Goal: Information Seeking & Learning: Check status

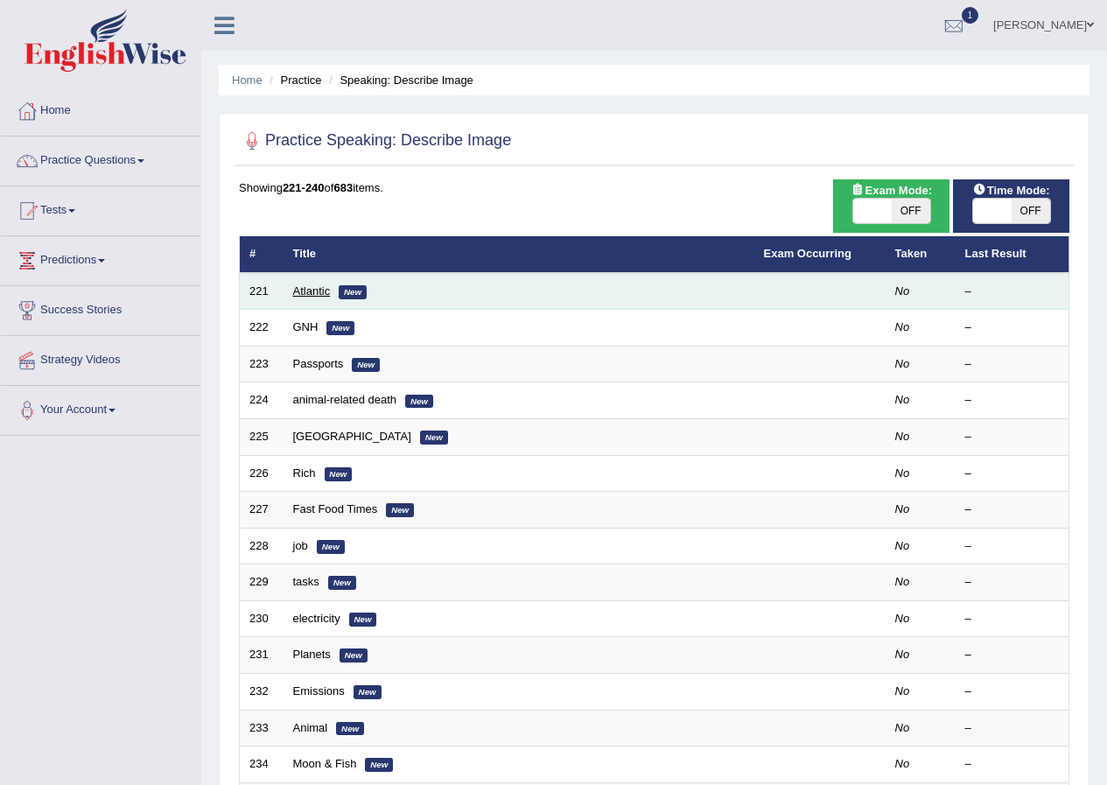
click at [304, 296] on link "Atlantic" at bounding box center [312, 290] width 38 height 13
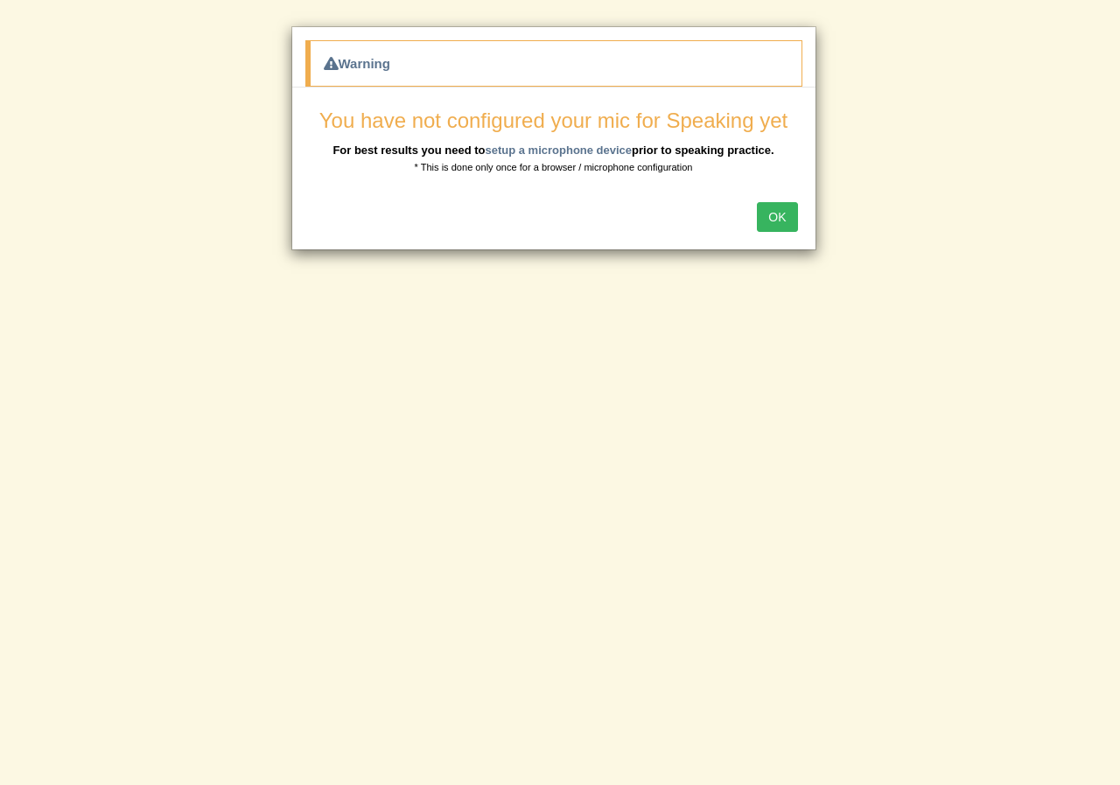
click at [774, 213] on button "OK" at bounding box center [777, 217] width 40 height 30
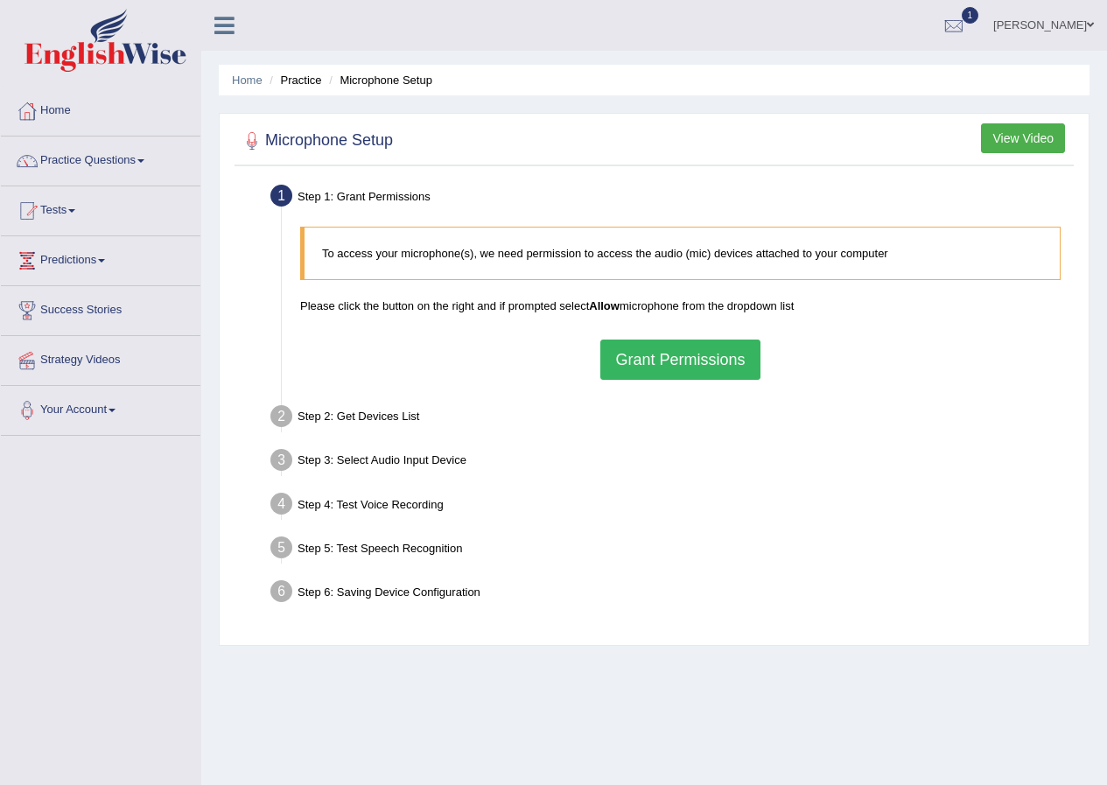
click at [674, 336] on div "To access your microphone(s), we need permission to access the audio (mic) devi…" at bounding box center [680, 303] width 778 height 171
click at [674, 345] on button "Grant Permissions" at bounding box center [679, 360] width 159 height 40
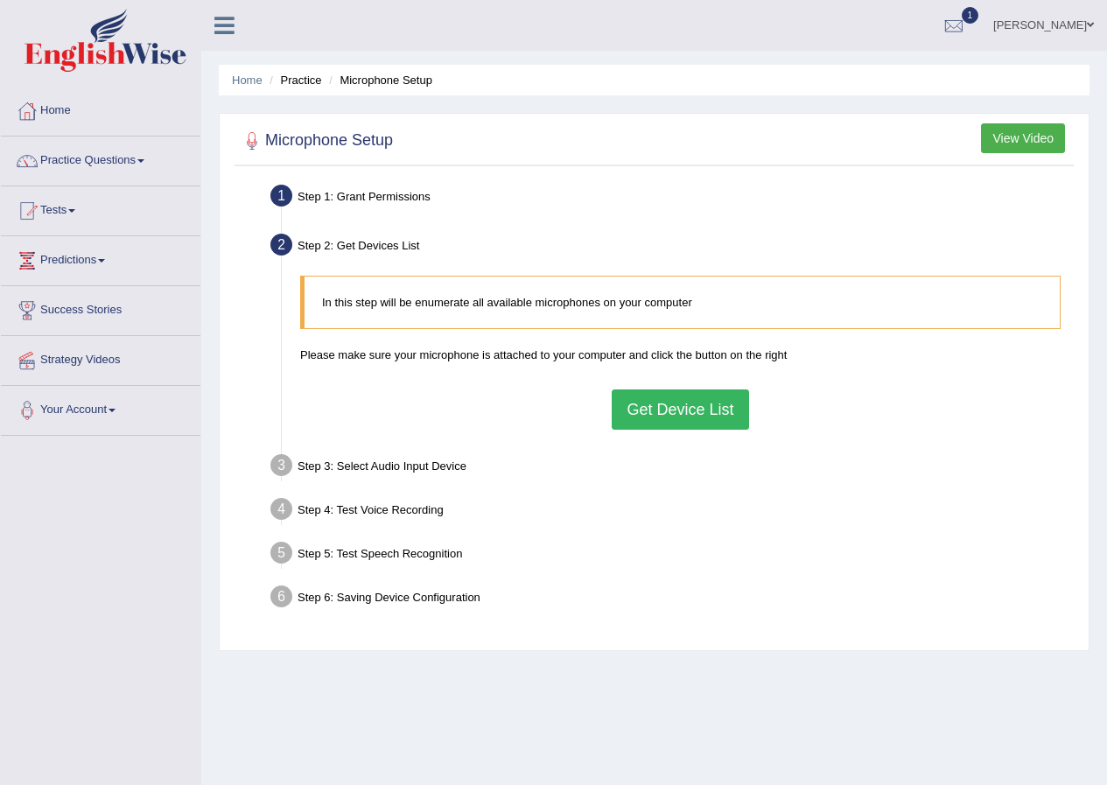
click at [696, 414] on button "Get Device List" at bounding box center [680, 409] width 137 height 40
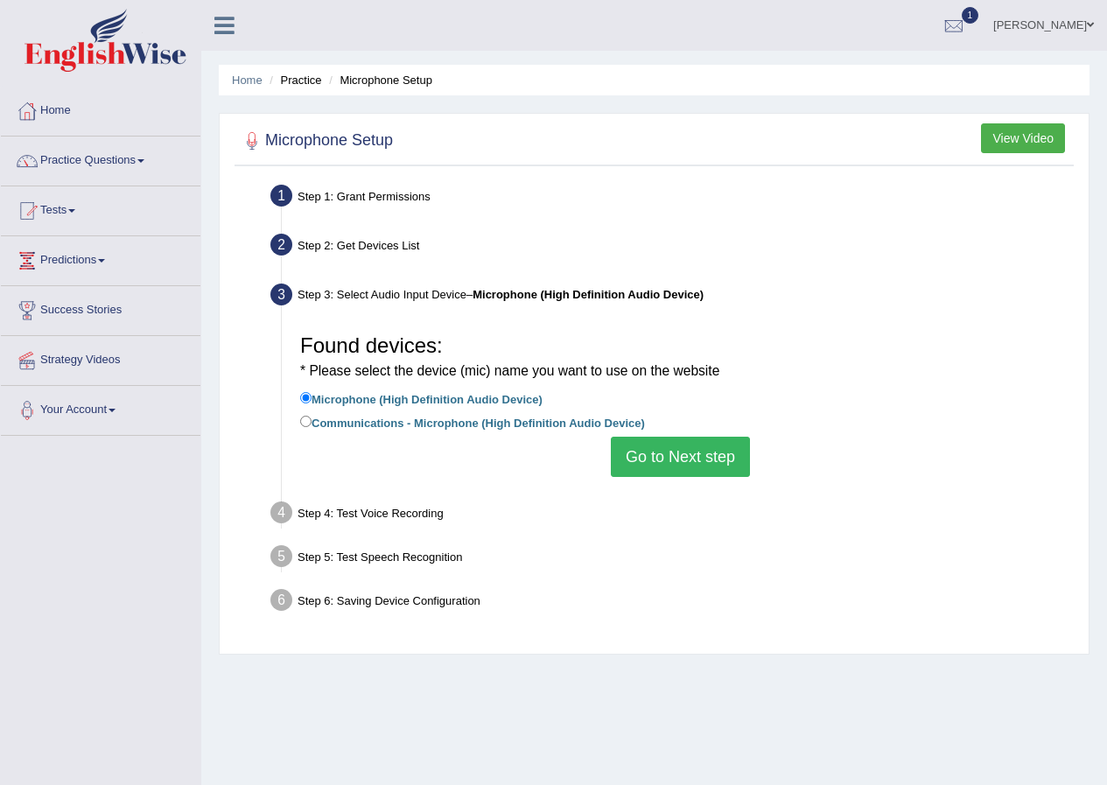
click at [687, 452] on button "Go to Next step" at bounding box center [680, 457] width 139 height 40
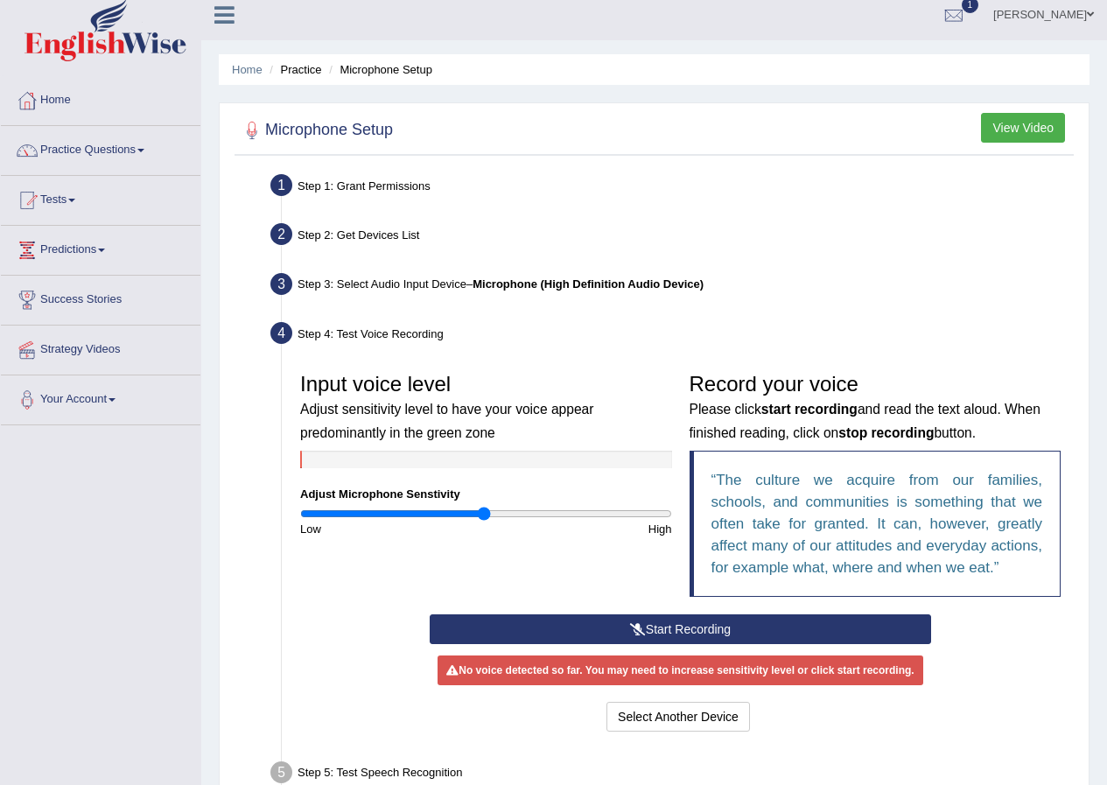
scroll to position [153, 0]
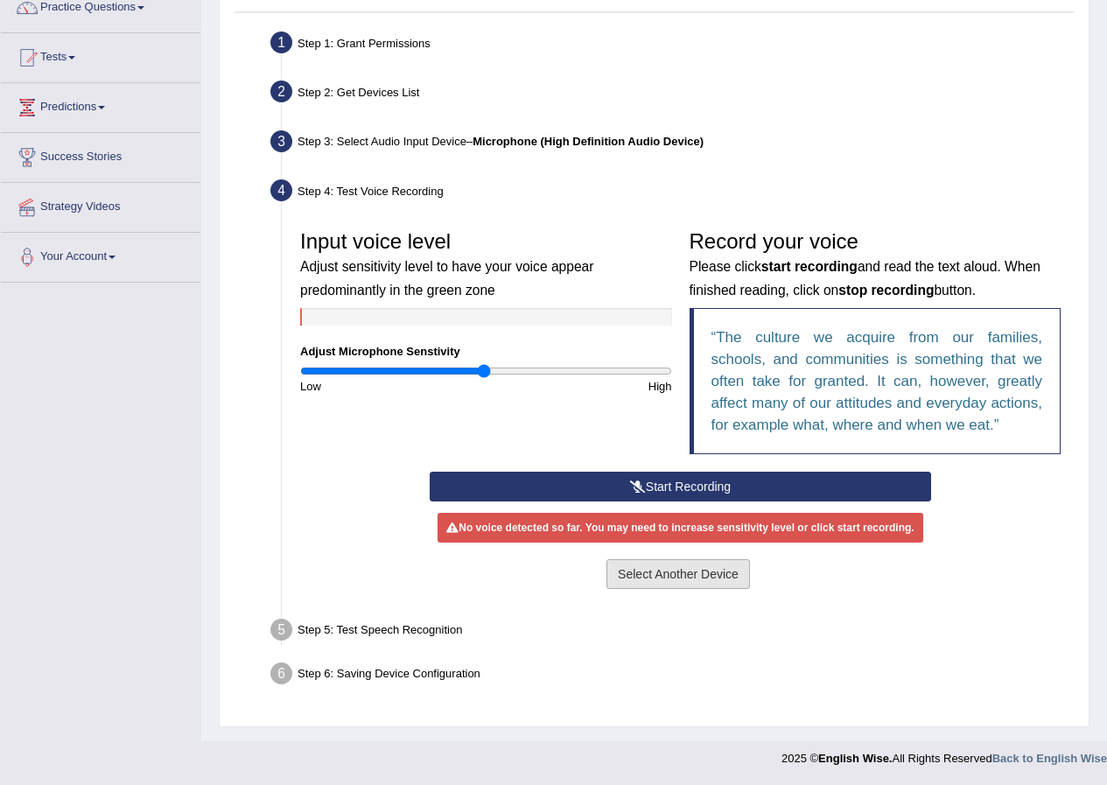
click at [660, 573] on button "Select Another Device" at bounding box center [678, 574] width 144 height 30
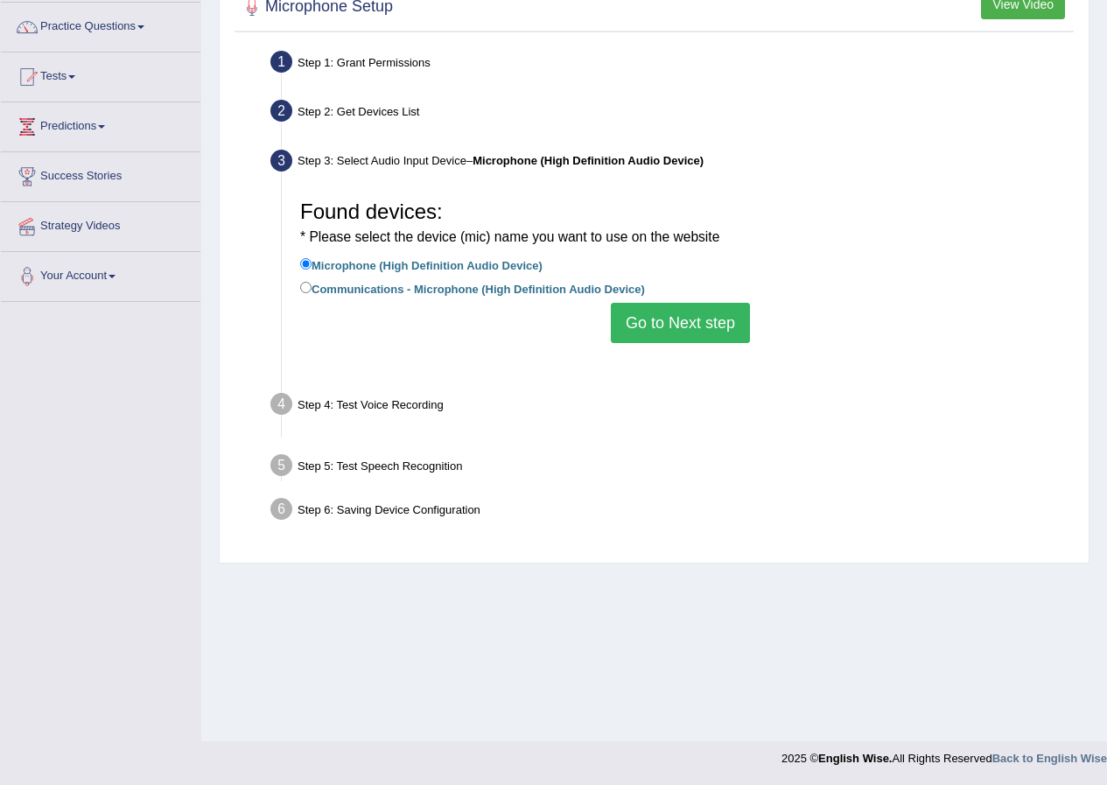
scroll to position [134, 0]
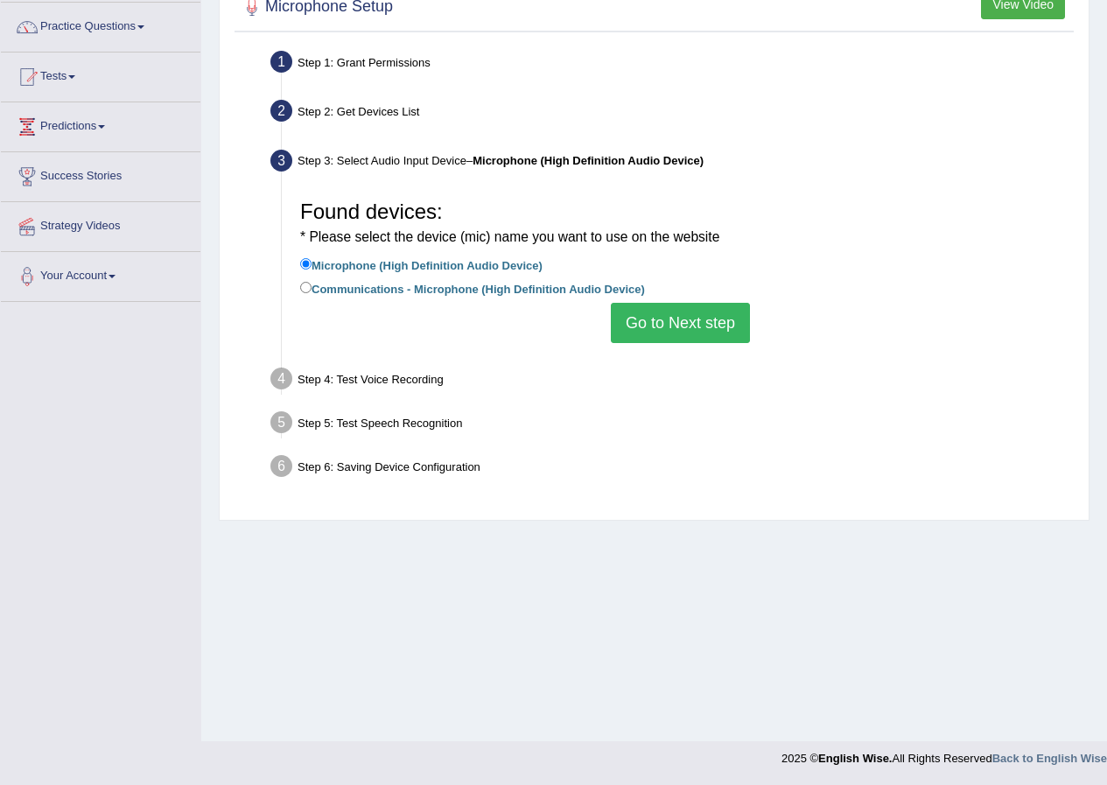
click at [668, 309] on button "Go to Next step" at bounding box center [680, 323] width 139 height 40
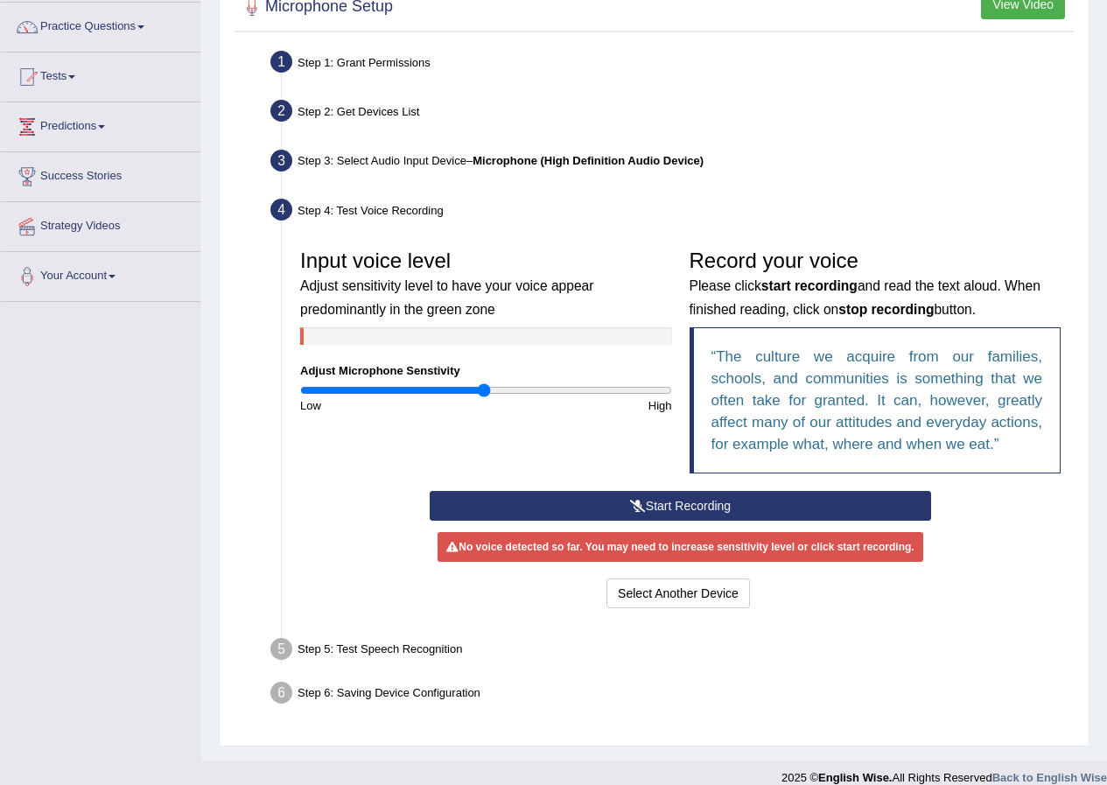
click at [674, 494] on button "Start Recording" at bounding box center [680, 506] width 501 height 30
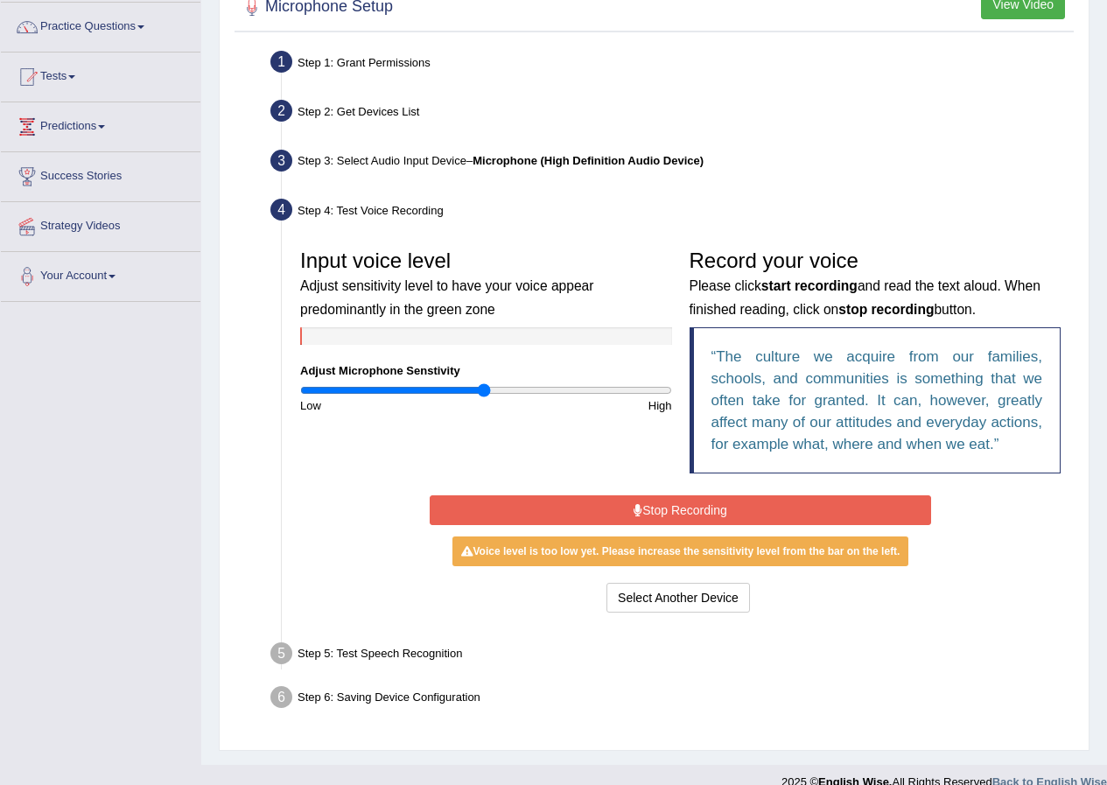
click at [670, 511] on button "Stop Recording" at bounding box center [680, 510] width 501 height 30
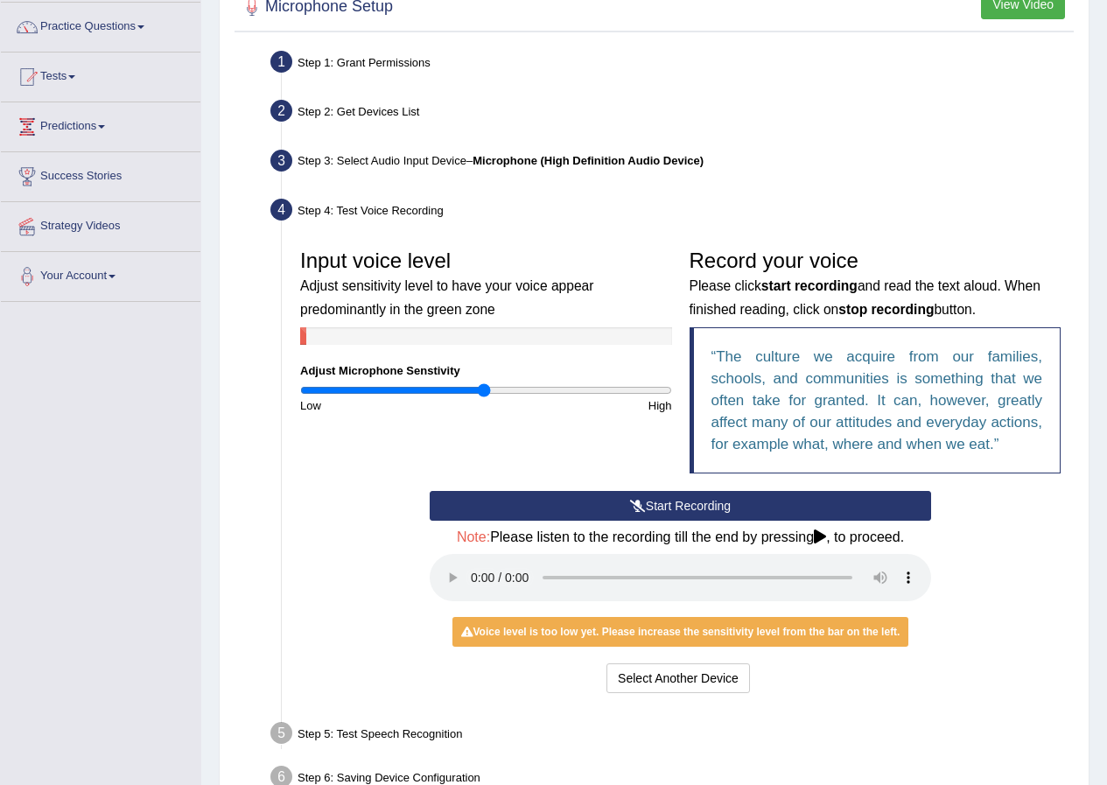
click at [544, 499] on button "Start Recording" at bounding box center [680, 506] width 501 height 30
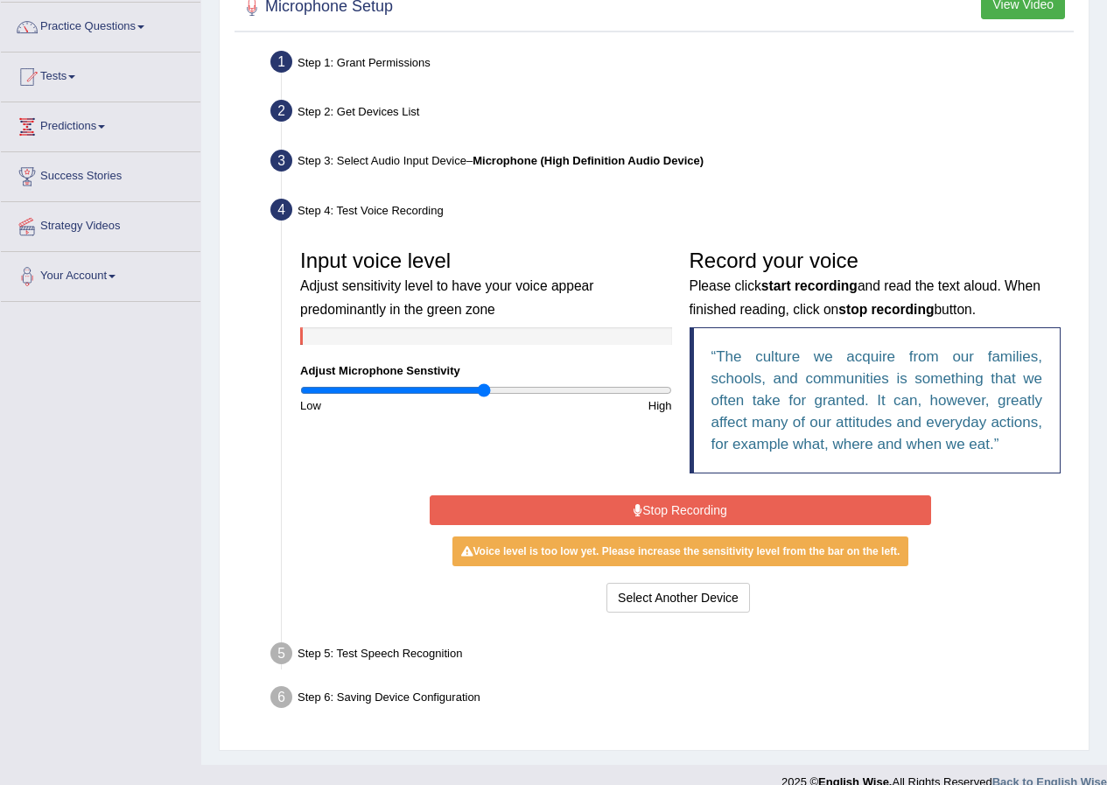
click at [571, 503] on button "Stop Recording" at bounding box center [680, 510] width 501 height 30
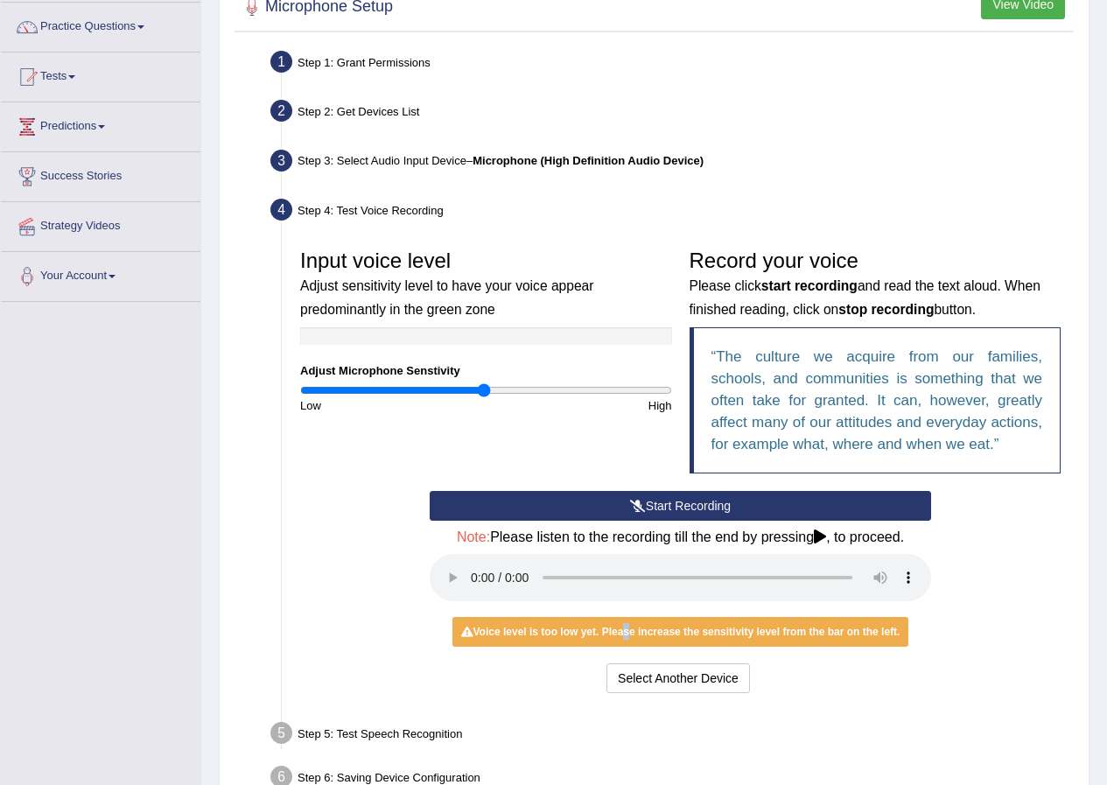
click at [616, 628] on div "Voice level is too low yet. Please increase the sensitivity level from the bar …" at bounding box center [680, 632] width 457 height 30
click at [634, 675] on button "Select Another Device" at bounding box center [678, 678] width 144 height 30
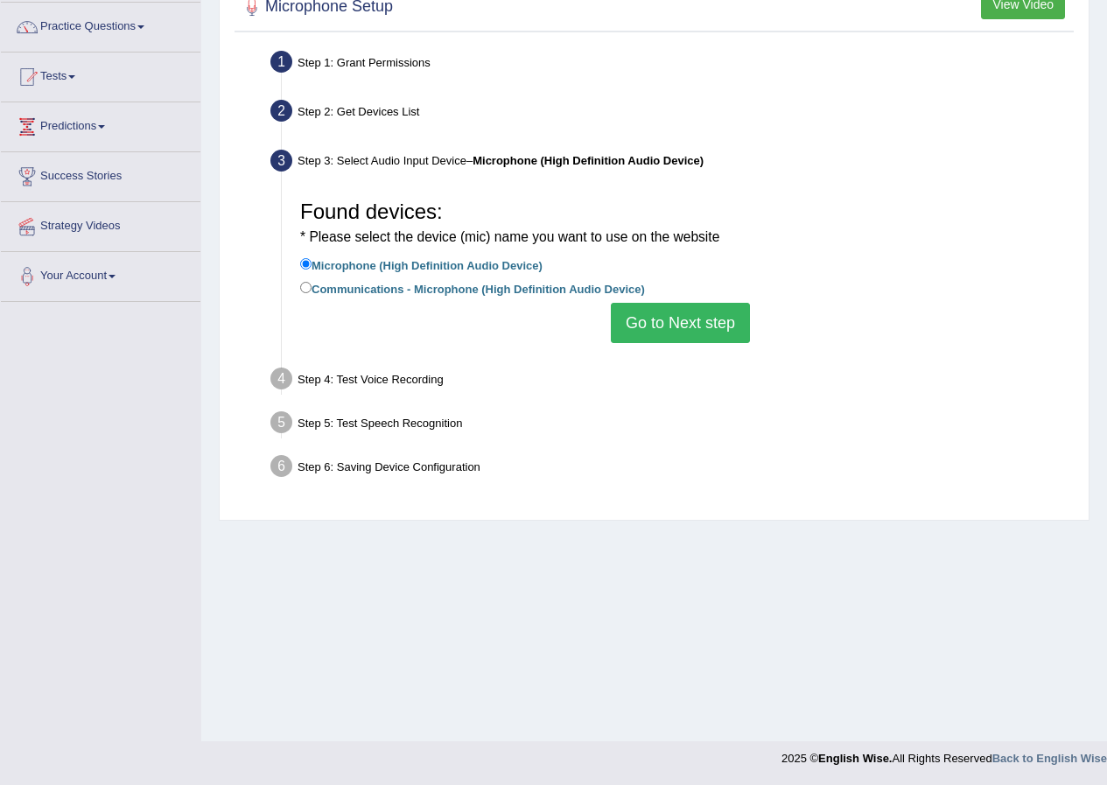
click at [668, 325] on button "Go to Next step" at bounding box center [680, 323] width 139 height 40
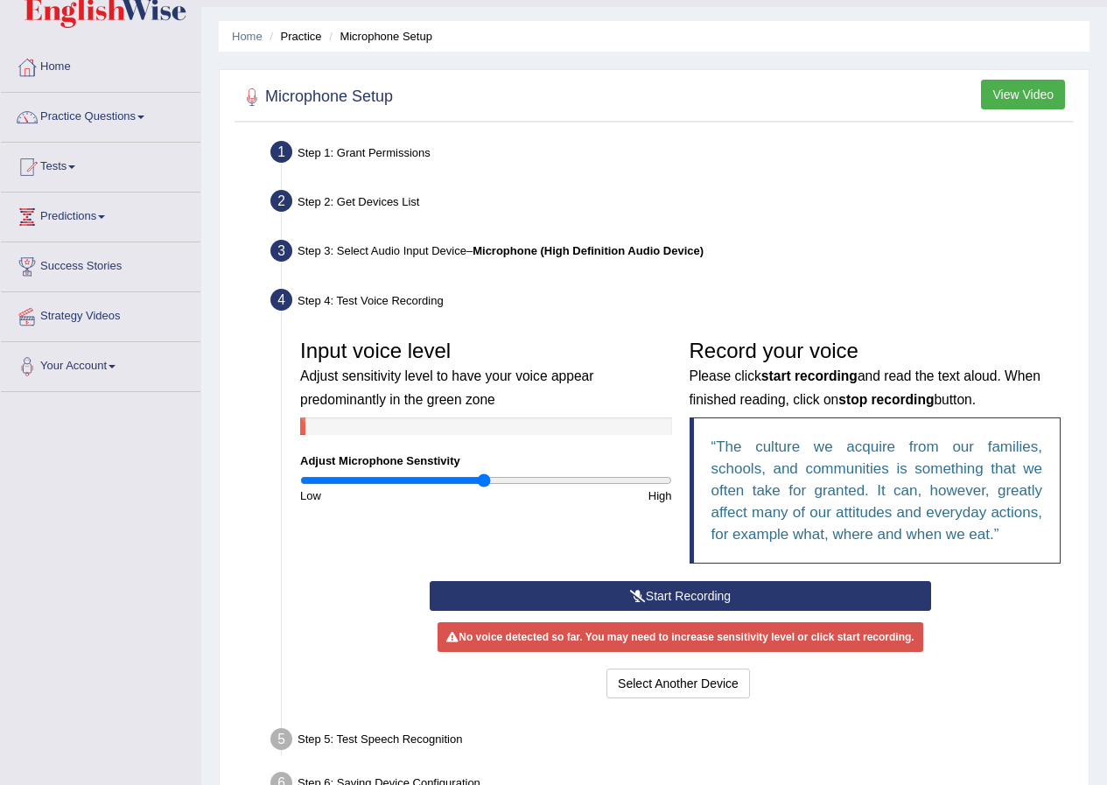
scroll to position [0, 0]
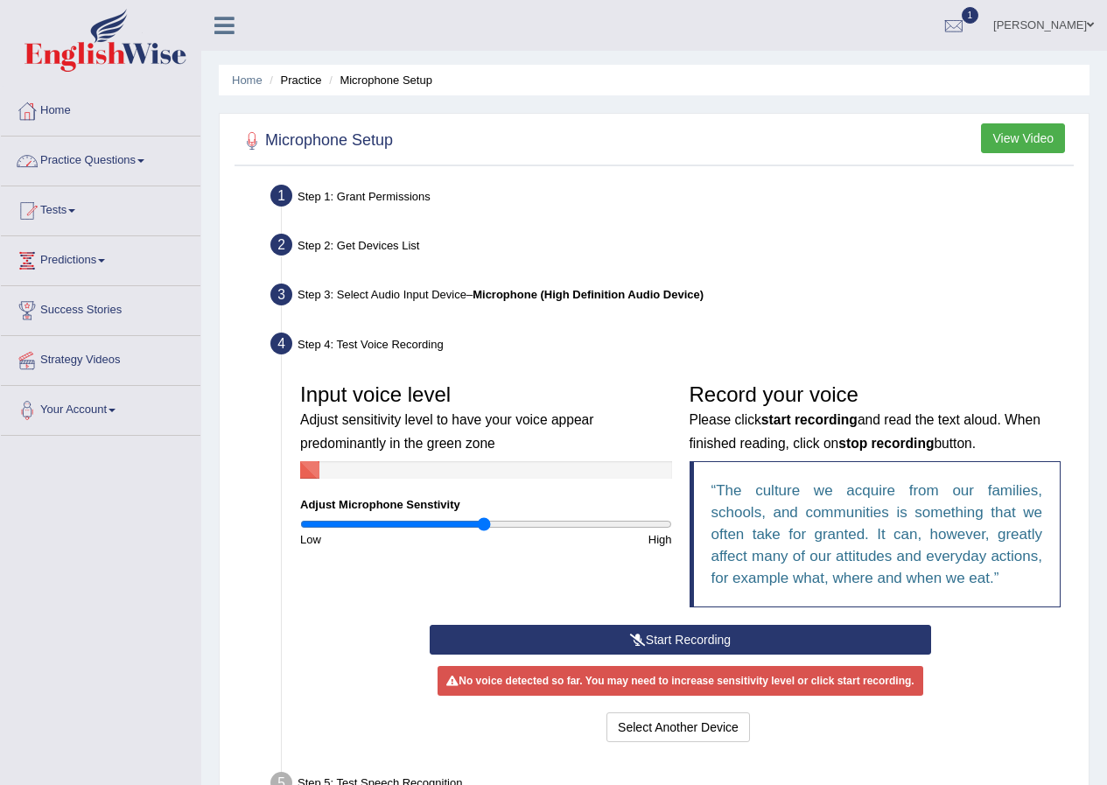
click at [106, 162] on link "Practice Questions" at bounding box center [101, 159] width 200 height 44
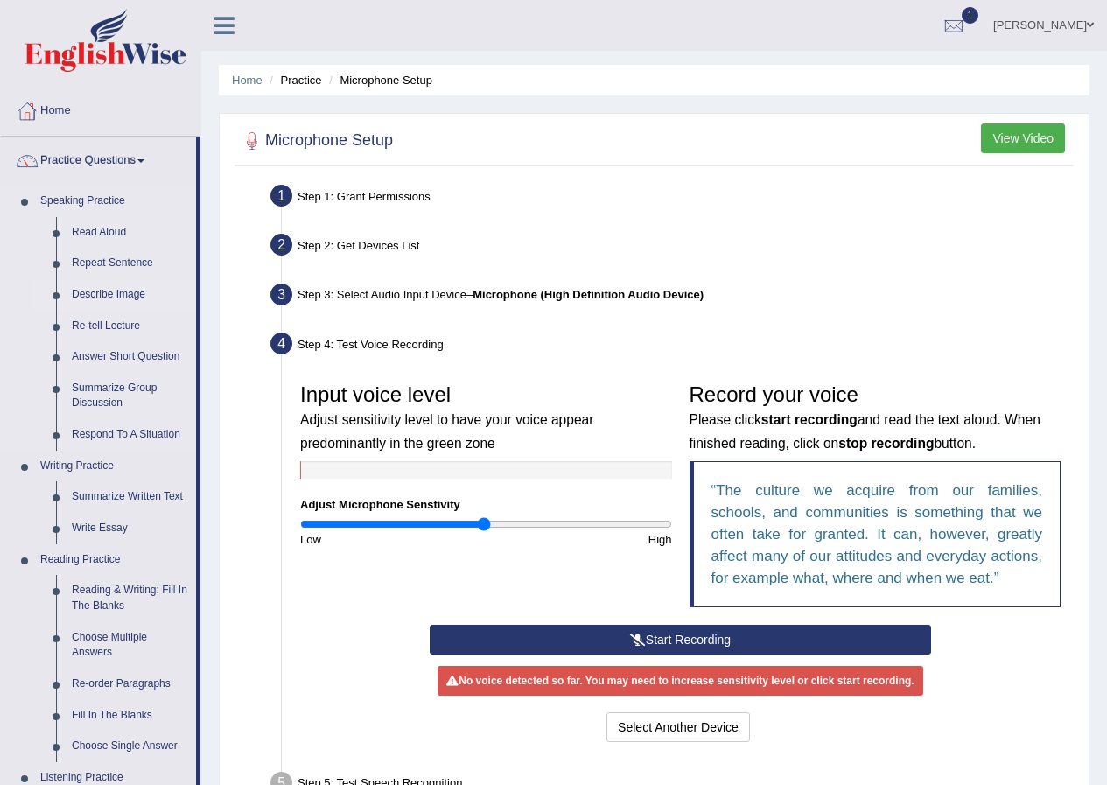
click at [89, 297] on link "Describe Image" at bounding box center [130, 295] width 132 height 32
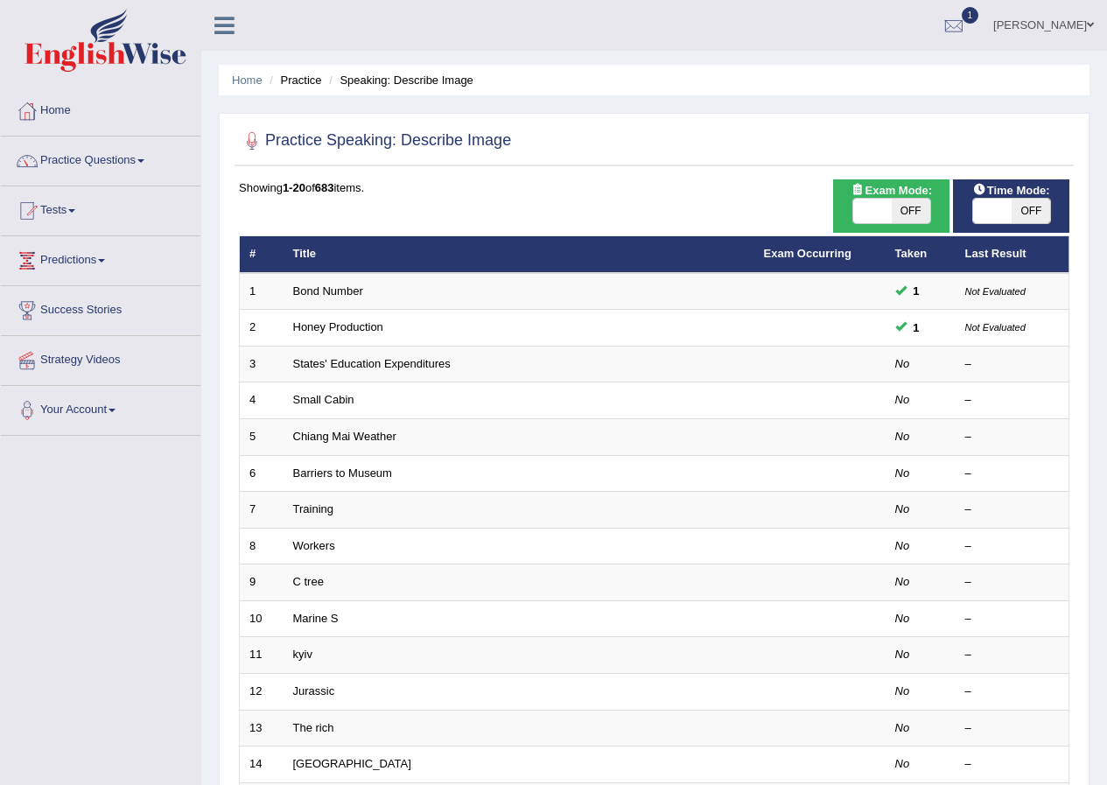
scroll to position [374, 0]
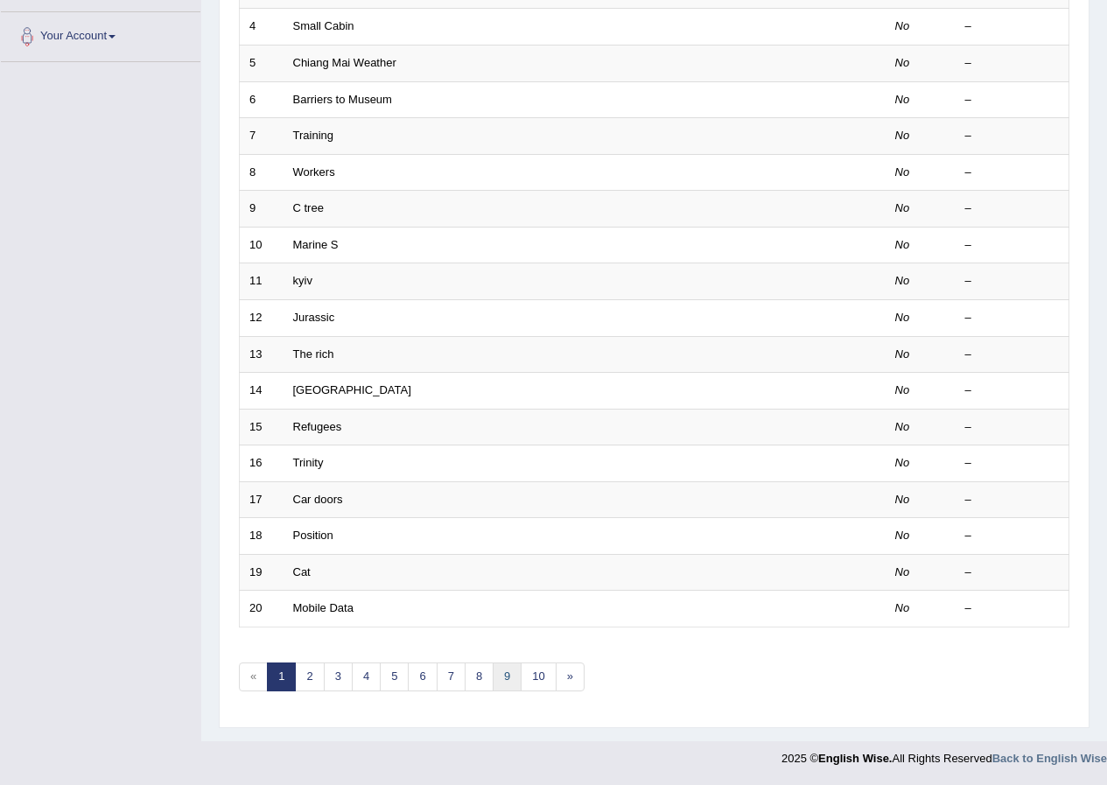
click at [515, 675] on link "9" at bounding box center [507, 676] width 29 height 29
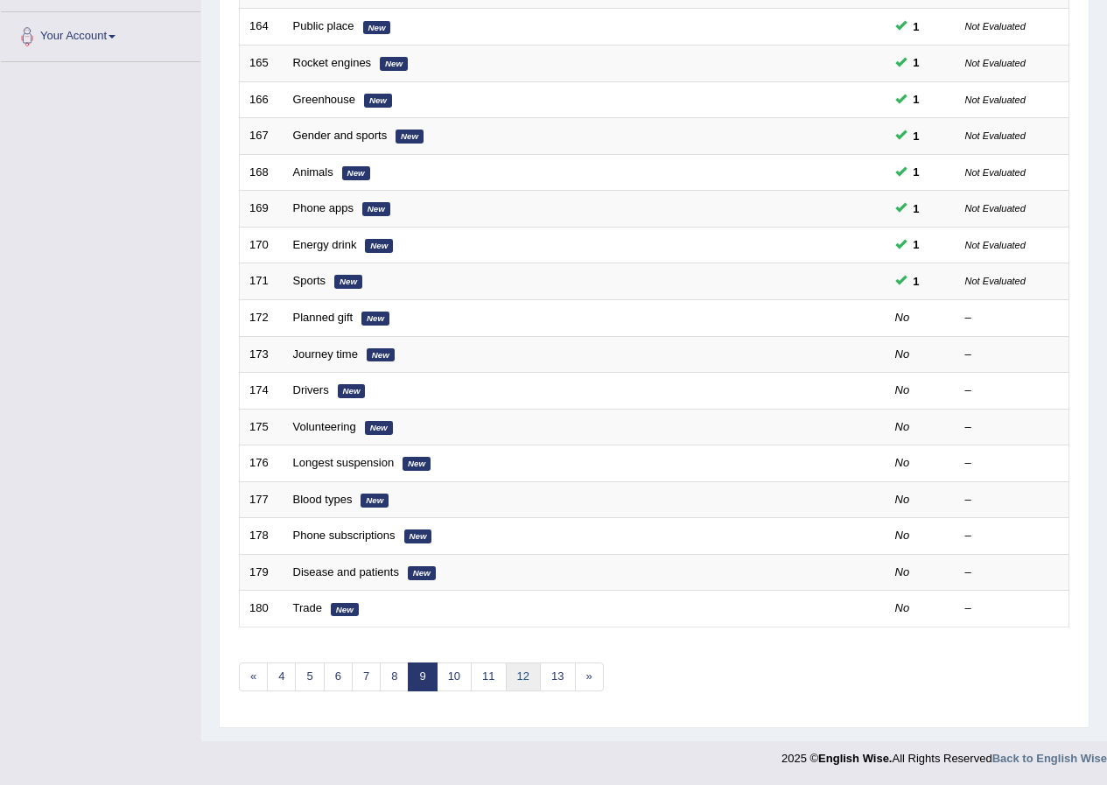
drag, startPoint x: 525, startPoint y: 676, endPoint x: 525, endPoint y: 665, distance: 11.4
click at [526, 676] on link "12" at bounding box center [523, 676] width 35 height 29
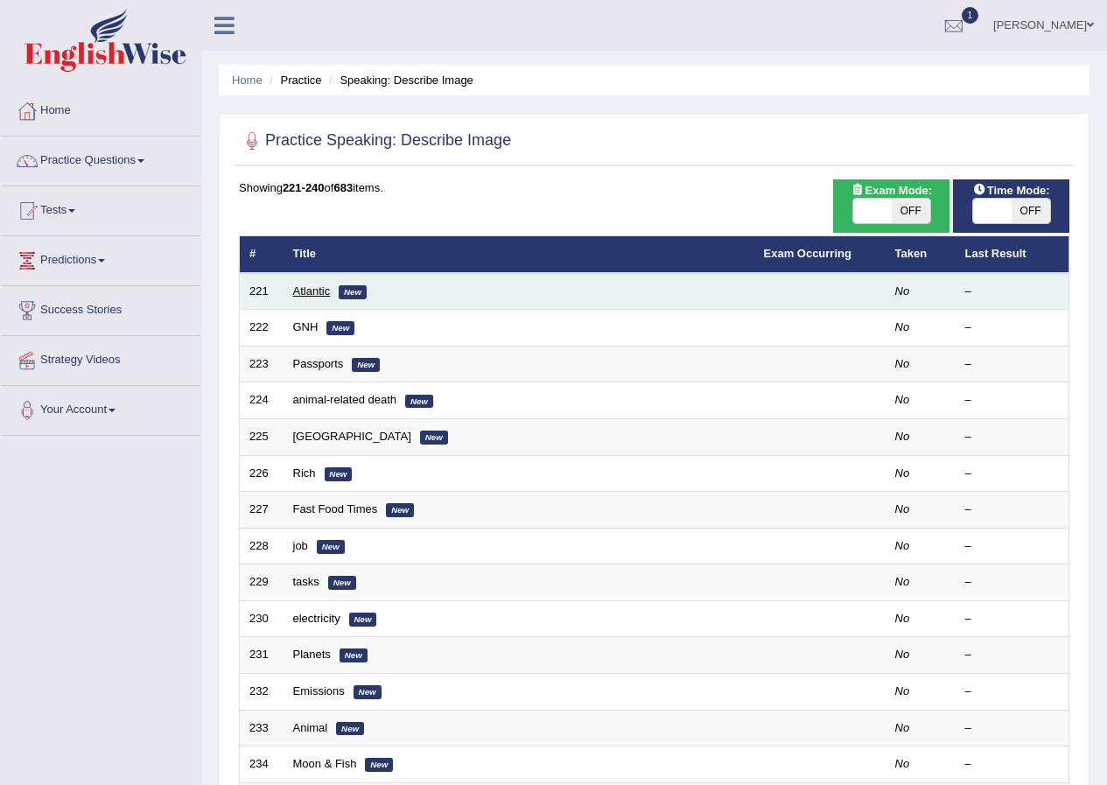
click at [319, 297] on link "Atlantic" at bounding box center [312, 290] width 38 height 13
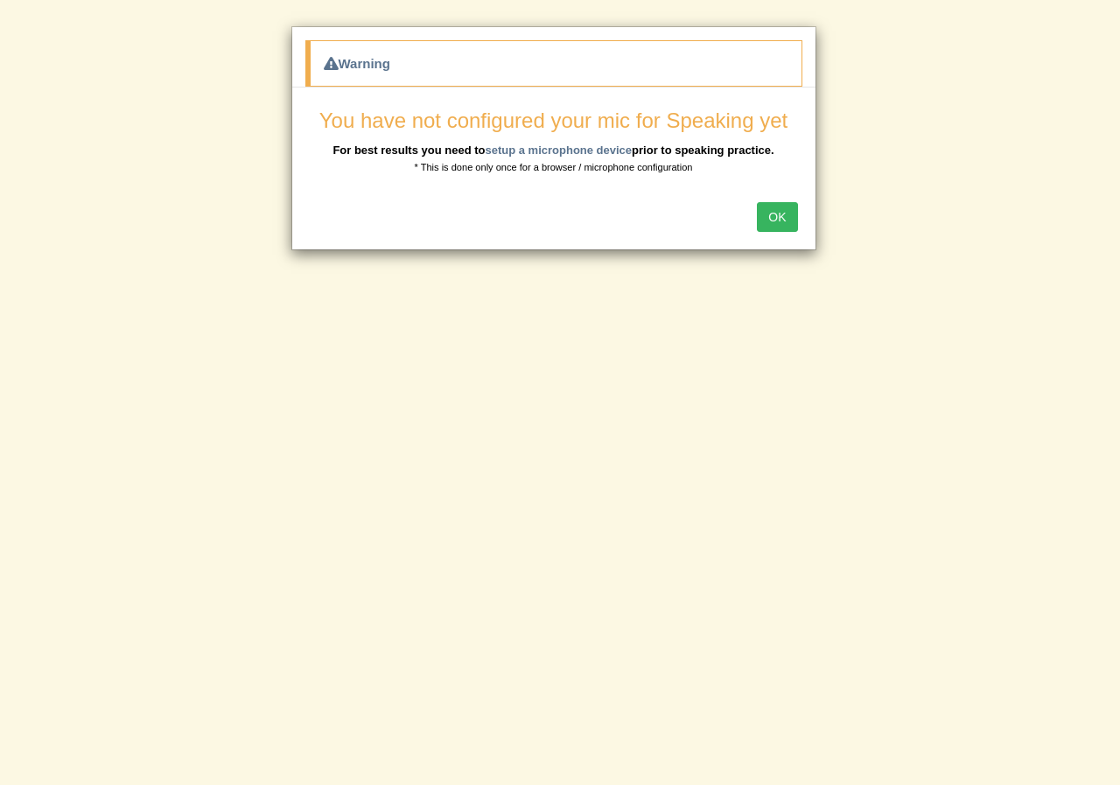
click at [773, 224] on button "OK" at bounding box center [777, 217] width 40 height 30
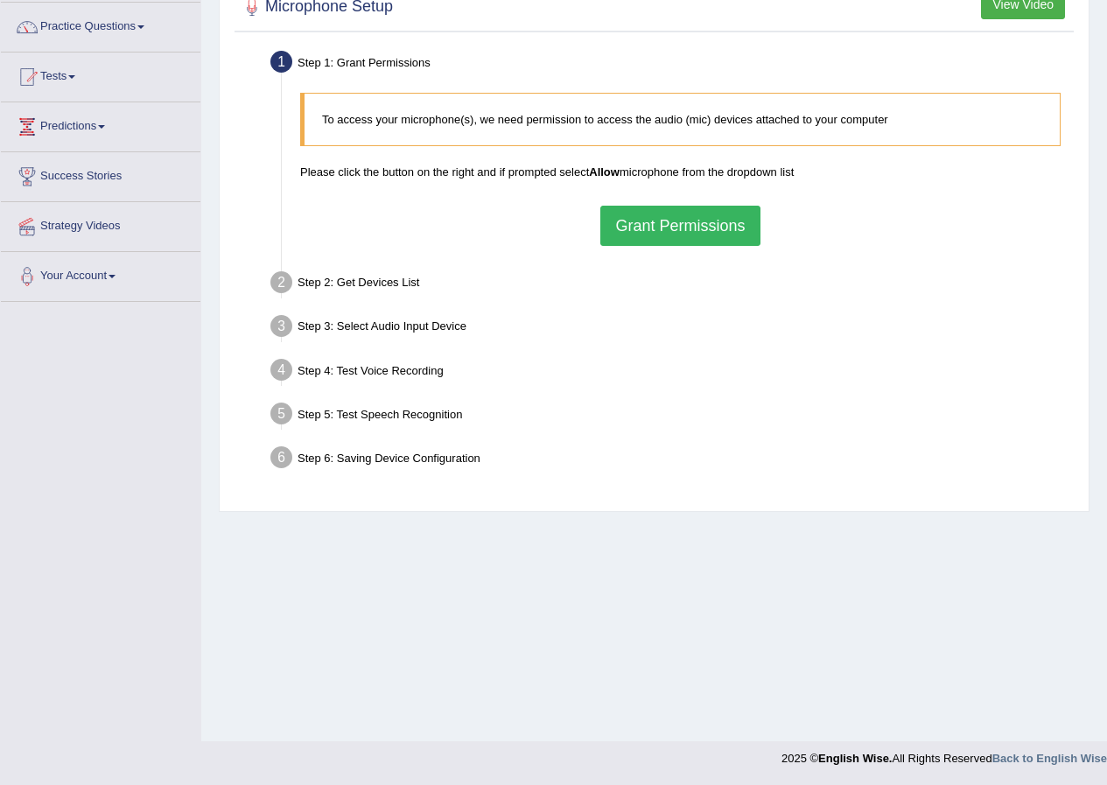
click at [732, 213] on button "Grant Permissions" at bounding box center [679, 226] width 159 height 40
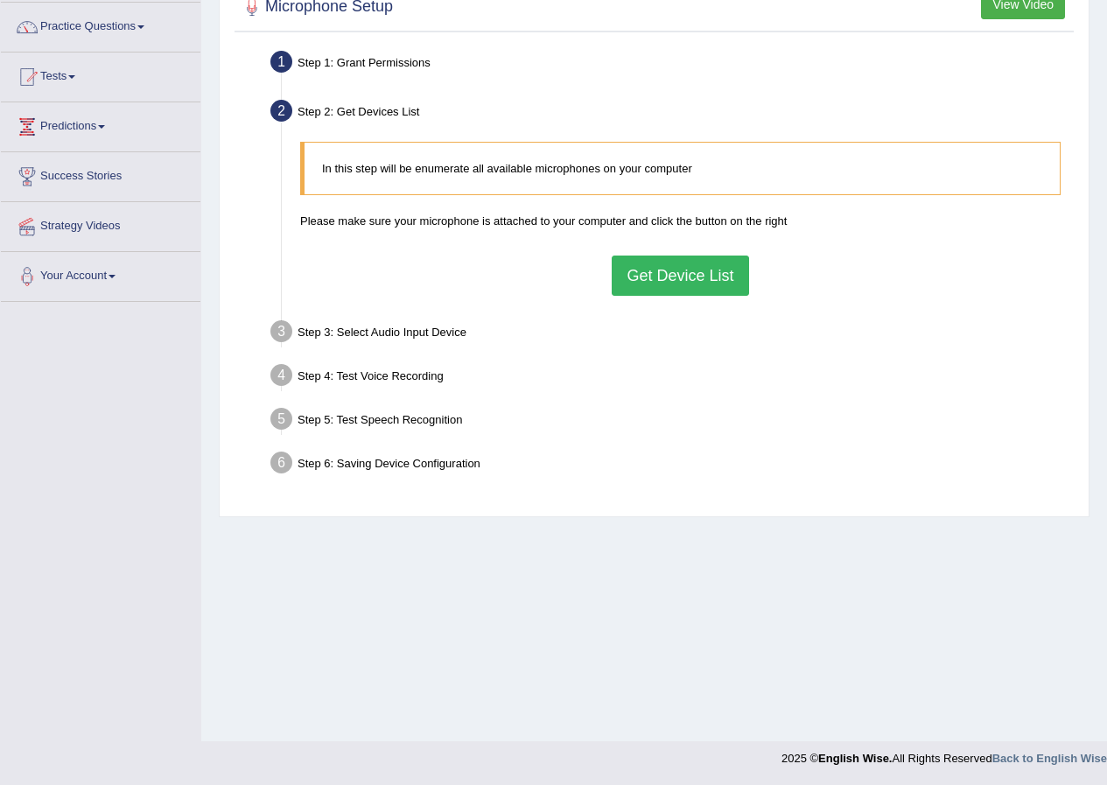
click at [692, 283] on button "Get Device List" at bounding box center [680, 276] width 137 height 40
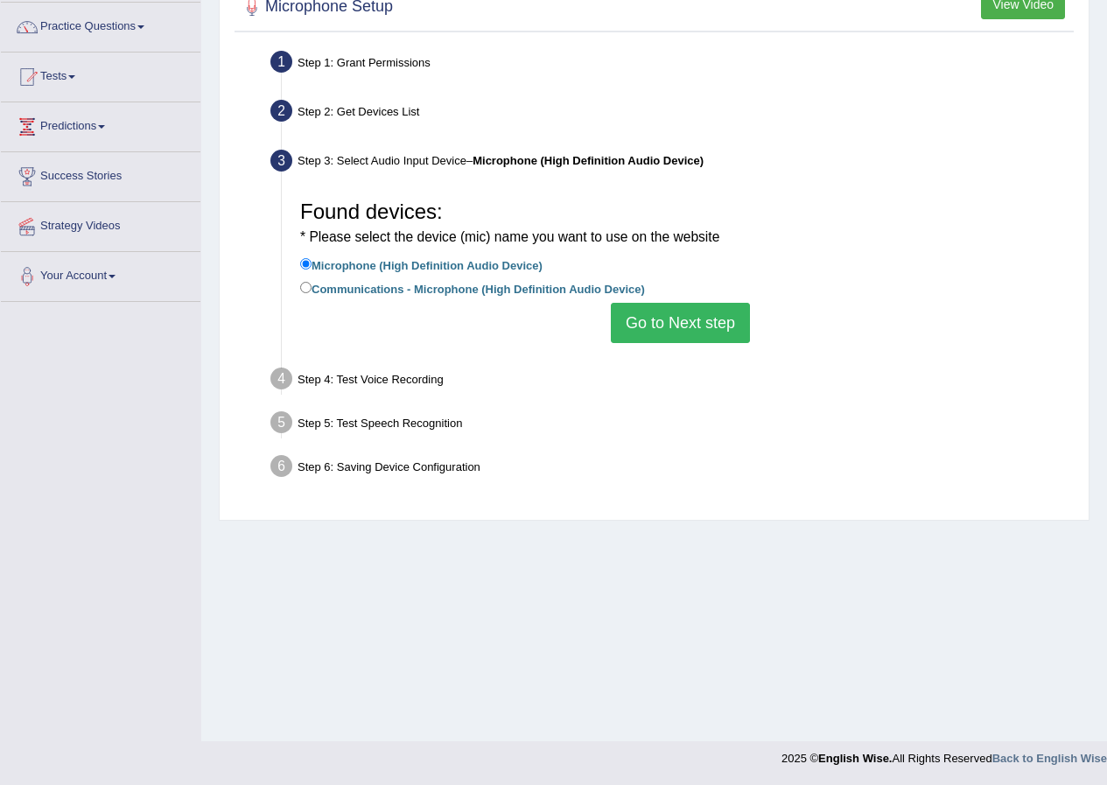
click at [678, 326] on button "Go to Next step" at bounding box center [680, 323] width 139 height 40
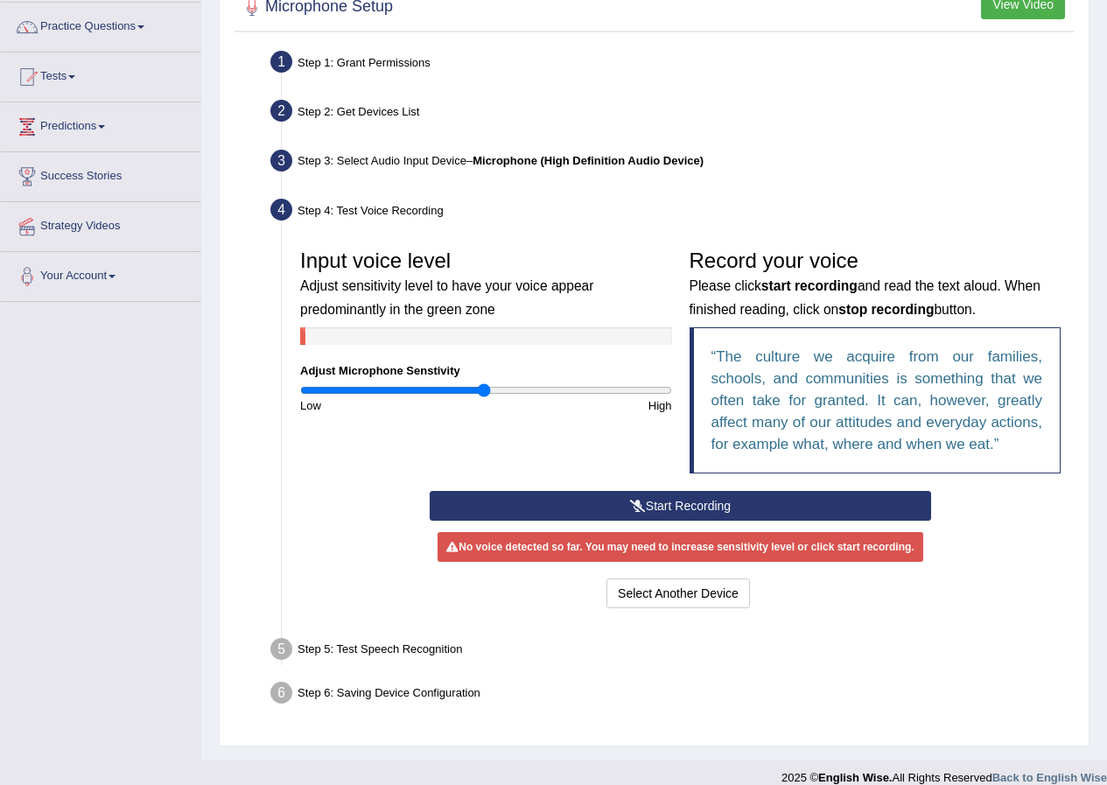
click at [643, 495] on button "Start Recording" at bounding box center [680, 506] width 501 height 30
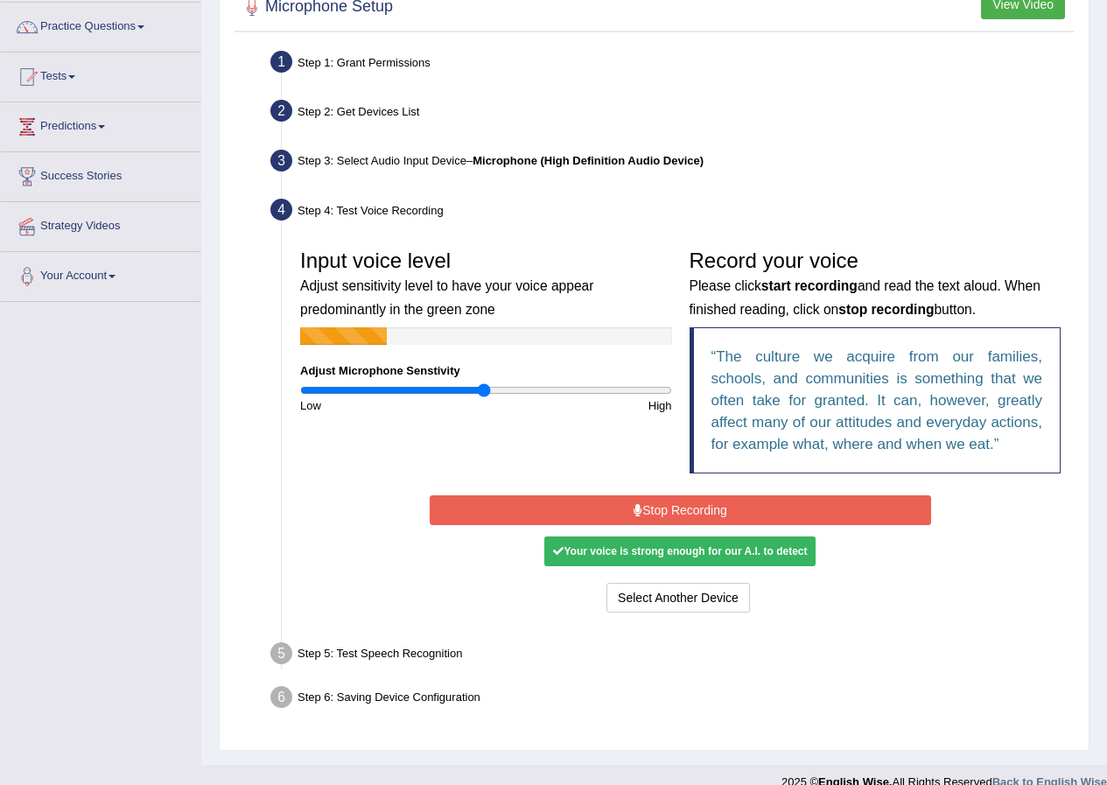
click at [714, 503] on button "Stop Recording" at bounding box center [680, 510] width 501 height 30
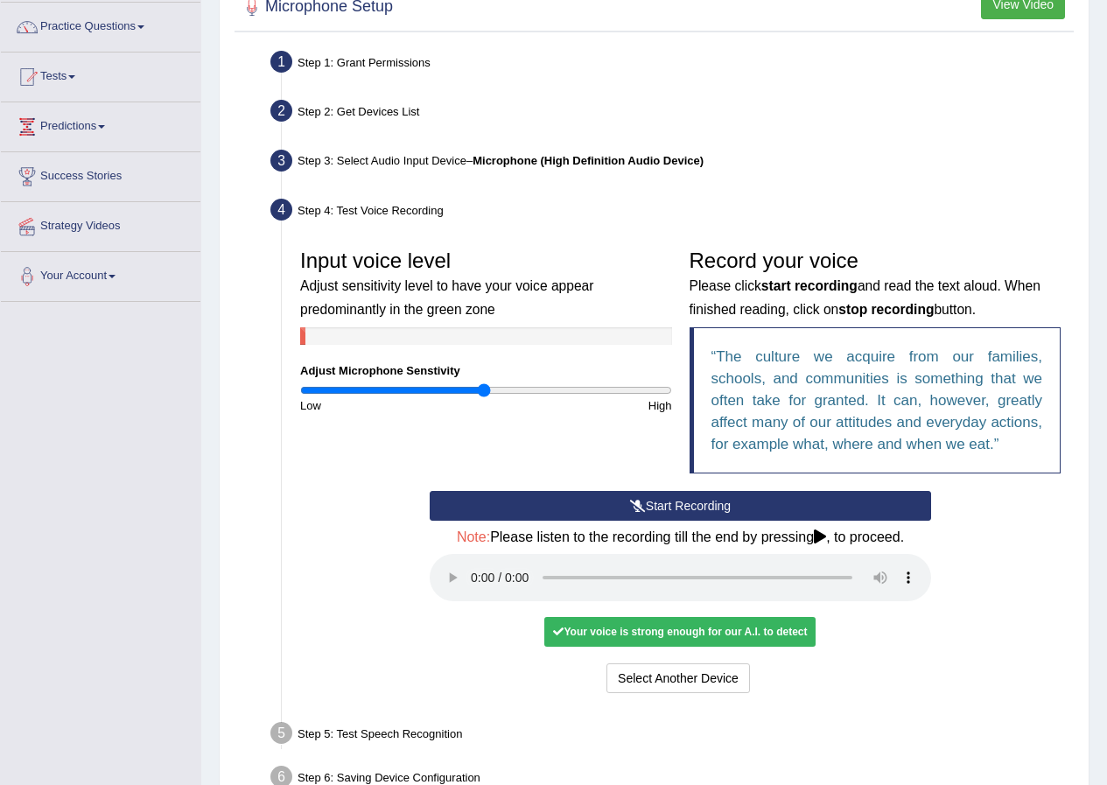
click at [825, 533] on icon at bounding box center [820, 536] width 12 height 14
click at [695, 635] on div "Your voice is strong enough for our A.I. to detect" at bounding box center [679, 632] width 271 height 30
click at [707, 634] on div "Your voice is strong enough for our A.I. to detect" at bounding box center [679, 632] width 271 height 30
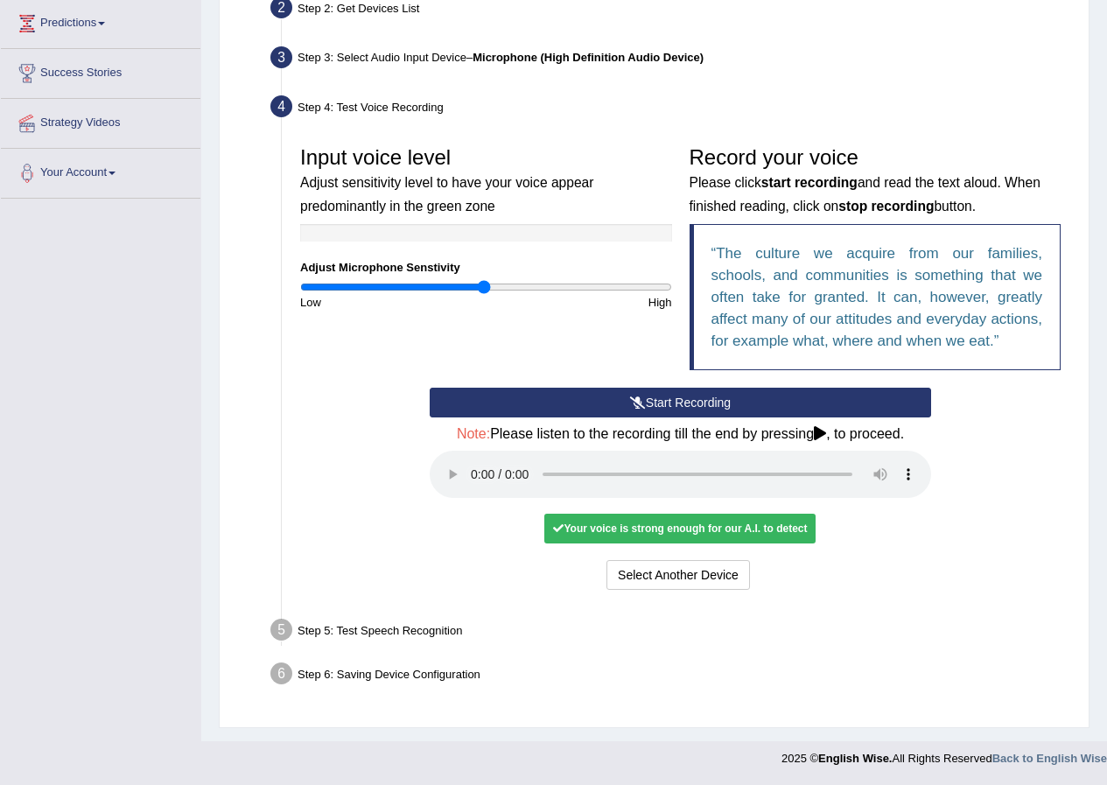
click at [819, 431] on icon at bounding box center [820, 433] width 12 height 14
click at [630, 532] on div "Your voice is strong enough for our A.I. to detect" at bounding box center [679, 529] width 271 height 30
click at [605, 529] on div "Your voice is strong enough for our A.I. to detect" at bounding box center [679, 529] width 271 height 30
click at [807, 581] on button "Voice is ok. Go to Next step" at bounding box center [753, 575] width 173 height 30
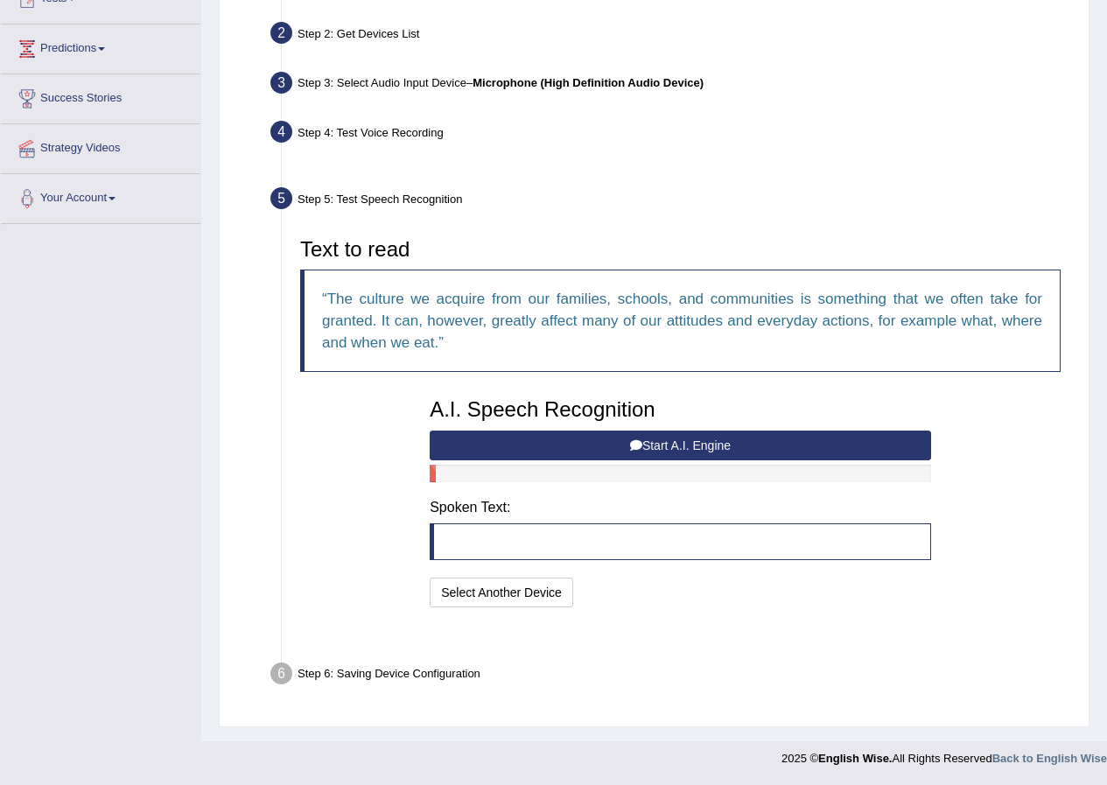
scroll to position [169, 0]
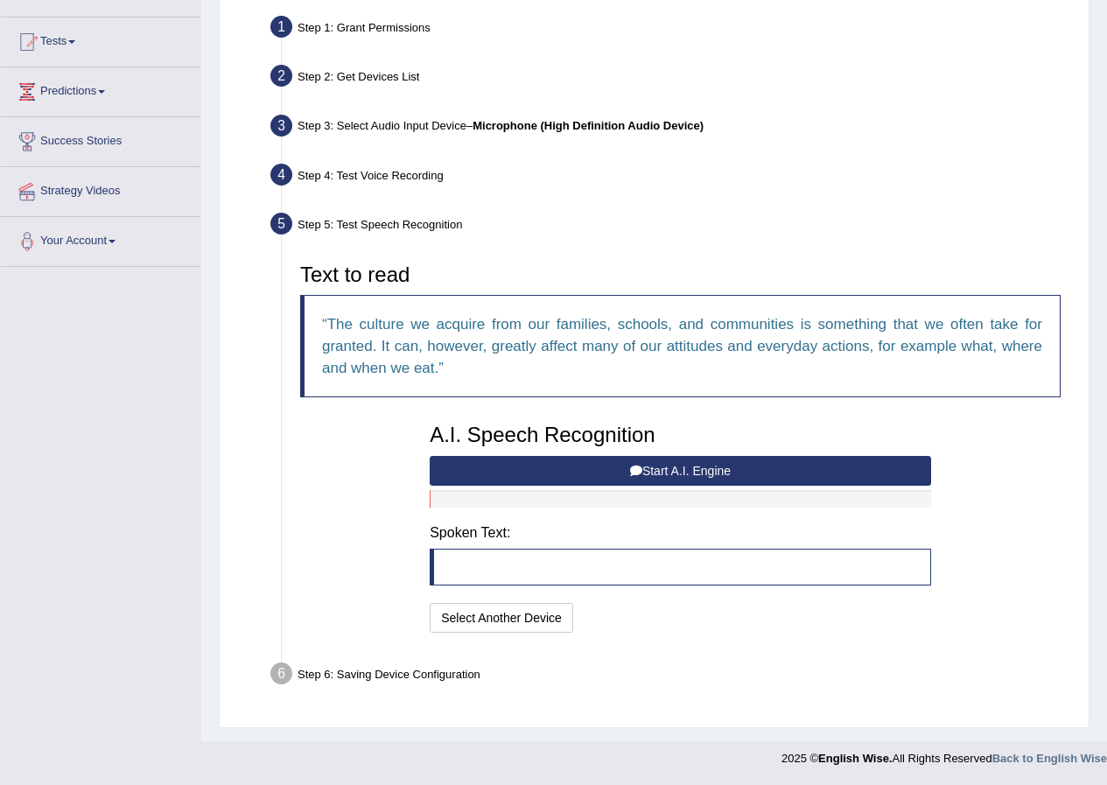
click at [670, 473] on button "Start A.I. Engine" at bounding box center [680, 471] width 501 height 30
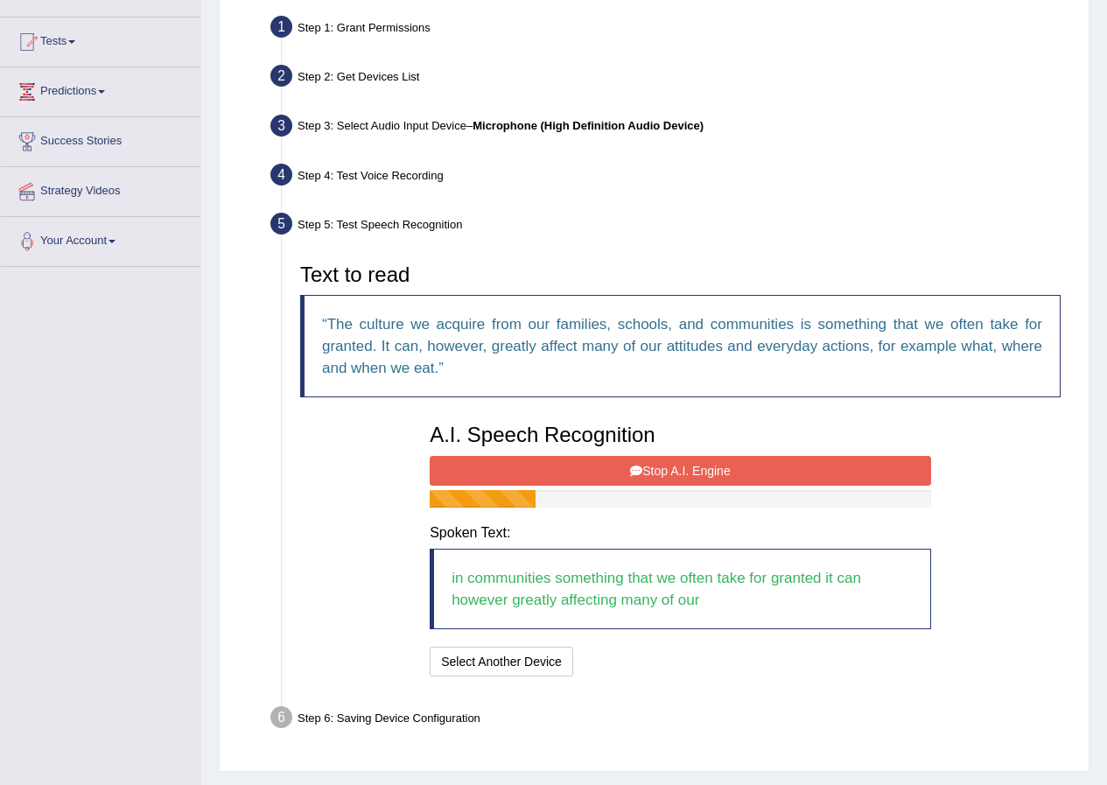
click at [670, 473] on button "Stop A.I. Engine" at bounding box center [680, 471] width 501 height 30
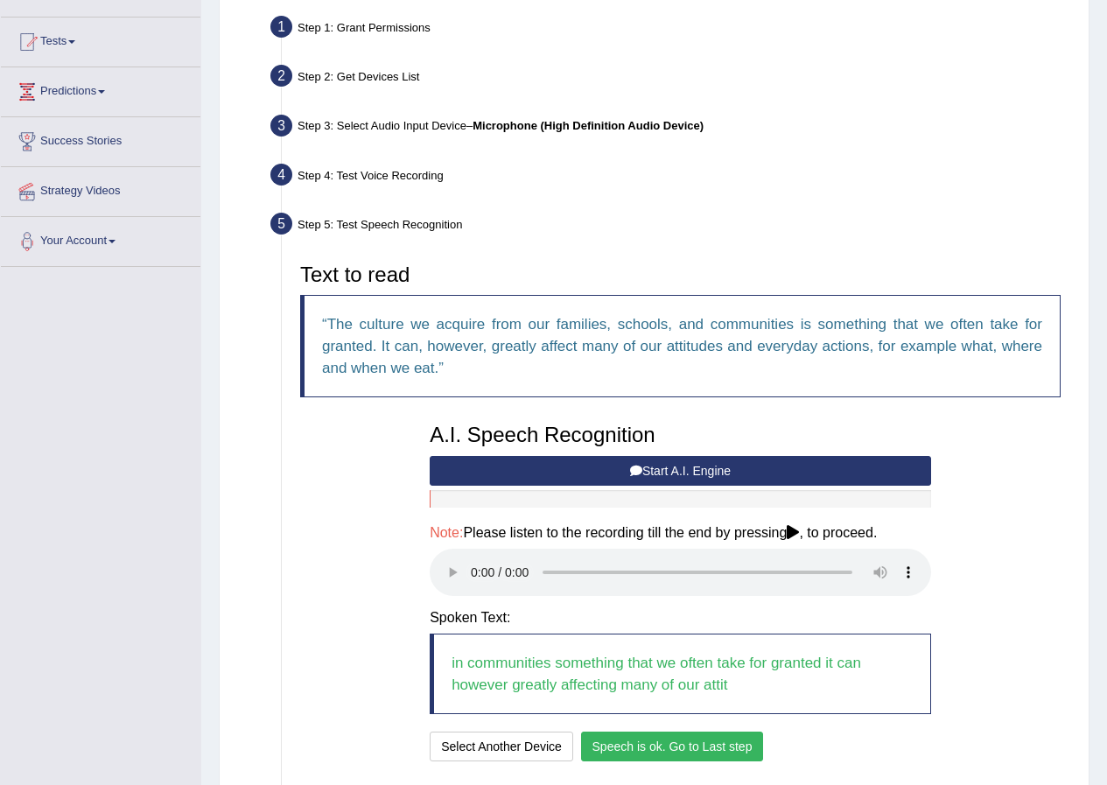
click at [697, 741] on button "Speech is ok. Go to Last step" at bounding box center [672, 747] width 183 height 30
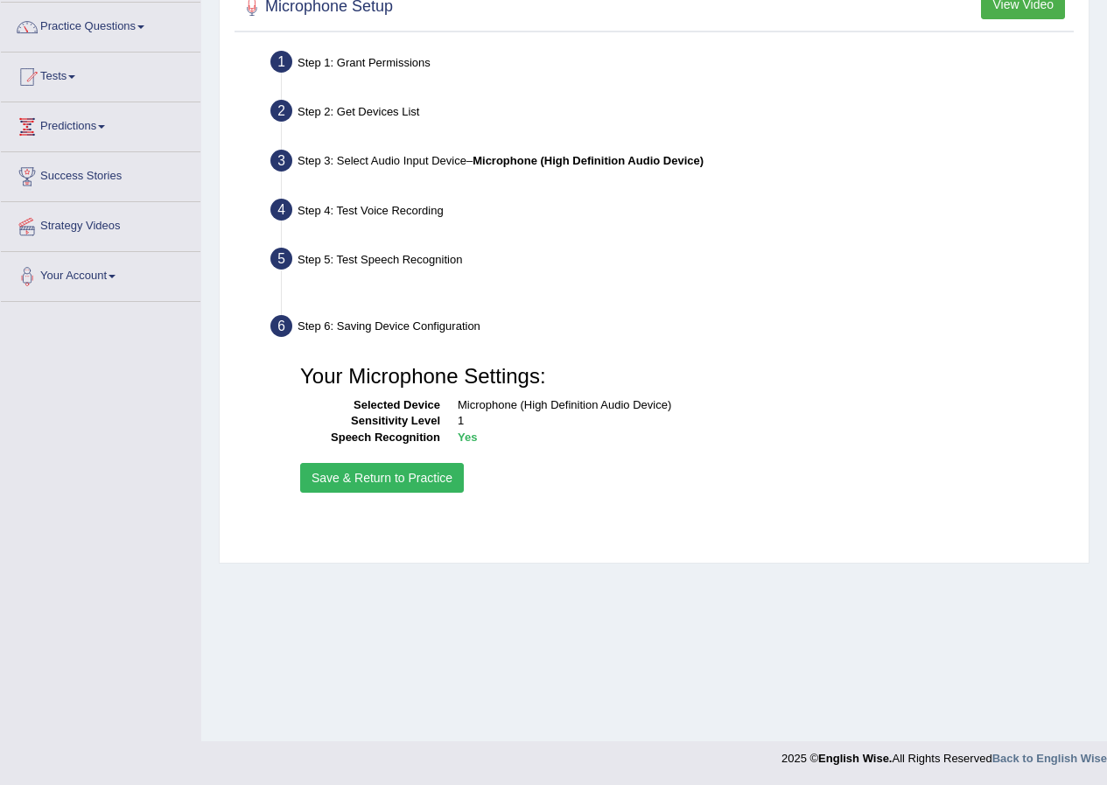
scroll to position [134, 0]
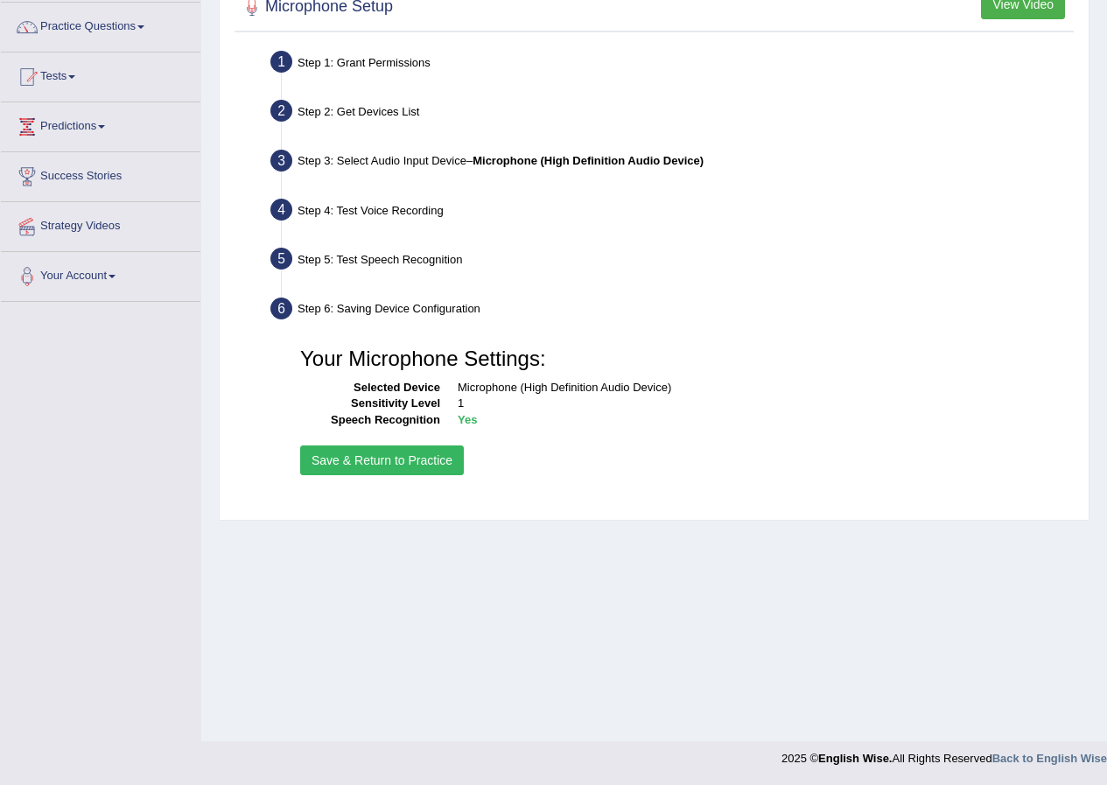
click at [440, 465] on button "Save & Return to Practice" at bounding box center [382, 460] width 164 height 30
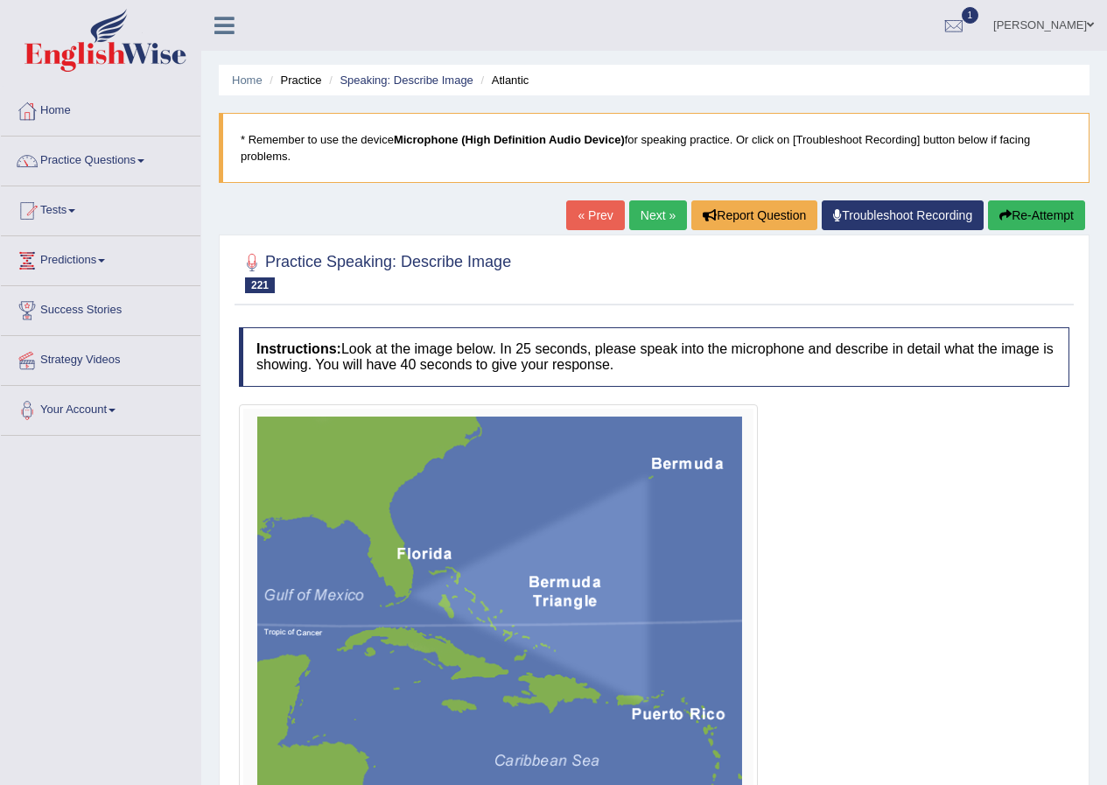
click at [655, 214] on link "Next »" at bounding box center [658, 215] width 58 height 30
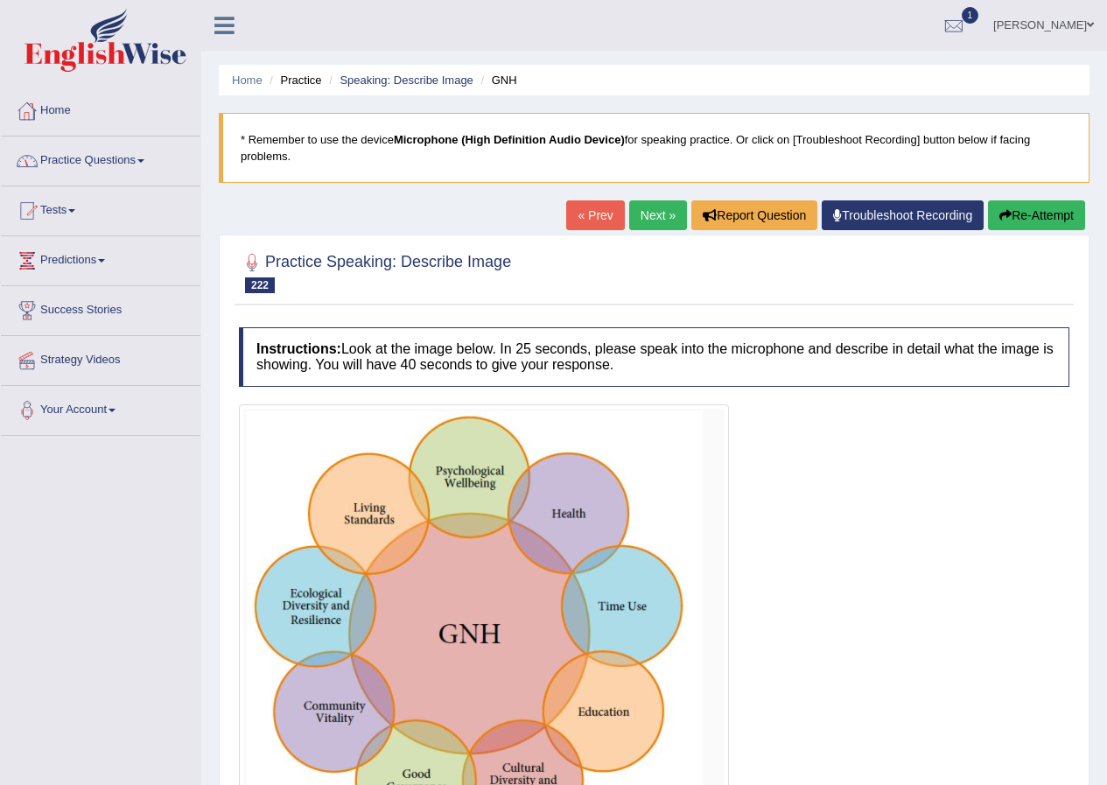
click at [1031, 28] on link "[PERSON_NAME]" at bounding box center [1043, 23] width 127 height 46
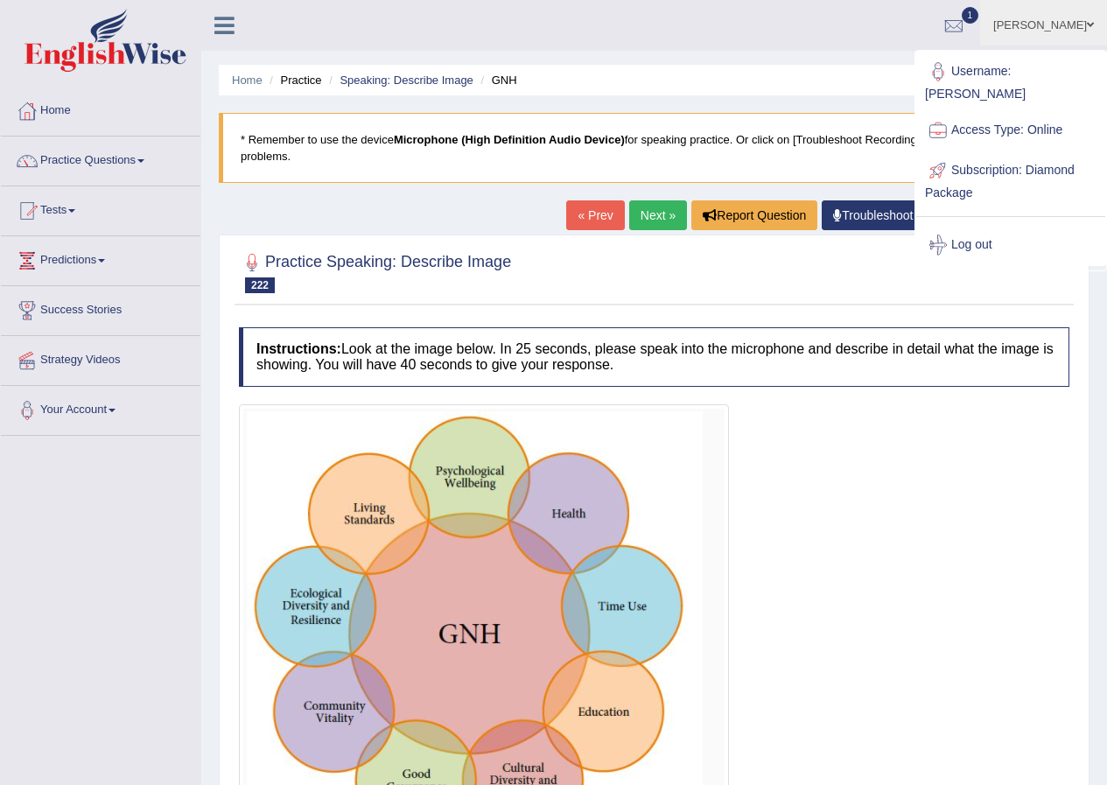
click at [1031, 28] on link "[PERSON_NAME]" at bounding box center [1043, 23] width 127 height 46
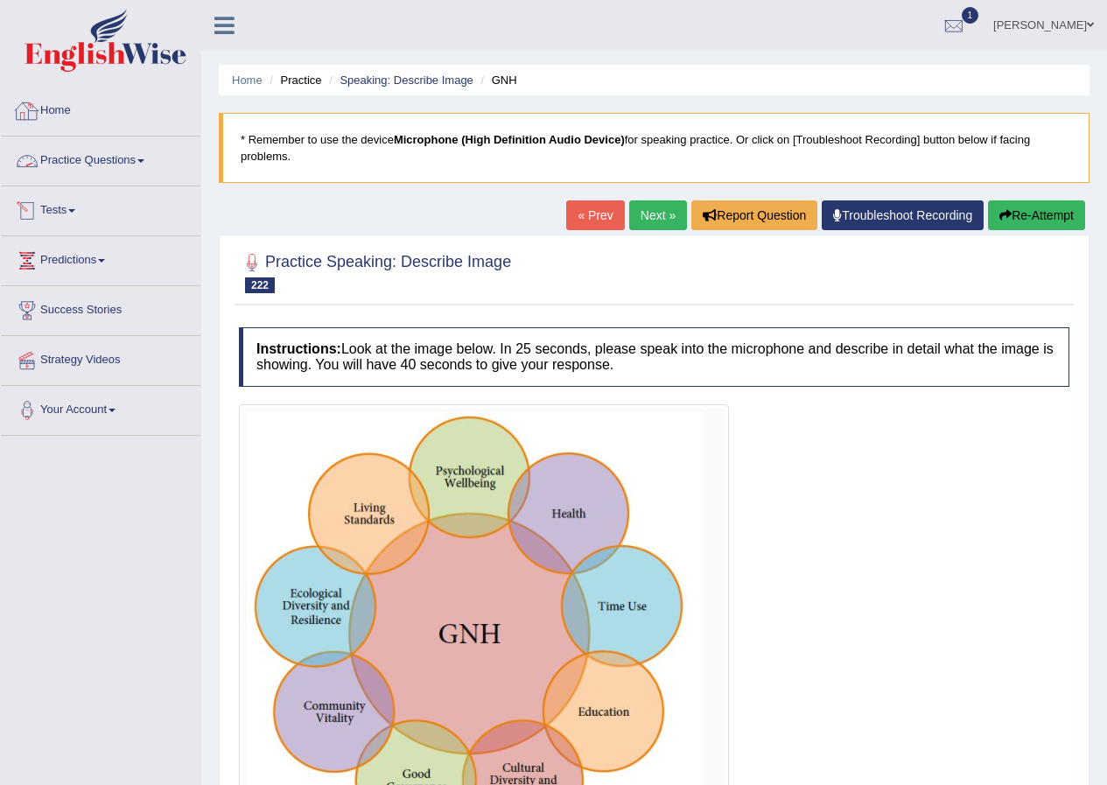
click at [57, 97] on link "Home" at bounding box center [101, 109] width 200 height 44
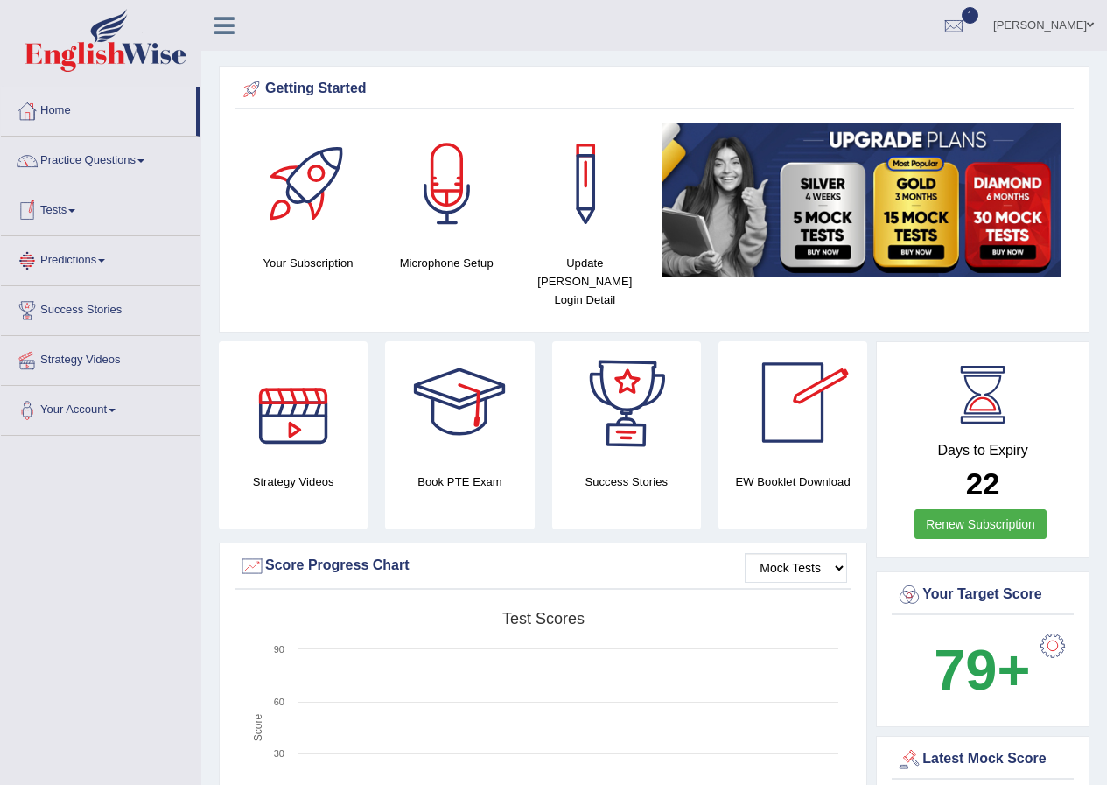
click at [95, 157] on link "Practice Questions" at bounding box center [101, 159] width 200 height 44
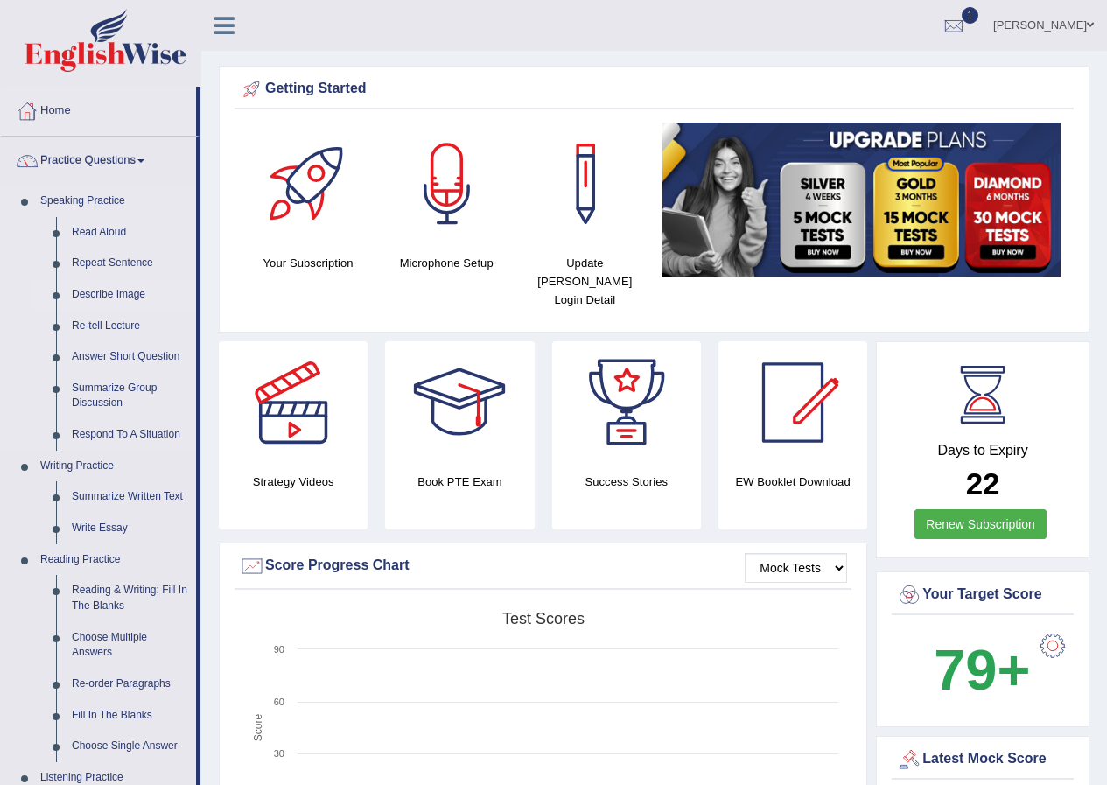
click at [103, 289] on link "Describe Image" at bounding box center [130, 295] width 132 height 32
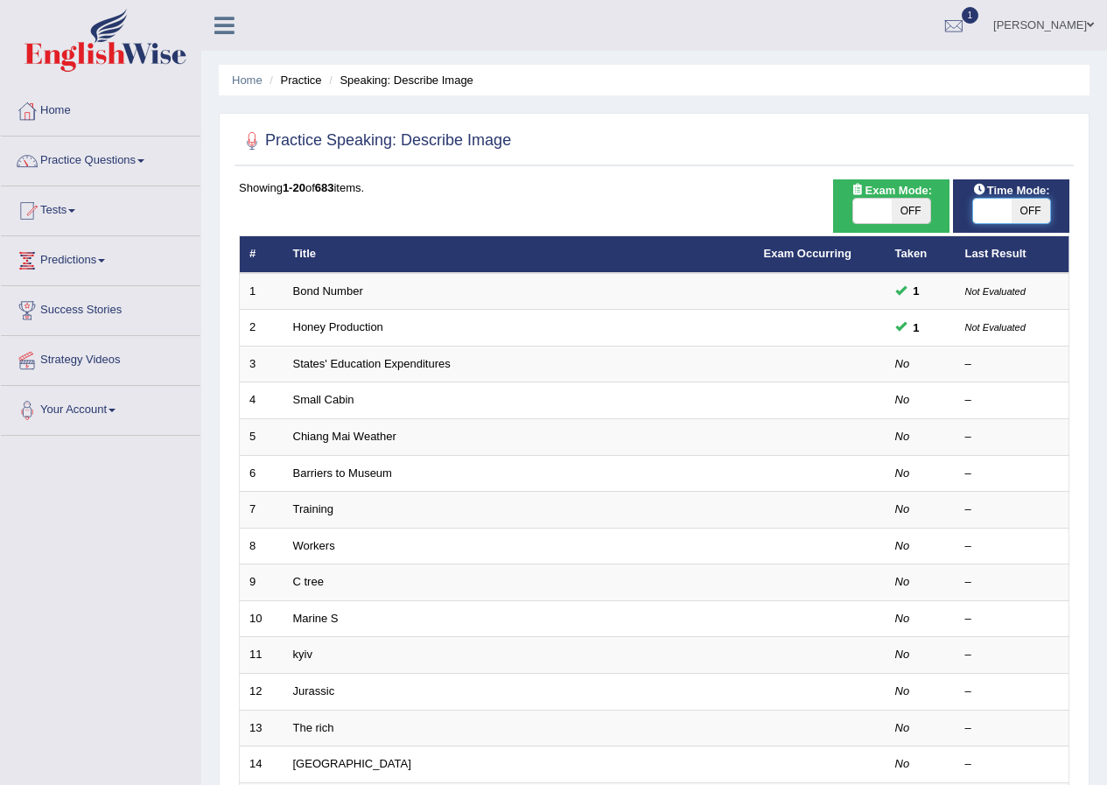
click at [988, 201] on span at bounding box center [992, 211] width 39 height 25
checkbox input "true"
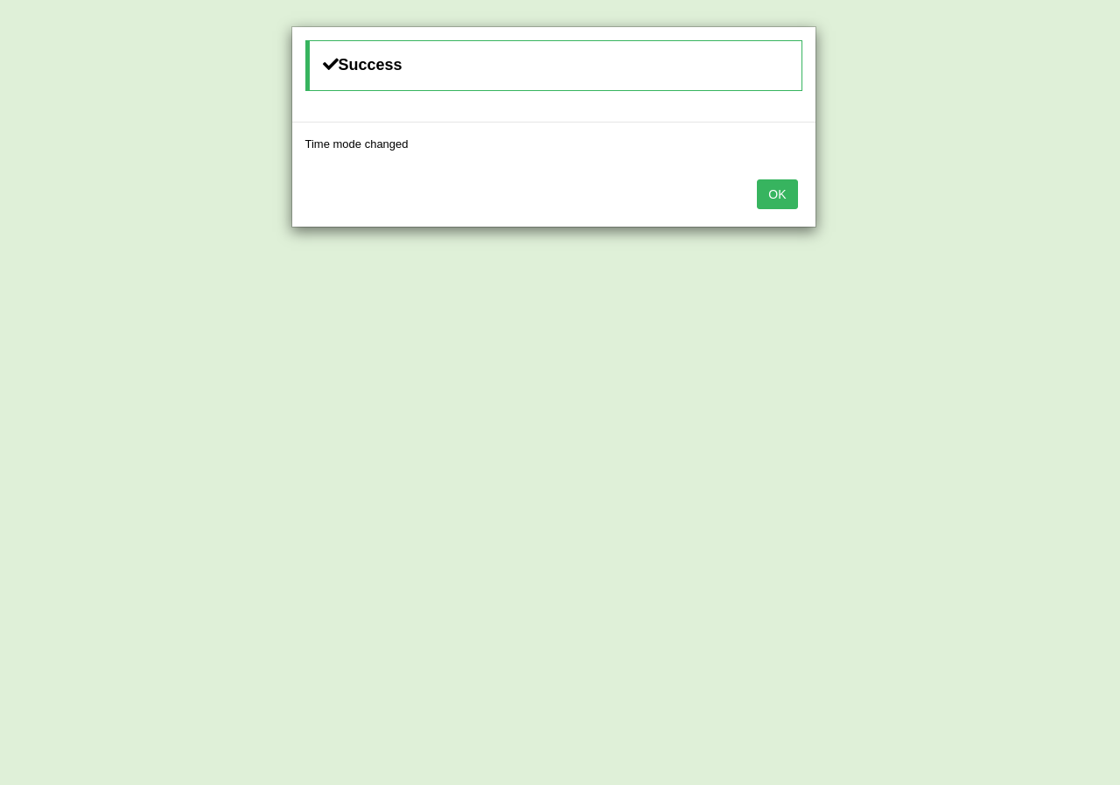
click at [774, 196] on button "OK" at bounding box center [777, 194] width 40 height 30
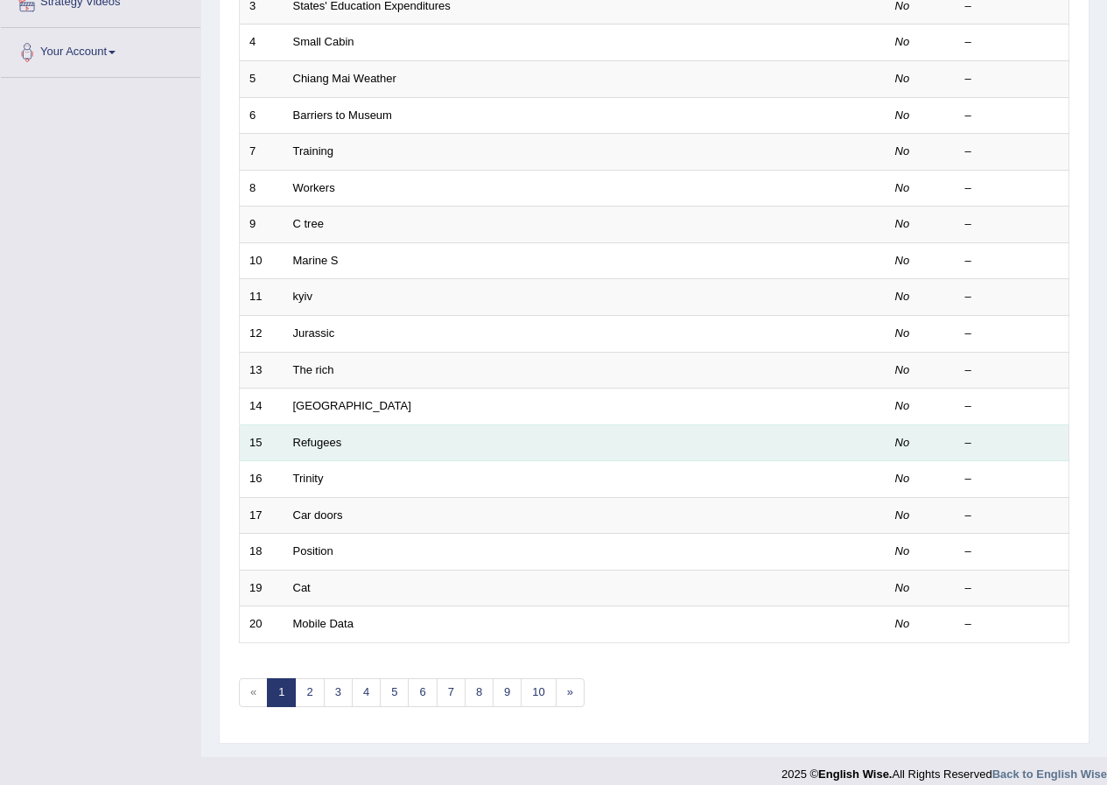
scroll to position [374, 0]
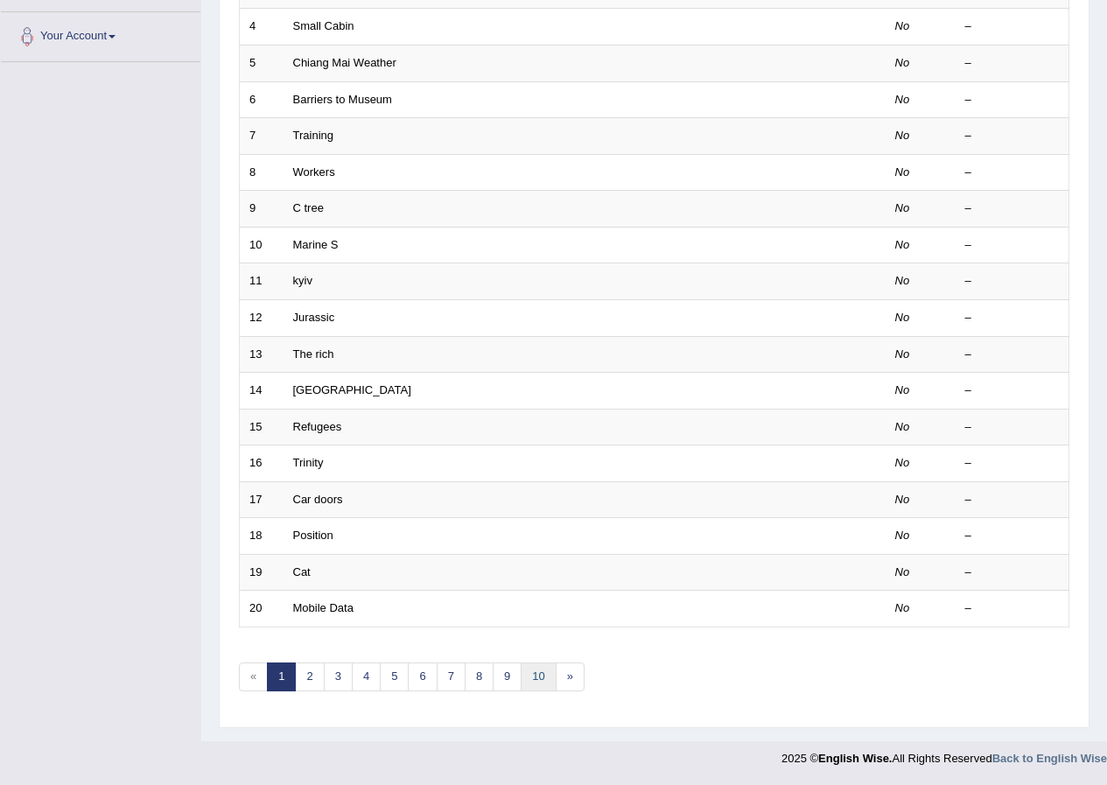
click at [541, 688] on link "10" at bounding box center [538, 676] width 35 height 29
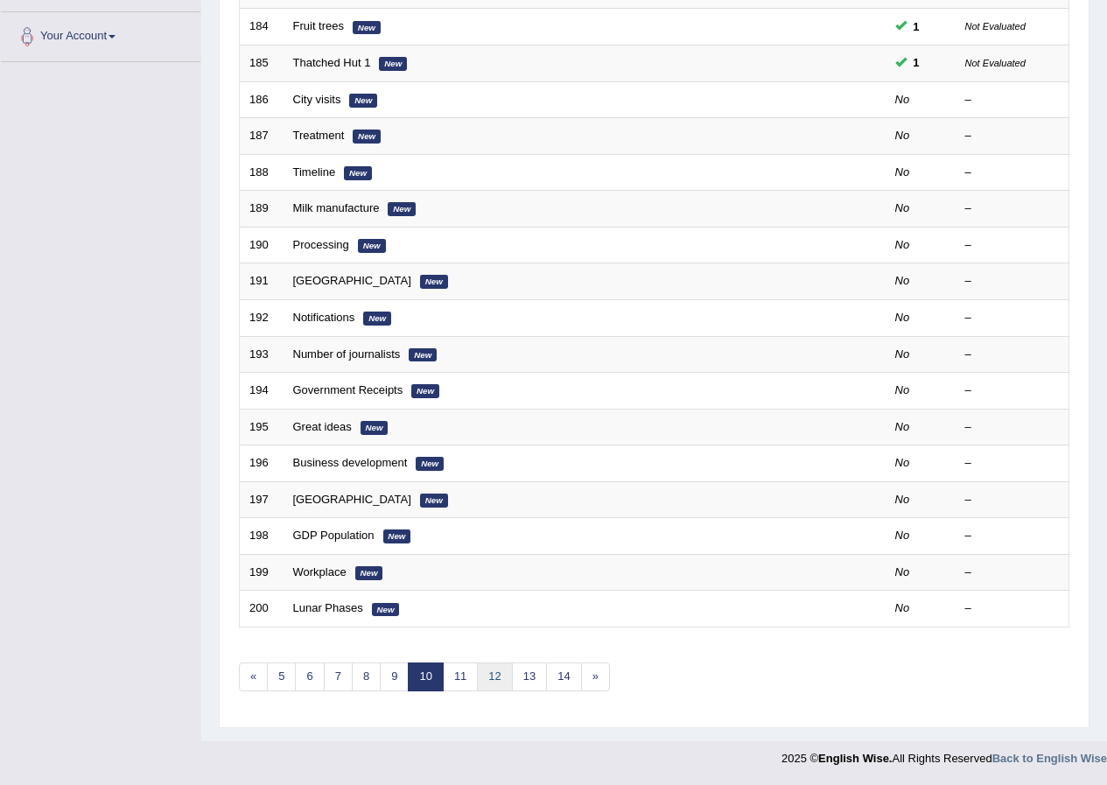
click at [500, 682] on link "12" at bounding box center [494, 676] width 35 height 29
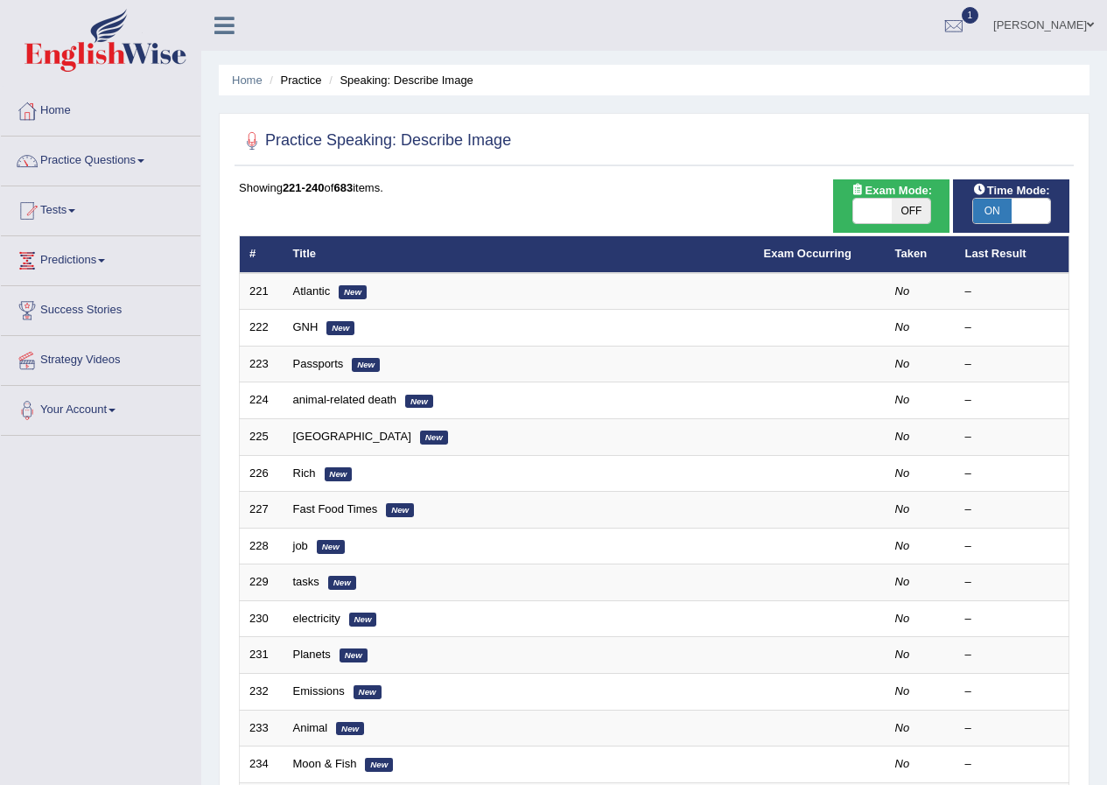
click at [308, 286] on link "Atlantic" at bounding box center [312, 290] width 38 height 13
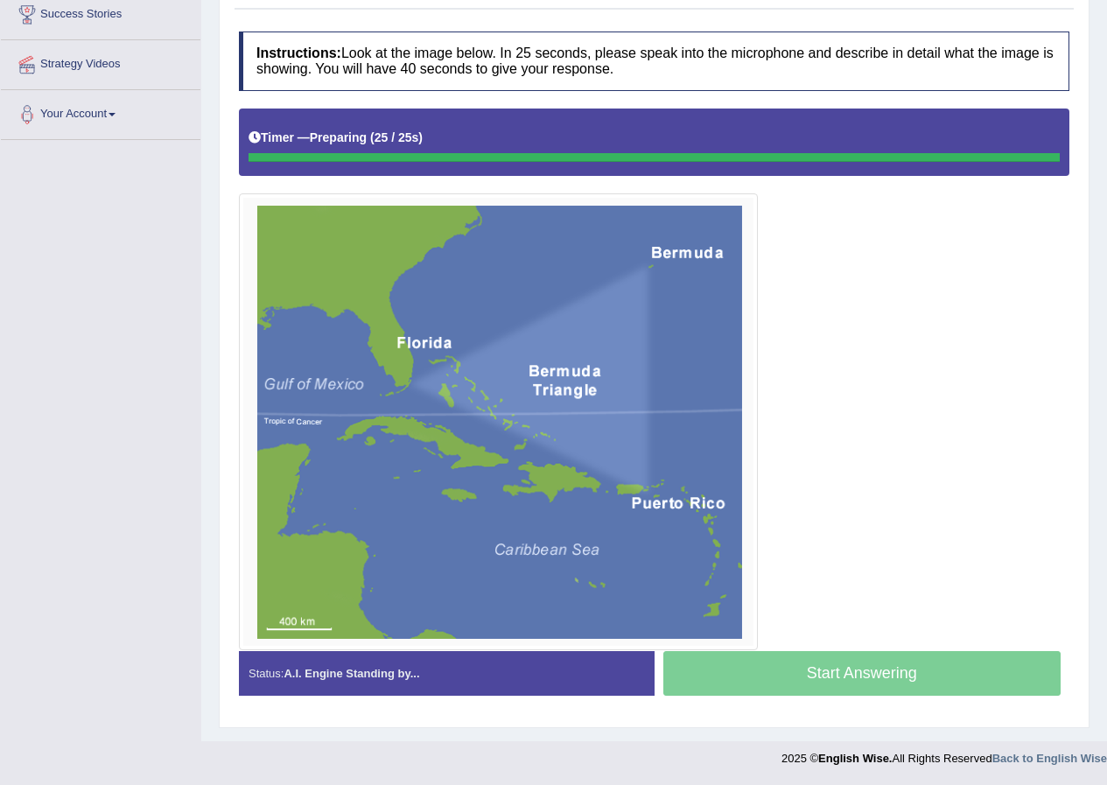
scroll to position [296, 0]
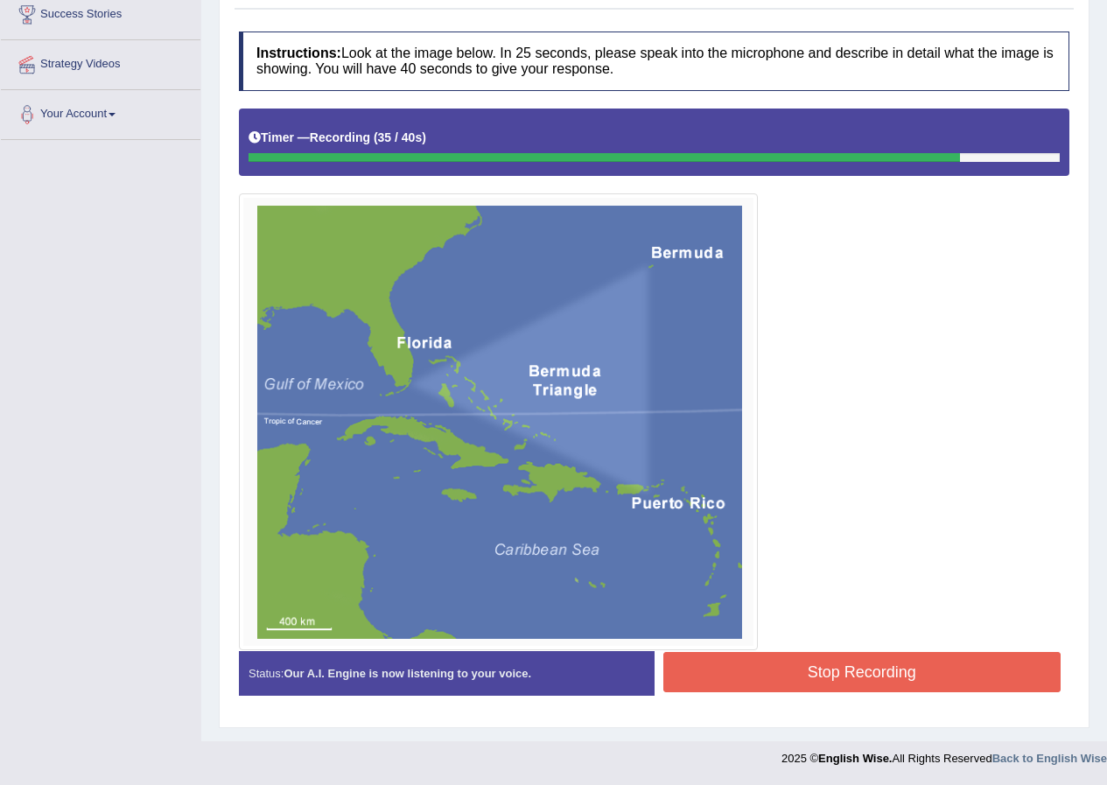
click at [781, 652] on button "Stop Recording" at bounding box center [862, 672] width 398 height 40
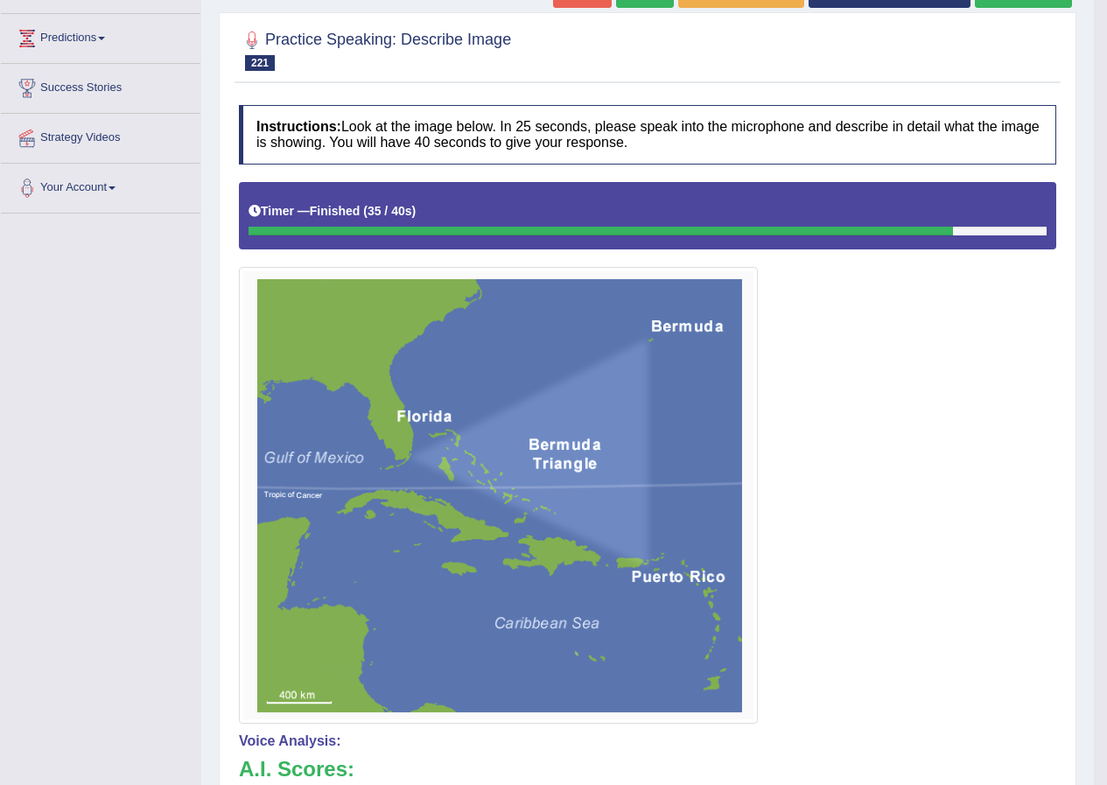
scroll to position [50, 0]
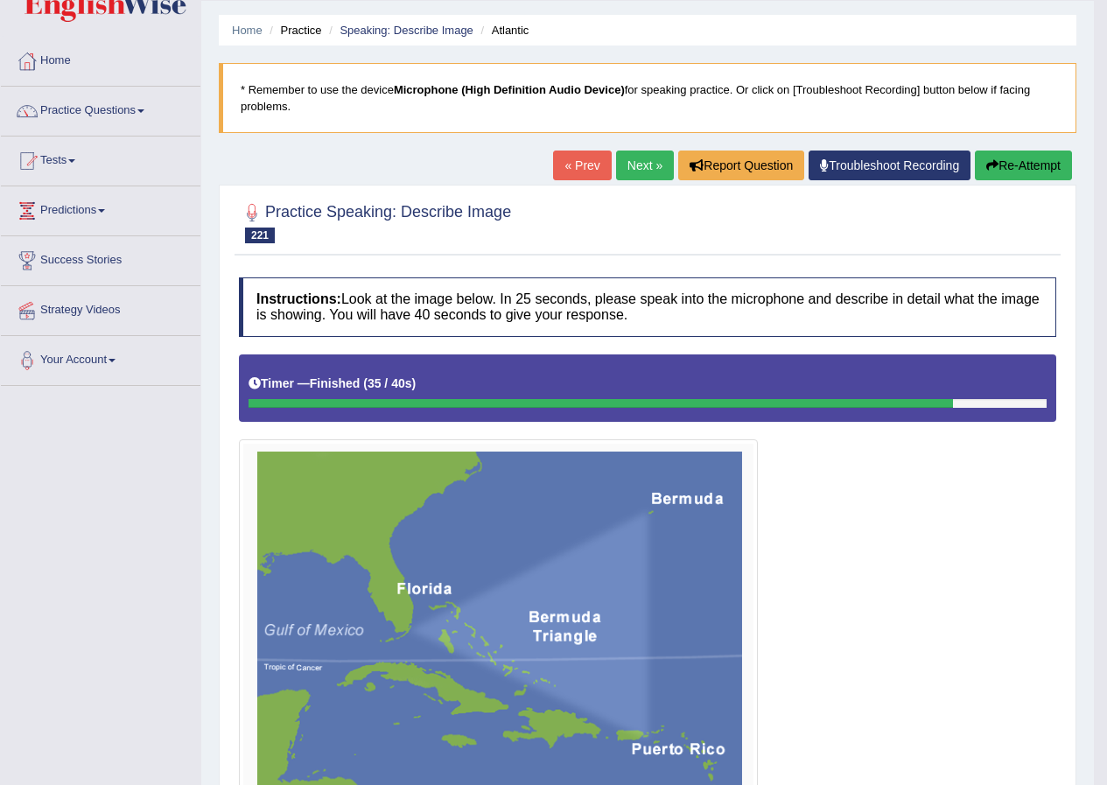
click at [629, 156] on link "Next »" at bounding box center [645, 166] width 58 height 30
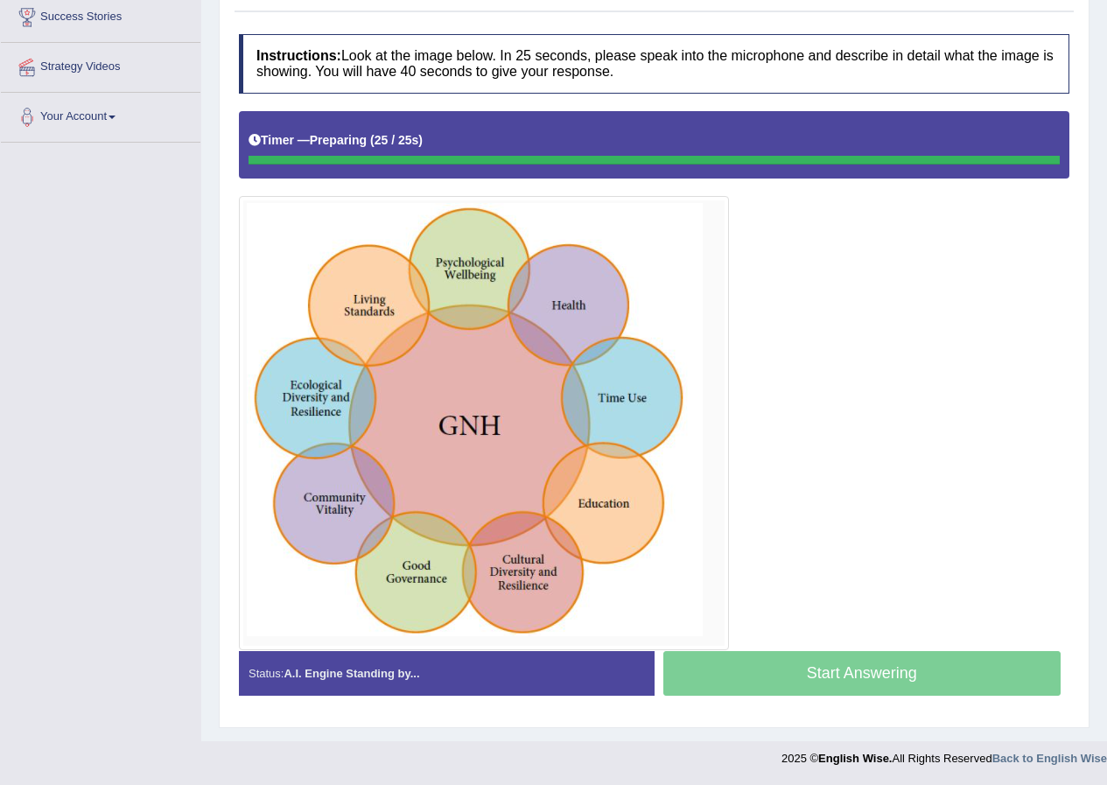
scroll to position [293, 0]
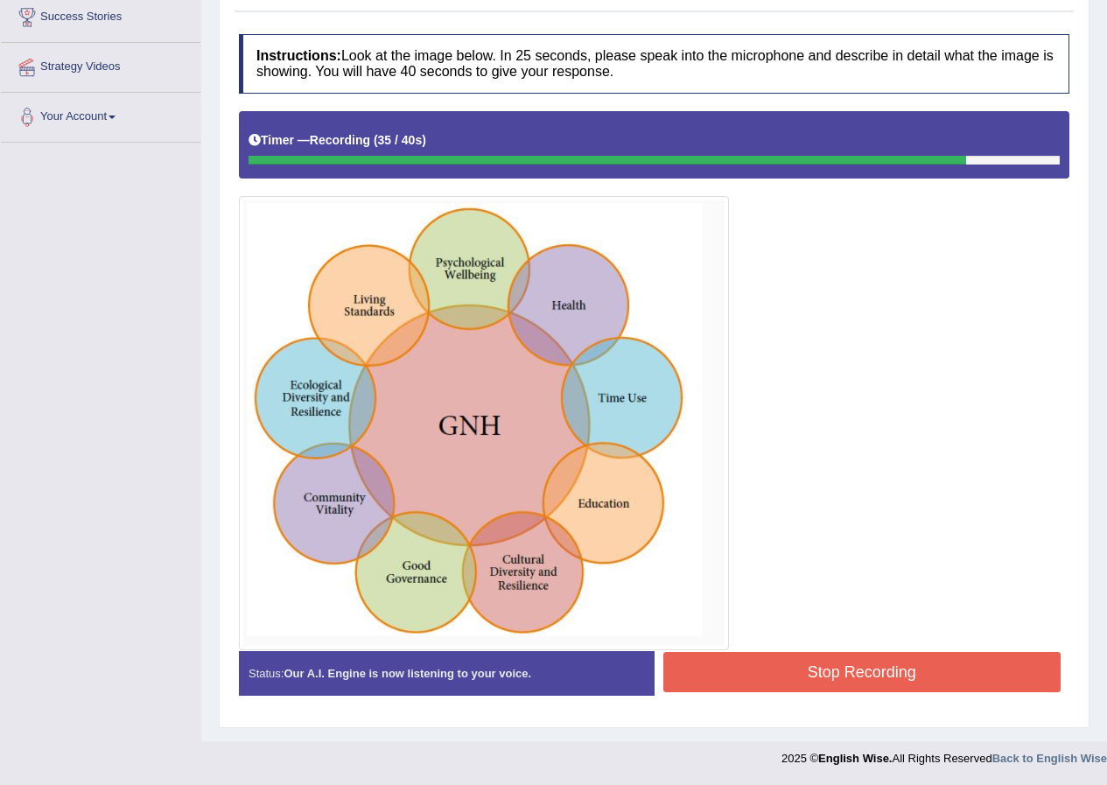
click at [904, 676] on button "Stop Recording" at bounding box center [862, 672] width 398 height 40
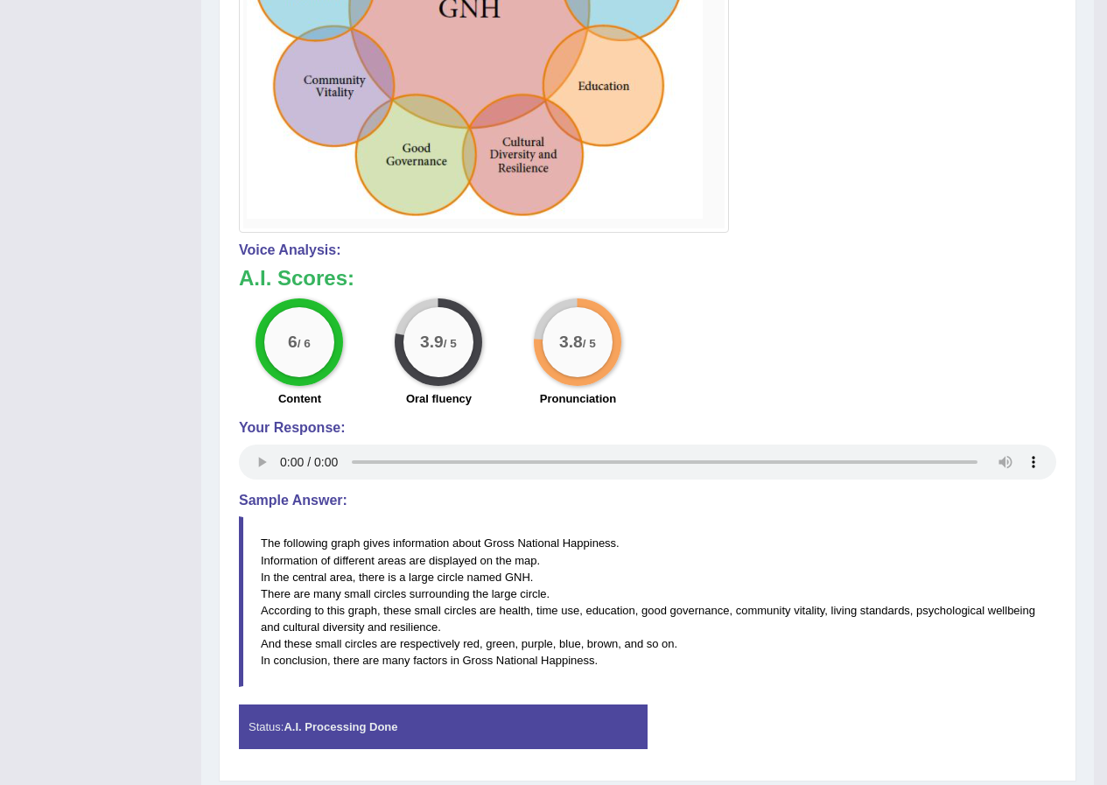
scroll to position [765, 0]
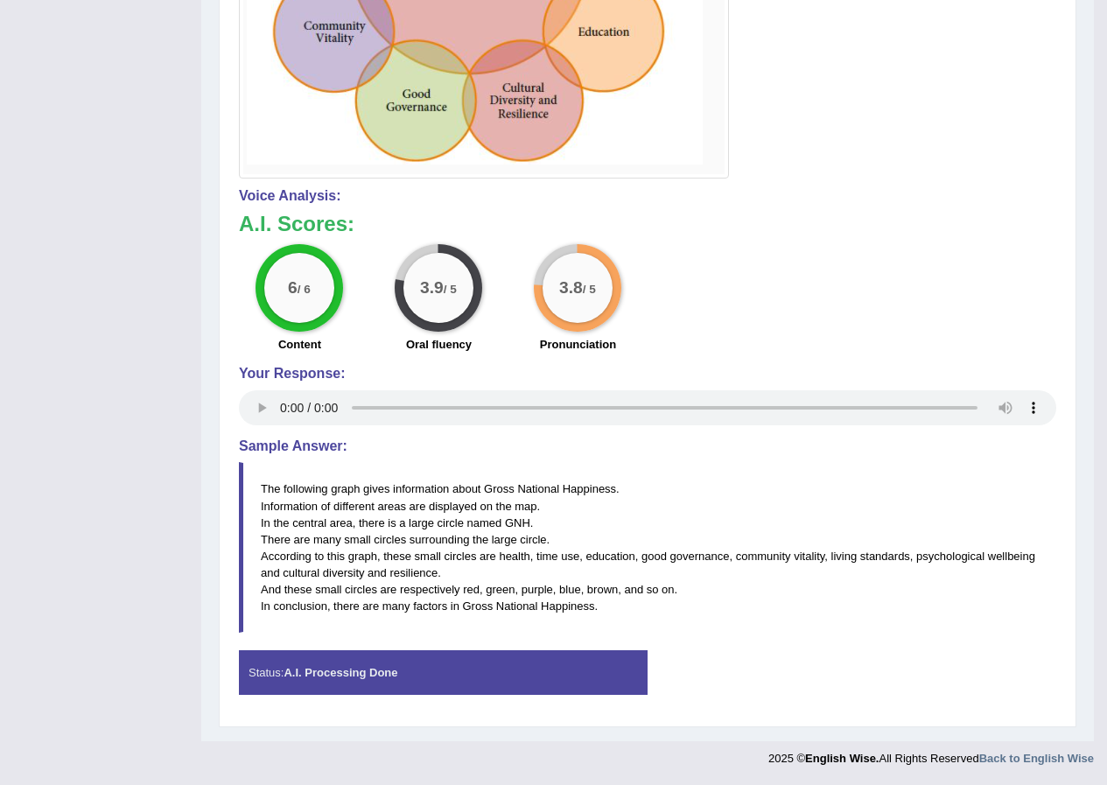
drag, startPoint x: 500, startPoint y: 521, endPoint x: 529, endPoint y: 517, distance: 30.0
click at [529, 517] on blockquote "The following graph gives information about Gross National Happiness. Informati…" at bounding box center [647, 547] width 817 height 171
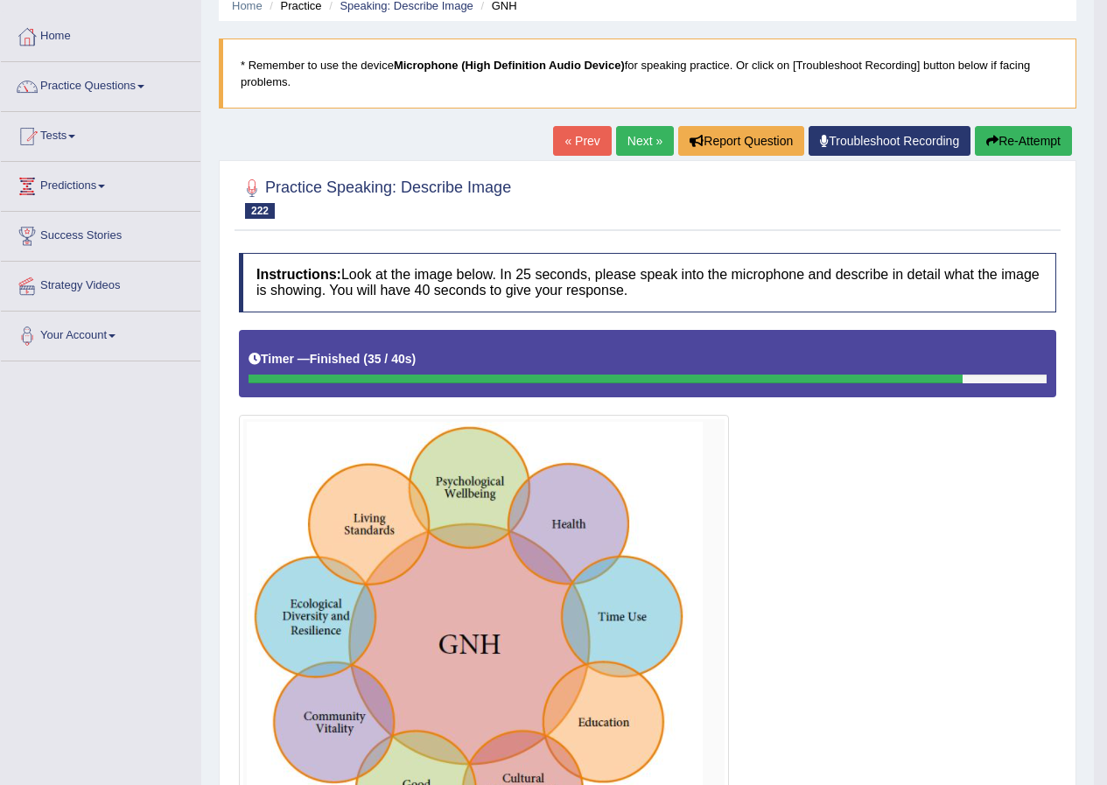
scroll to position [65, 0]
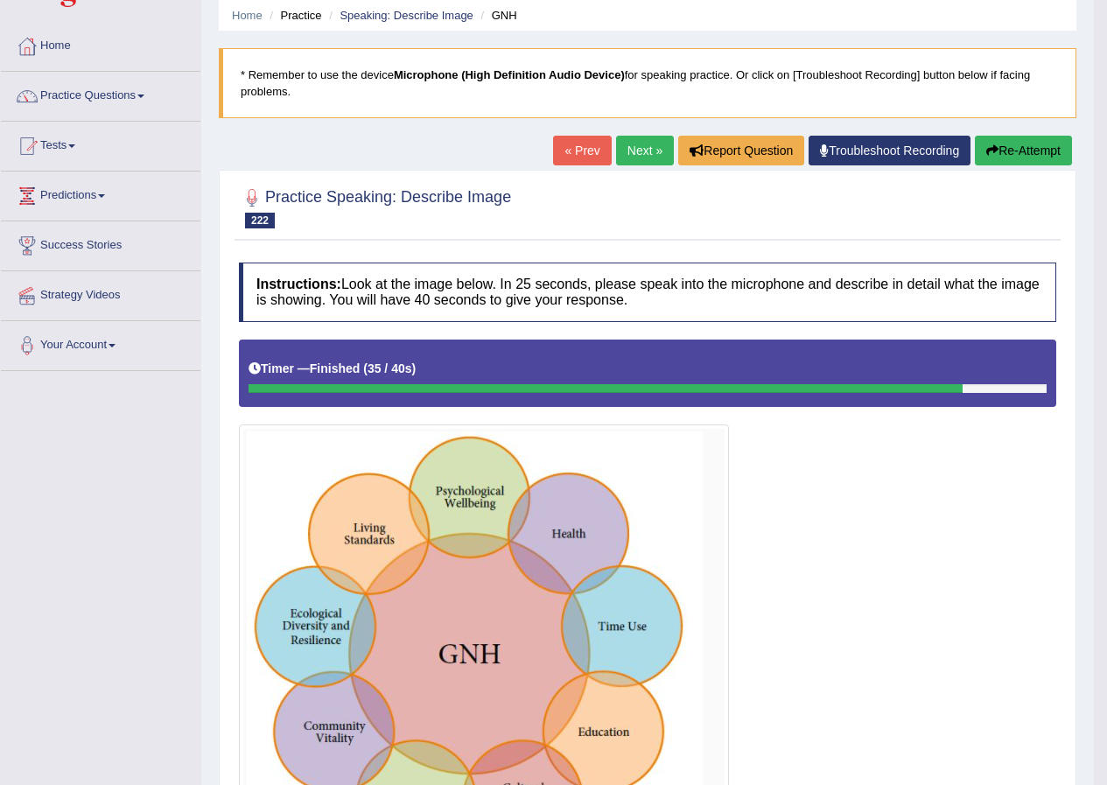
click at [635, 145] on link "Next »" at bounding box center [645, 151] width 58 height 30
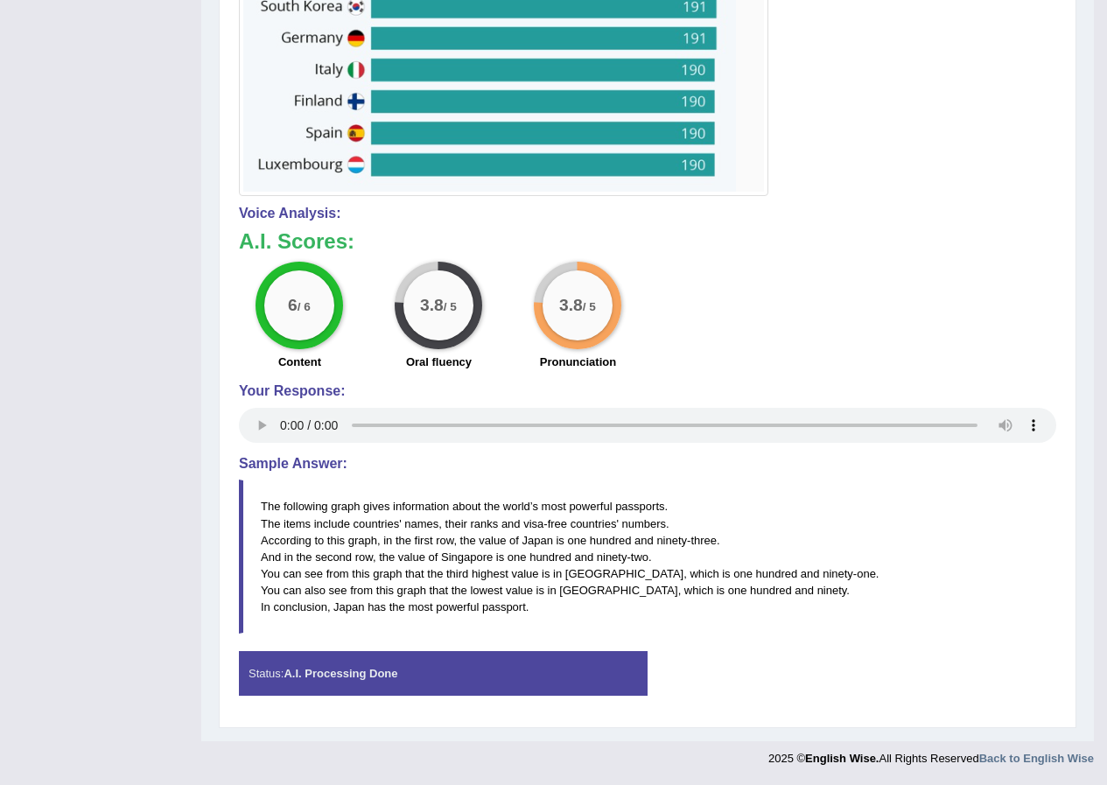
scroll to position [1, 0]
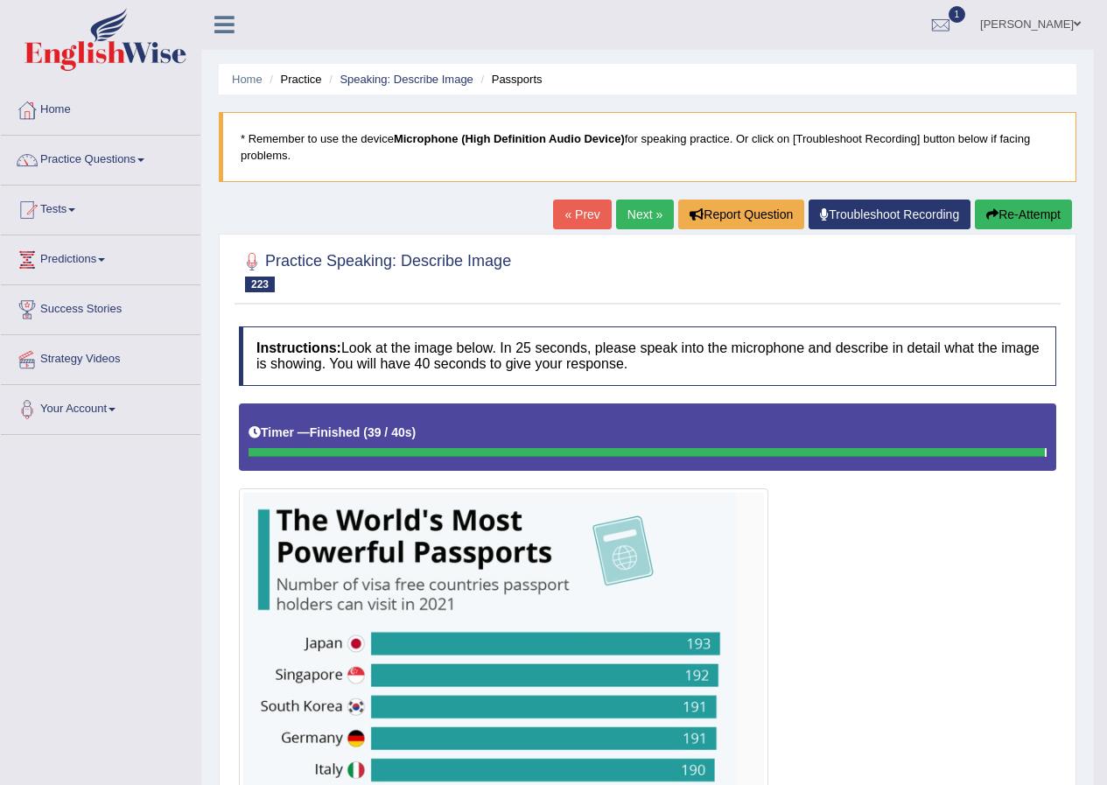
click at [649, 216] on link "Next »" at bounding box center [645, 215] width 58 height 30
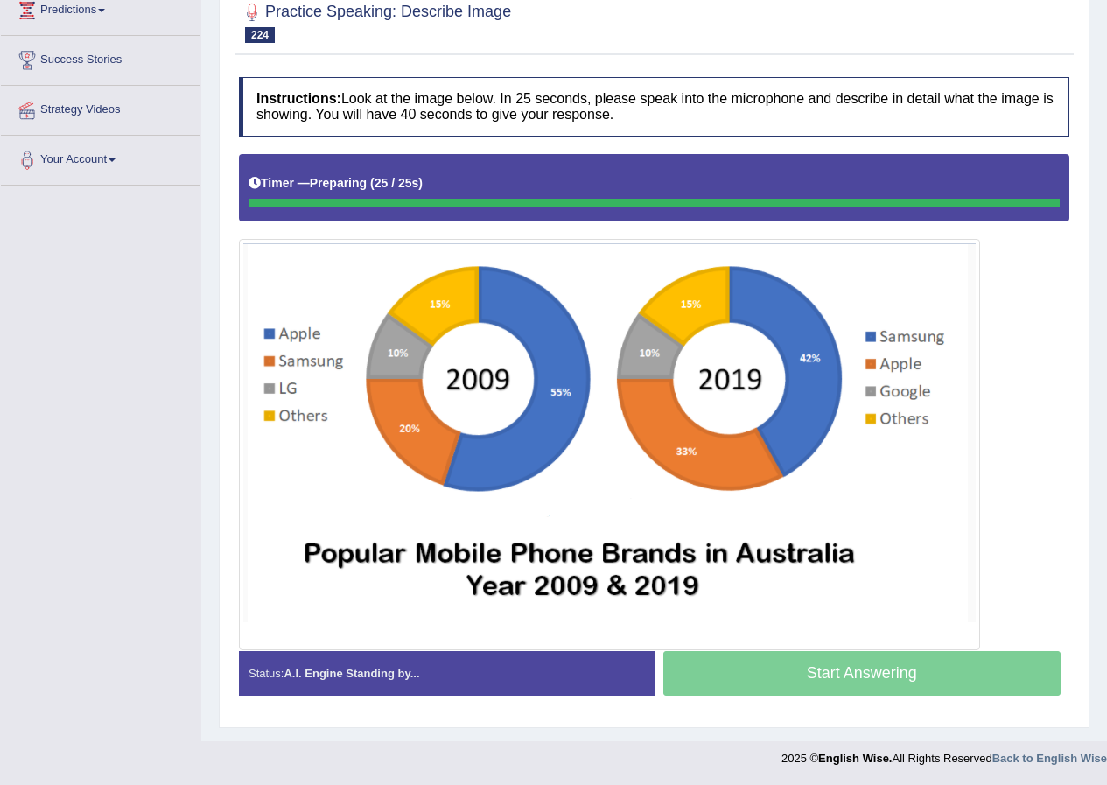
scroll to position [250, 0]
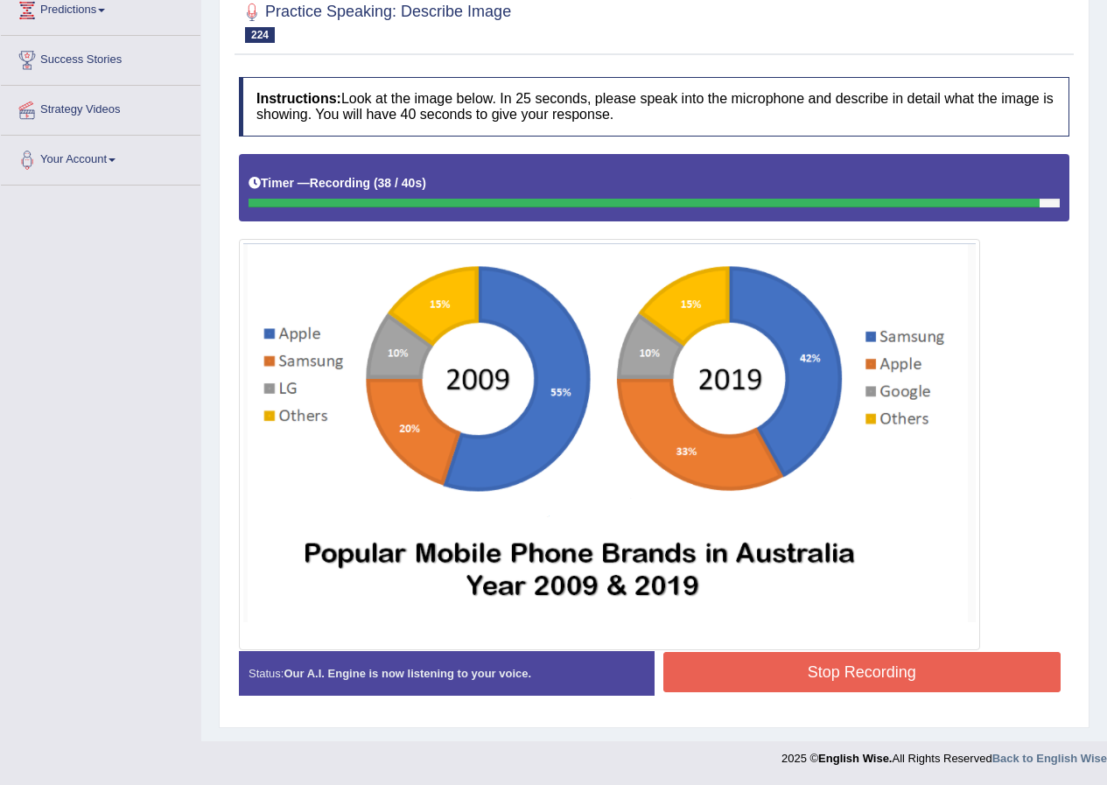
click at [816, 678] on button "Stop Recording" at bounding box center [862, 672] width 398 height 40
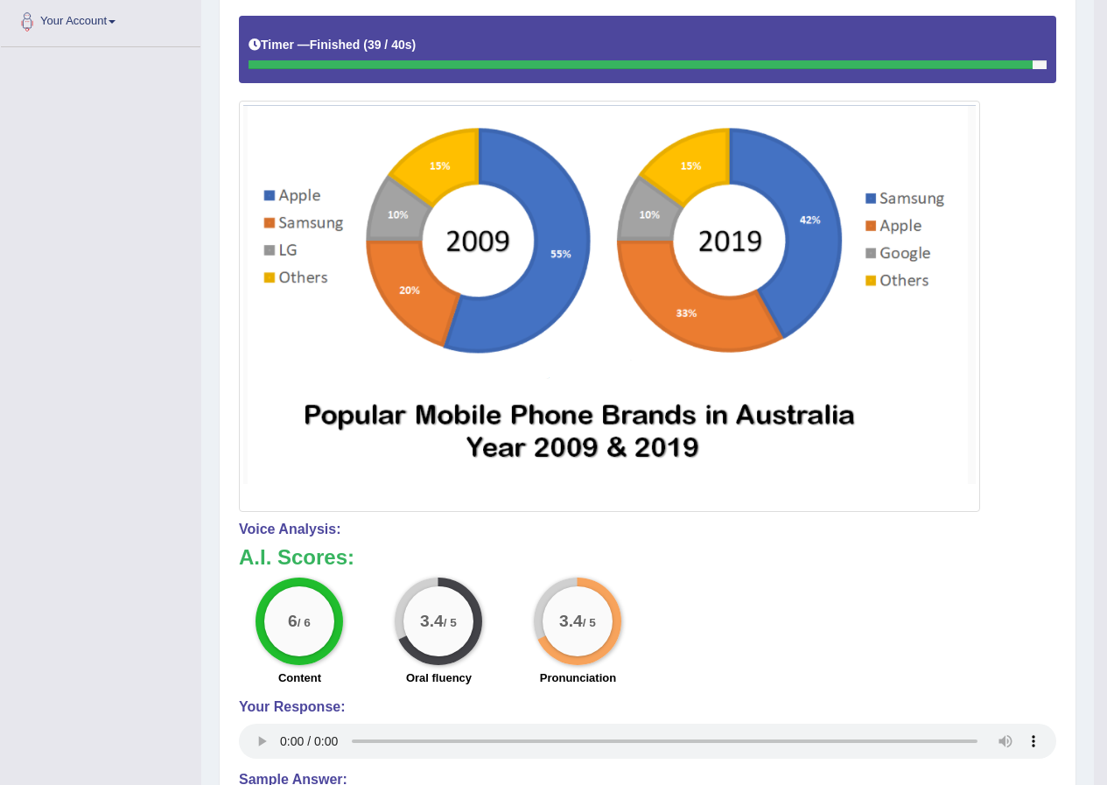
scroll to position [0, 0]
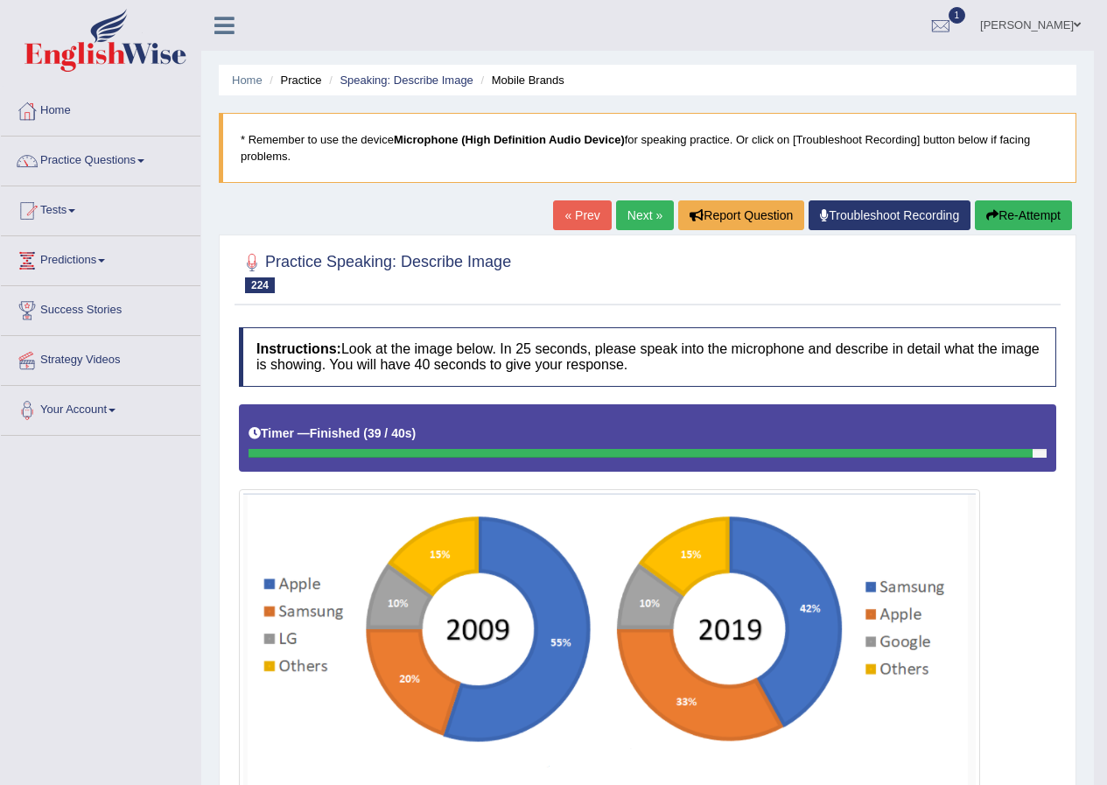
click at [651, 218] on link "Next »" at bounding box center [645, 215] width 58 height 30
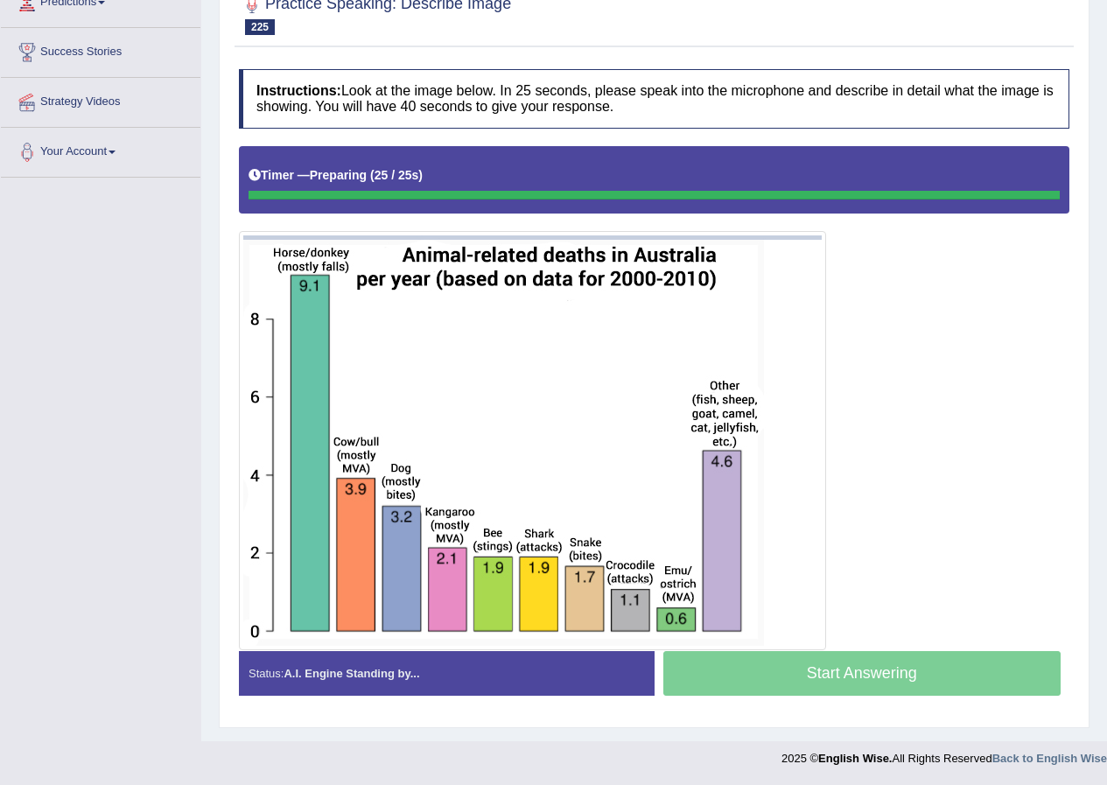
scroll to position [258, 0]
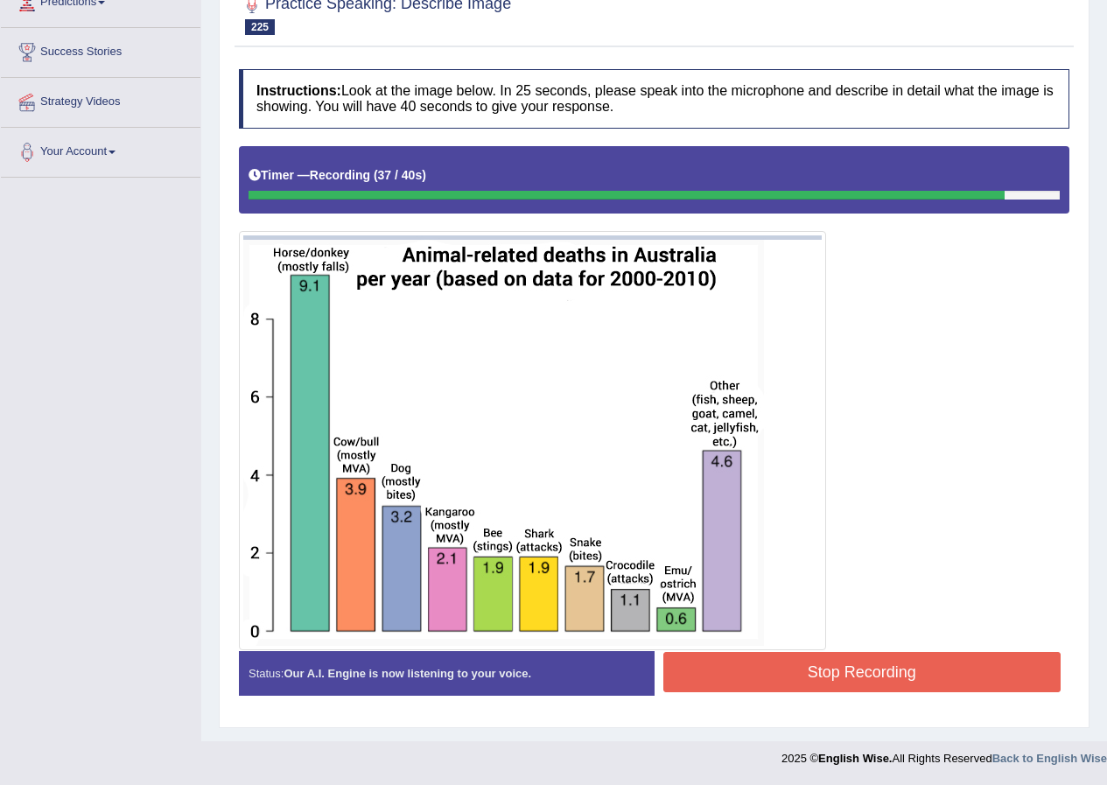
click at [905, 685] on button "Stop Recording" at bounding box center [862, 672] width 398 height 40
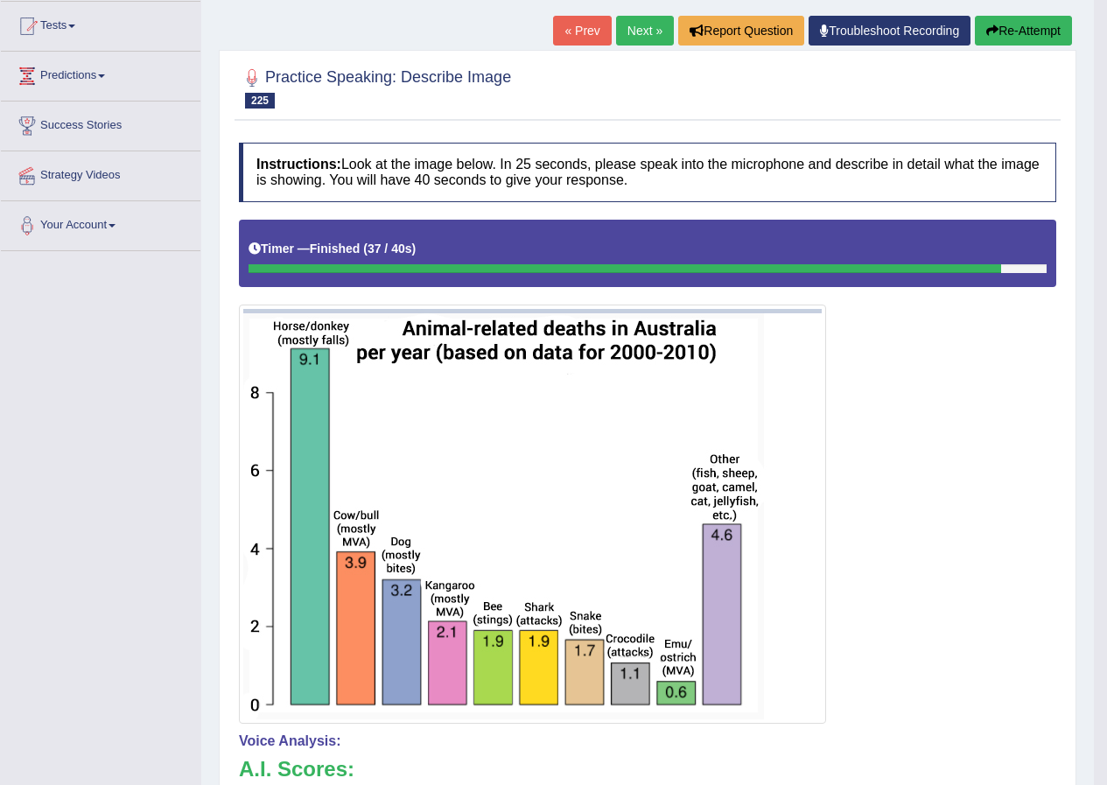
scroll to position [12, 0]
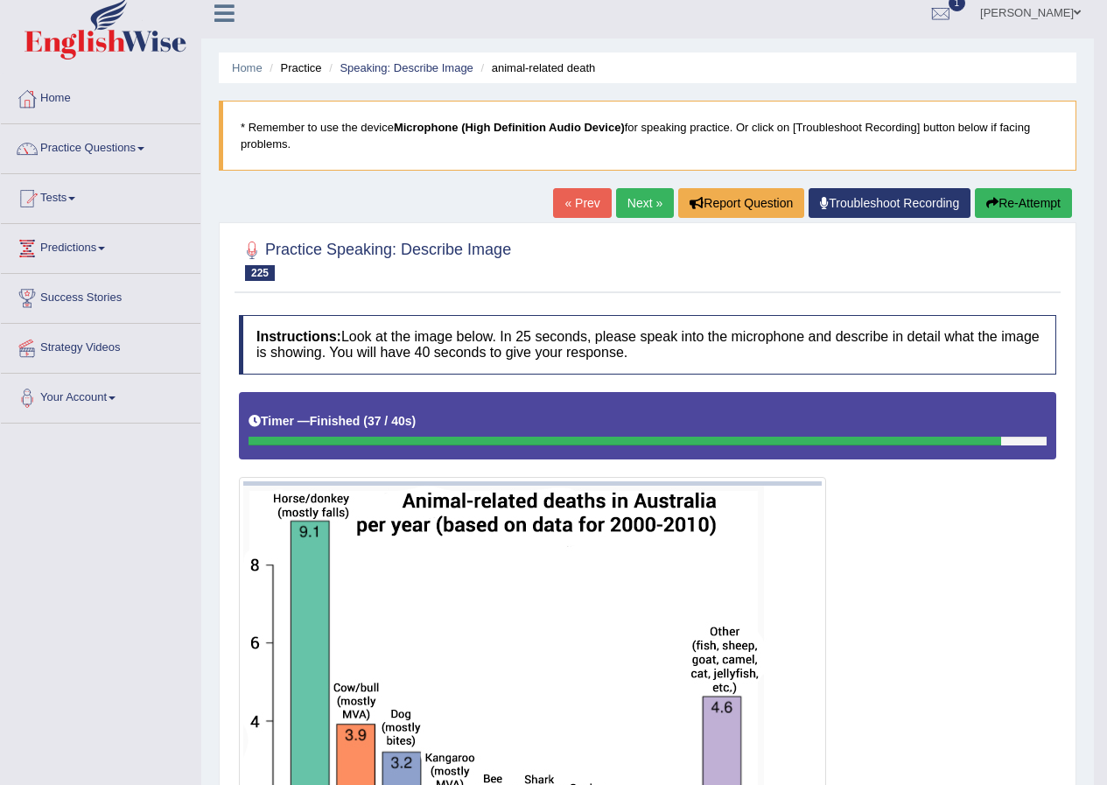
click at [652, 208] on link "Next »" at bounding box center [645, 203] width 58 height 30
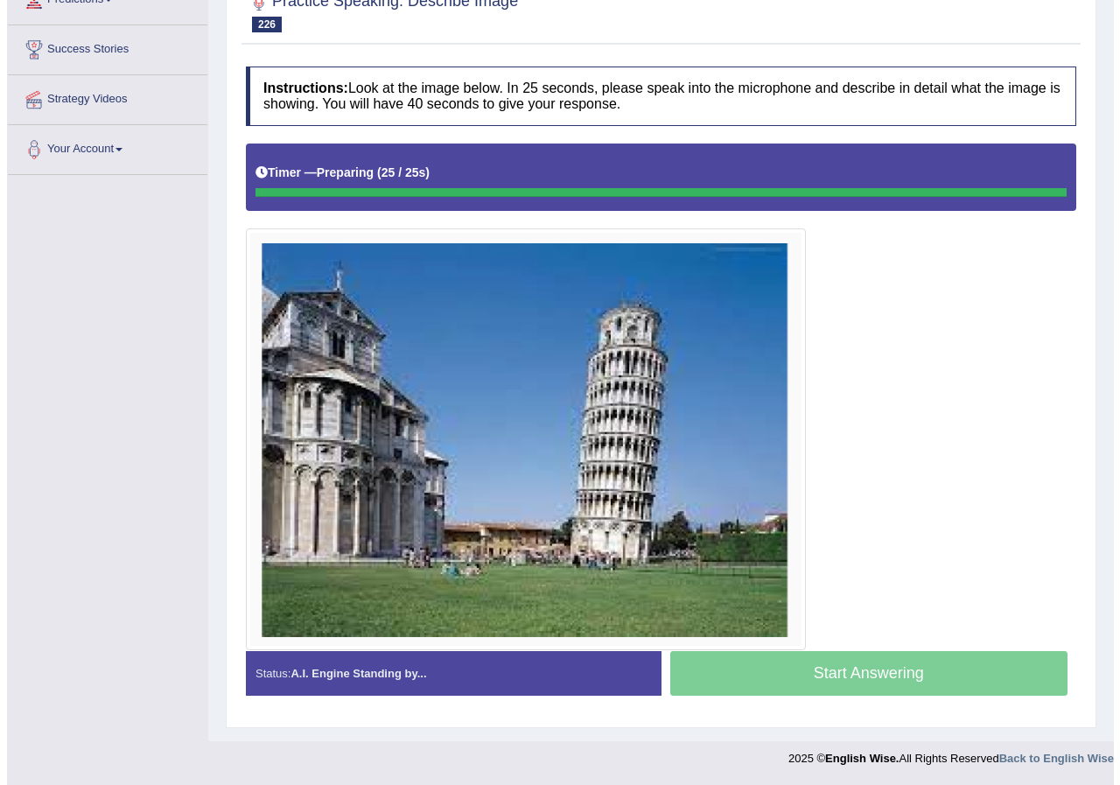
scroll to position [261, 0]
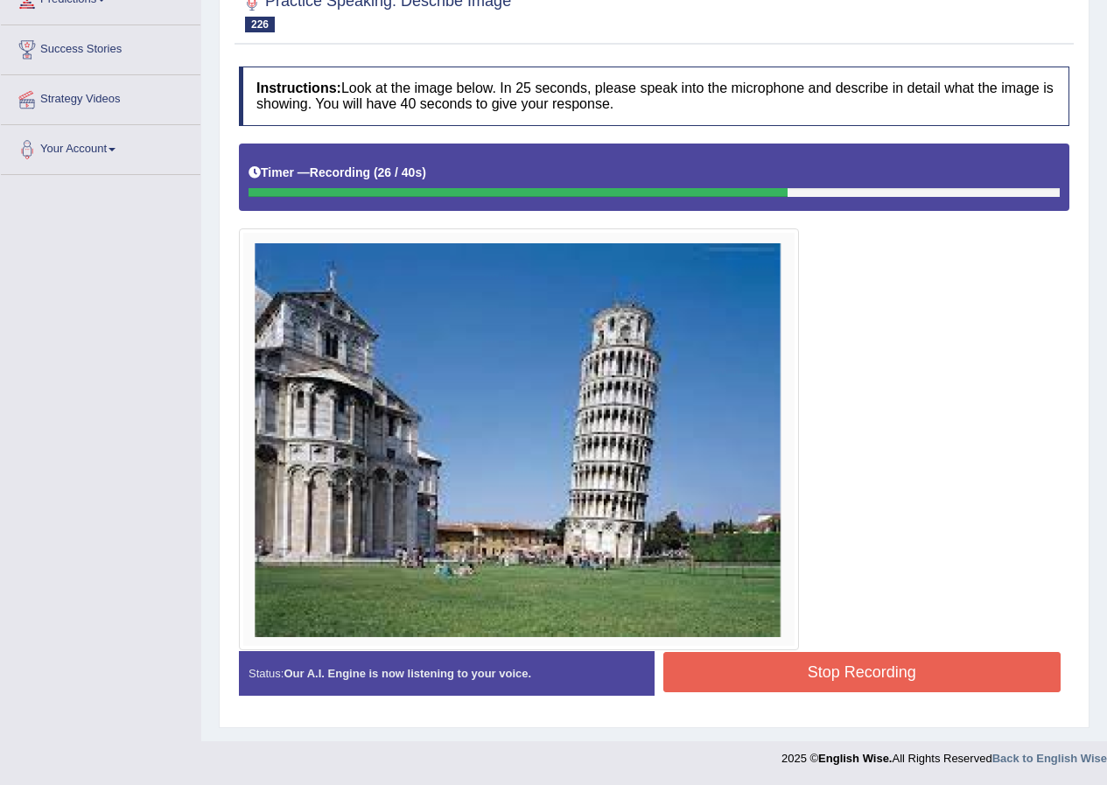
click at [789, 690] on button "Stop Recording" at bounding box center [862, 672] width 398 height 40
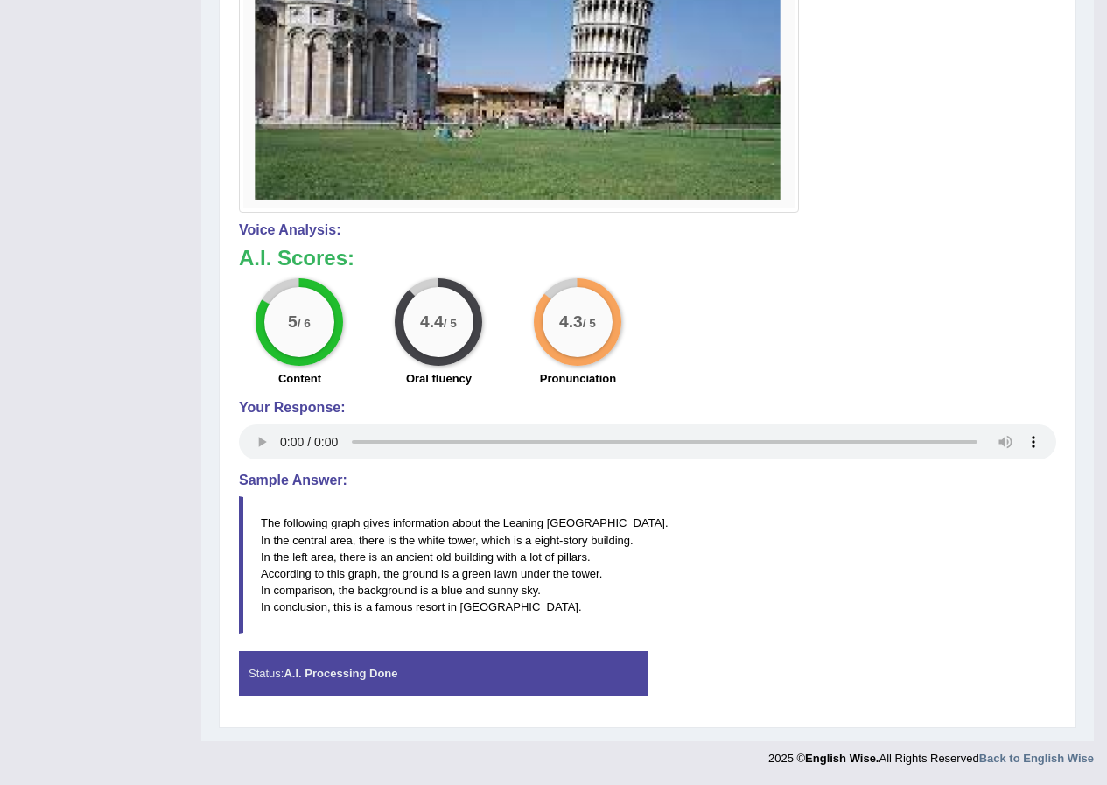
scroll to position [0, 0]
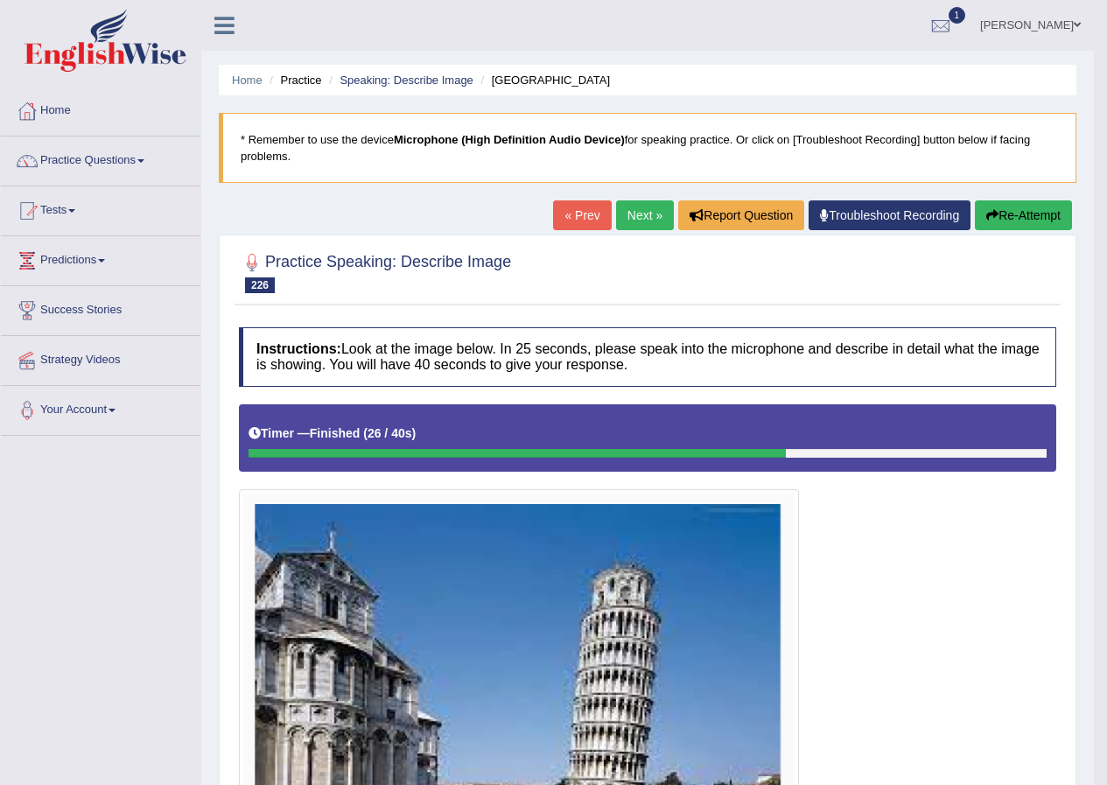
click at [626, 220] on link "Next »" at bounding box center [645, 215] width 58 height 30
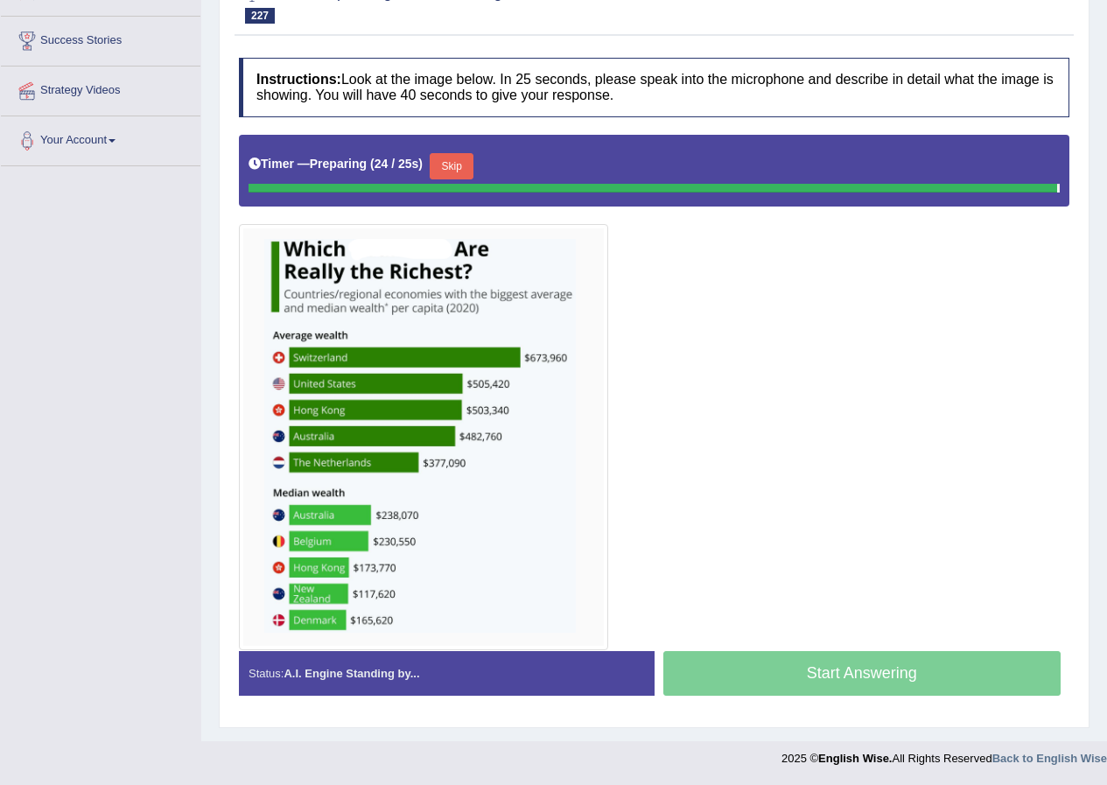
scroll to position [265, 0]
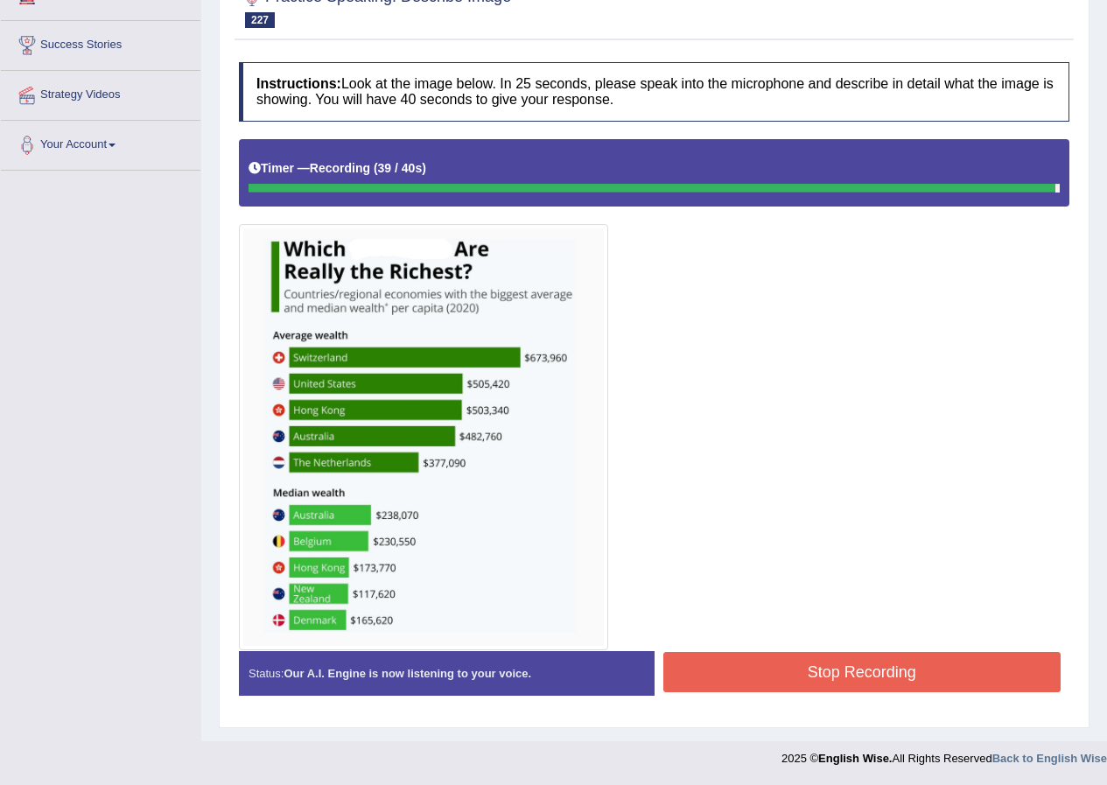
click at [778, 660] on button "Stop Recording" at bounding box center [862, 672] width 398 height 40
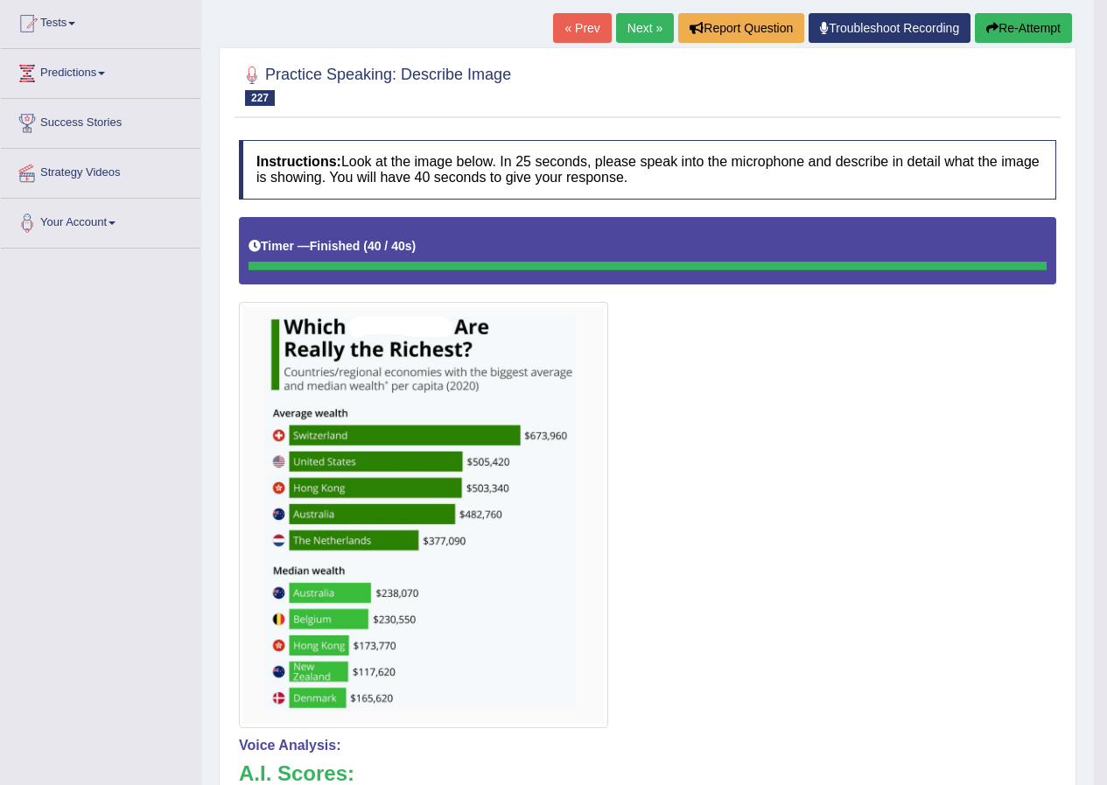
scroll to position [0, 0]
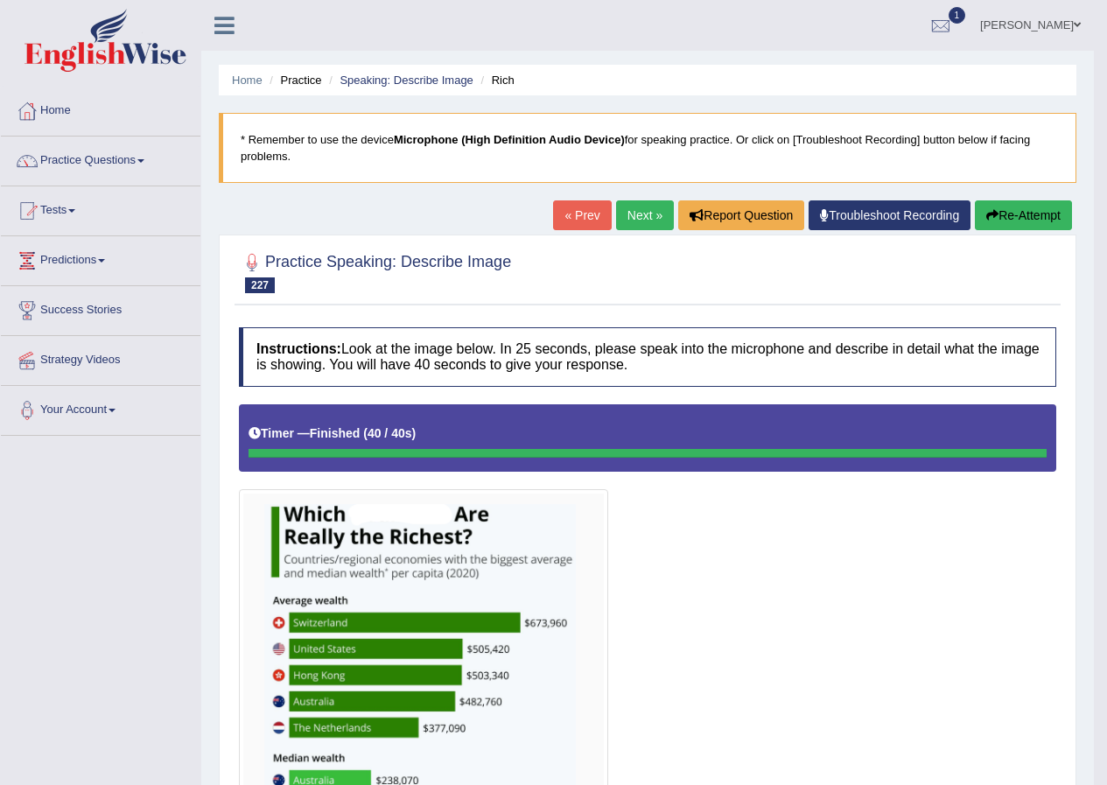
click at [658, 214] on link "Next »" at bounding box center [645, 215] width 58 height 30
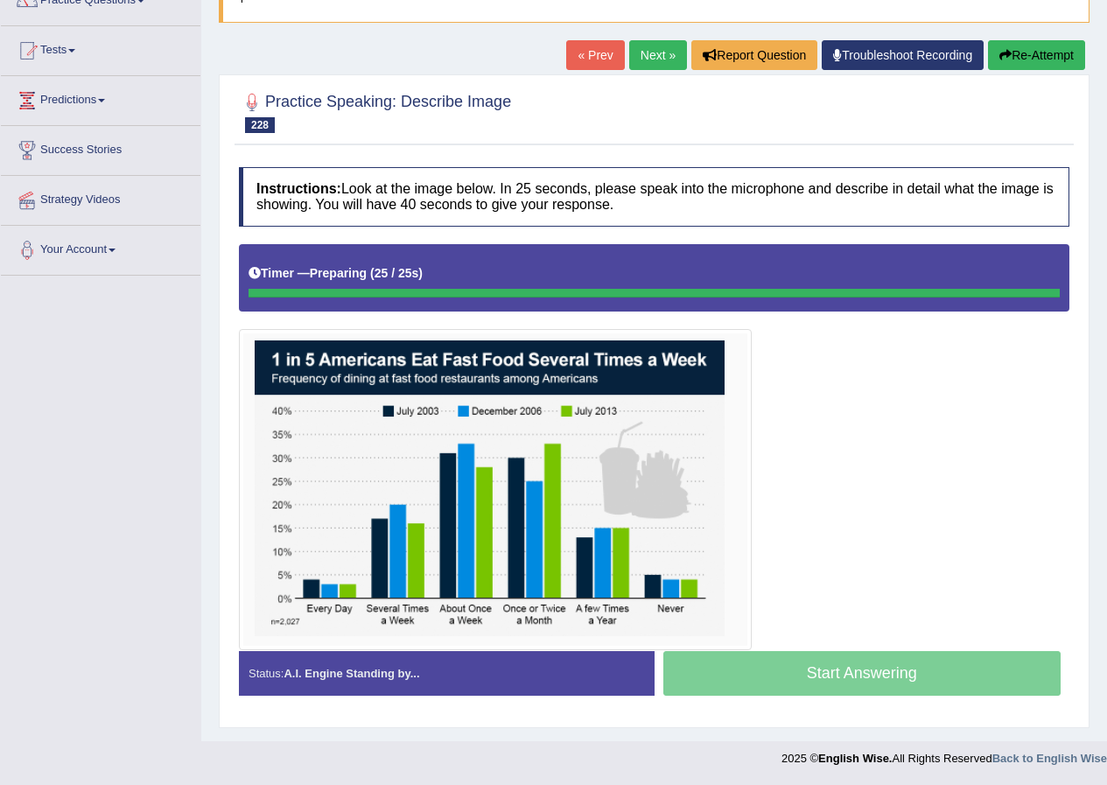
scroll to position [160, 0]
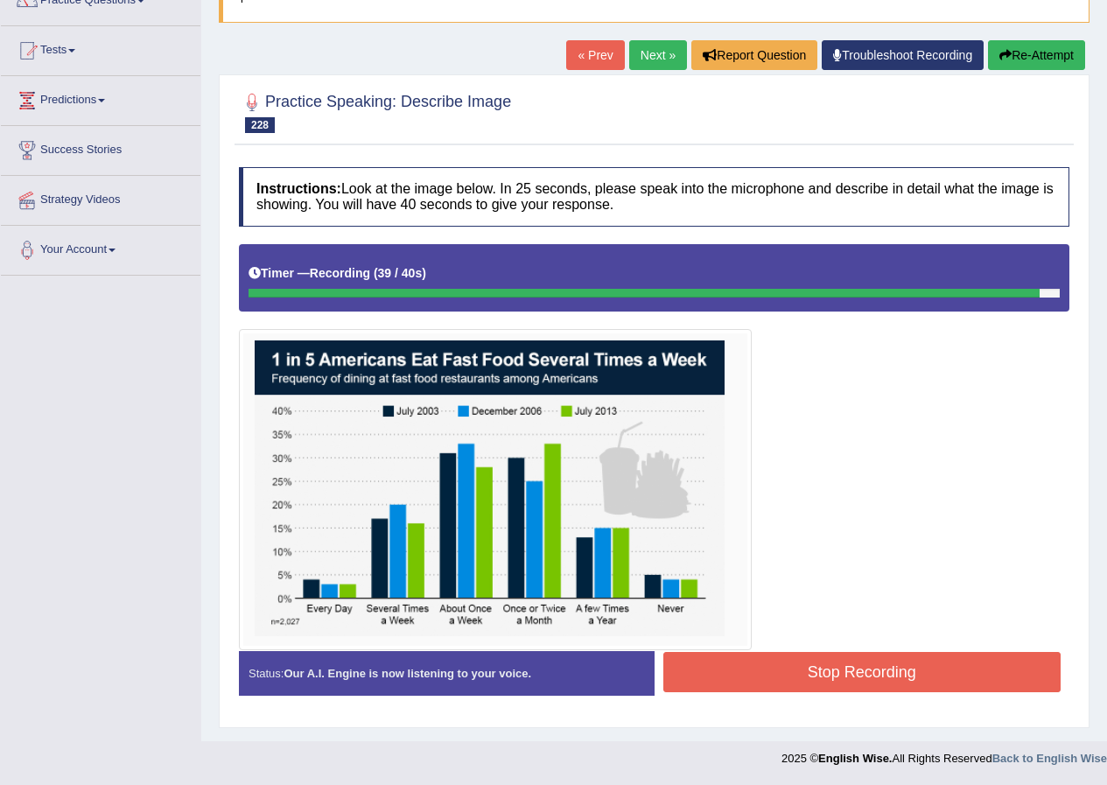
click at [942, 680] on button "Stop Recording" at bounding box center [862, 672] width 398 height 40
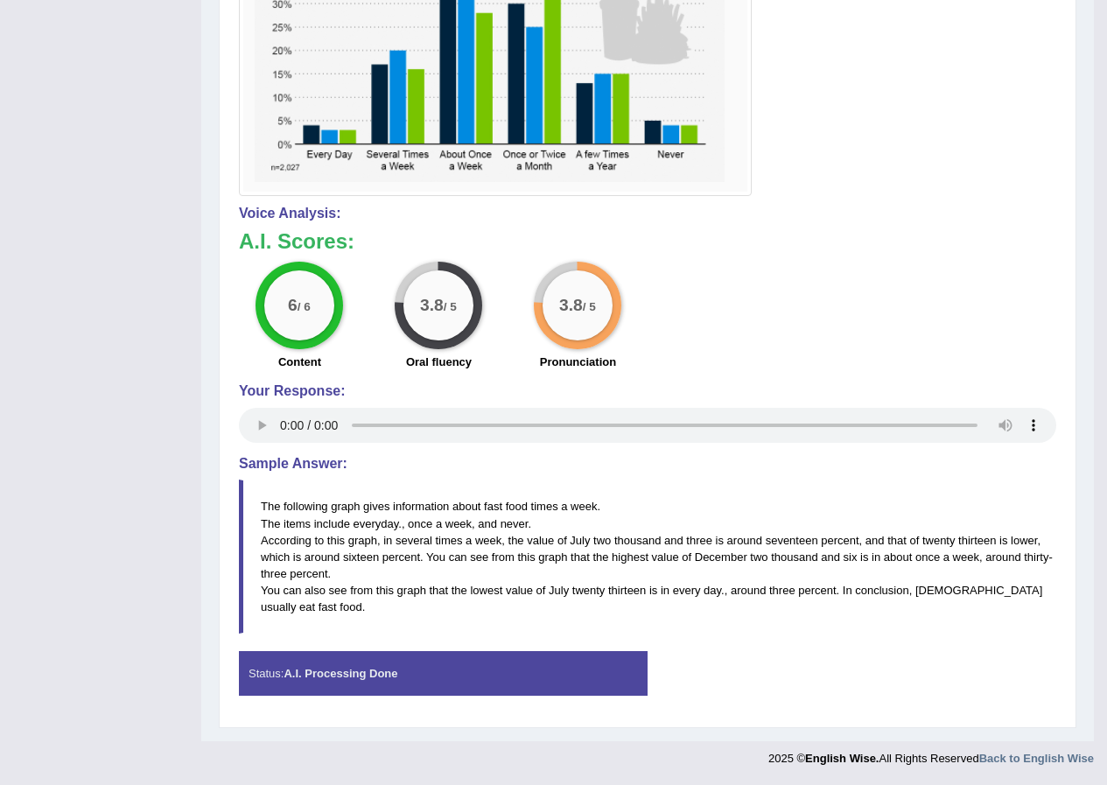
scroll to position [0, 0]
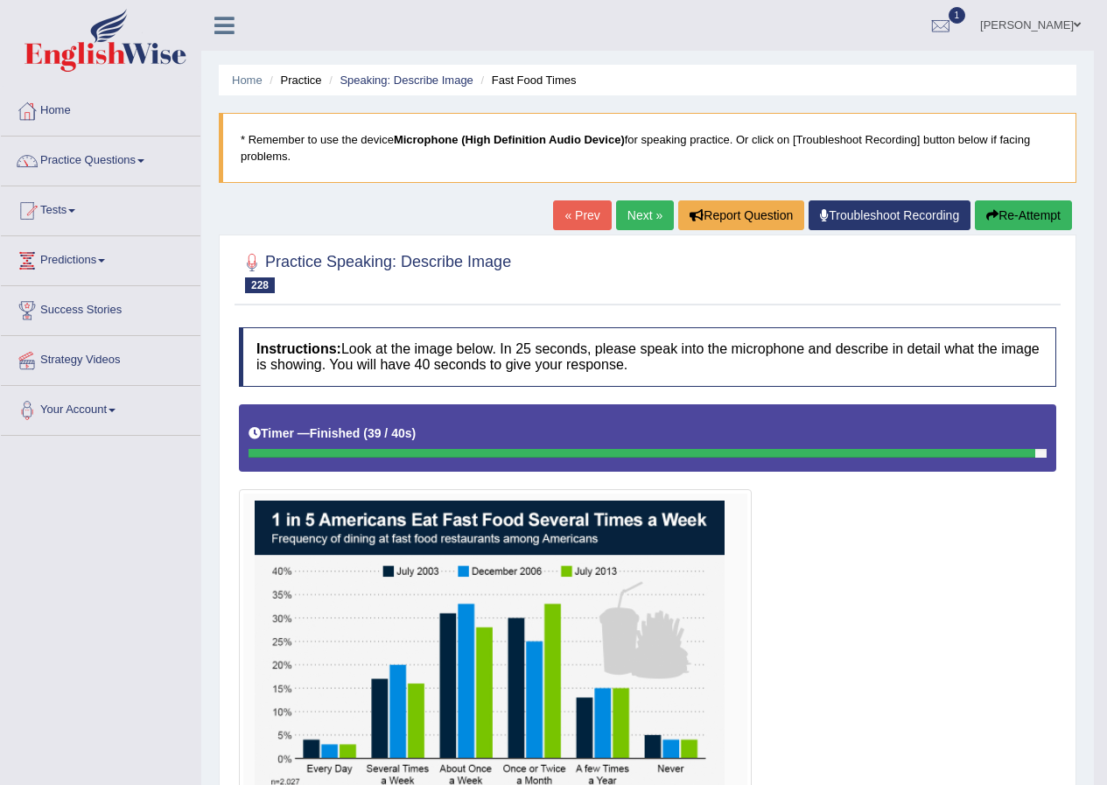
click at [632, 207] on link "Next »" at bounding box center [645, 215] width 58 height 30
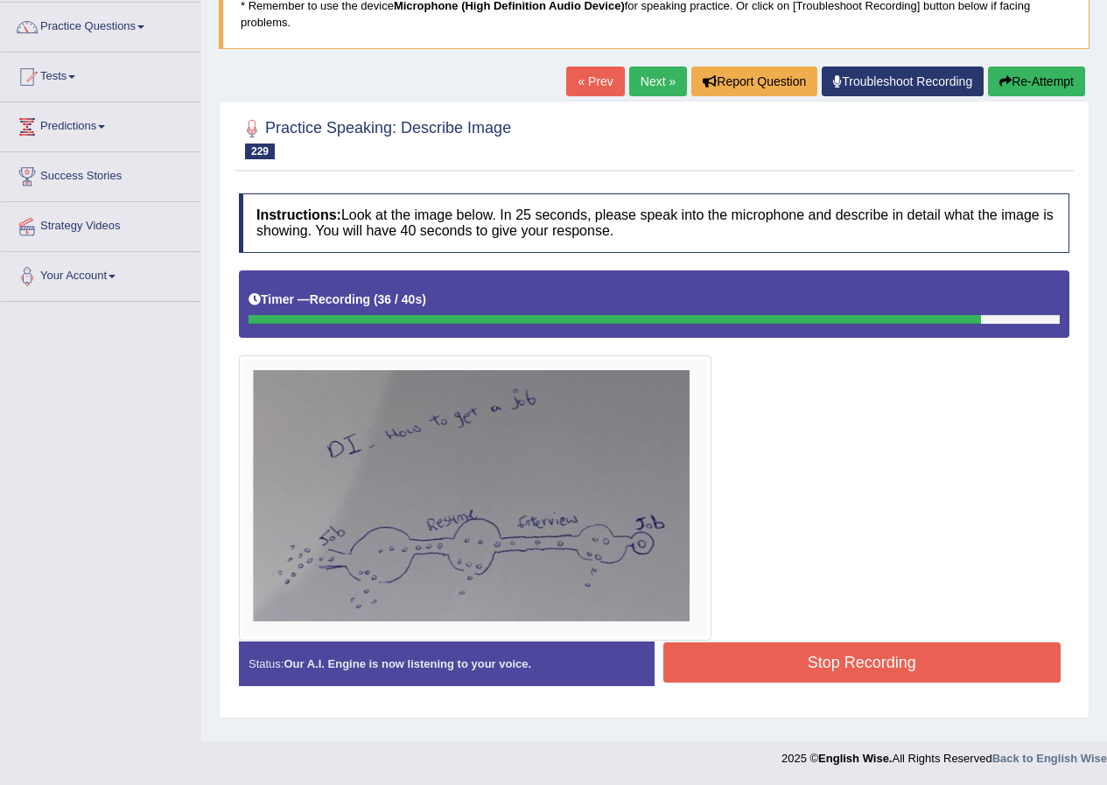
click at [787, 675] on button "Stop Recording" at bounding box center [862, 662] width 398 height 40
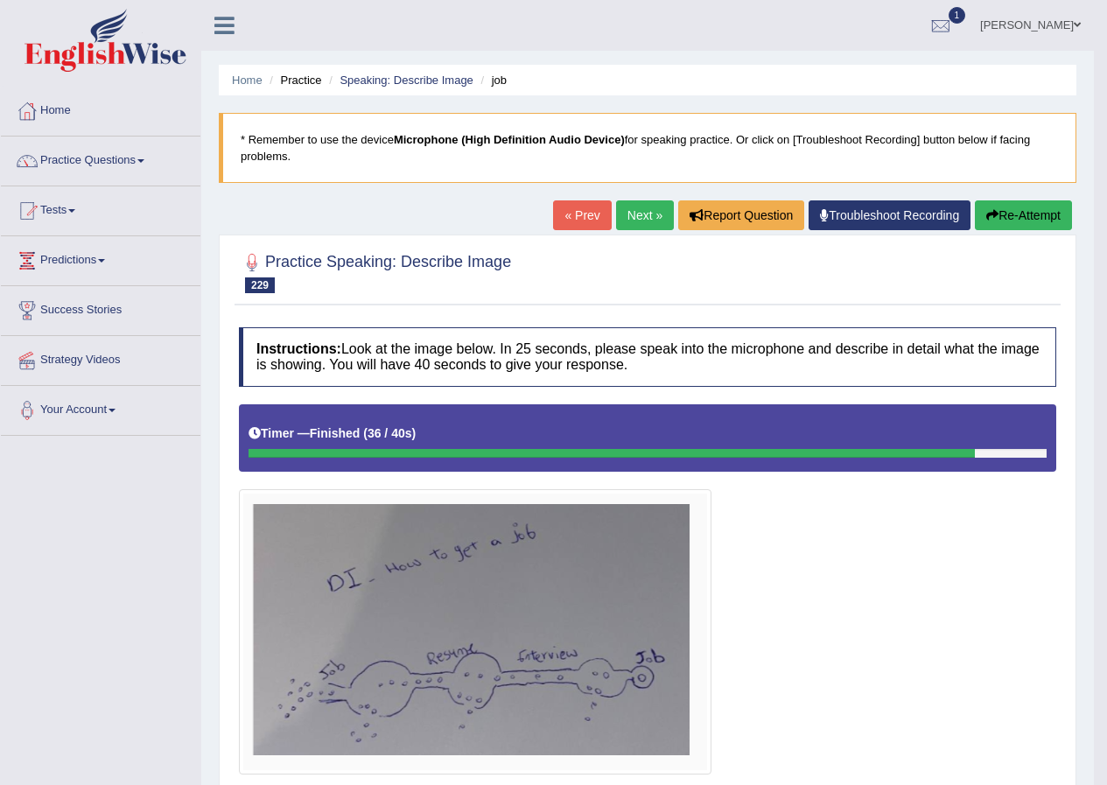
click at [634, 207] on link "Next »" at bounding box center [645, 215] width 58 height 30
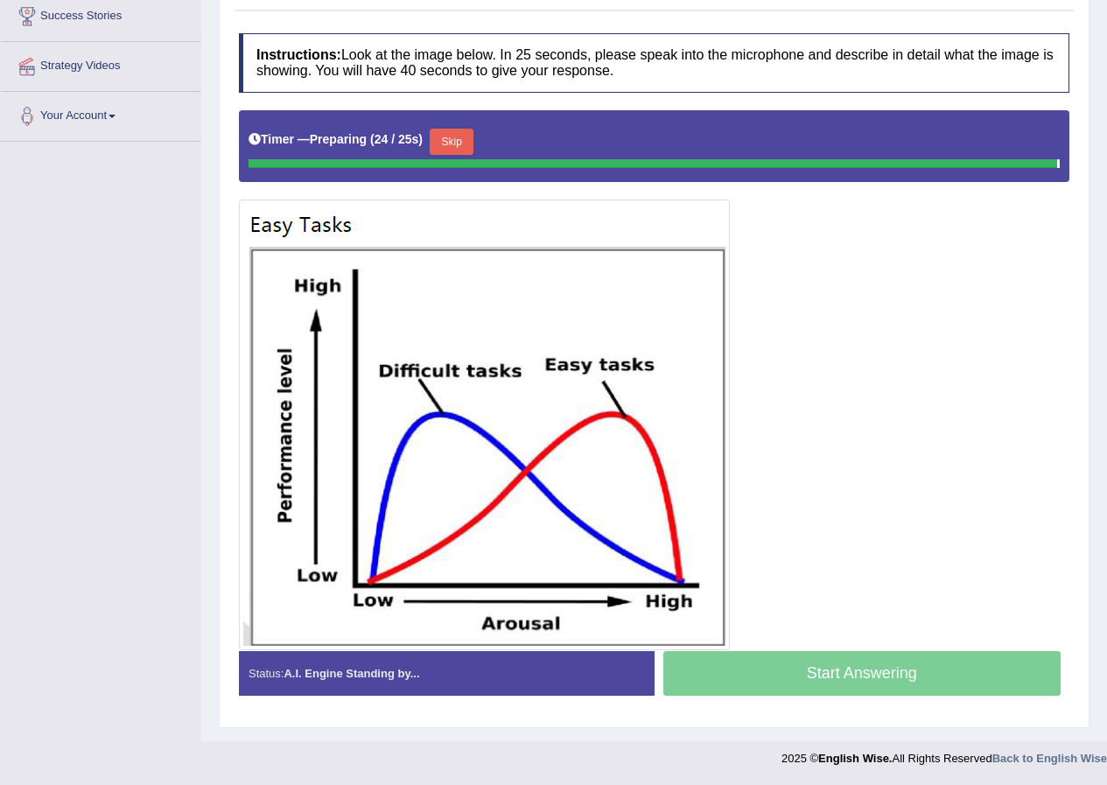
scroll to position [290, 0]
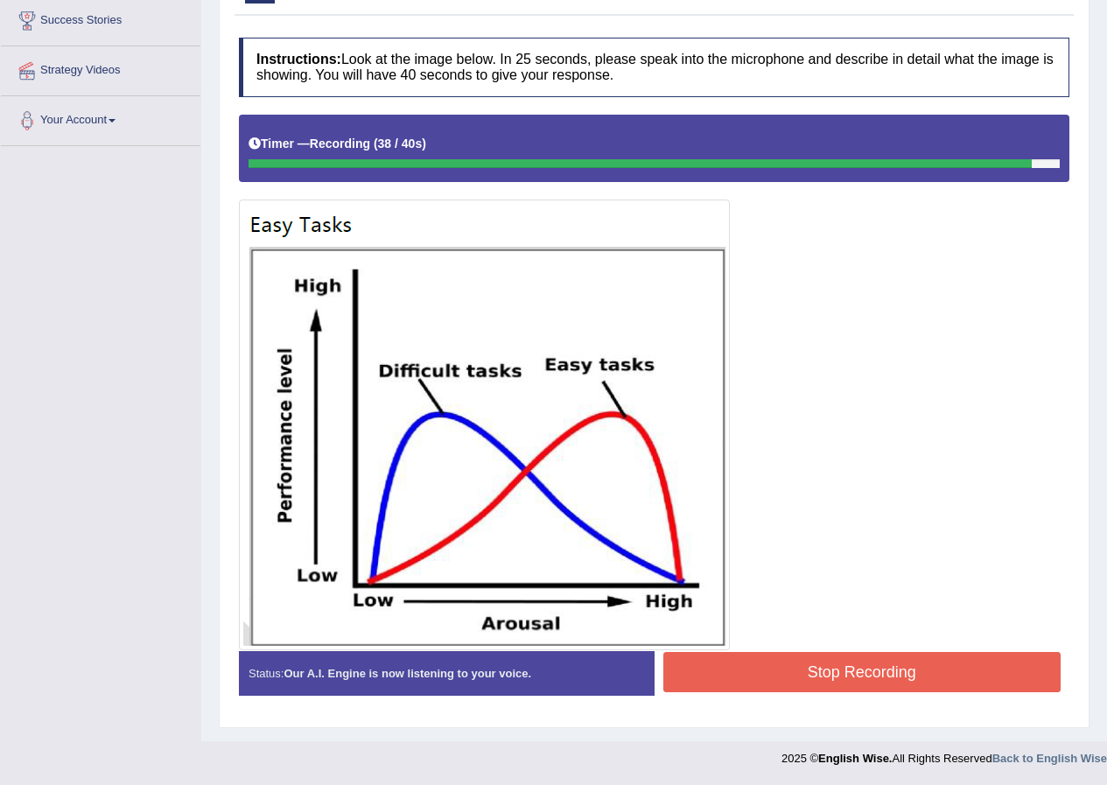
click at [857, 670] on button "Stop Recording" at bounding box center [862, 672] width 398 height 40
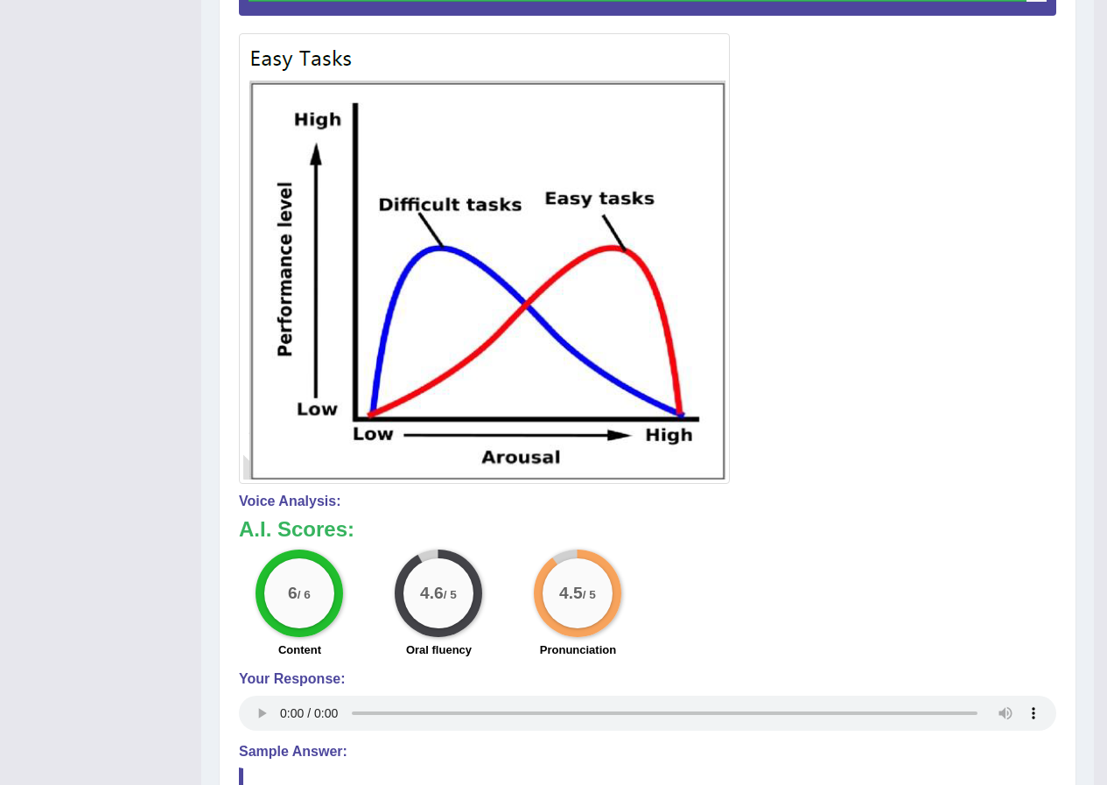
scroll to position [644, 0]
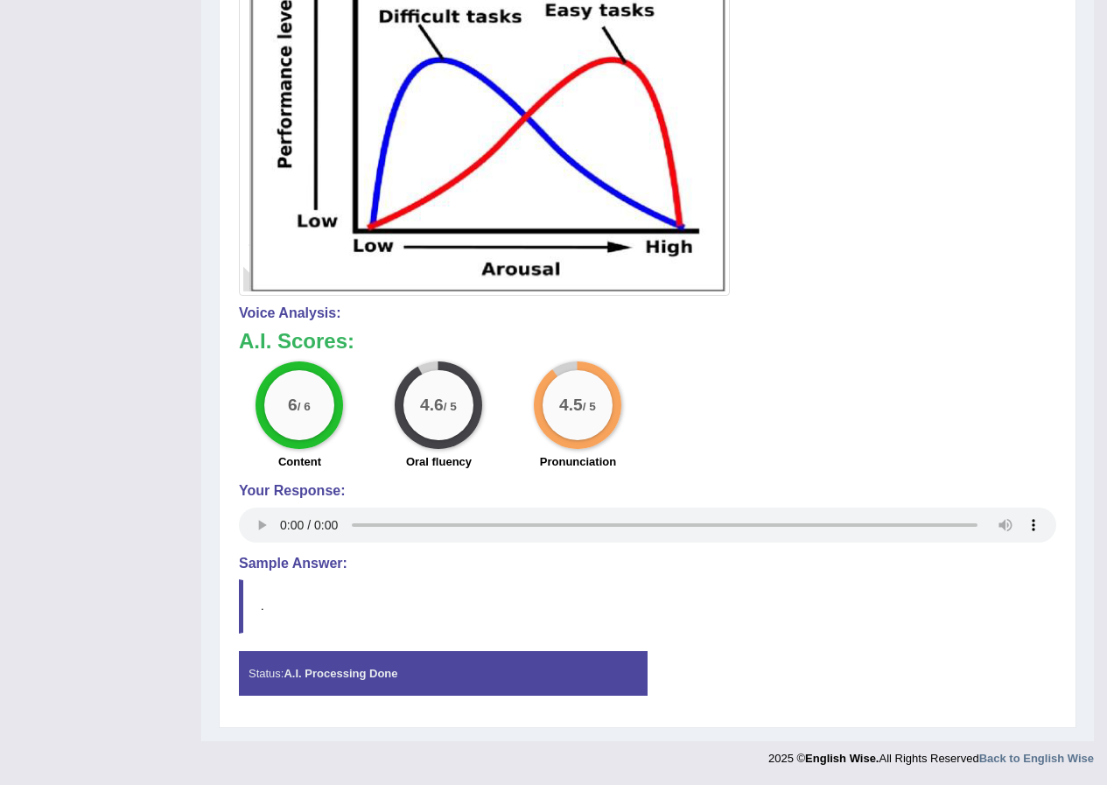
click at [284, 611] on blockquote "." at bounding box center [647, 605] width 817 height 53
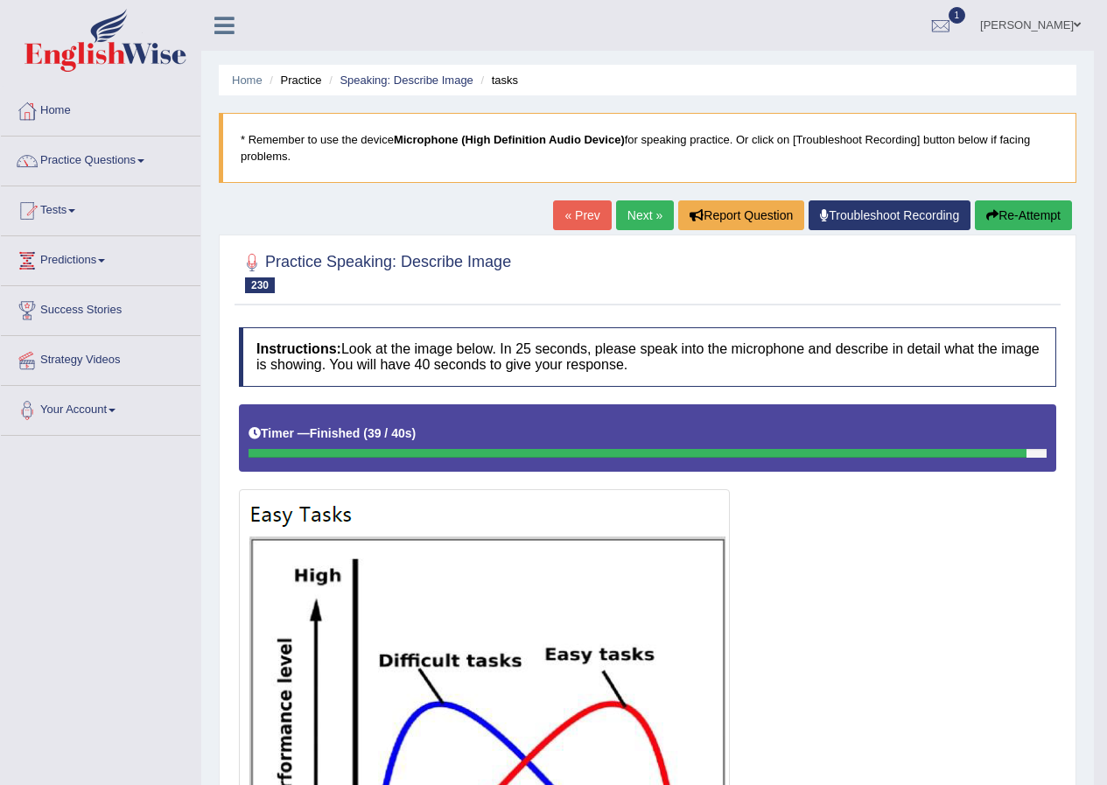
click at [626, 206] on link "Next »" at bounding box center [645, 215] width 58 height 30
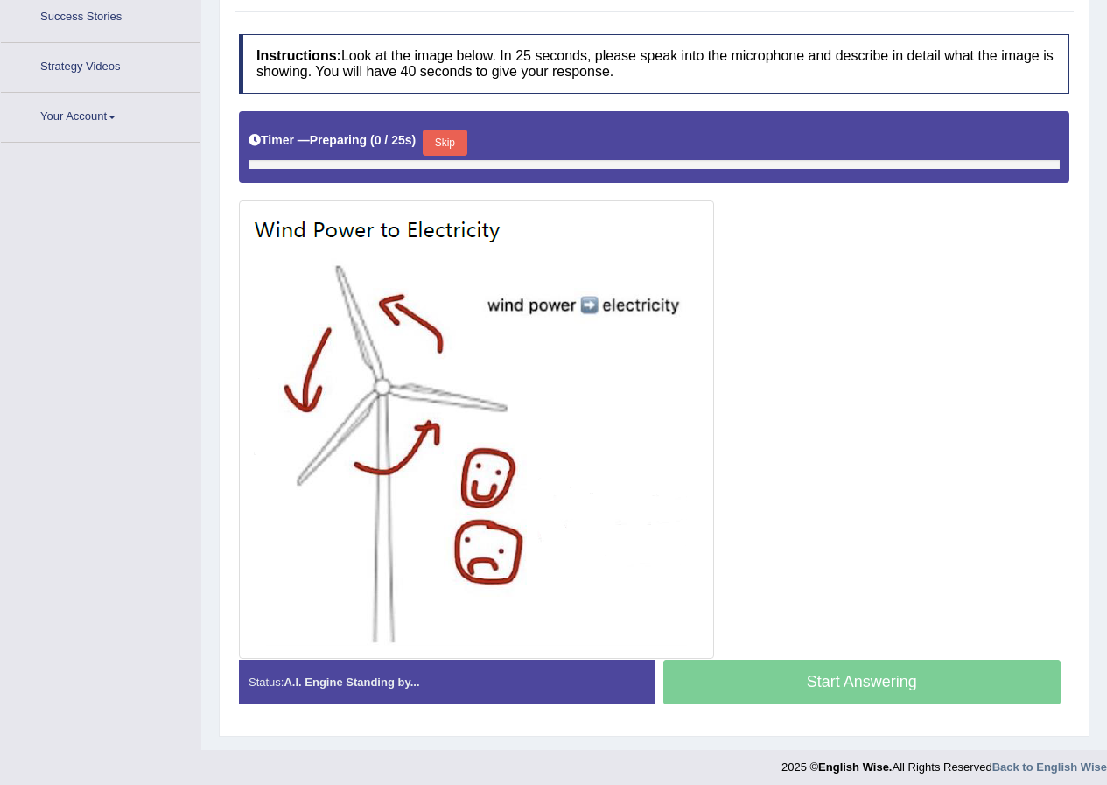
scroll to position [293, 0]
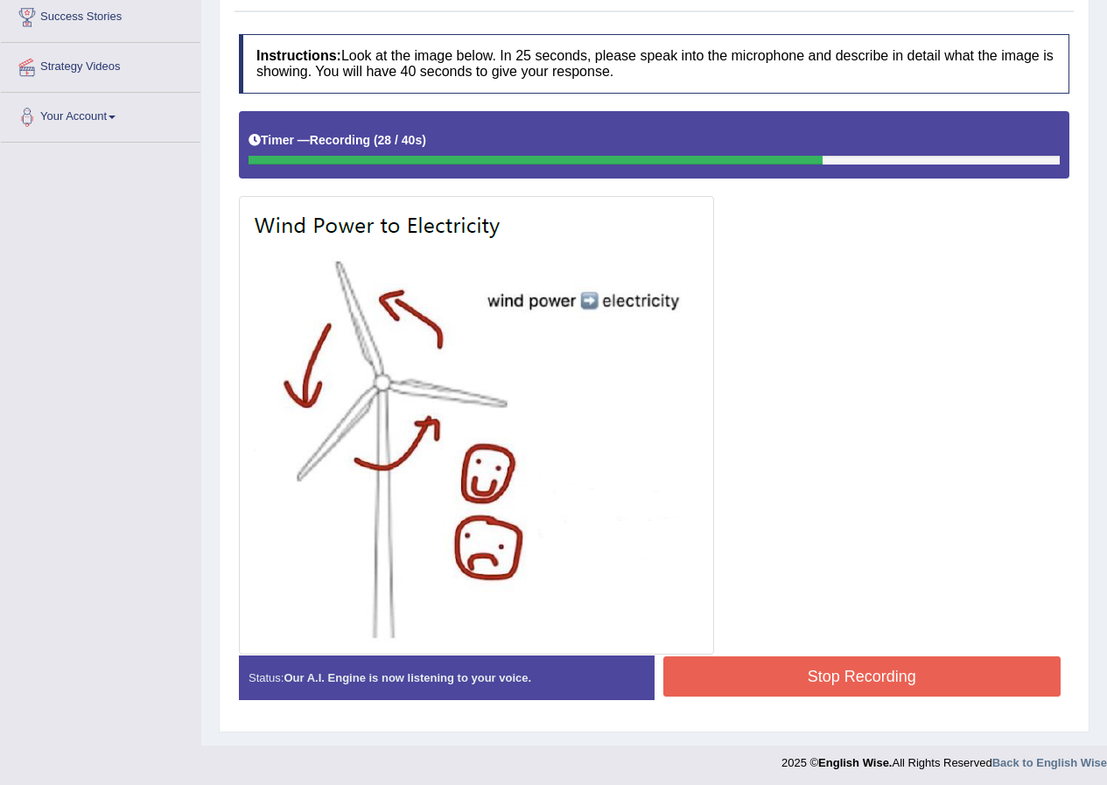
click at [936, 680] on button "Stop Recording" at bounding box center [862, 676] width 398 height 40
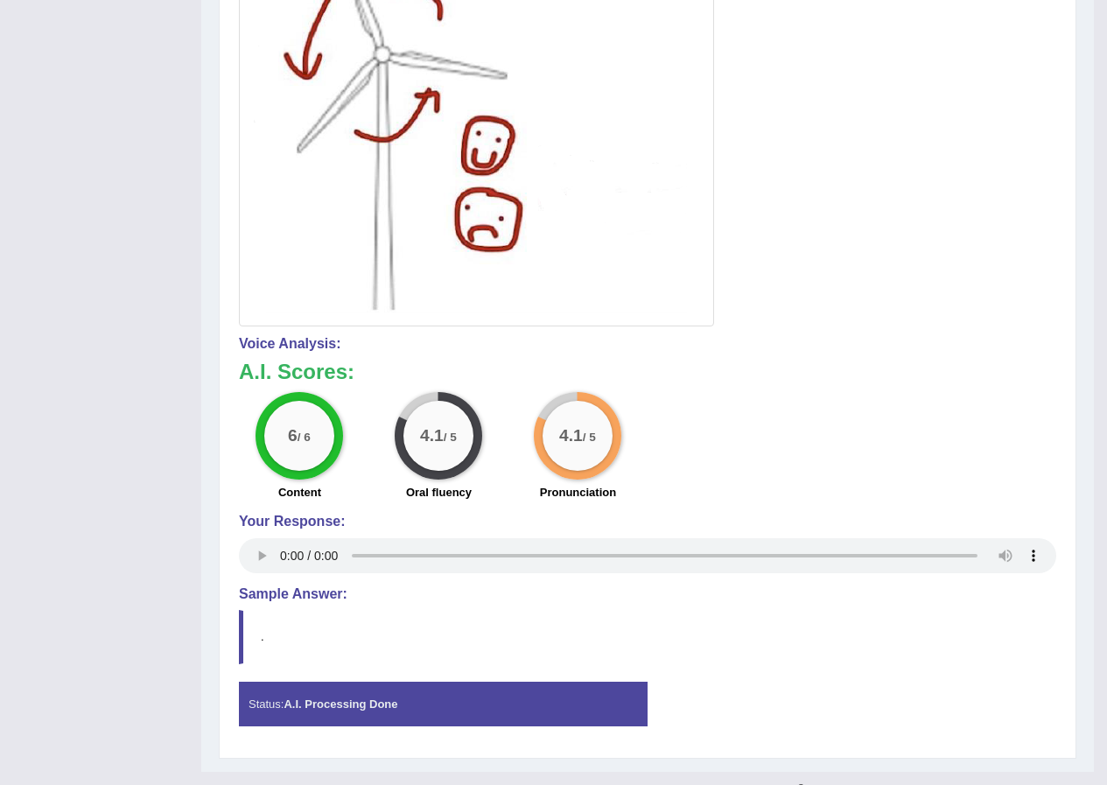
scroll to position [652, 0]
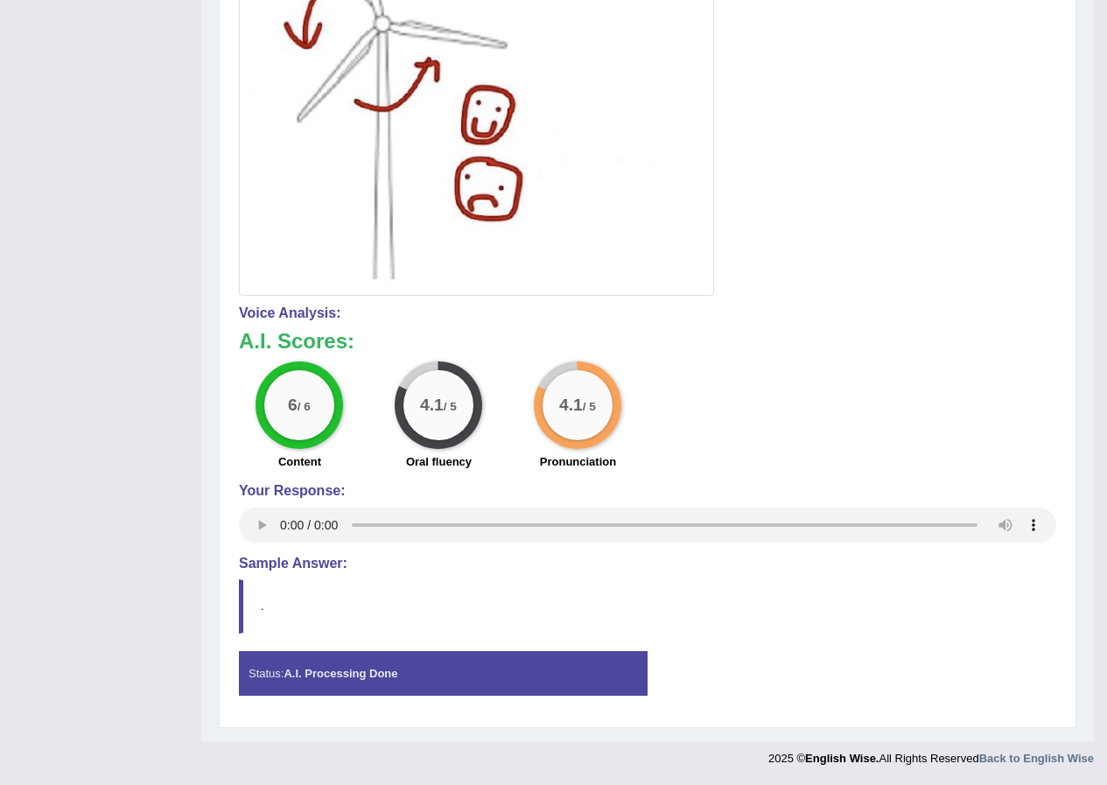
click at [297, 582] on blockquote "." at bounding box center [647, 605] width 817 height 53
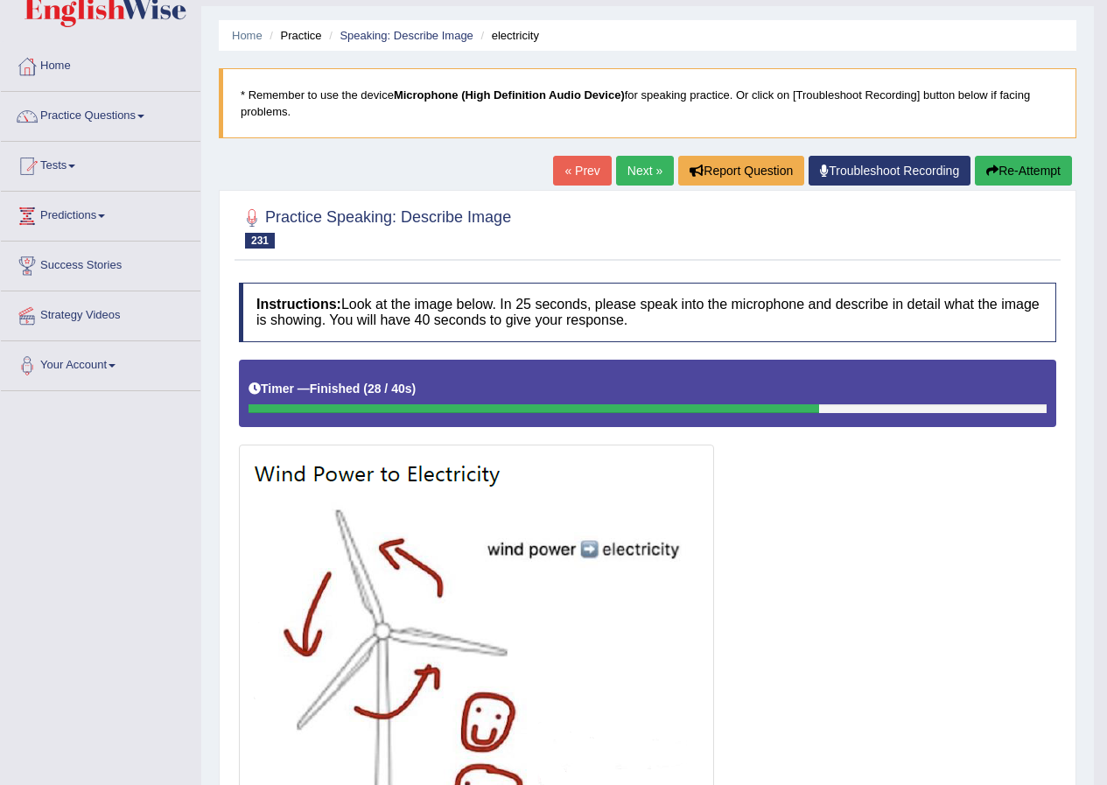
scroll to position [0, 0]
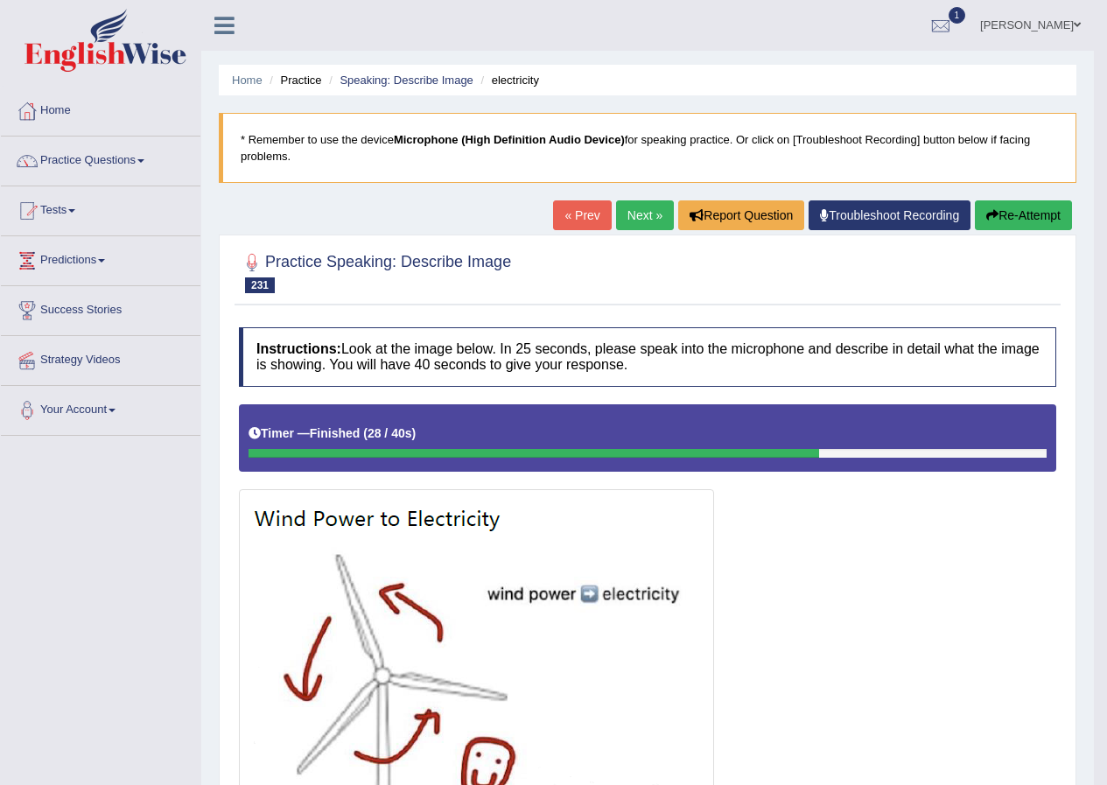
click at [627, 202] on link "Next »" at bounding box center [645, 215] width 58 height 30
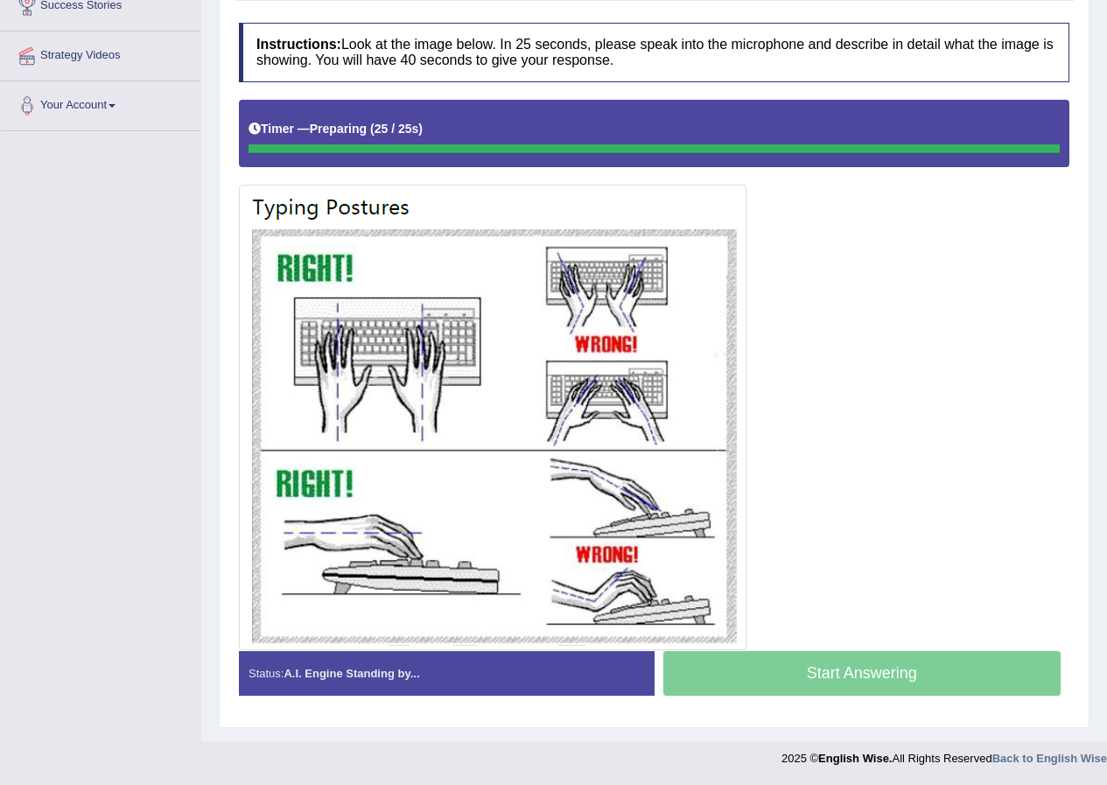
scroll to position [305, 0]
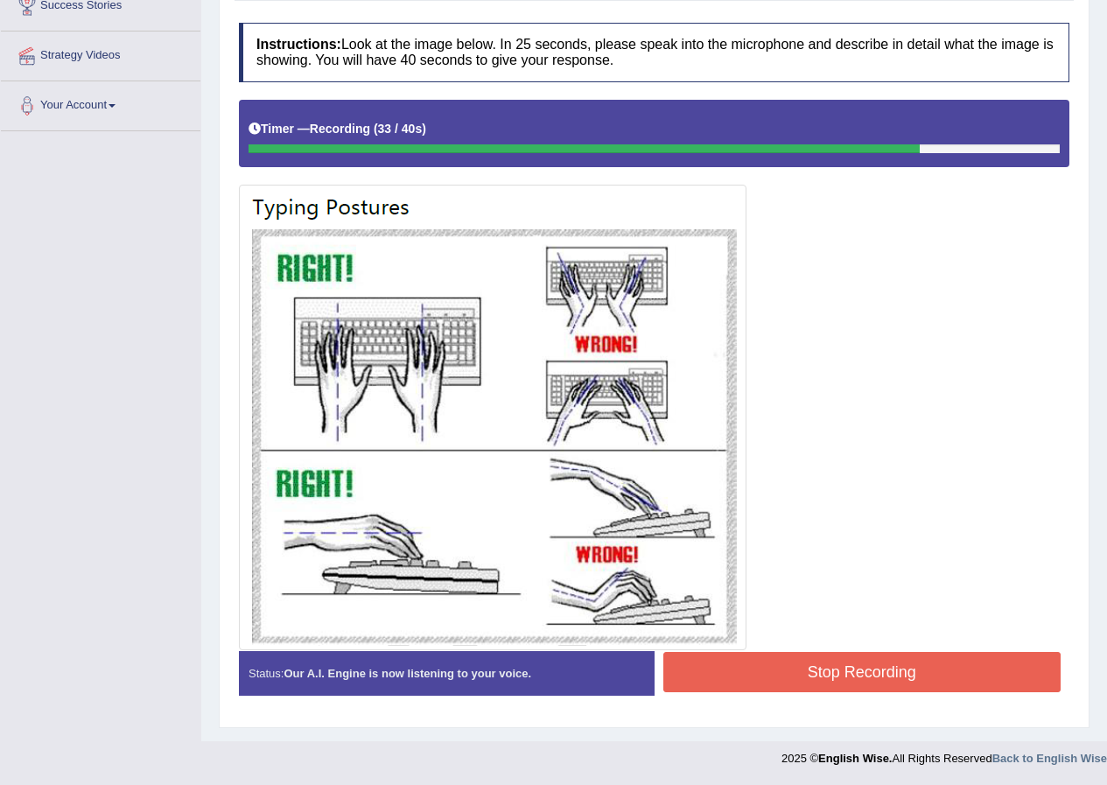
click at [860, 688] on button "Stop Recording" at bounding box center [862, 672] width 398 height 40
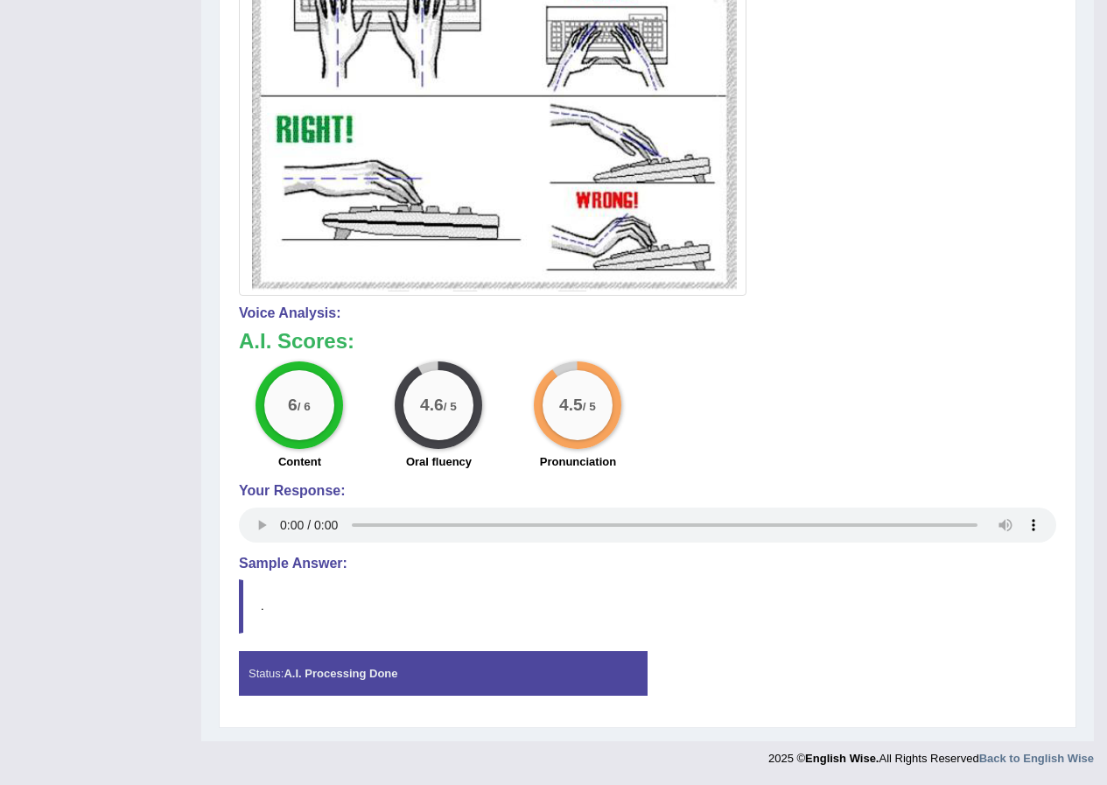
scroll to position [0, 0]
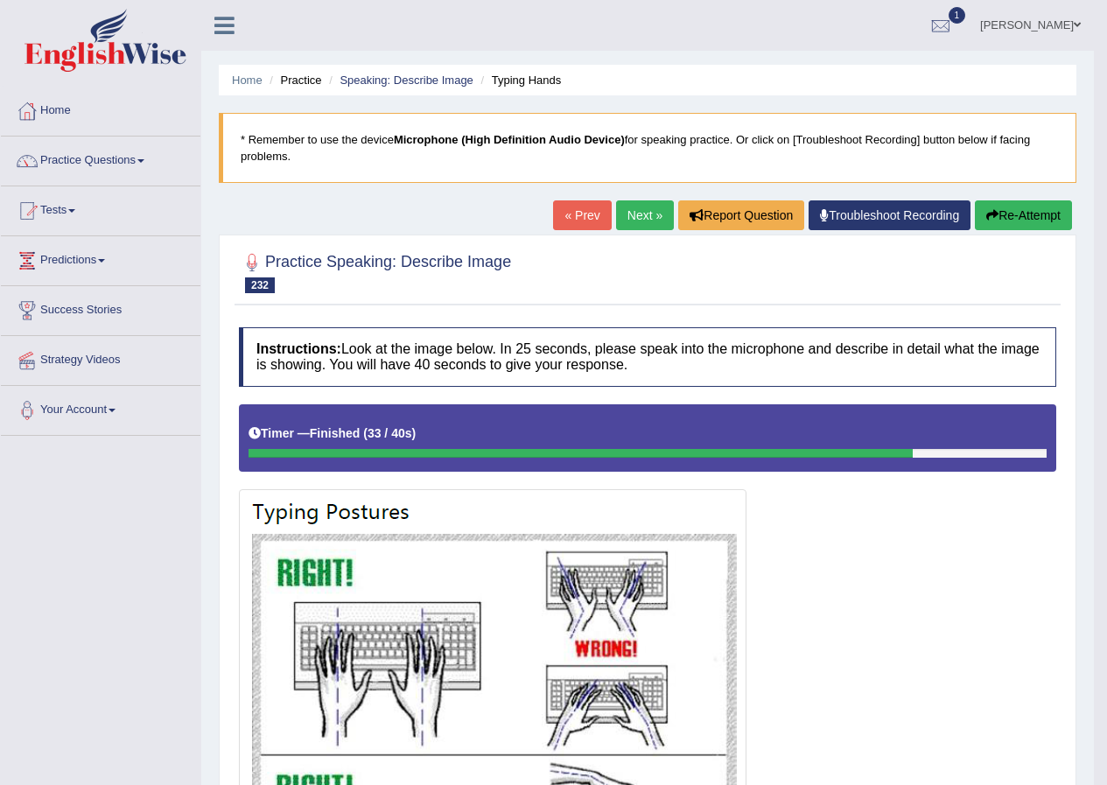
click at [657, 209] on link "Next »" at bounding box center [645, 215] width 58 height 30
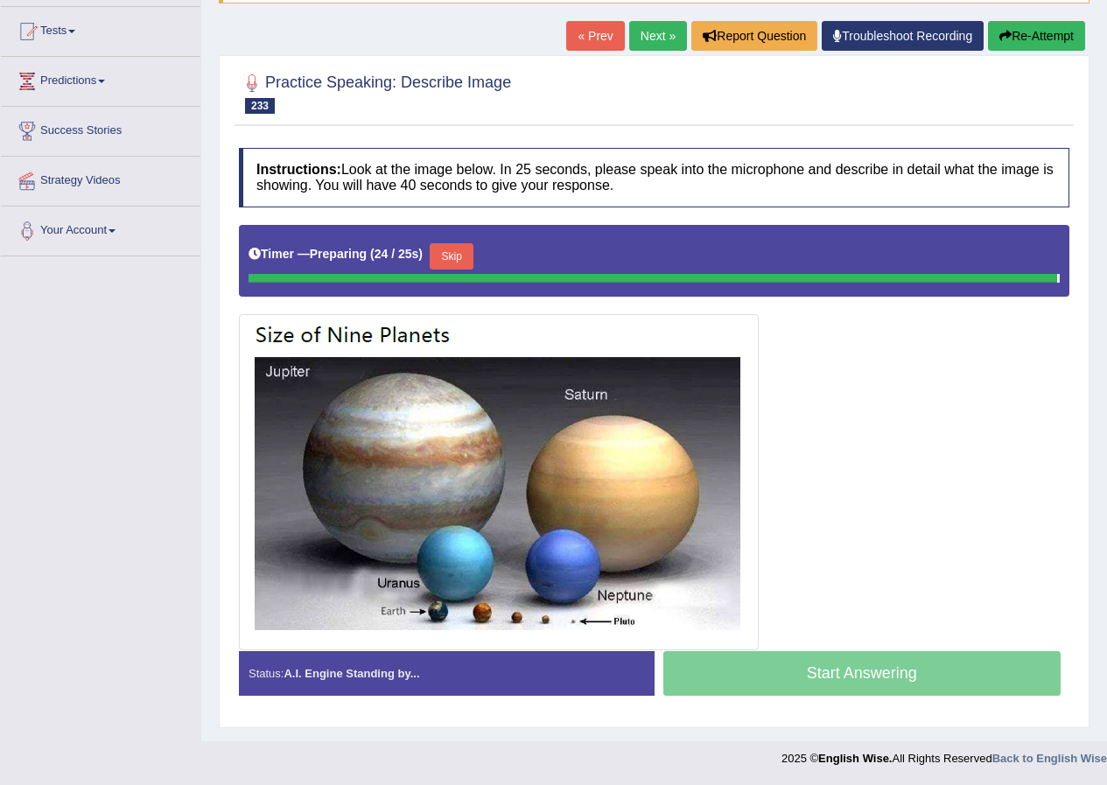
scroll to position [175, 0]
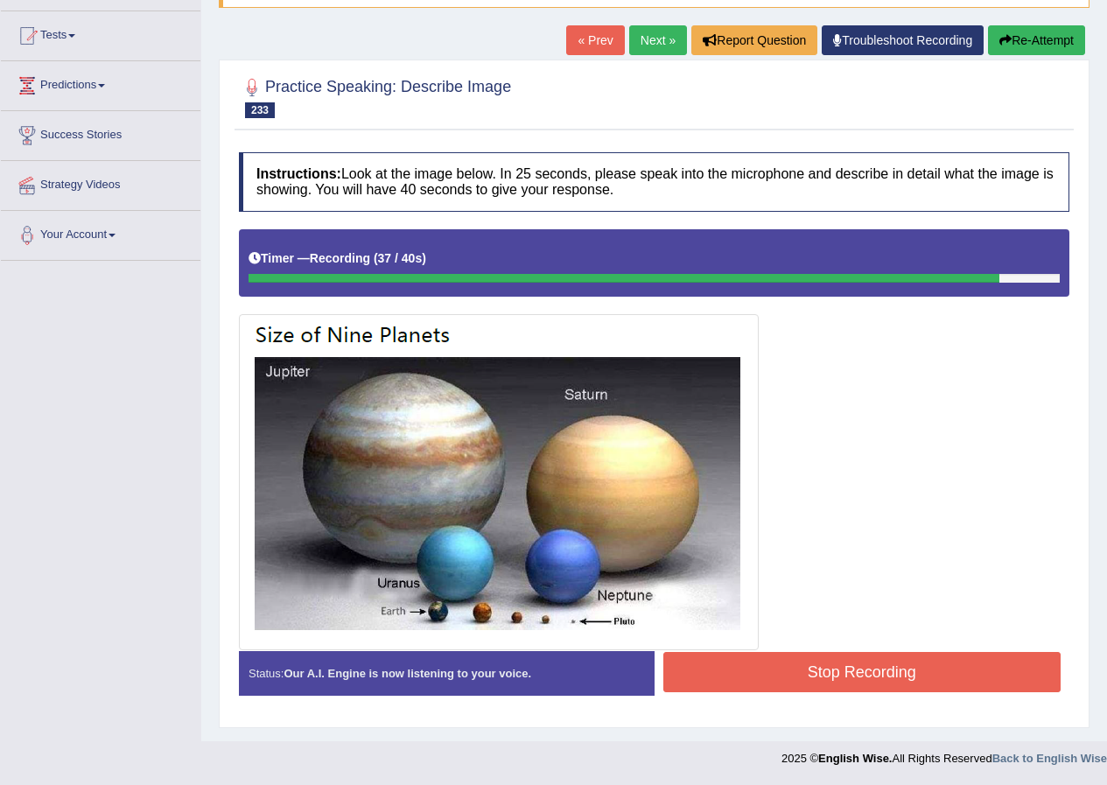
click at [909, 665] on button "Stop Recording" at bounding box center [862, 672] width 398 height 40
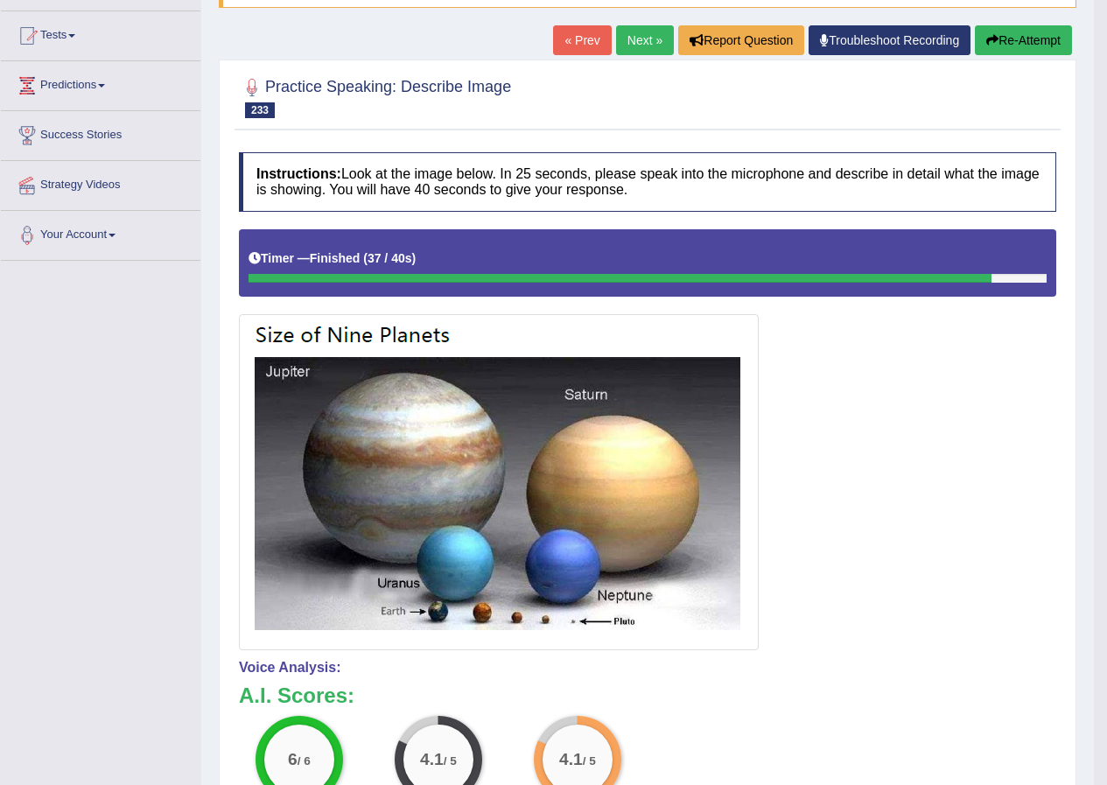
click at [640, 48] on link "Next »" at bounding box center [645, 40] width 58 height 30
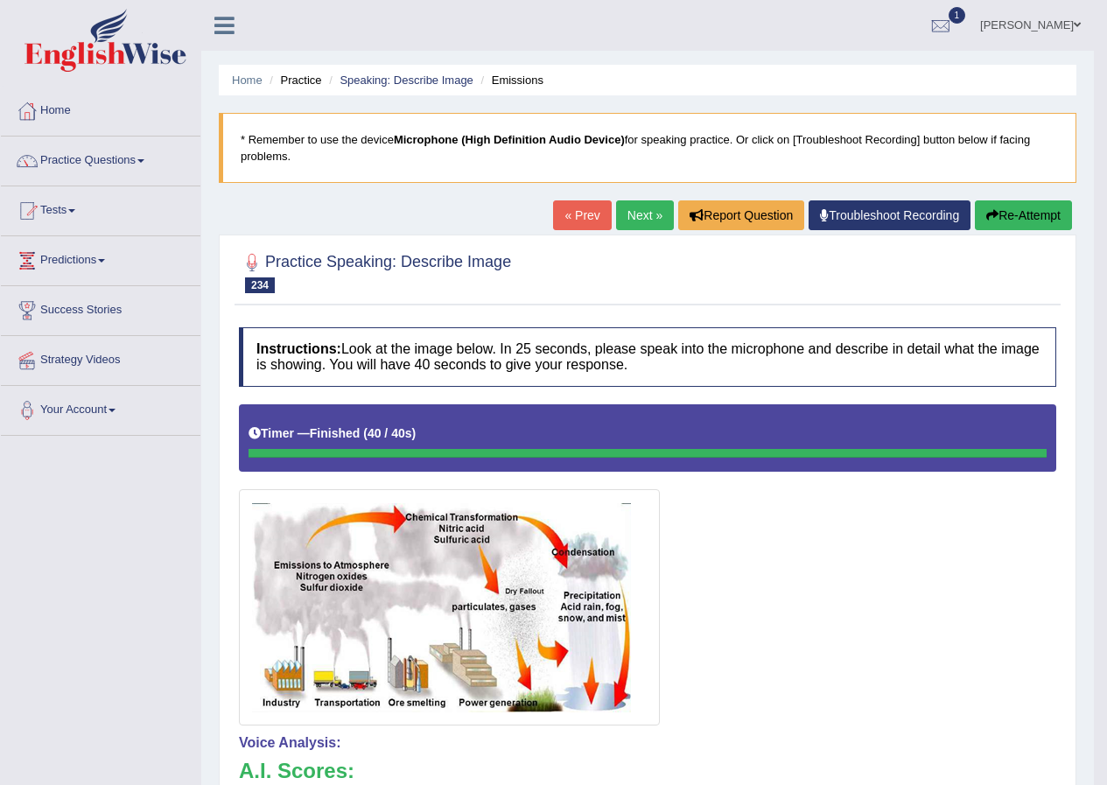
click at [630, 215] on link "Next »" at bounding box center [645, 215] width 58 height 30
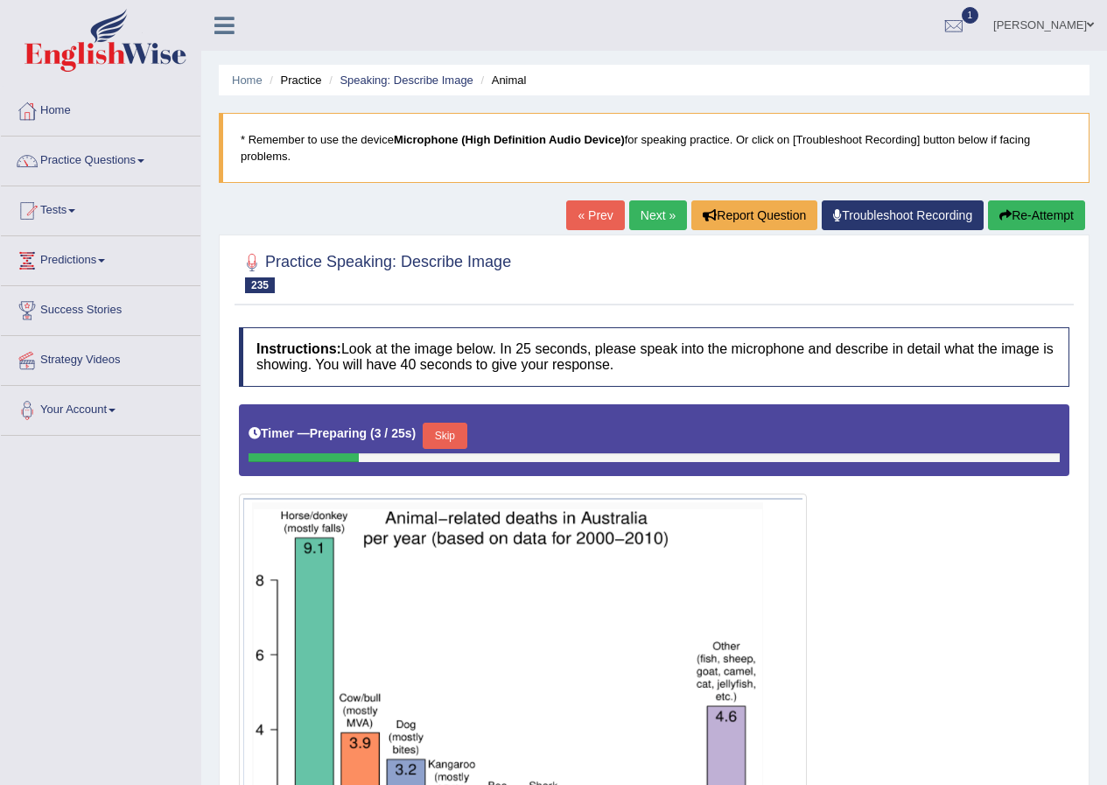
click at [637, 201] on link "Next »" at bounding box center [658, 215] width 58 height 30
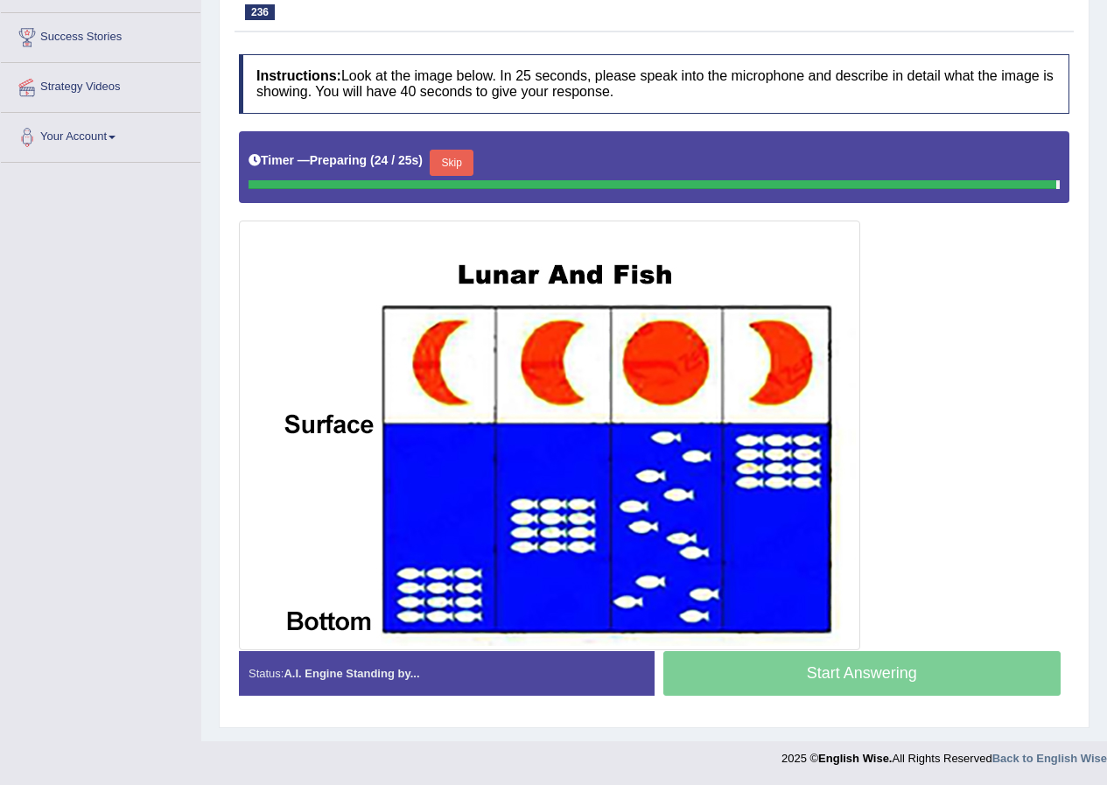
scroll to position [269, 0]
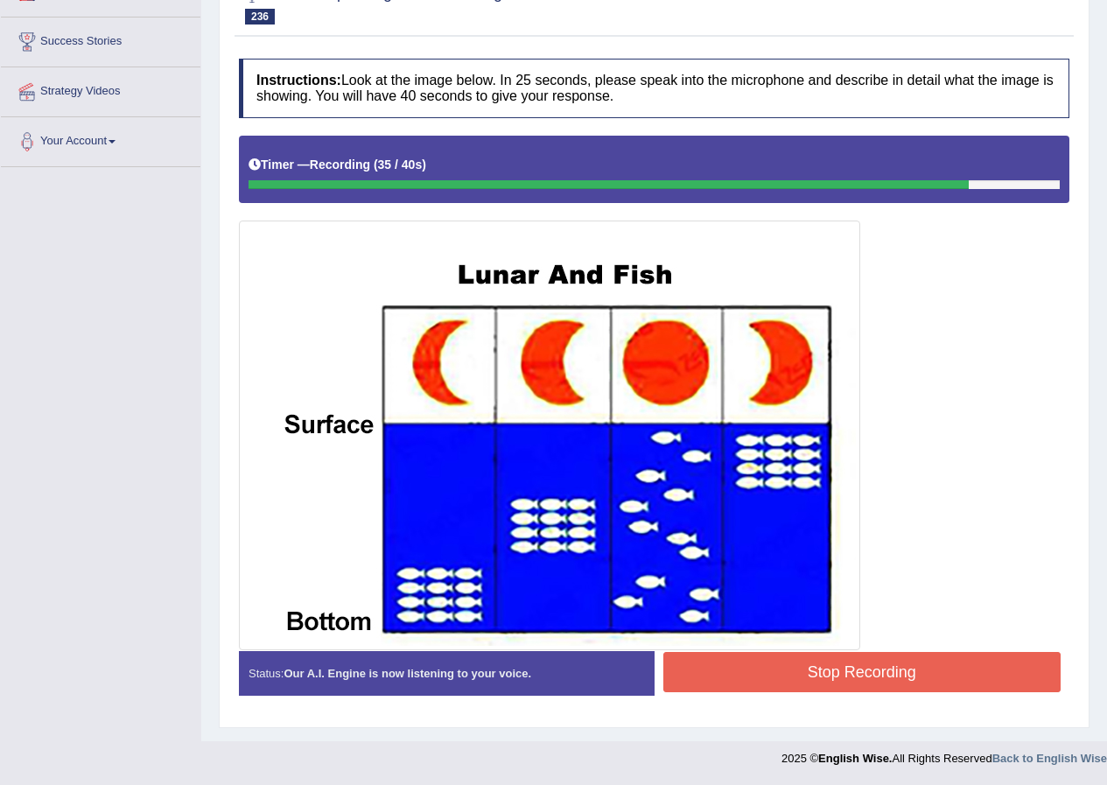
drag, startPoint x: 909, startPoint y: 668, endPoint x: 899, endPoint y: 664, distance: 11.1
click at [907, 664] on button "Stop Recording" at bounding box center [862, 672] width 398 height 40
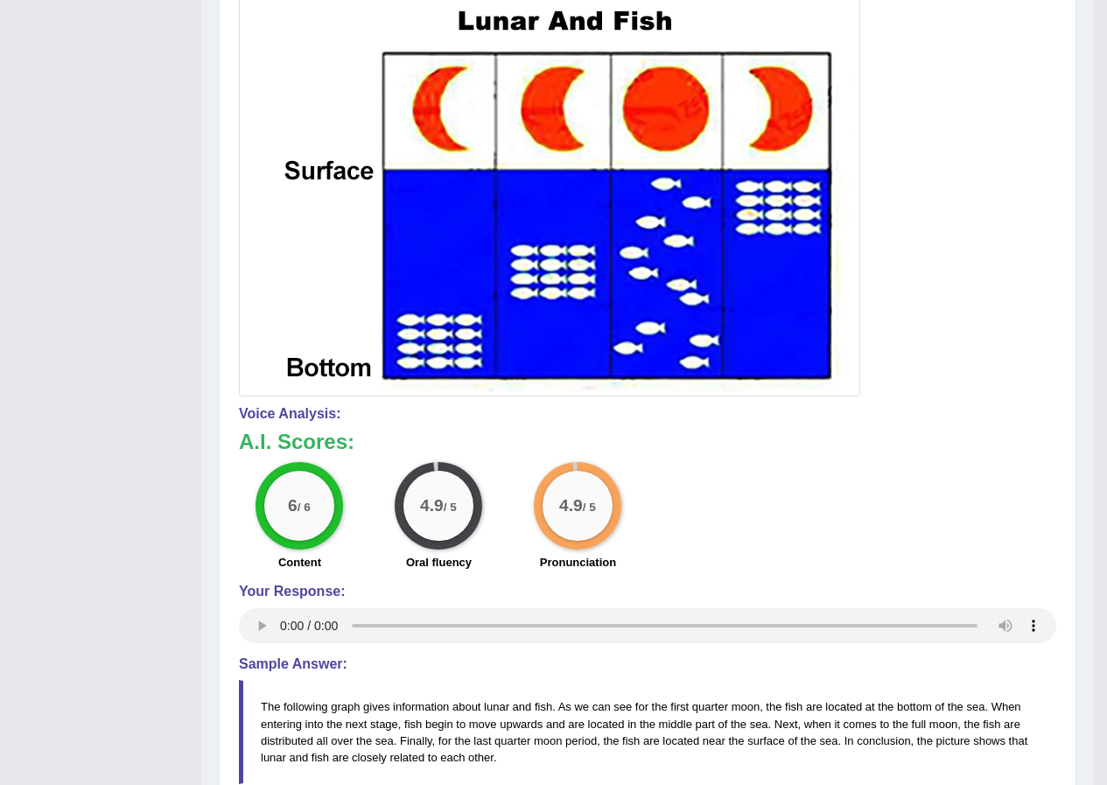
scroll to position [0, 0]
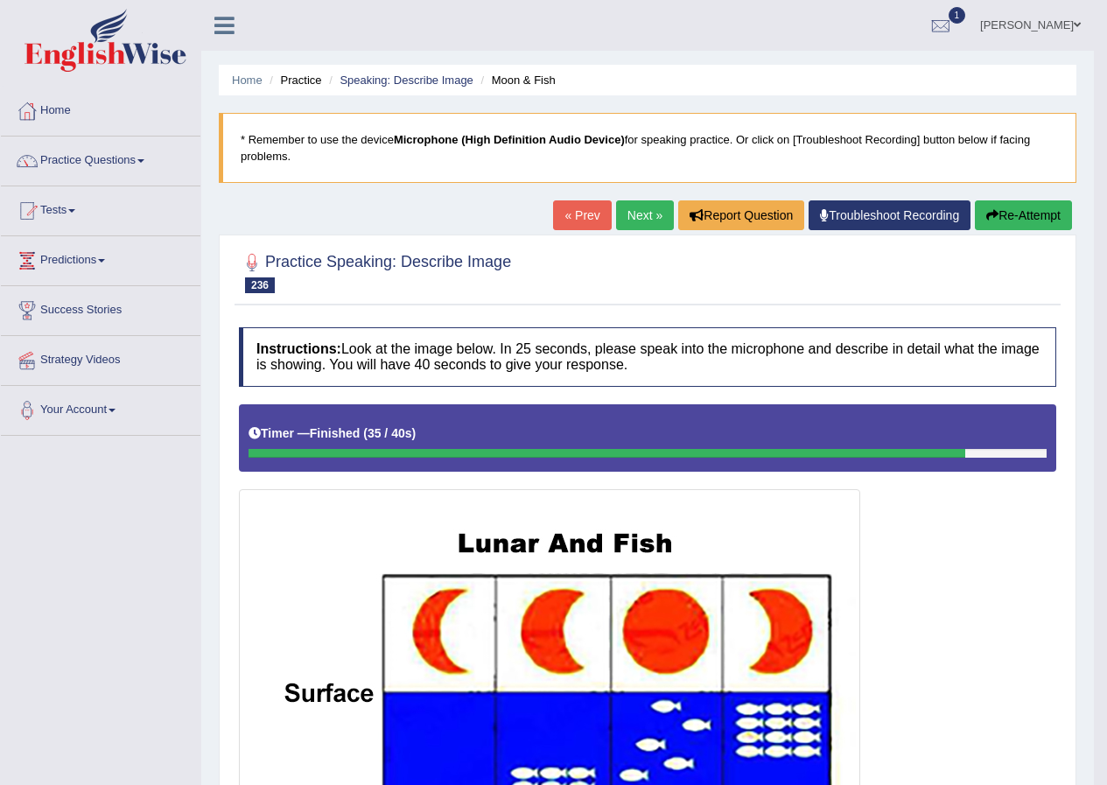
click at [626, 215] on link "Next »" at bounding box center [645, 215] width 58 height 30
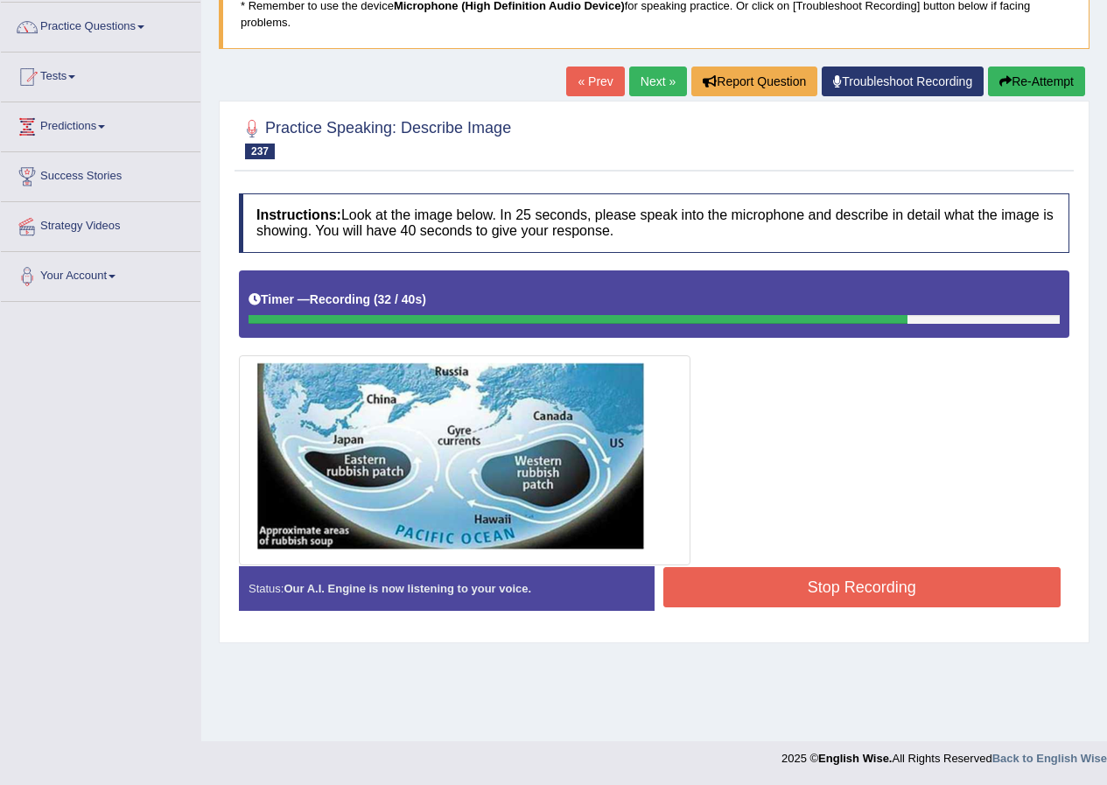
click at [843, 561] on div at bounding box center [654, 417] width 830 height 295
click at [841, 579] on button "Stop Recording" at bounding box center [862, 587] width 398 height 40
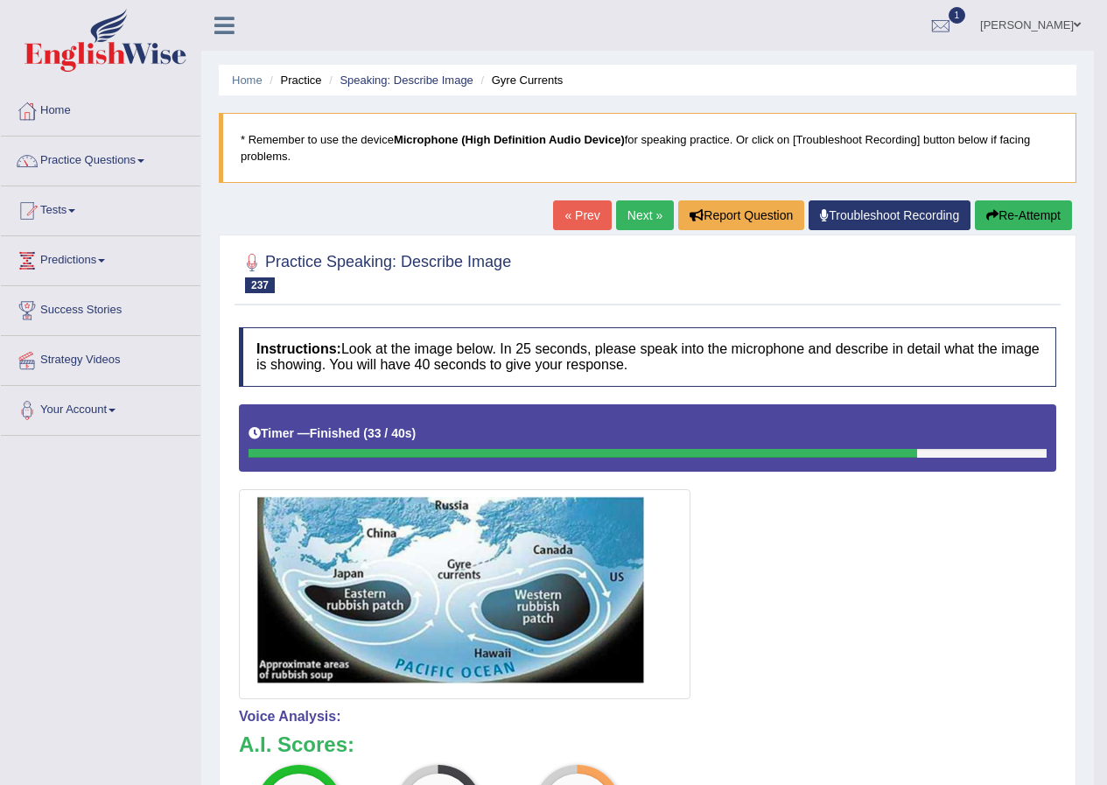
click at [640, 205] on link "Next »" at bounding box center [645, 215] width 58 height 30
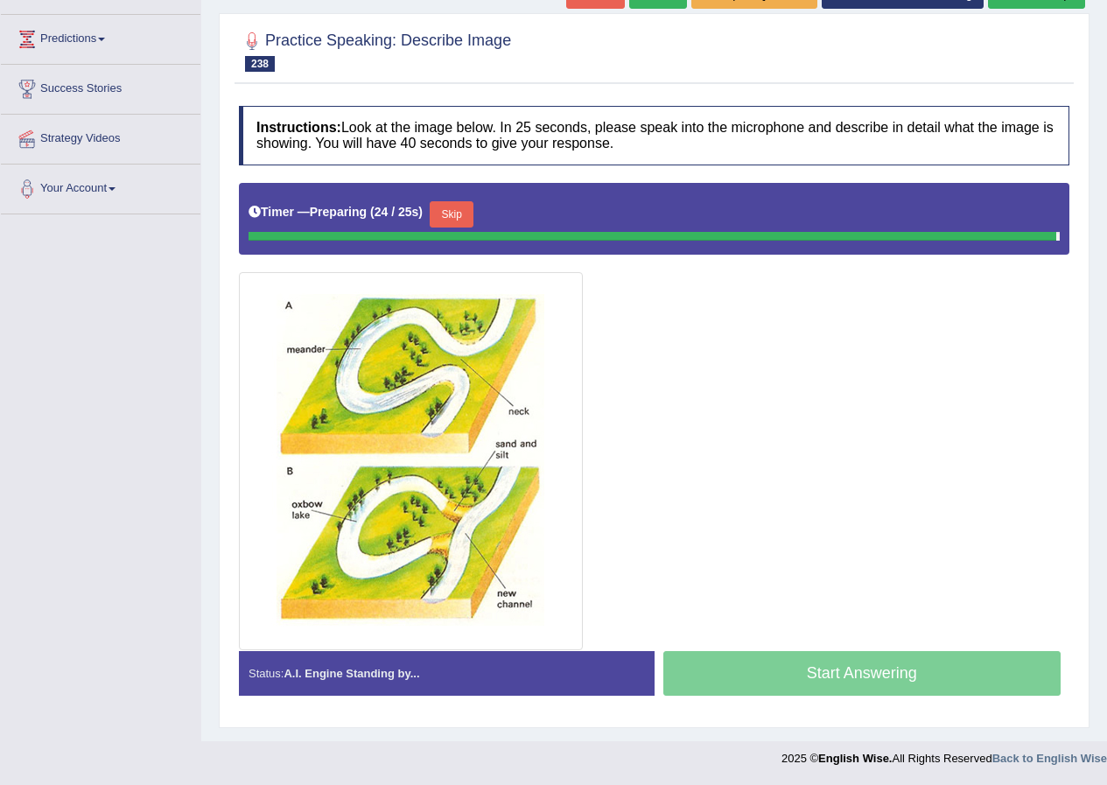
scroll to position [217, 0]
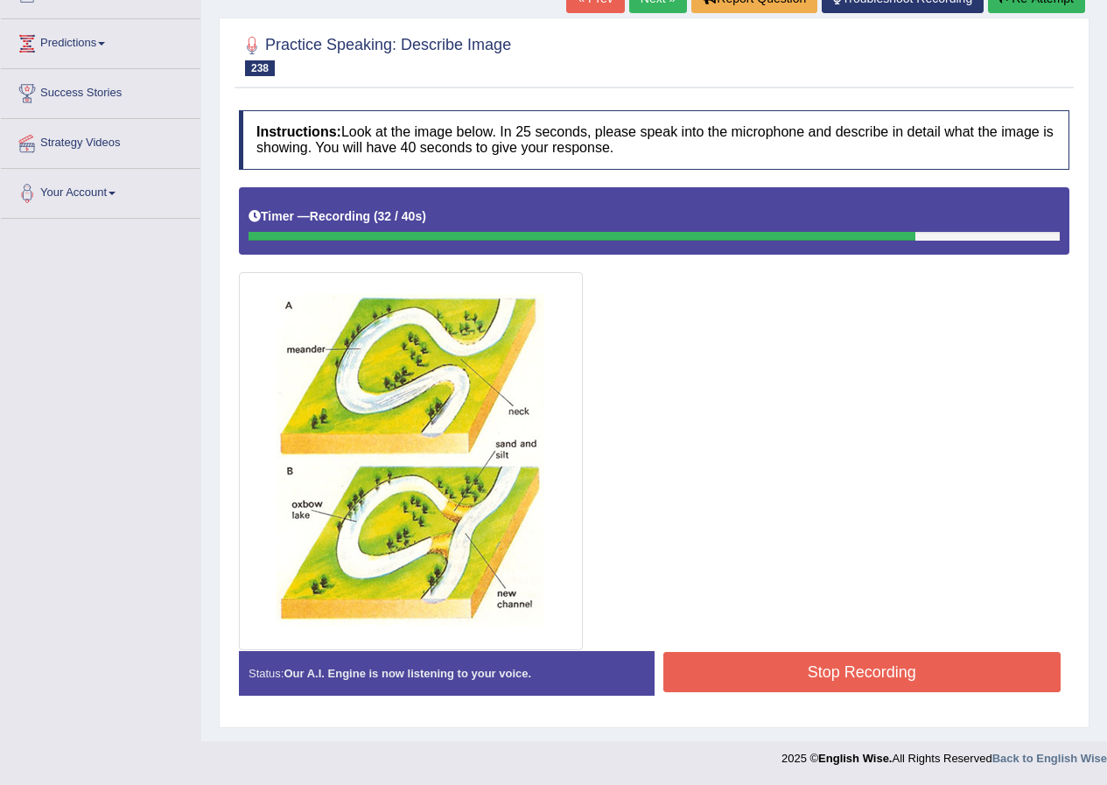
click at [724, 662] on button "Stop Recording" at bounding box center [862, 672] width 398 height 40
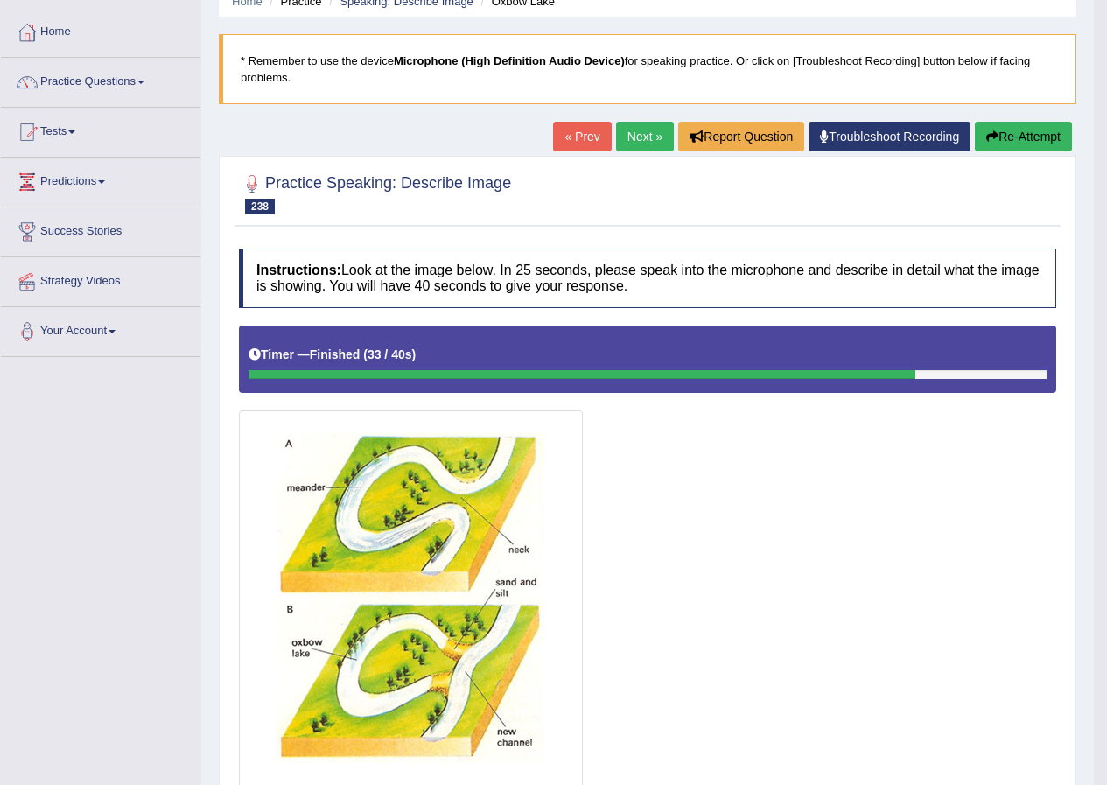
scroll to position [0, 0]
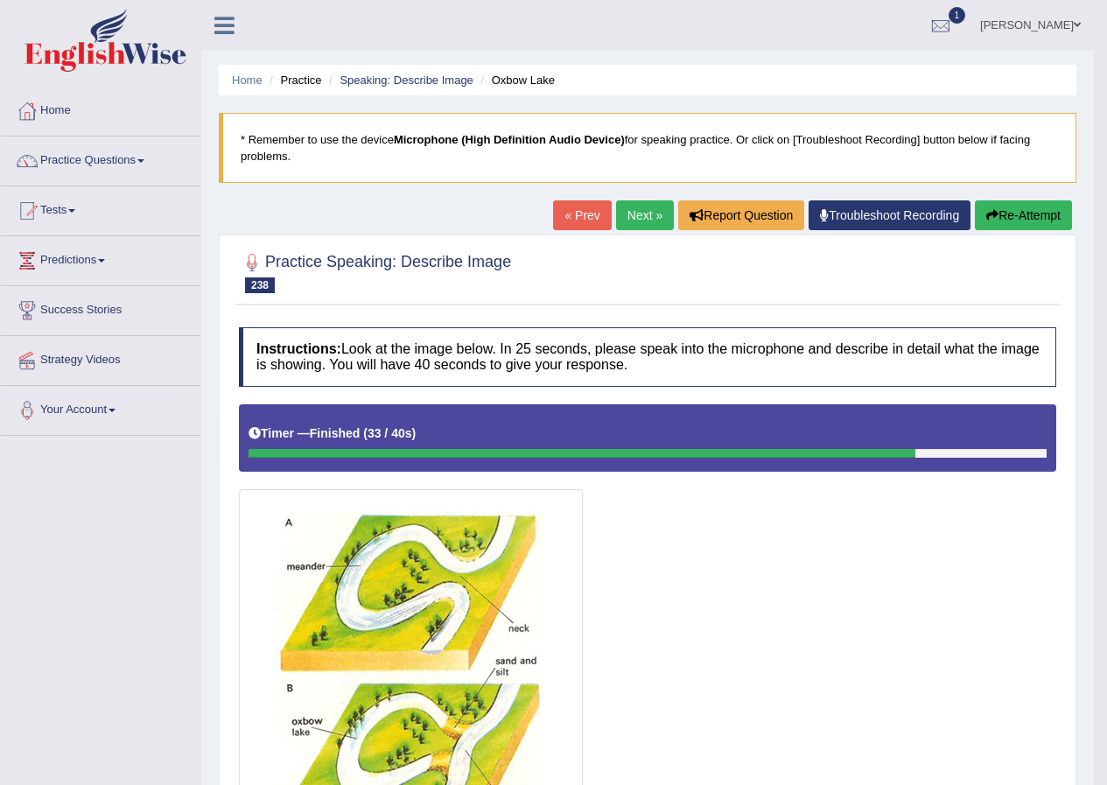
click at [633, 207] on link "Next »" at bounding box center [645, 215] width 58 height 30
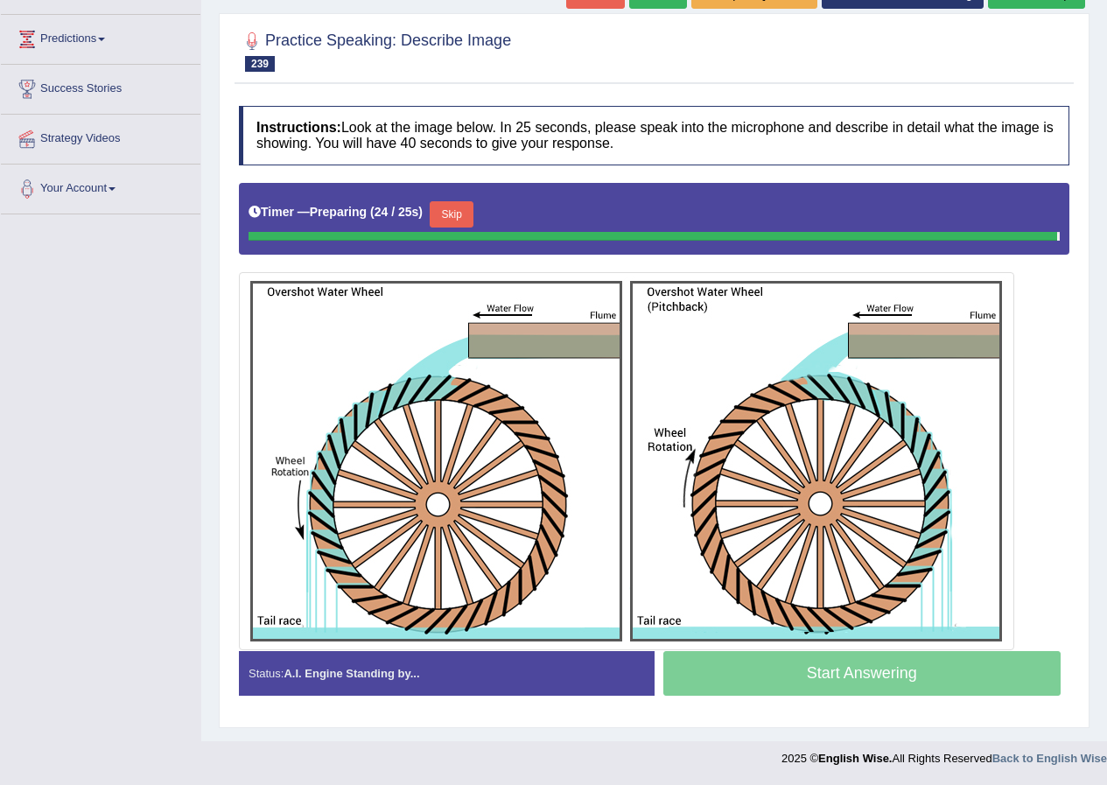
scroll to position [217, 0]
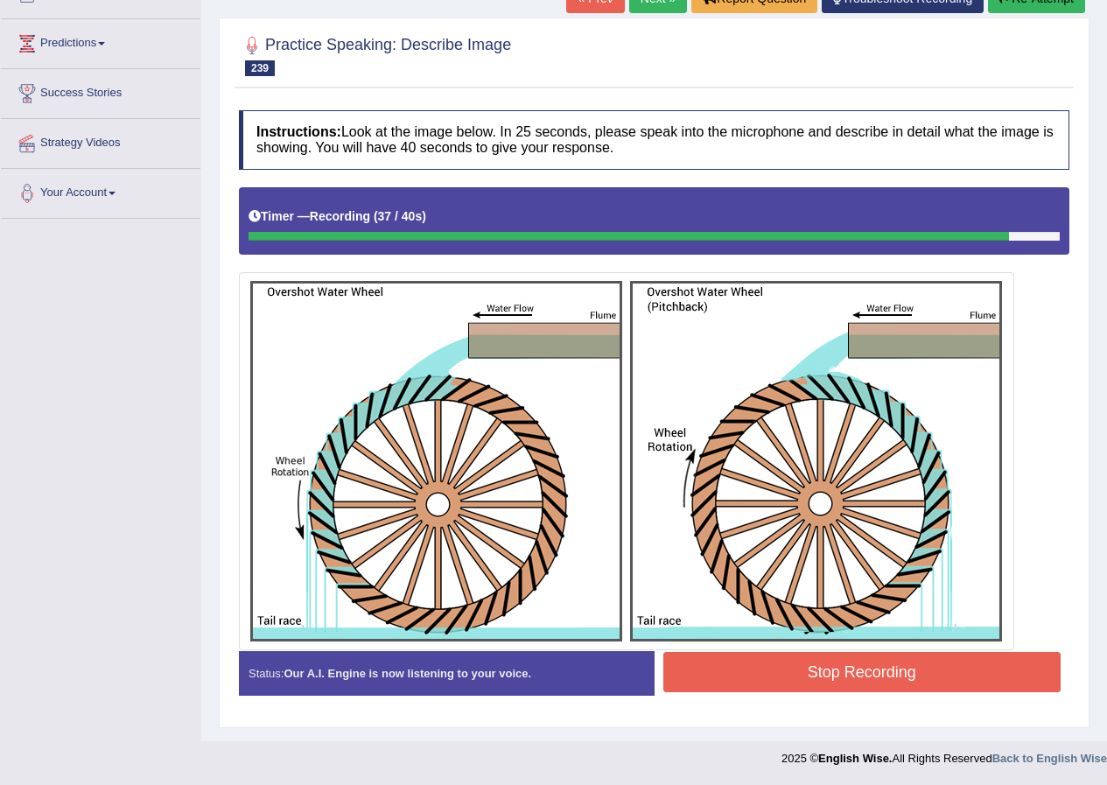
click at [964, 671] on button "Stop Recording" at bounding box center [862, 672] width 398 height 40
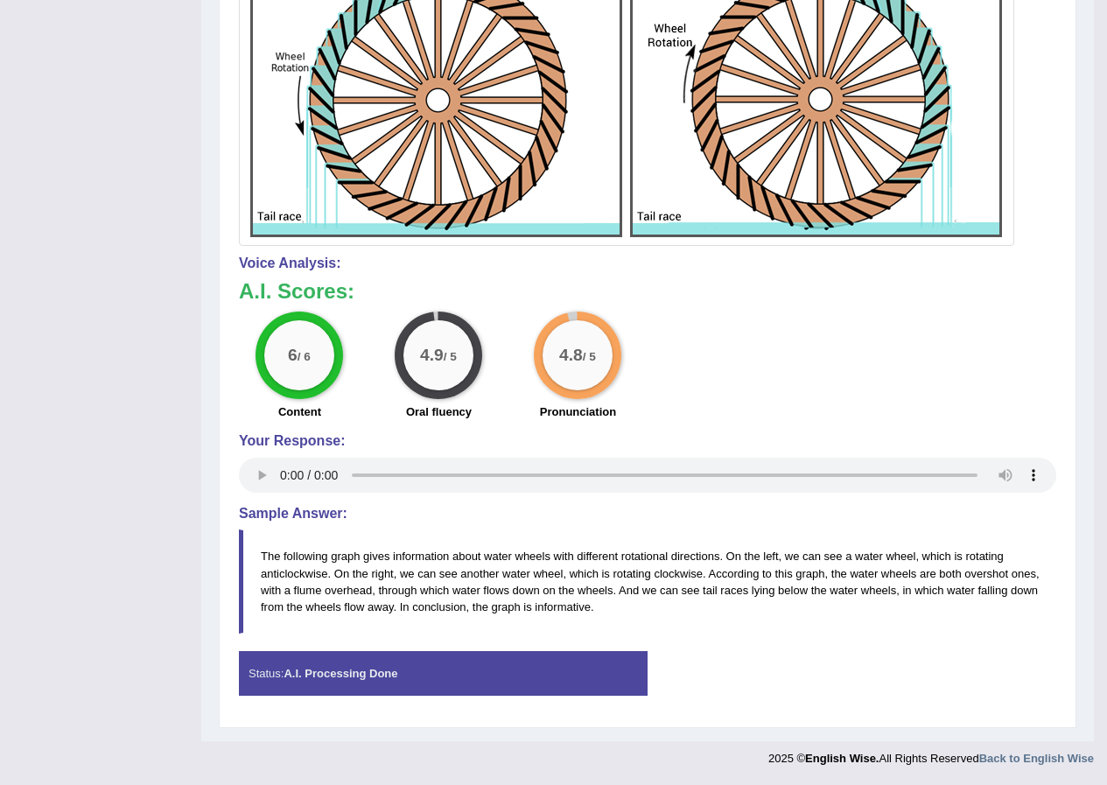
scroll to position [0, 0]
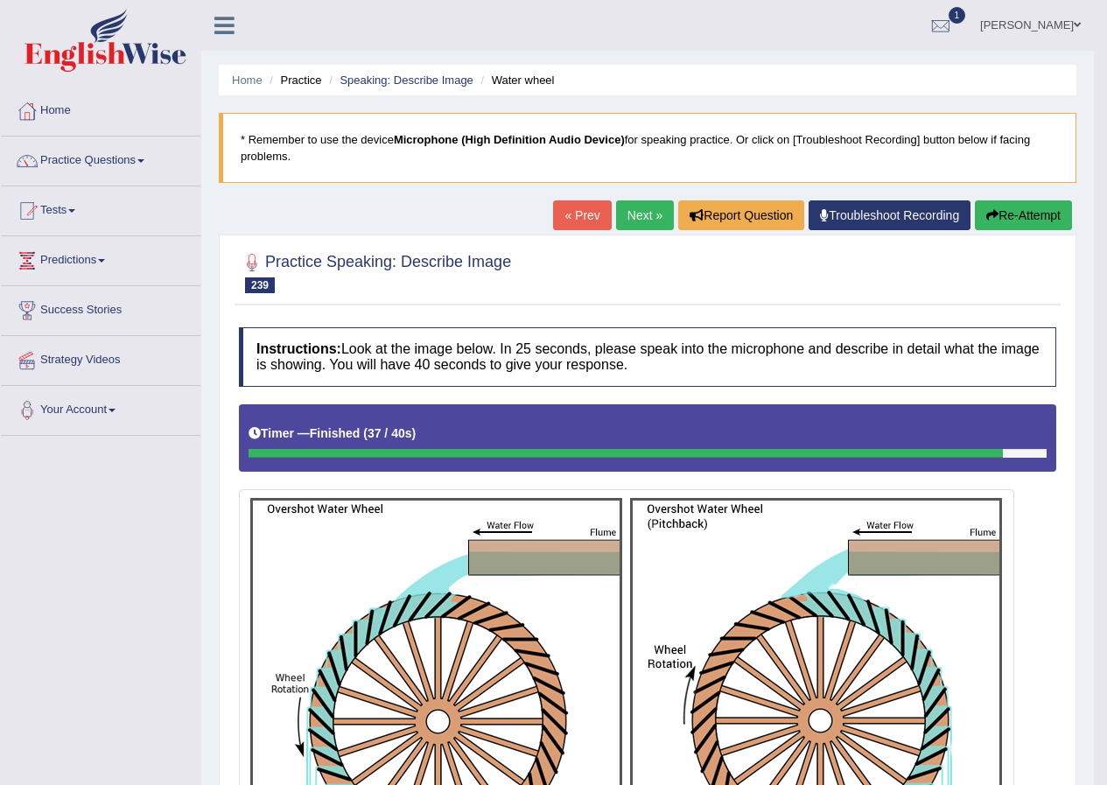
click at [641, 218] on link "Next »" at bounding box center [645, 215] width 58 height 30
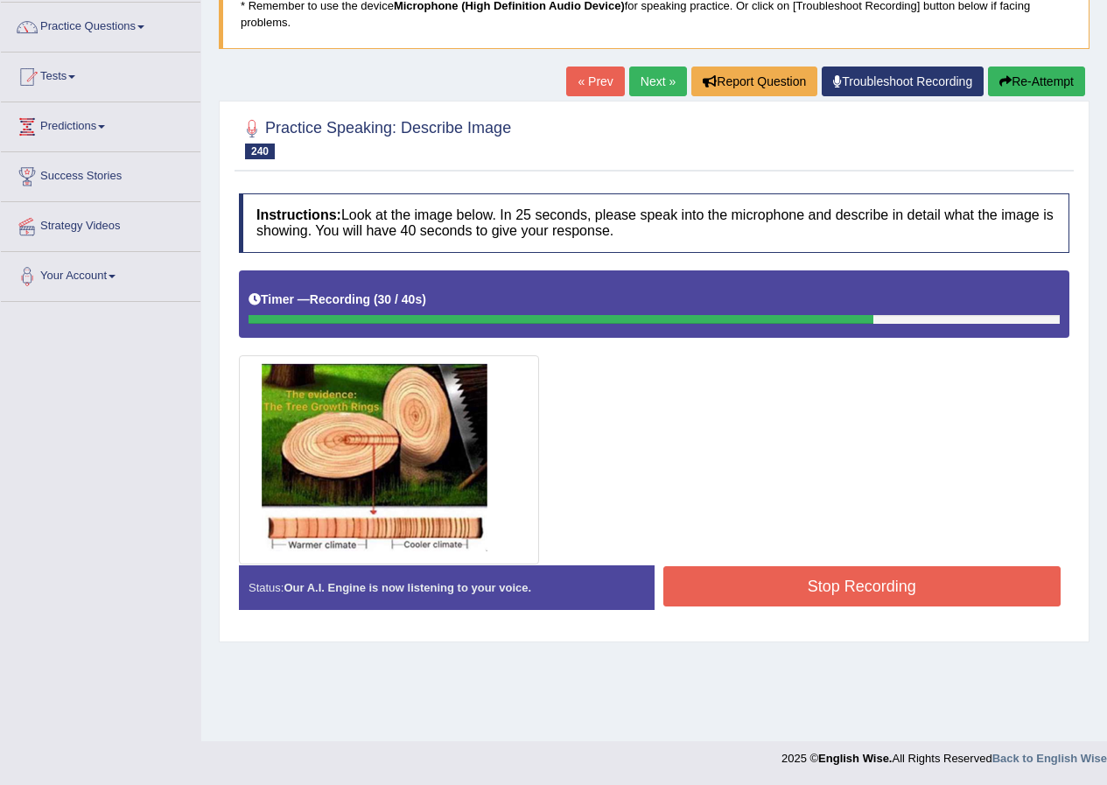
click at [848, 585] on button "Stop Recording" at bounding box center [862, 586] width 398 height 40
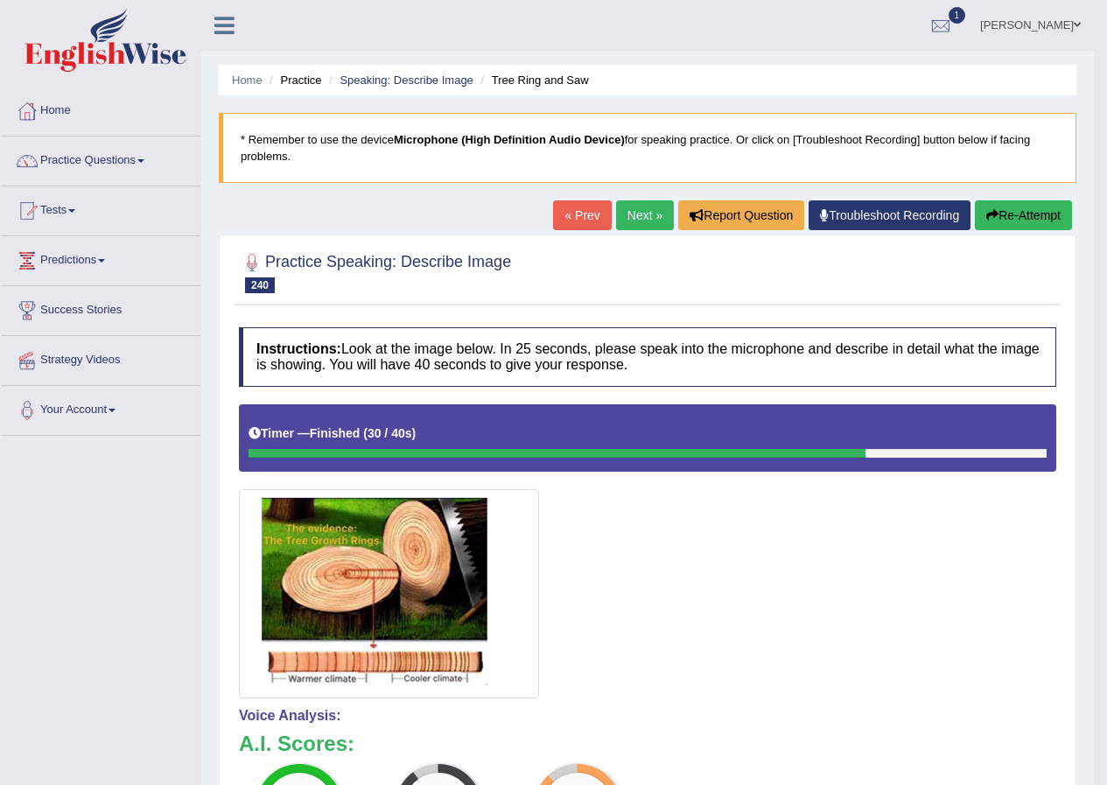
click at [632, 225] on link "Next »" at bounding box center [645, 215] width 58 height 30
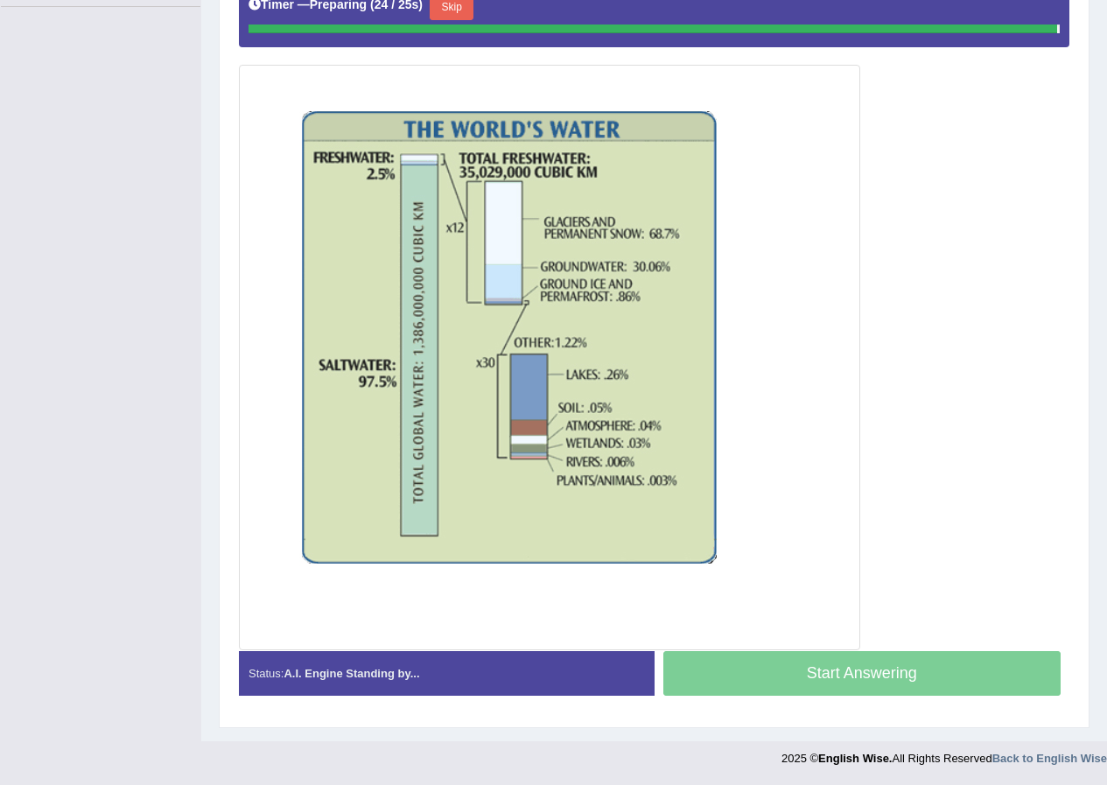
scroll to position [424, 0]
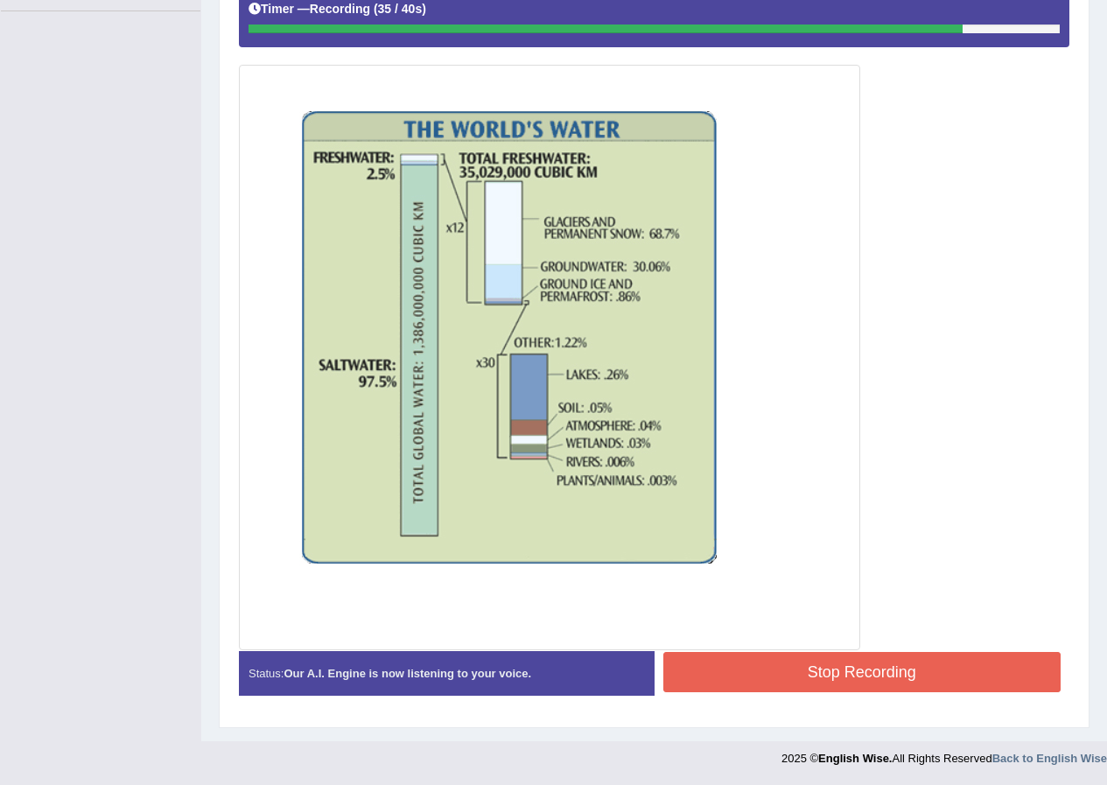
click at [804, 673] on button "Stop Recording" at bounding box center [862, 672] width 398 height 40
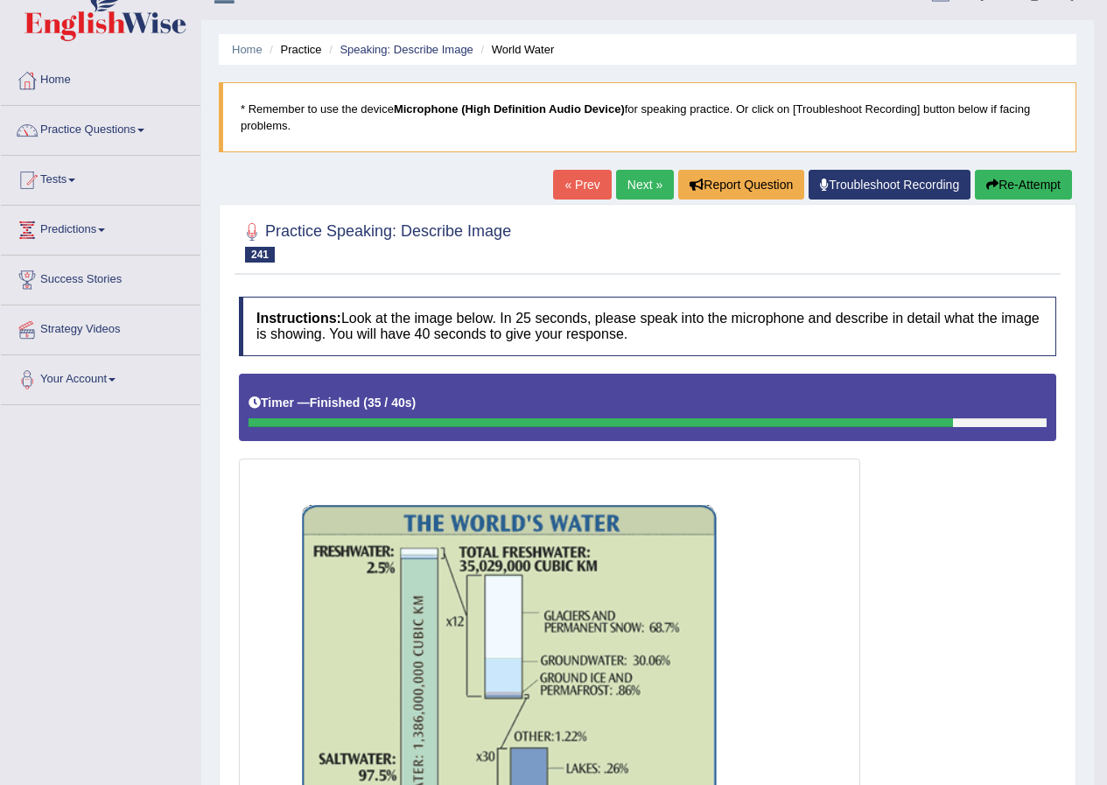
scroll to position [0, 0]
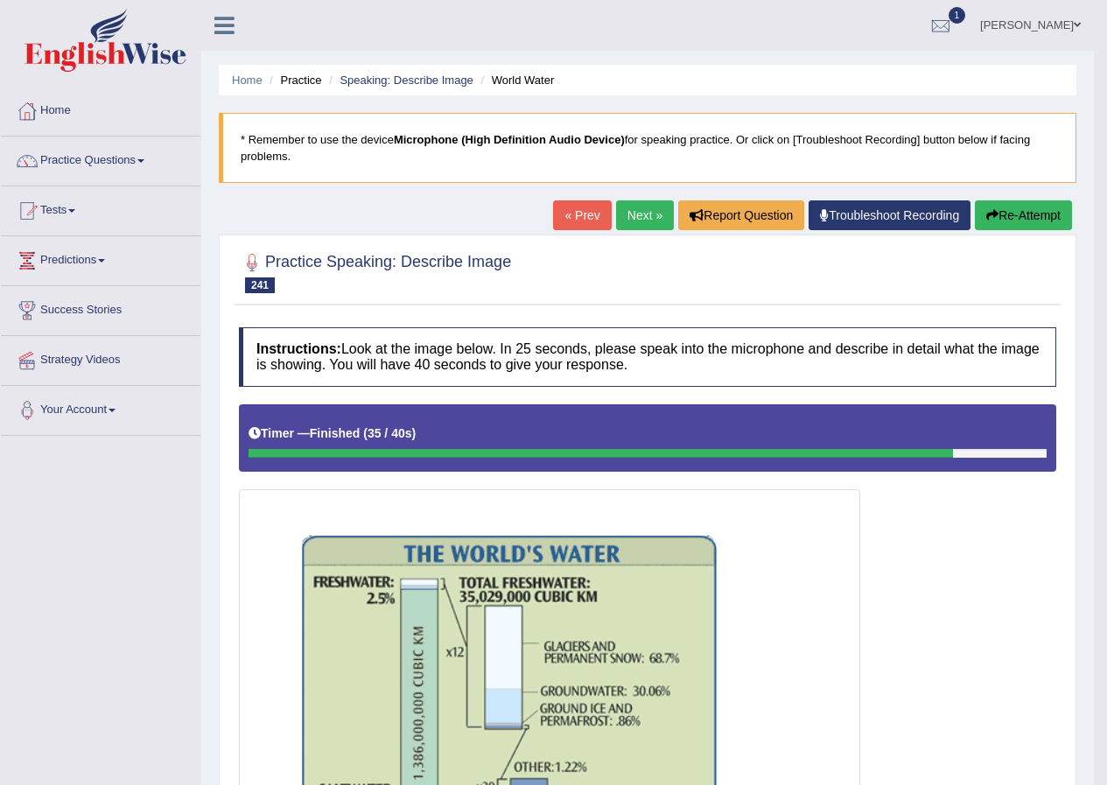
click at [629, 223] on link "Next »" at bounding box center [645, 215] width 58 height 30
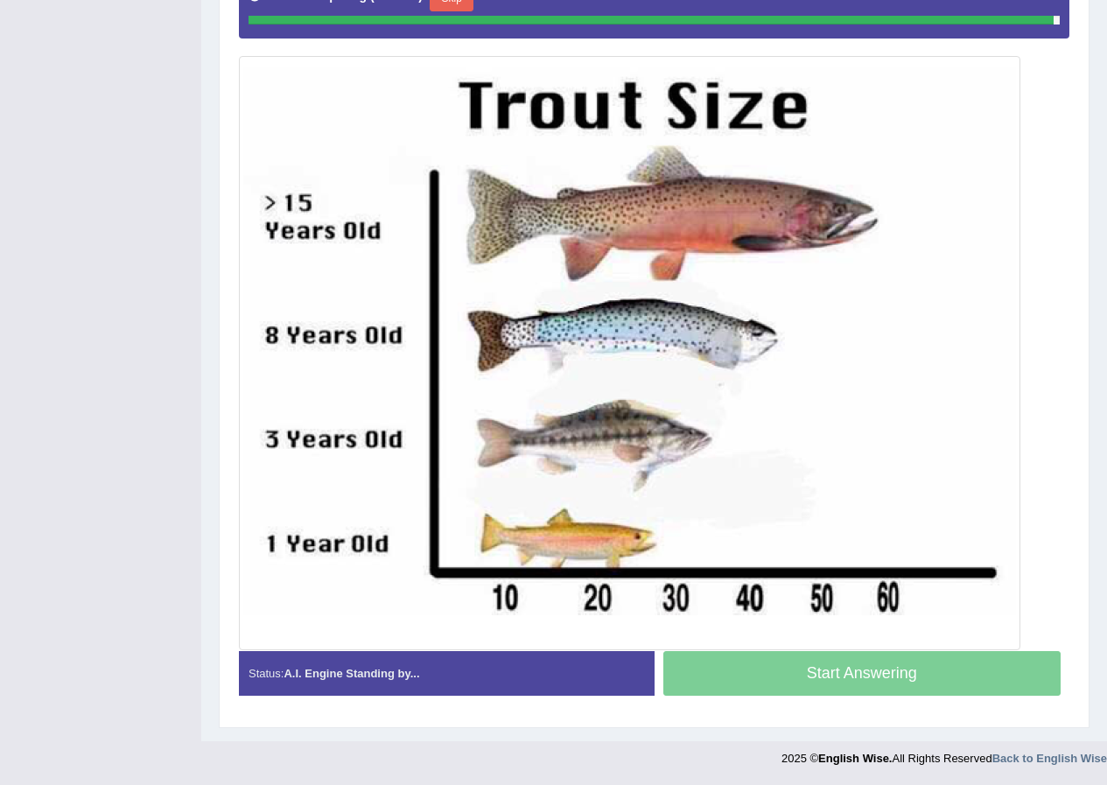
scroll to position [433, 0]
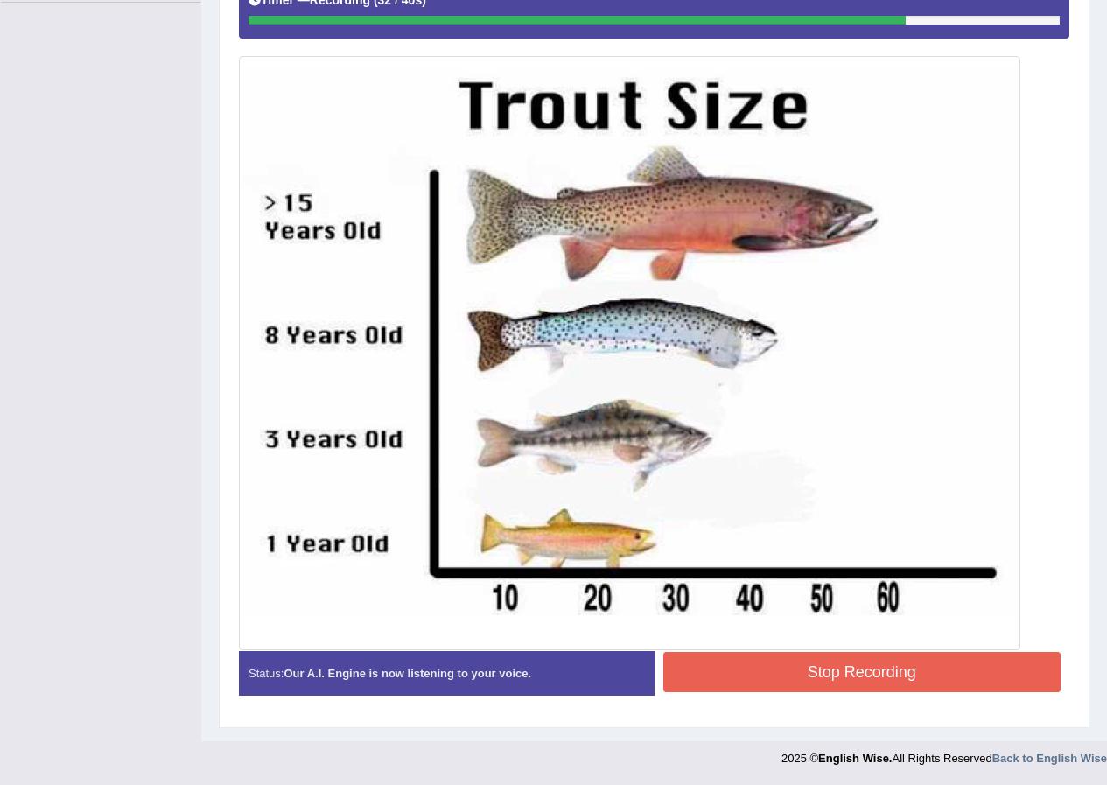
click at [826, 682] on button "Stop Recording" at bounding box center [862, 672] width 398 height 40
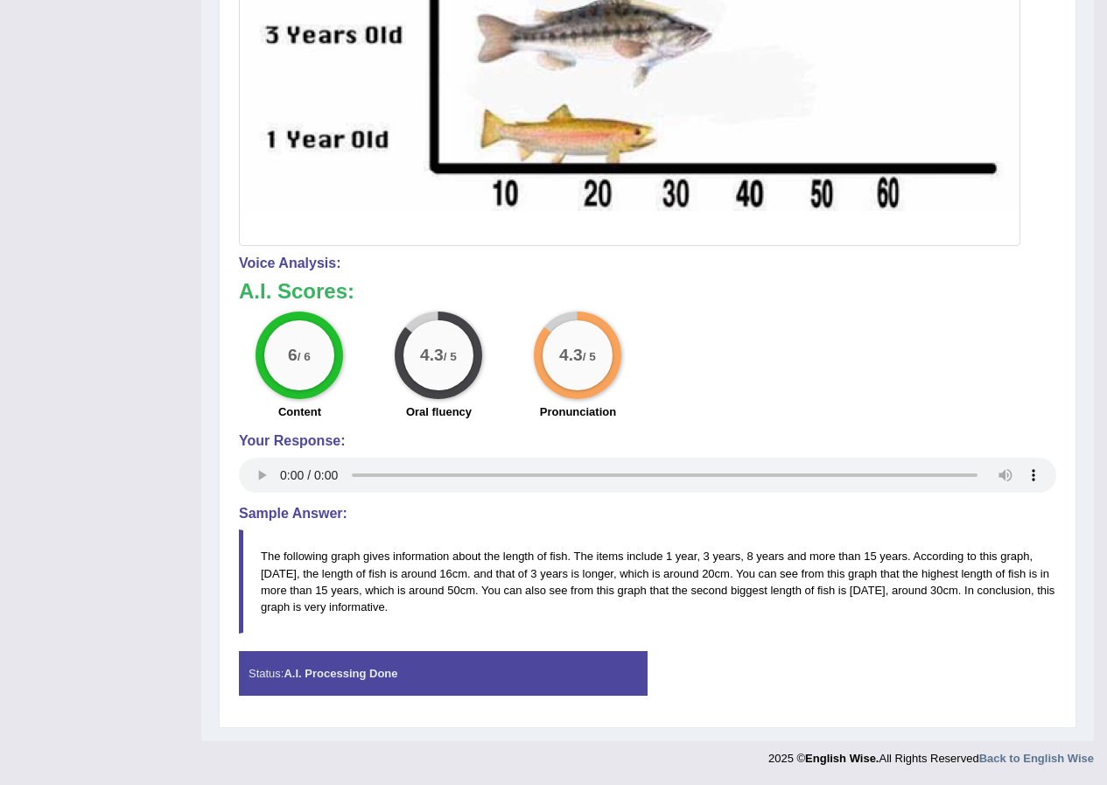
scroll to position [0, 0]
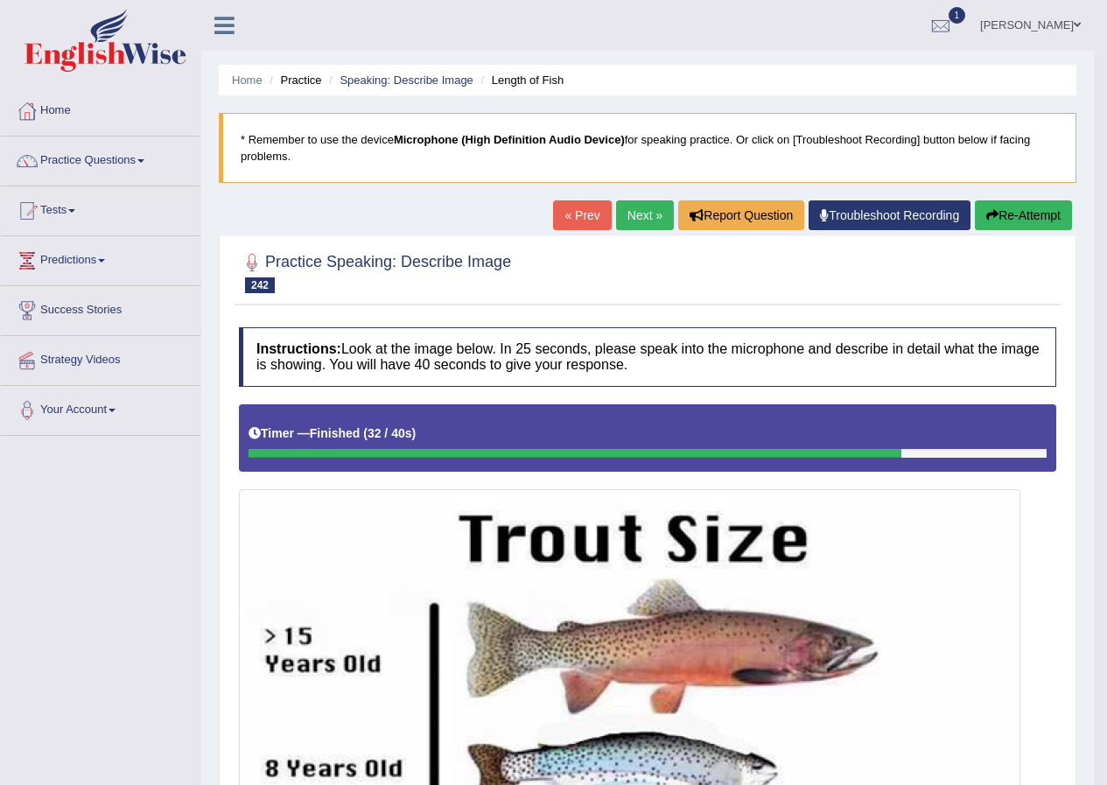
click at [636, 208] on link "Next »" at bounding box center [645, 215] width 58 height 30
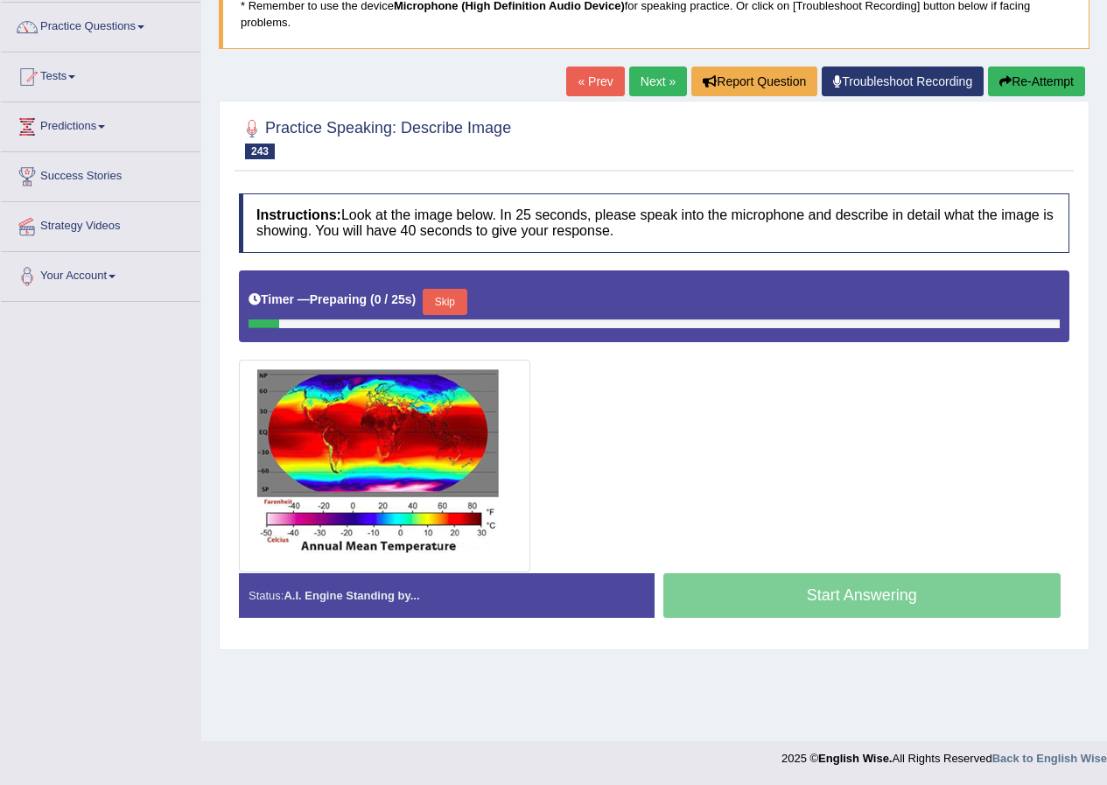
scroll to position [134, 0]
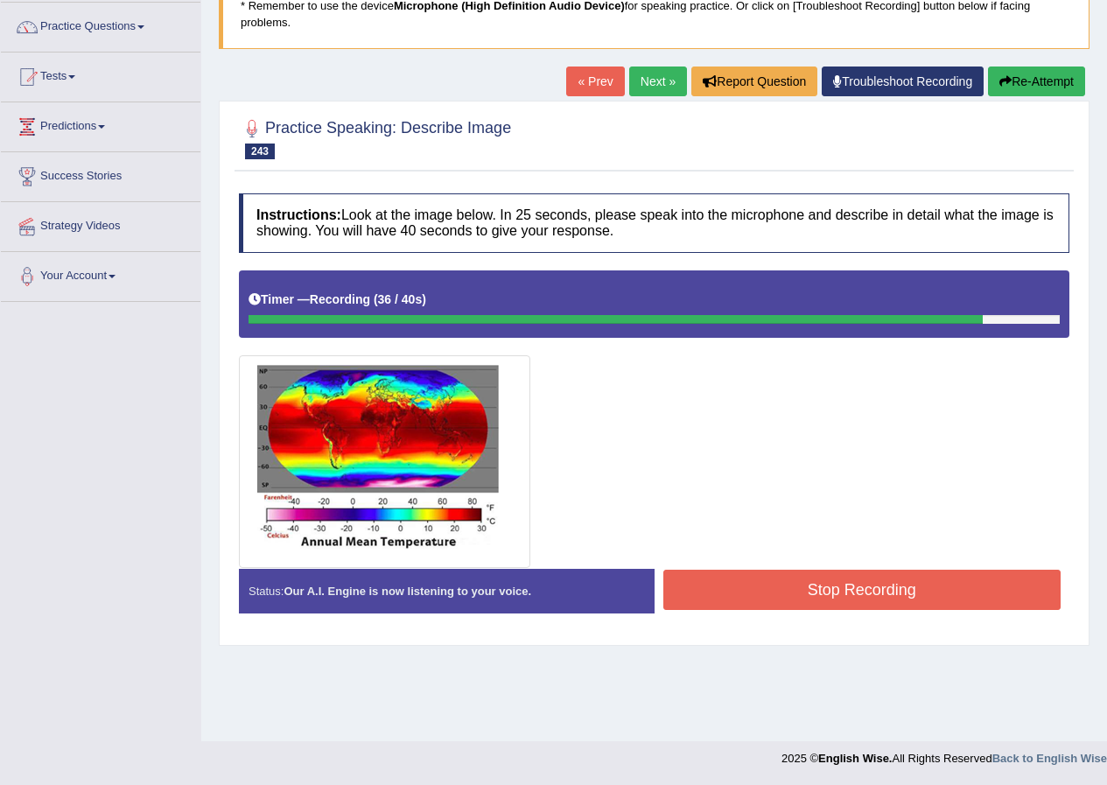
click at [845, 594] on button "Stop Recording" at bounding box center [862, 590] width 398 height 40
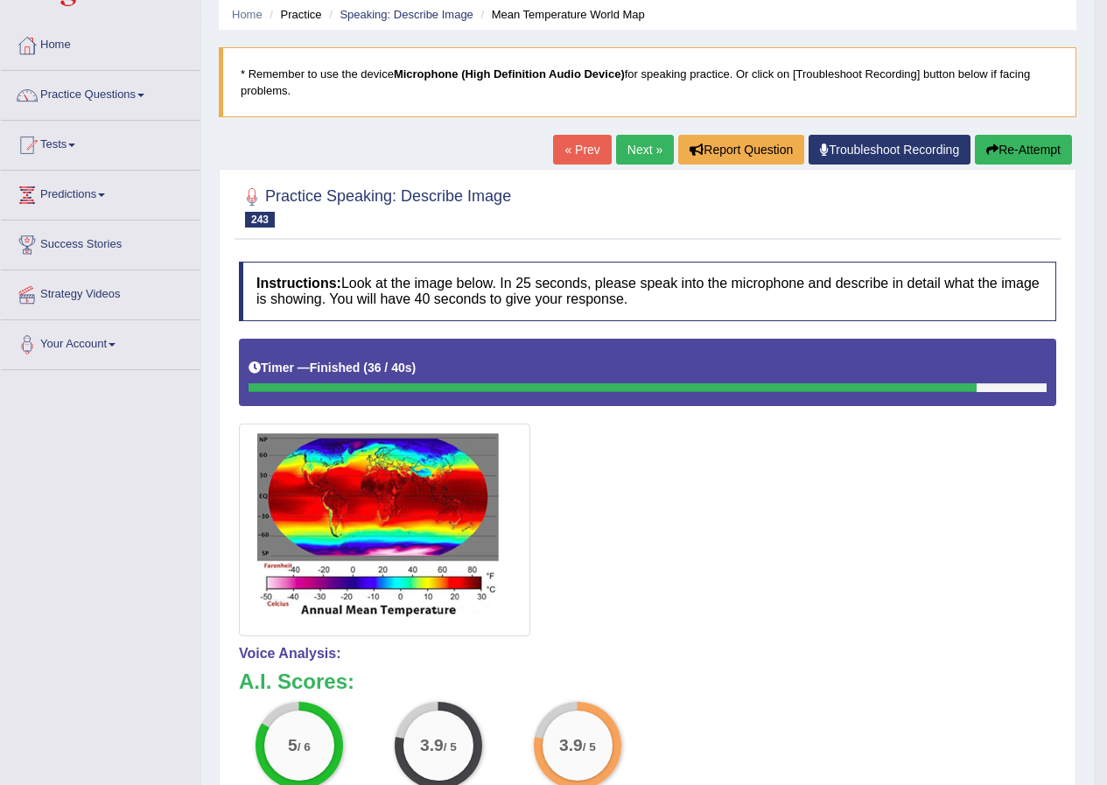
scroll to position [0, 0]
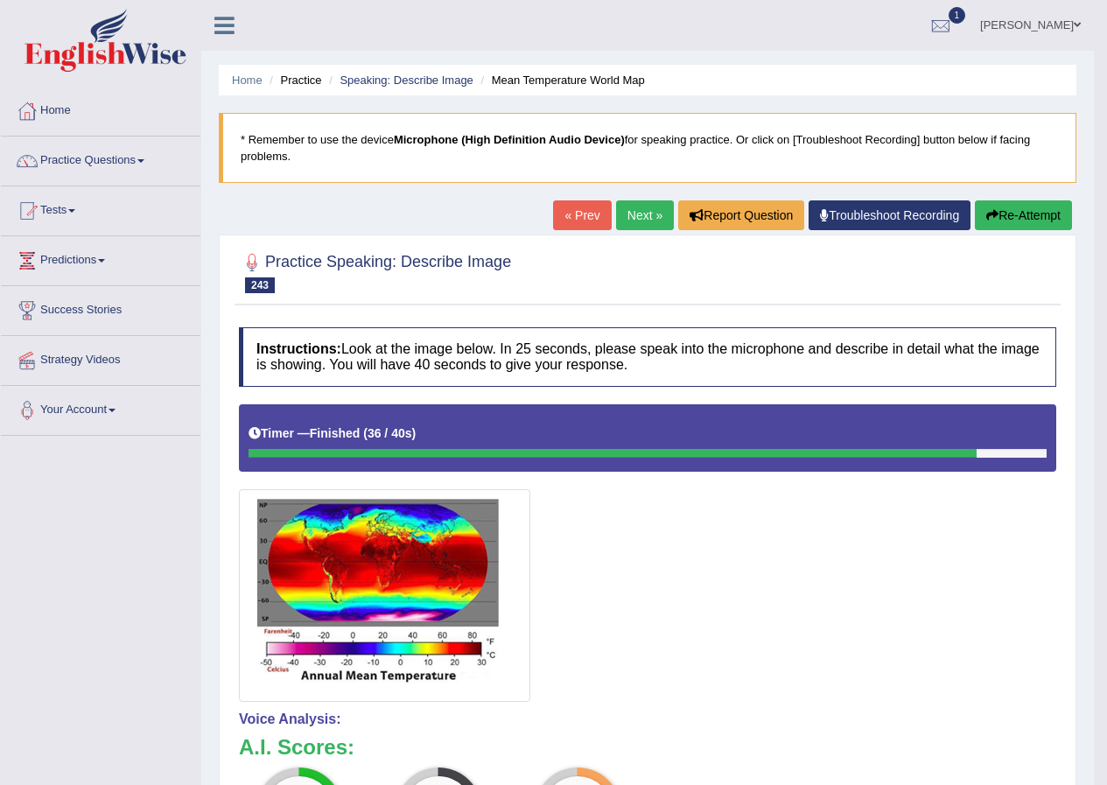
click at [628, 216] on link "Next »" at bounding box center [645, 215] width 58 height 30
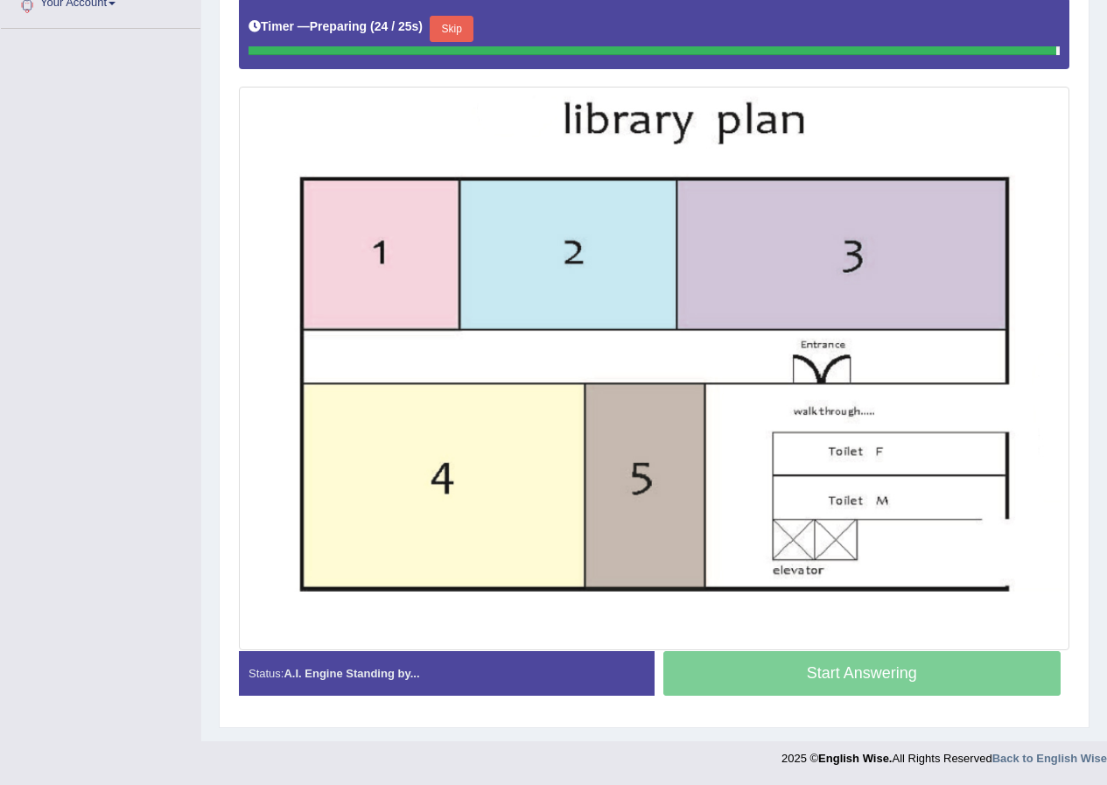
scroll to position [403, 0]
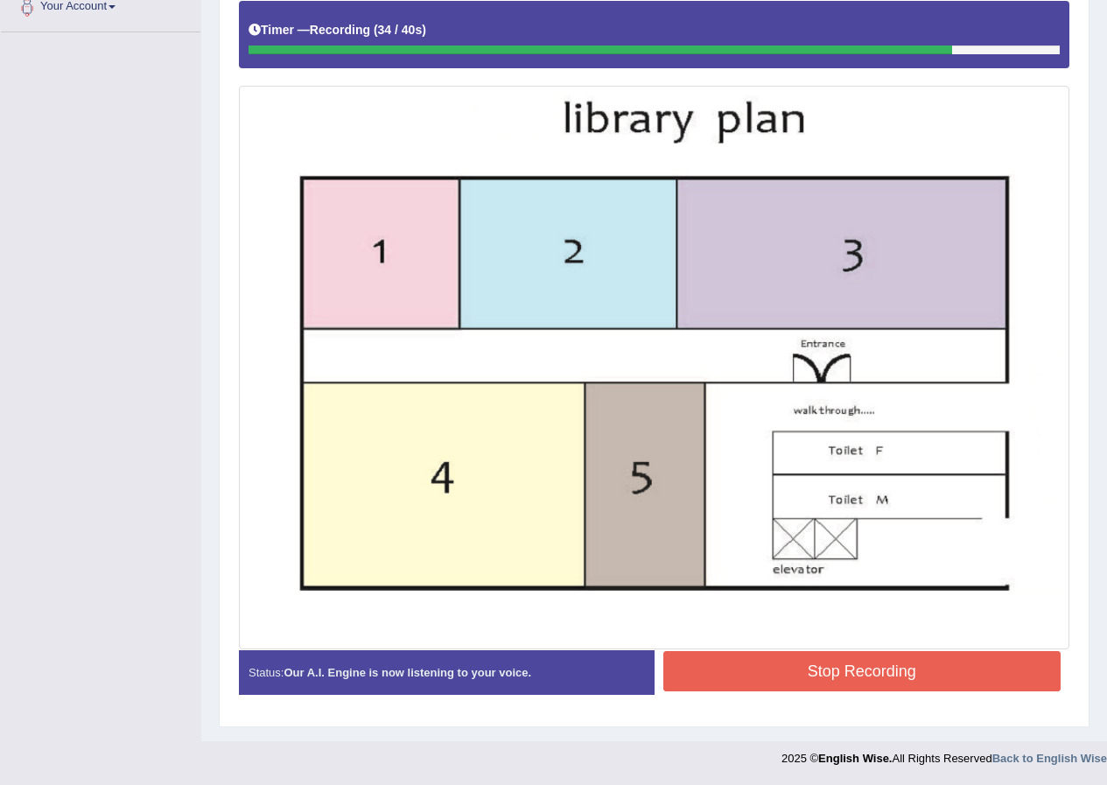
click at [711, 674] on button "Stop Recording" at bounding box center [862, 671] width 398 height 40
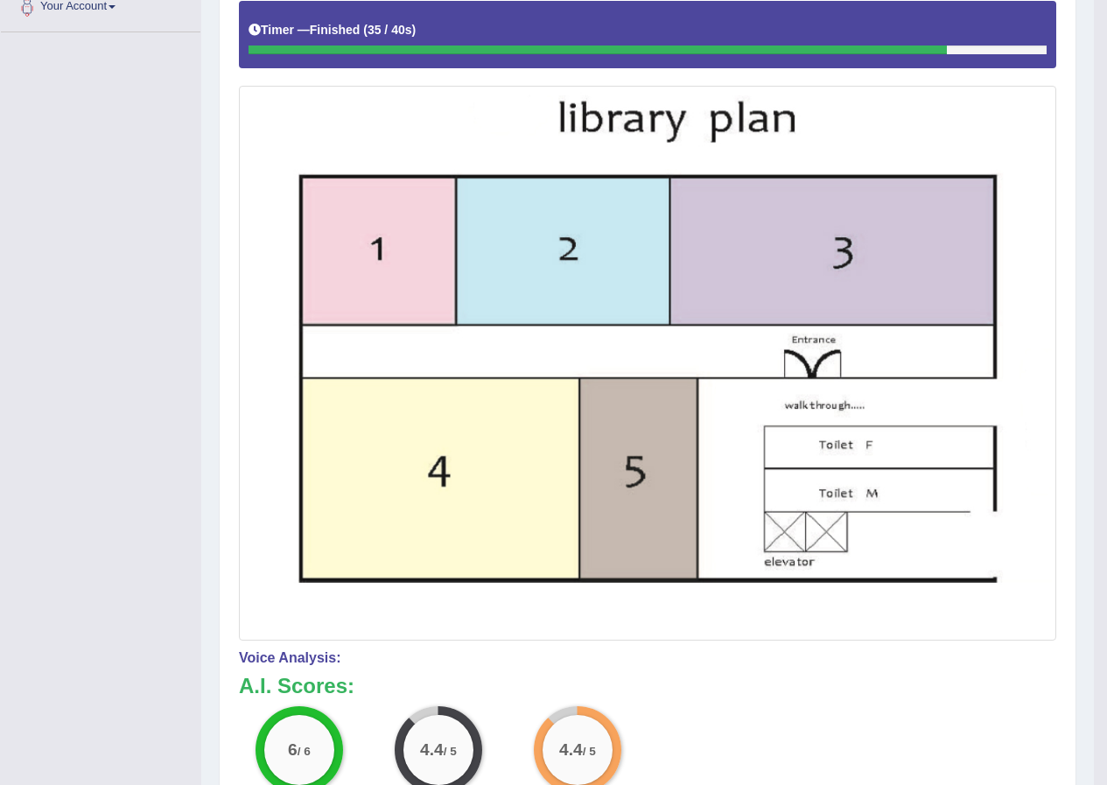
scroll to position [0, 0]
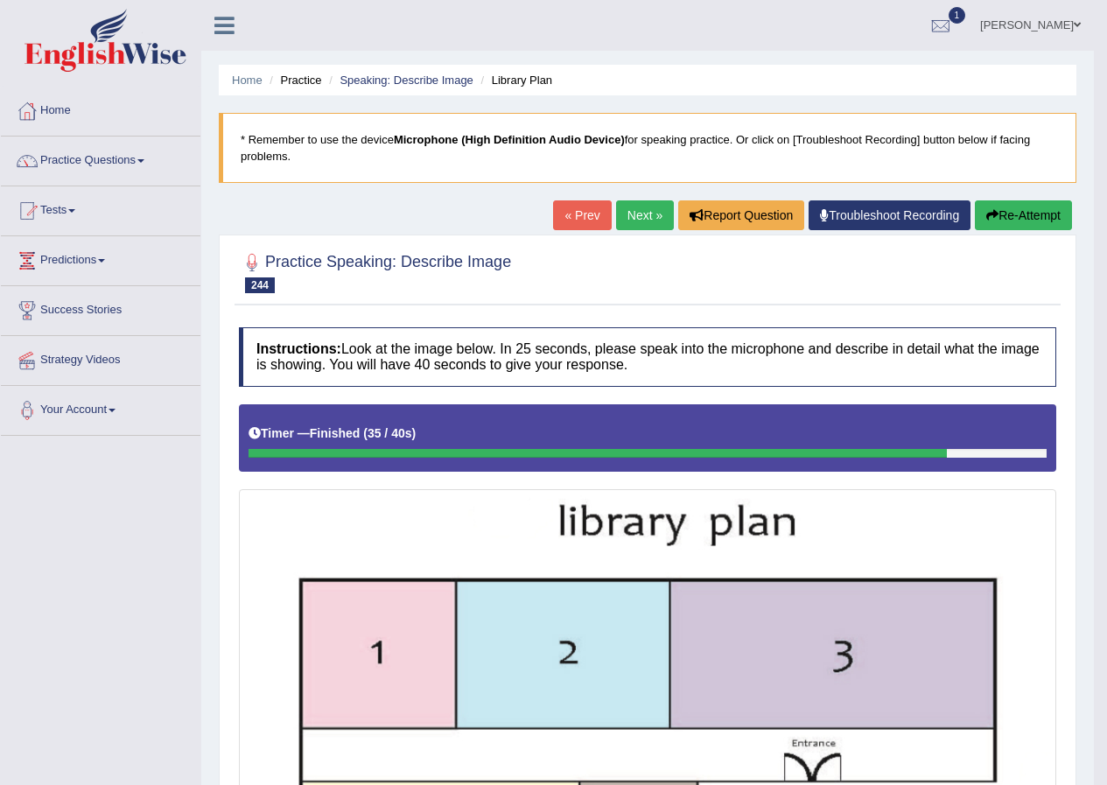
click at [630, 213] on link "Next »" at bounding box center [645, 215] width 58 height 30
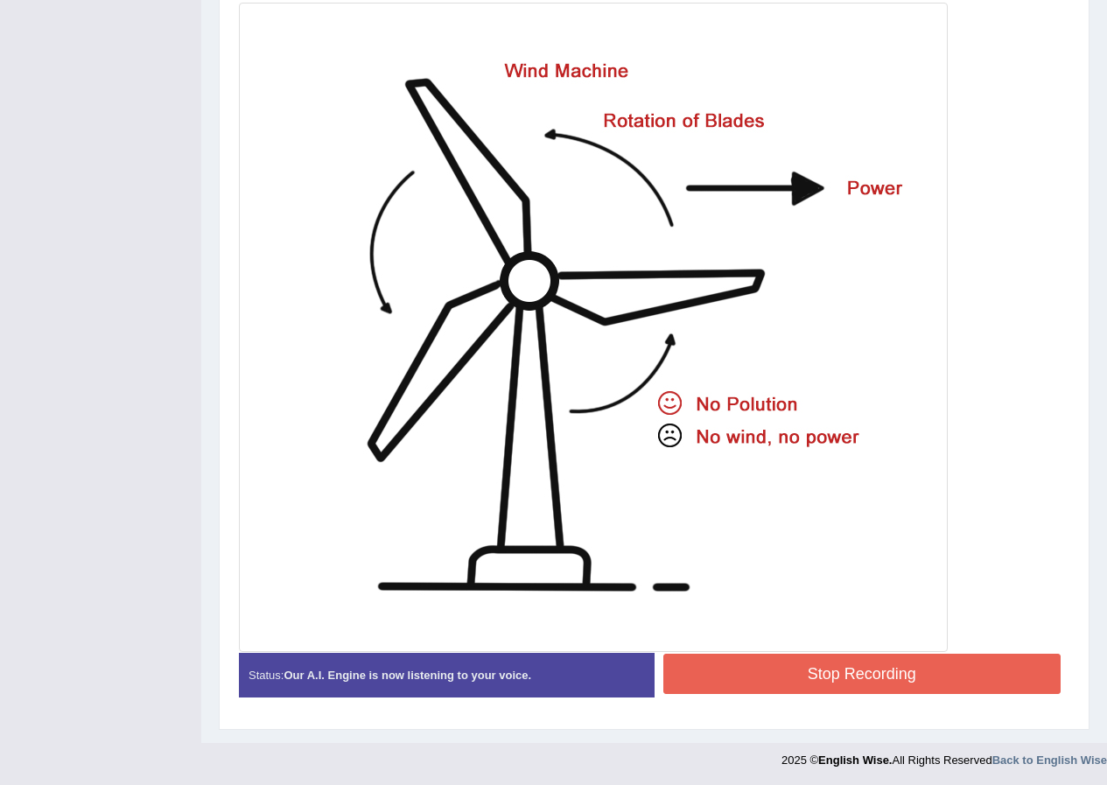
scroll to position [488, 0]
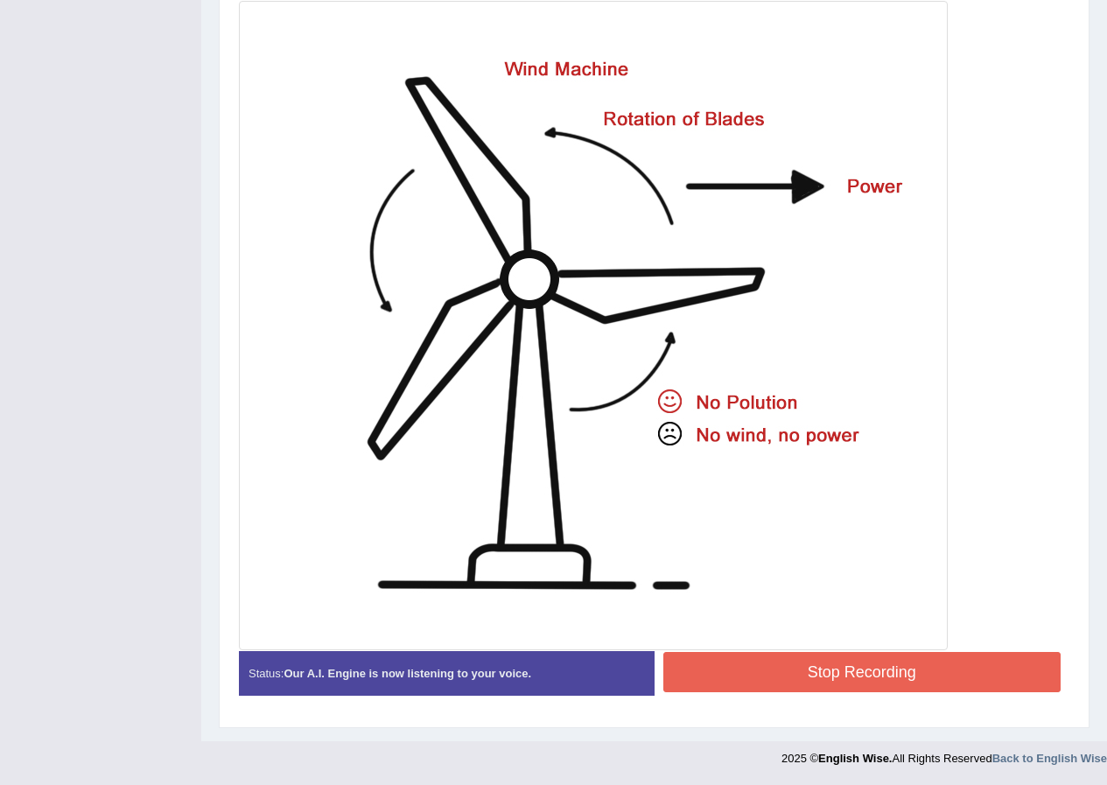
click at [831, 672] on button "Stop Recording" at bounding box center [862, 672] width 398 height 40
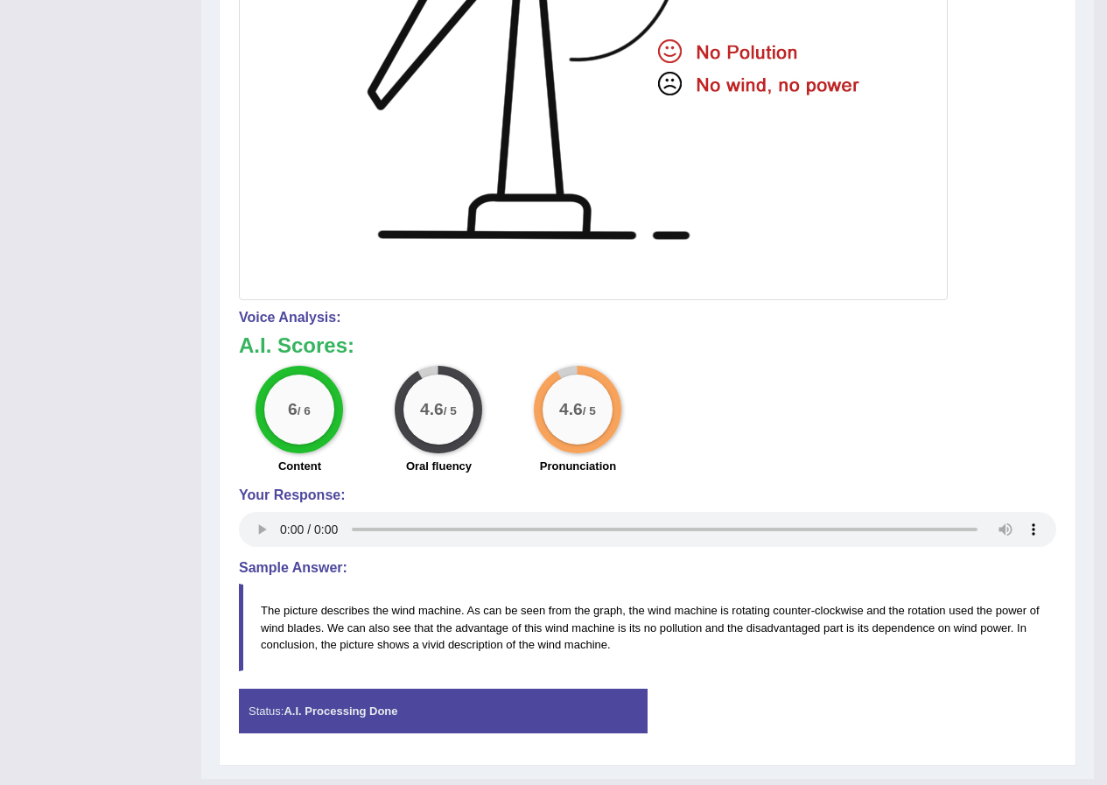
scroll to position [138, 0]
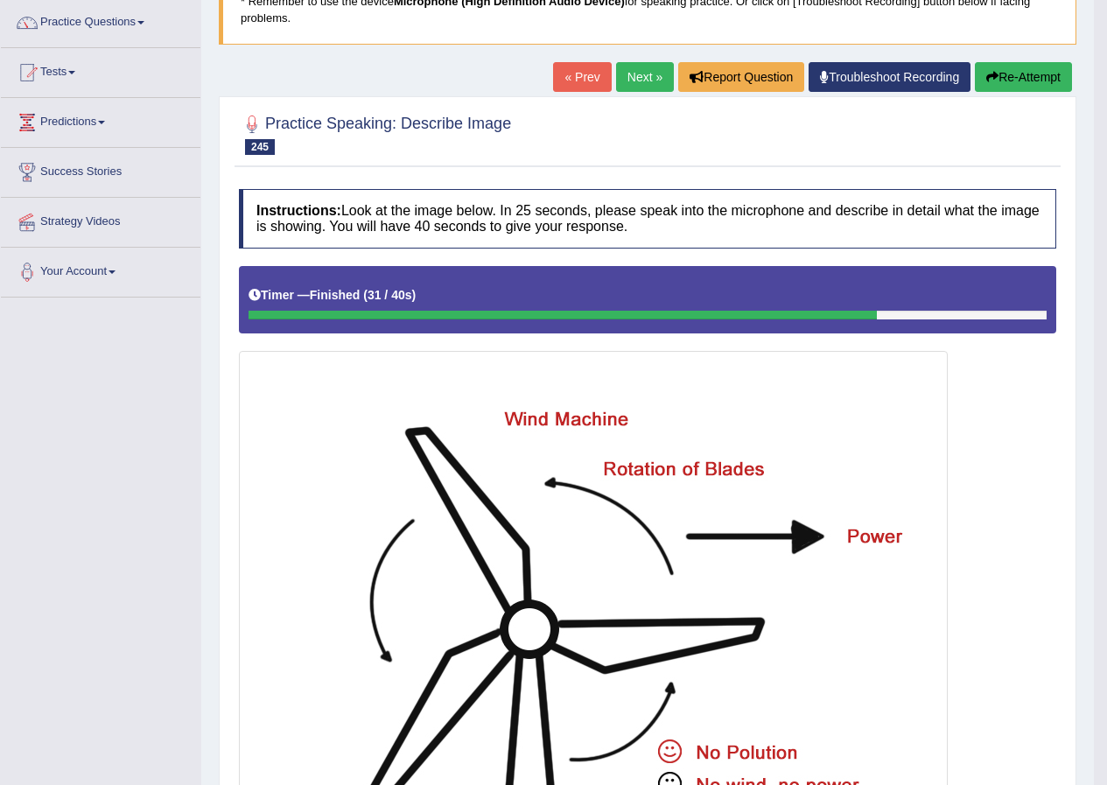
click at [634, 79] on link "Next »" at bounding box center [645, 77] width 58 height 30
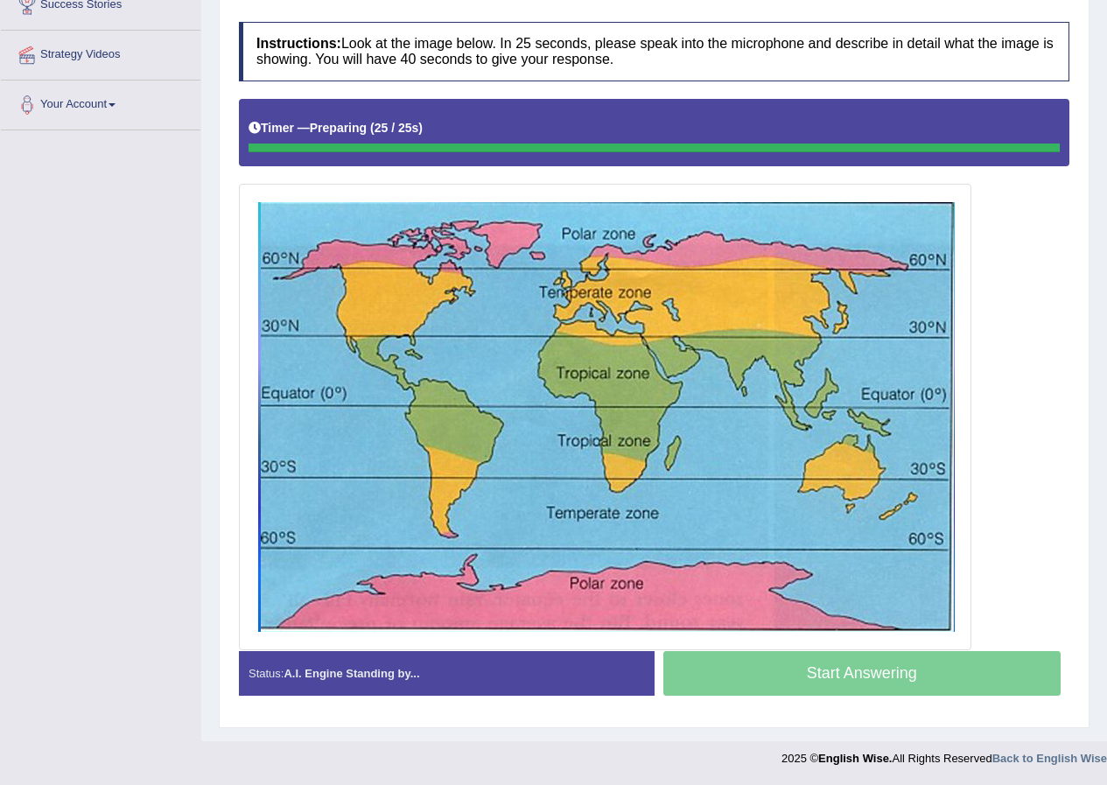
scroll to position [305, 0]
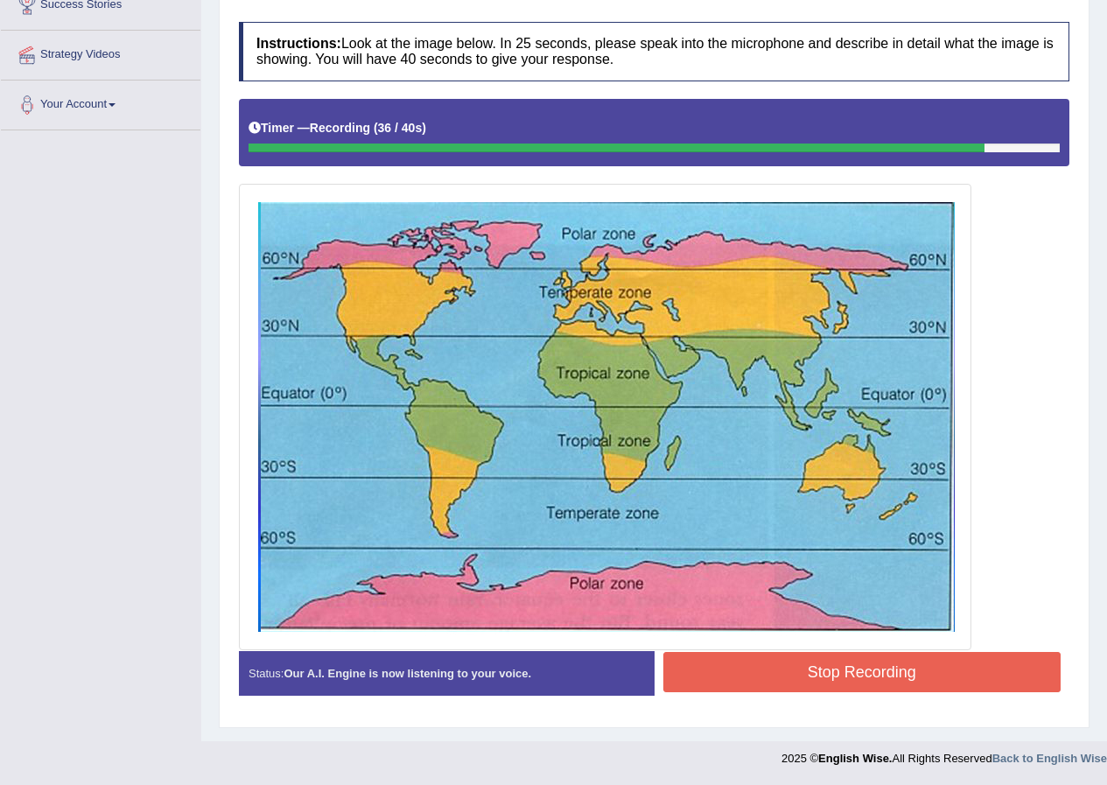
click at [967, 683] on button "Stop Recording" at bounding box center [862, 672] width 398 height 40
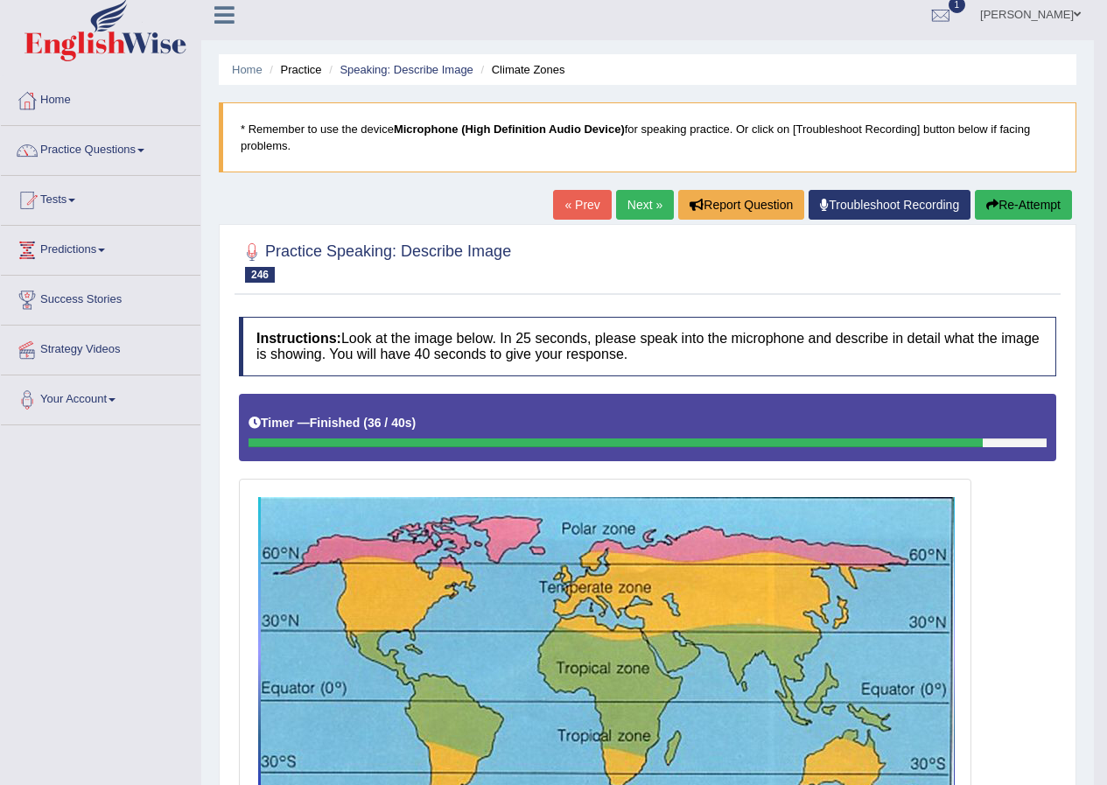
scroll to position [10, 0]
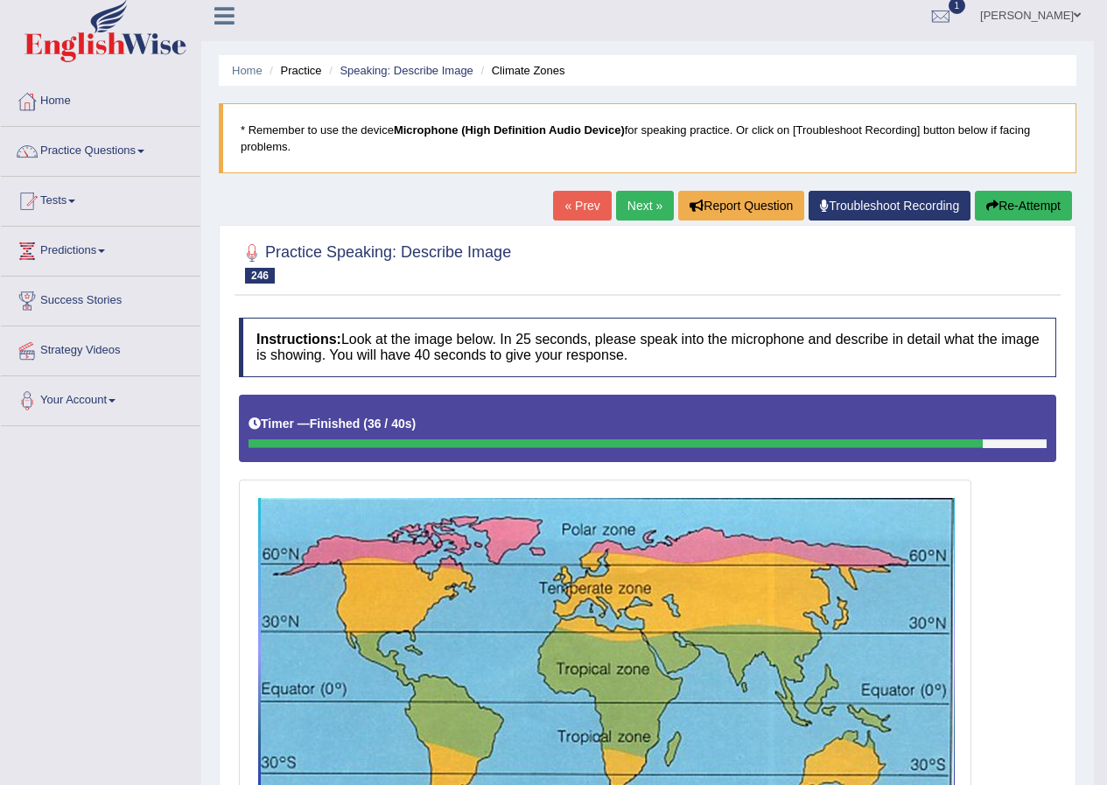
click at [649, 214] on link "Next »" at bounding box center [645, 206] width 58 height 30
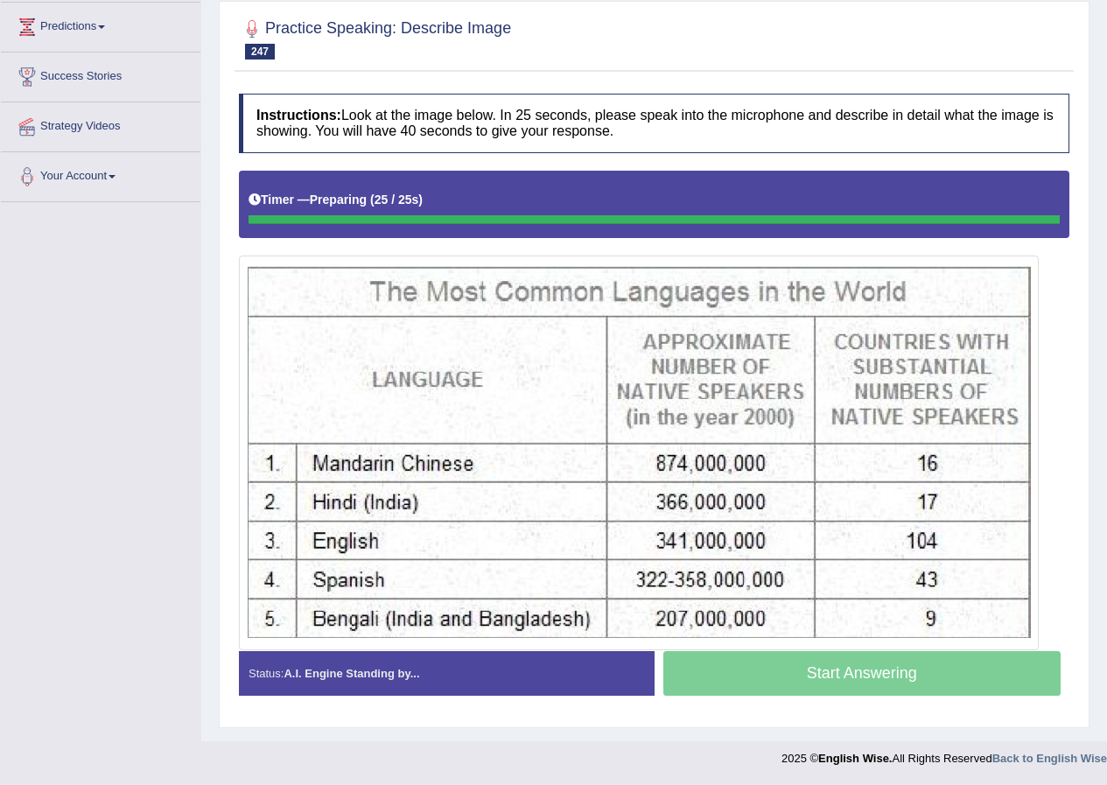
scroll to position [234, 0]
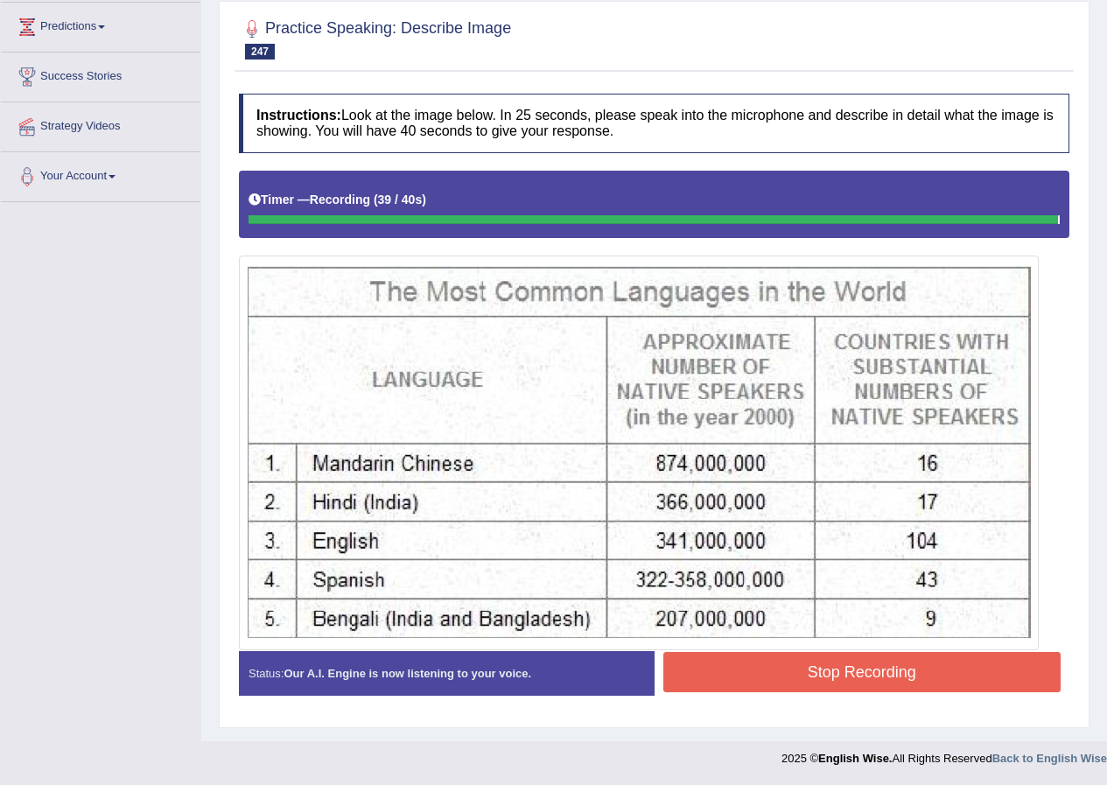
click at [986, 665] on div "Instructions: Look at the image below. In 25 seconds, please speak into the mic…" at bounding box center [654, 402] width 839 height 634
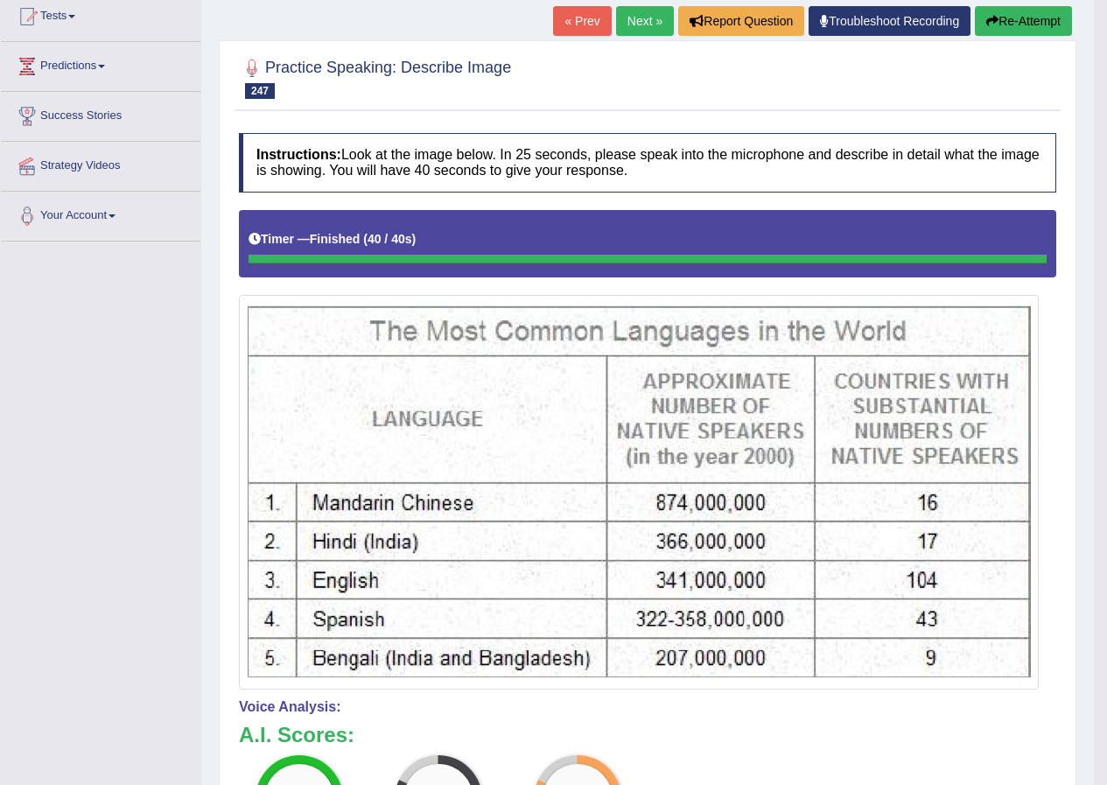
scroll to position [0, 0]
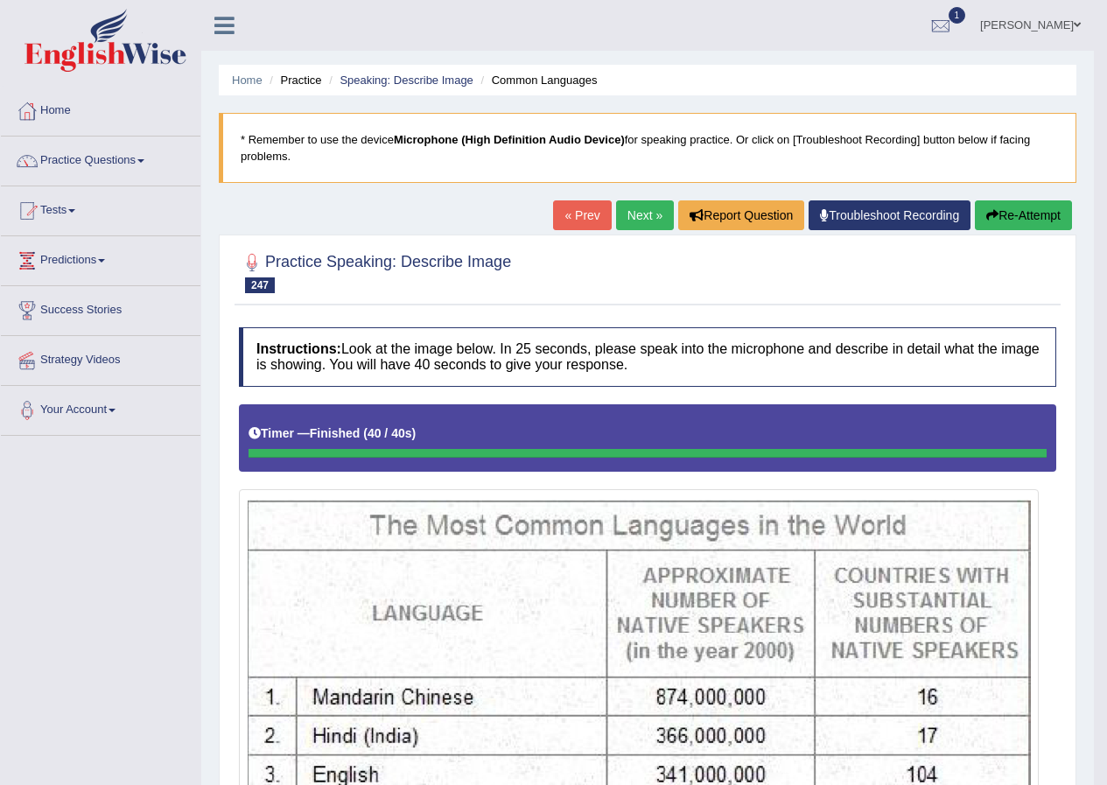
click at [632, 218] on link "Next »" at bounding box center [645, 215] width 58 height 30
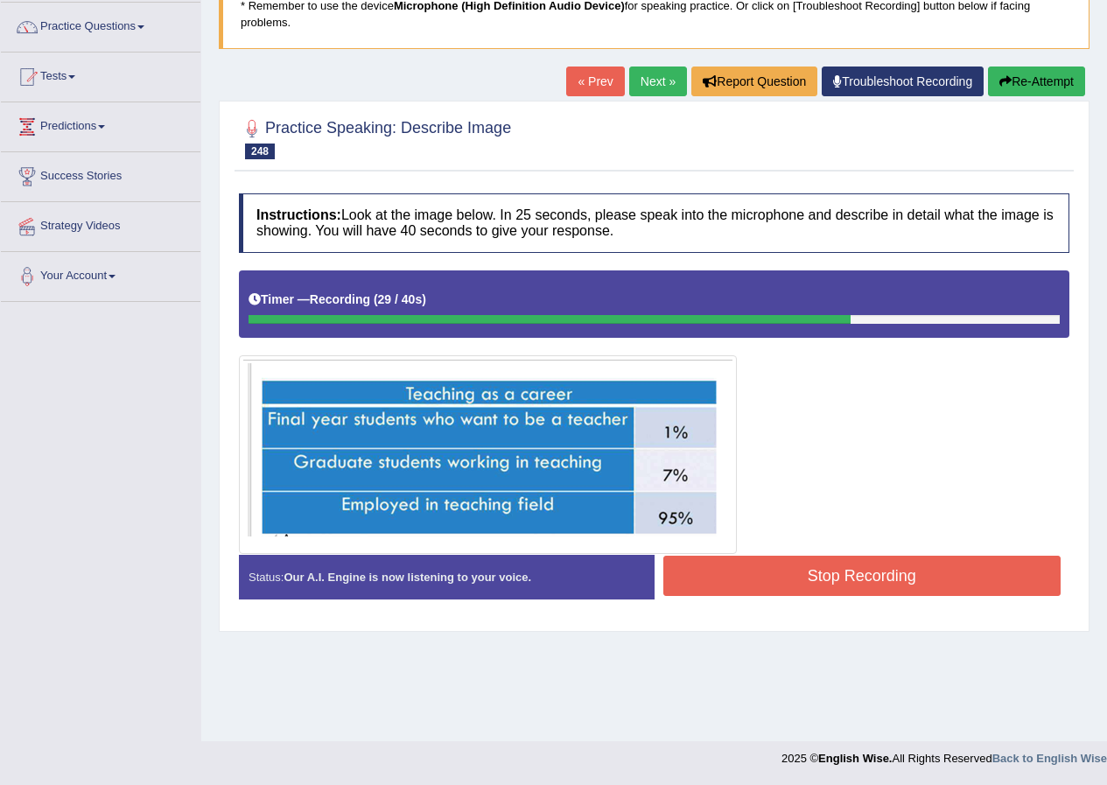
click at [782, 569] on button "Stop Recording" at bounding box center [862, 576] width 398 height 40
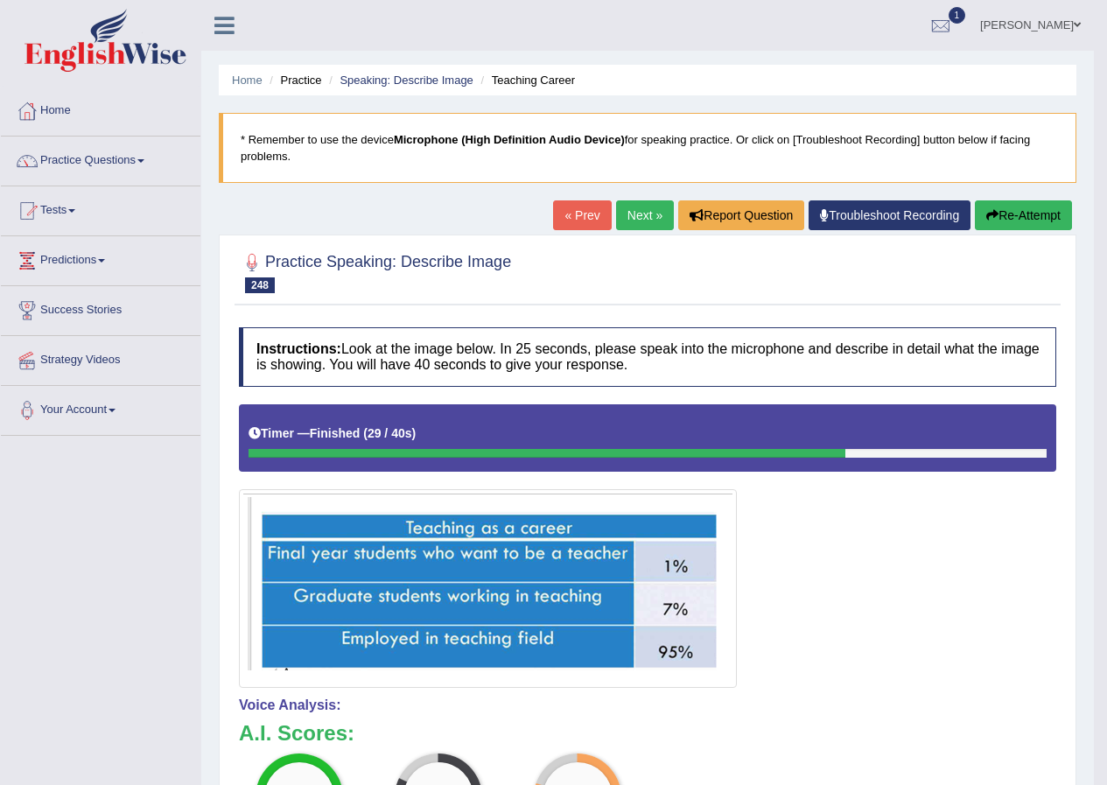
click at [621, 207] on link "Next »" at bounding box center [645, 215] width 58 height 30
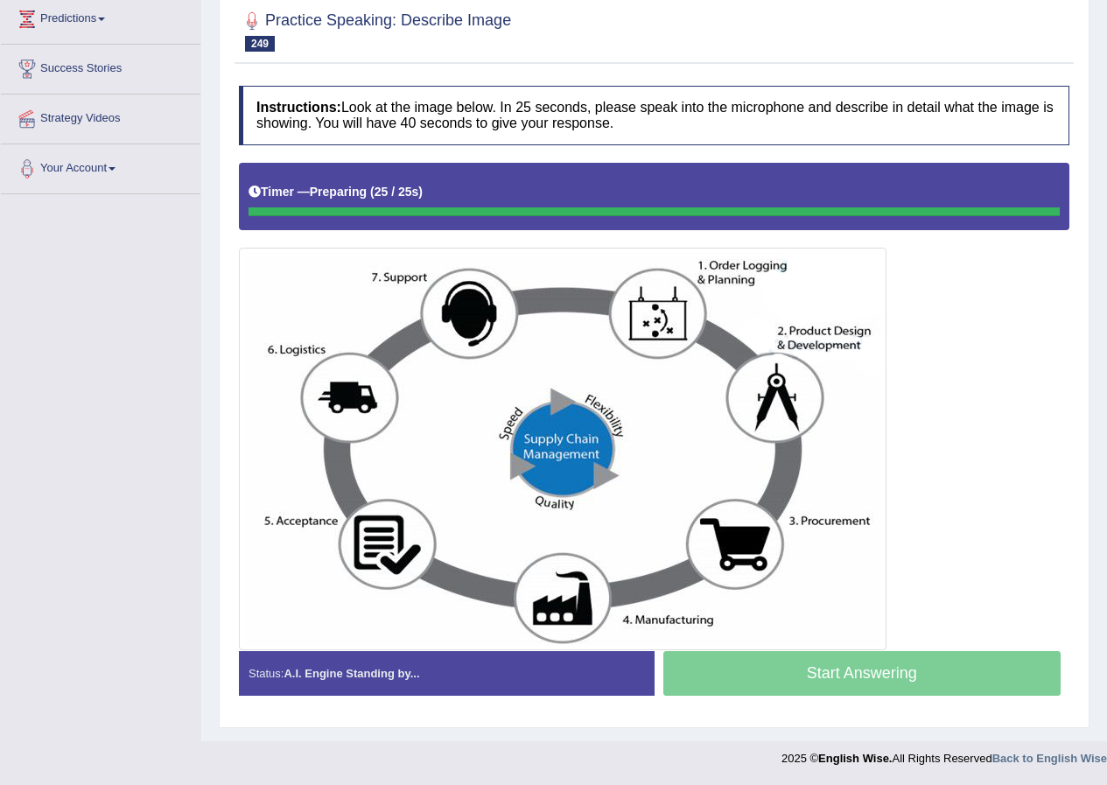
scroll to position [242, 0]
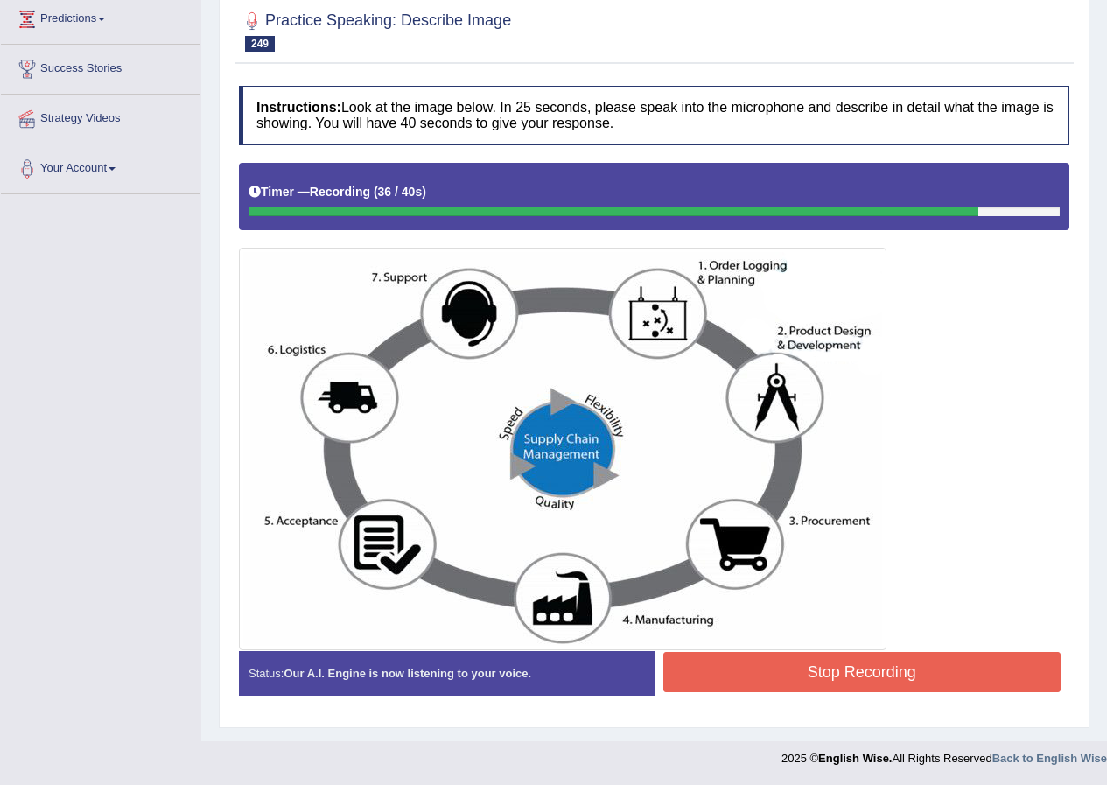
click at [740, 662] on button "Stop Recording" at bounding box center [862, 672] width 398 height 40
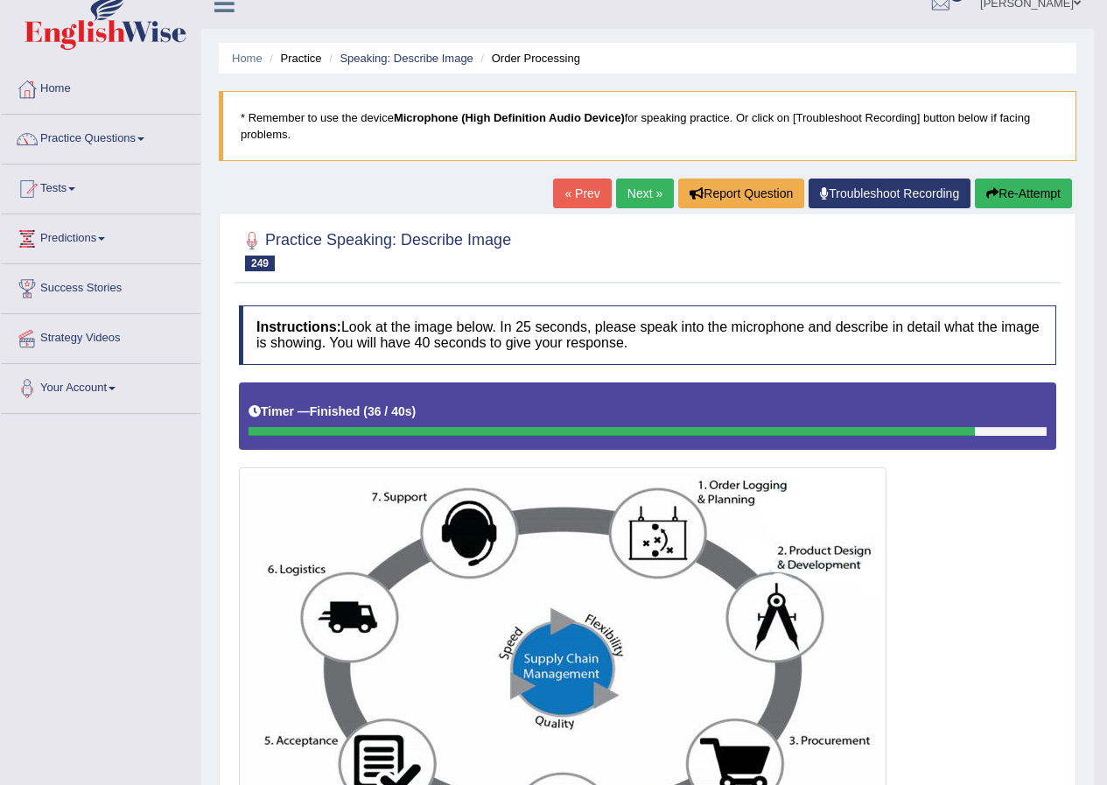
scroll to position [0, 0]
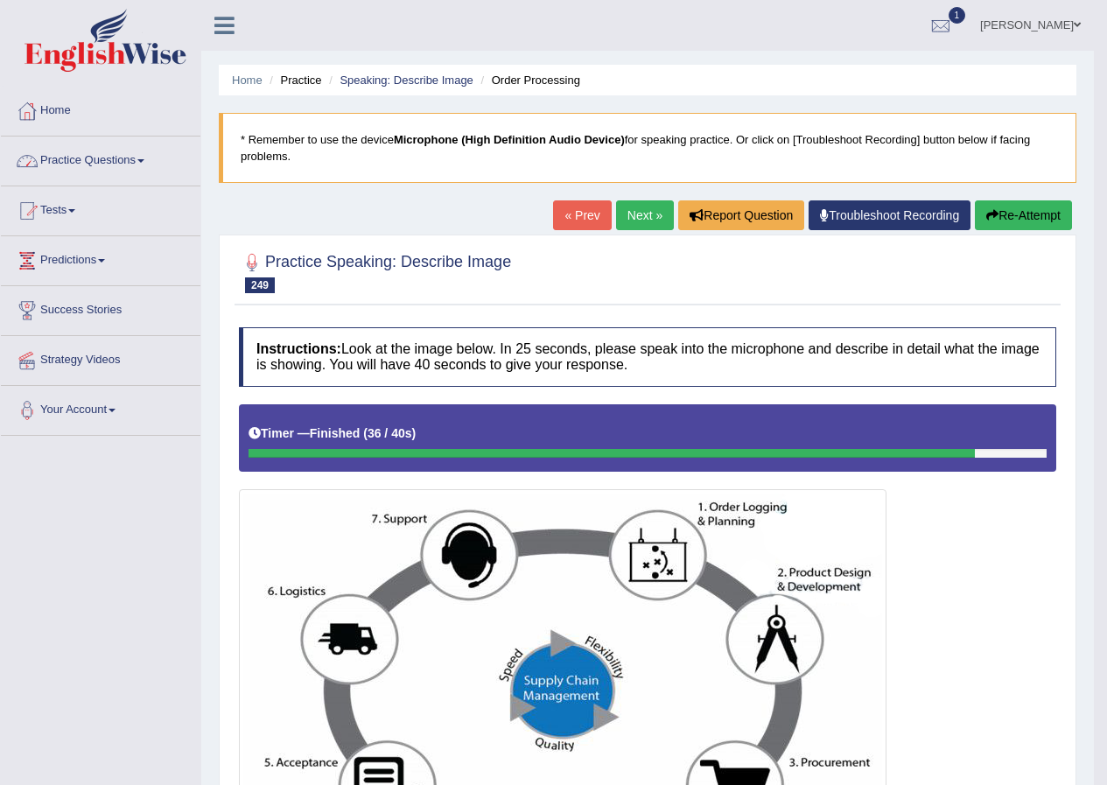
click at [132, 162] on link "Practice Questions" at bounding box center [101, 159] width 200 height 44
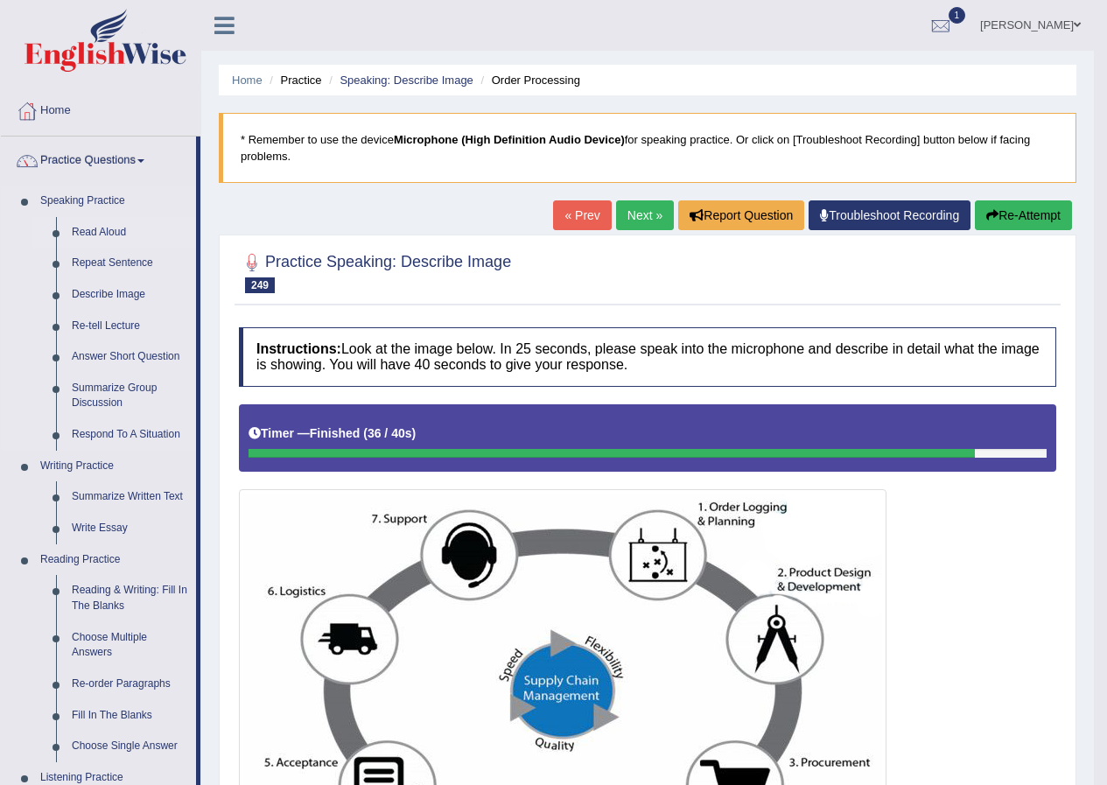
click at [116, 221] on link "Read Aloud" at bounding box center [130, 233] width 132 height 32
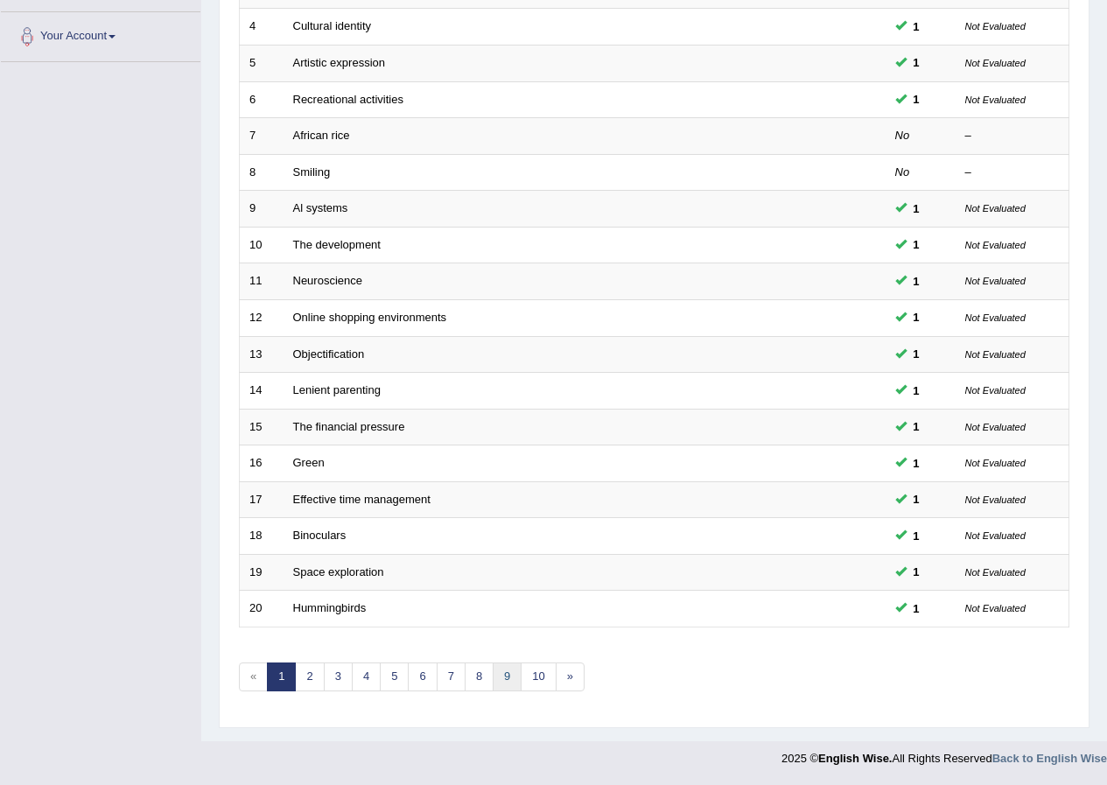
click at [511, 677] on link "9" at bounding box center [507, 676] width 29 height 29
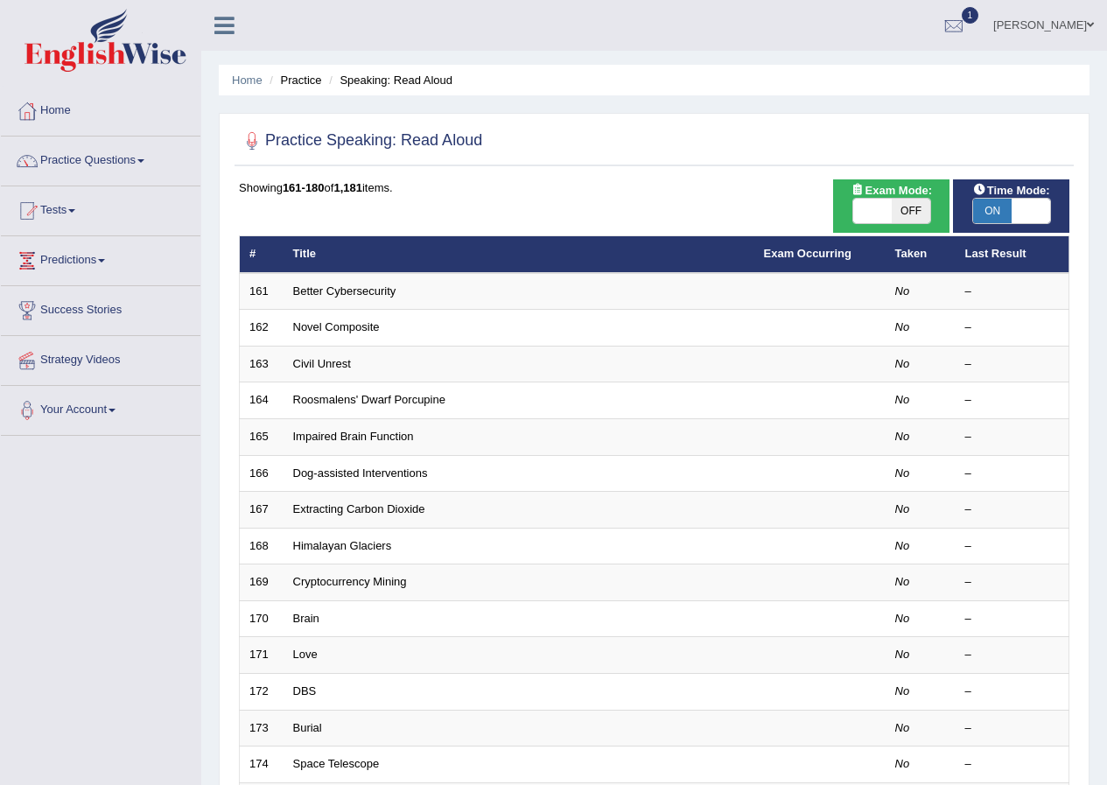
click at [361, 295] on link "Better Cybersecurity" at bounding box center [344, 290] width 103 height 13
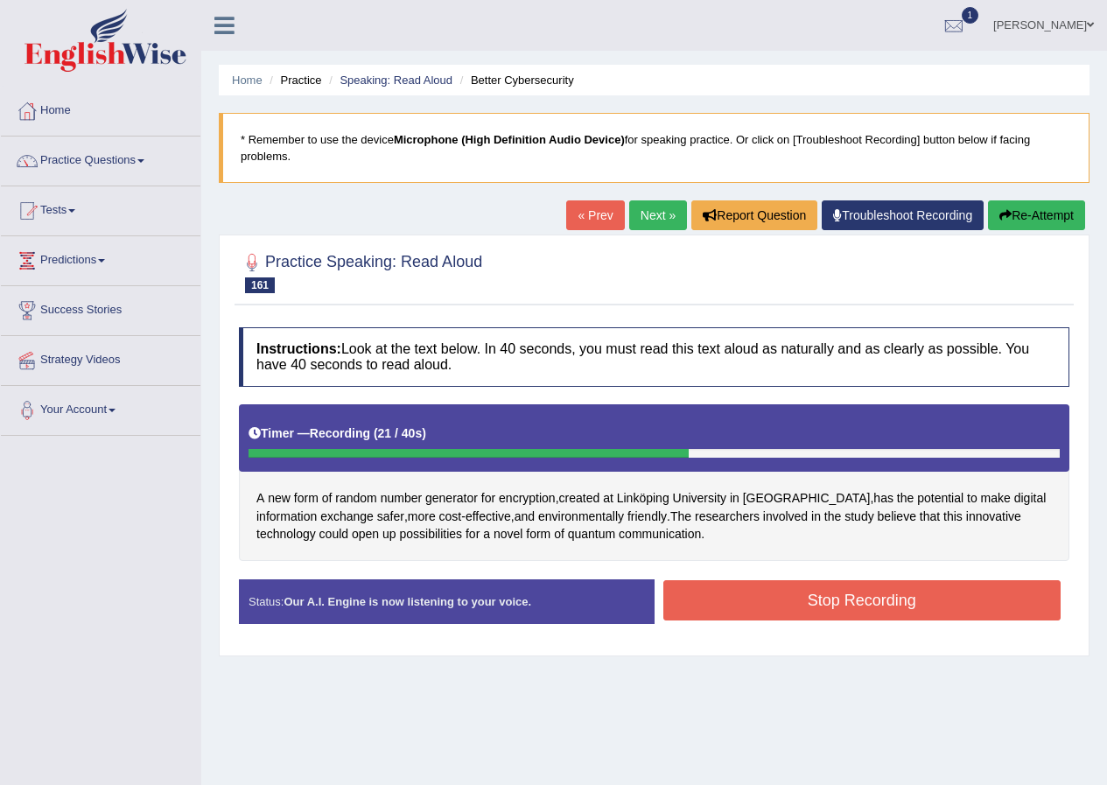
click at [731, 605] on button "Stop Recording" at bounding box center [862, 600] width 398 height 40
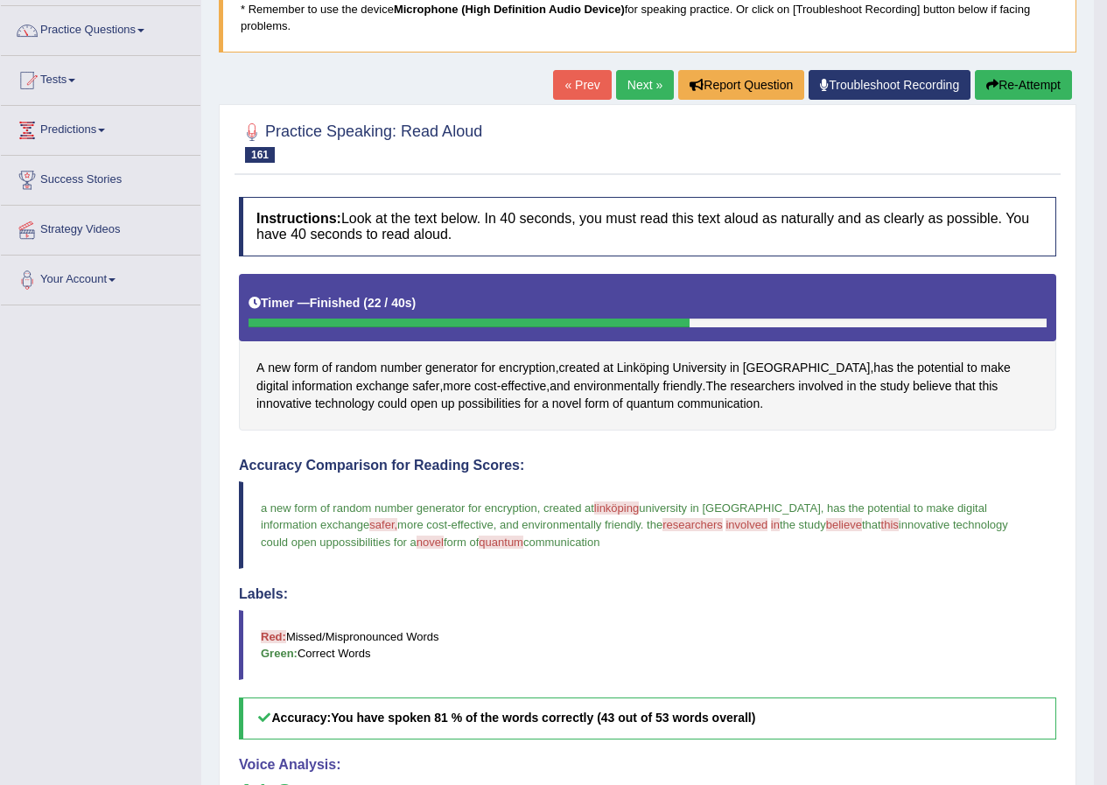
scroll to position [128, 0]
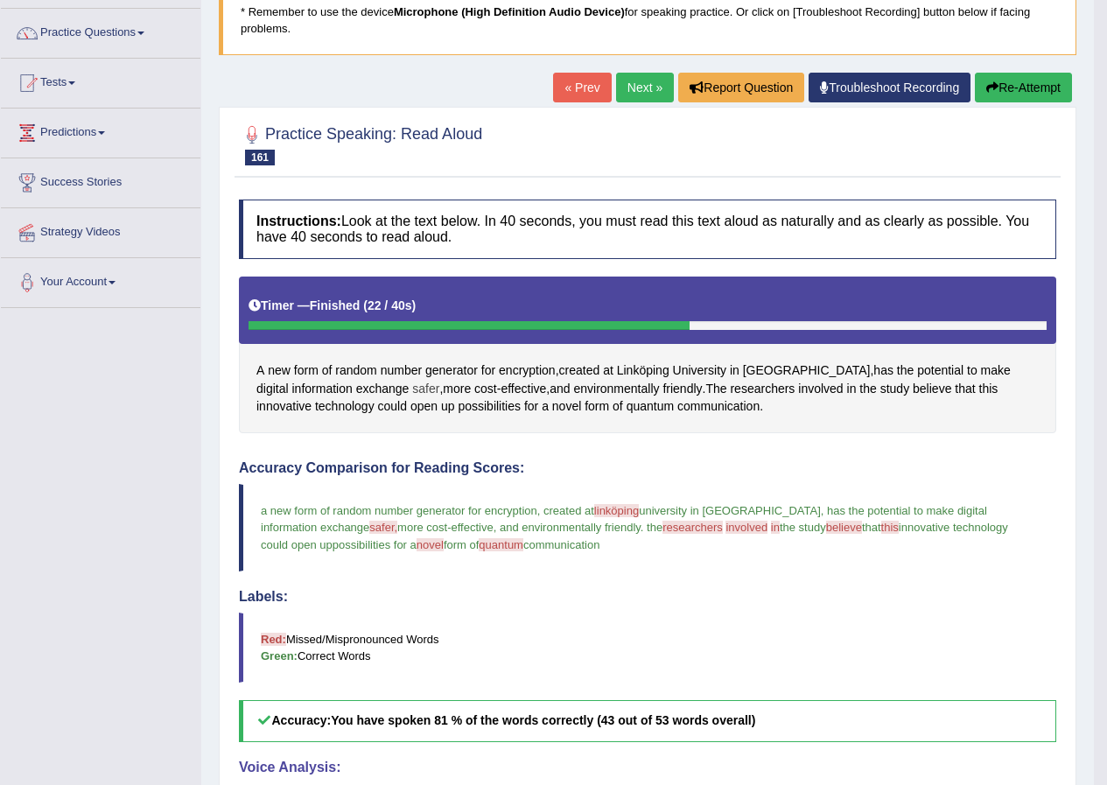
click at [412, 390] on span "safer" at bounding box center [425, 389] width 27 height 18
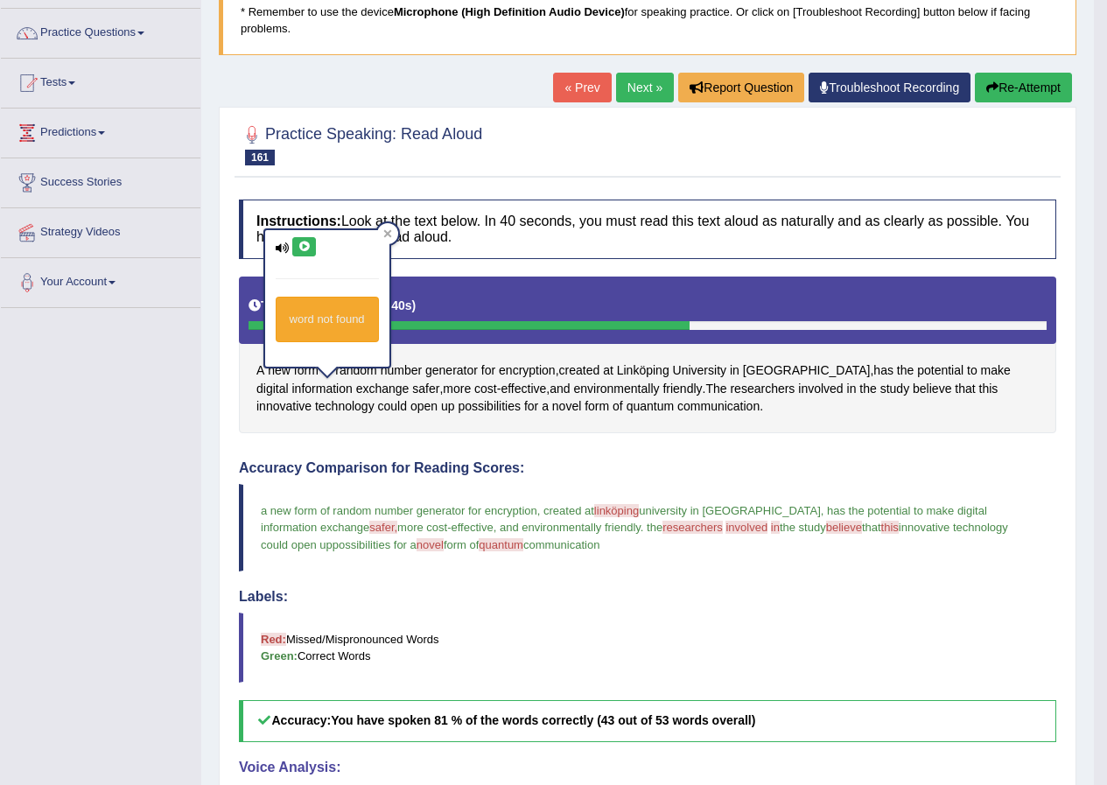
click at [301, 246] on icon at bounding box center [304, 247] width 13 height 11
click at [730, 389] on span "researchers" at bounding box center [762, 389] width 65 height 18
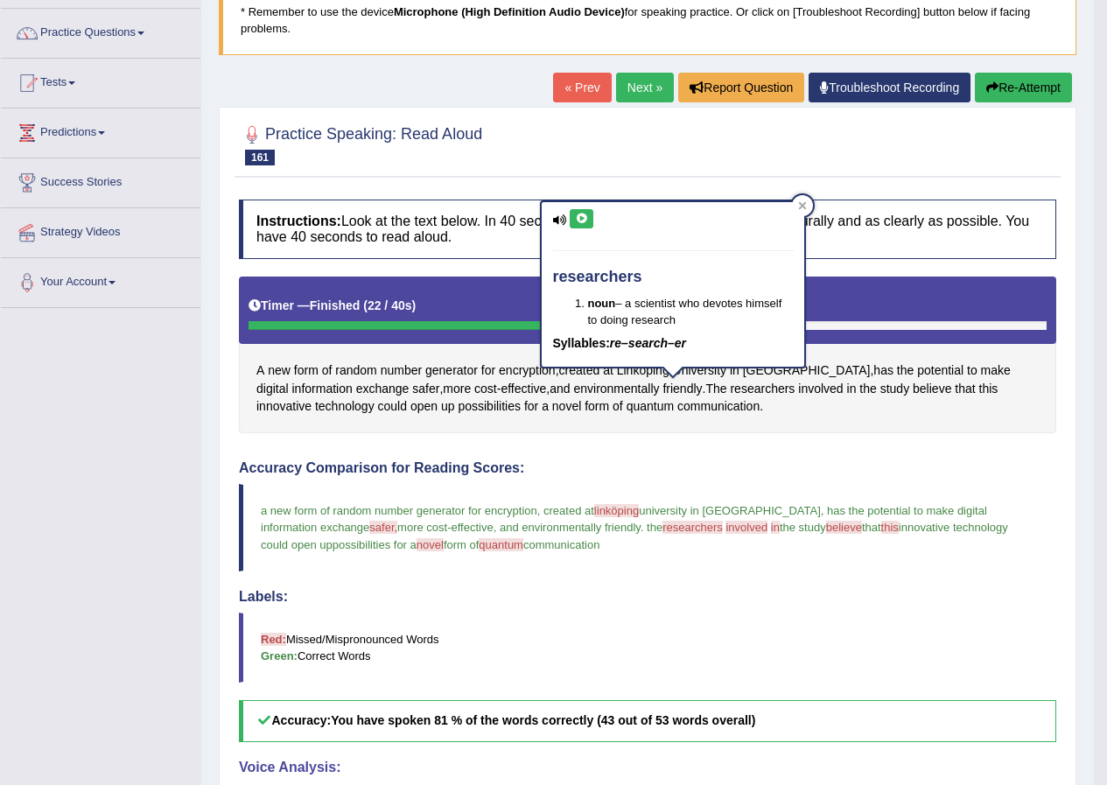
click at [573, 221] on button at bounding box center [582, 218] width 24 height 19
click at [798, 384] on span "involved" at bounding box center [820, 389] width 45 height 18
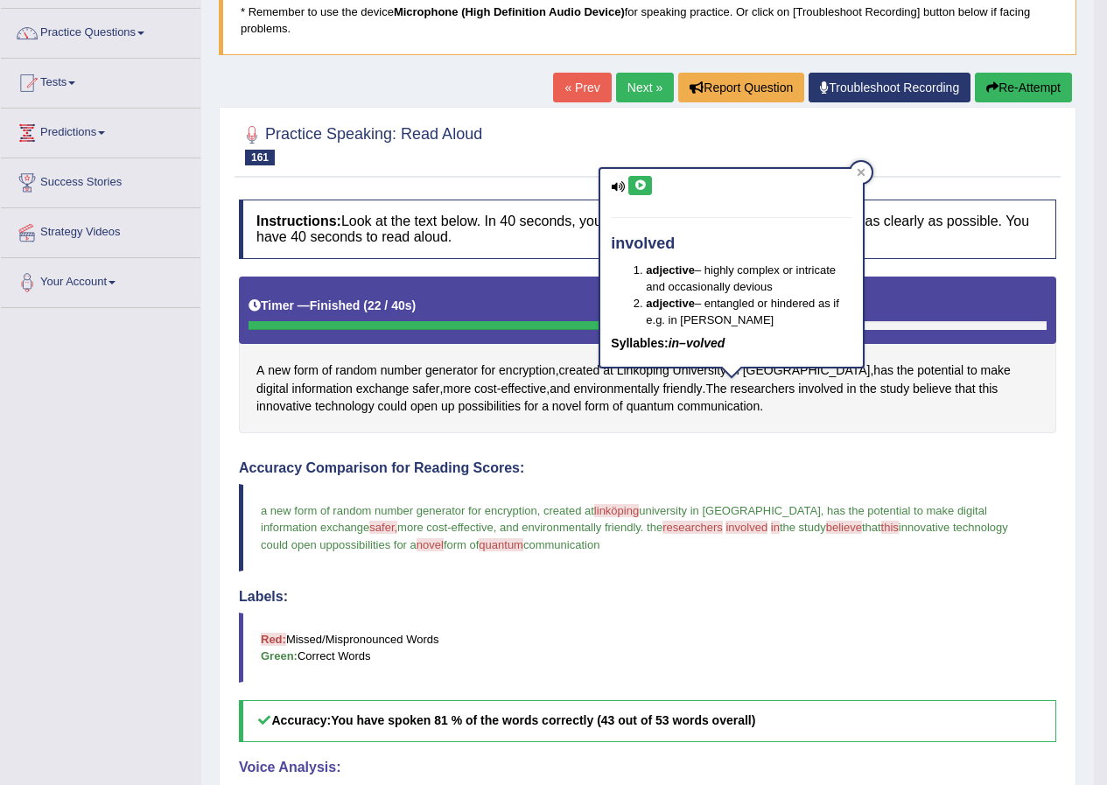
click at [644, 193] on button at bounding box center [640, 185] width 24 height 19
click at [826, 527] on span "believe" at bounding box center [844, 527] width 36 height 13
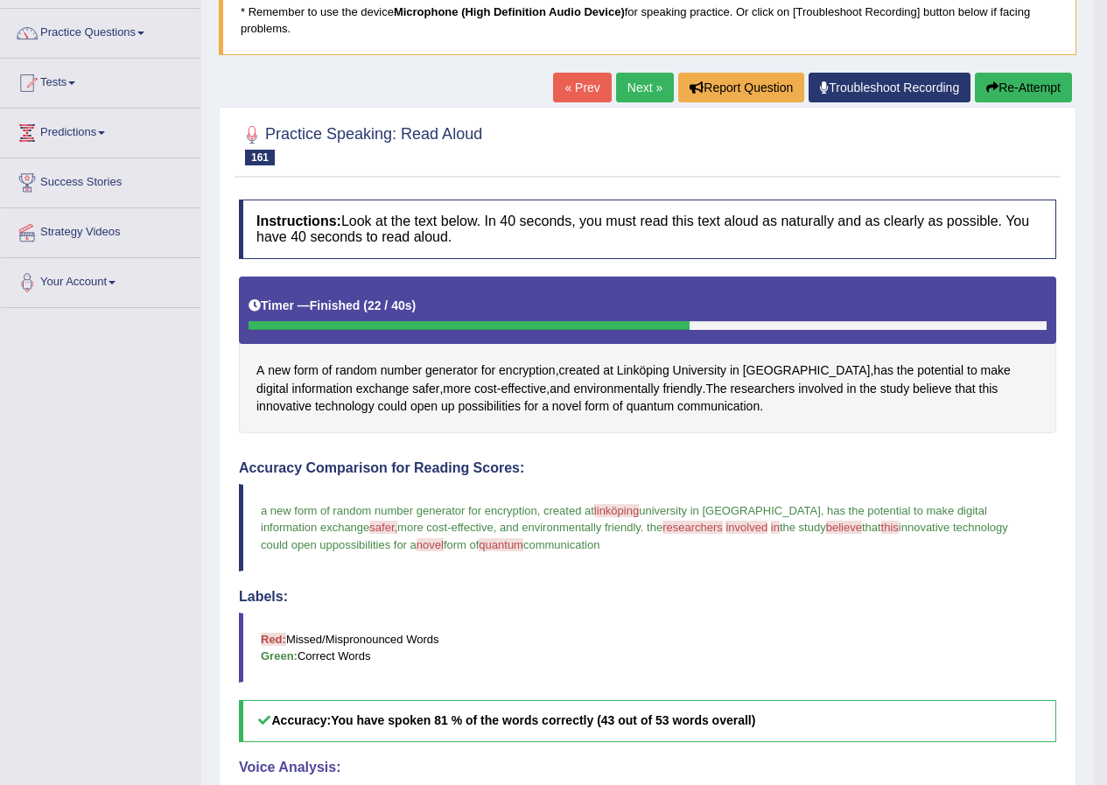
click at [826, 531] on span "believe" at bounding box center [844, 527] width 36 height 13
click at [552, 409] on span "novel" at bounding box center [566, 406] width 29 height 18
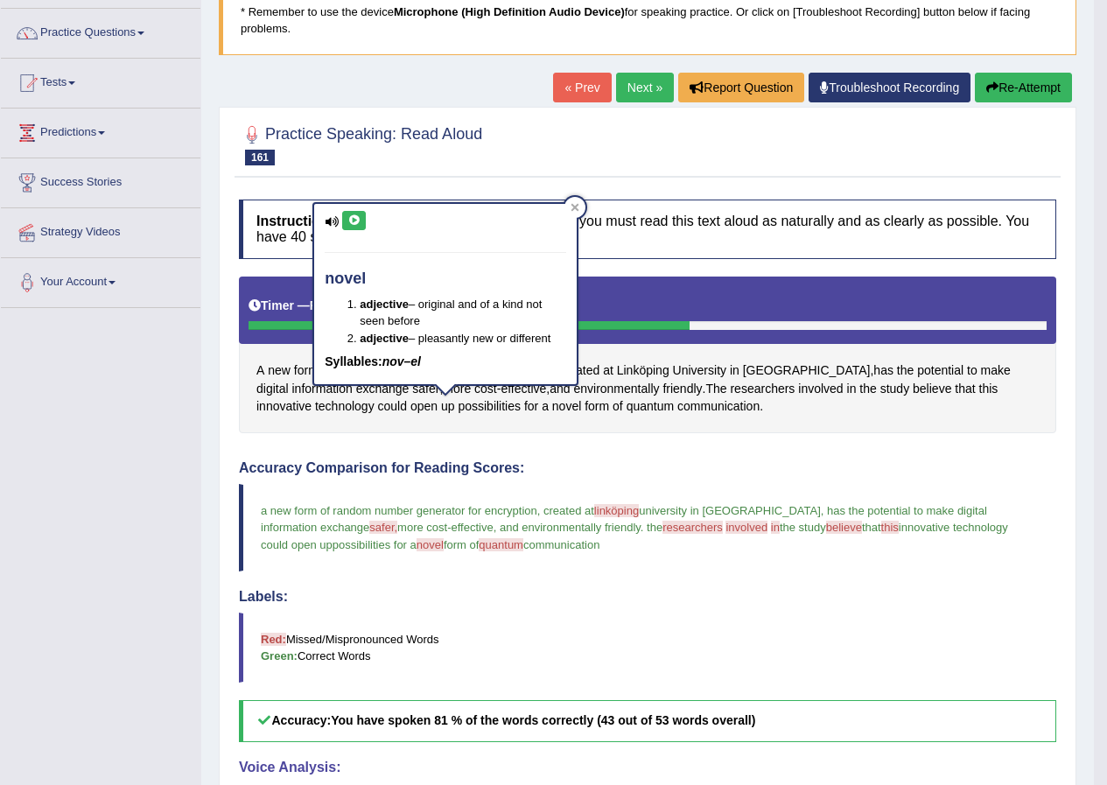
click at [352, 213] on button at bounding box center [354, 220] width 24 height 19
click at [627, 401] on span "quantum" at bounding box center [650, 406] width 47 height 18
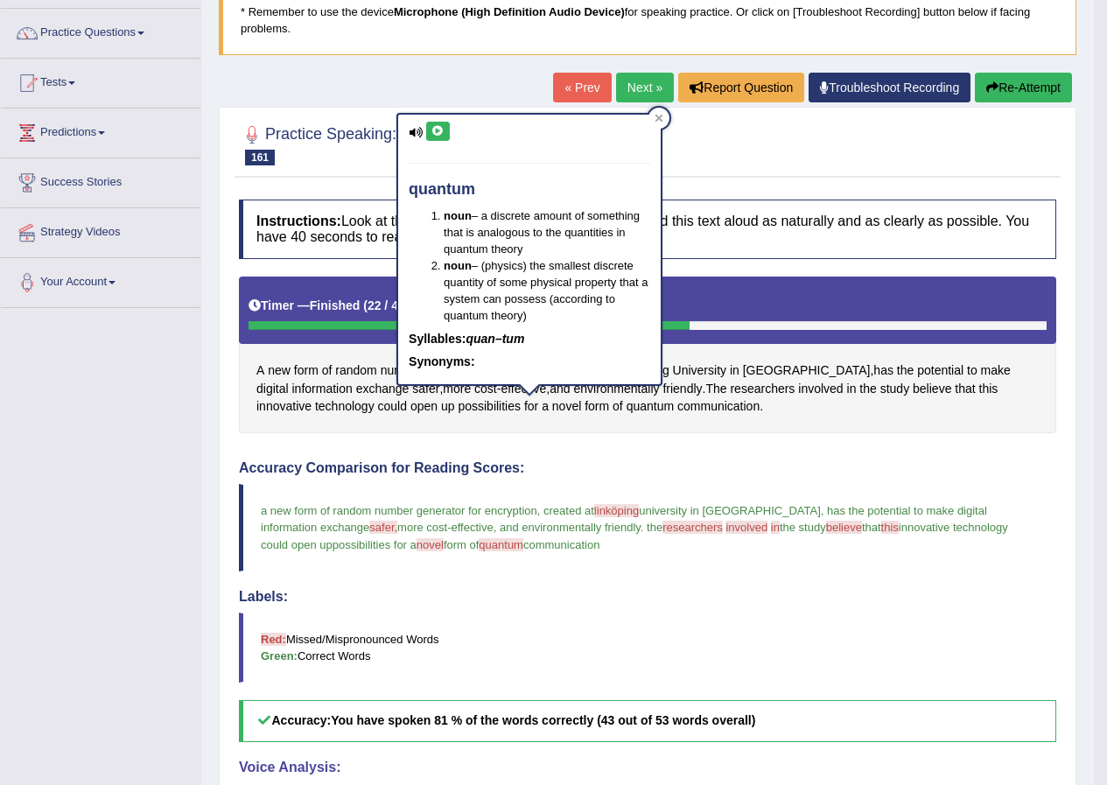
click at [445, 136] on button at bounding box center [438, 131] width 24 height 19
click at [445, 133] on button at bounding box center [438, 131] width 24 height 19
click at [660, 118] on icon at bounding box center [659, 118] width 8 height 8
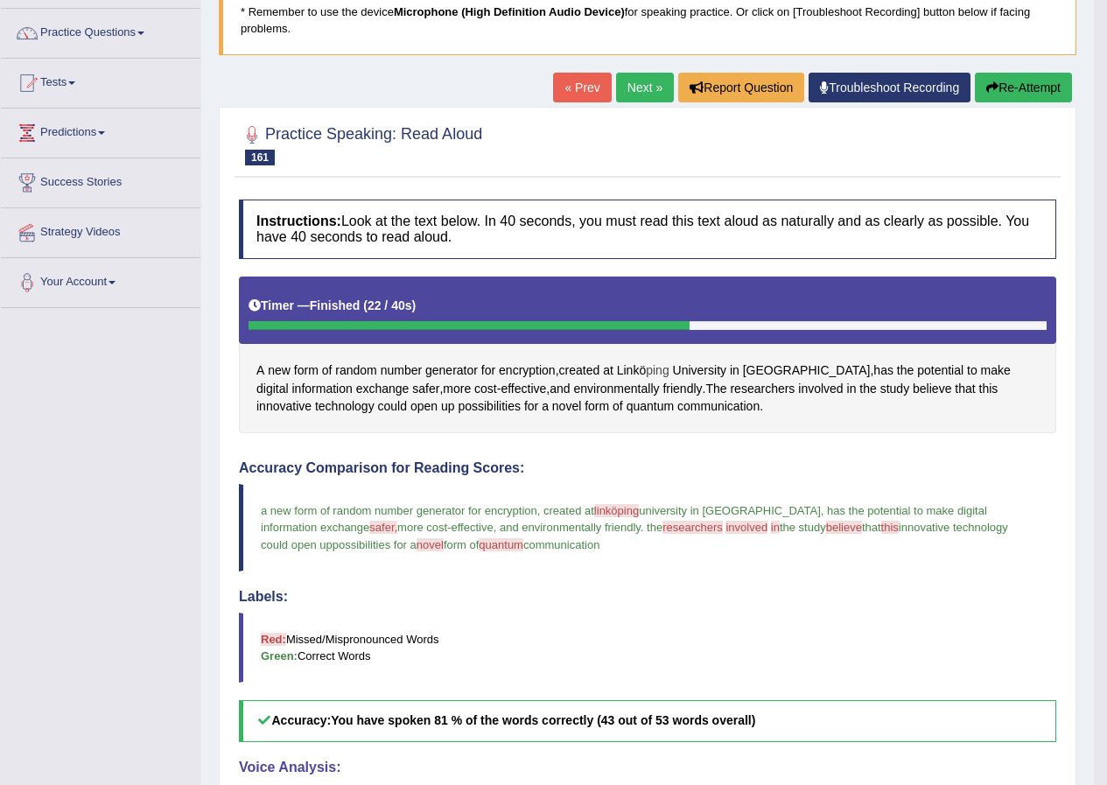
click at [651, 370] on div "A new form of random number generator for encryption , created at Link ö ping U…" at bounding box center [647, 355] width 817 height 157
click at [627, 366] on span "Link" at bounding box center [628, 370] width 23 height 18
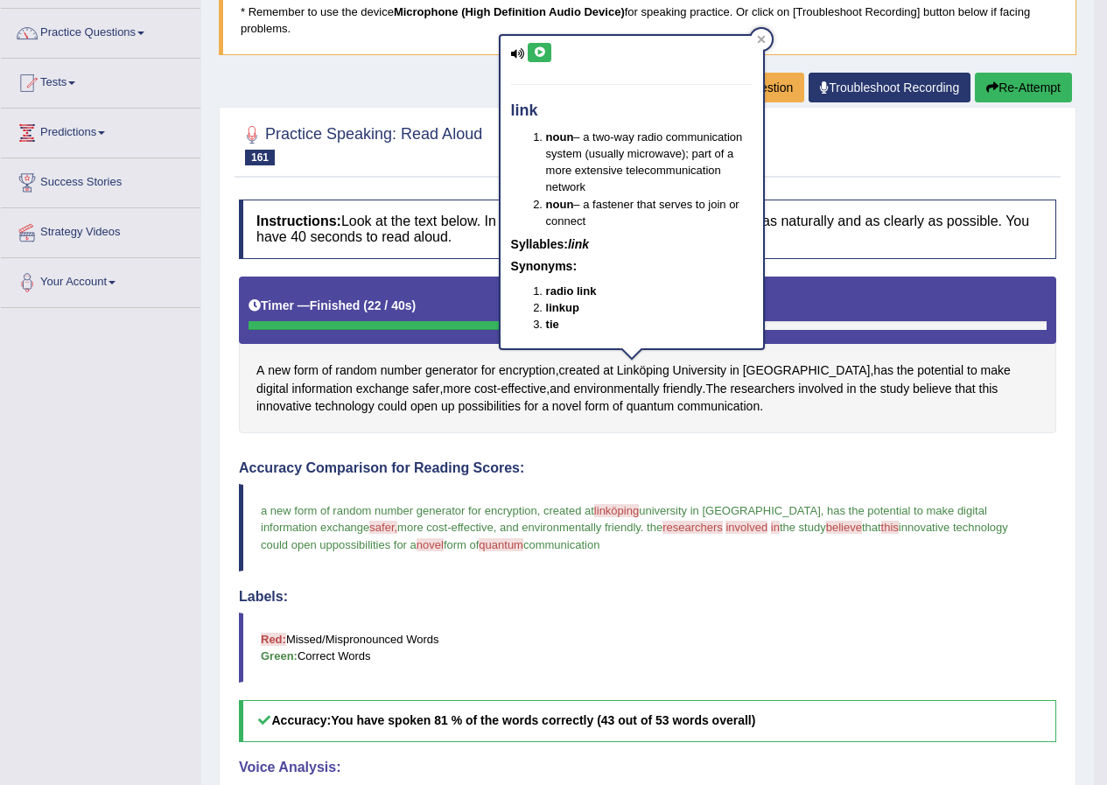
click at [543, 51] on icon at bounding box center [539, 52] width 13 height 11
click at [763, 41] on icon at bounding box center [761, 40] width 8 height 8
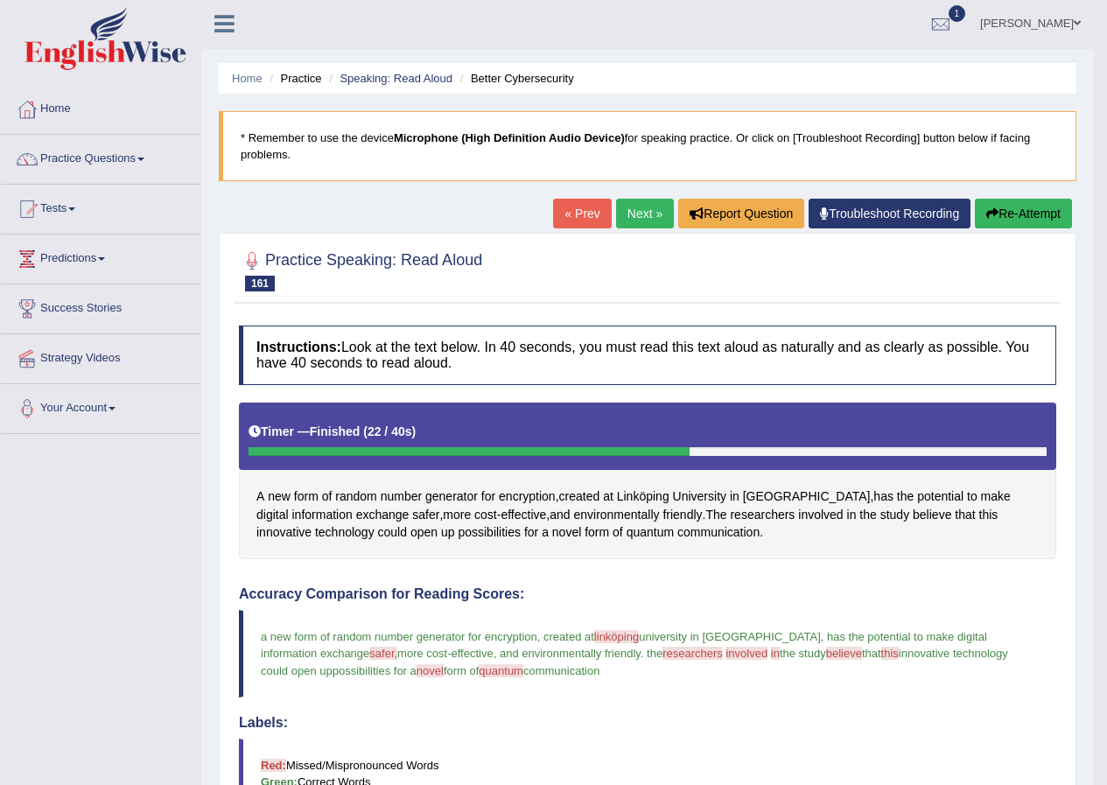
scroll to position [0, 0]
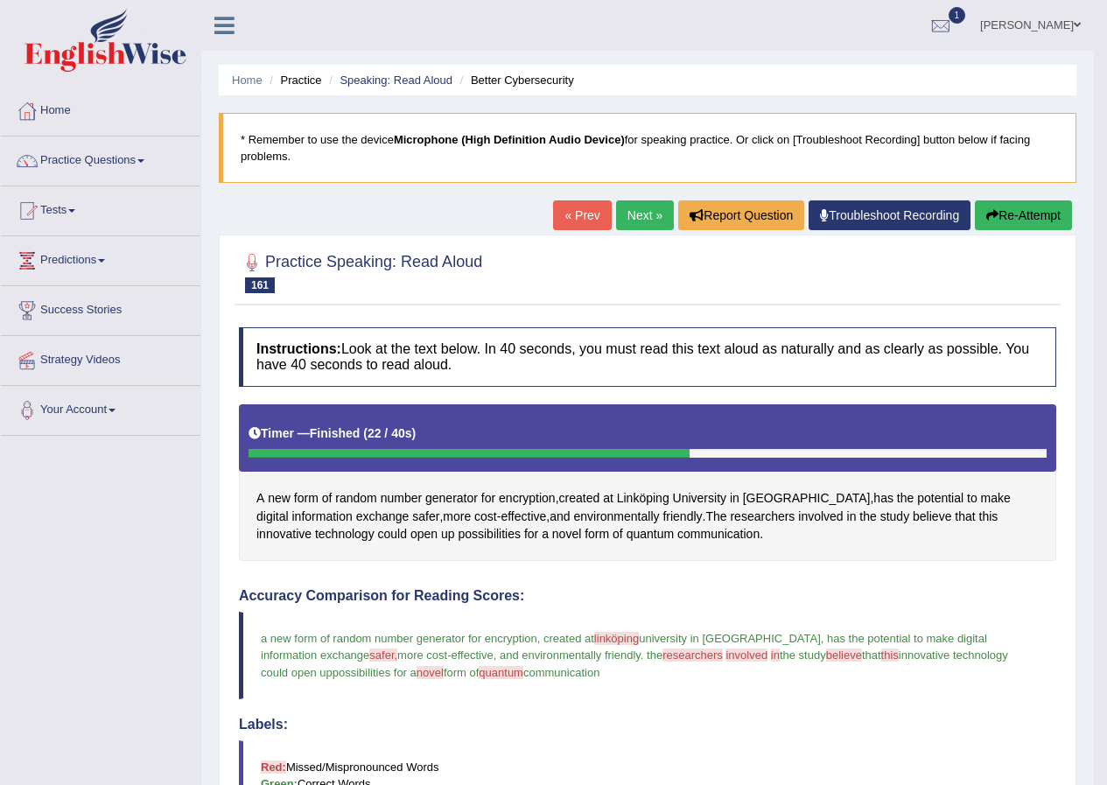
click at [640, 207] on link "Next »" at bounding box center [645, 215] width 58 height 30
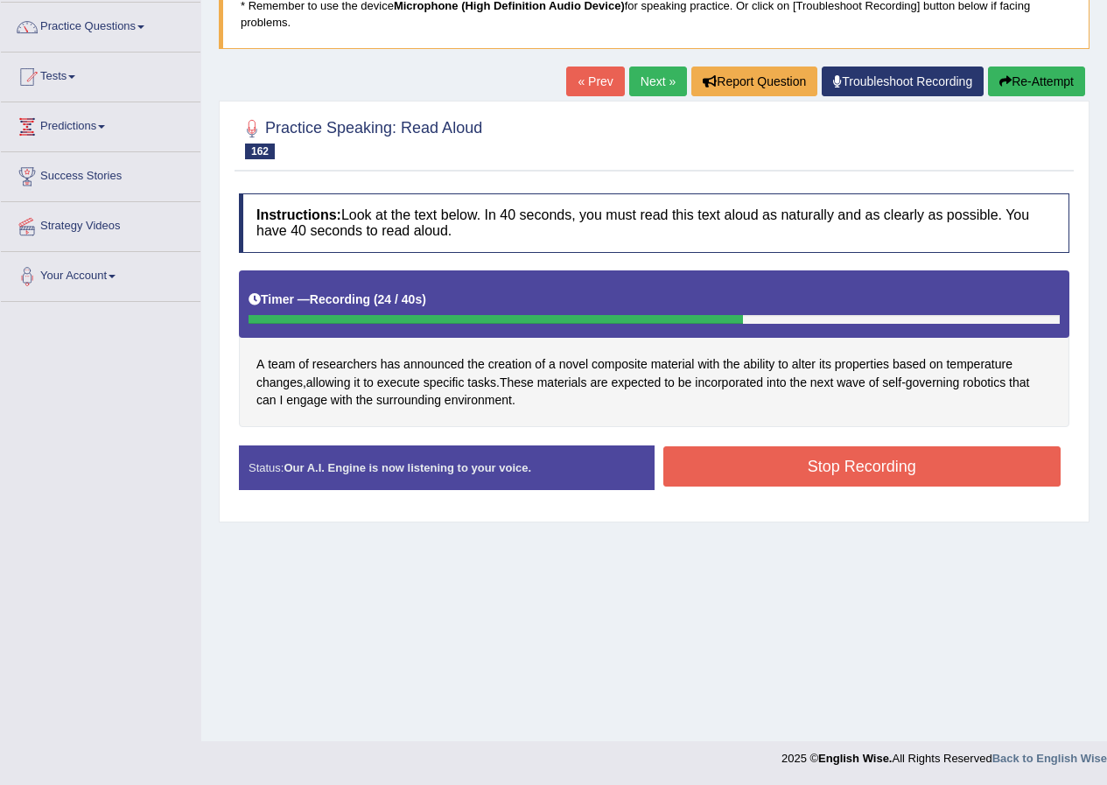
click at [925, 475] on button "Stop Recording" at bounding box center [862, 466] width 398 height 40
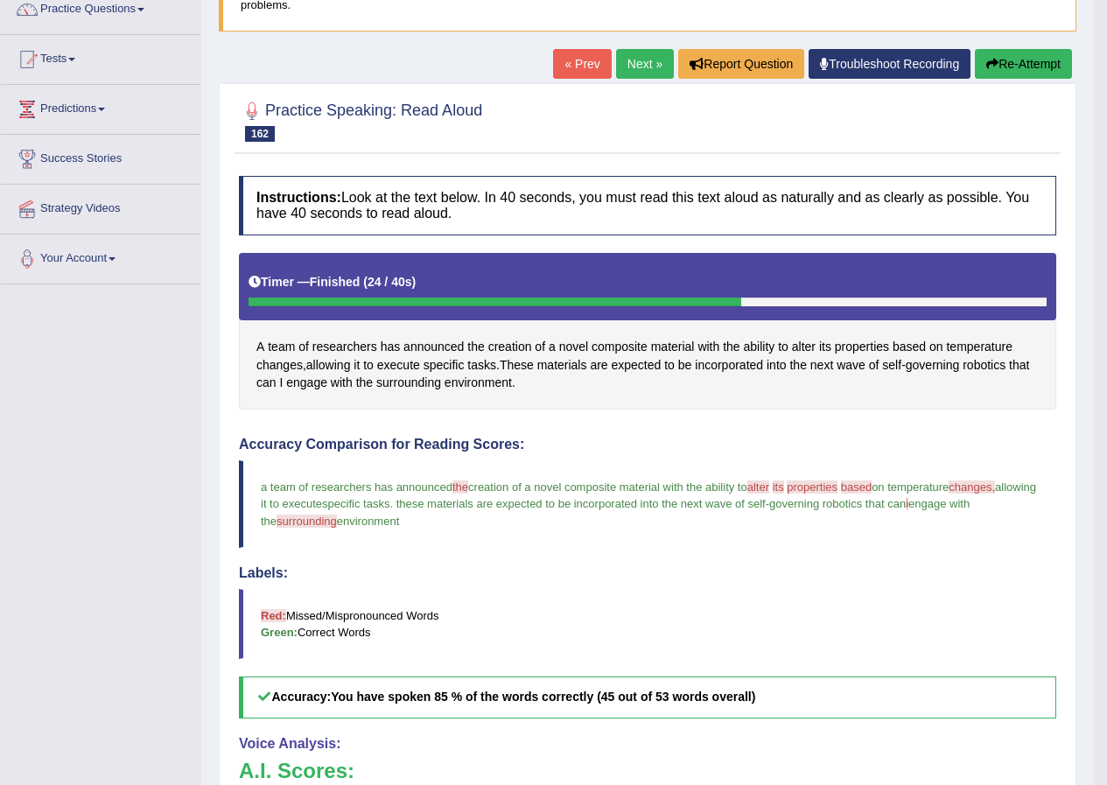
scroll to position [128, 0]
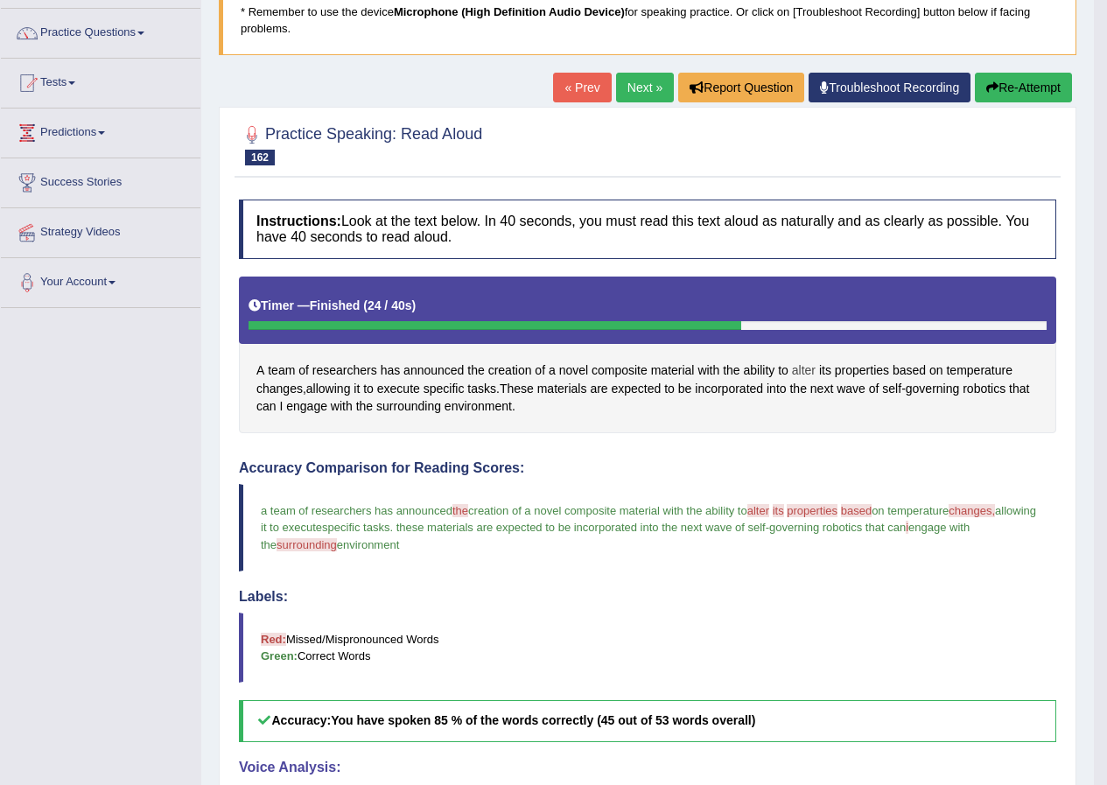
click at [797, 372] on span "alter" at bounding box center [804, 370] width 24 height 18
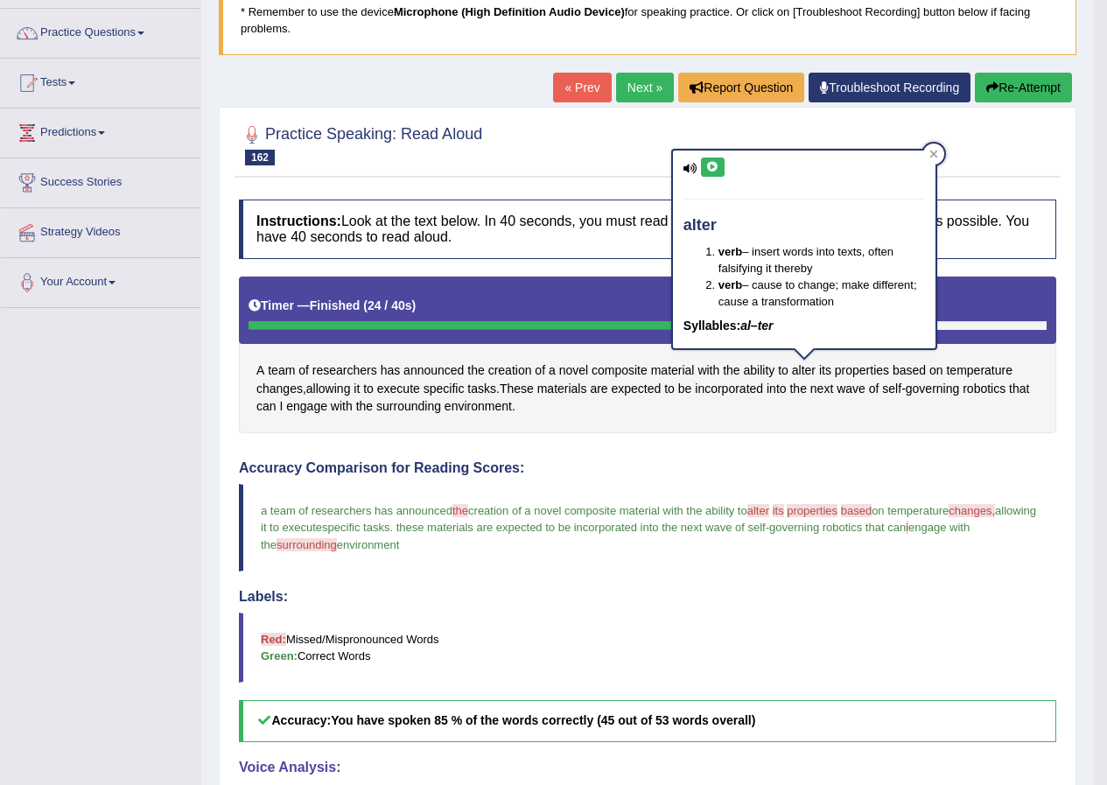
click at [718, 172] on icon at bounding box center [712, 167] width 13 height 11
click at [714, 165] on icon at bounding box center [712, 167] width 13 height 11
drag, startPoint x: 940, startPoint y: 158, endPoint x: 894, endPoint y: 310, distance: 158.1
click at [938, 158] on div at bounding box center [933, 154] width 21 height 21
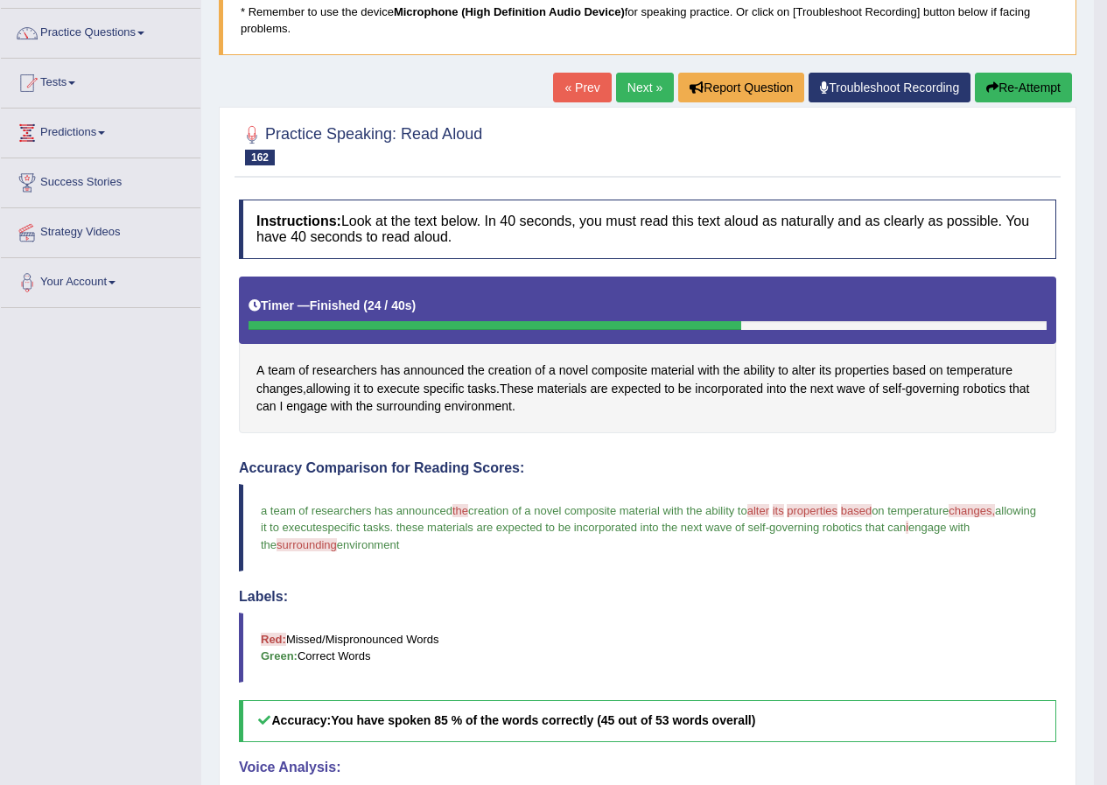
click at [810, 508] on span "properties" at bounding box center [812, 510] width 51 height 13
click at [844, 372] on span "properties" at bounding box center [862, 370] width 54 height 18
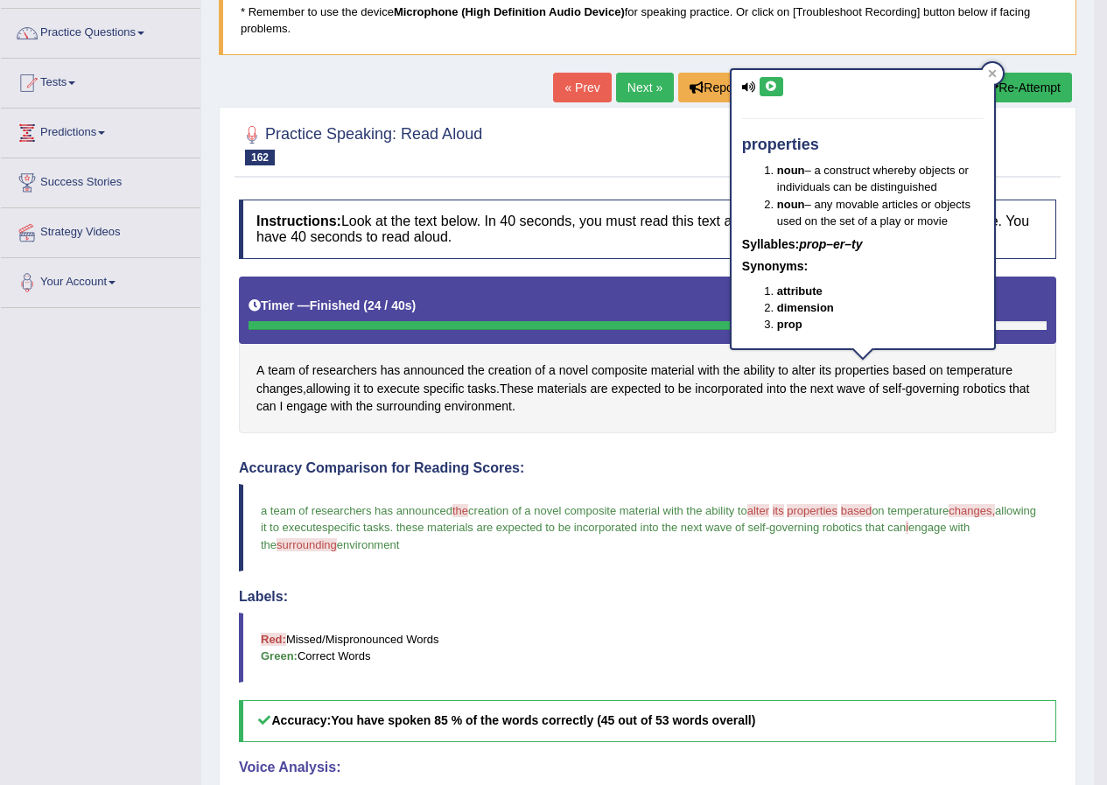
click at [776, 97] on div "properties noun – a construct whereby objects or individuals can be distinguish…" at bounding box center [863, 209] width 263 height 278
click at [775, 87] on icon at bounding box center [771, 86] width 13 height 11
click at [996, 78] on div at bounding box center [992, 73] width 21 height 21
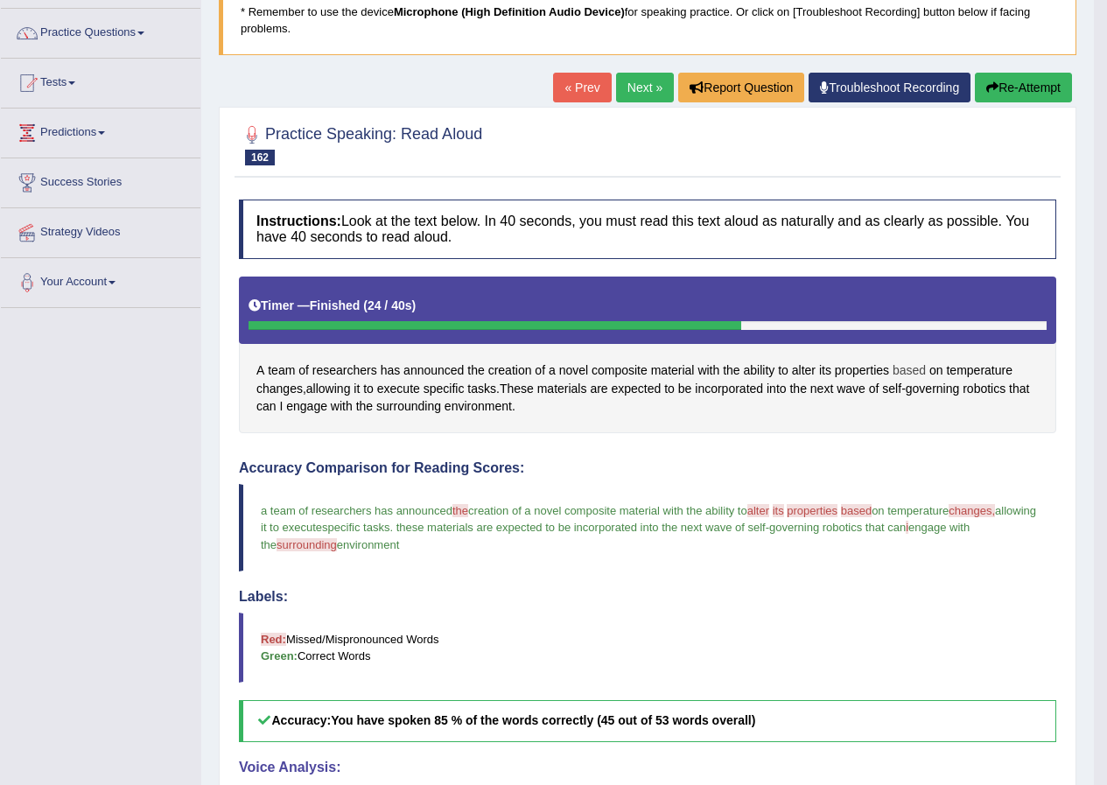
click at [907, 361] on span "based" at bounding box center [909, 370] width 33 height 18
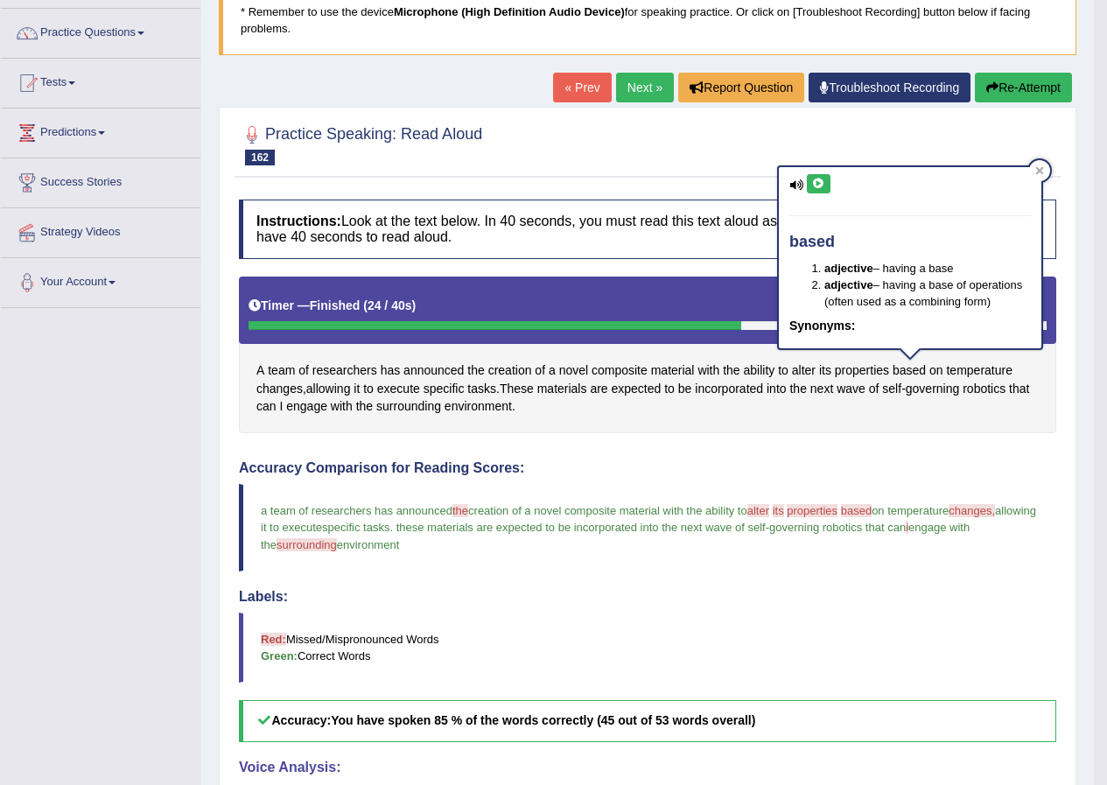
click at [823, 172] on div "based adjective – having a base adjective – having a base of operations (often …" at bounding box center [910, 257] width 263 height 181
click at [823, 179] on icon at bounding box center [818, 184] width 13 height 11
click at [1044, 162] on div at bounding box center [1039, 170] width 21 height 21
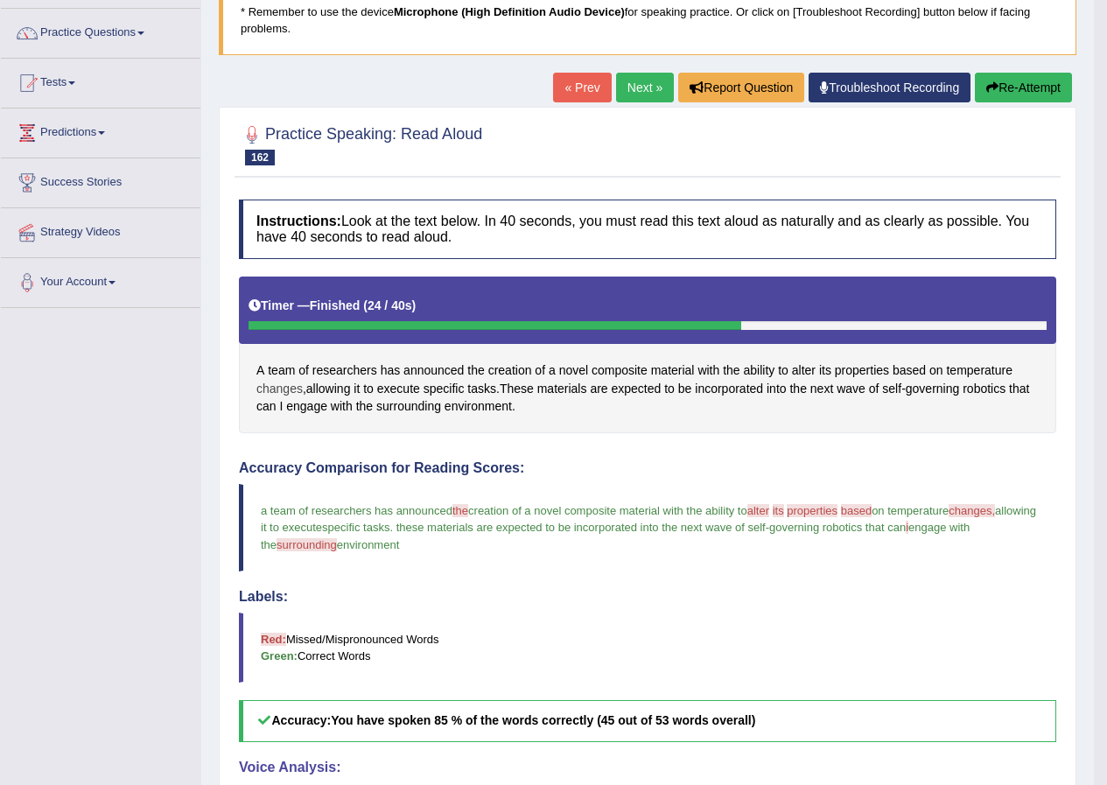
click at [279, 384] on span "changes" at bounding box center [279, 389] width 46 height 18
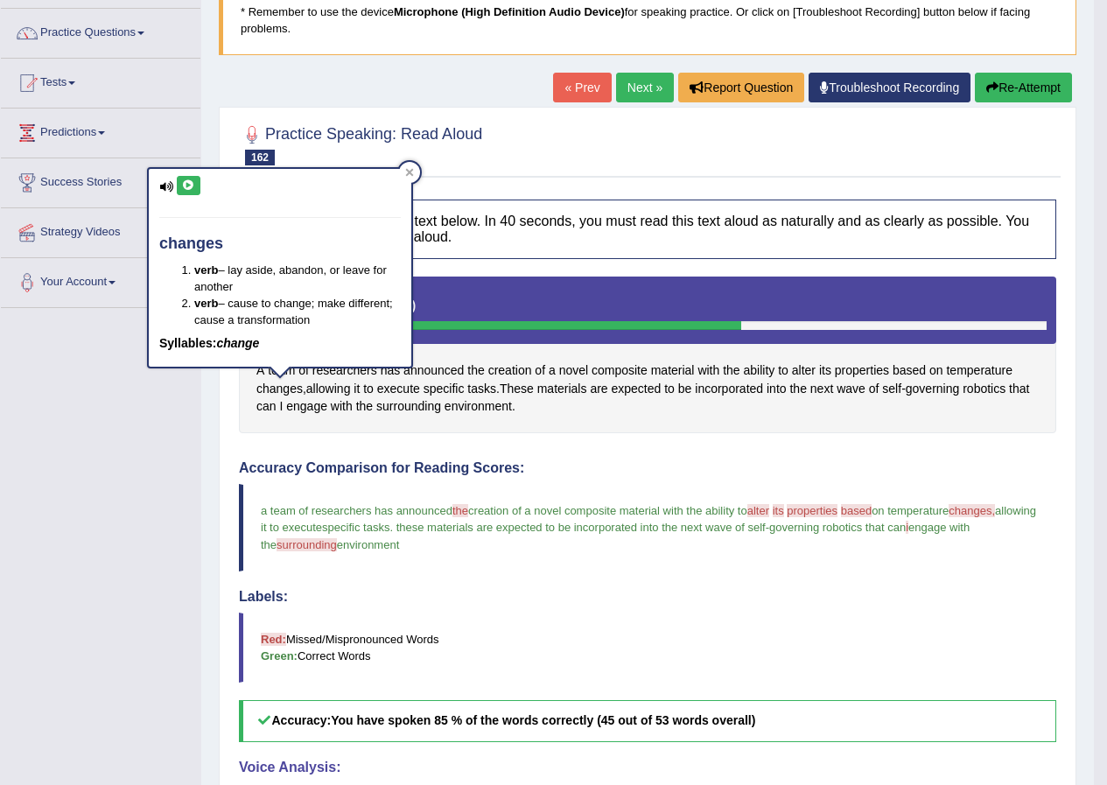
click at [191, 192] on button at bounding box center [189, 185] width 24 height 19
click at [383, 404] on span "surrounding" at bounding box center [408, 406] width 65 height 18
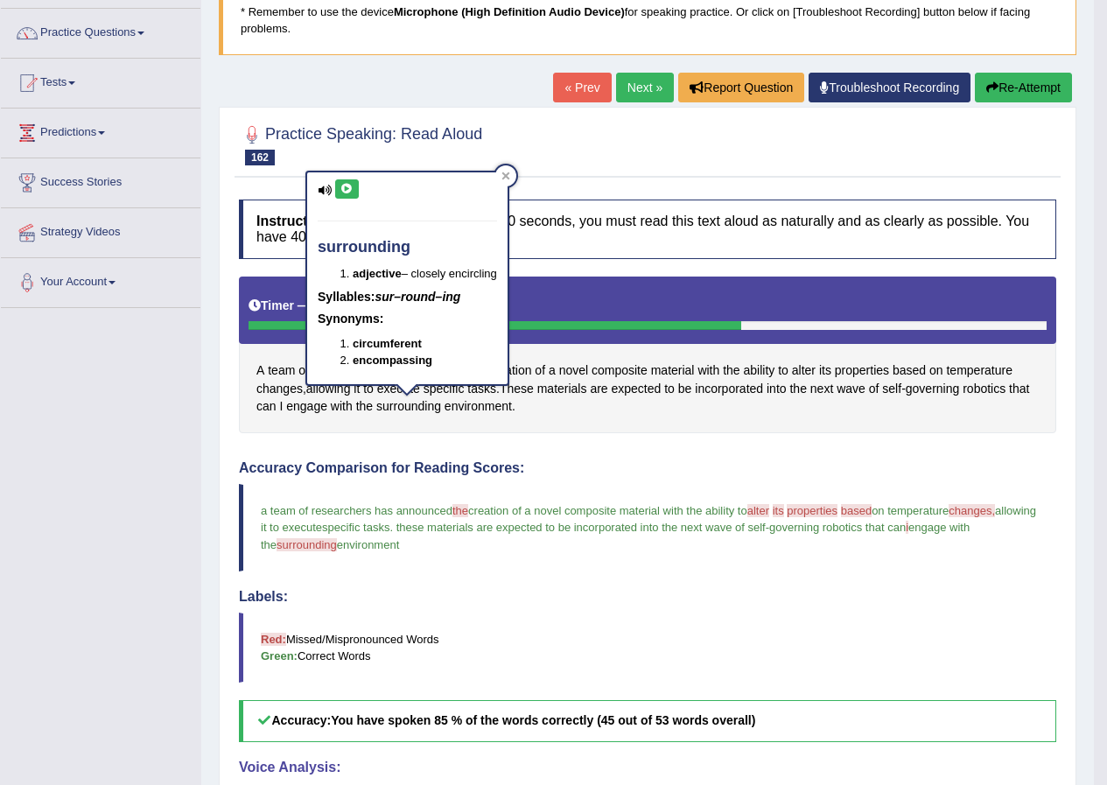
click at [350, 195] on button at bounding box center [347, 188] width 24 height 19
click at [507, 179] on icon at bounding box center [505, 176] width 8 height 8
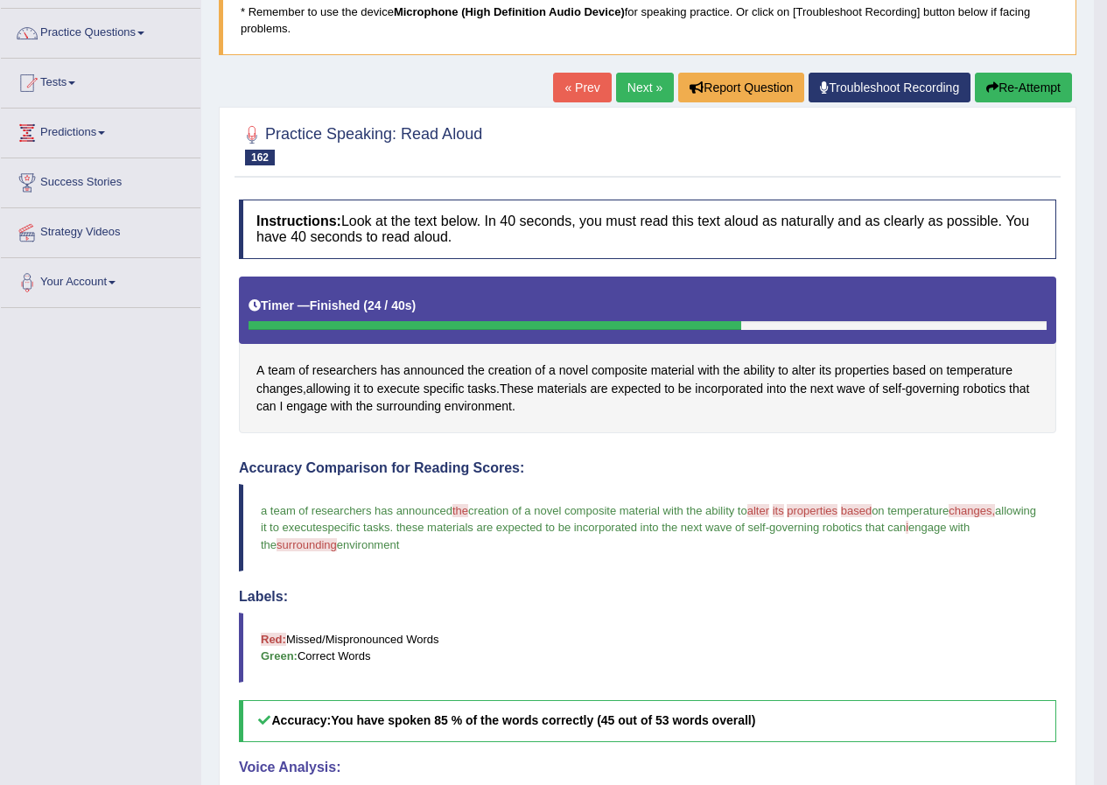
click at [636, 86] on link "Next »" at bounding box center [645, 88] width 58 height 30
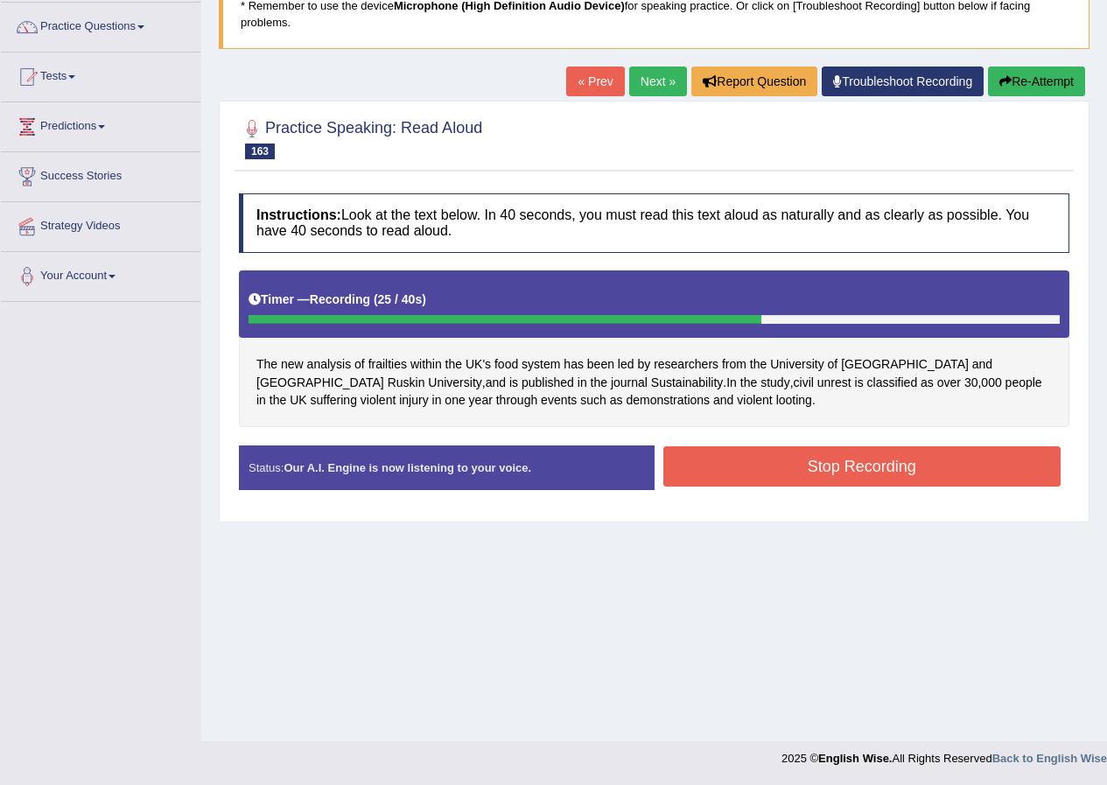
click at [721, 459] on button "Stop Recording" at bounding box center [862, 466] width 398 height 40
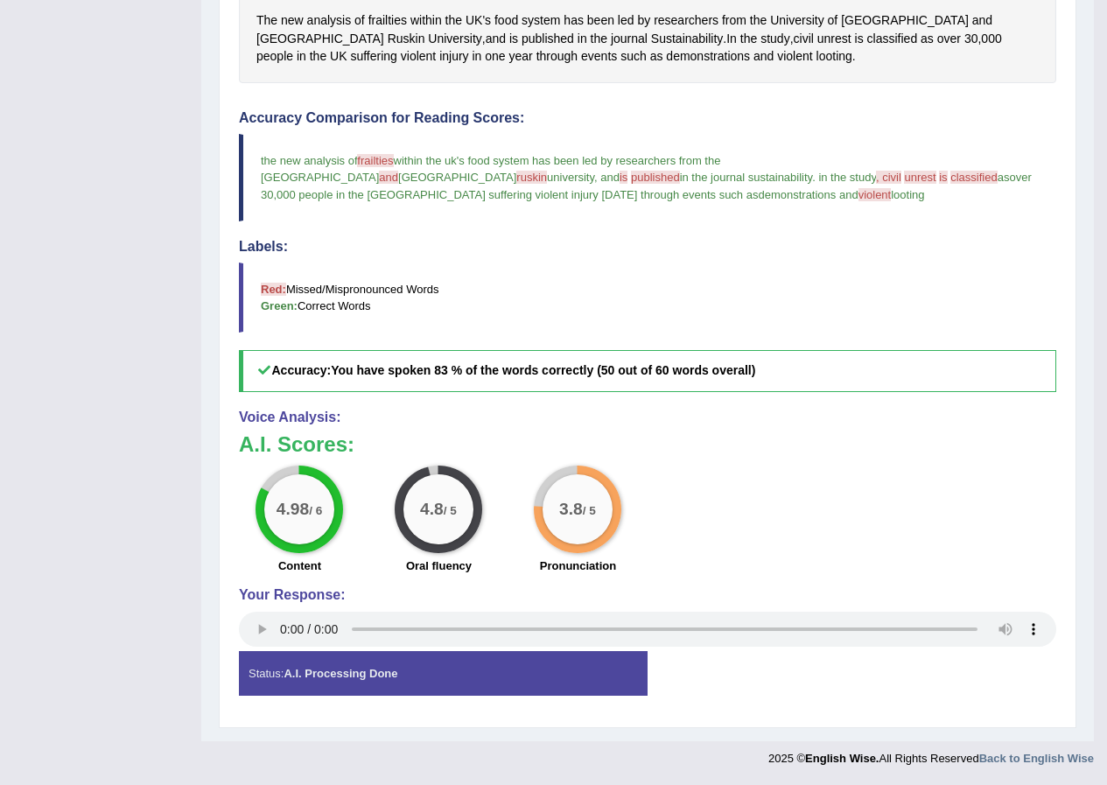
scroll to position [128, 0]
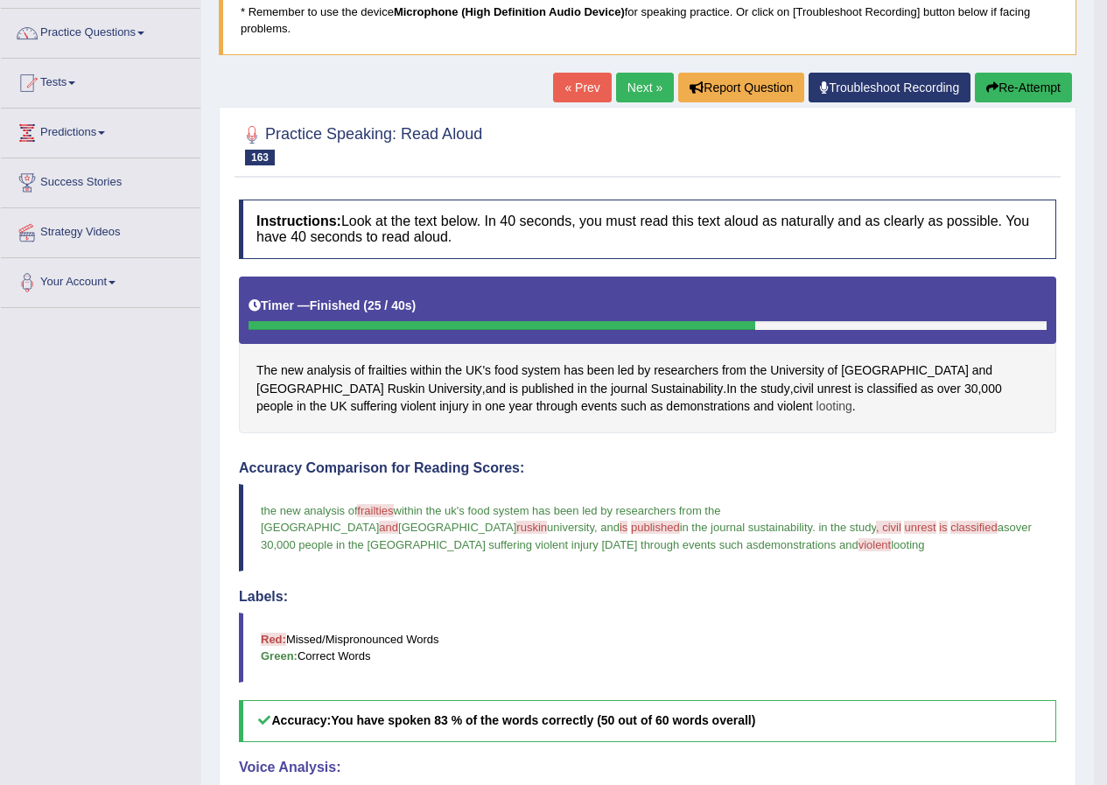
click at [816, 407] on span "looting" at bounding box center [834, 406] width 36 height 18
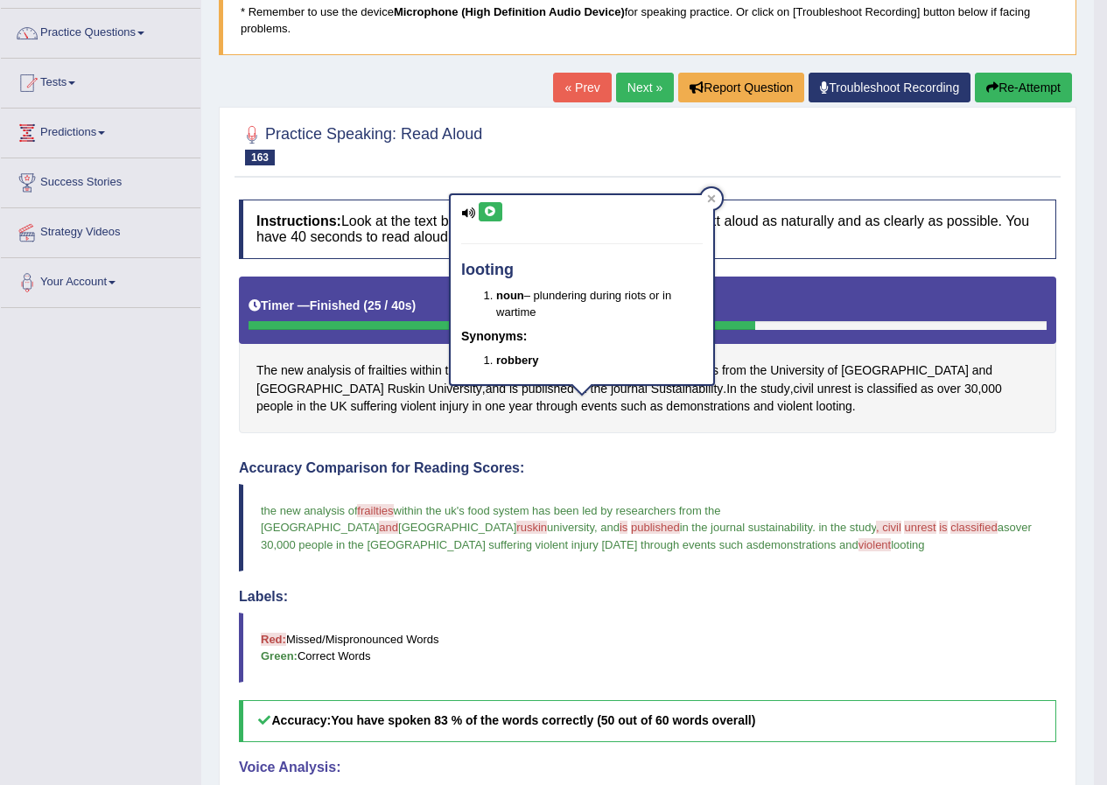
click at [484, 212] on icon at bounding box center [490, 212] width 13 height 11
click at [777, 404] on span "violent" at bounding box center [794, 406] width 35 height 18
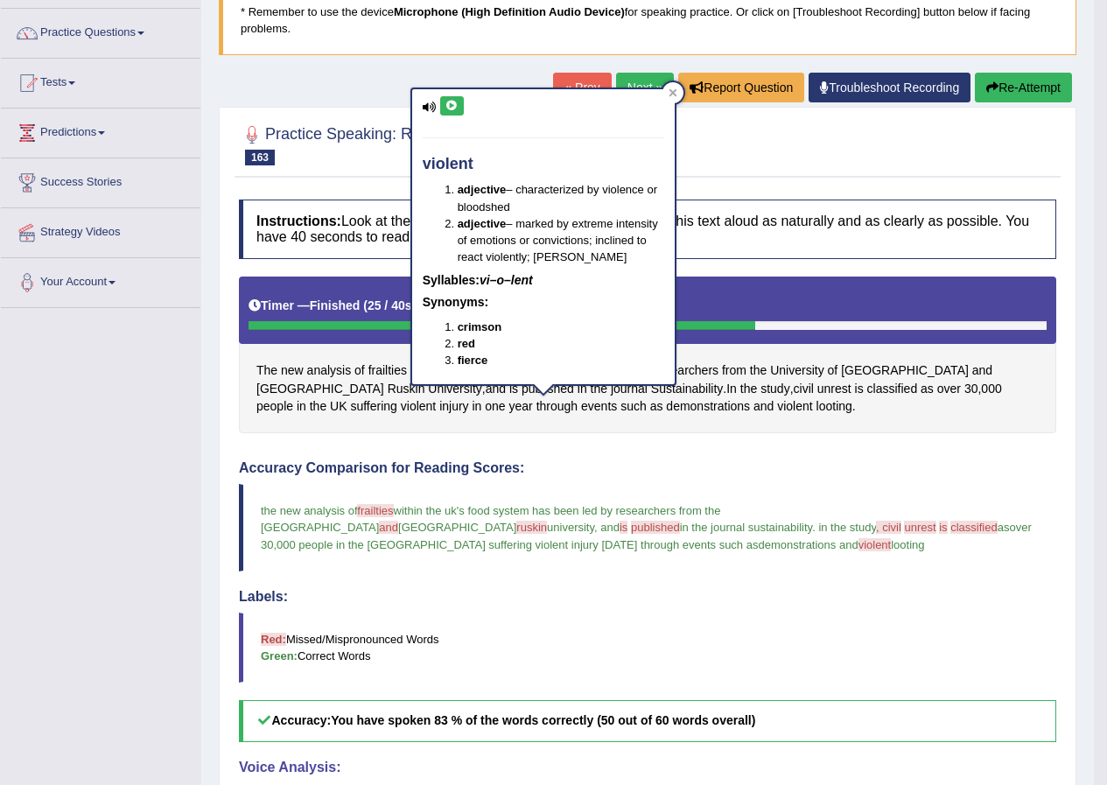
click at [452, 111] on button at bounding box center [452, 105] width 24 height 19
click at [384, 366] on span "frailties" at bounding box center [387, 370] width 39 height 18
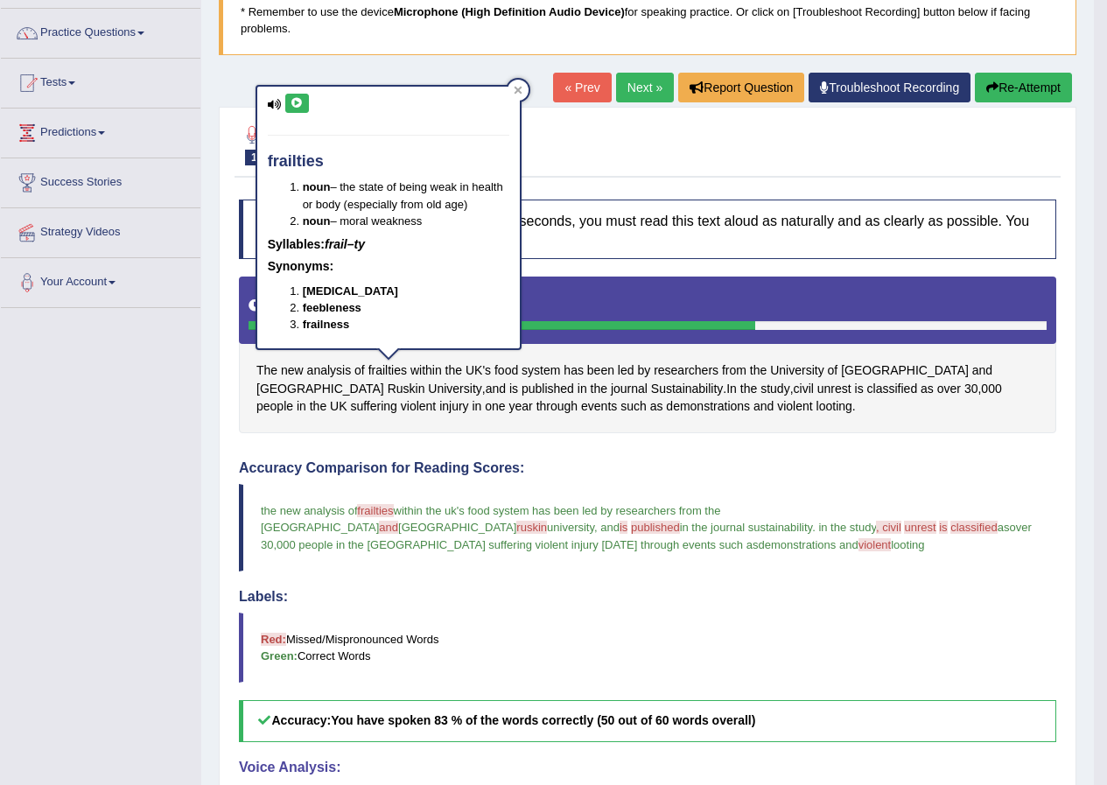
click at [302, 111] on button at bounding box center [297, 103] width 24 height 19
click at [292, 95] on button at bounding box center [297, 103] width 24 height 19
click at [522, 84] on div at bounding box center [518, 90] width 21 height 21
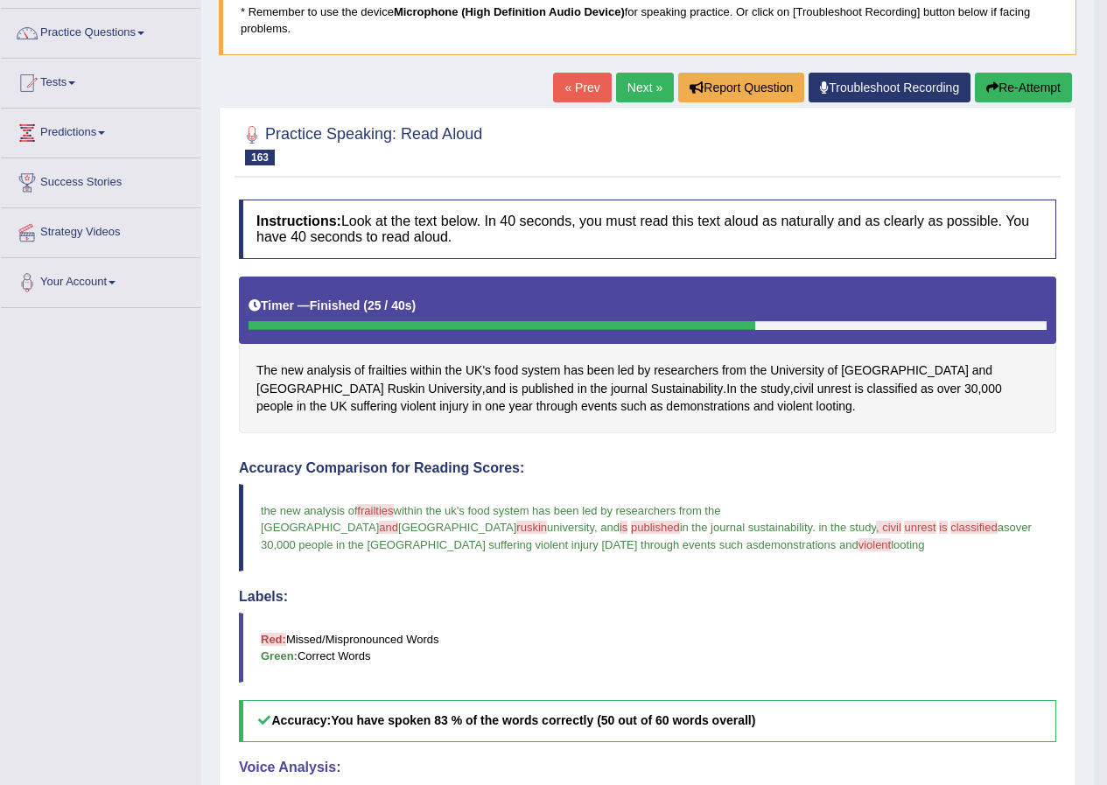
click at [618, 89] on link "Next »" at bounding box center [645, 88] width 58 height 30
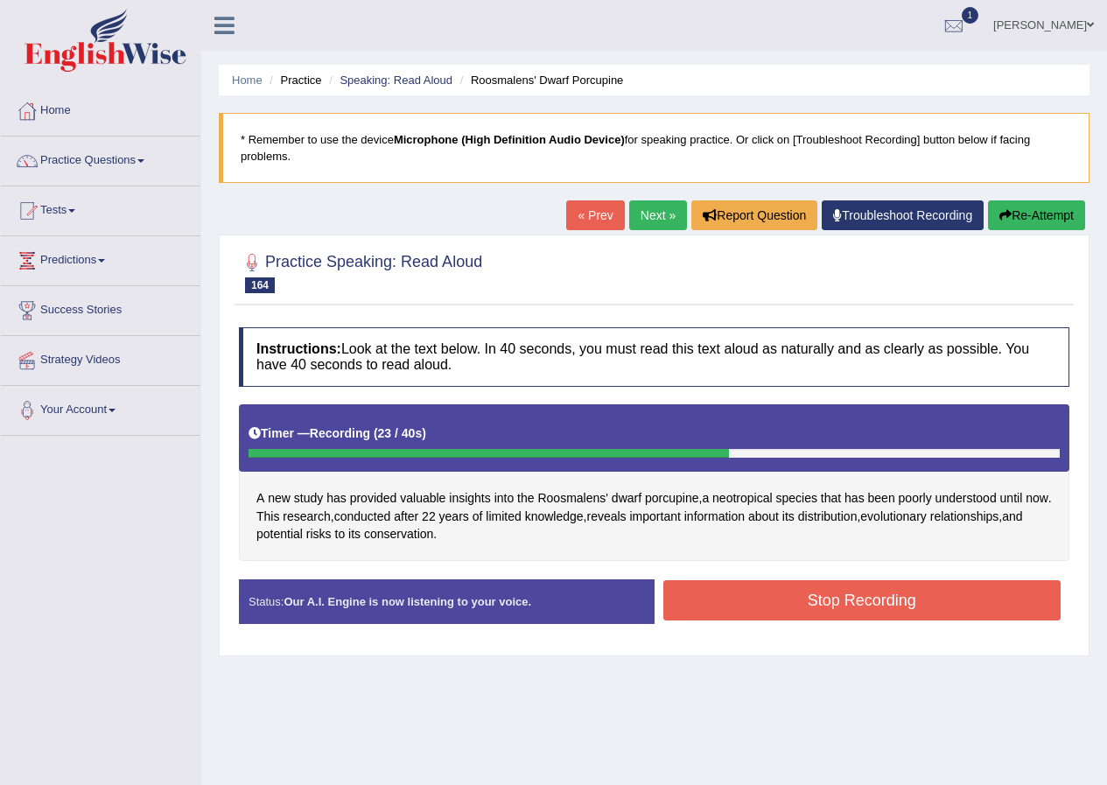
click at [724, 600] on button "Stop Recording" at bounding box center [862, 600] width 398 height 40
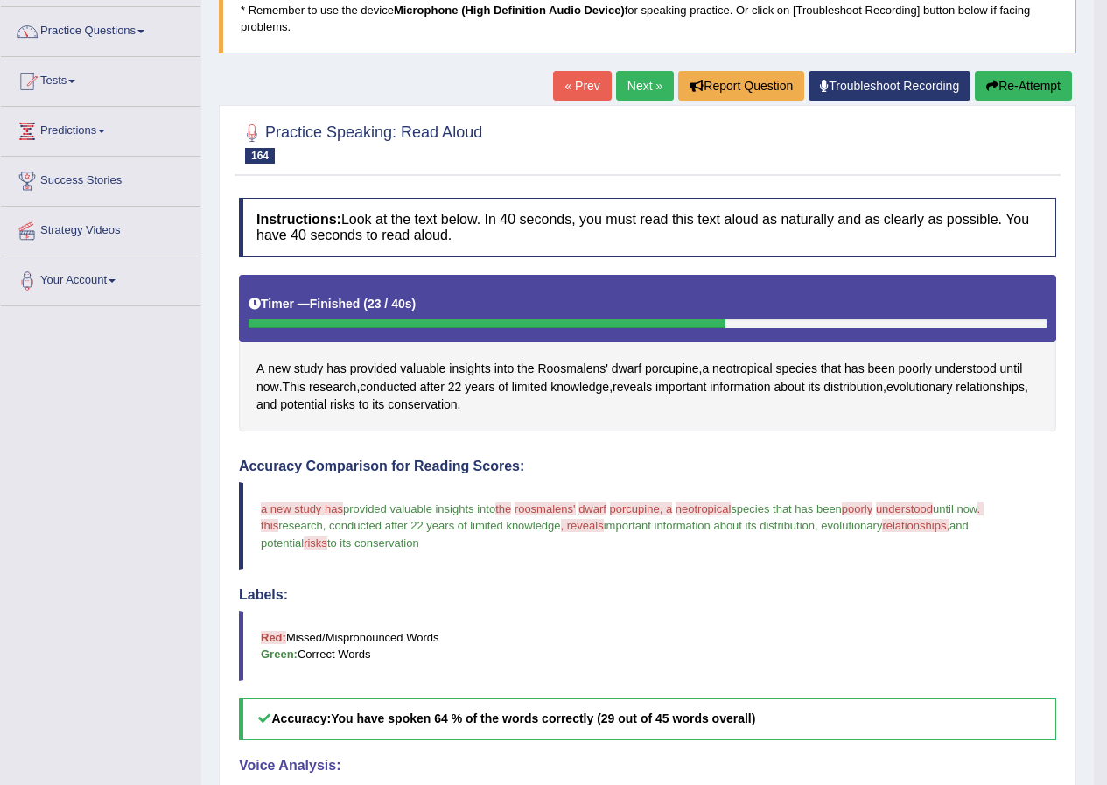
scroll to position [128, 0]
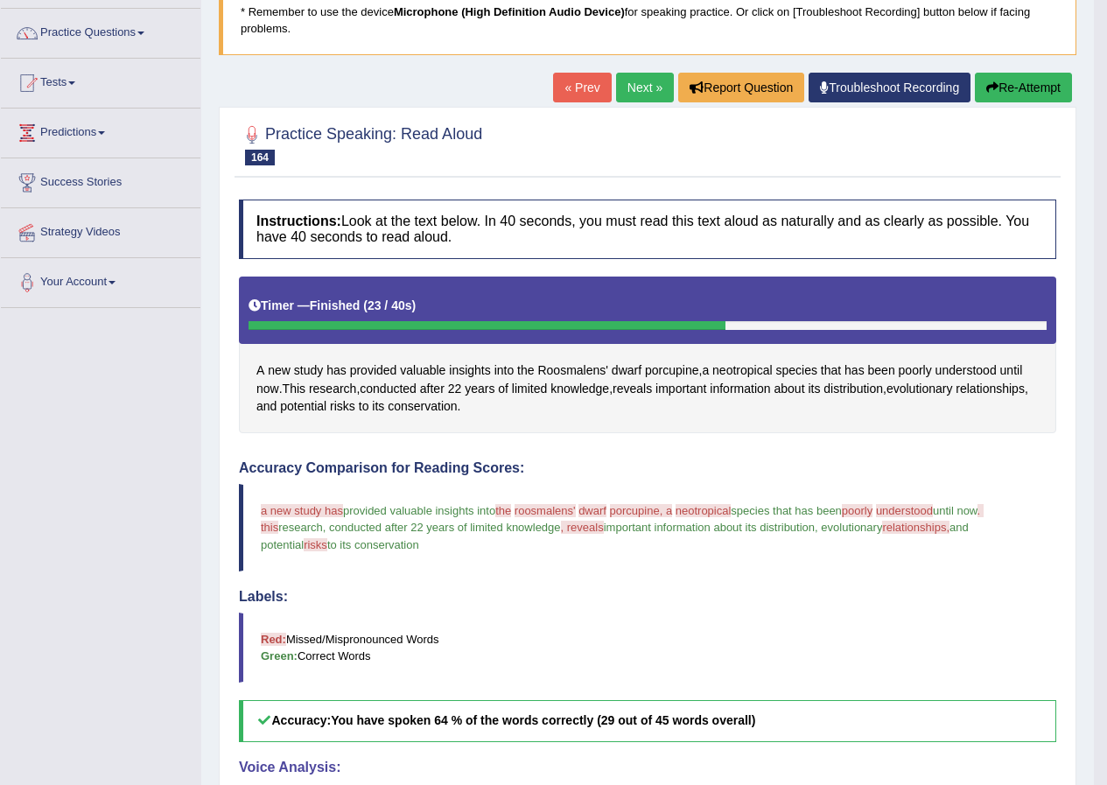
click at [996, 84] on button "Re-Attempt" at bounding box center [1023, 88] width 97 height 30
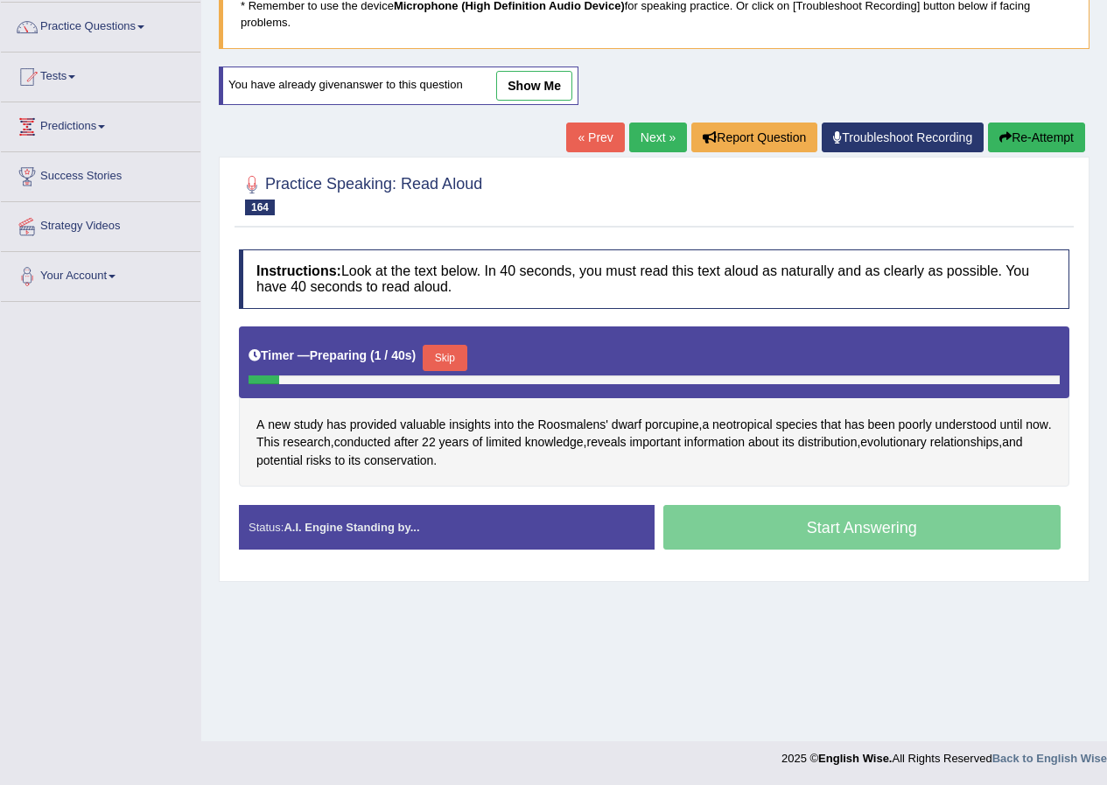
click at [921, 141] on link "Troubleshoot Recording" at bounding box center [903, 138] width 162 height 30
click at [557, 86] on link "show me" at bounding box center [534, 86] width 76 height 30
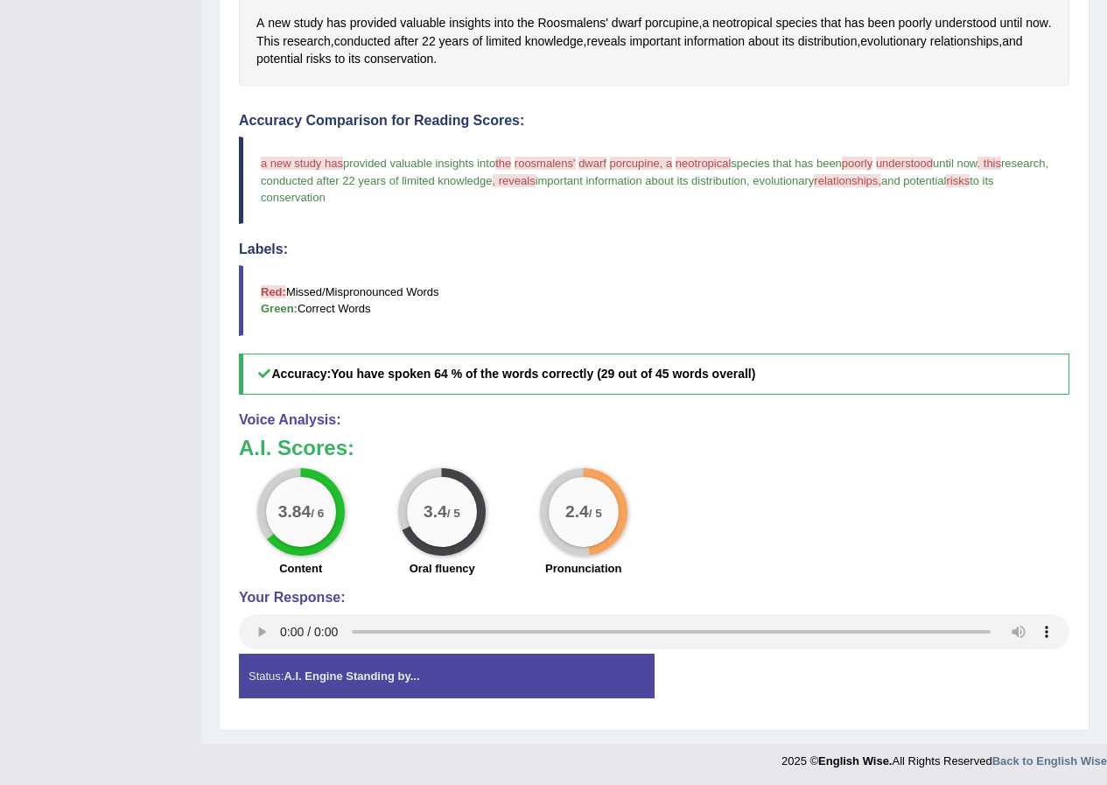
scroll to position [487, 0]
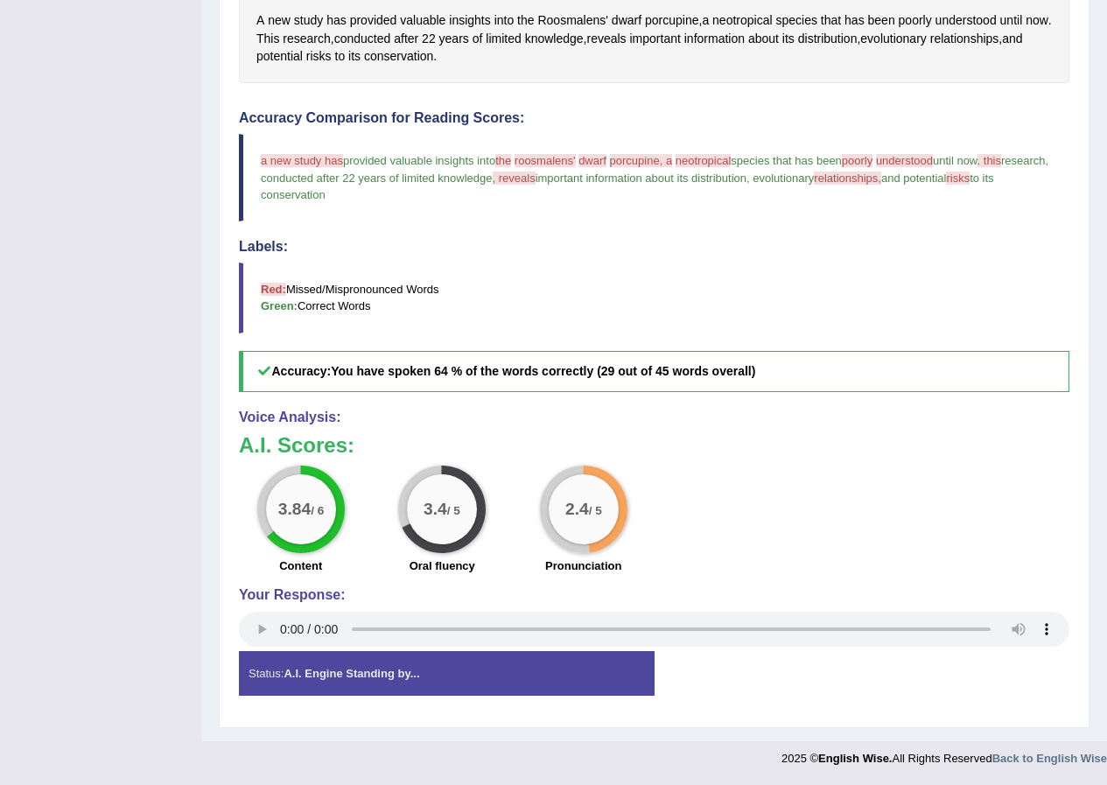
click at [477, 671] on div "Status: A.I. Engine Standing by..." at bounding box center [447, 673] width 416 height 45
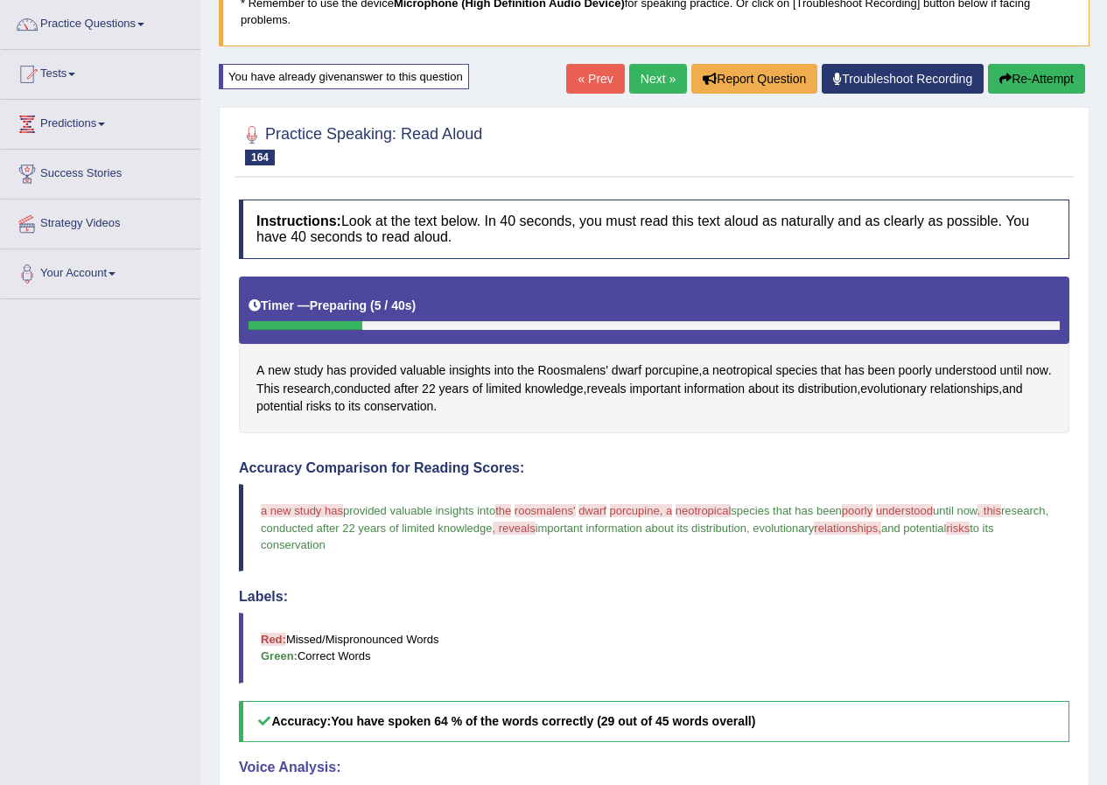
click at [645, 84] on link "Next »" at bounding box center [658, 79] width 58 height 30
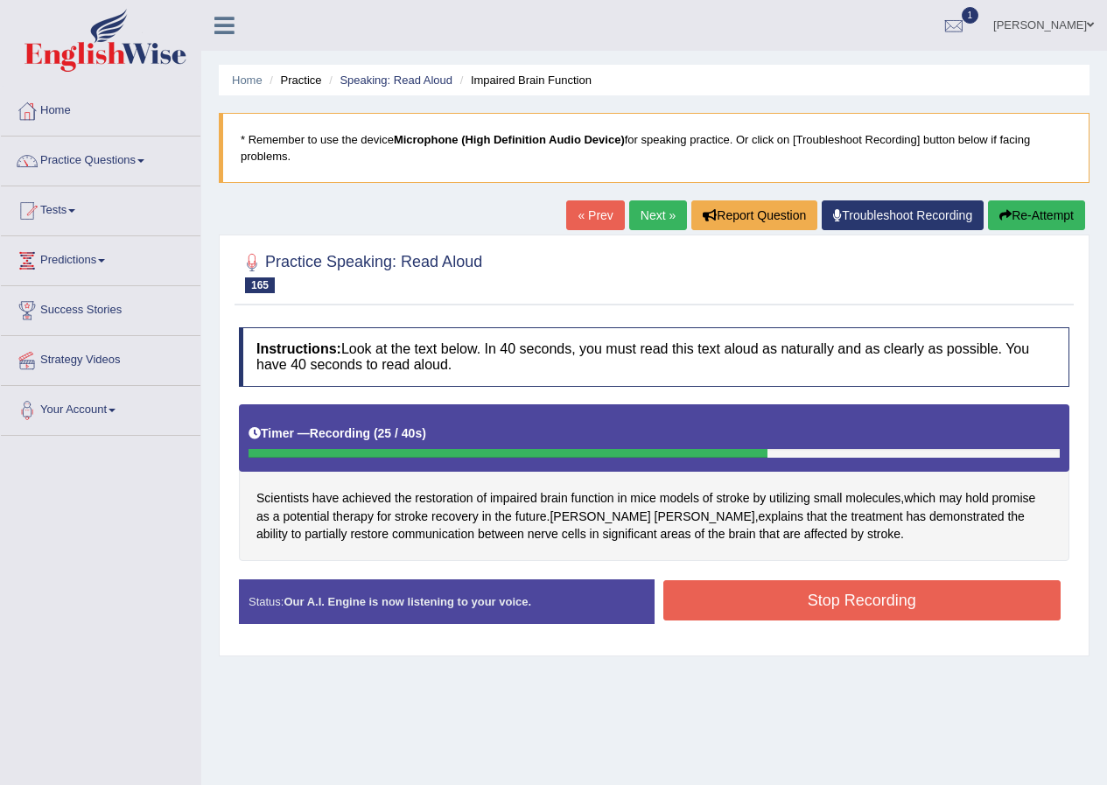
click at [796, 571] on div "Instructions: Look at the text below. In 40 seconds, you must read this text al…" at bounding box center [654, 482] width 839 height 327
click at [801, 596] on button "Stop Recording" at bounding box center [862, 600] width 398 height 40
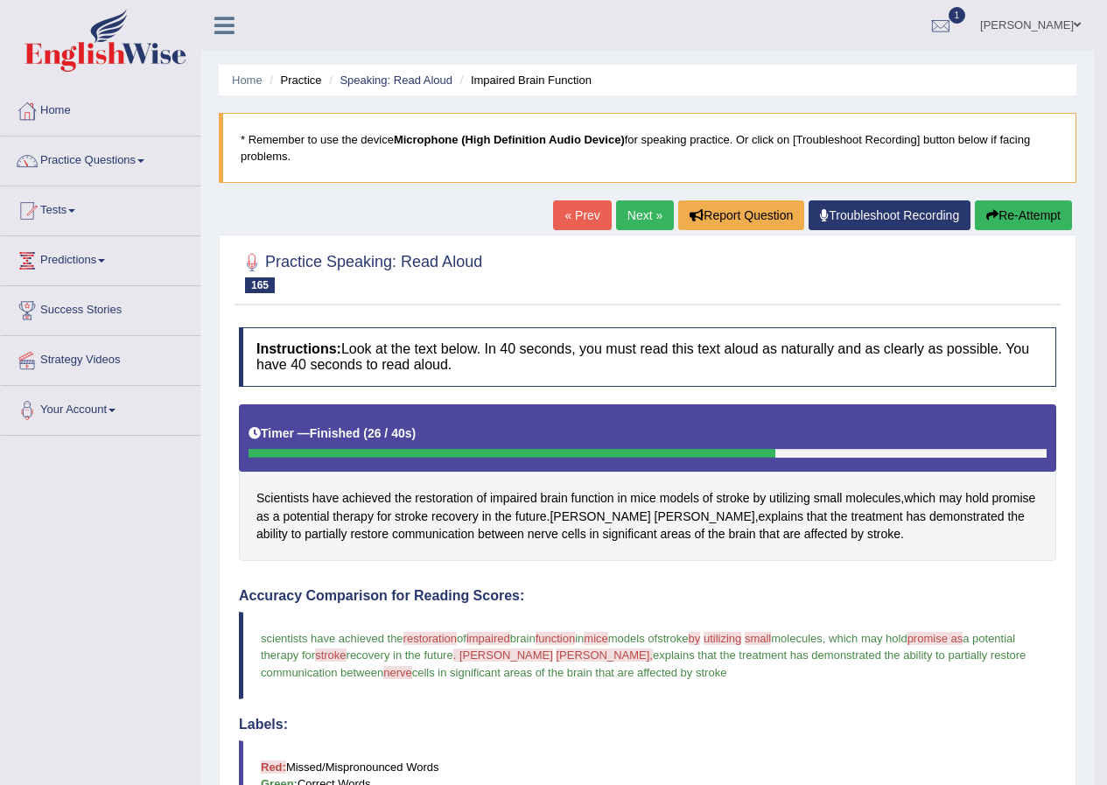
scroll to position [350, 0]
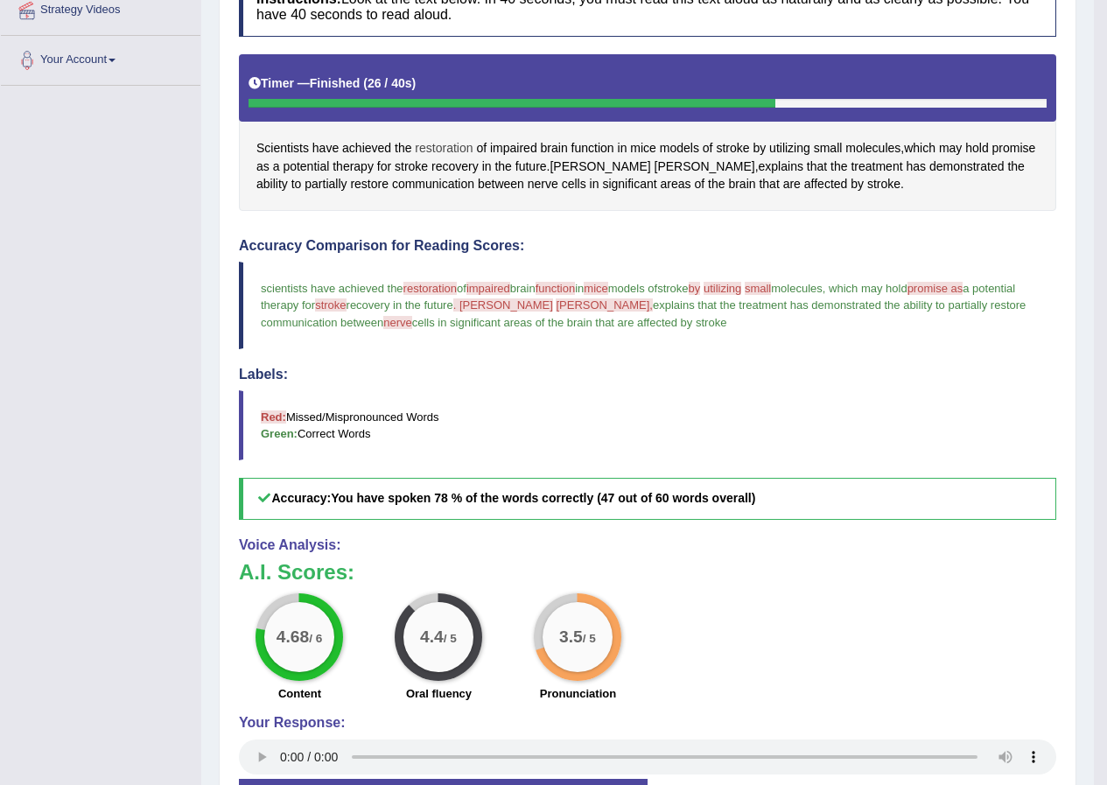
click at [448, 144] on span "restoration" at bounding box center [444, 148] width 58 height 18
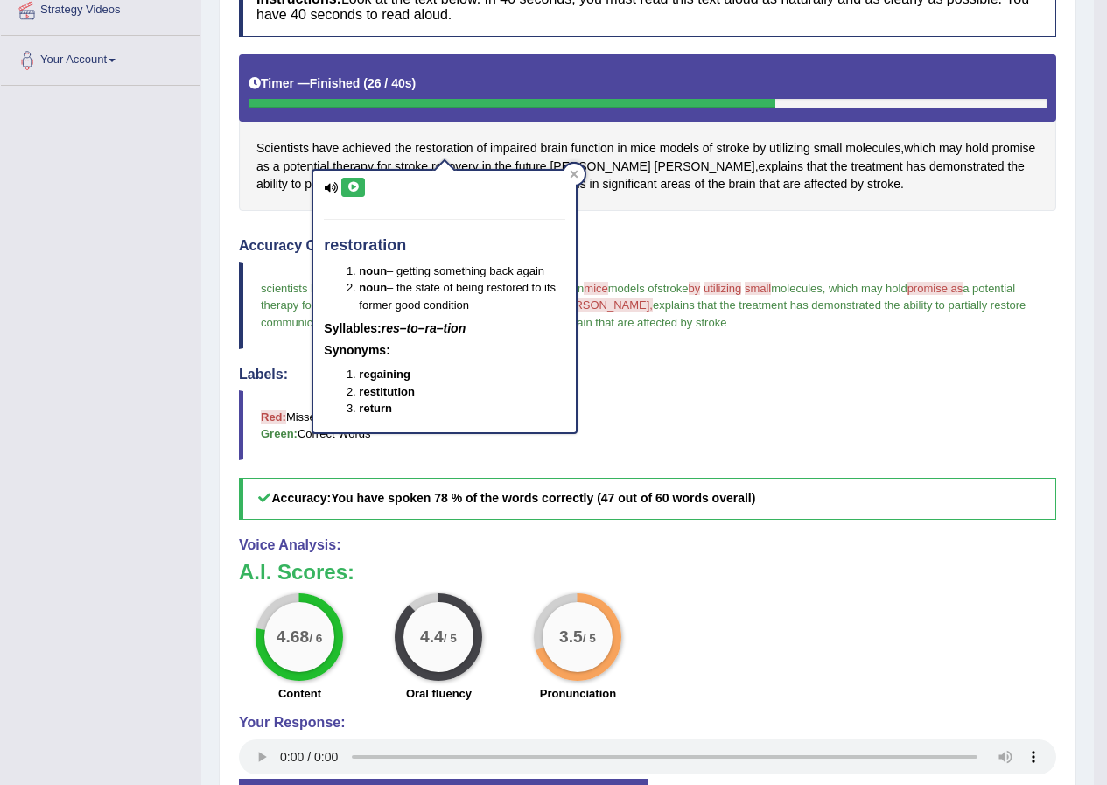
click at [359, 182] on icon at bounding box center [353, 187] width 13 height 11
click at [577, 172] on icon at bounding box center [575, 174] width 8 height 8
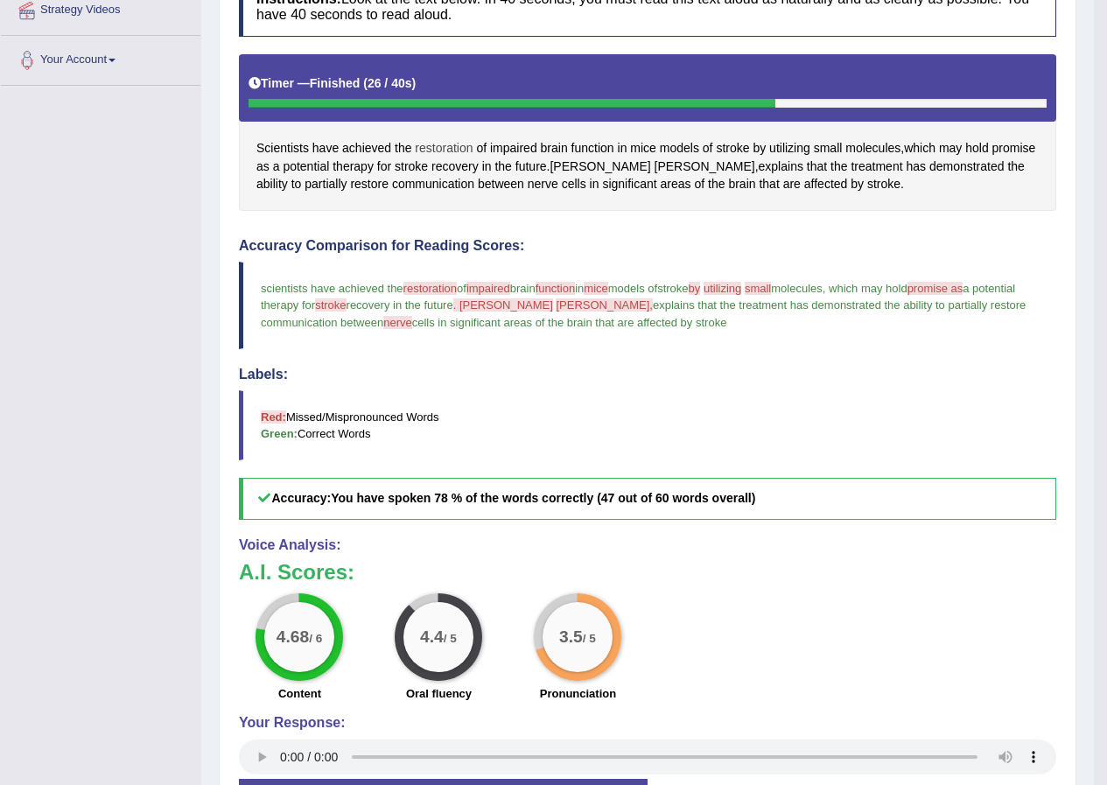
click at [428, 140] on span "restoration" at bounding box center [444, 148] width 58 height 18
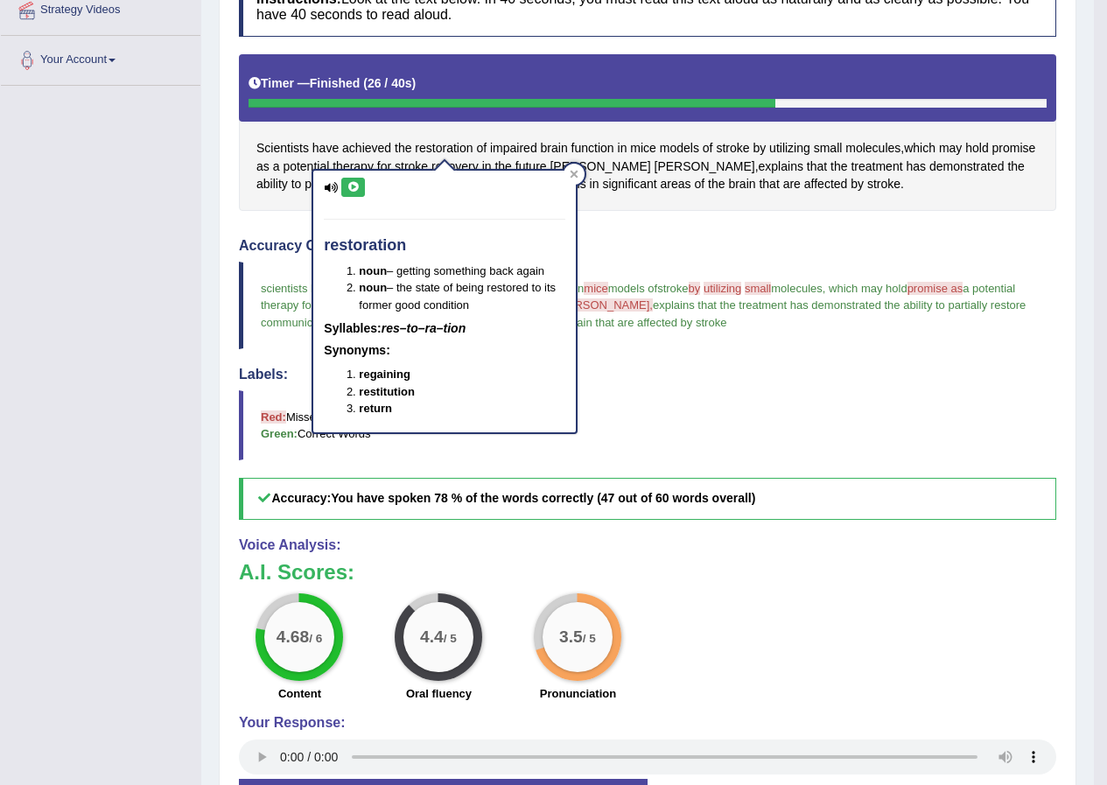
click at [346, 187] on button at bounding box center [353, 187] width 24 height 19
click at [564, 173] on div at bounding box center [574, 174] width 21 height 21
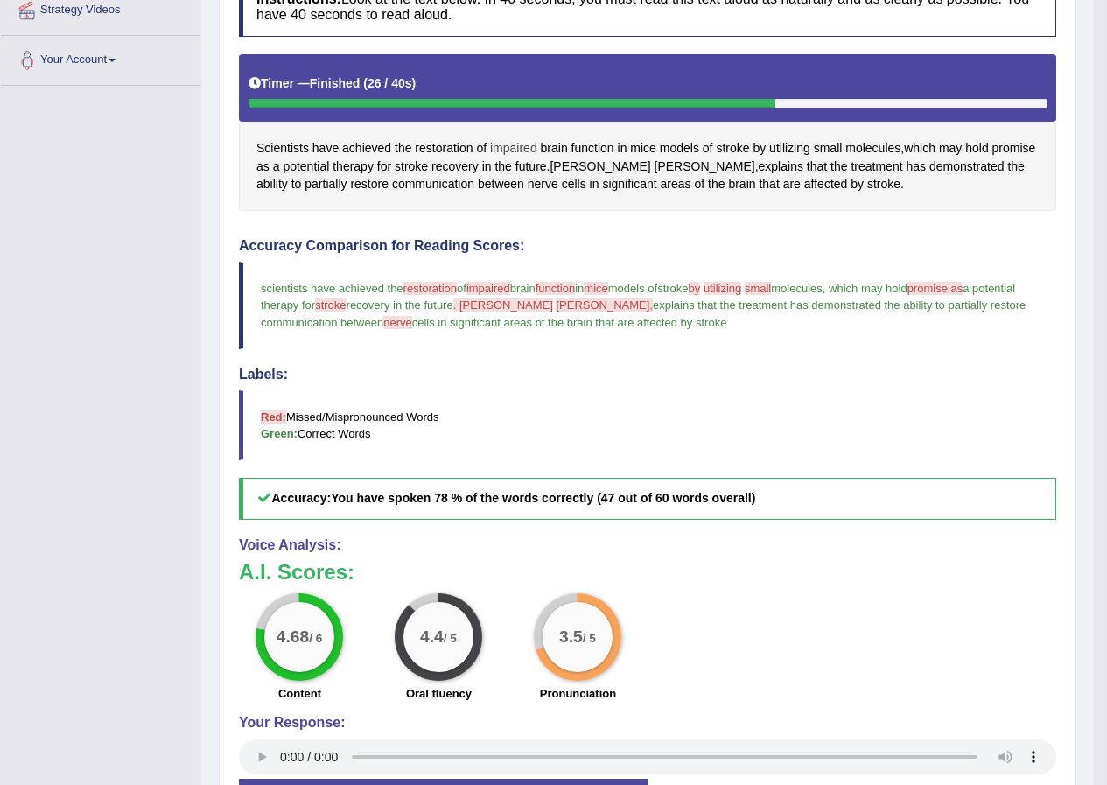
click at [511, 149] on span "impaired" at bounding box center [513, 148] width 47 height 18
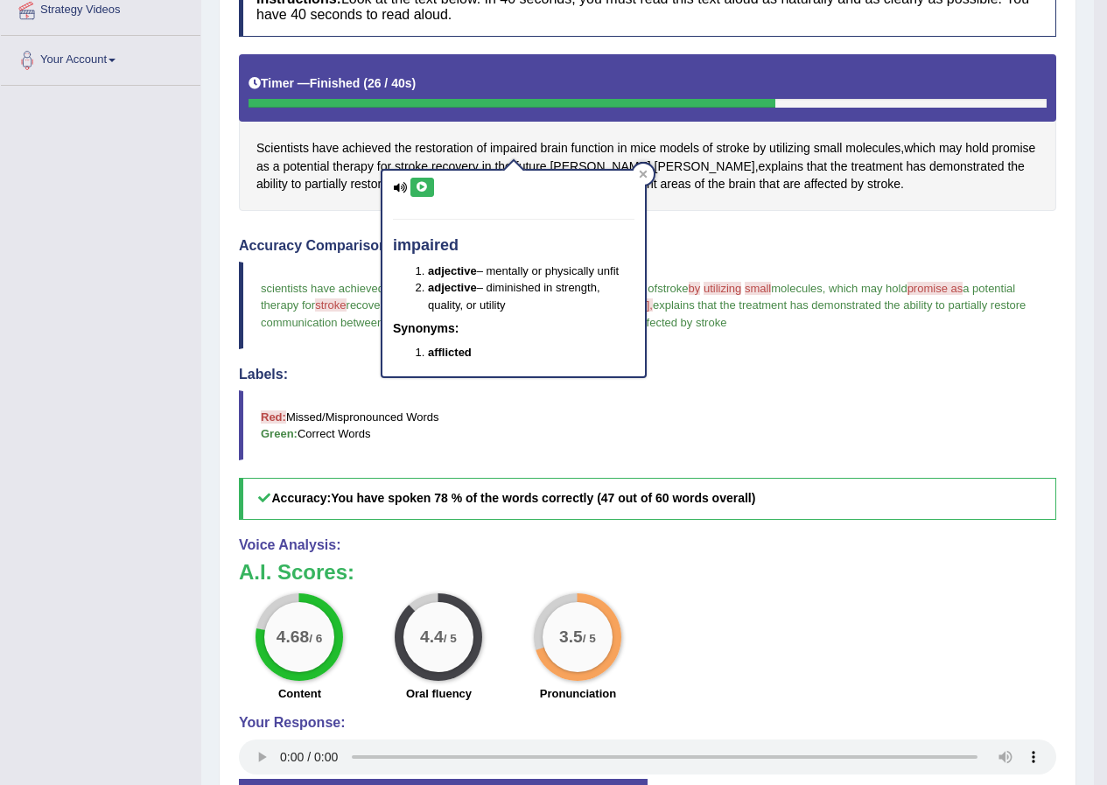
click at [425, 186] on icon at bounding box center [422, 187] width 13 height 11
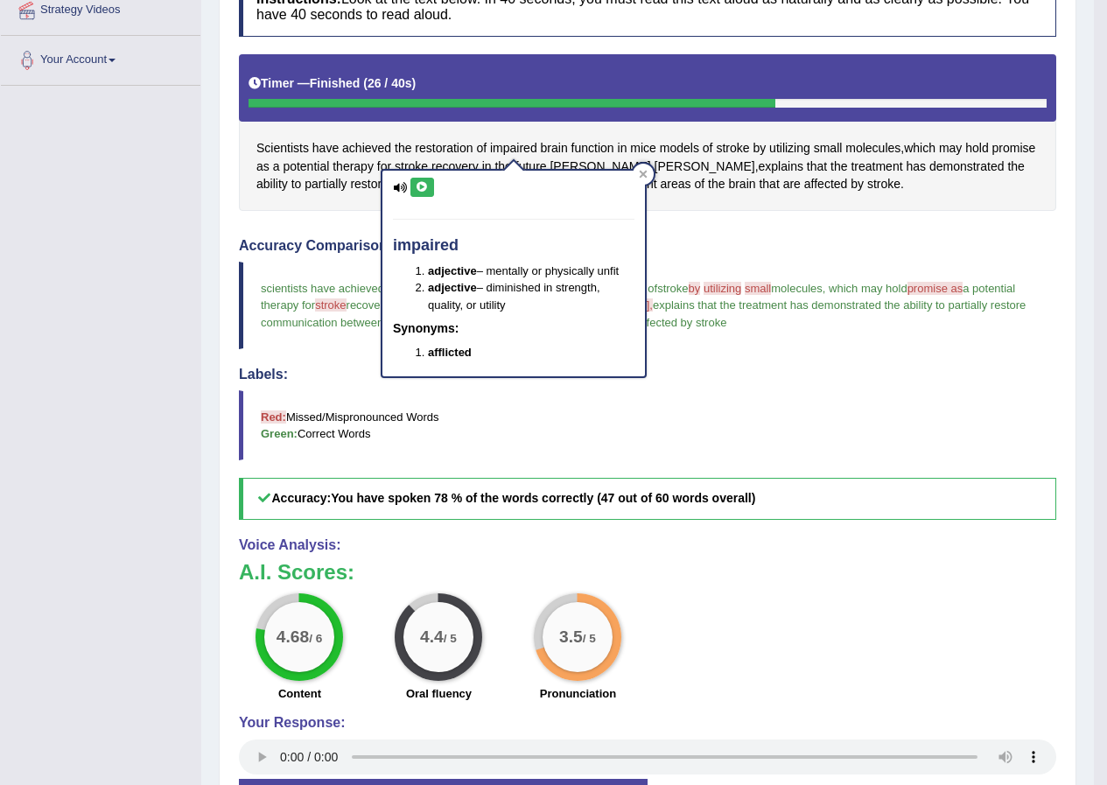
click at [425, 186] on icon at bounding box center [422, 187] width 13 height 11
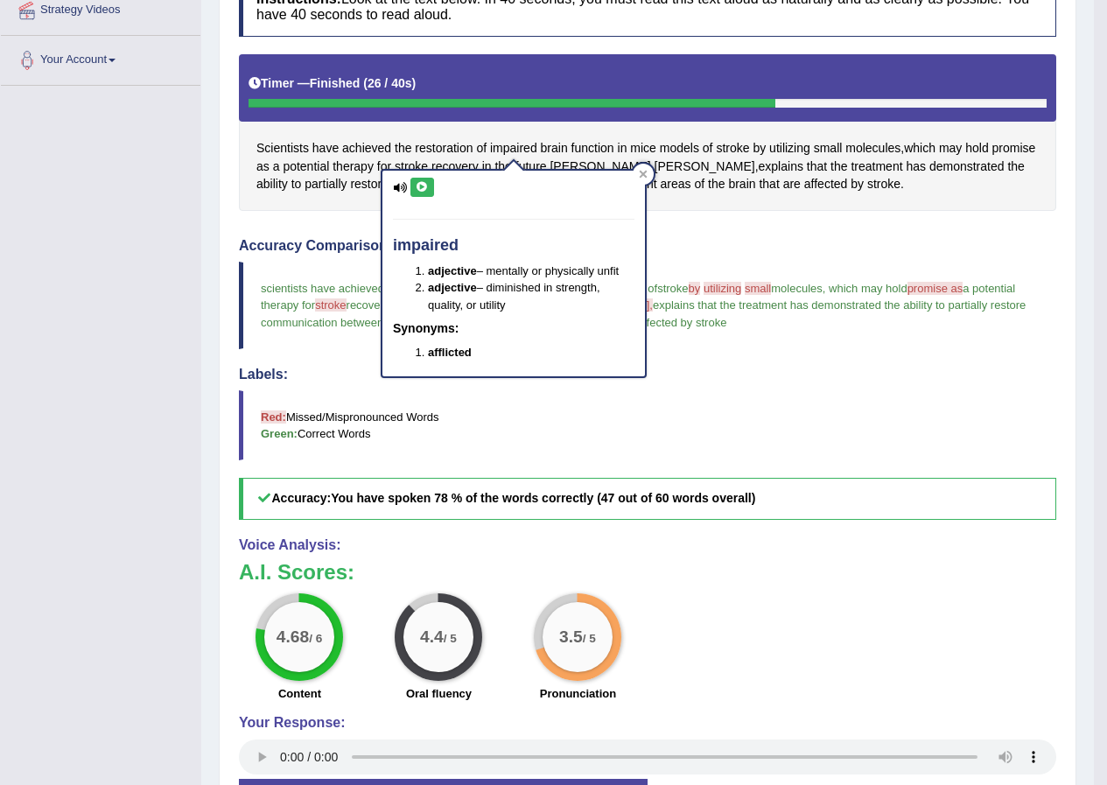
click at [425, 186] on icon at bounding box center [422, 187] width 13 height 11
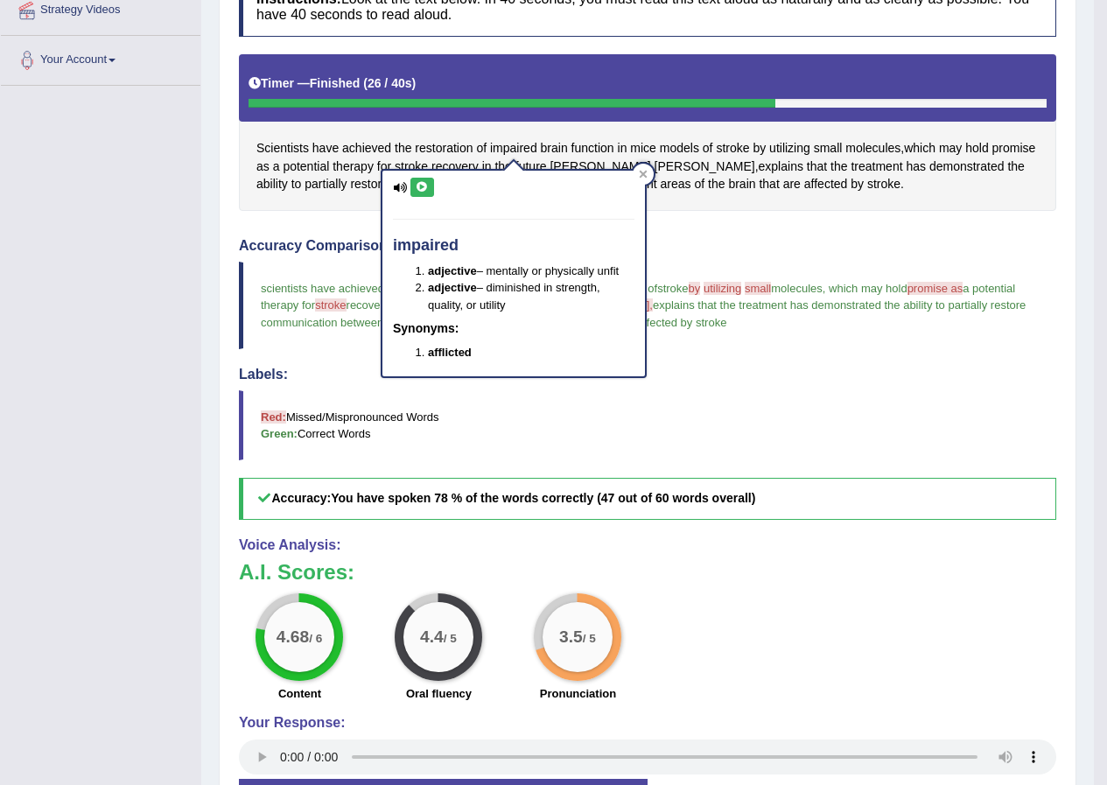
click at [425, 186] on icon at bounding box center [422, 187] width 13 height 11
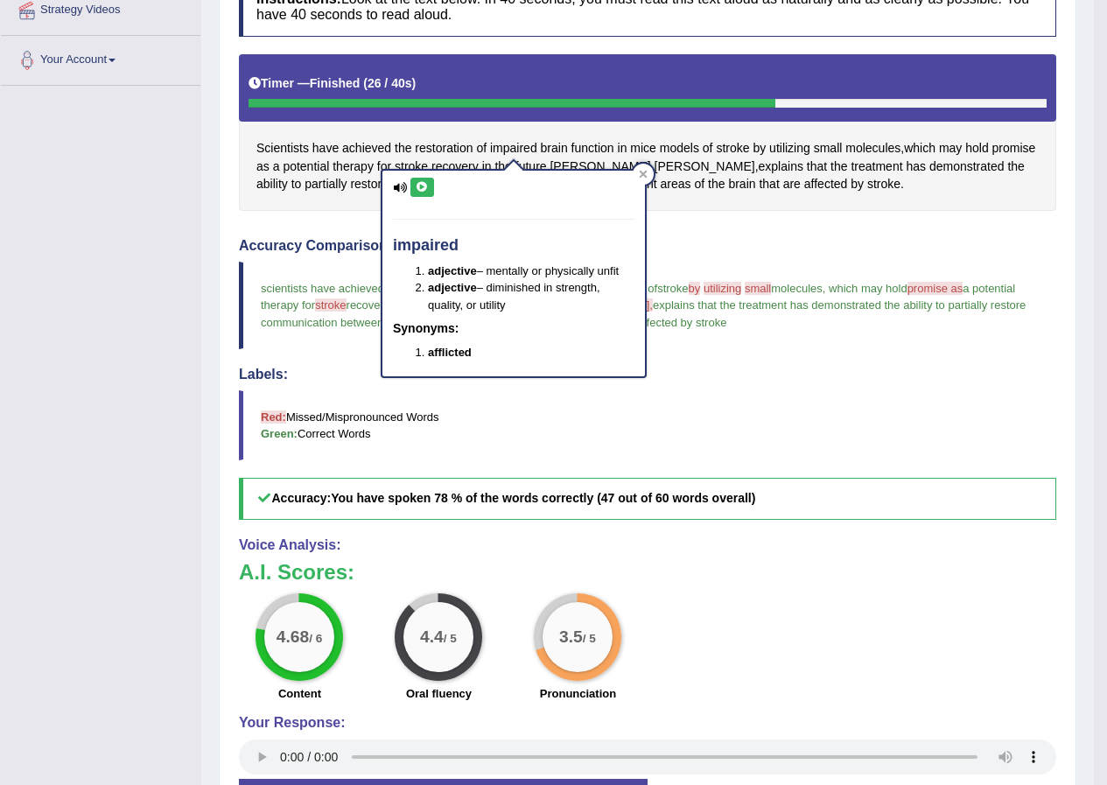
click at [425, 186] on icon at bounding box center [422, 187] width 13 height 11
click at [636, 175] on div at bounding box center [643, 174] width 21 height 21
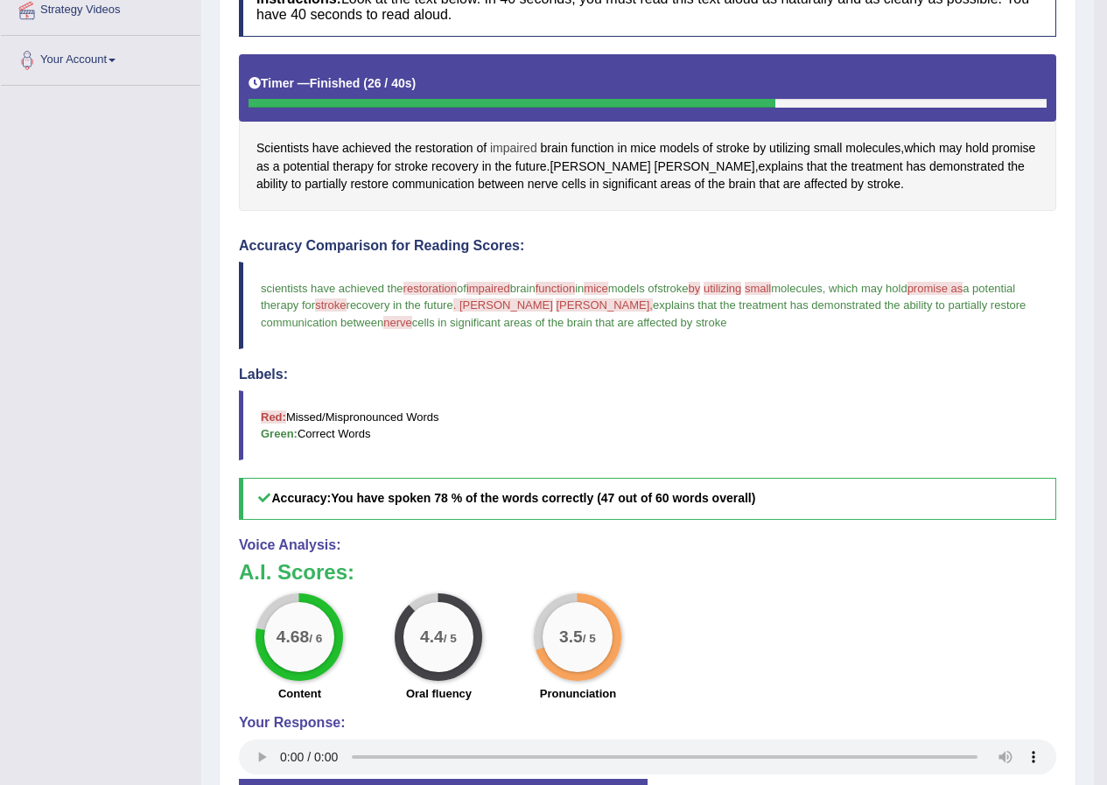
click at [499, 144] on span "impaired" at bounding box center [513, 148] width 47 height 18
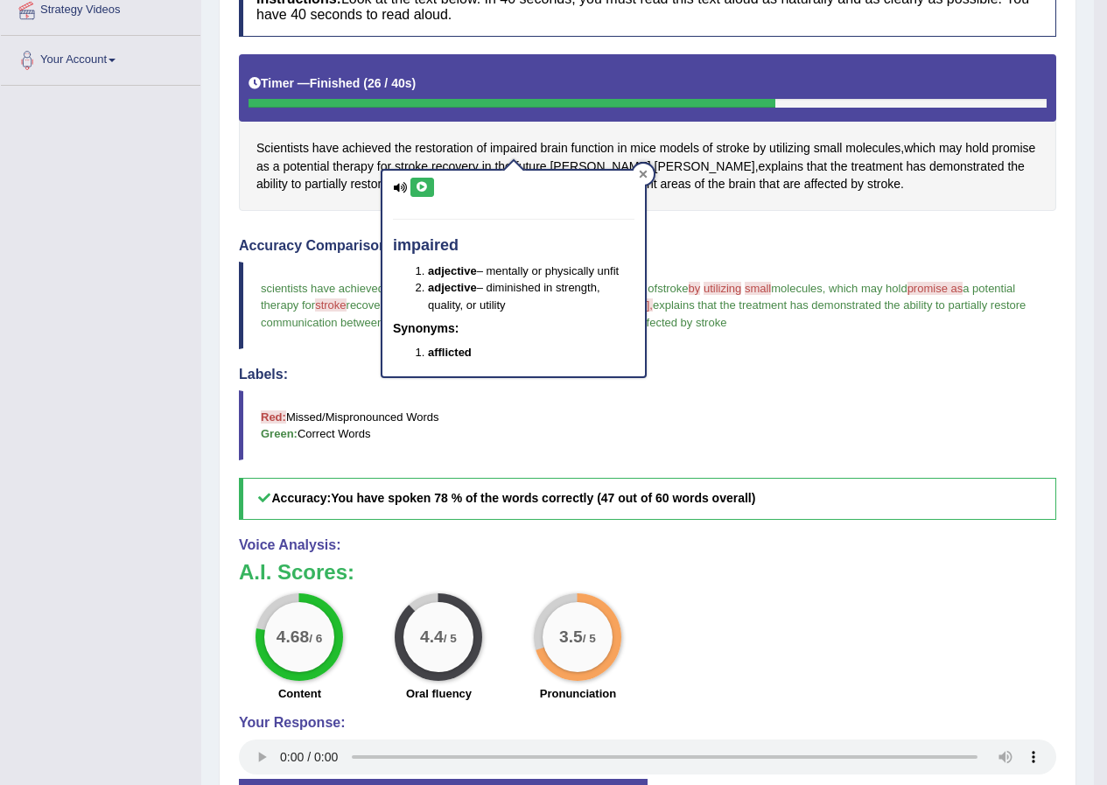
click at [646, 167] on div at bounding box center [643, 174] width 21 height 21
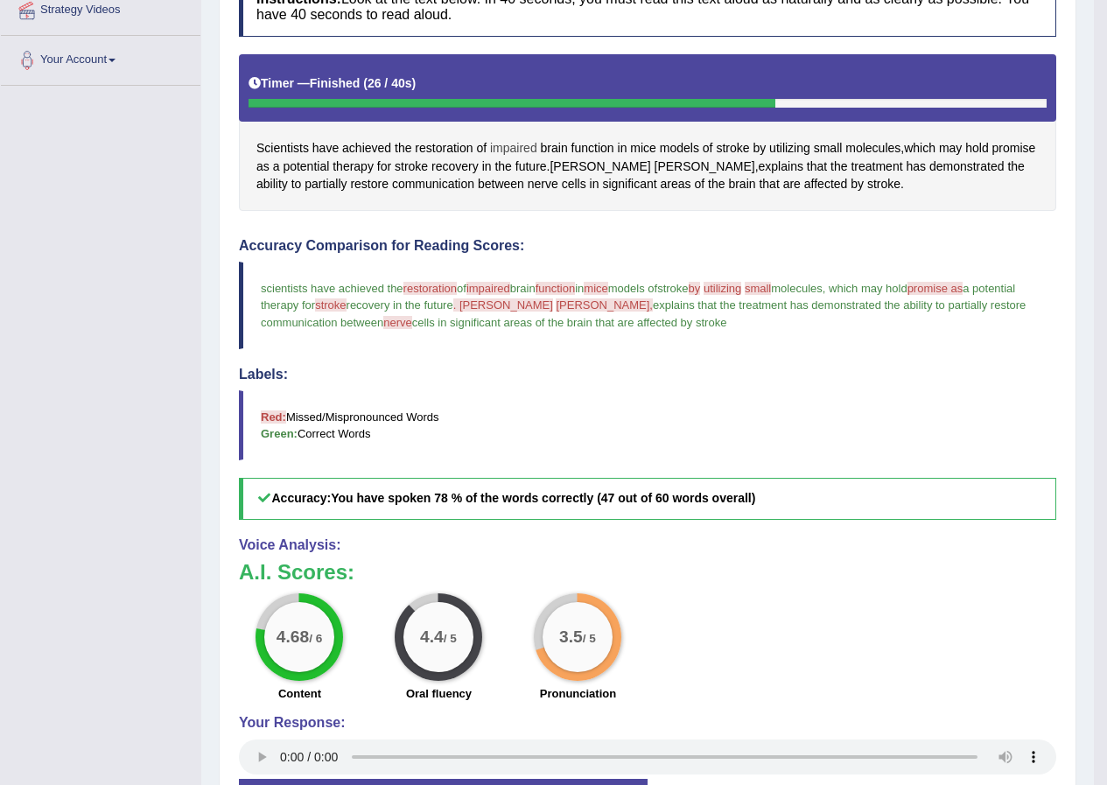
click at [516, 143] on span "impaired" at bounding box center [513, 148] width 47 height 18
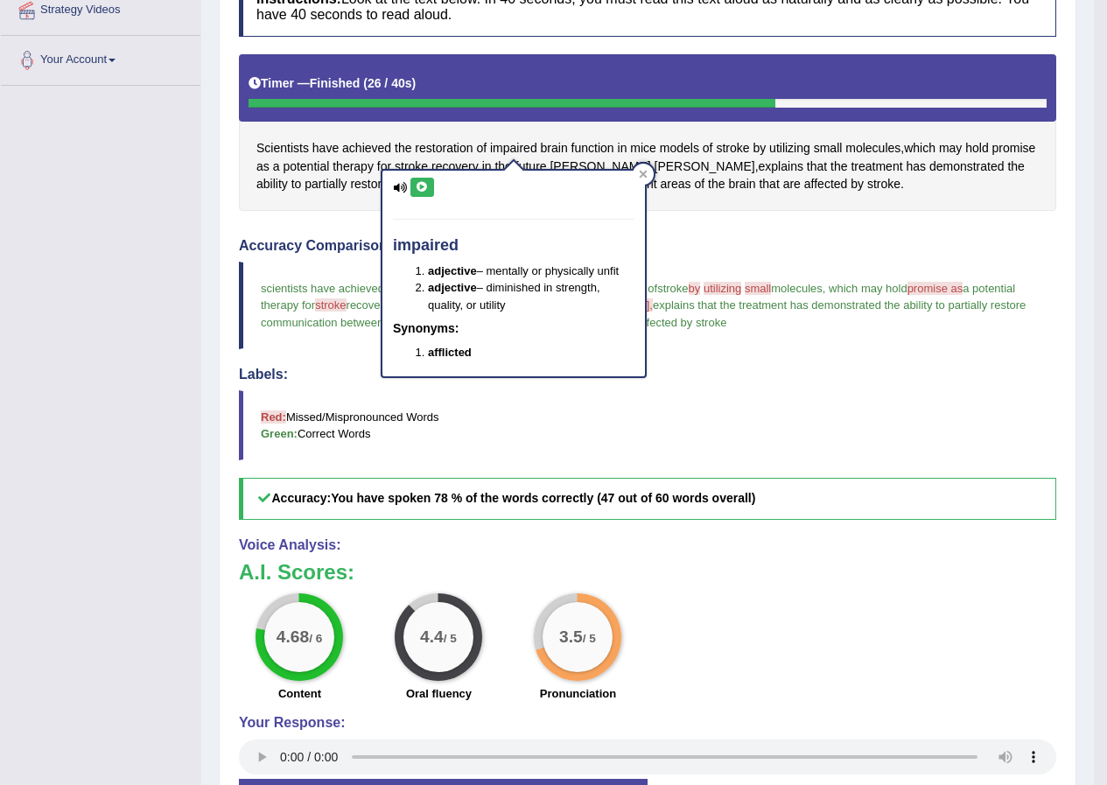
click at [423, 184] on icon at bounding box center [422, 187] width 13 height 11
click at [425, 187] on icon at bounding box center [422, 187] width 13 height 11
click at [647, 176] on icon at bounding box center [643, 174] width 9 height 9
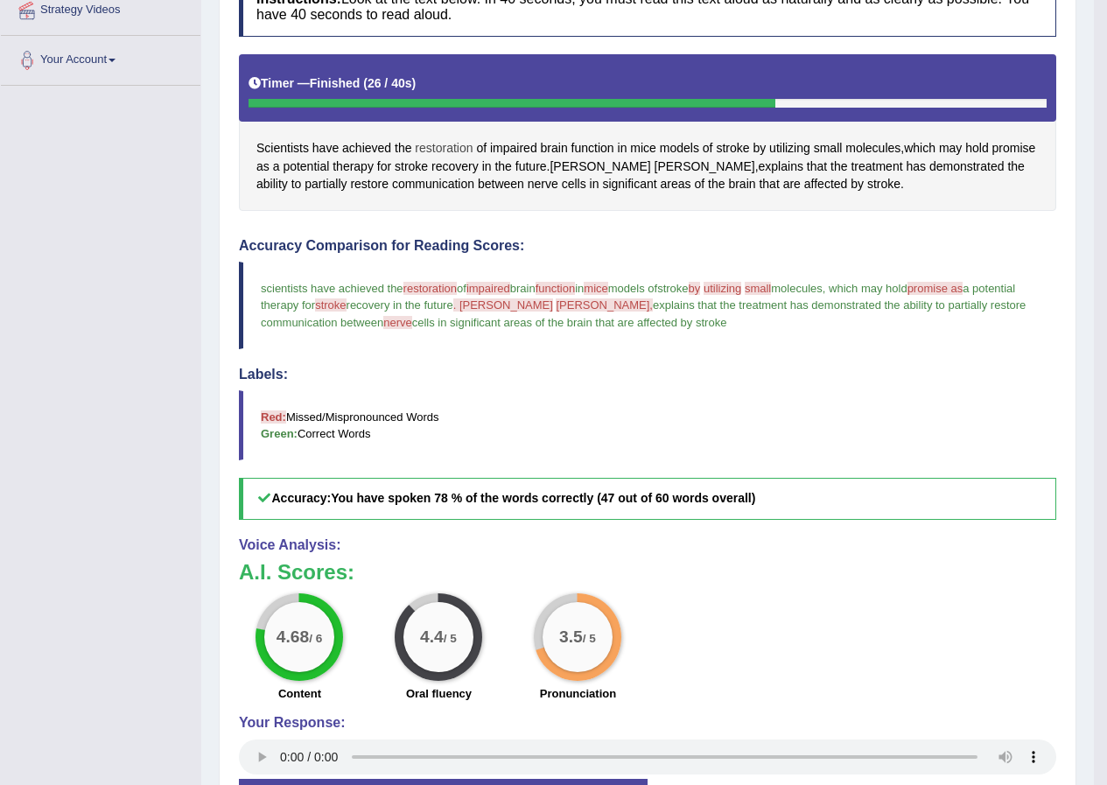
click at [439, 145] on span "restoration" at bounding box center [444, 148] width 58 height 18
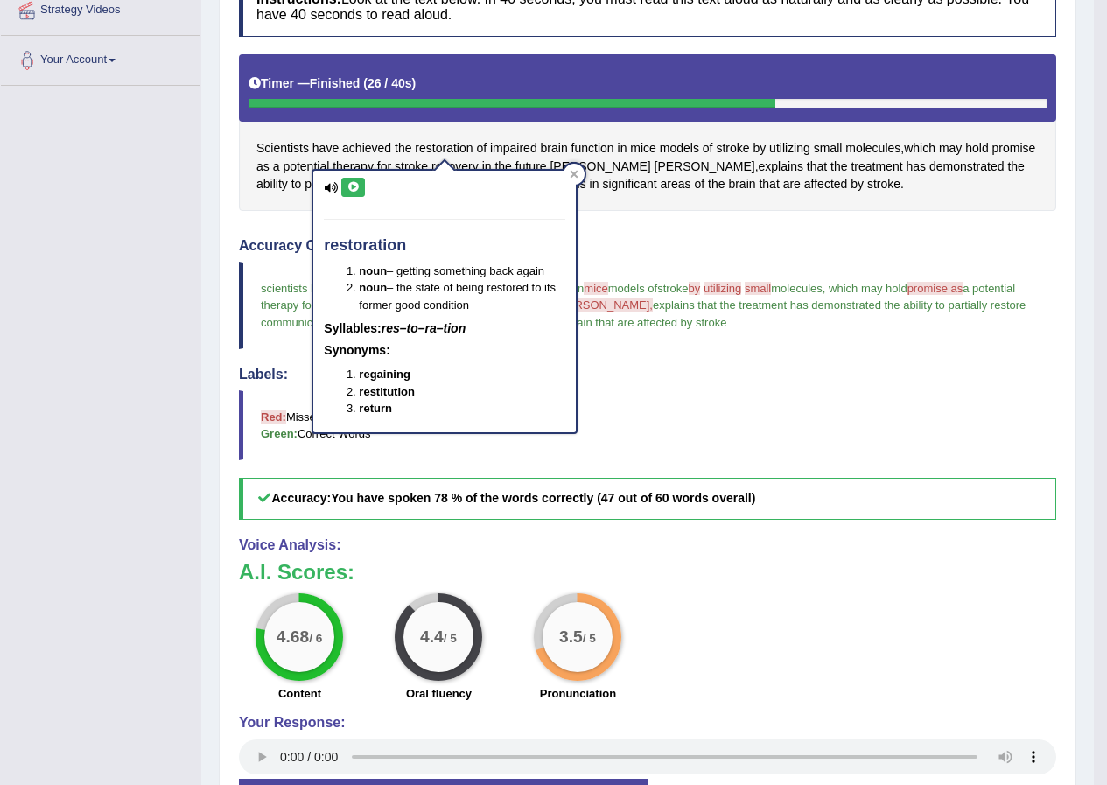
click at [357, 188] on icon at bounding box center [353, 187] width 13 height 11
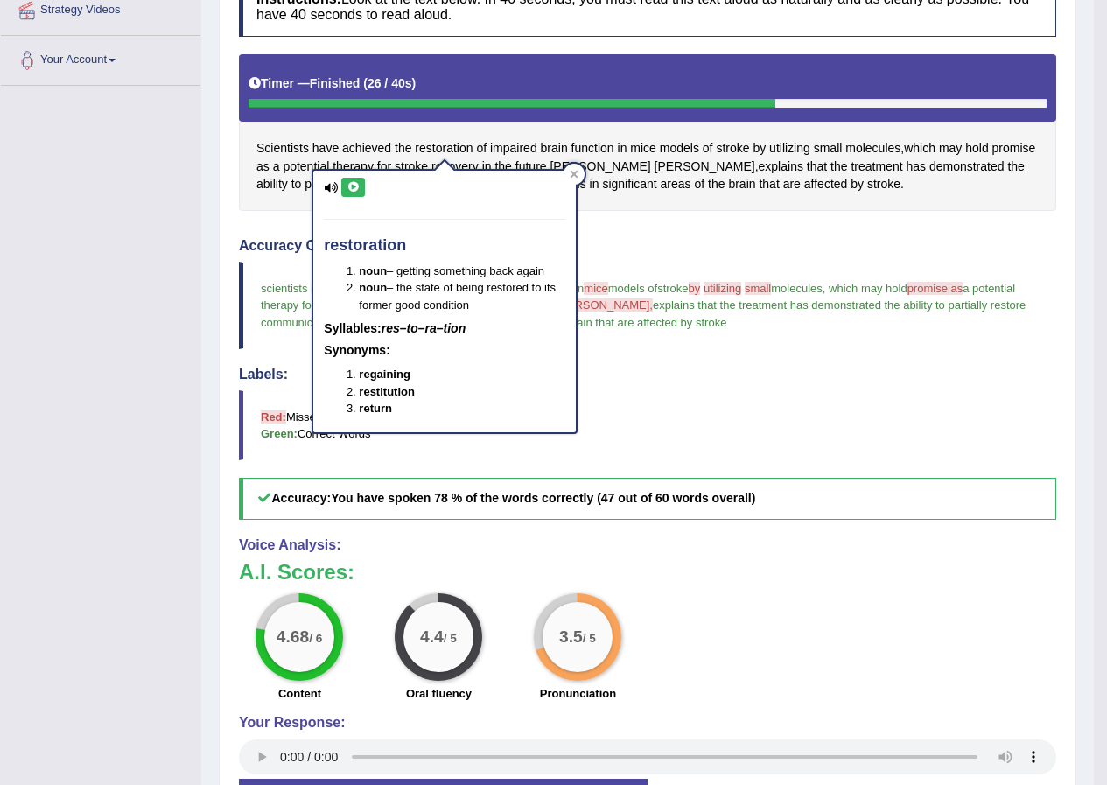
click at [357, 188] on icon at bounding box center [353, 187] width 13 height 11
click at [576, 168] on div at bounding box center [574, 174] width 21 height 21
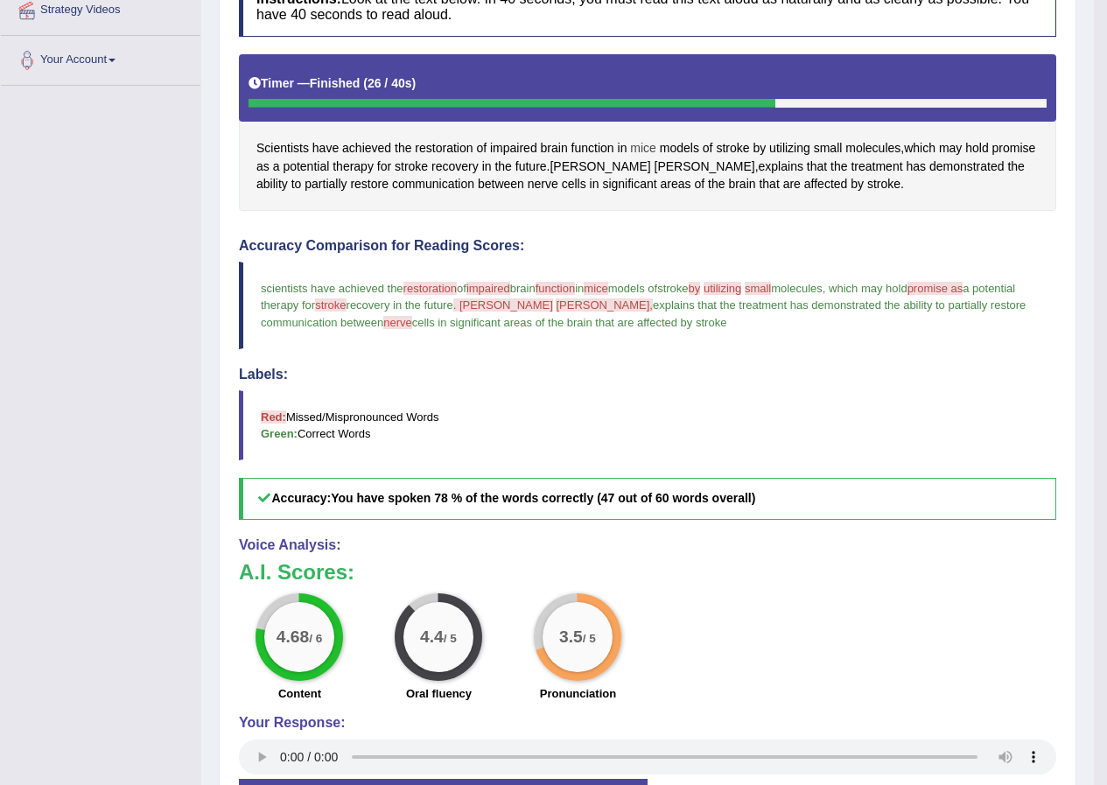
click at [645, 144] on span "mice" at bounding box center [643, 148] width 26 height 18
click at [658, 189] on button at bounding box center [650, 187] width 24 height 19
click at [655, 190] on icon at bounding box center [649, 187] width 13 height 11
click at [654, 190] on icon at bounding box center [649, 187] width 13 height 11
click at [676, 174] on icon at bounding box center [675, 174] width 8 height 8
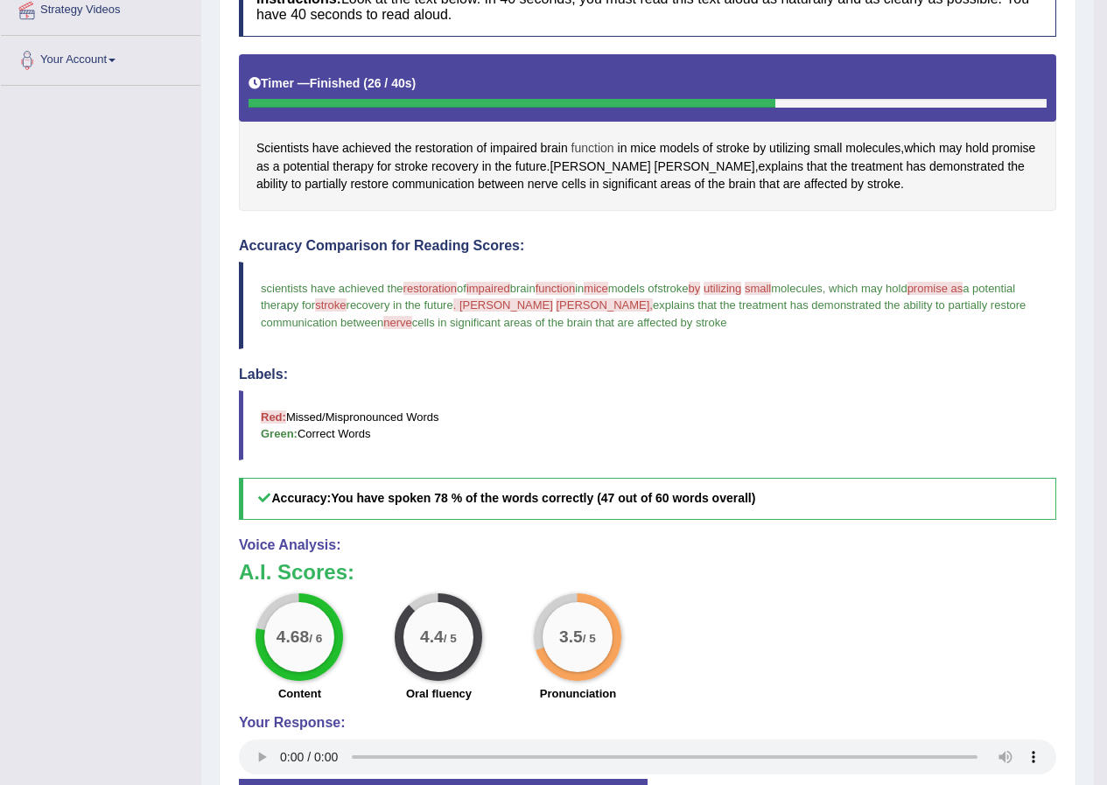
click at [586, 150] on span "function" at bounding box center [592, 148] width 43 height 18
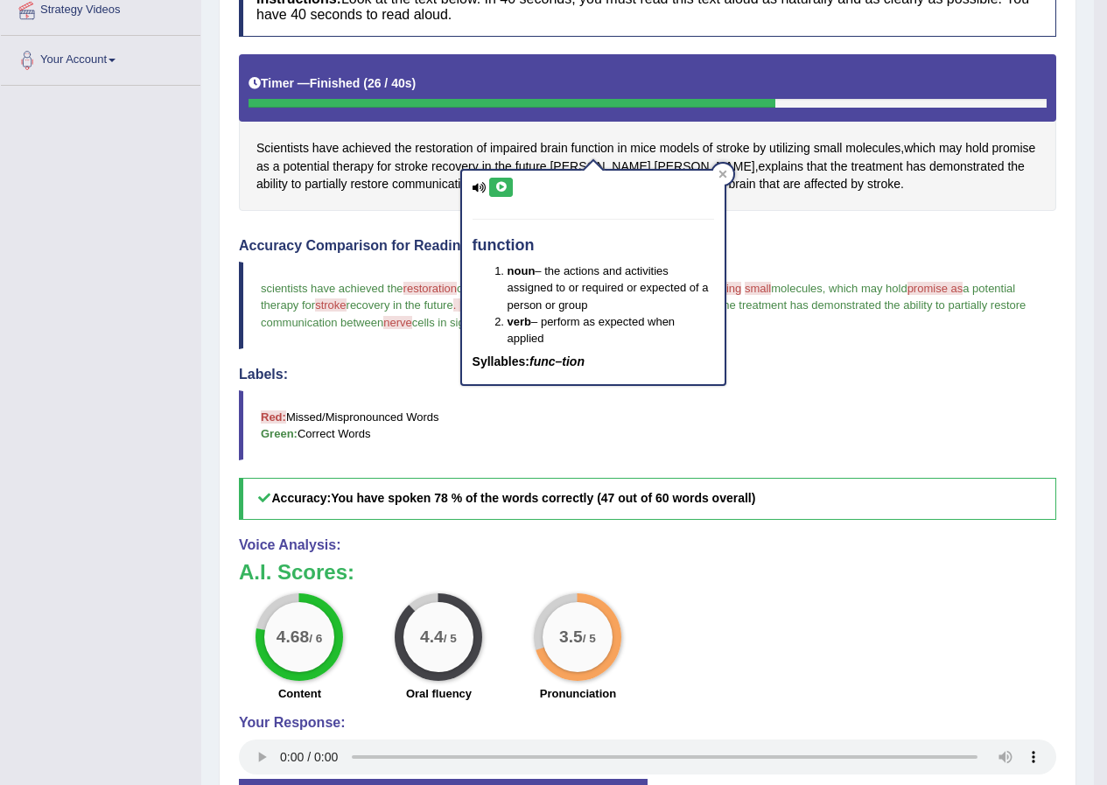
click at [493, 179] on button at bounding box center [501, 187] width 24 height 19
click at [496, 188] on icon at bounding box center [500, 187] width 13 height 11
click at [720, 174] on icon at bounding box center [722, 174] width 9 height 9
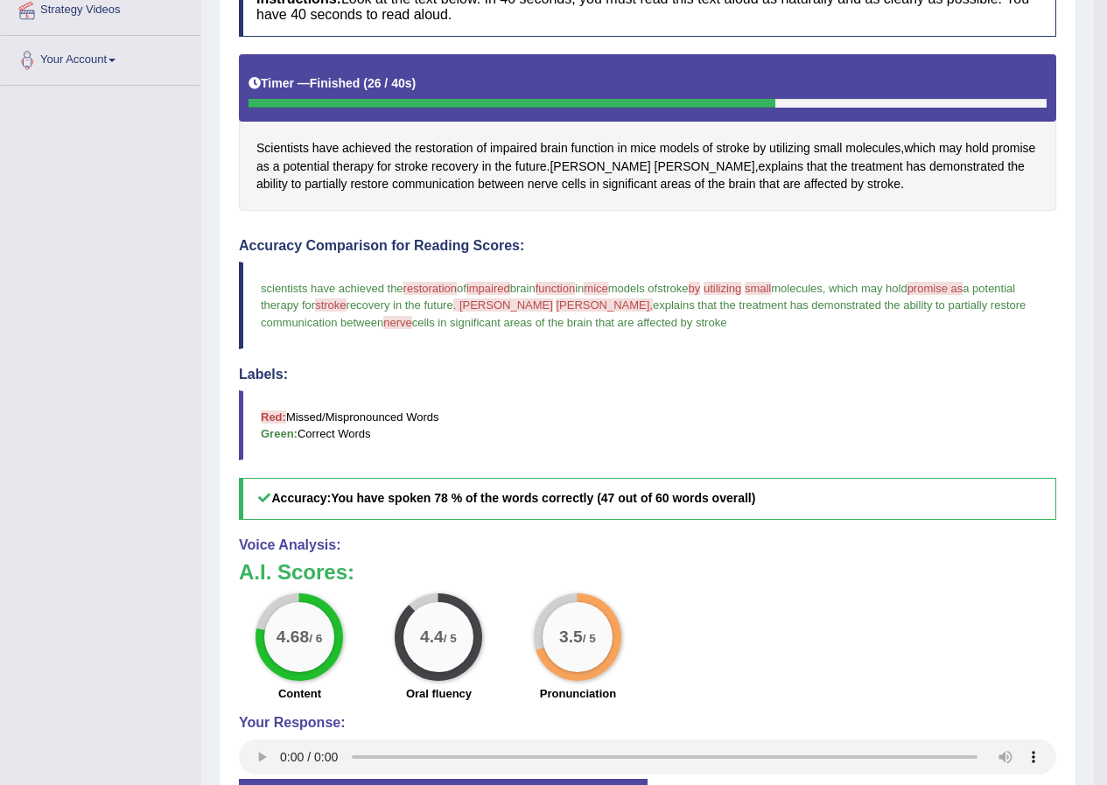
scroll to position [478, 0]
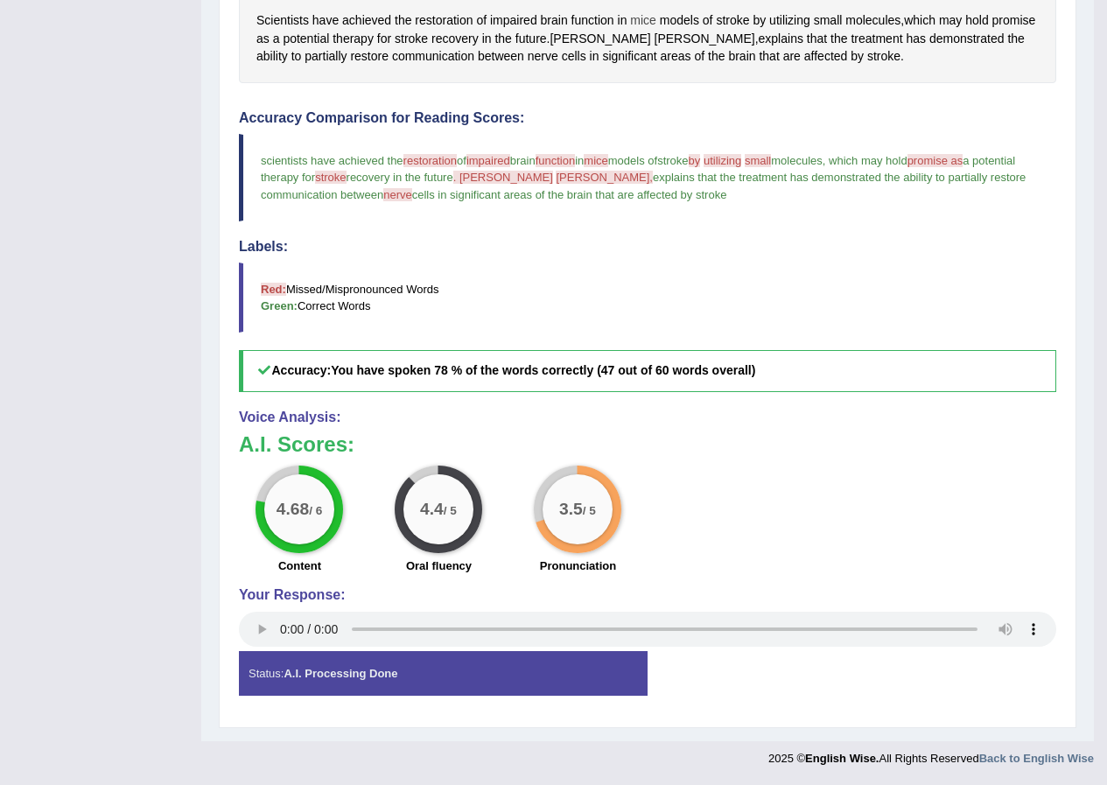
click at [639, 20] on span "mice" at bounding box center [643, 20] width 26 height 18
click at [643, 58] on icon at bounding box center [649, 59] width 13 height 11
click at [677, 46] on icon at bounding box center [674, 46] width 9 height 9
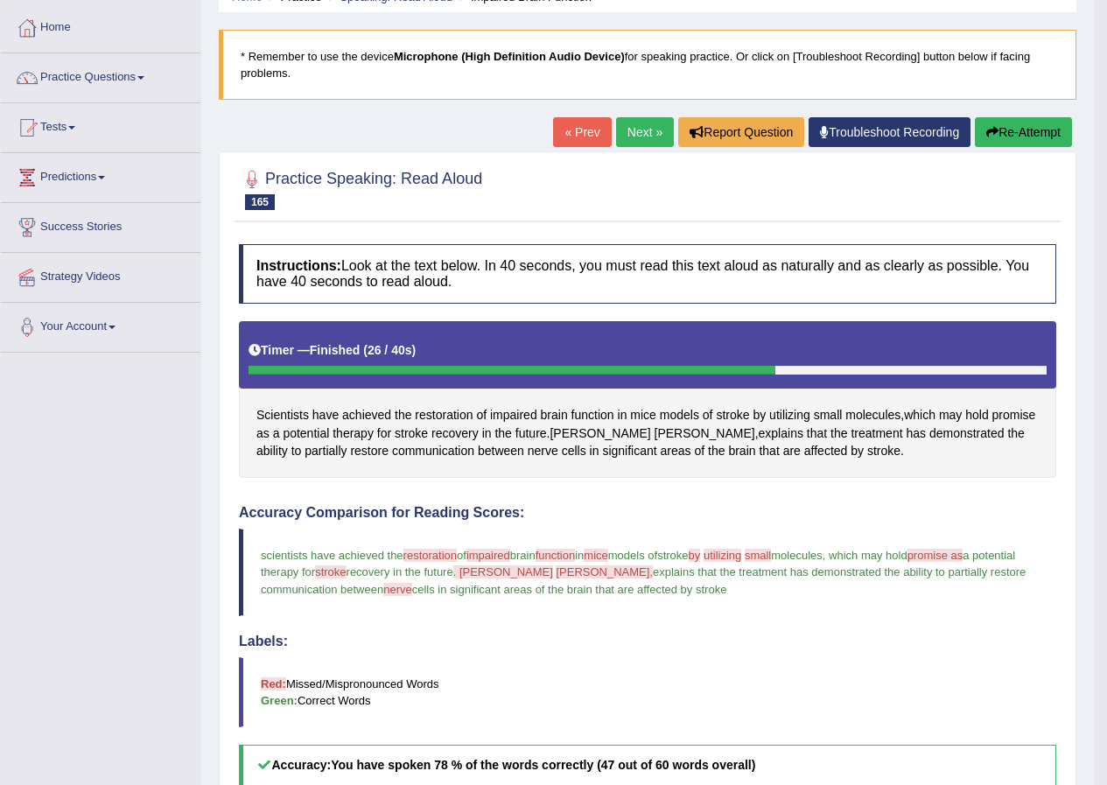
scroll to position [0, 0]
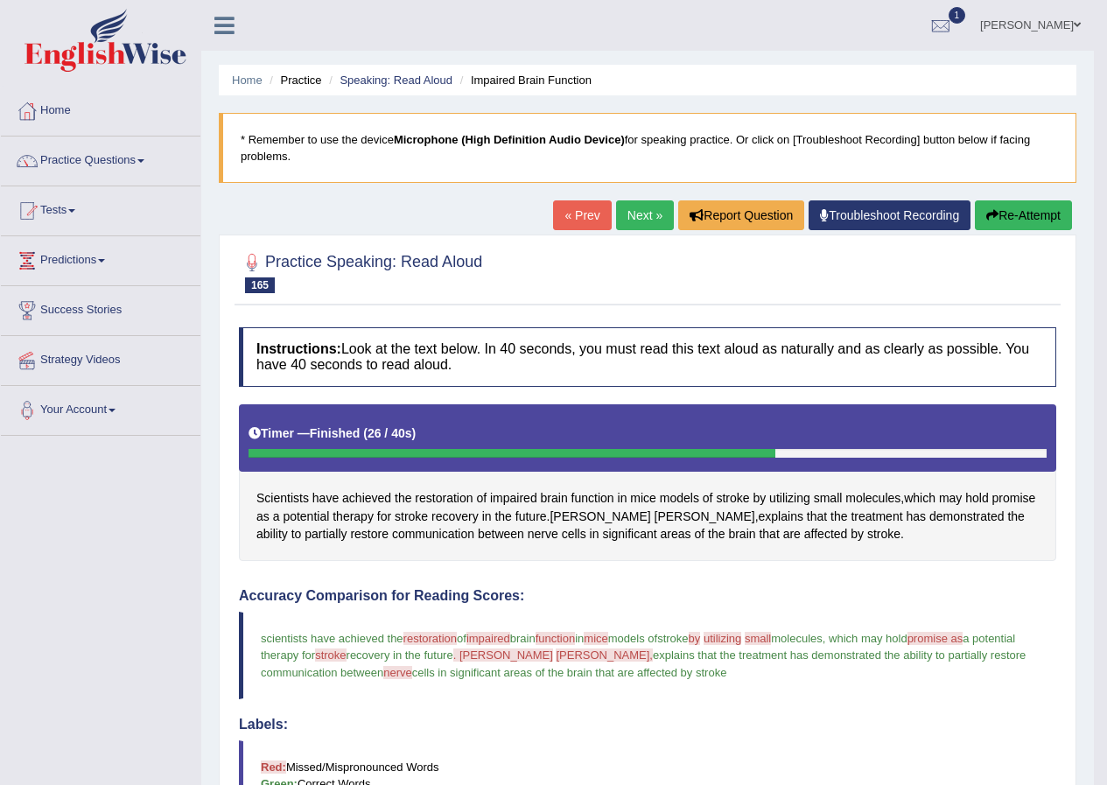
click at [647, 209] on link "Next »" at bounding box center [645, 215] width 58 height 30
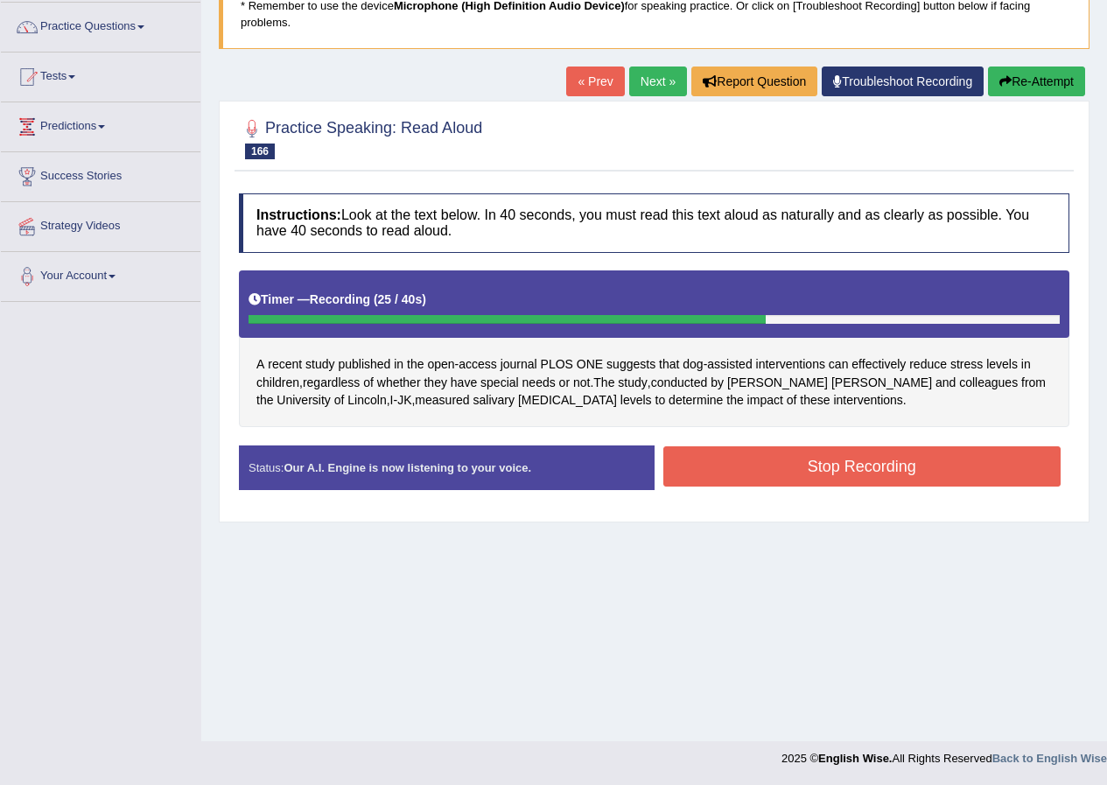
click at [818, 466] on button "Stop Recording" at bounding box center [862, 466] width 398 height 40
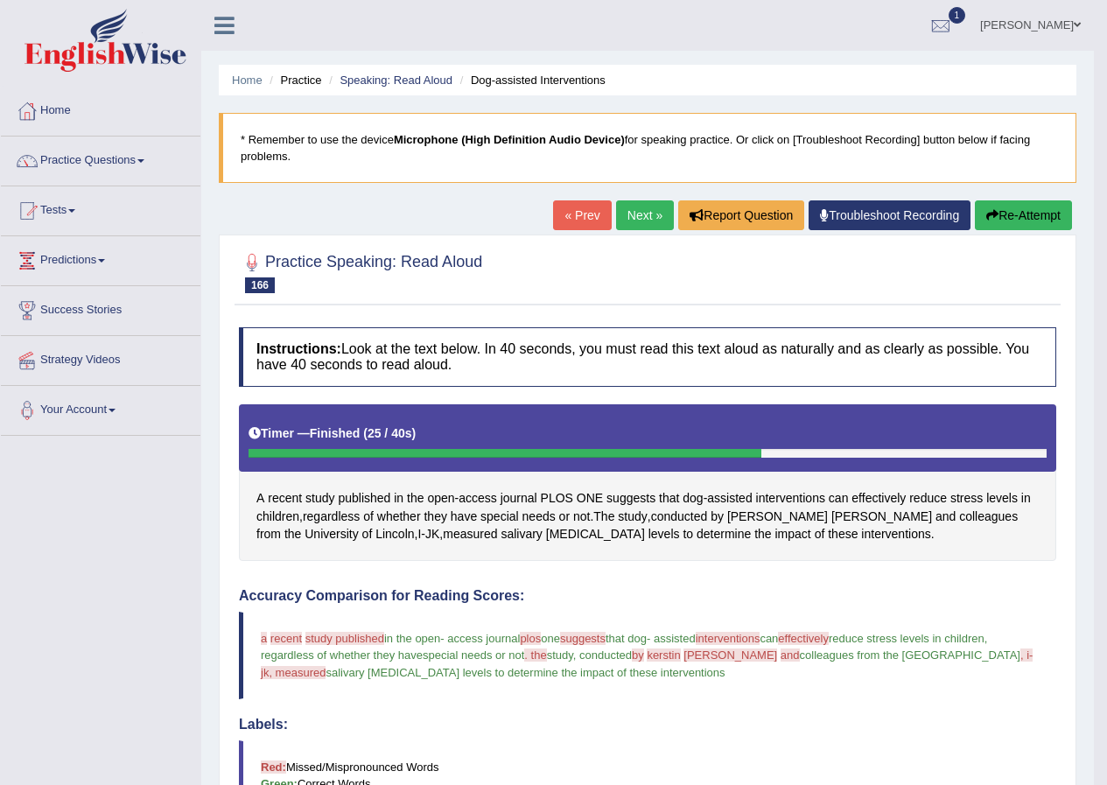
click at [1043, 207] on button "Re-Attempt" at bounding box center [1023, 215] width 97 height 30
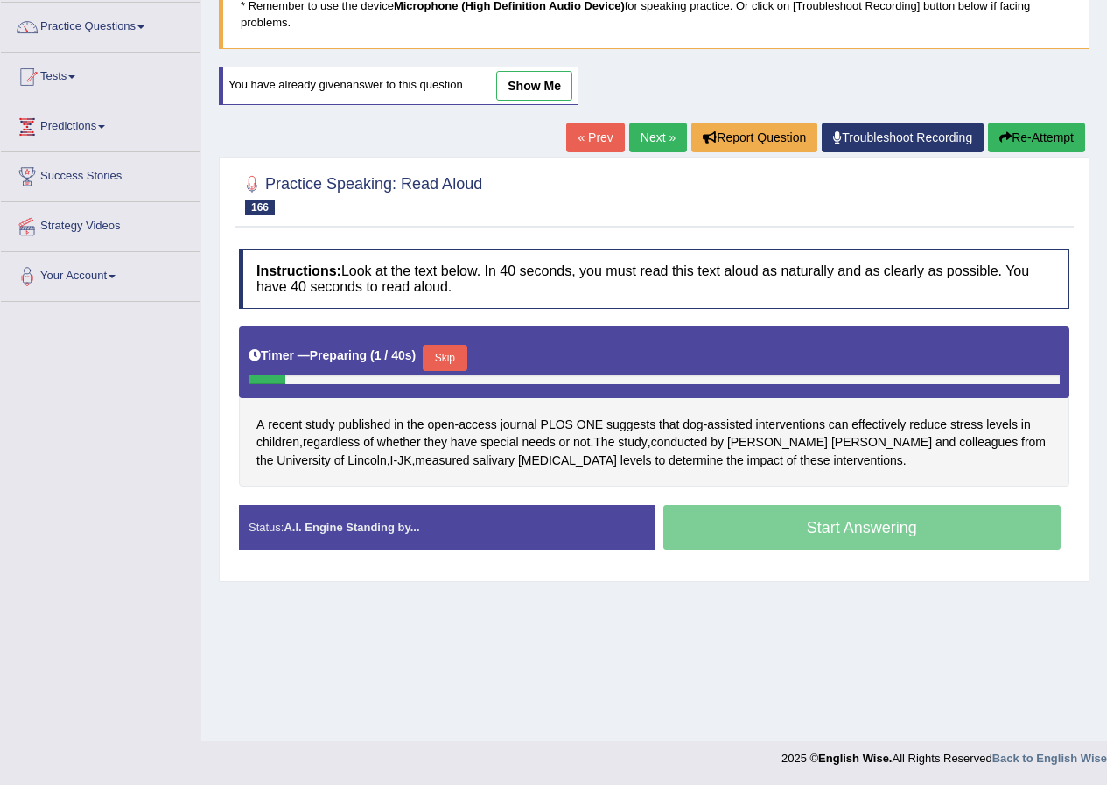
click at [931, 521] on div "Start Answering" at bounding box center [863, 529] width 416 height 49
click at [894, 534] on div "Start Answering" at bounding box center [863, 529] width 416 height 49
click at [459, 353] on button "Skip" at bounding box center [445, 358] width 44 height 26
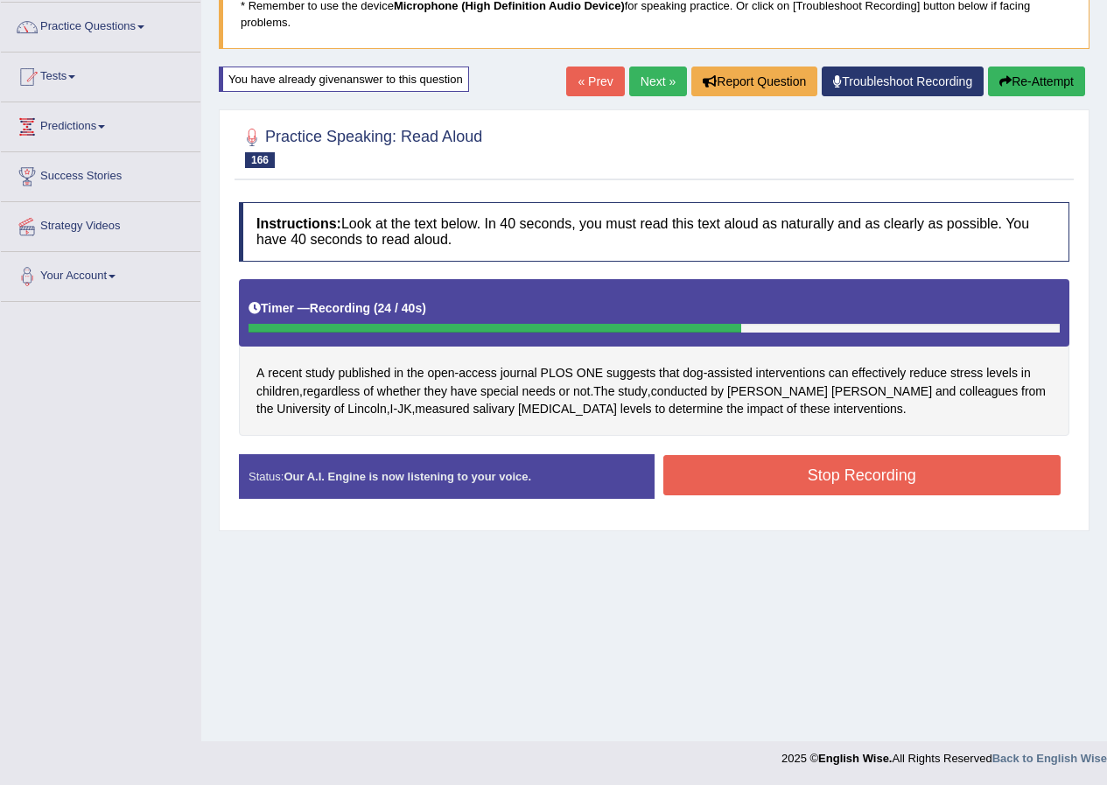
click at [811, 471] on button "Stop Recording" at bounding box center [862, 475] width 398 height 40
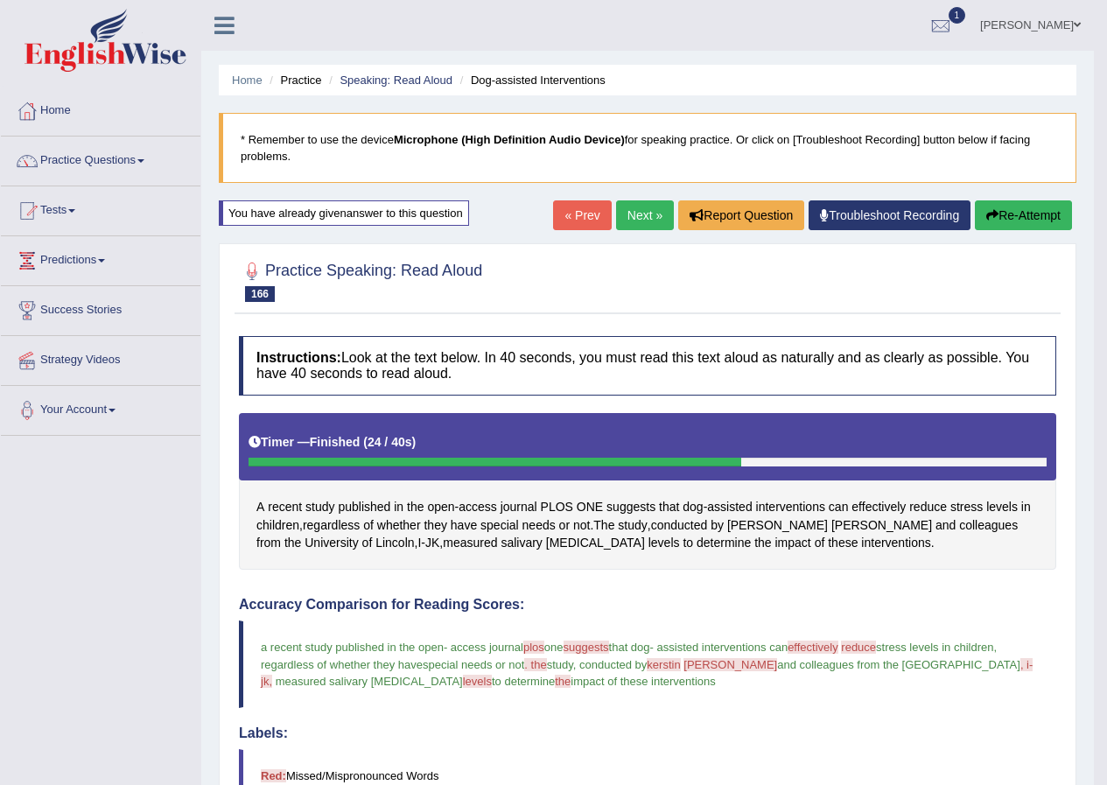
click at [647, 215] on link "Next »" at bounding box center [645, 215] width 58 height 30
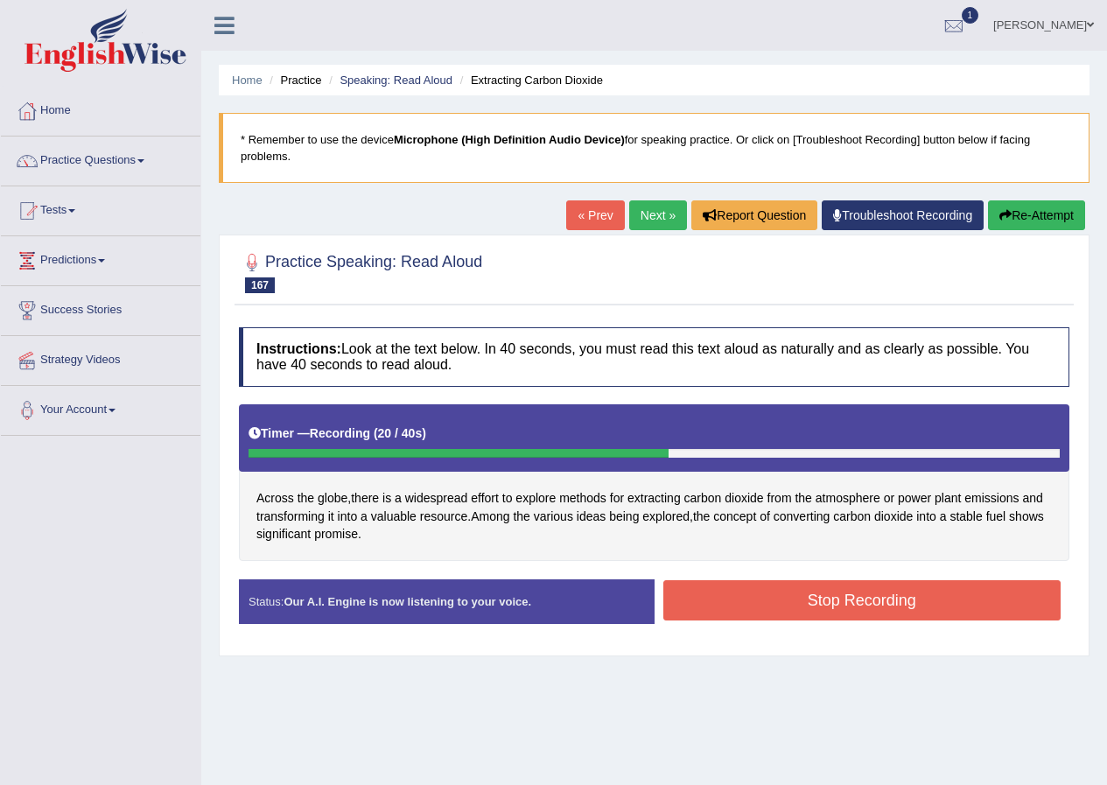
click at [762, 597] on button "Stop Recording" at bounding box center [862, 600] width 398 height 40
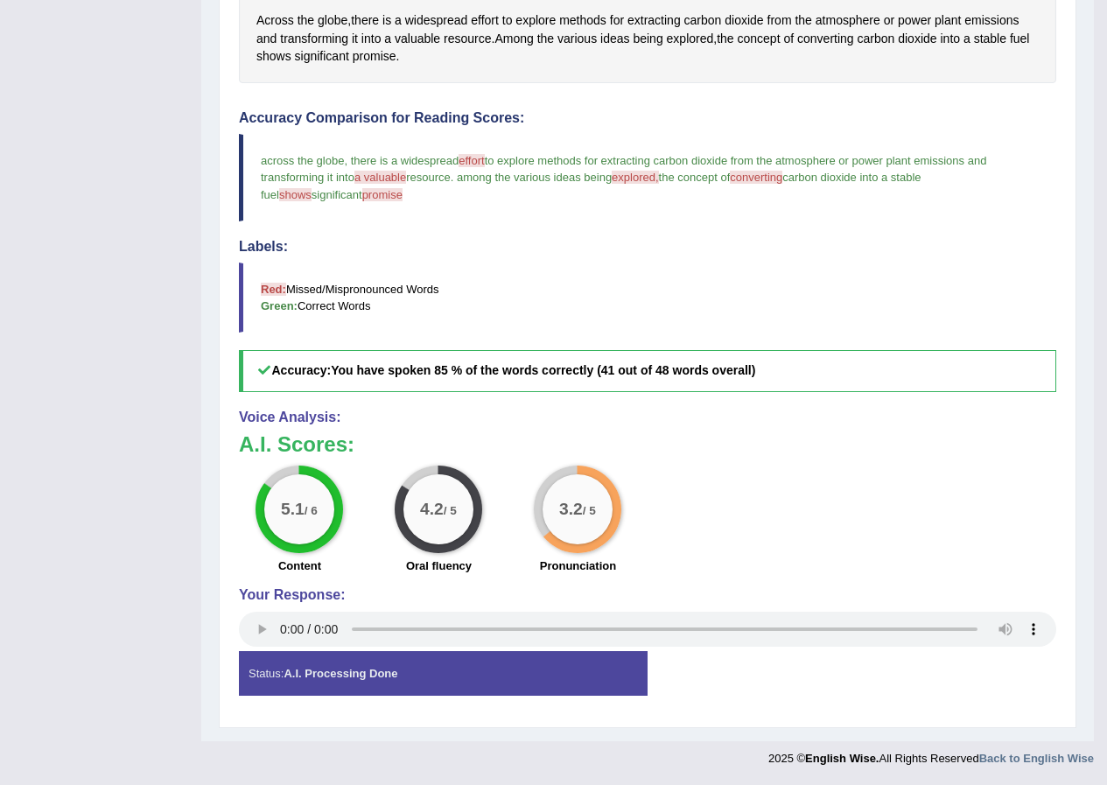
scroll to position [128, 0]
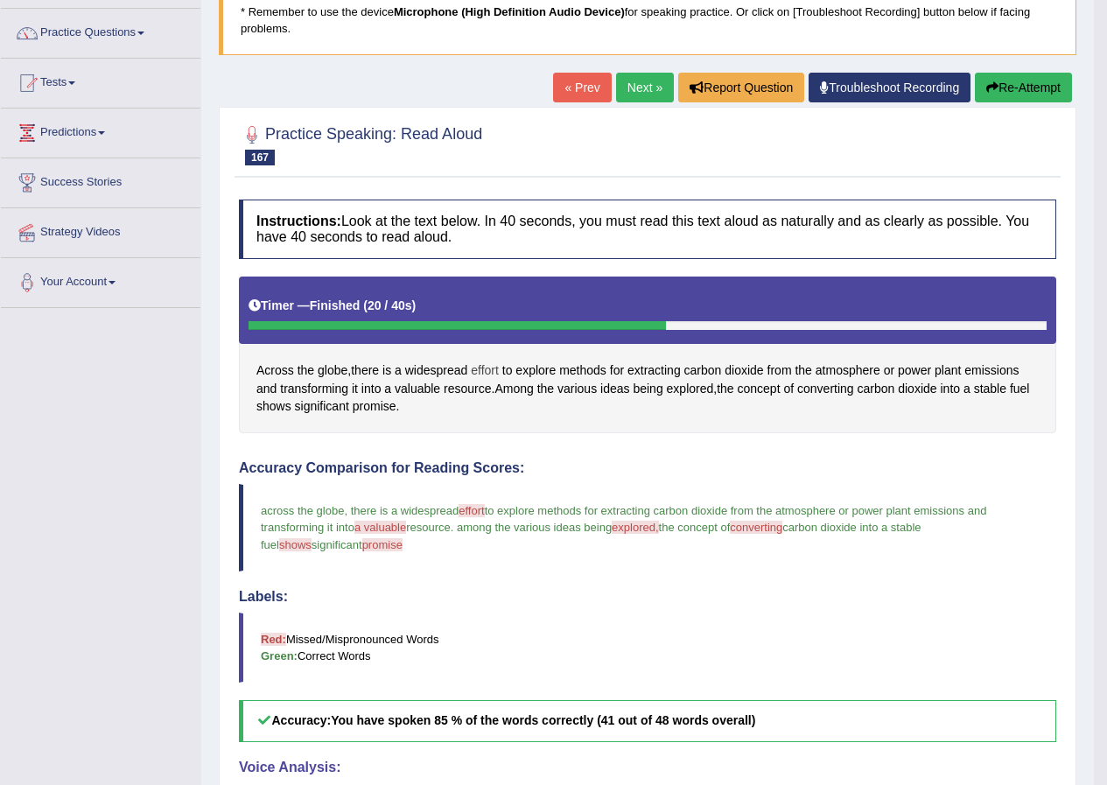
click at [495, 365] on span "effort" at bounding box center [485, 370] width 28 height 18
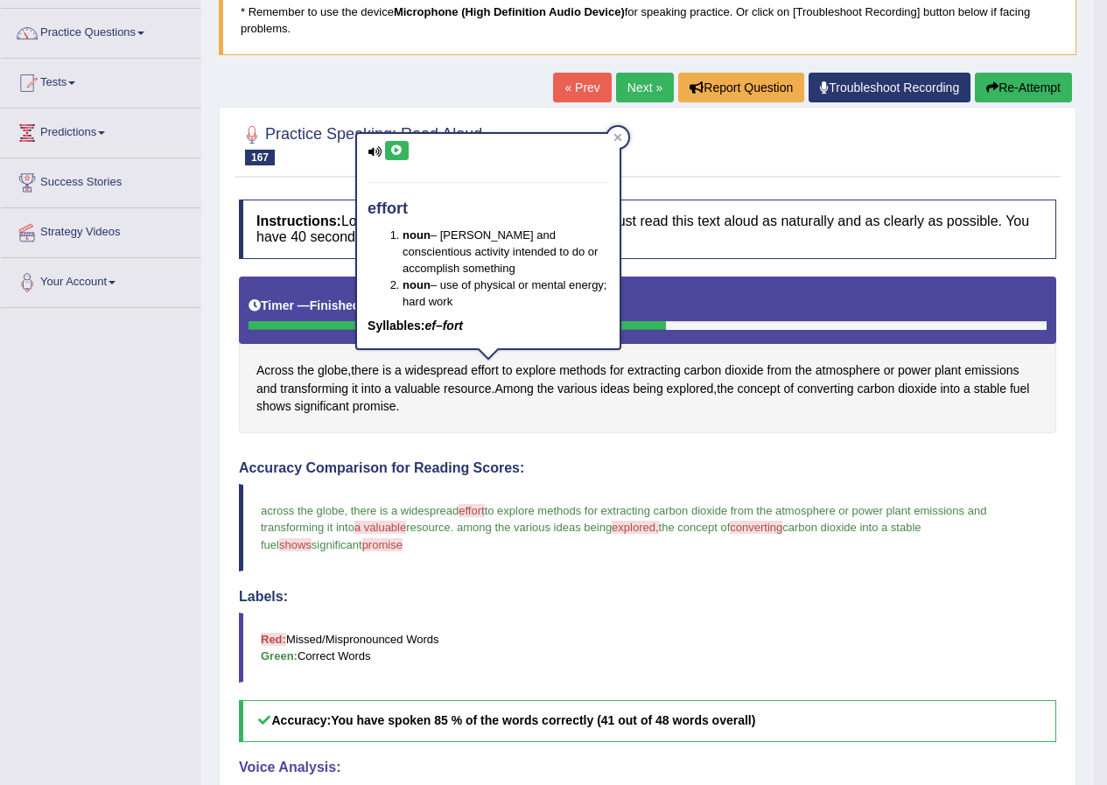
click at [405, 149] on button at bounding box center [397, 150] width 24 height 19
click at [616, 130] on div at bounding box center [617, 137] width 21 height 21
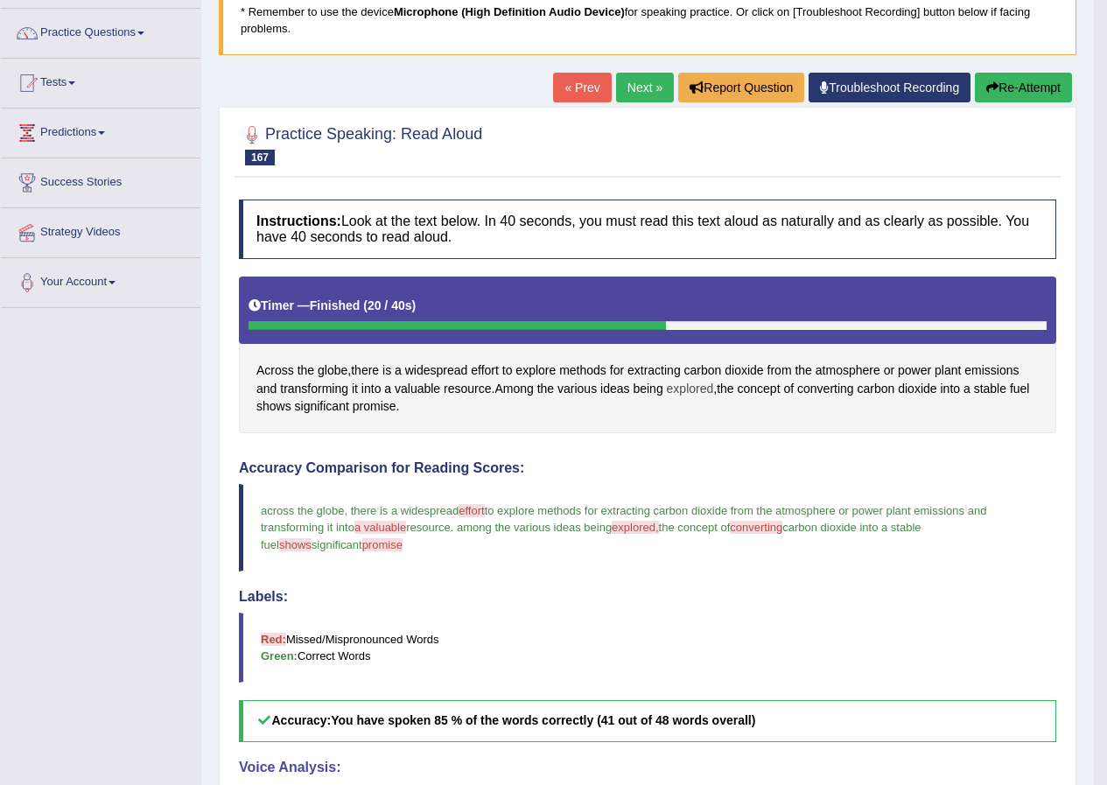
click at [677, 390] on span "explored" at bounding box center [690, 389] width 47 height 18
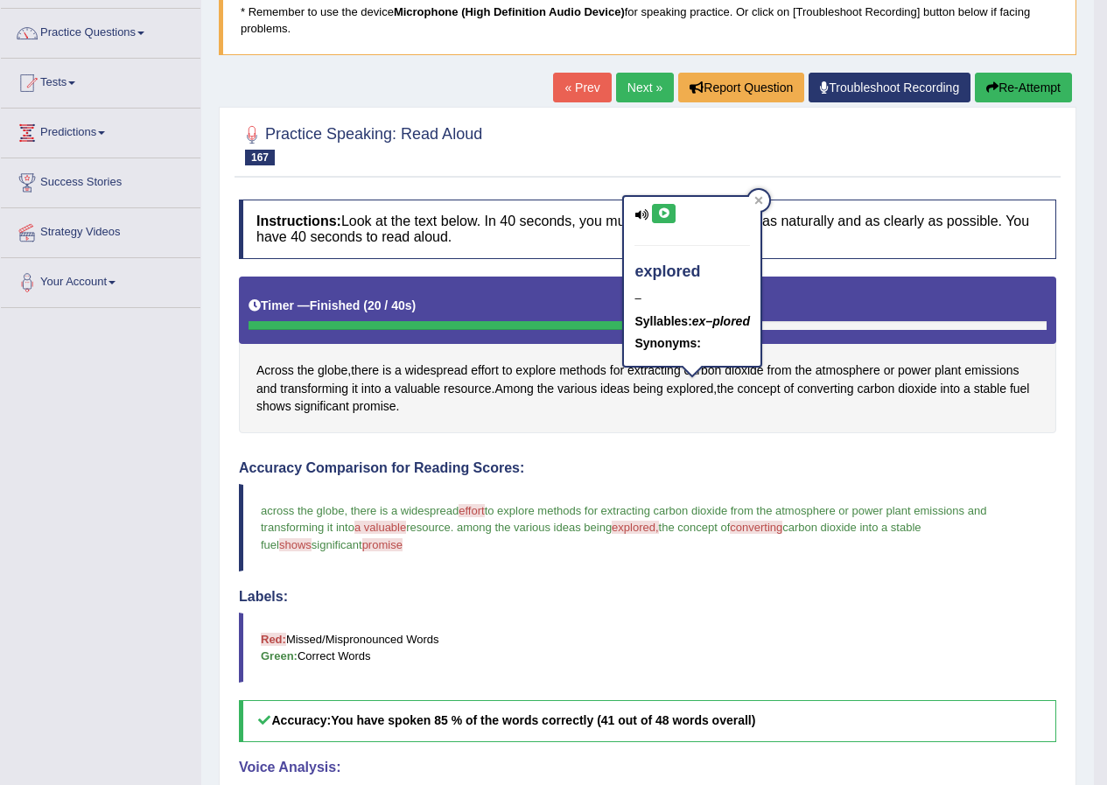
click at [664, 214] on icon at bounding box center [663, 213] width 13 height 11
click at [844, 392] on span "converting" at bounding box center [825, 389] width 57 height 18
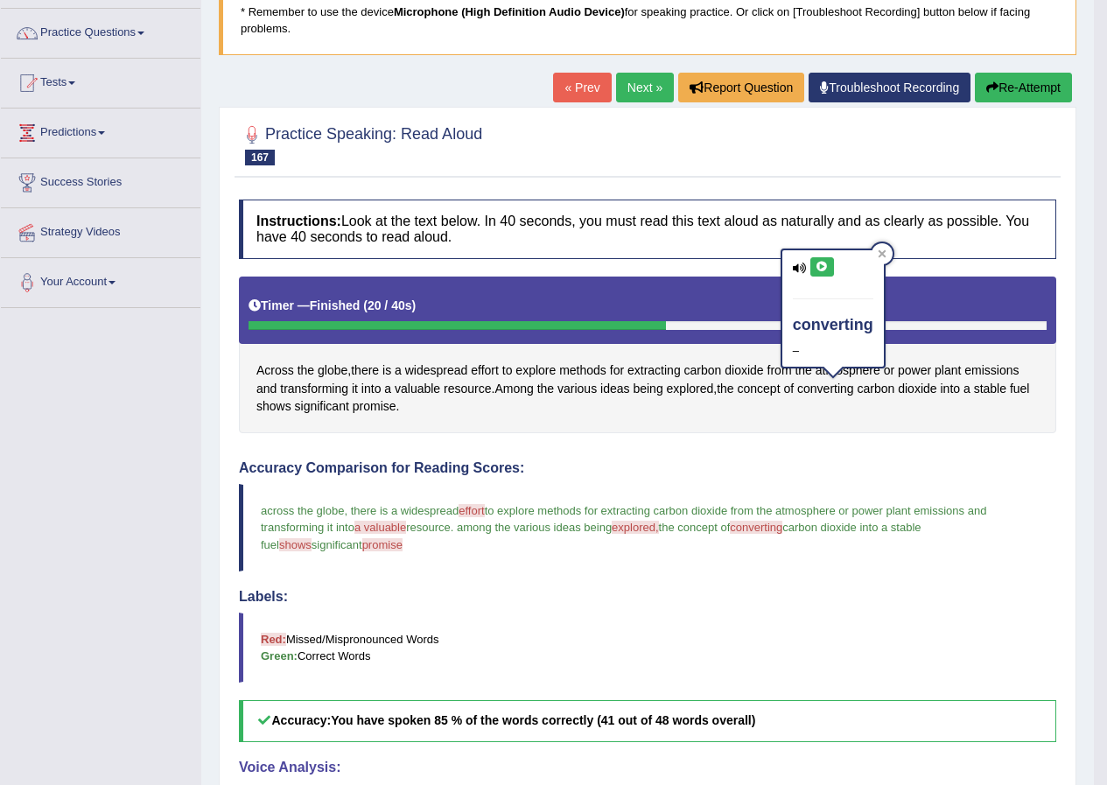
click at [819, 268] on icon at bounding box center [822, 267] width 13 height 11
click at [827, 272] on button at bounding box center [822, 266] width 24 height 19
click at [373, 405] on span "promise" at bounding box center [375, 406] width 44 height 18
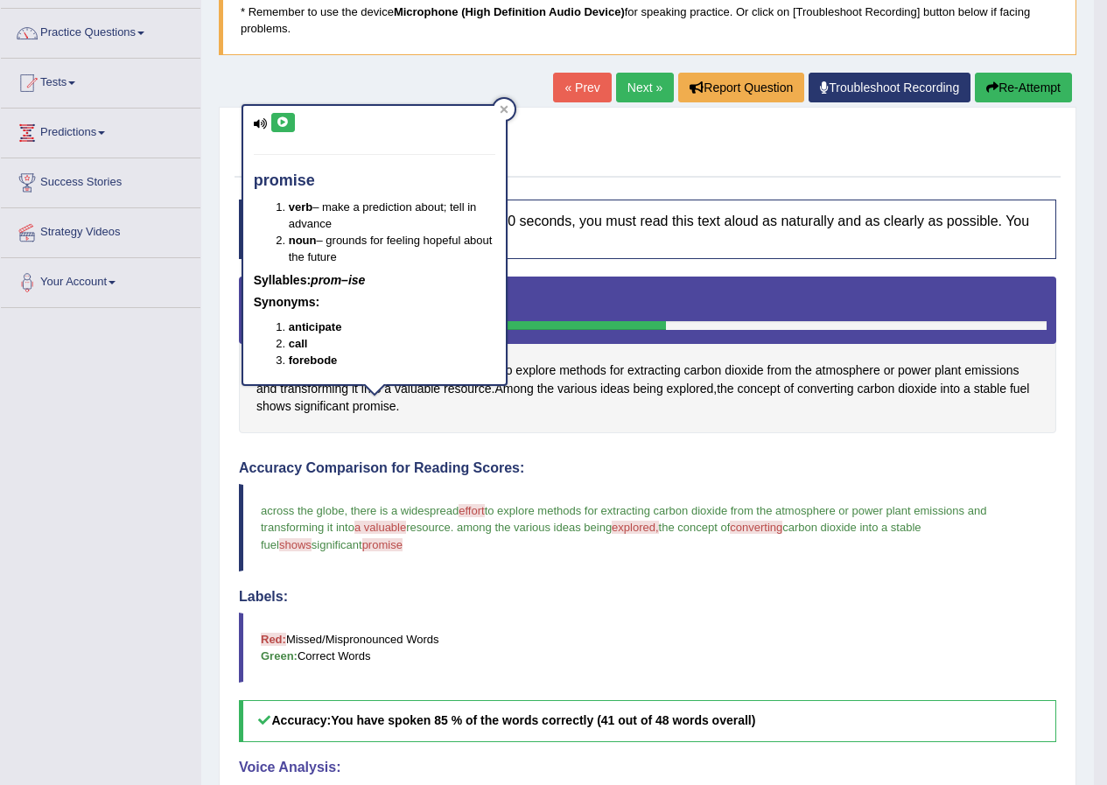
click at [286, 123] on icon at bounding box center [283, 122] width 13 height 11
click at [501, 112] on icon at bounding box center [504, 109] width 8 height 8
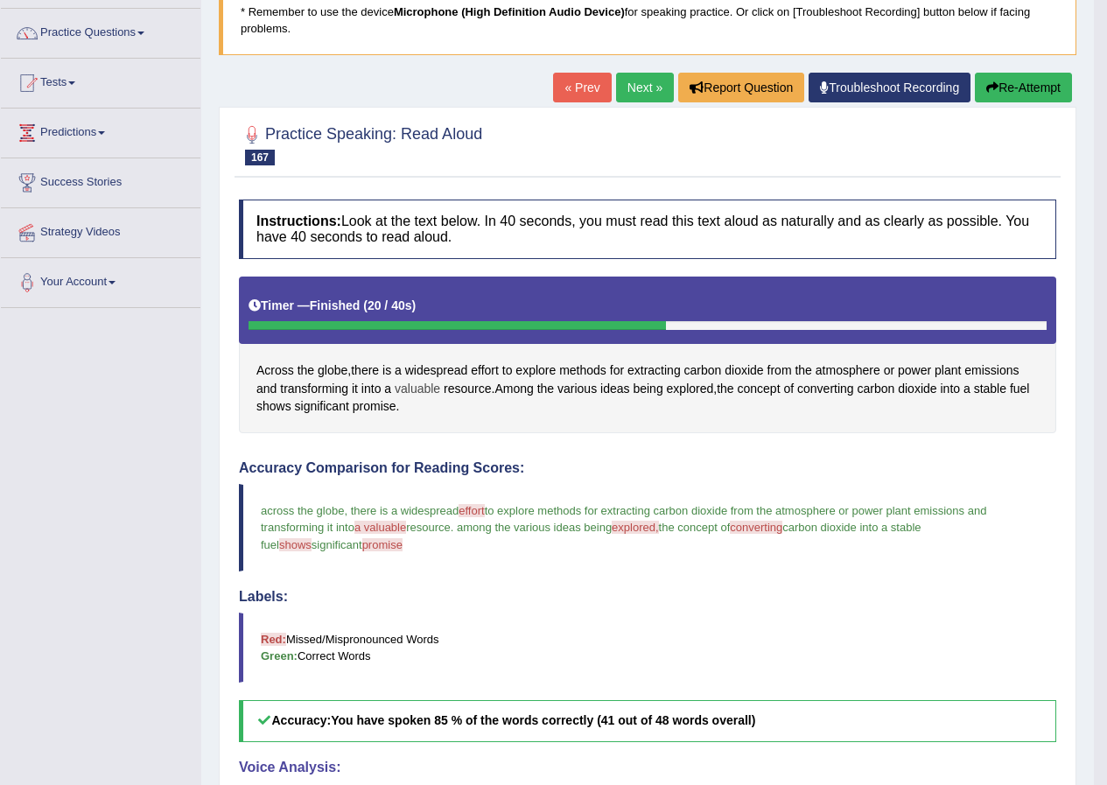
click at [431, 391] on span "valuable" at bounding box center [418, 389] width 46 height 18
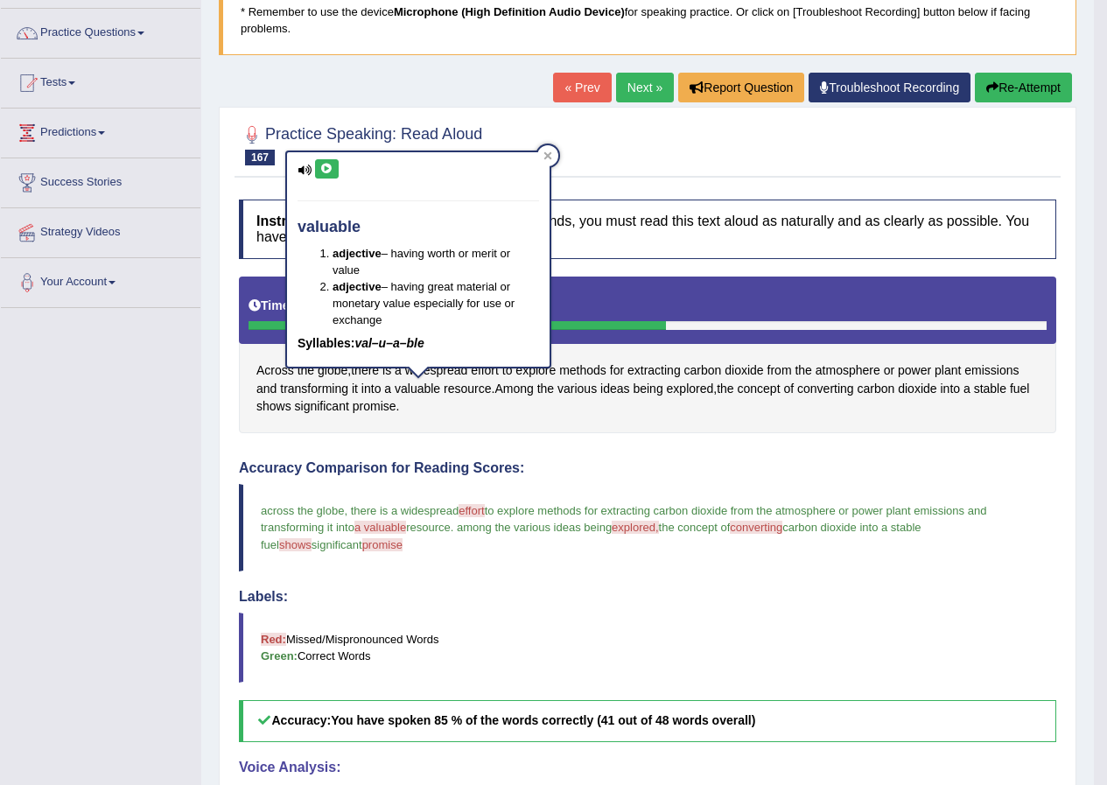
click at [329, 173] on icon at bounding box center [326, 169] width 13 height 11
click at [336, 170] on button at bounding box center [327, 168] width 24 height 19
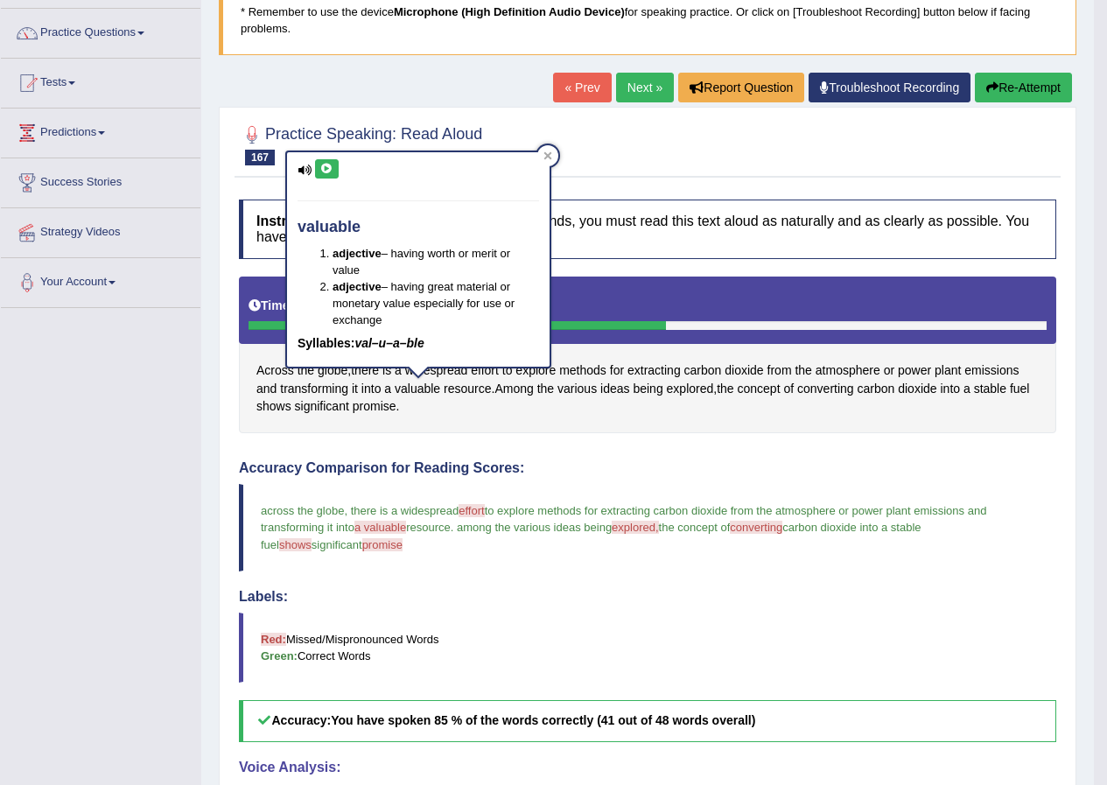
click at [336, 170] on button at bounding box center [327, 168] width 24 height 19
click at [335, 170] on button at bounding box center [327, 168] width 24 height 19
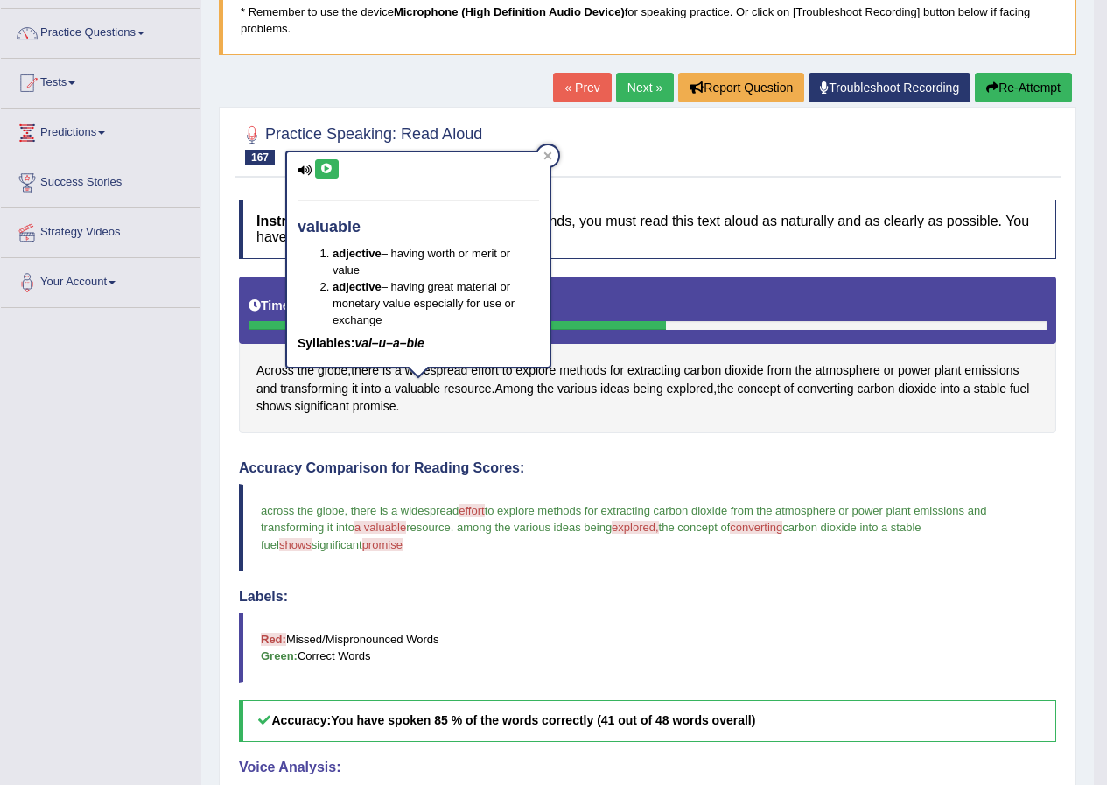
click at [335, 170] on button at bounding box center [327, 168] width 24 height 19
click at [551, 161] on div at bounding box center [547, 155] width 21 height 21
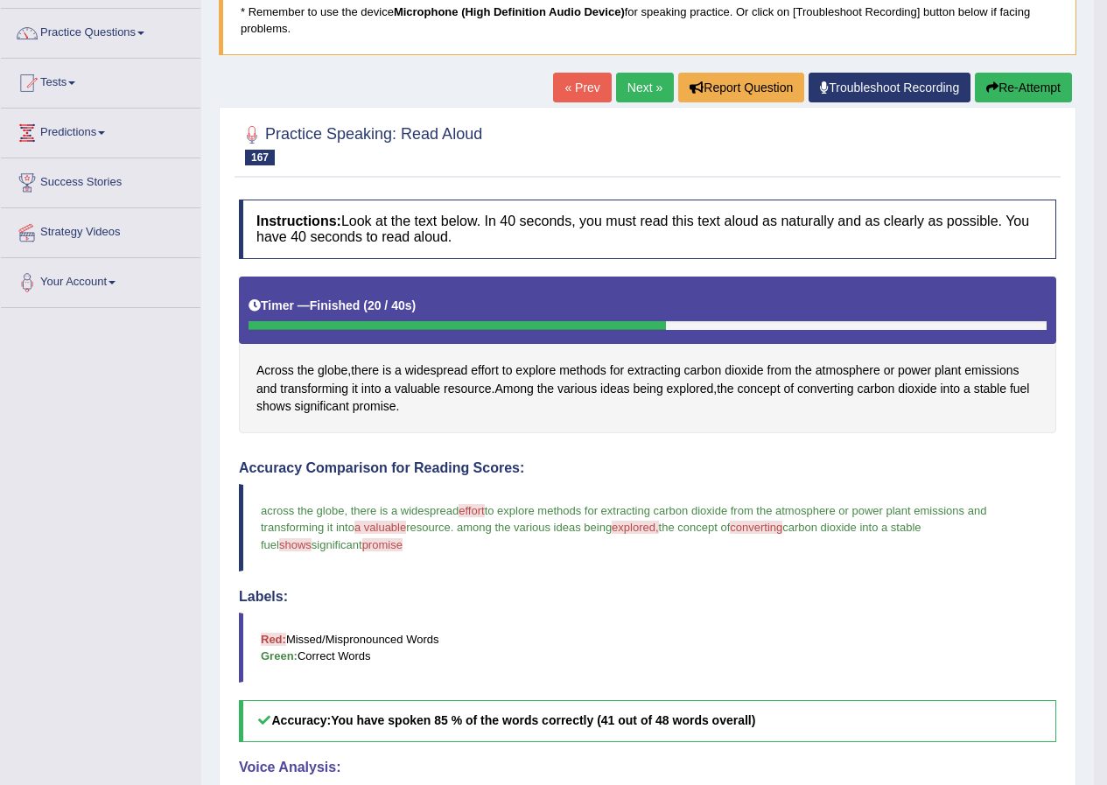
scroll to position [478, 0]
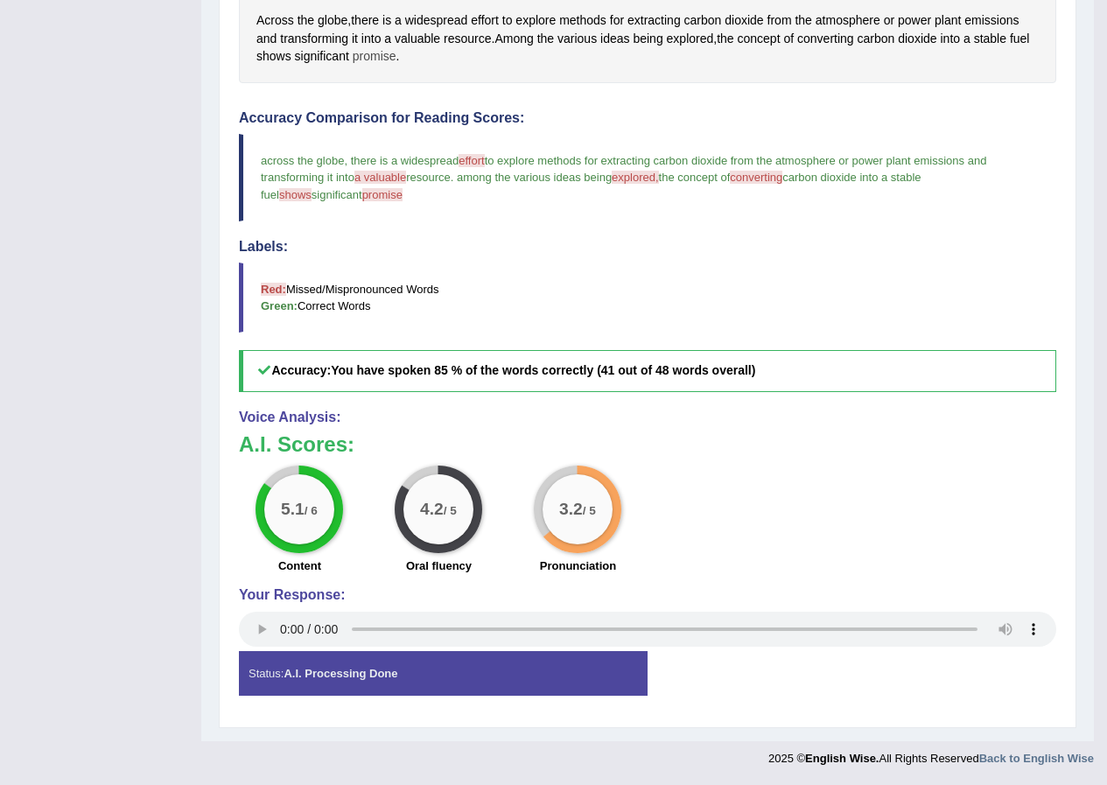
click at [365, 51] on span "promise" at bounding box center [375, 56] width 44 height 18
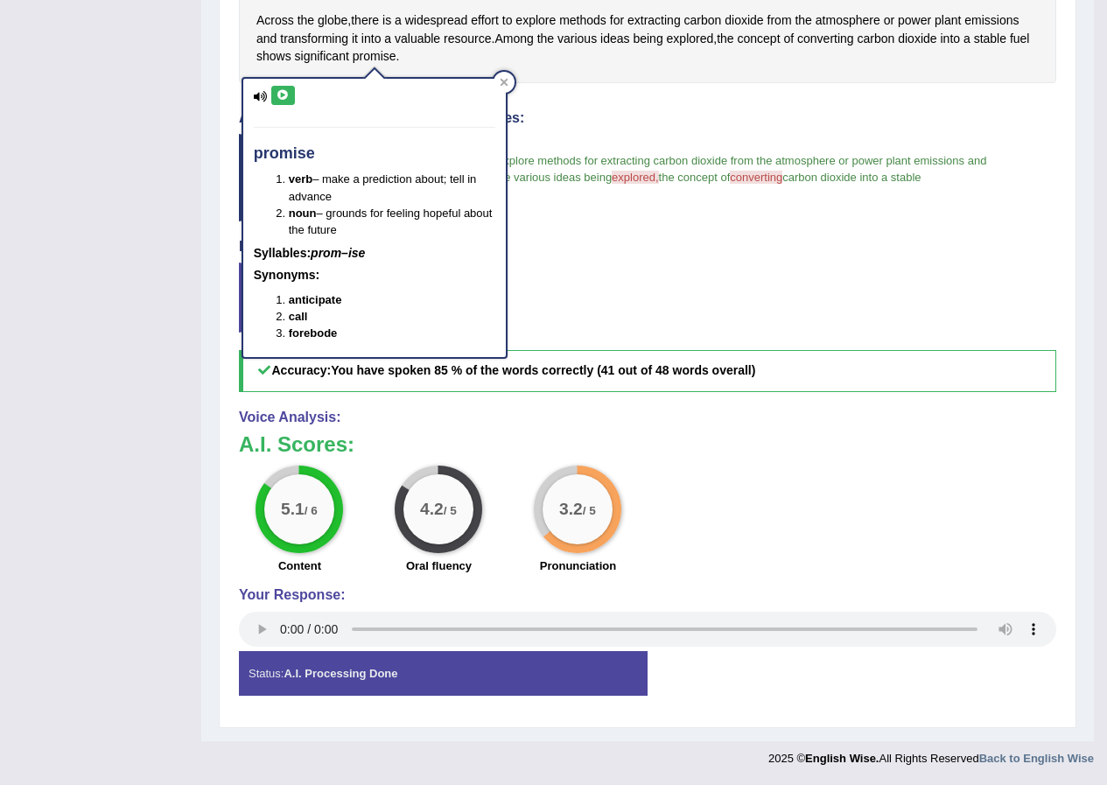
click at [290, 81] on div "promise verb – make a prediction about; tell in advance noun – grounds for feel…" at bounding box center [374, 218] width 263 height 278
click at [290, 89] on button at bounding box center [283, 95] width 24 height 19
click at [557, 79] on div "Across the globe , there is a widespread effort to explore methods for extracti…" at bounding box center [647, 4] width 817 height 157
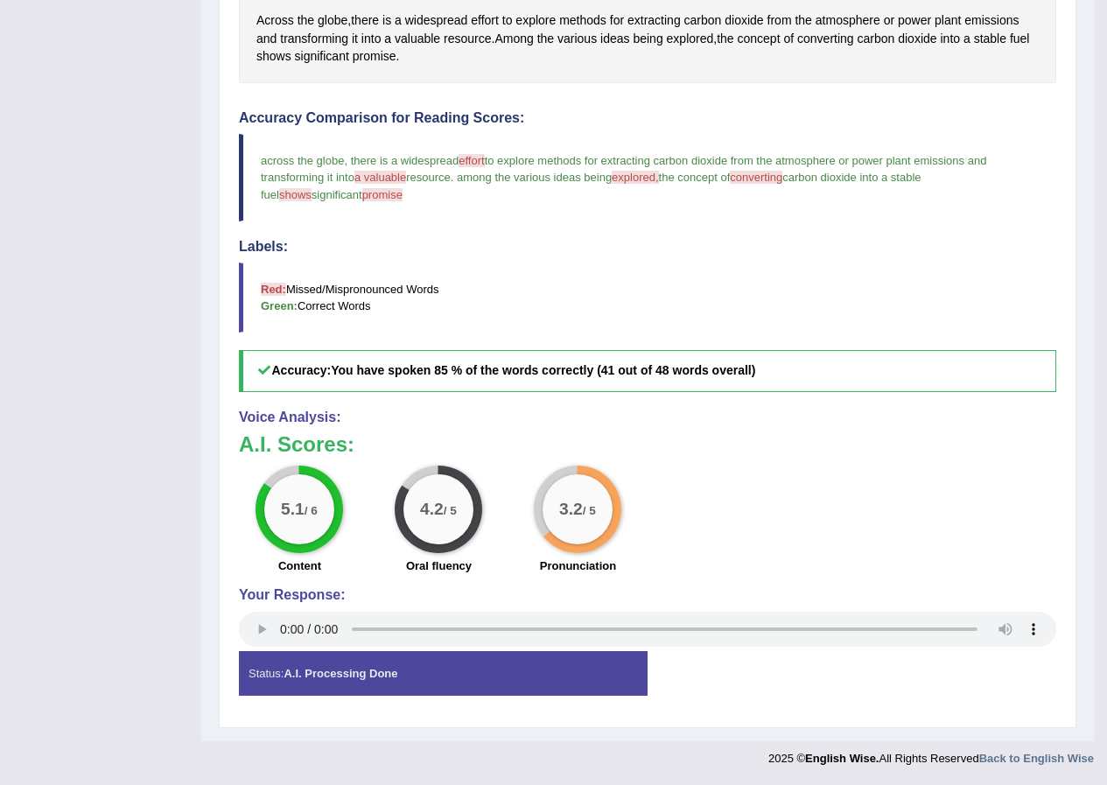
scroll to position [0, 0]
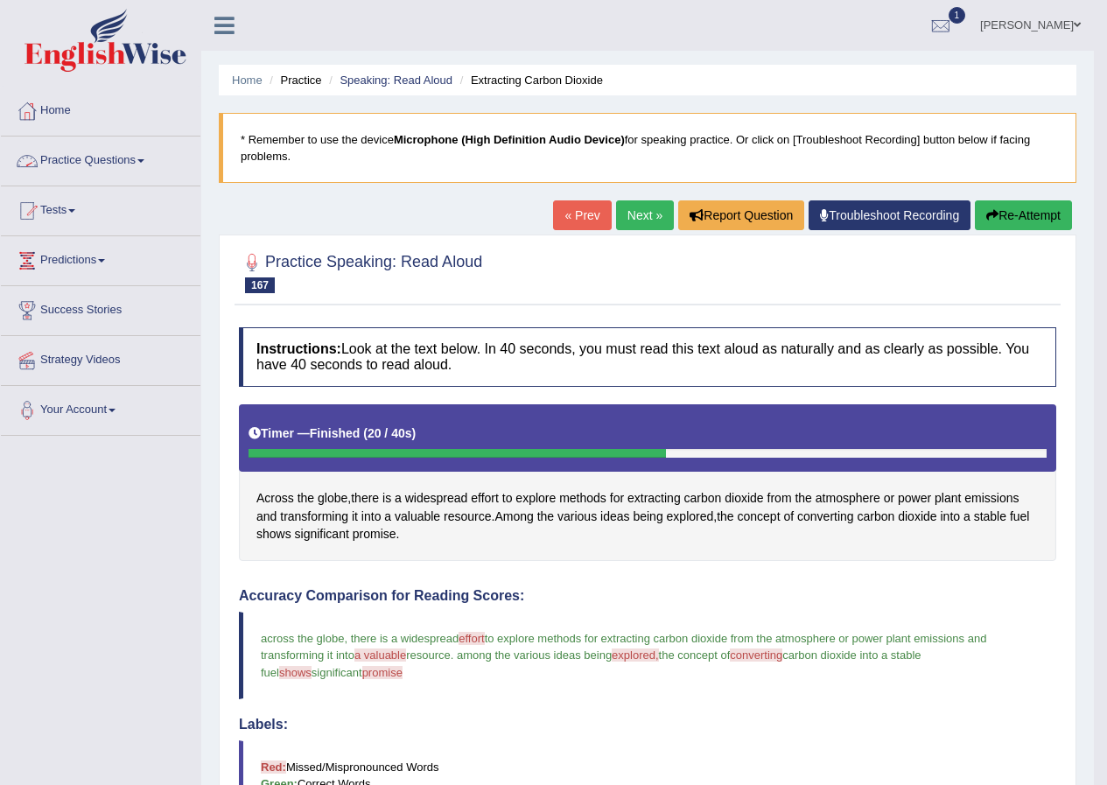
click at [140, 161] on link "Practice Questions" at bounding box center [101, 159] width 200 height 44
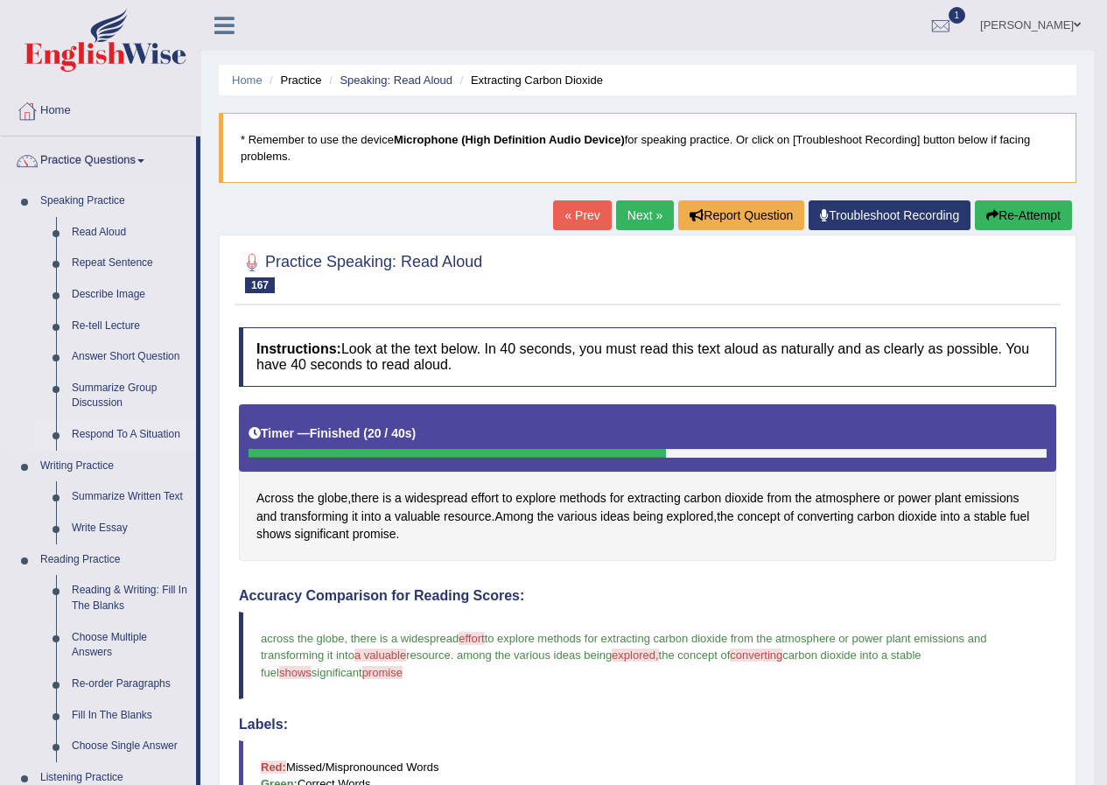
click at [163, 434] on link "Respond To A Situation" at bounding box center [130, 435] width 132 height 32
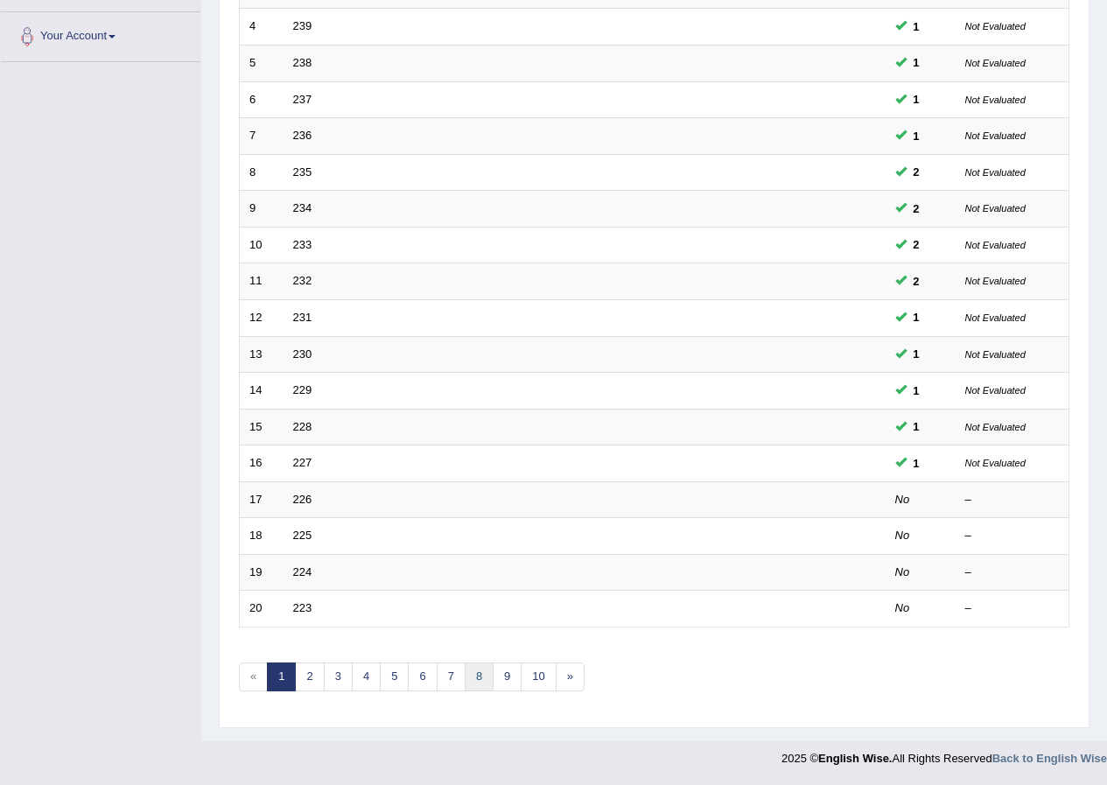
click at [466, 675] on link "8" at bounding box center [479, 676] width 29 height 29
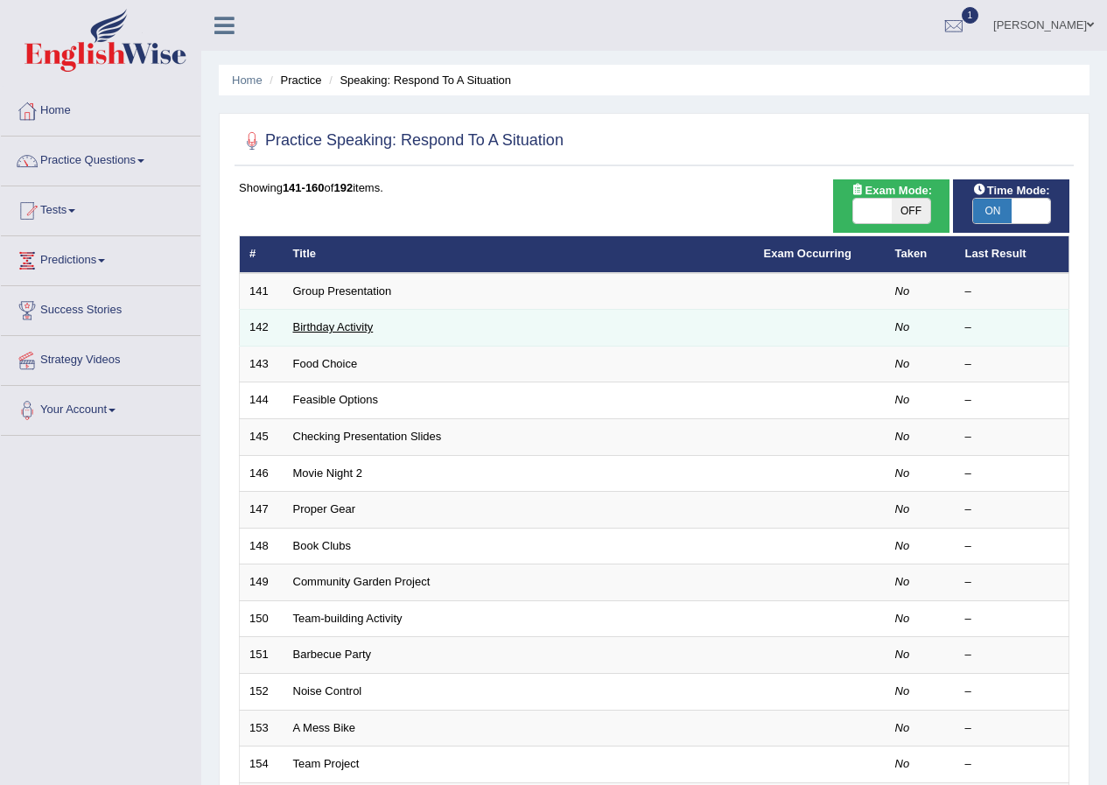
click at [332, 327] on link "Birthday Activity" at bounding box center [333, 326] width 81 height 13
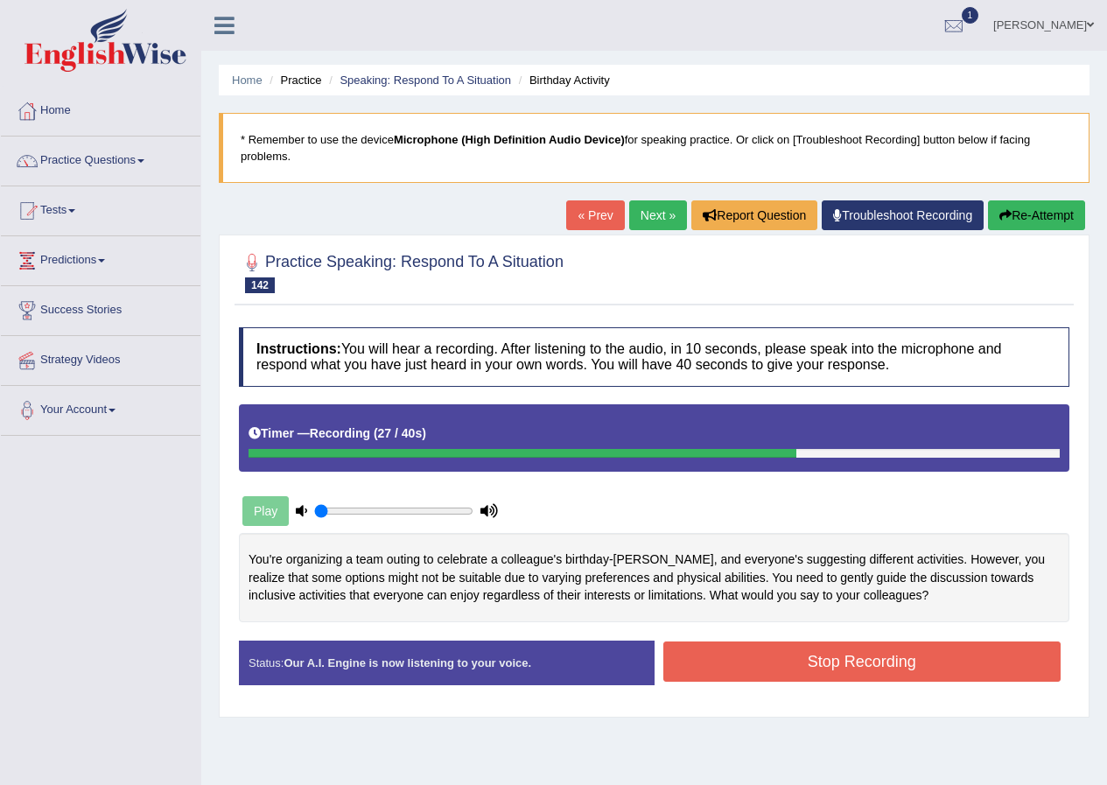
click at [847, 634] on div "Created with Highcharts 7.1.2 Too low Too high Time Pitch meter: 0 10 20 30 40 …" at bounding box center [654, 587] width 848 height 108
click at [835, 662] on button "Stop Recording" at bounding box center [862, 661] width 398 height 40
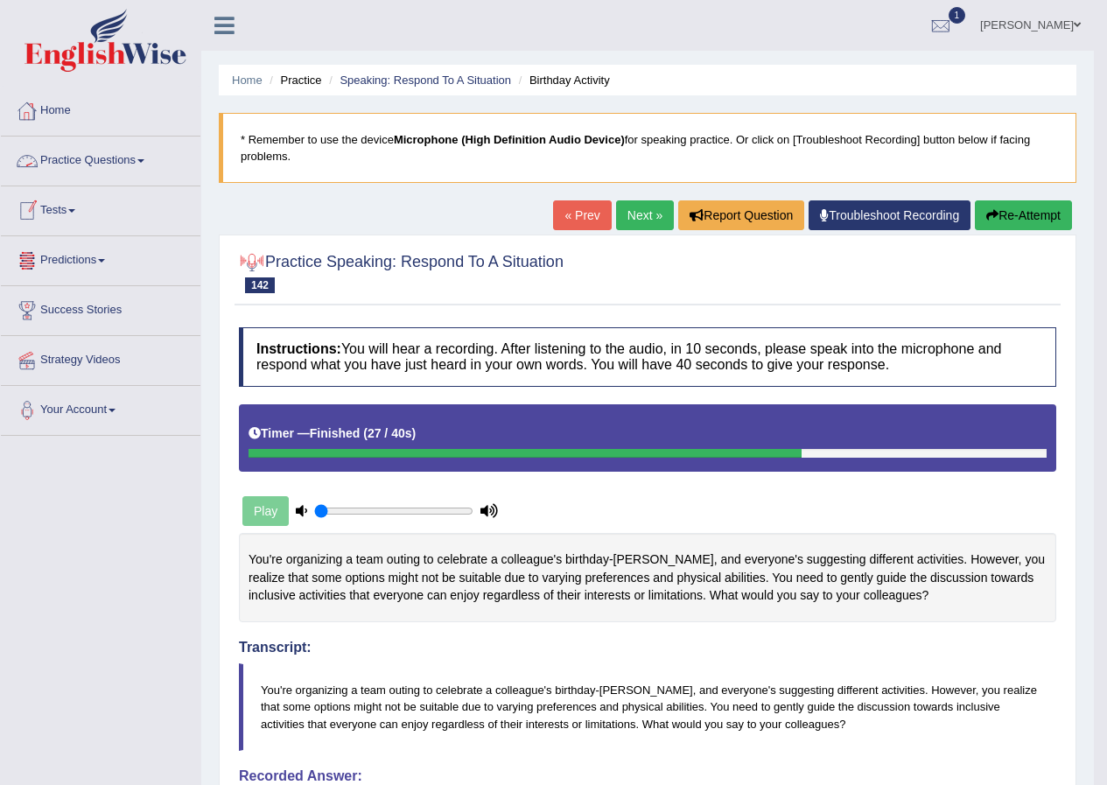
click at [95, 263] on link "Predictions" at bounding box center [101, 258] width 200 height 44
click at [88, 301] on link "Latest Predictions" at bounding box center [114, 301] width 164 height 32
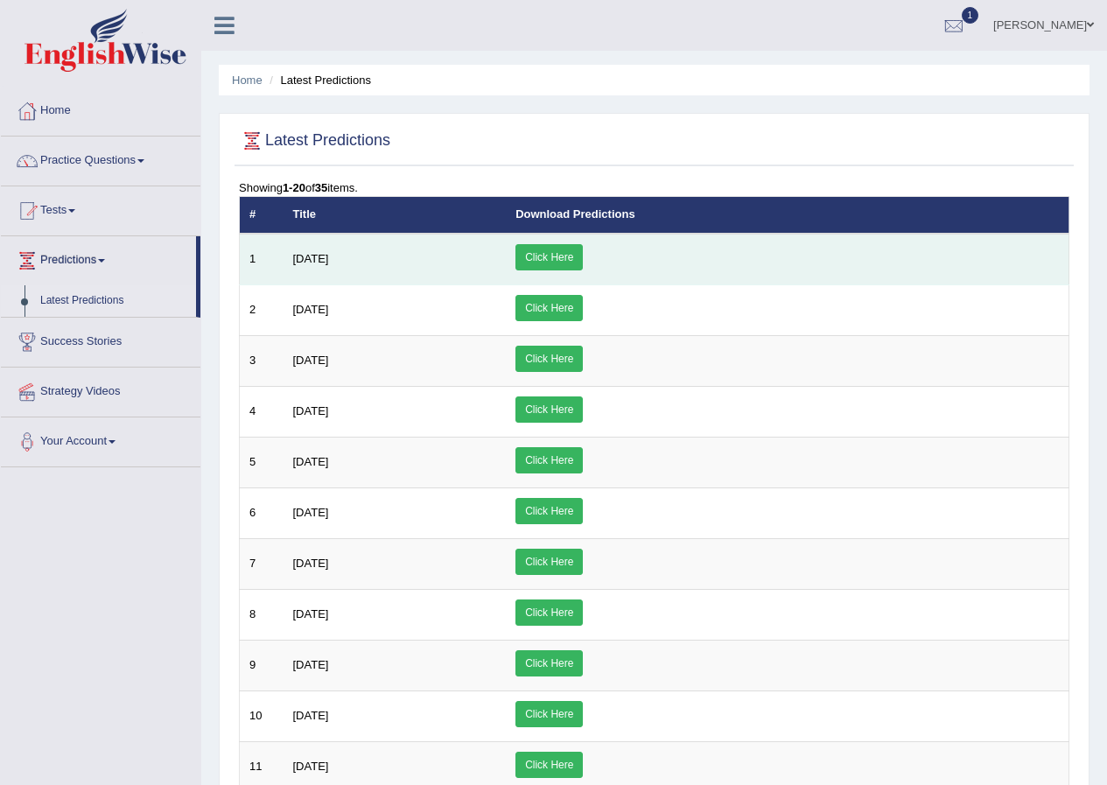
click at [583, 257] on link "Click Here" at bounding box center [548, 257] width 67 height 26
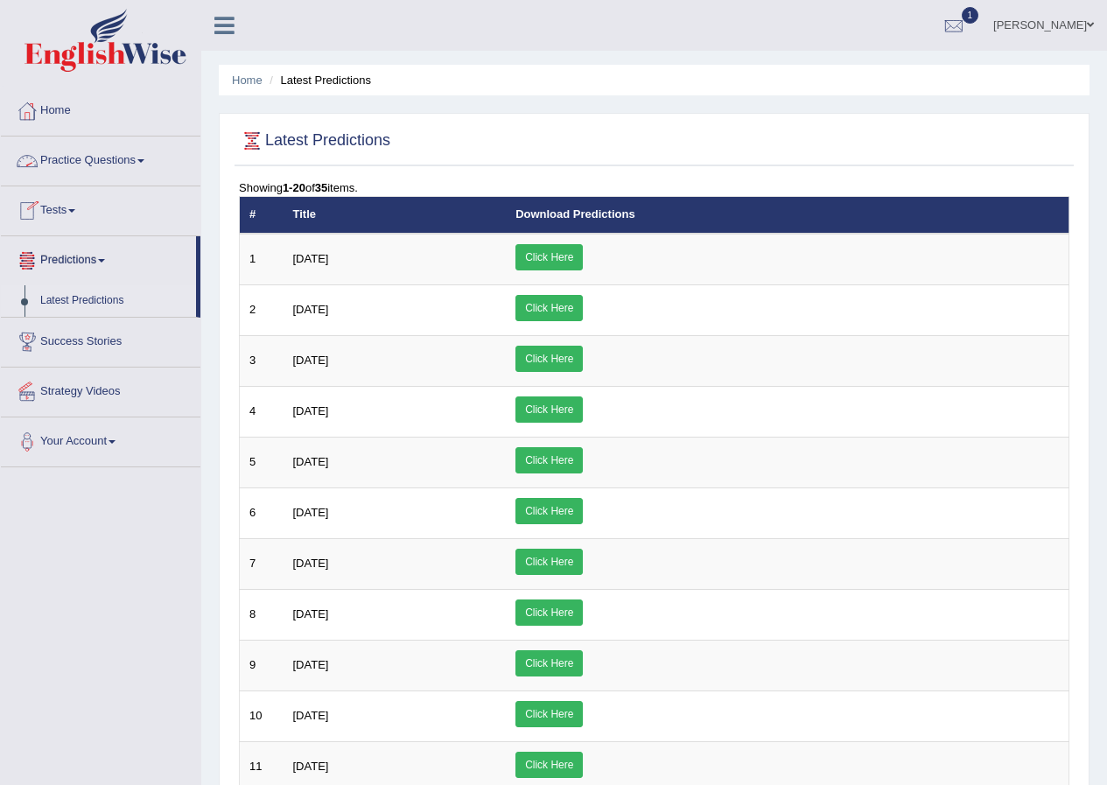
click at [101, 158] on link "Practice Questions" at bounding box center [101, 159] width 200 height 44
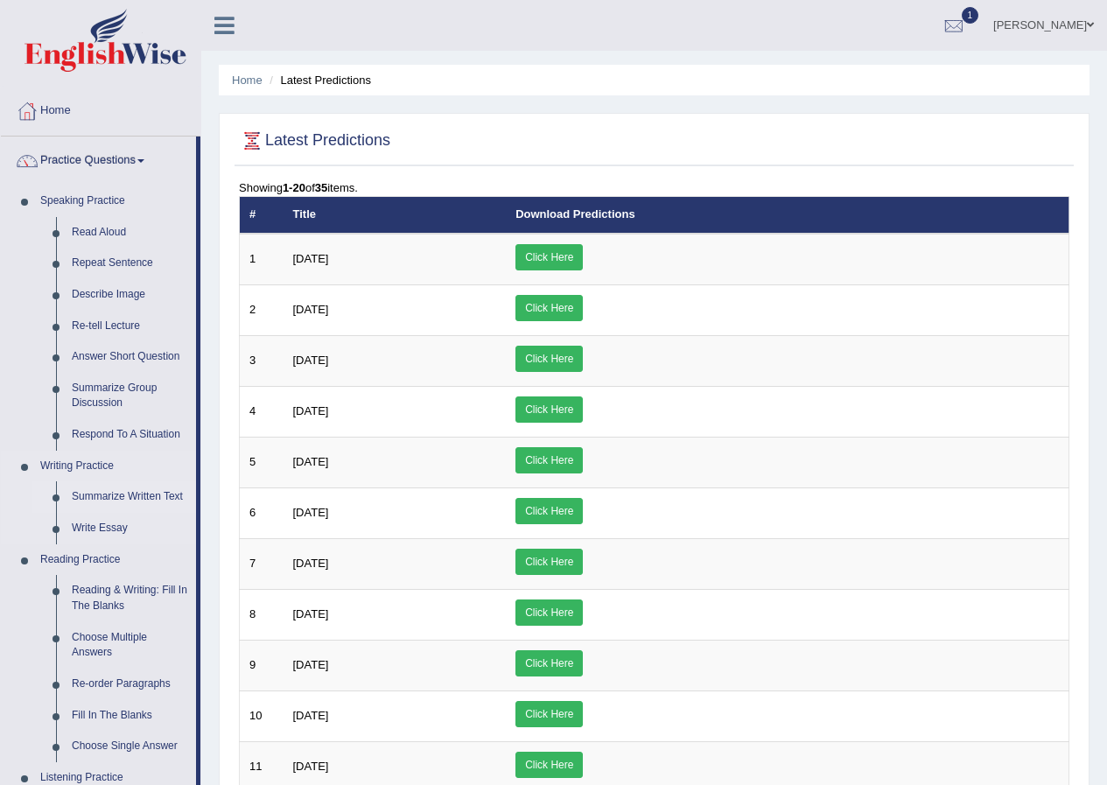
click at [126, 494] on link "Summarize Written Text" at bounding box center [130, 497] width 132 height 32
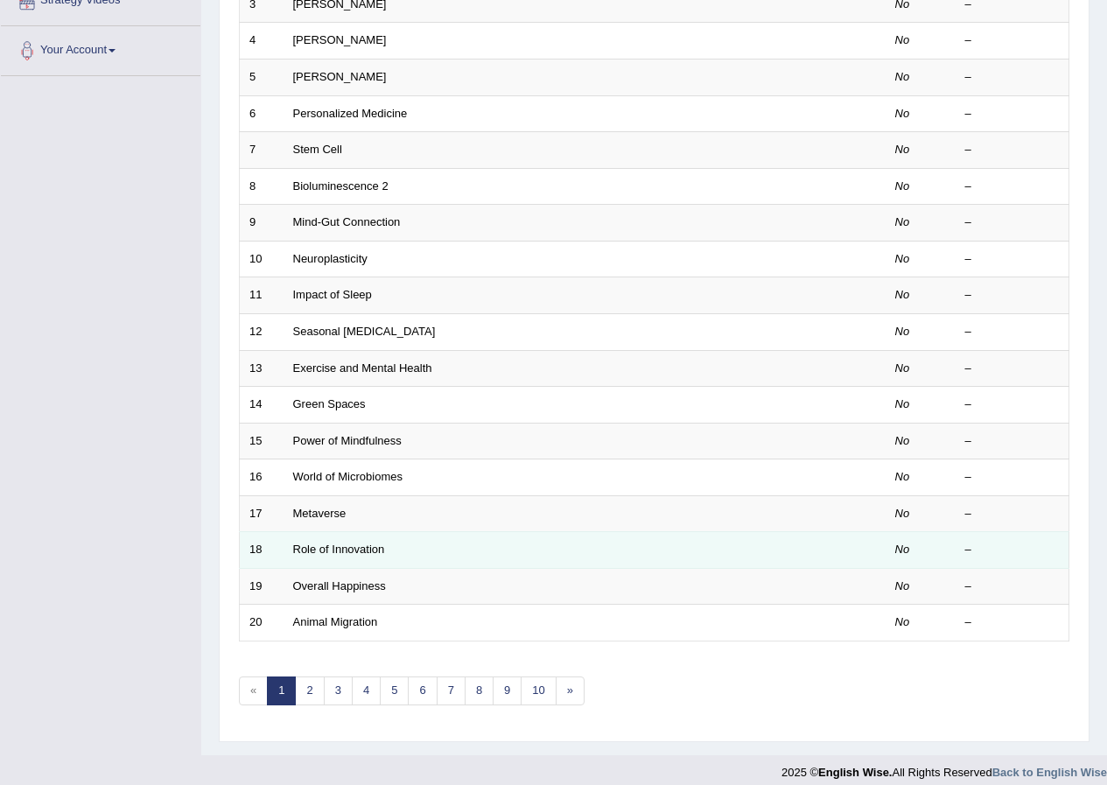
scroll to position [374, 0]
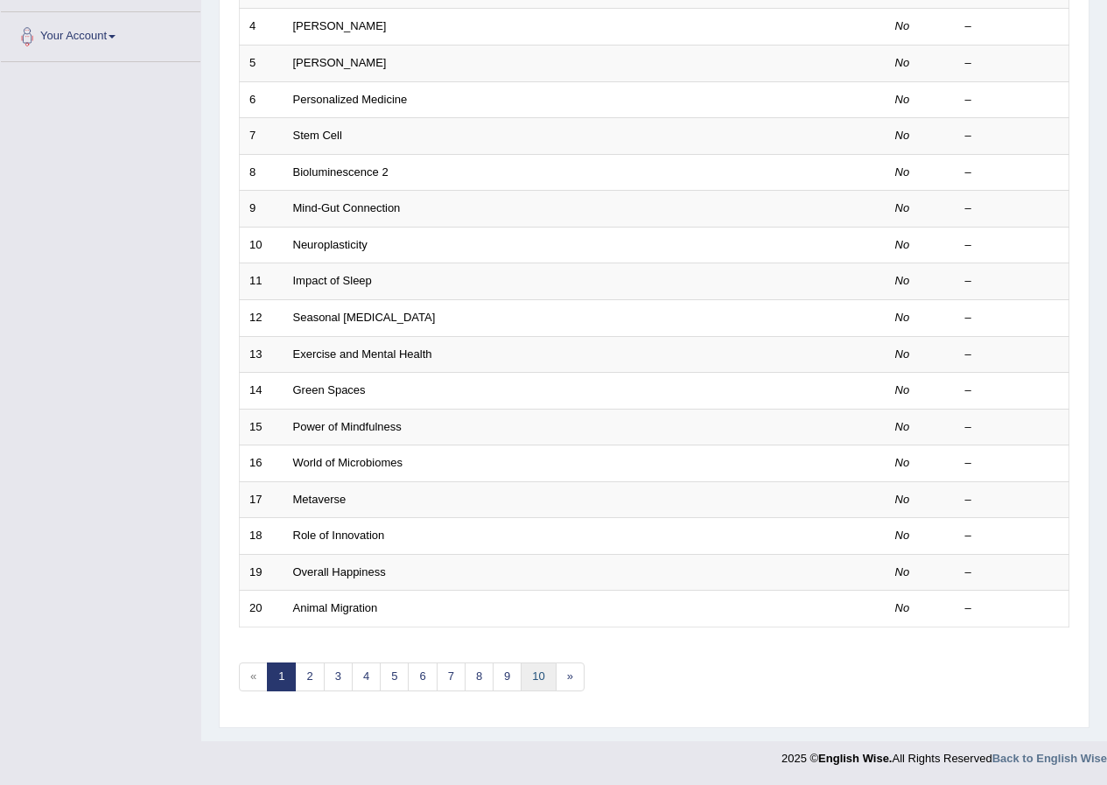
click at [536, 675] on link "10" at bounding box center [538, 676] width 35 height 29
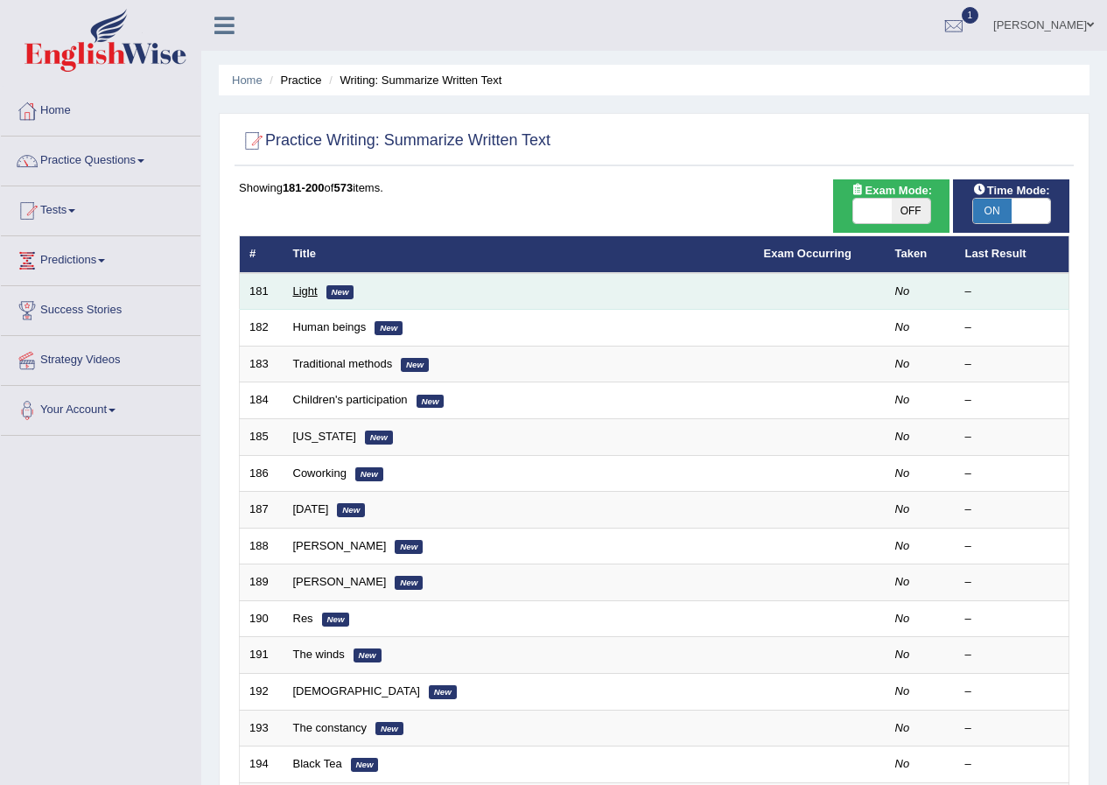
click at [303, 289] on link "Light" at bounding box center [305, 290] width 25 height 13
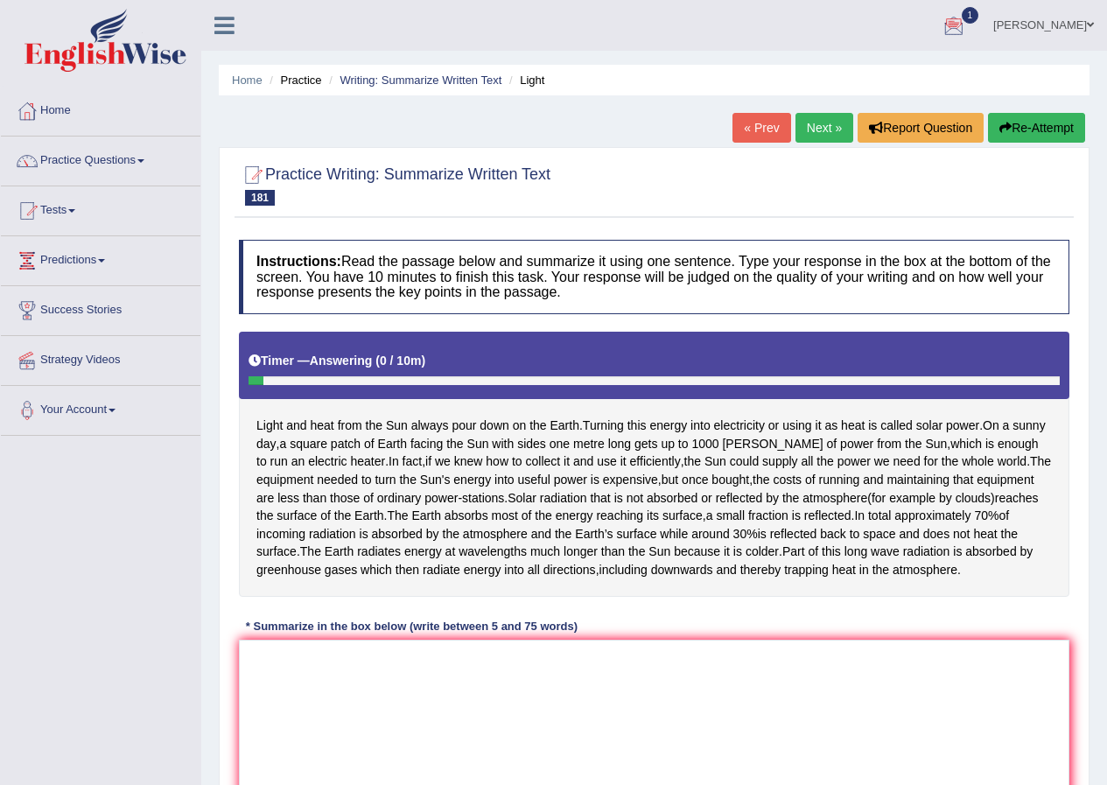
click at [967, 23] on div at bounding box center [954, 26] width 26 height 26
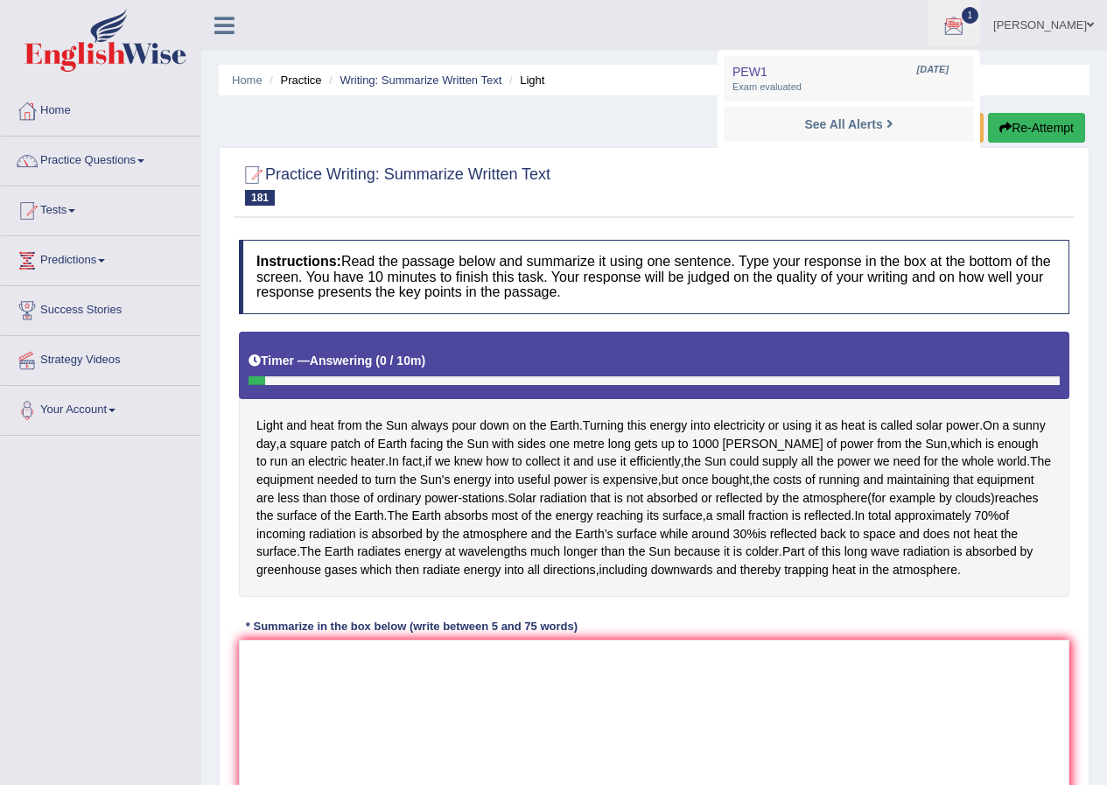
click at [967, 23] on div at bounding box center [954, 26] width 26 height 26
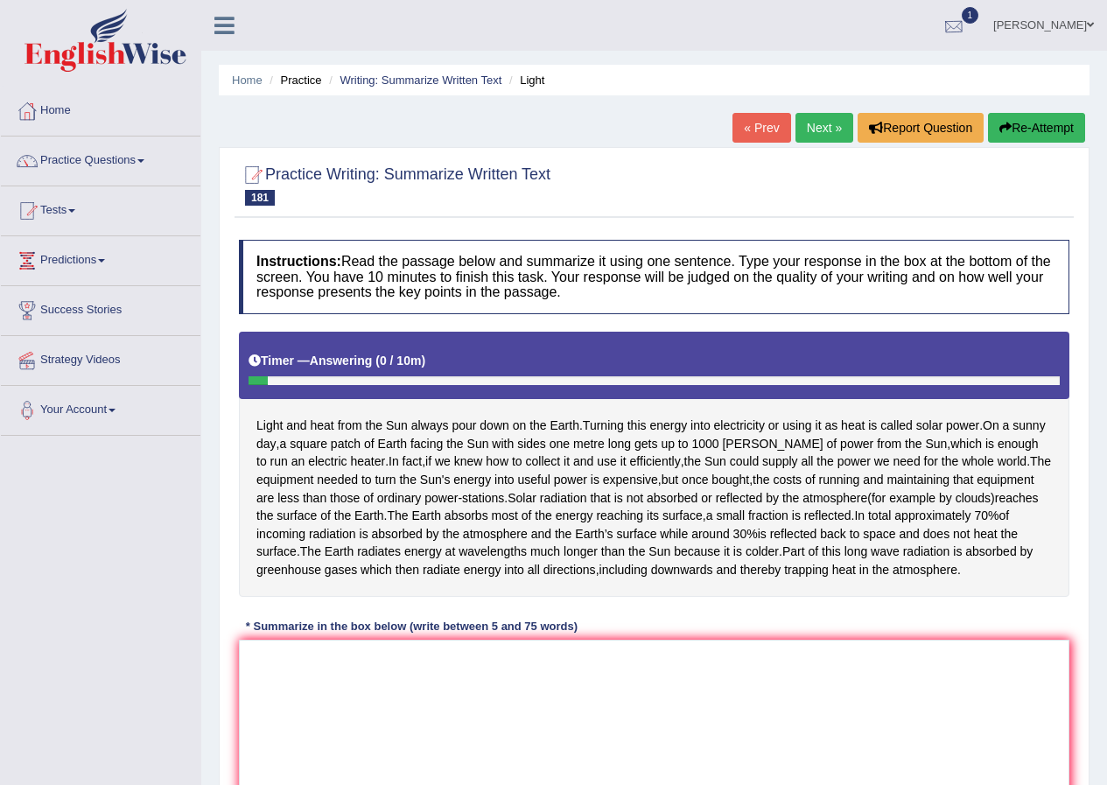
click at [967, 30] on div at bounding box center [954, 26] width 26 height 26
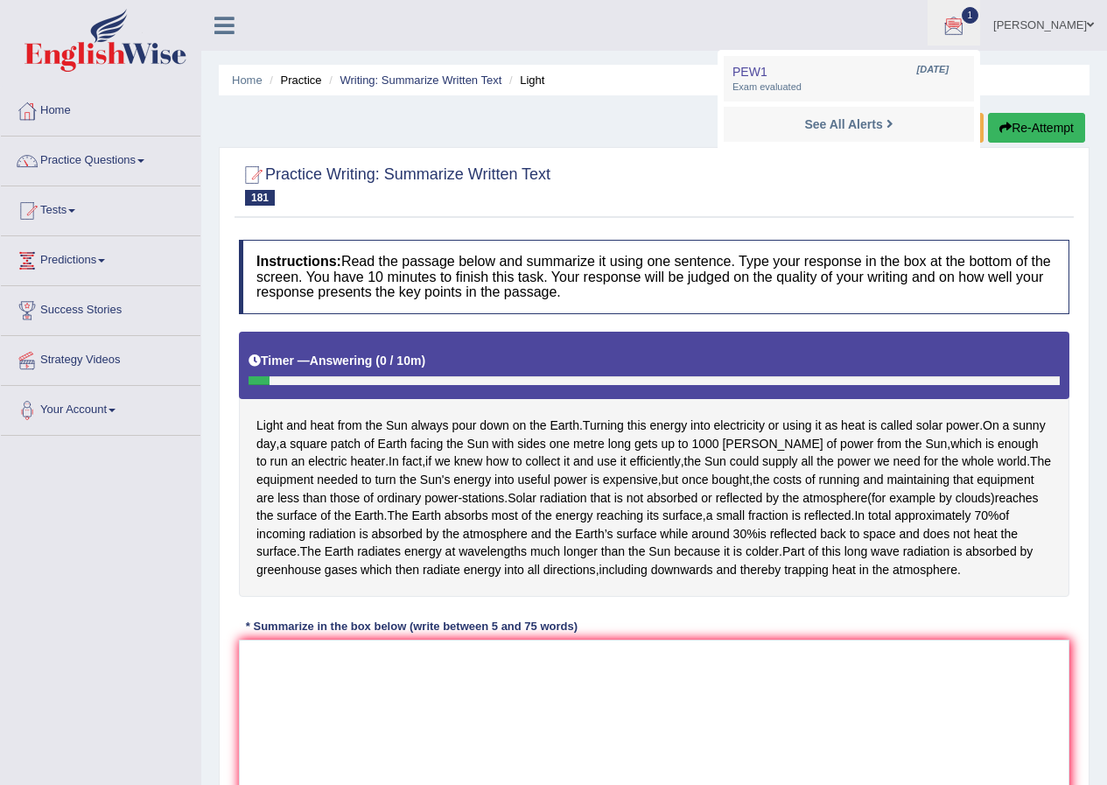
click at [967, 30] on div at bounding box center [954, 26] width 26 height 26
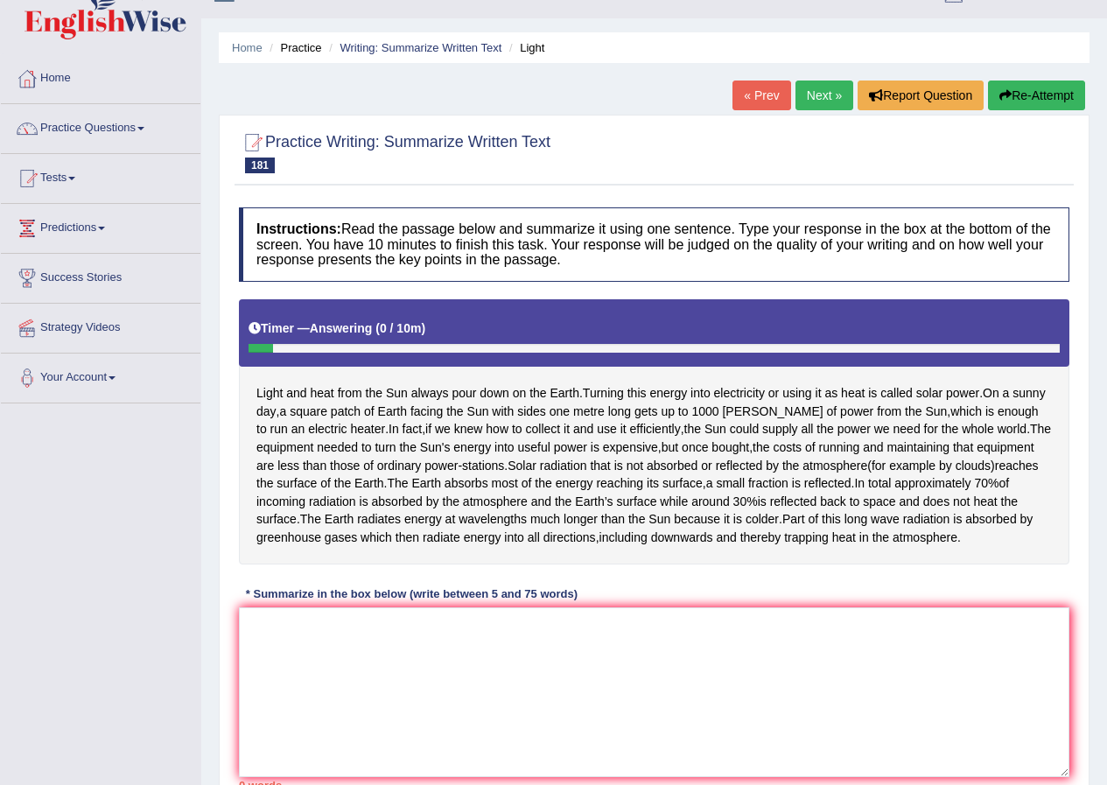
scroll to position [188, 0]
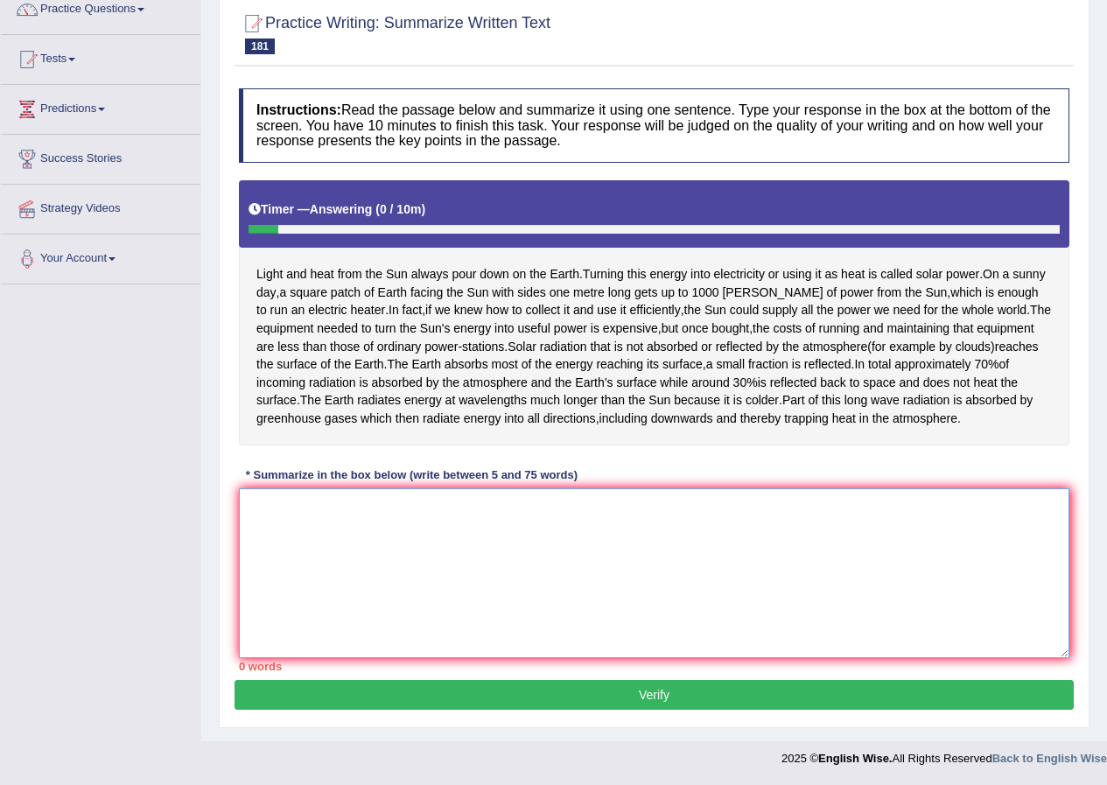
click at [338, 538] on textarea at bounding box center [654, 573] width 830 height 170
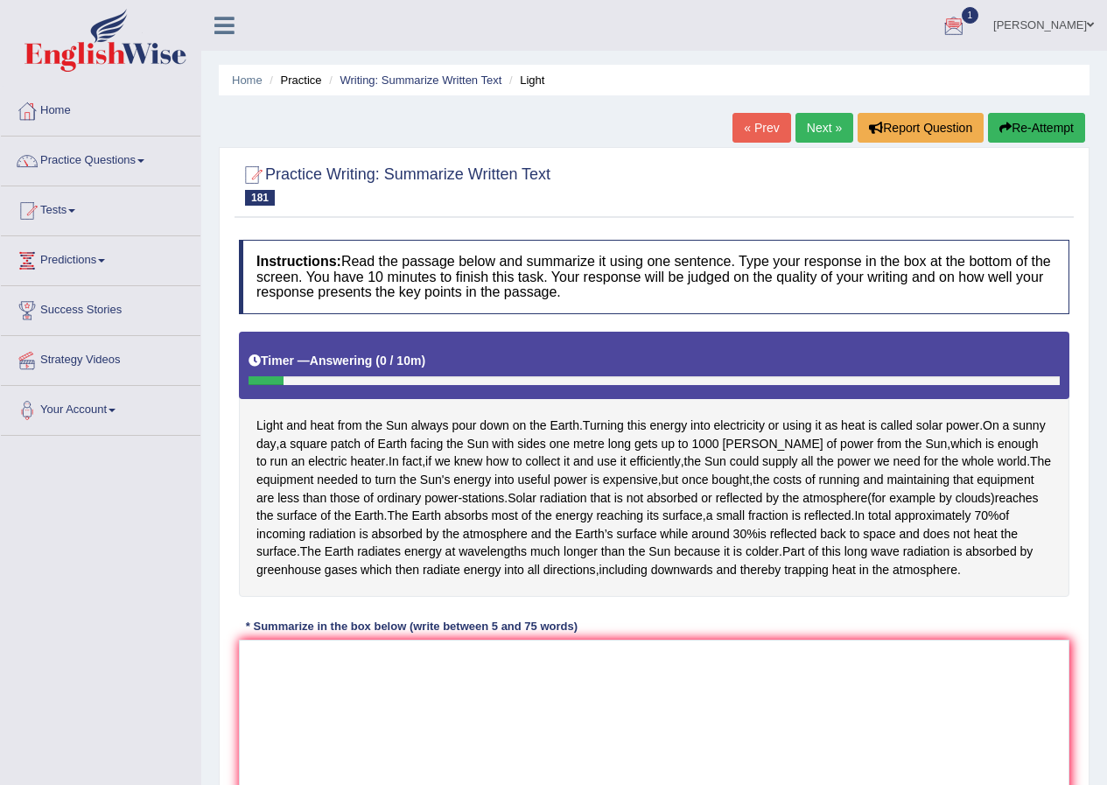
click at [1008, 126] on button "Re-Attempt" at bounding box center [1036, 128] width 97 height 30
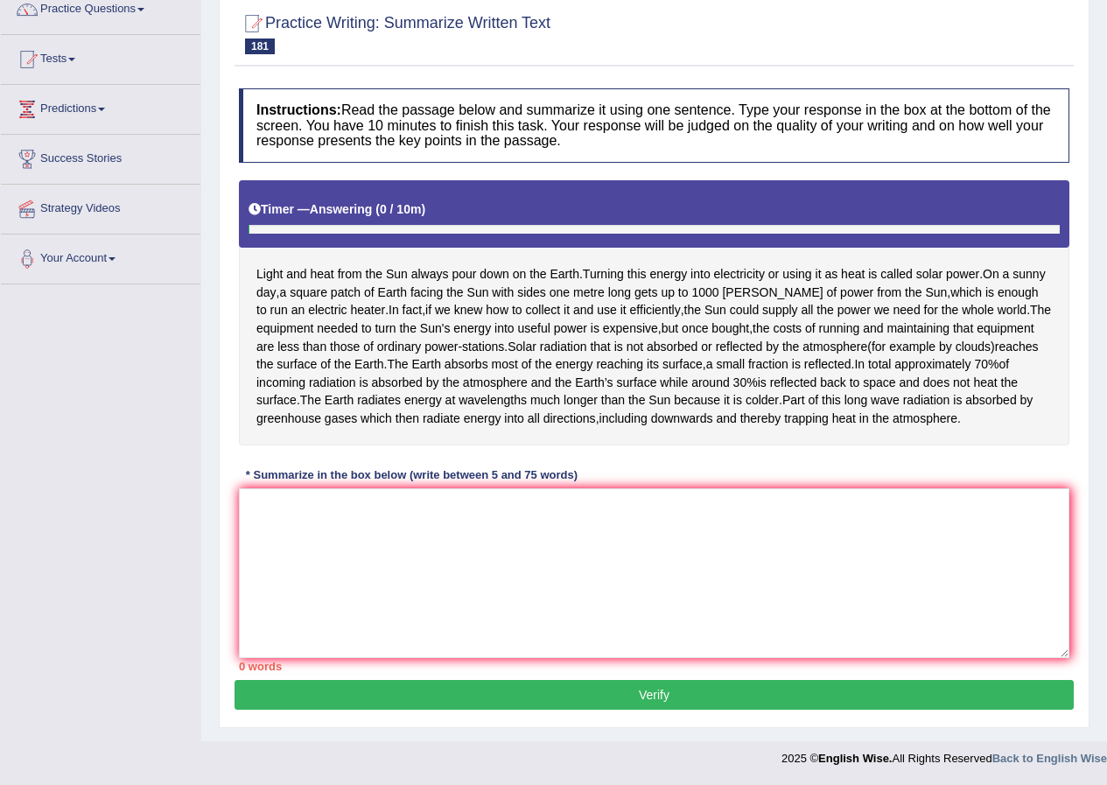
scroll to position [188, 0]
click at [537, 571] on textarea at bounding box center [654, 573] width 830 height 170
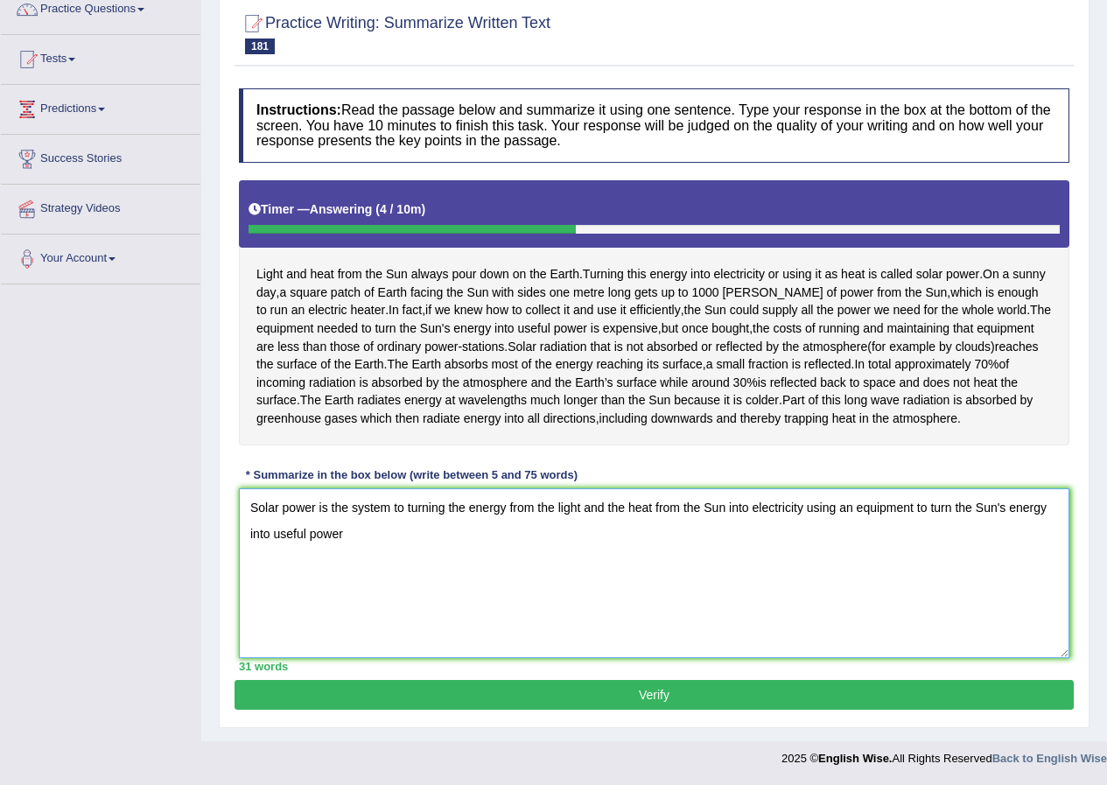
click at [854, 502] on textarea "Solar power is the system to turning the energy from the light and the heat fro…" at bounding box center [654, 573] width 830 height 170
click at [970, 510] on textarea "Solar power is the system to turning the energy from the light and the heat fro…" at bounding box center [654, 573] width 830 height 170
click at [998, 536] on textarea "Solar power is the system to turning the energy from the light and the heat fro…" at bounding box center [654, 573] width 830 height 170
drag, startPoint x: 973, startPoint y: 508, endPoint x: 994, endPoint y: 551, distance: 48.5
click at [991, 551] on textarea "Solar power is the system to turning the energy from the light and the heat fro…" at bounding box center [654, 573] width 830 height 170
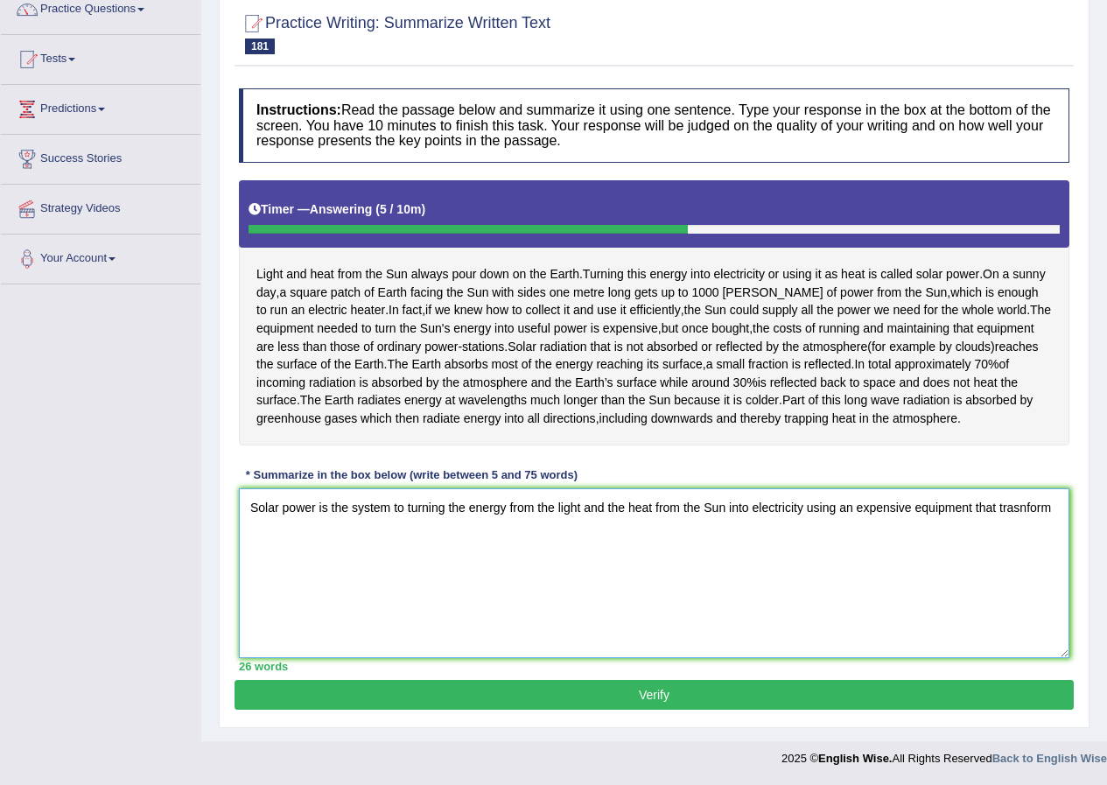
click at [621, 503] on textarea "Solar power is the system to turning the energy from the light and the heat fro…" at bounding box center [654, 573] width 830 height 170
click at [623, 503] on textarea "Solar power is the system to turning the energy from the light and the heat fro…" at bounding box center [654, 573] width 830 height 170
click at [1058, 510] on textarea "Solar power is the system to turning the energy from the light and the heat fro…" at bounding box center [654, 573] width 830 height 170
click at [250, 533] on textarea "Solar power is the system to turning the energy from the light and the heat fro…" at bounding box center [654, 573] width 830 height 170
click at [373, 536] on textarea "Solar power is the system to turning the energy from the light and the heat fro…" at bounding box center [654, 573] width 830 height 170
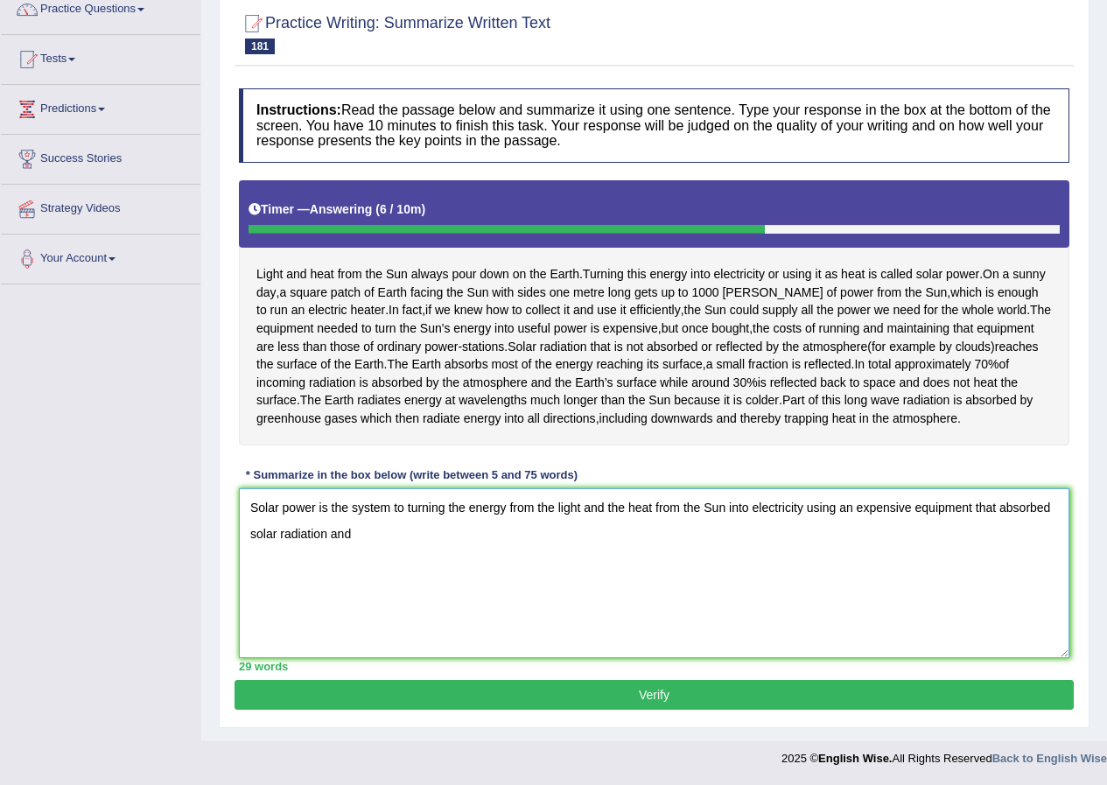
click at [376, 535] on textarea "Solar power is the system to turning the energy from the light and the heat fro…" at bounding box center [654, 573] width 830 height 170
drag, startPoint x: 376, startPoint y: 534, endPoint x: 333, endPoint y: 542, distance: 44.5
click at [333, 542] on textarea "Solar power is the system to turning the energy from the light and the heat fro…" at bounding box center [654, 573] width 830 height 170
drag, startPoint x: 332, startPoint y: 534, endPoint x: 363, endPoint y: 537, distance: 31.7
click at [363, 537] on textarea "Solar power is the system to turning the energy from the light and the heat fro…" at bounding box center [654, 573] width 830 height 170
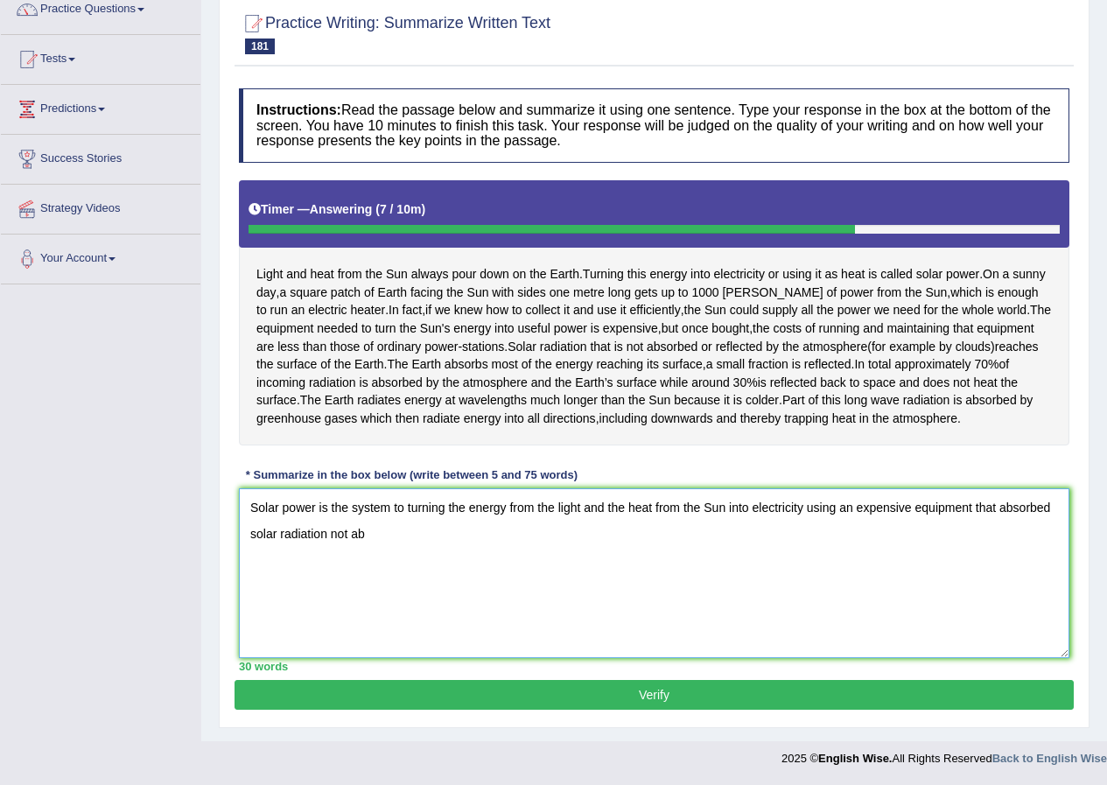
click at [381, 531] on textarea "Solar power is the system to turning the energy from the light and the heat fro…" at bounding box center [654, 573] width 830 height 170
drag, startPoint x: 381, startPoint y: 531, endPoint x: 329, endPoint y: 541, distance: 52.5
click at [329, 541] on textarea "Solar power is the system to turning the energy from the light and the heat fro…" at bounding box center [654, 573] width 830 height 170
drag, startPoint x: 1005, startPoint y: 506, endPoint x: 1040, endPoint y: 523, distance: 39.1
click at [1040, 523] on textarea "Solar power is the system to turning the energy from the light and the heat fro…" at bounding box center [654, 573] width 830 height 170
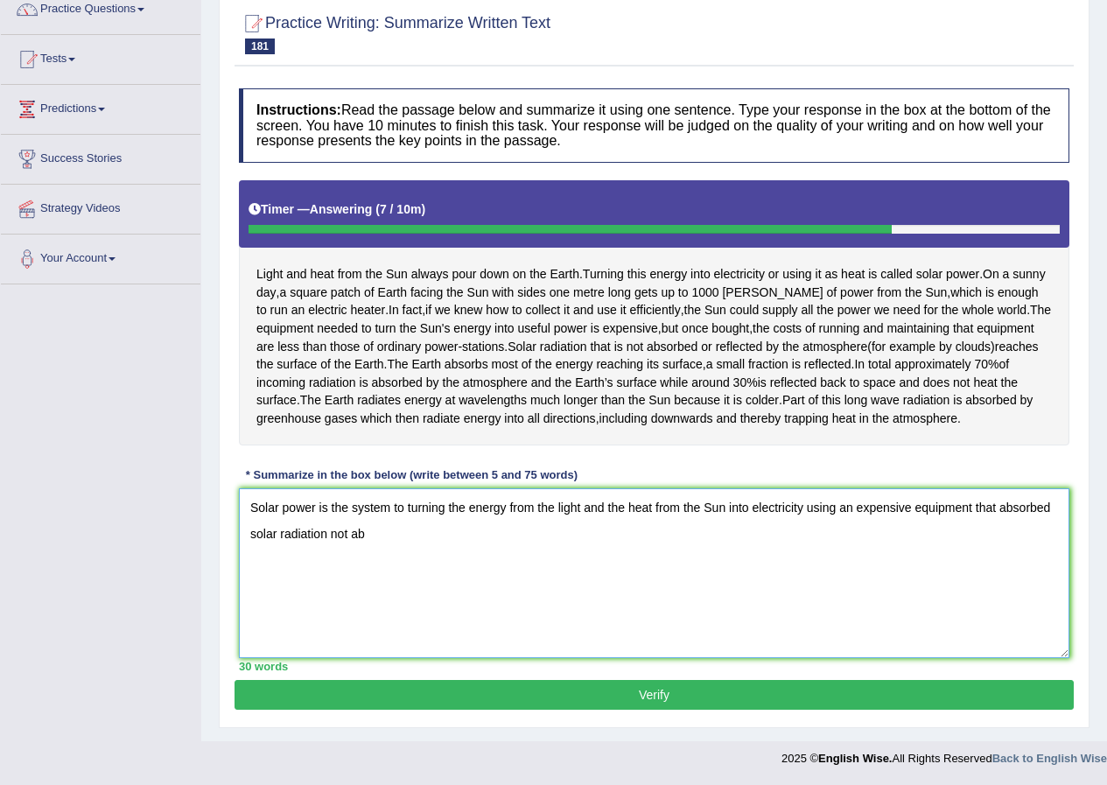
click at [1040, 523] on textarea "Solar power is the system to turning the energy from the light and the heat fro…" at bounding box center [654, 573] width 830 height 170
click at [1059, 511] on textarea "Solar power is the system to turning the energy from the light and the heat fro…" at bounding box center [654, 573] width 830 height 170
click at [370, 531] on textarea "Solar power is the system to turning the energy from the light and the heat fro…" at bounding box center [654, 573] width 830 height 170
click at [300, 536] on textarea "Solar power is the system to turning the energy from the light and the heat fro…" at bounding box center [654, 573] width 830 height 170
click at [498, 530] on textarea "Solar power is the system to turning the energy from the light and the heat fro…" at bounding box center [654, 573] width 830 height 170
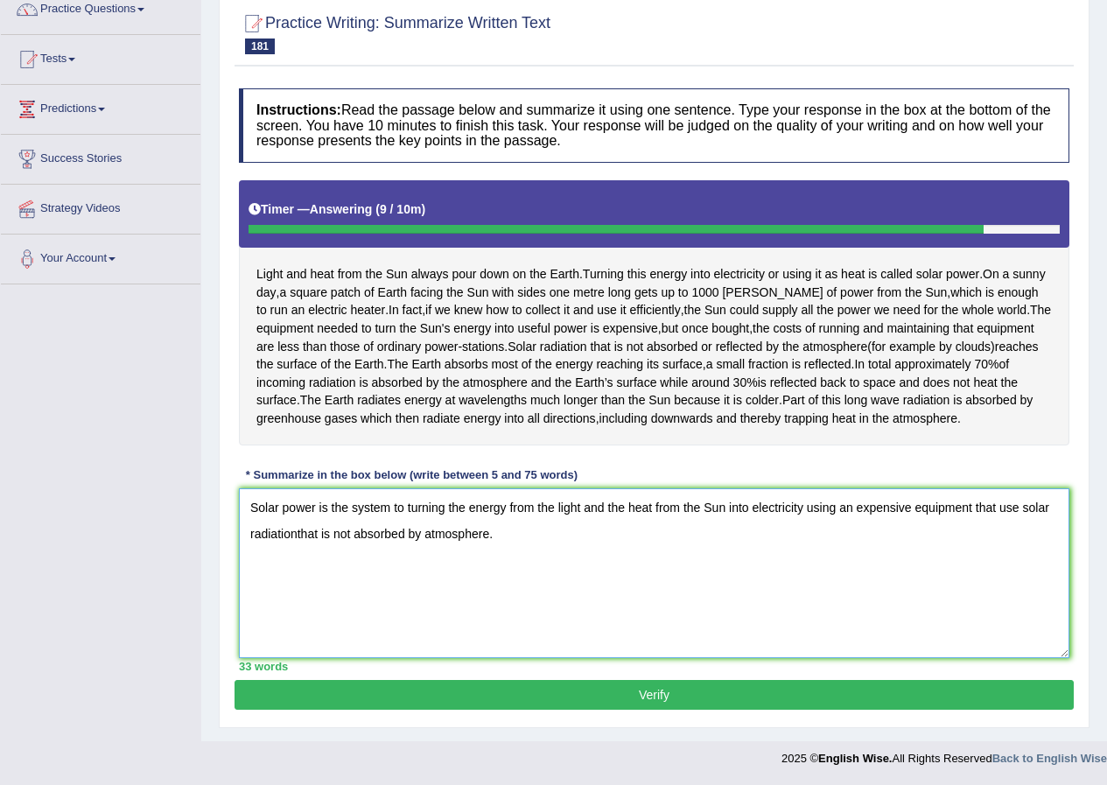
drag, startPoint x: 998, startPoint y: 508, endPoint x: 1016, endPoint y: 508, distance: 17.5
click at [1016, 508] on textarea "Solar power is the system to turning the energy from the light and the heat fro…" at bounding box center [654, 573] width 830 height 170
click at [300, 536] on textarea "Solar power is the system to turning the energy from the light and the heat fro…" at bounding box center [654, 573] width 830 height 170
click at [1020, 507] on textarea "Solar power is the system to turning the energy from the light and the heat fro…" at bounding box center [654, 573] width 830 height 170
drag, startPoint x: 354, startPoint y: 534, endPoint x: 381, endPoint y: 529, distance: 27.6
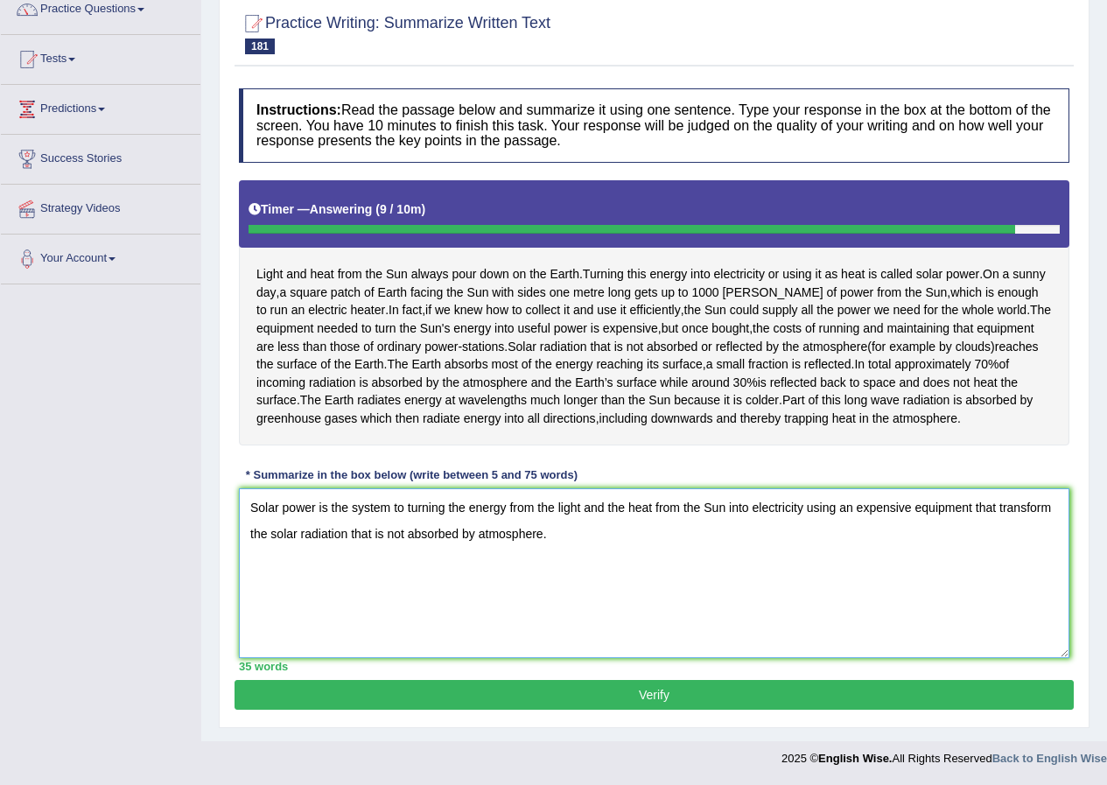
click at [381, 529] on textarea "Solar power is the system to turning the energy from the light and the heat fro…" at bounding box center [654, 573] width 830 height 170
click at [502, 536] on textarea "Solar power is the system to turning the energy from the light and the heat fro…" at bounding box center [654, 573] width 830 height 170
type textarea "Solar power is the system to turning the energy from the light and the heat fro…"
click at [570, 692] on button "Verify" at bounding box center [654, 695] width 839 height 30
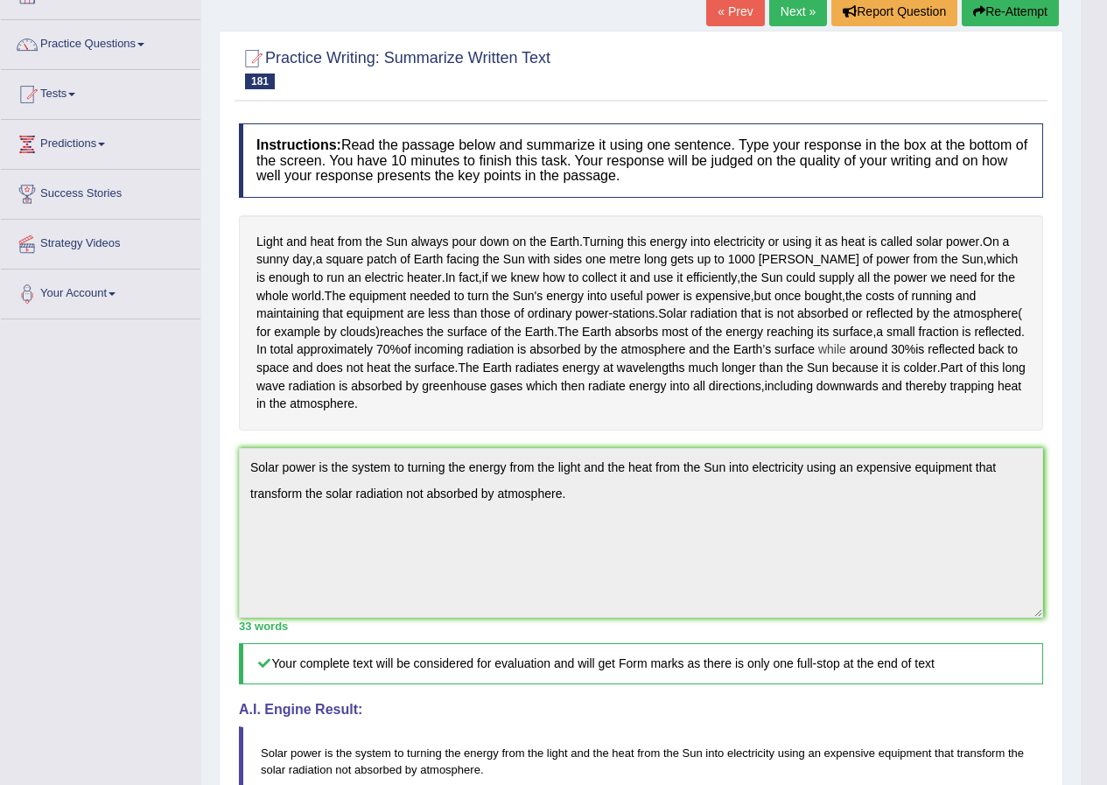
scroll to position [0, 0]
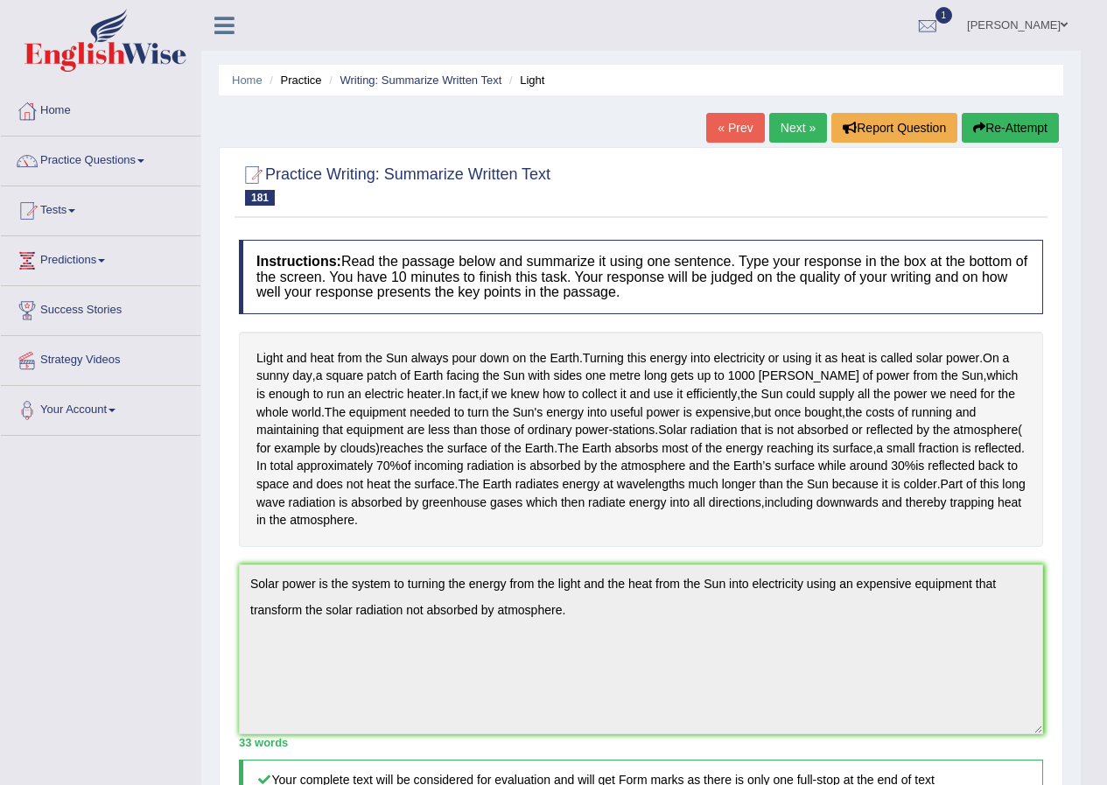
click at [789, 133] on link "Next »" at bounding box center [798, 128] width 58 height 30
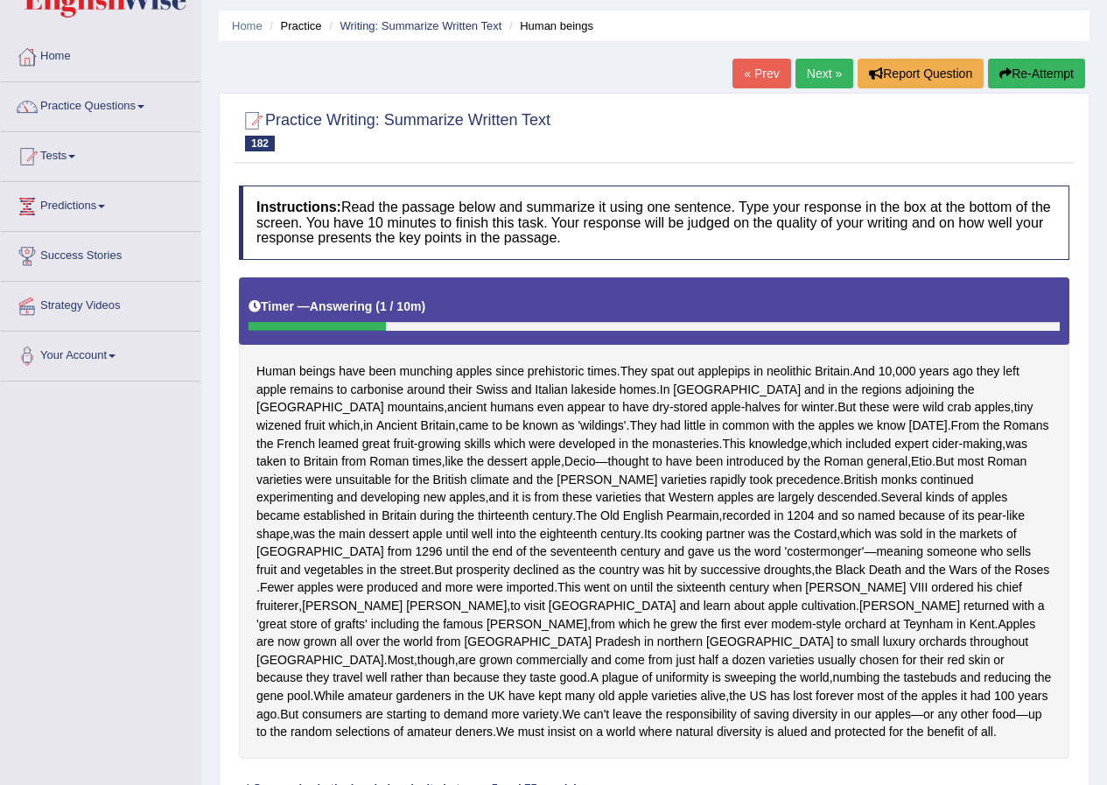
scroll to position [350, 0]
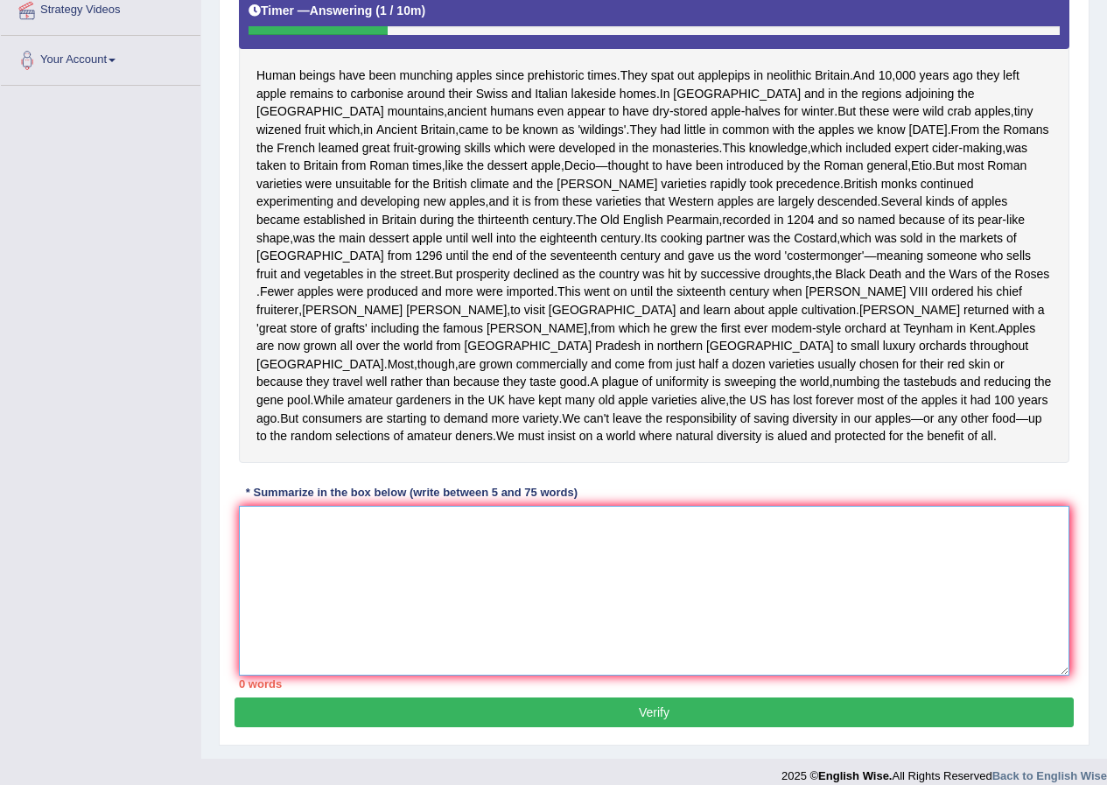
click at [406, 633] on textarea at bounding box center [654, 591] width 830 height 170
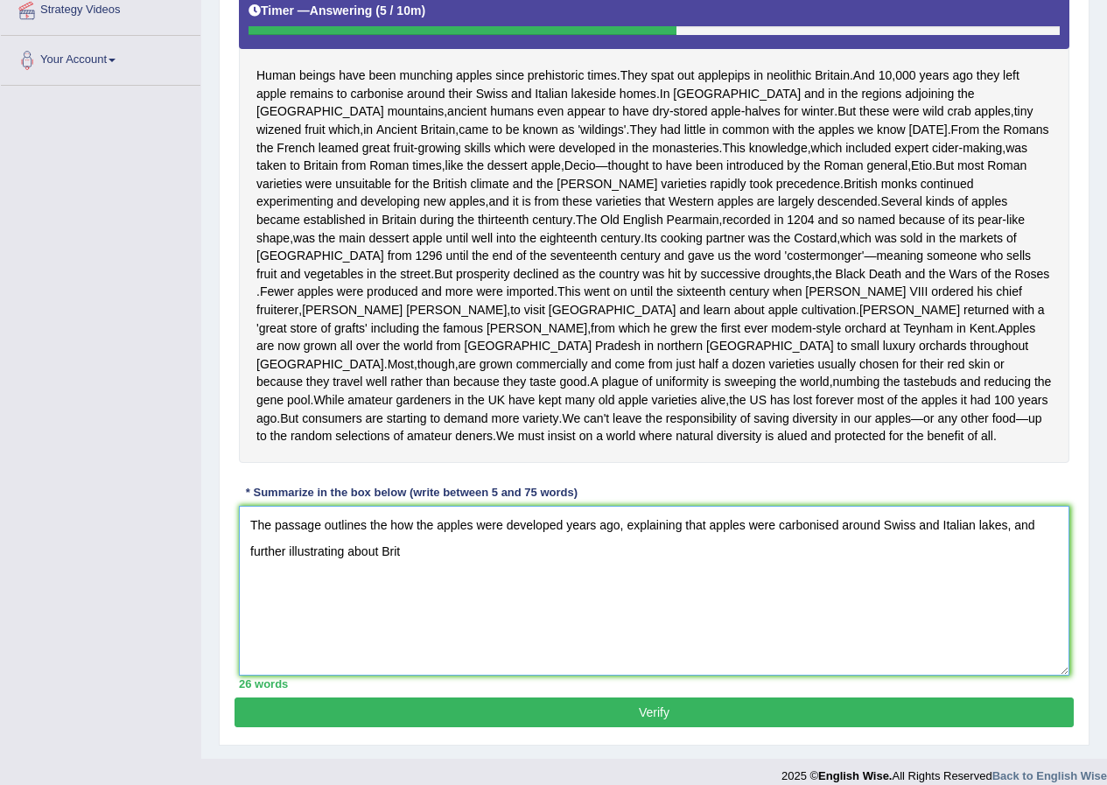
click at [433, 567] on textarea "The passage outlines the how the apples were developed years ago, explaining th…" at bounding box center [654, 591] width 830 height 170
click at [469, 586] on textarea "The passage outlines the how the different apples were developed years ago, exp…" at bounding box center [654, 591] width 830 height 170
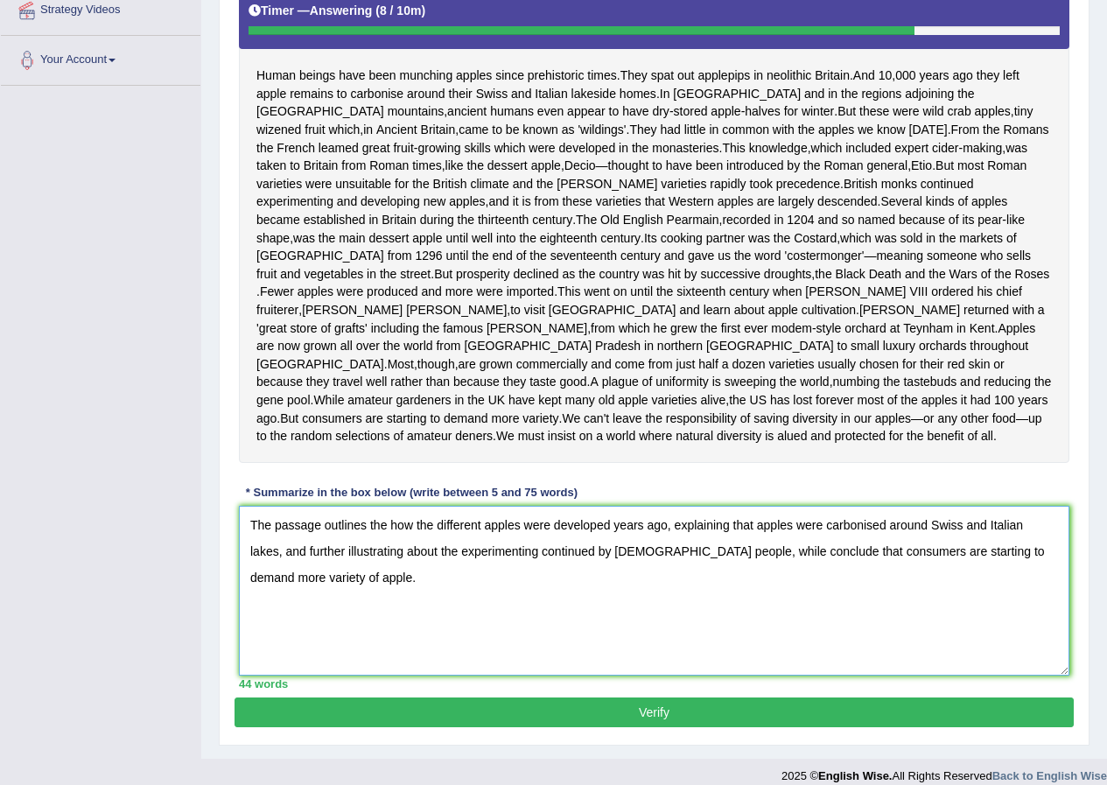
click at [385, 562] on textarea "The passage outlines the how the different apples were developed years ago, exp…" at bounding box center [654, 591] width 830 height 170
click at [654, 589] on textarea "The passage outlines how the different apples were developed years ago, explain…" at bounding box center [654, 591] width 830 height 170
type textarea "The passage outlines how the different apples were developed years ago, explain…"
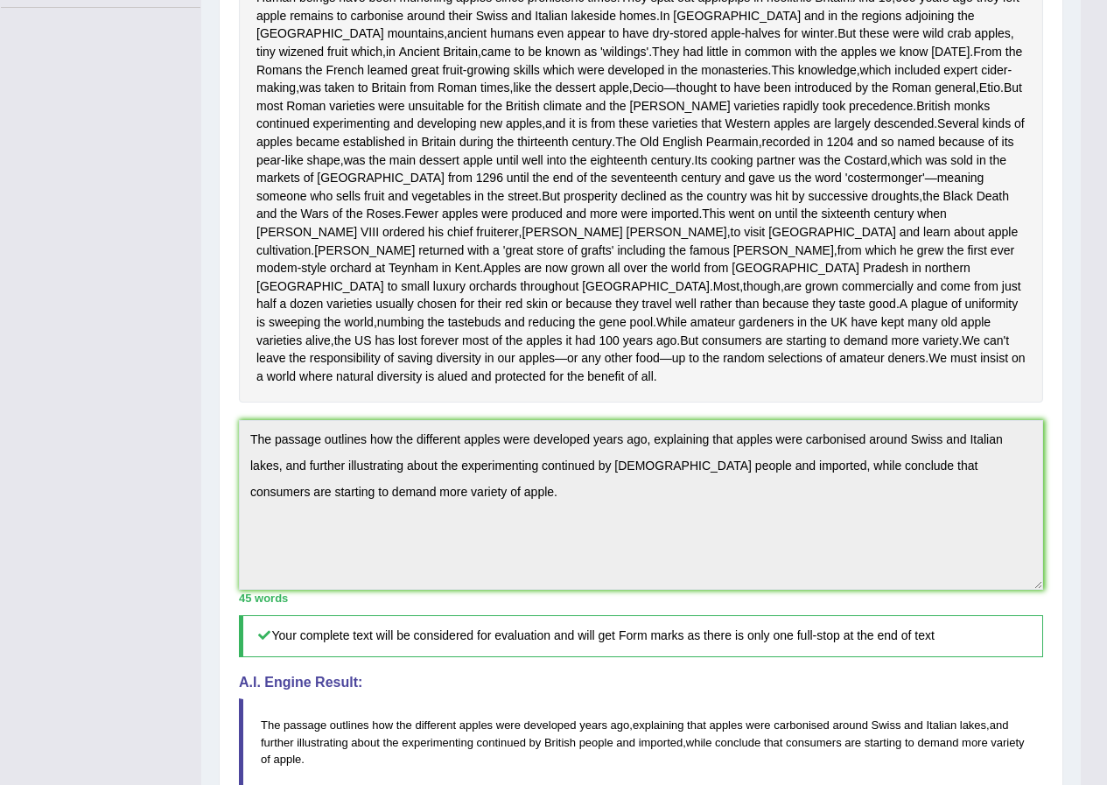
scroll to position [78, 0]
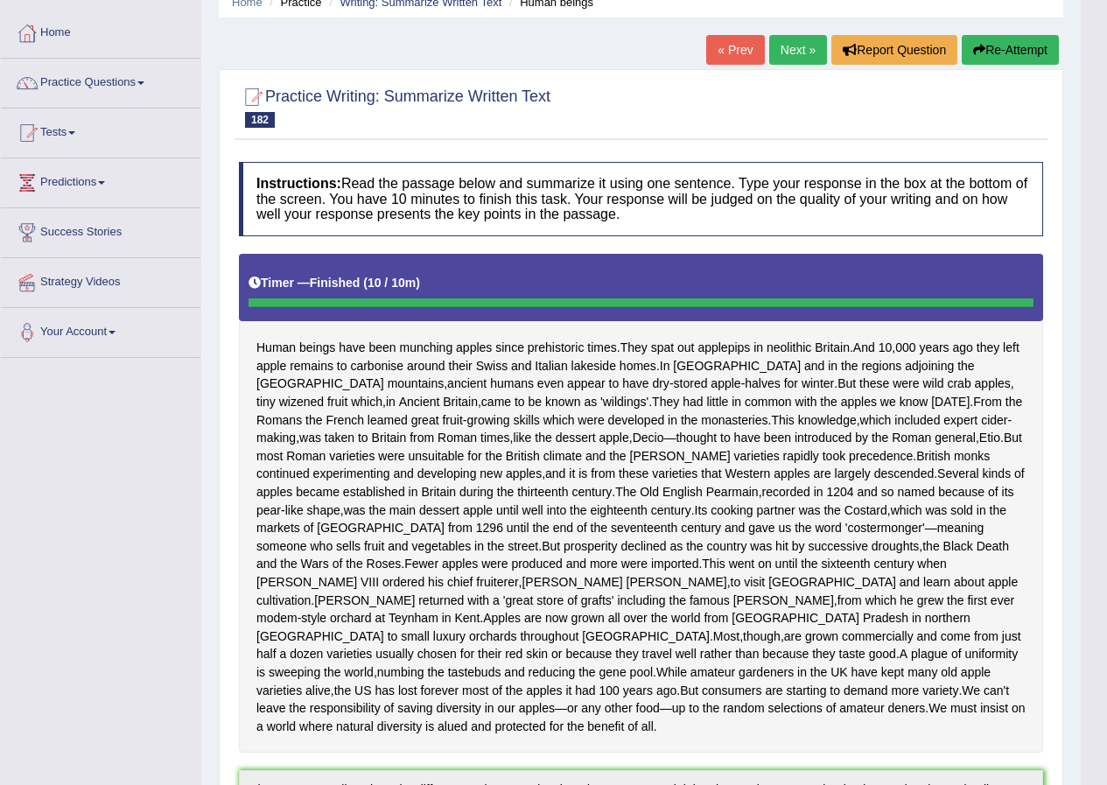
click at [788, 45] on link "Next »" at bounding box center [798, 50] width 58 height 30
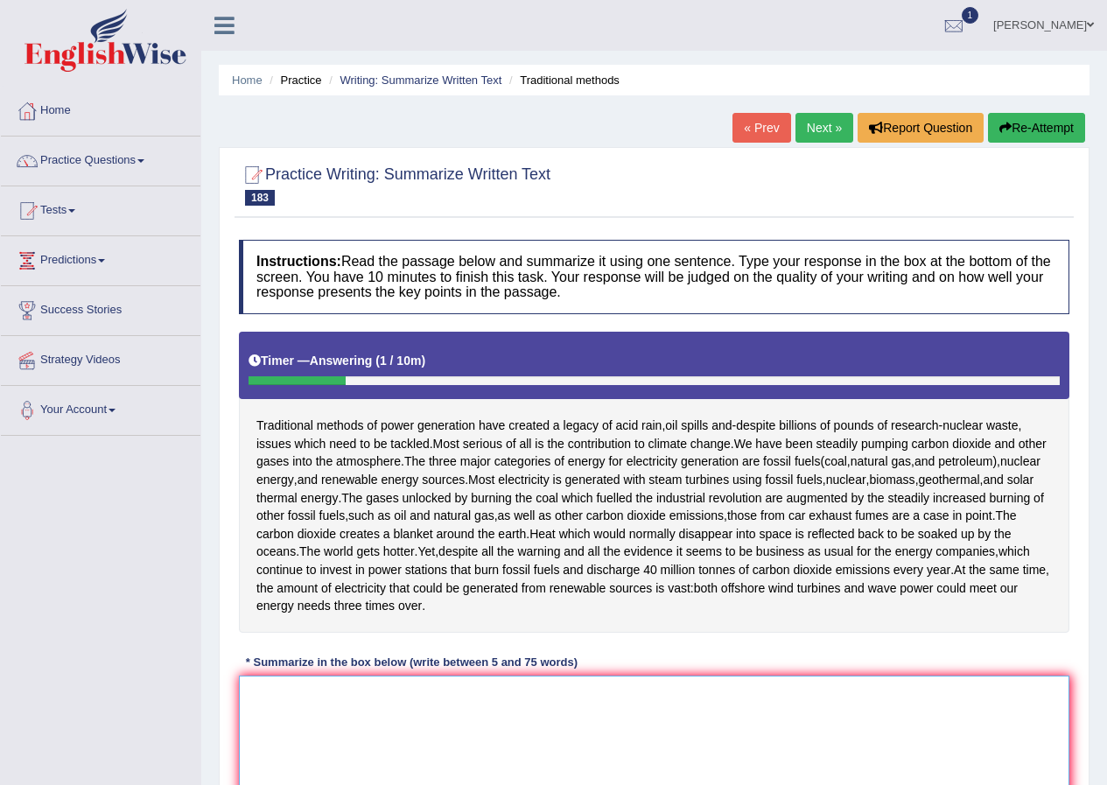
click at [419, 696] on textarea at bounding box center [654, 761] width 830 height 170
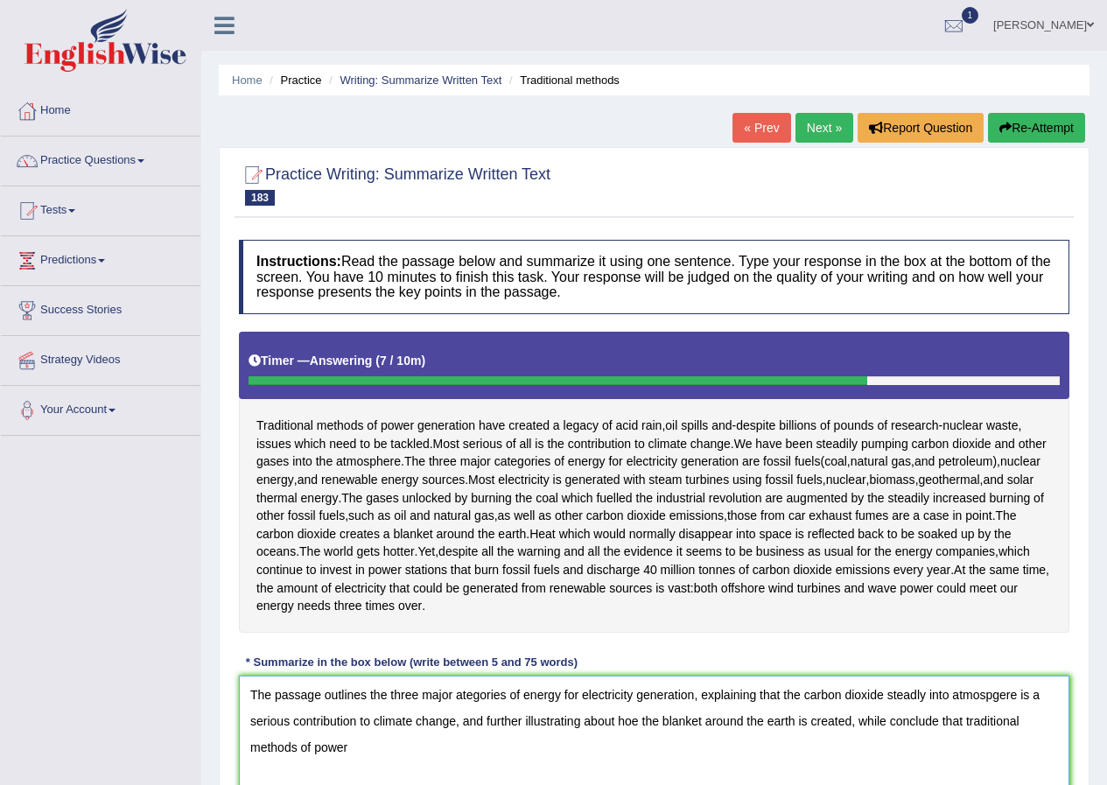
click at [966, 728] on textarea "The passage outlines the three major ategories of energy for electricity genera…" at bounding box center [654, 761] width 830 height 170
click at [659, 755] on textarea "The passage outlines the three major ategories of energy for electricity genera…" at bounding box center [654, 761] width 830 height 170
click at [459, 699] on textarea "The passage outlines the three major ategories of energy for electricity genera…" at bounding box center [654, 761] width 830 height 170
click at [1006, 694] on textarea "The passage outlines the three major categories of energy for electricity gener…" at bounding box center [654, 761] width 830 height 170
click at [923, 698] on textarea "The passage outlines the three major categories of energy for electricity gener…" at bounding box center [654, 761] width 830 height 170
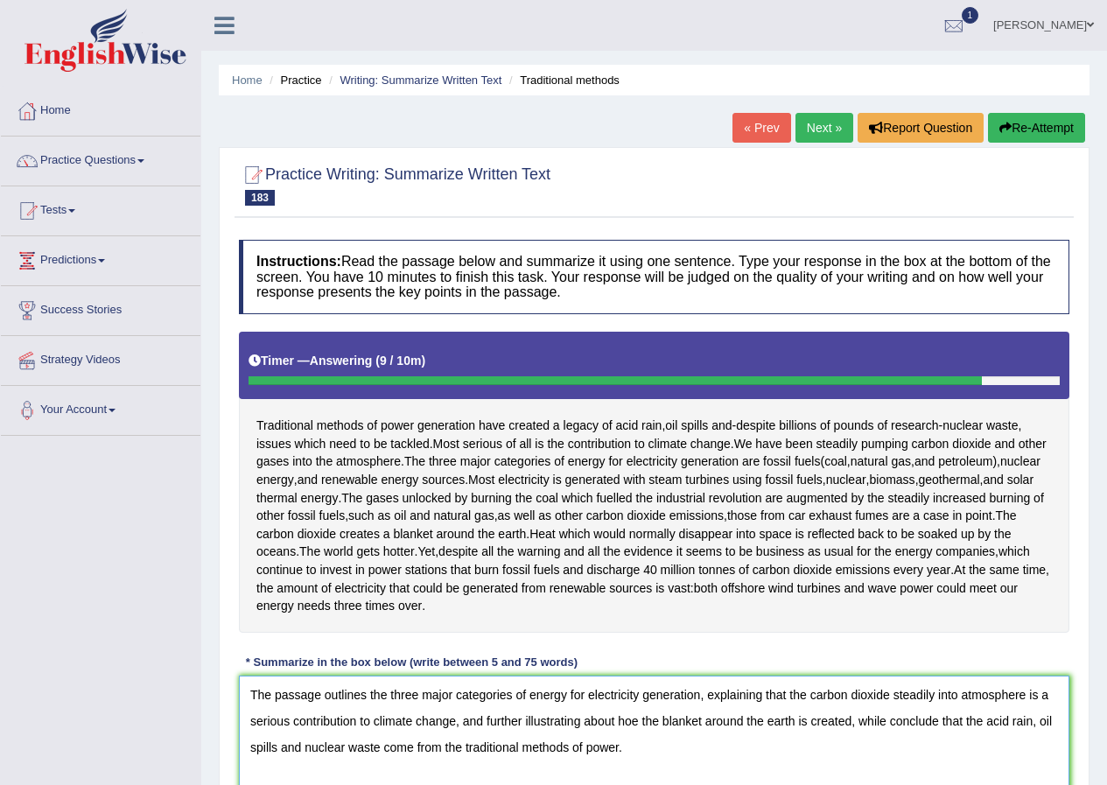
click at [636, 727] on textarea "The passage outlines the three major categories of energy for electricity gener…" at bounding box center [654, 761] width 830 height 170
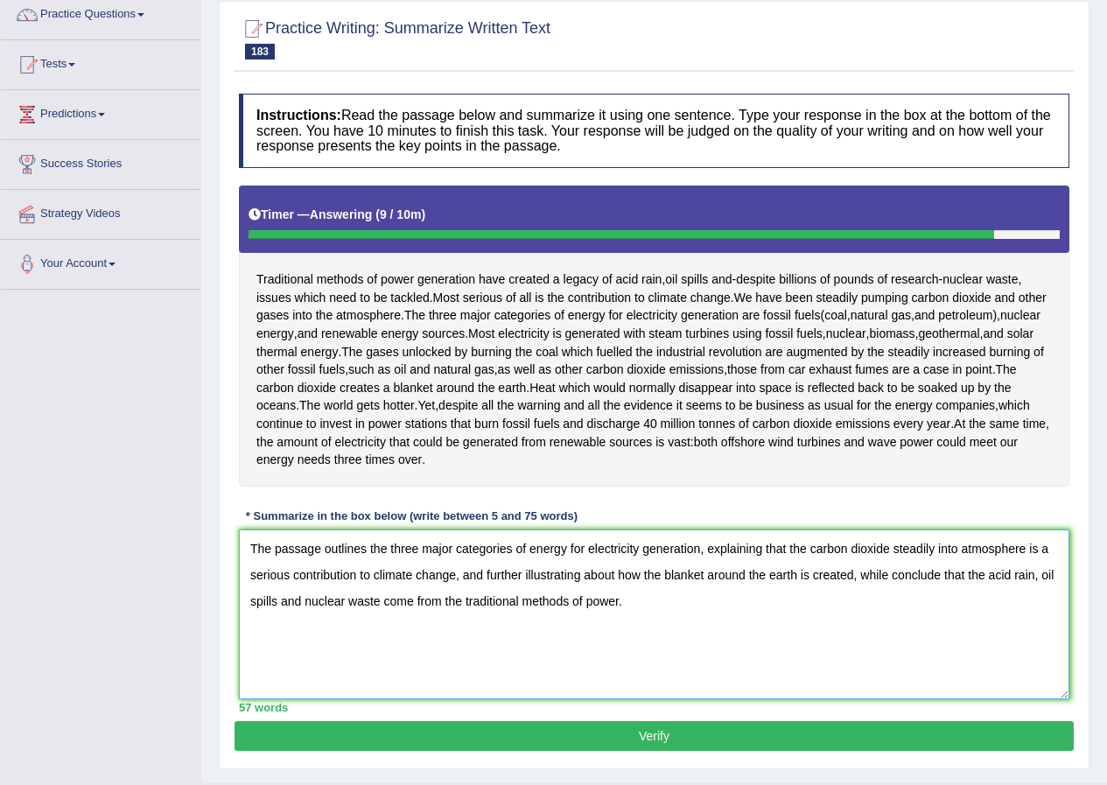
scroll to position [188, 0]
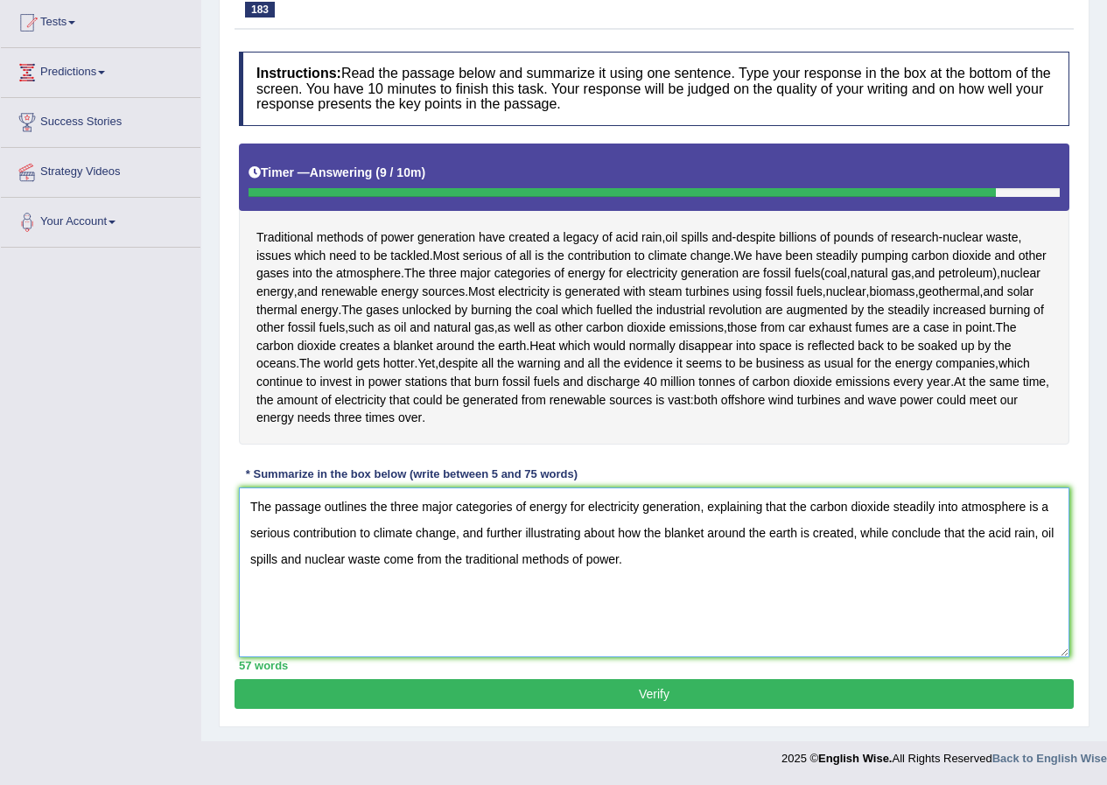
type textarea "The passage outlines the three major categories of energy for electricity gener…"
click at [662, 693] on button "Verify" at bounding box center [654, 694] width 839 height 30
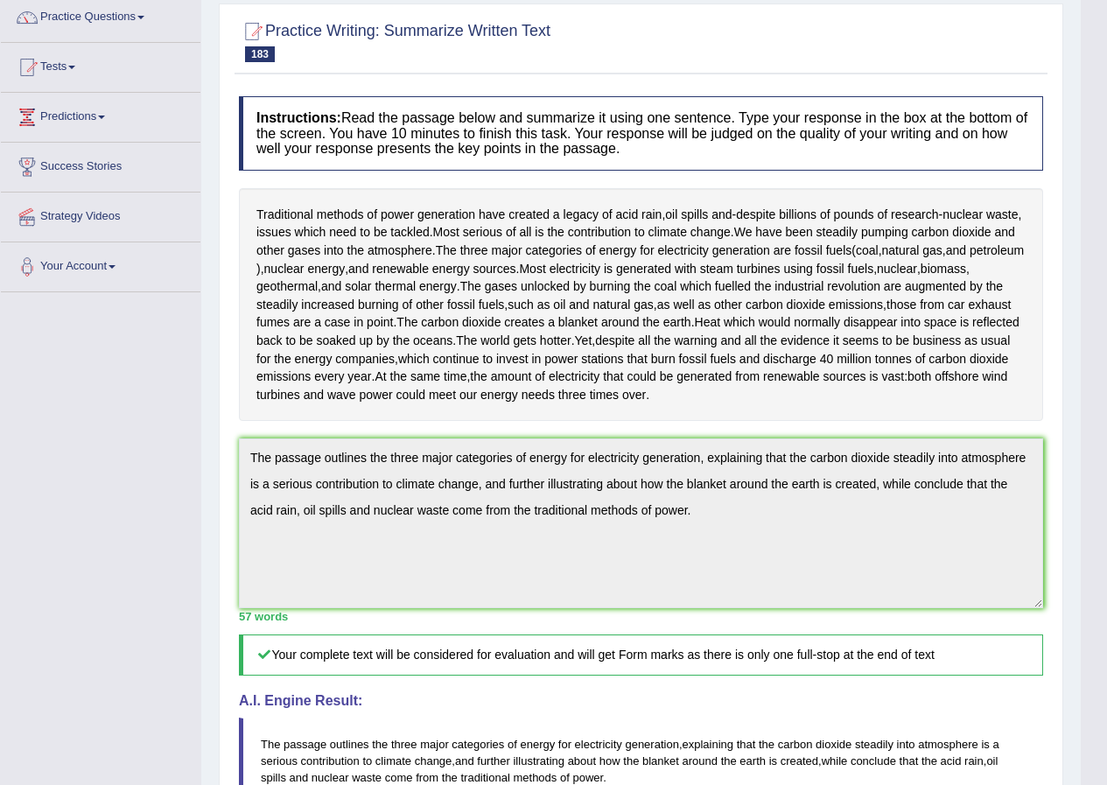
scroll to position [0, 0]
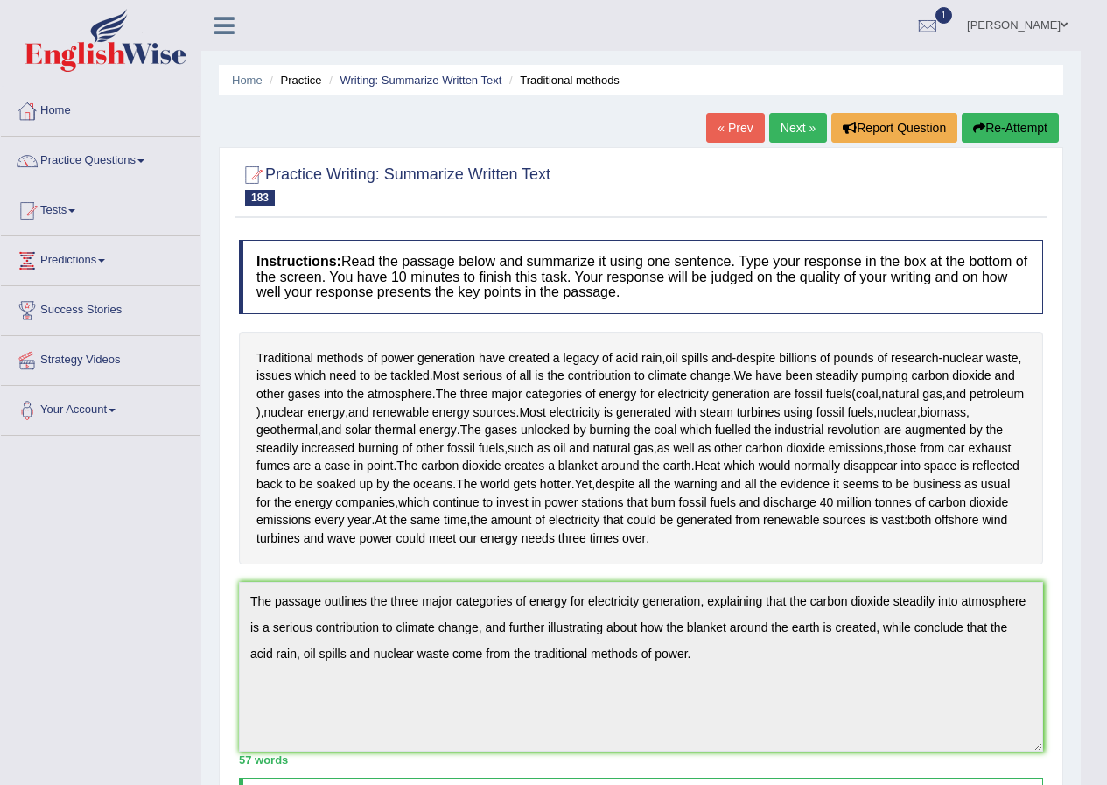
click at [790, 128] on link "Next »" at bounding box center [798, 128] width 58 height 30
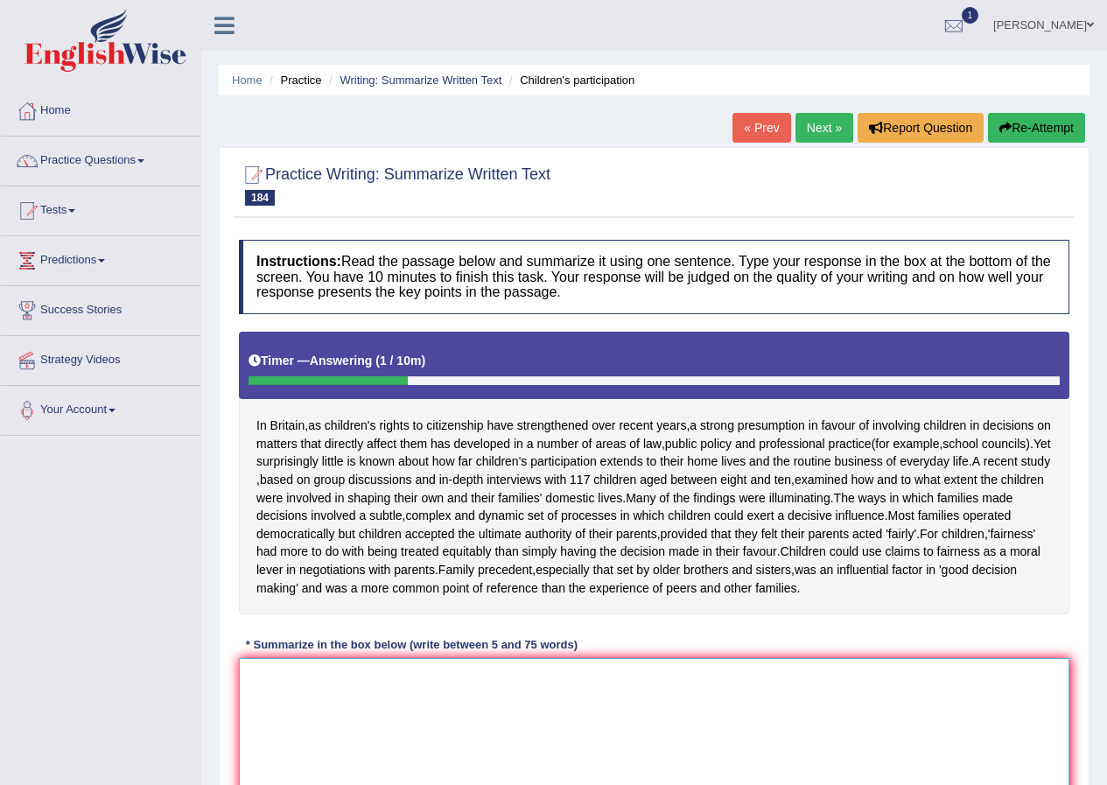
click at [416, 718] on textarea at bounding box center [654, 743] width 830 height 170
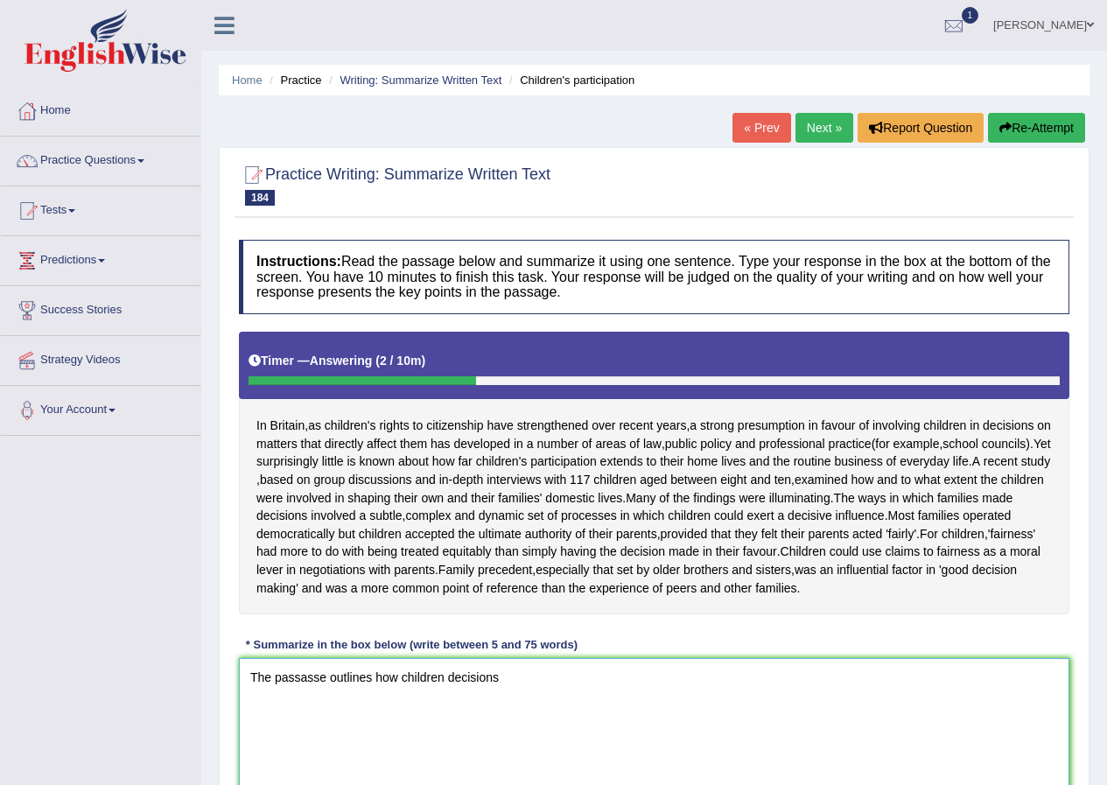
click at [446, 714] on textarea "The passasse outlines how children decisions" at bounding box center [654, 743] width 830 height 170
click at [402, 719] on textarea "The passasse outlines how children decisions" at bounding box center [654, 743] width 830 height 170
click at [498, 714] on textarea "The passasse outlines how involving children decisions" at bounding box center [654, 743] width 830 height 170
click at [582, 715] on textarea "The passasse outlines how involving children in decisions" at bounding box center [654, 743] width 830 height 170
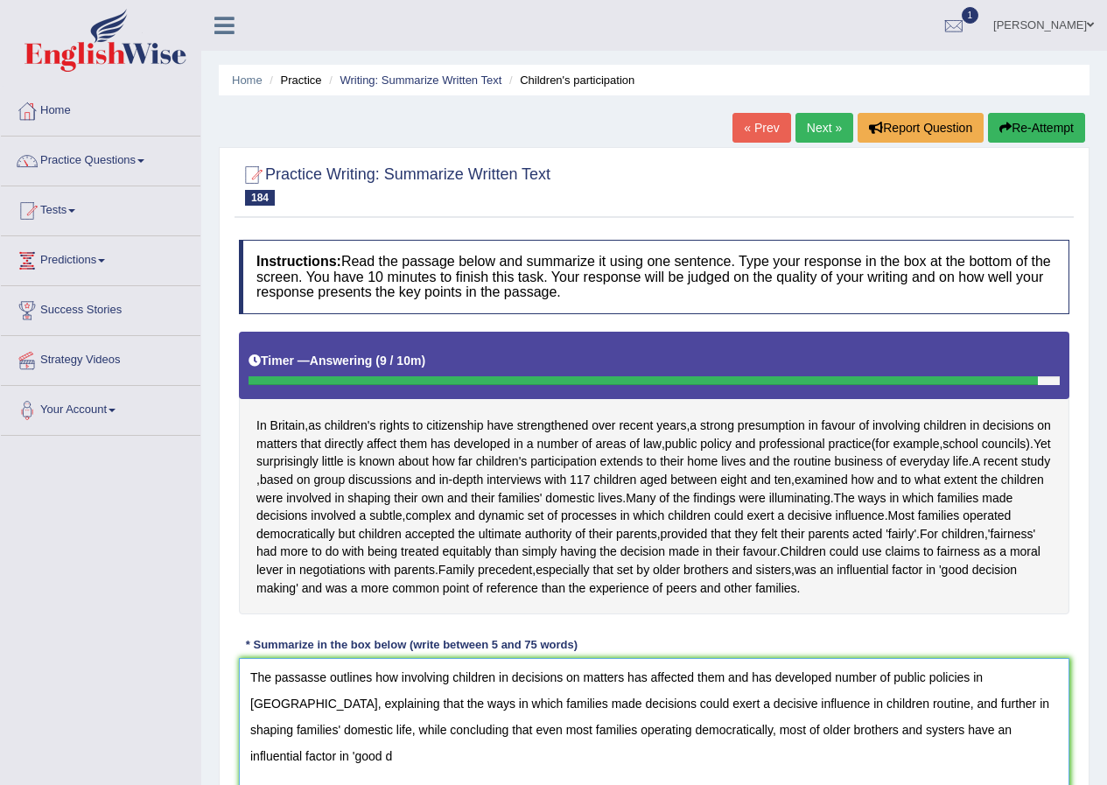
scroll to position [14, 0]
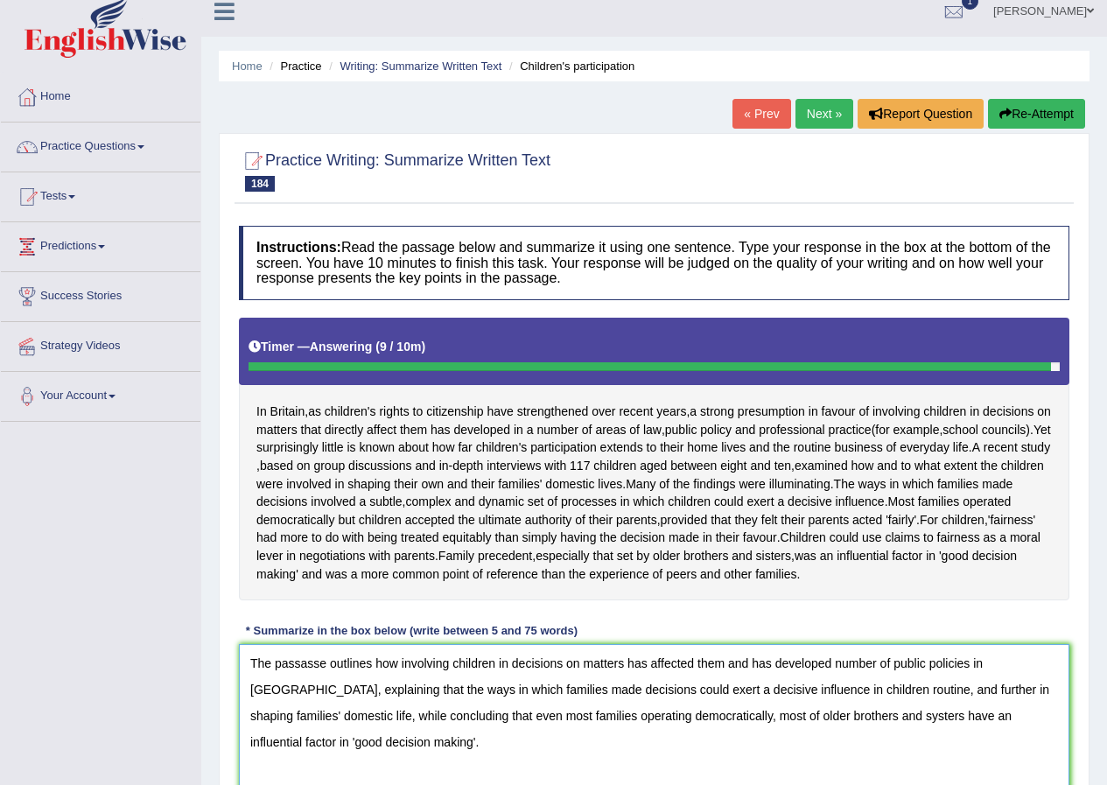
click at [318, 699] on textarea "The passasse outlines how involving children in decisions on matters has affect…" at bounding box center [654, 729] width 830 height 170
type textarea "The passage outlines how involving children in decisions on matters has affecte…"
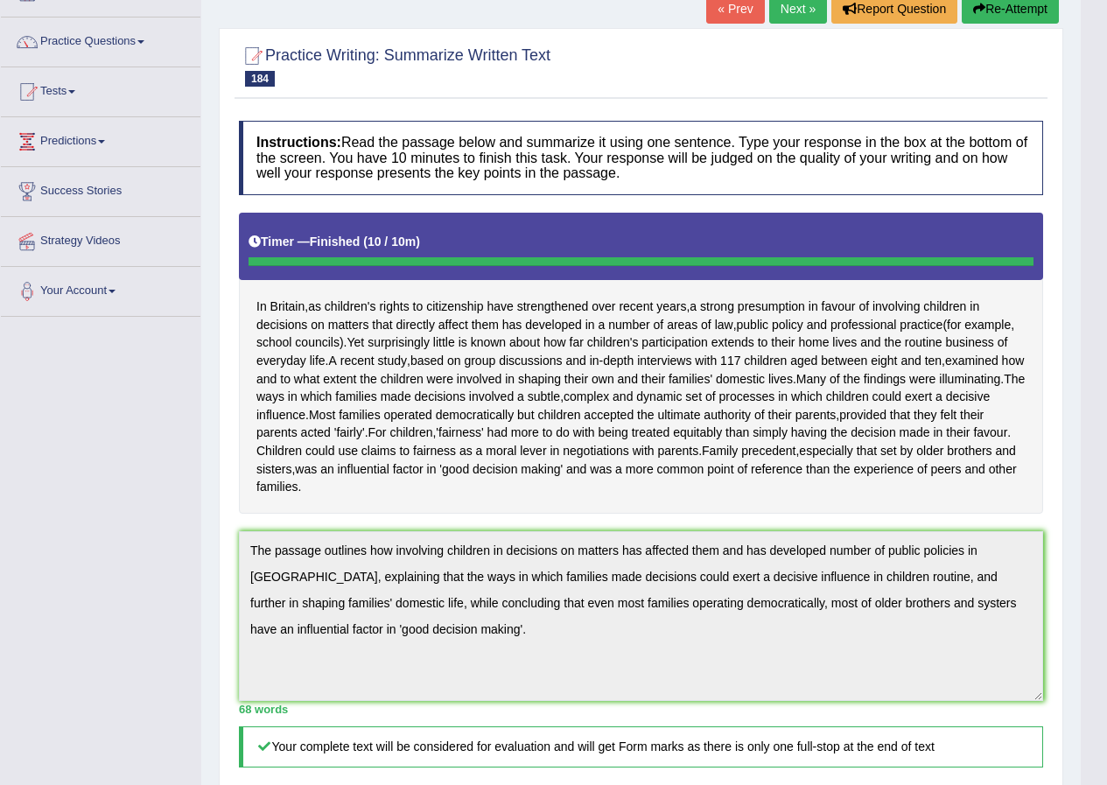
scroll to position [0, 0]
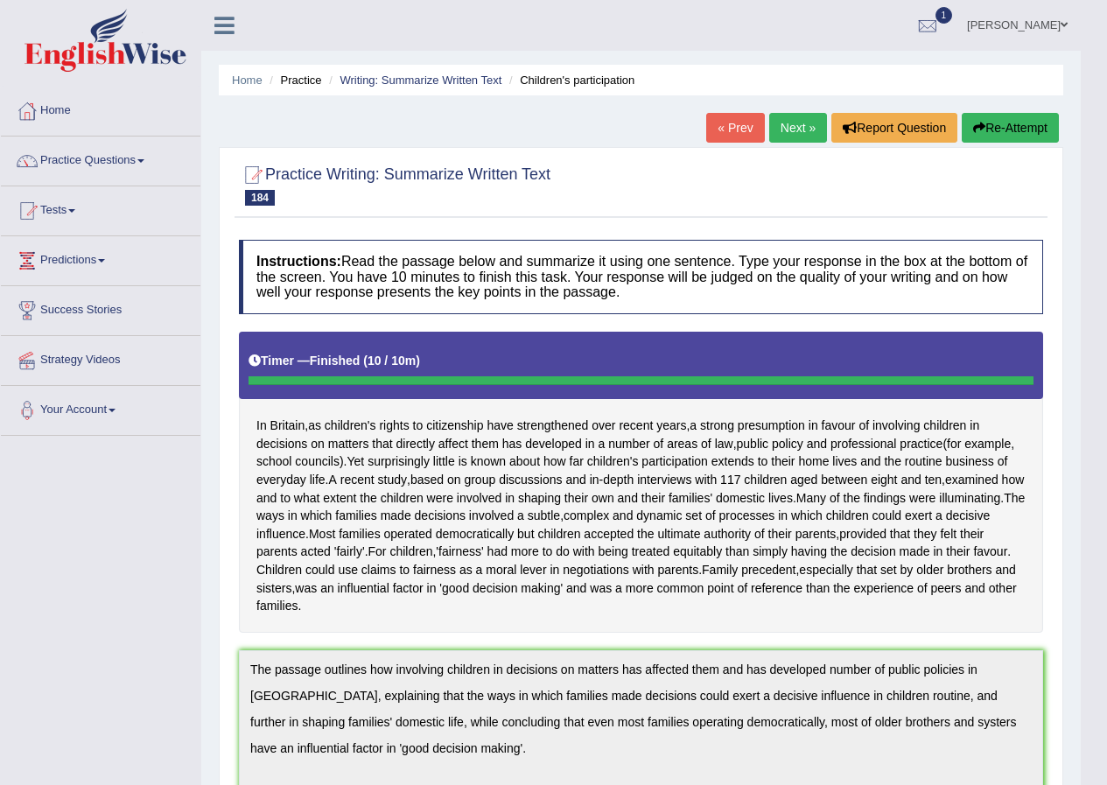
click at [777, 123] on link "Next »" at bounding box center [798, 128] width 58 height 30
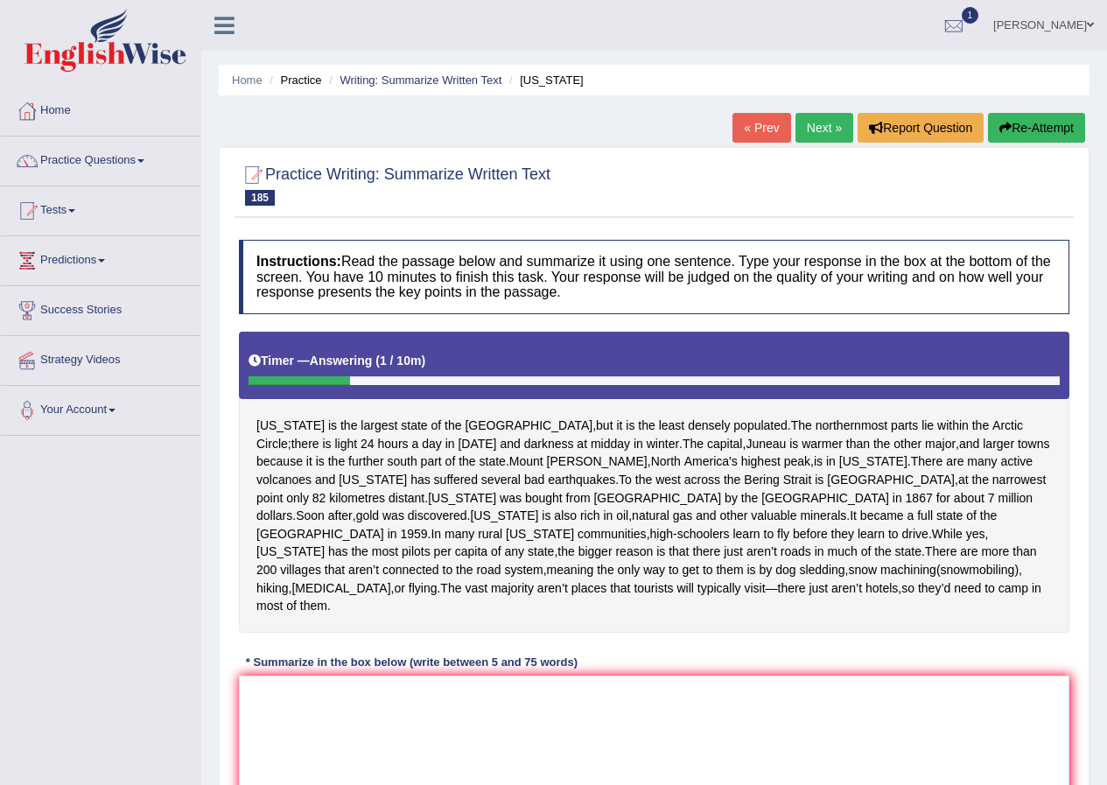
scroll to position [188, 0]
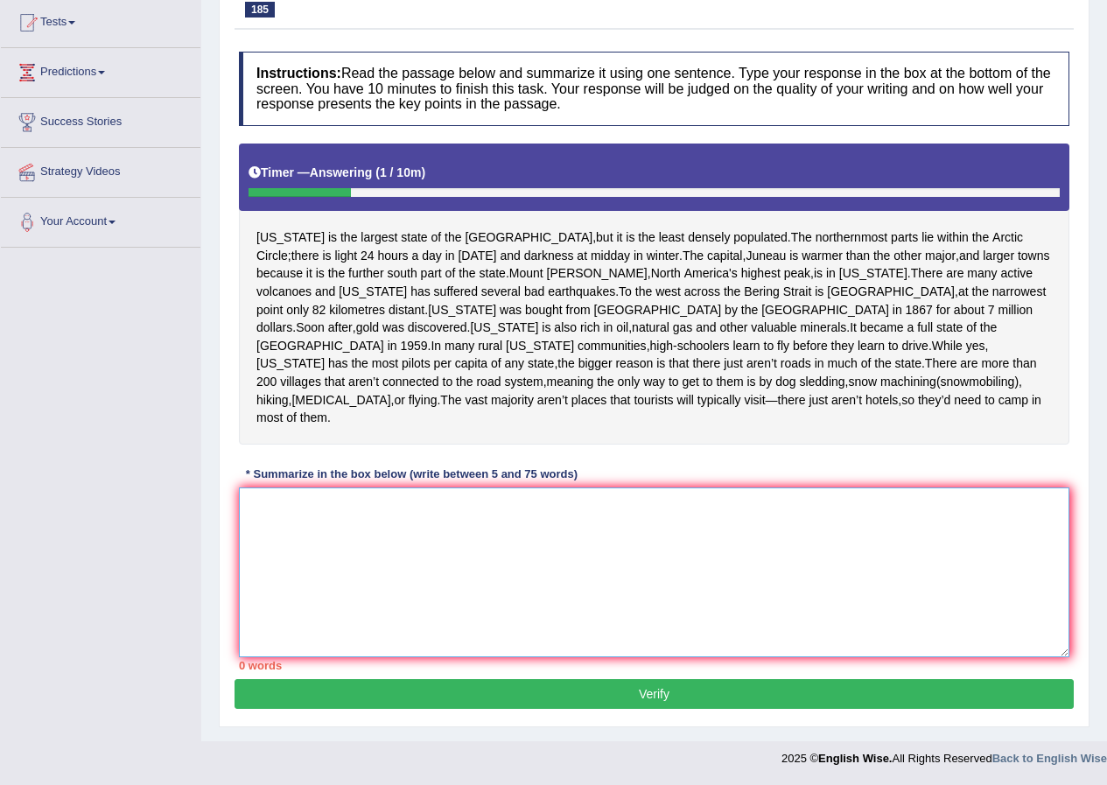
click at [462, 577] on textarea at bounding box center [654, 572] width 830 height 170
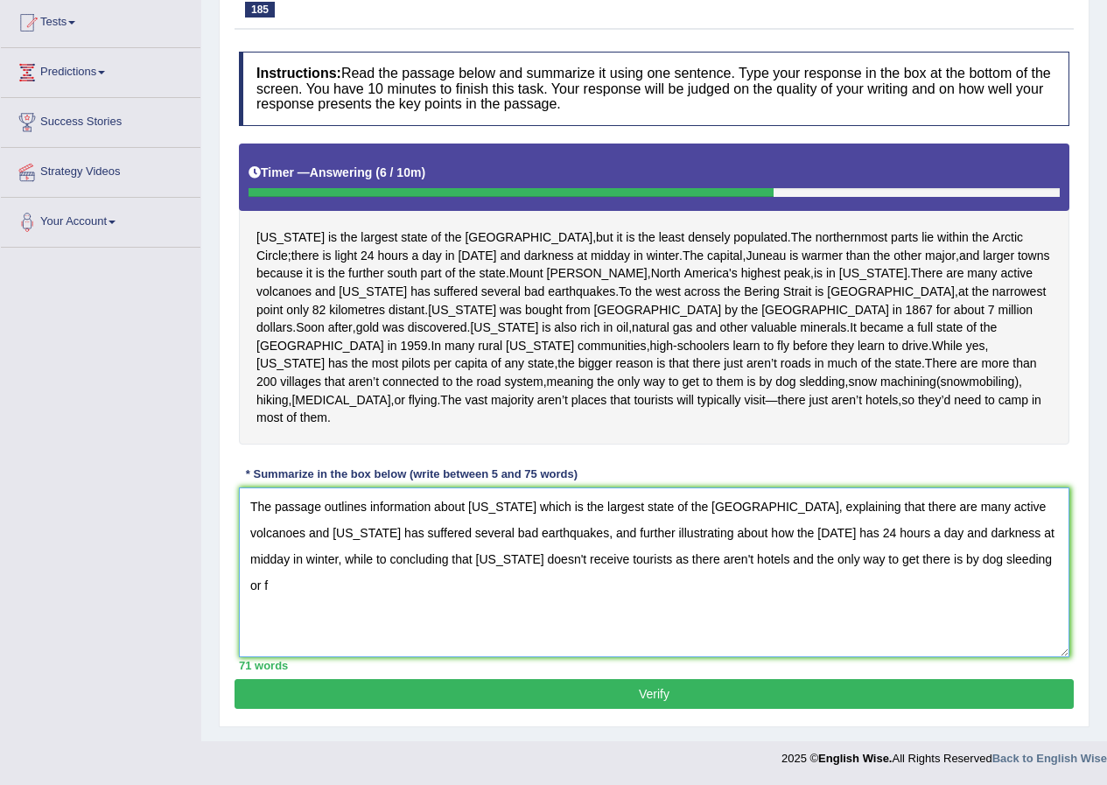
drag, startPoint x: 643, startPoint y: 557, endPoint x: 683, endPoint y: 555, distance: 40.3
click at [643, 557] on textarea "The passage outlines information about [US_STATE] which is the largest state of…" at bounding box center [654, 572] width 830 height 170
drag, startPoint x: 648, startPoint y: 556, endPoint x: 796, endPoint y: 564, distance: 149.0
click at [796, 564] on textarea "The passage outlines information about [US_STATE] which is the largest state of…" at bounding box center [654, 572] width 830 height 170
click at [896, 559] on textarea "The passage outlines information about [US_STATE] which is the largest state of…" at bounding box center [654, 572] width 830 height 170
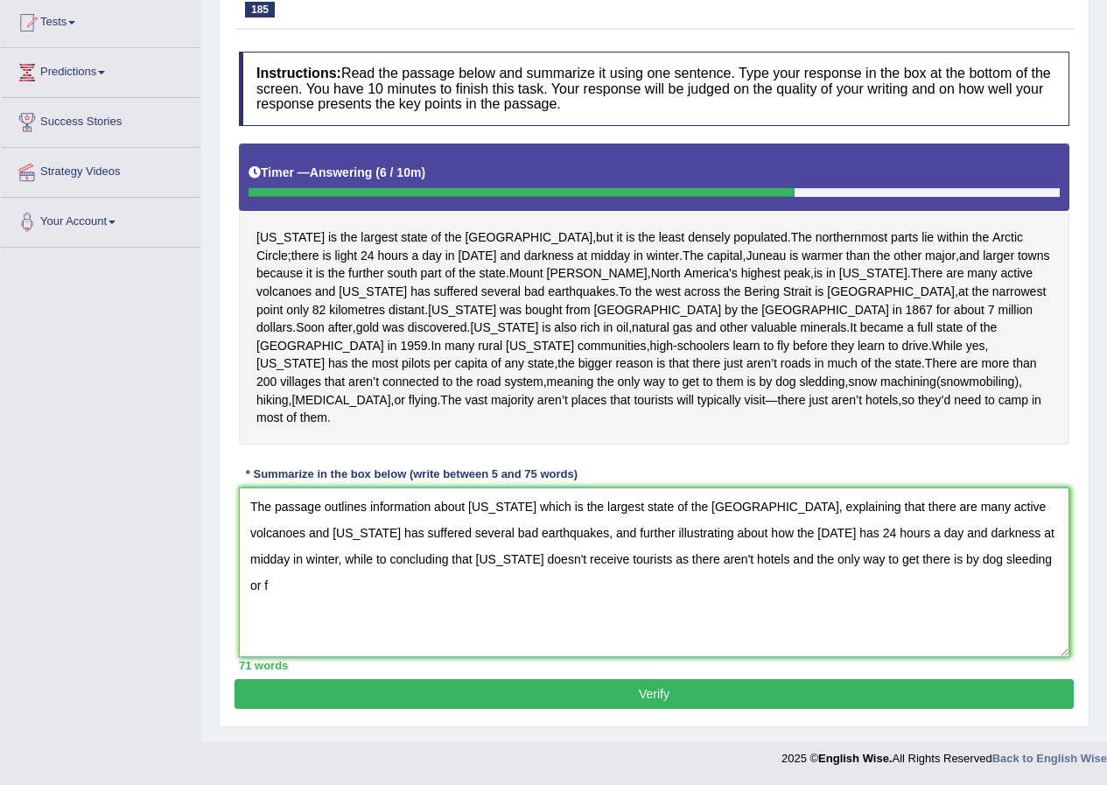
drag, startPoint x: 922, startPoint y: 563, endPoint x: 646, endPoint y: 584, distance: 277.3
click at [646, 584] on textarea "The passage outlines information about [US_STATE] which is the largest state of…" at bounding box center [654, 572] width 830 height 170
click at [513, 560] on textarea "The passage outlines information about [US_STATE] which is the largest state of…" at bounding box center [654, 572] width 830 height 170
drag, startPoint x: 874, startPoint y: 556, endPoint x: 999, endPoint y: 564, distance: 125.4
click at [999, 564] on textarea "The passage outlines information about [US_STATE] which is the largest state of…" at bounding box center [654, 572] width 830 height 170
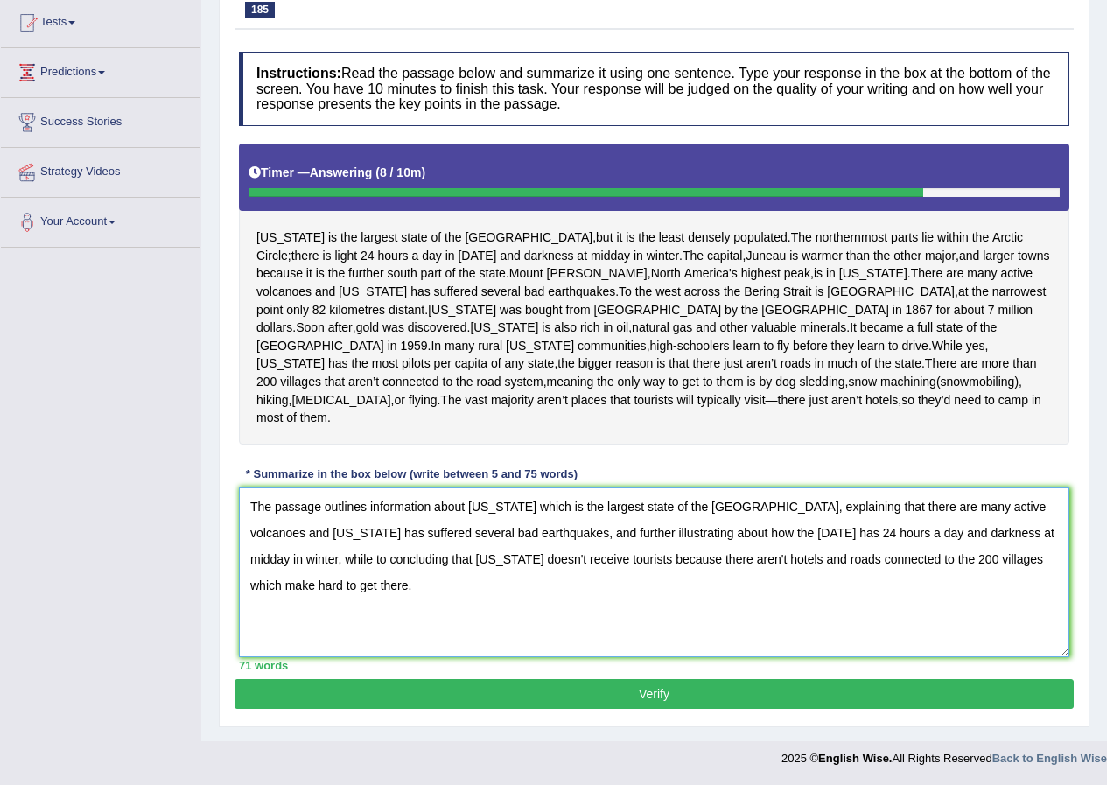
click at [980, 607] on textarea "The passage outlines information about [US_STATE] which is the largest state of…" at bounding box center [654, 572] width 830 height 170
click at [907, 561] on textarea "The passage outlines information about [US_STATE] which is the largest state of…" at bounding box center [654, 572] width 830 height 170
drag, startPoint x: 875, startPoint y: 564, endPoint x: 938, endPoint y: 573, distance: 63.7
click at [938, 573] on textarea "The passage outlines information about [US_STATE] which is the largest state of…" at bounding box center [654, 572] width 830 height 170
click at [1017, 559] on textarea "The passage outlines information about [US_STATE] which is the largest state of…" at bounding box center [654, 572] width 830 height 170
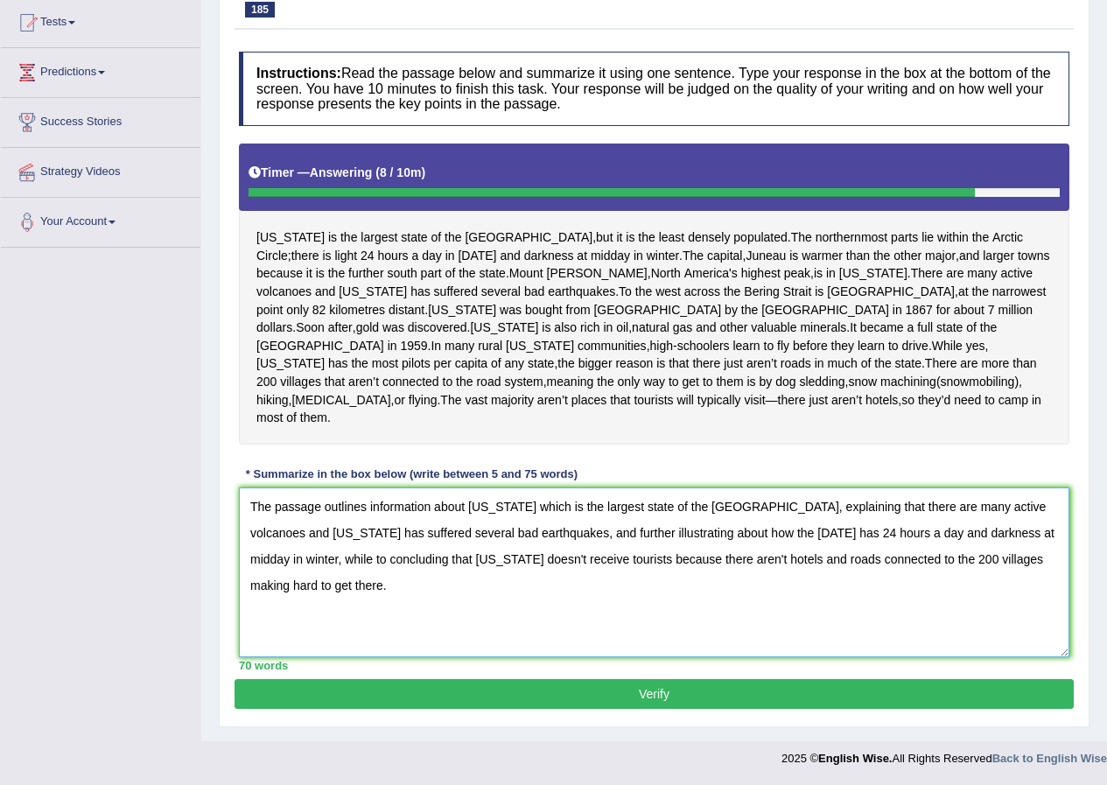
click at [957, 564] on textarea "The passage outlines information about [US_STATE] which is the largest state of…" at bounding box center [654, 572] width 830 height 170
click at [974, 559] on textarea "The passage outlines information about [US_STATE] which is the largest state of…" at bounding box center [654, 572] width 830 height 170
type textarea "The passage outlines information about [US_STATE] which is the largest state of…"
click at [701, 693] on button "Verify" at bounding box center [654, 694] width 839 height 30
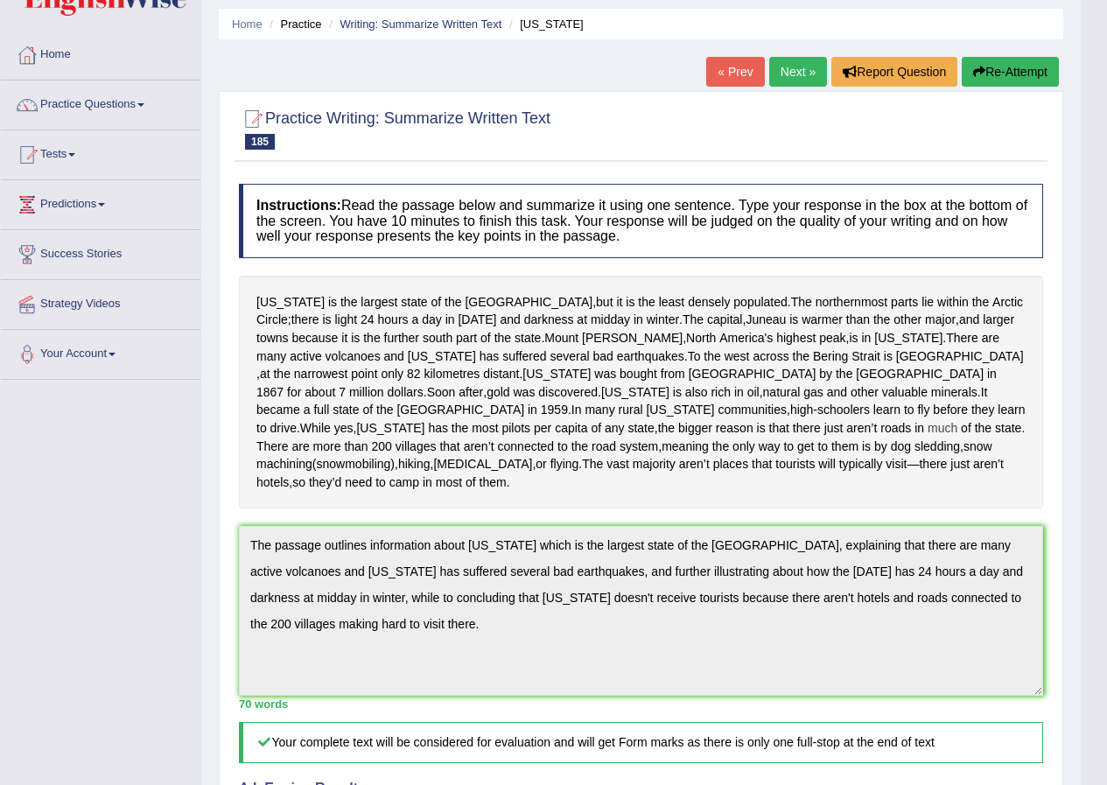
scroll to position [0, 0]
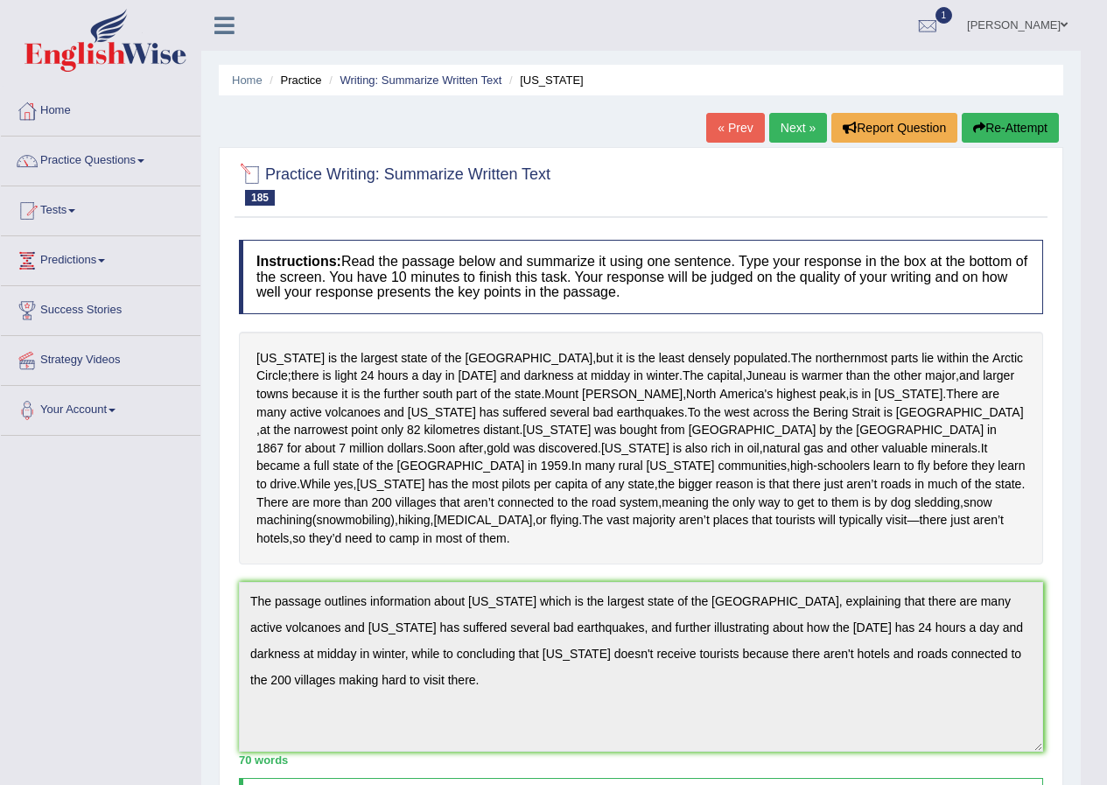
click at [251, 179] on div at bounding box center [252, 175] width 26 height 26
click at [259, 202] on span "185" at bounding box center [260, 198] width 30 height 16
click at [910, 126] on button "Report Question" at bounding box center [894, 128] width 126 height 30
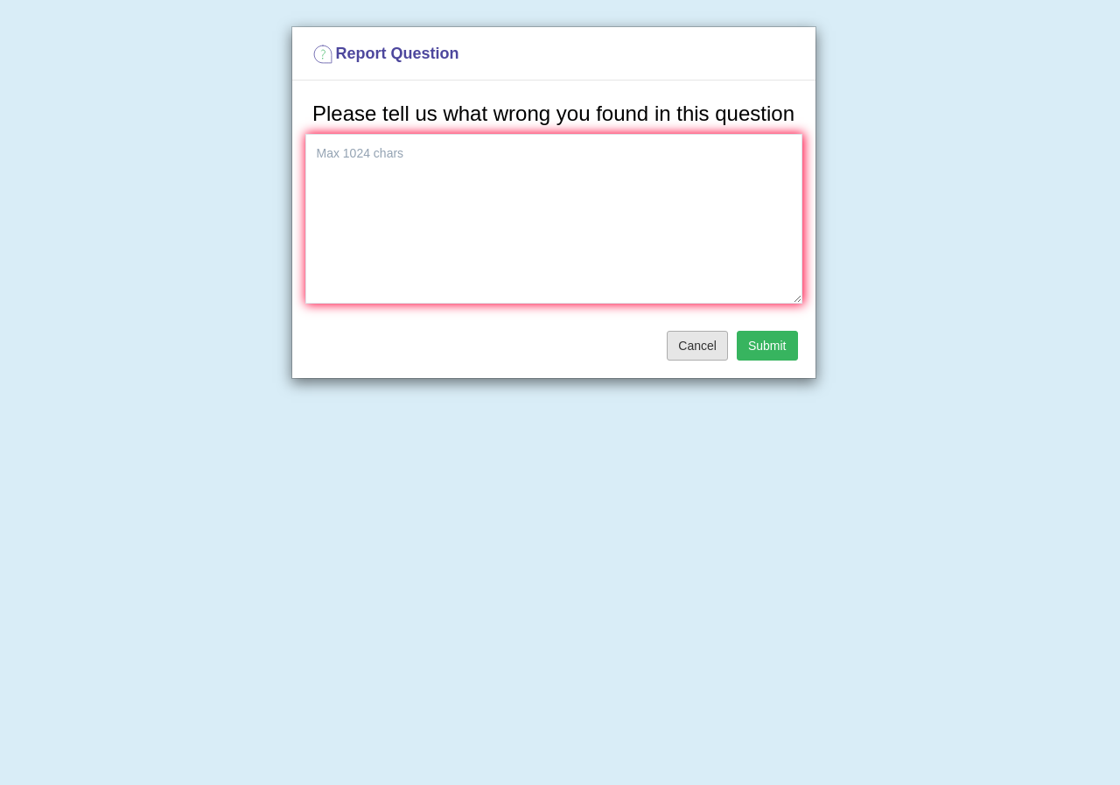
click at [704, 333] on button "Cancel" at bounding box center [697, 346] width 61 height 30
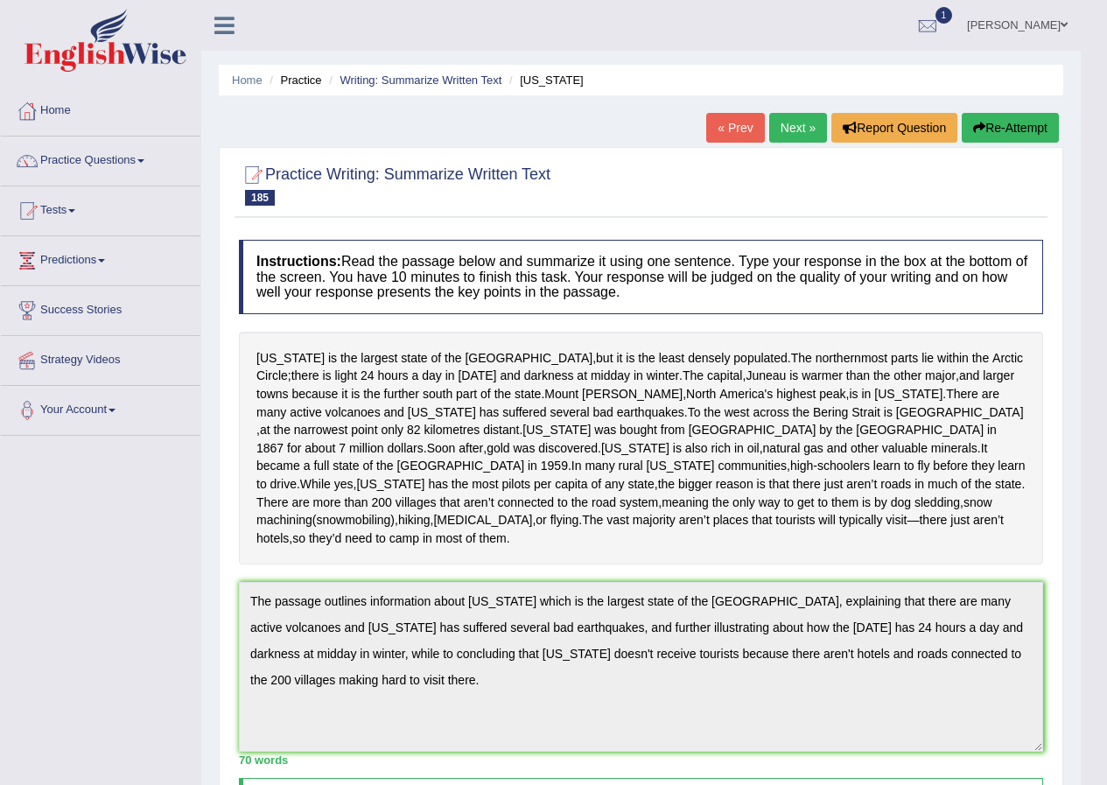
click at [261, 193] on span "185" at bounding box center [260, 198] width 30 height 16
click at [258, 183] on div at bounding box center [252, 175] width 26 height 26
click at [256, 176] on div at bounding box center [252, 175] width 26 height 26
drag, startPoint x: 386, startPoint y: 203, endPoint x: 230, endPoint y: 211, distance: 156.0
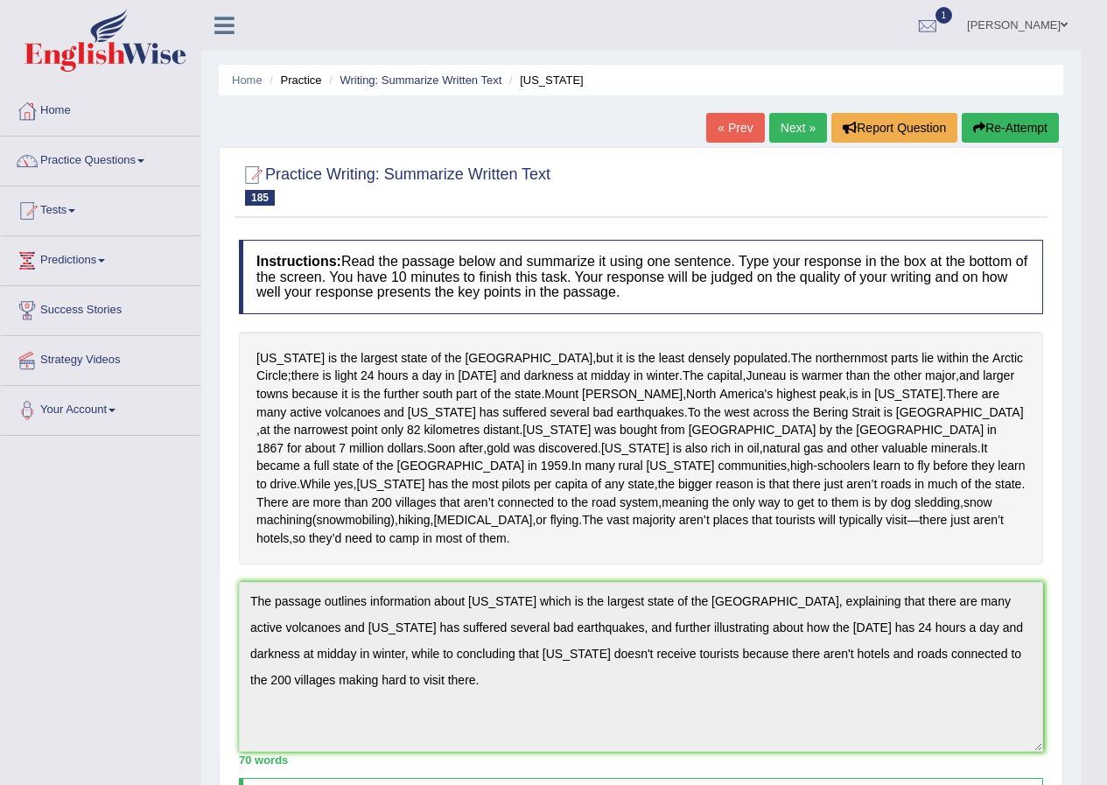
click at [230, 211] on div "Practice Writing: Summarize Written Text 185 [US_STATE] Instructions: Read the …" at bounding box center [641, 692] width 844 height 1091
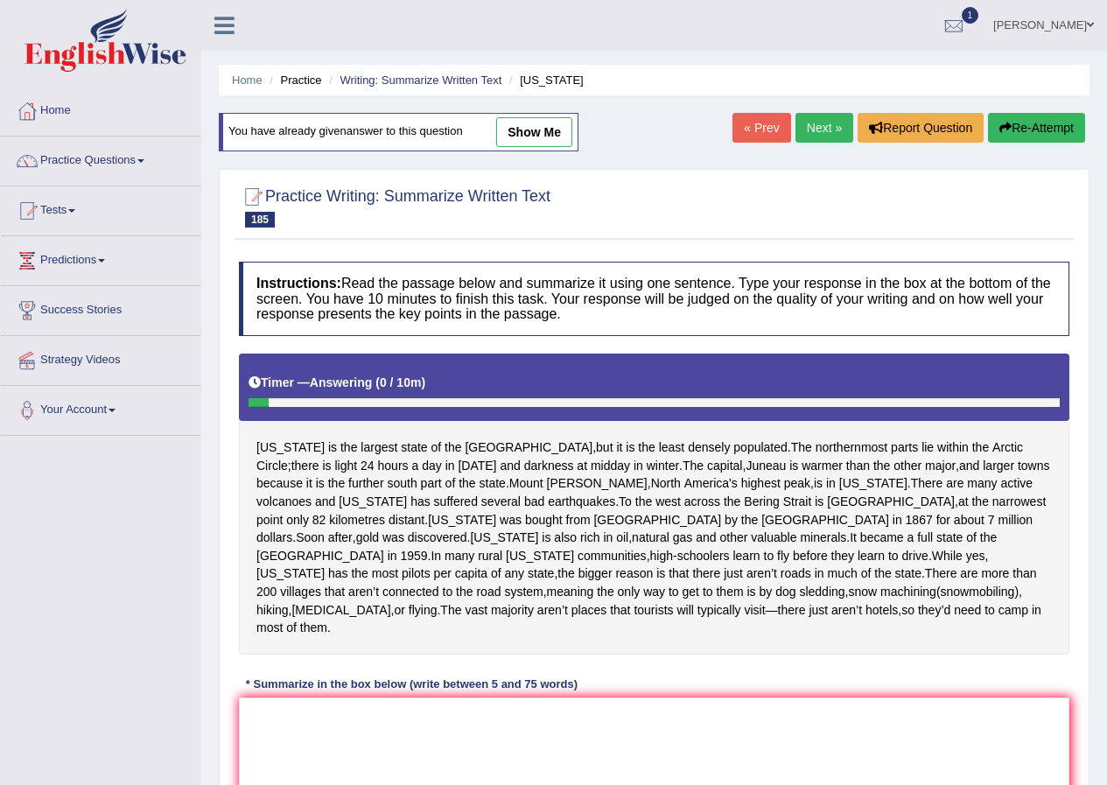
click at [823, 122] on link "Next »" at bounding box center [824, 128] width 58 height 30
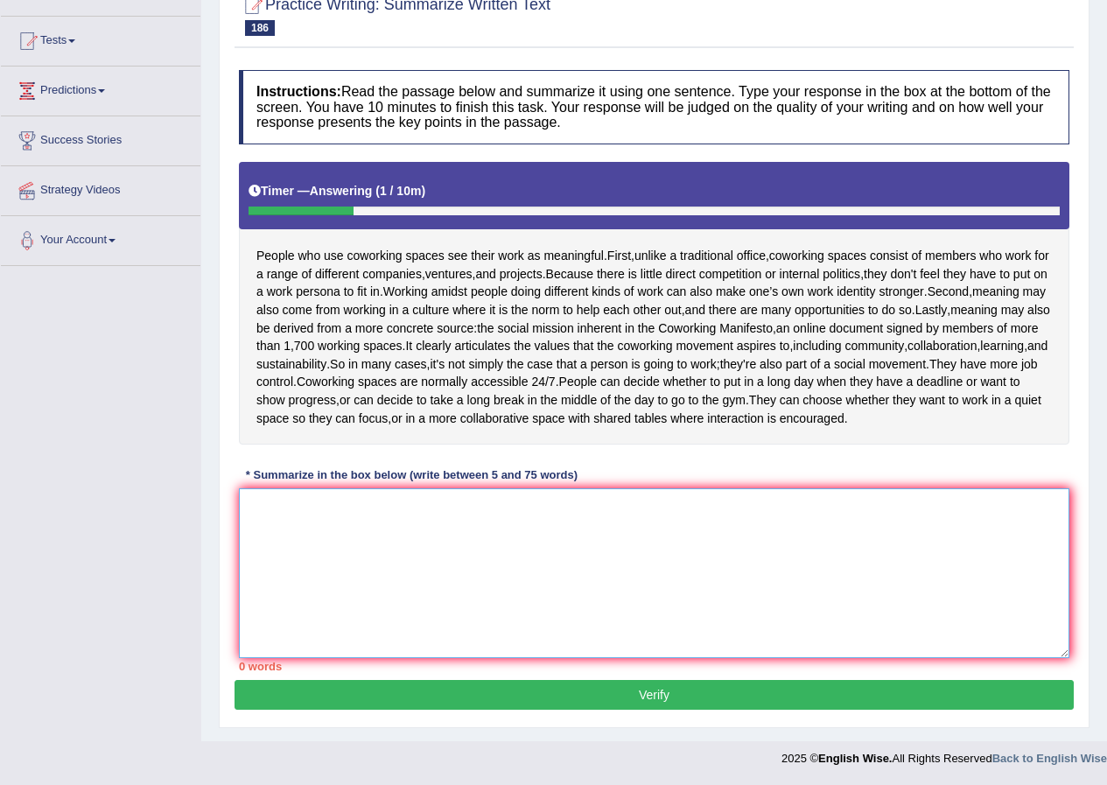
click at [657, 572] on textarea at bounding box center [654, 573] width 830 height 170
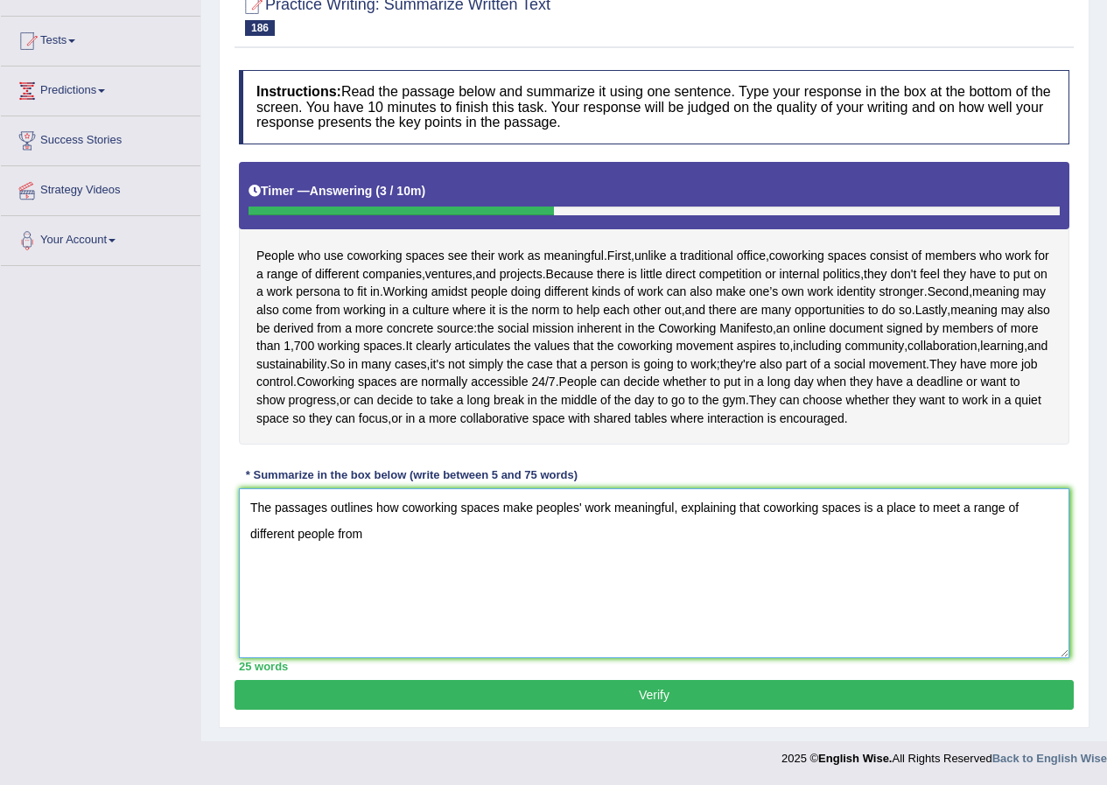
click at [979, 501] on textarea "The passages outlines how coworking spaces make peoples' work meaningful, expla…" at bounding box center [654, 573] width 830 height 170
click at [959, 511] on textarea "The passages outlines how coworking spaces make peoples' work meaningful, expla…" at bounding box center [654, 573] width 830 height 170
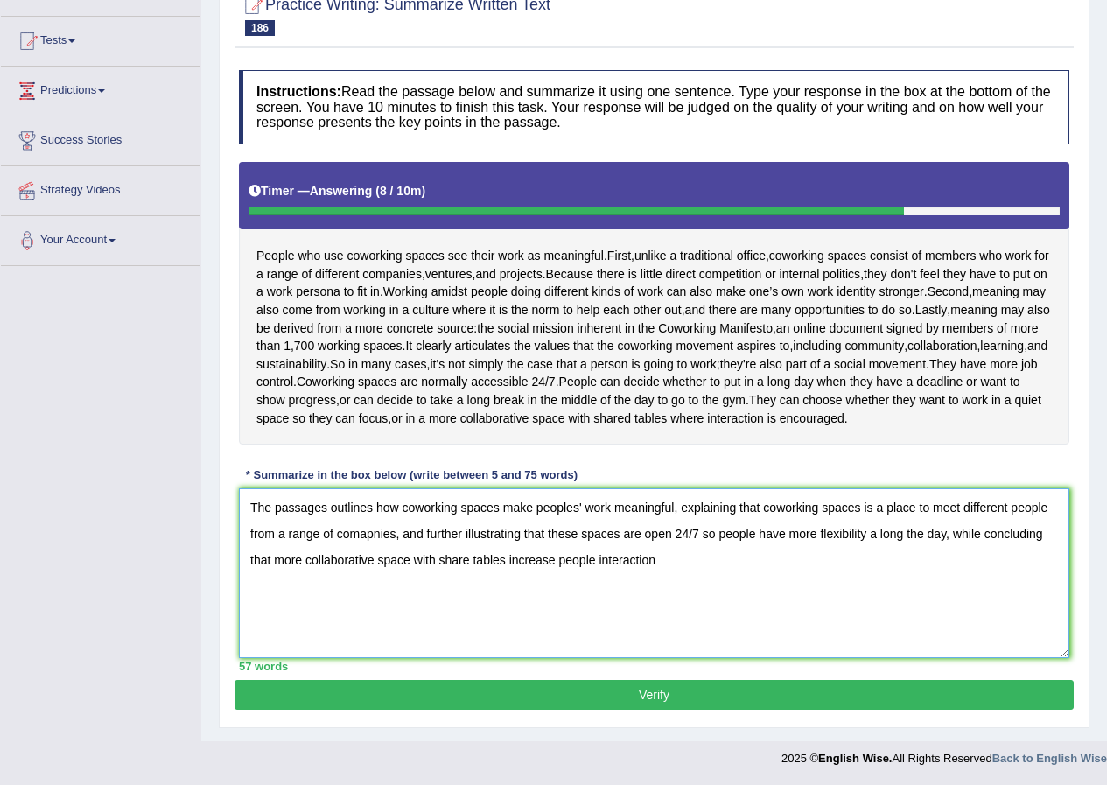
drag, startPoint x: 557, startPoint y: 554, endPoint x: 525, endPoint y: 560, distance: 32.1
click at [525, 560] on textarea "The passages outlines how coworking spaces make peoples' work meaningful, expla…" at bounding box center [654, 573] width 830 height 170
click at [676, 559] on textarea "The passages outlines how coworking spaces make peoples' work meaningful, expla…" at bounding box center [654, 573] width 830 height 170
click at [272, 564] on textarea "The passages outlines how coworking spaces make peoples' work meaningful, expla…" at bounding box center [654, 573] width 830 height 170
type textarea "The passages outlines how coworking spaces make peoples' work meaningful, expla…"
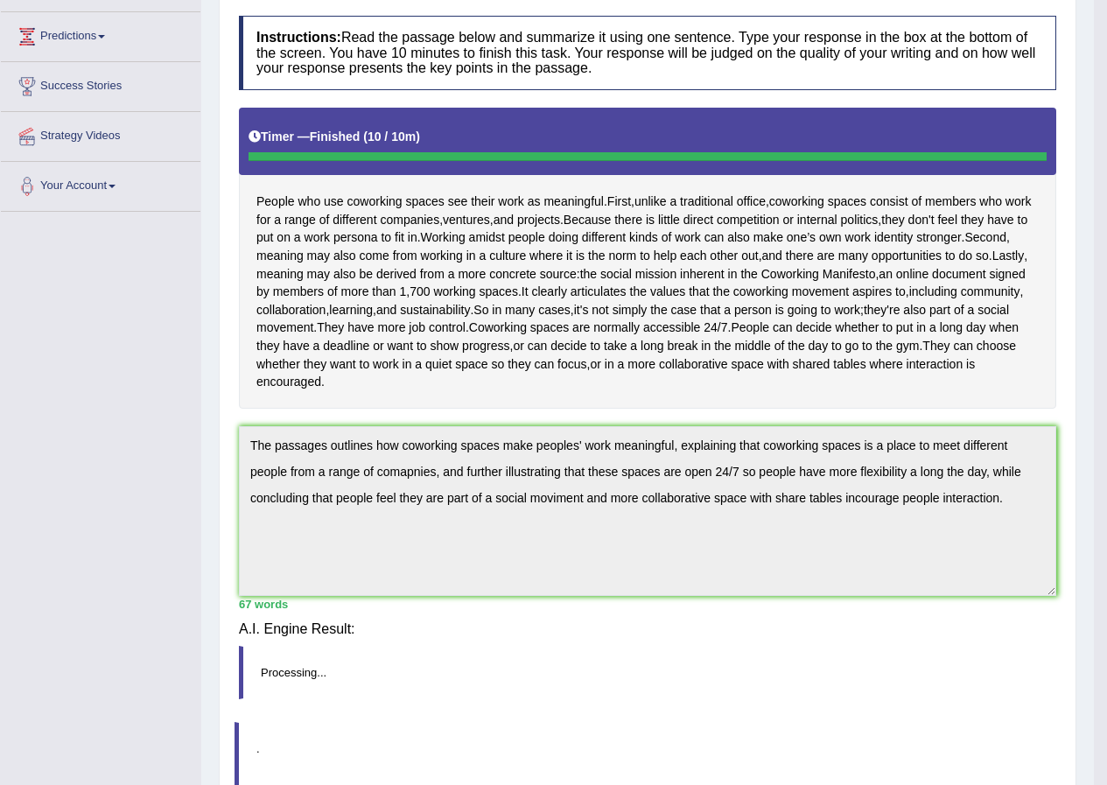
scroll to position [214, 0]
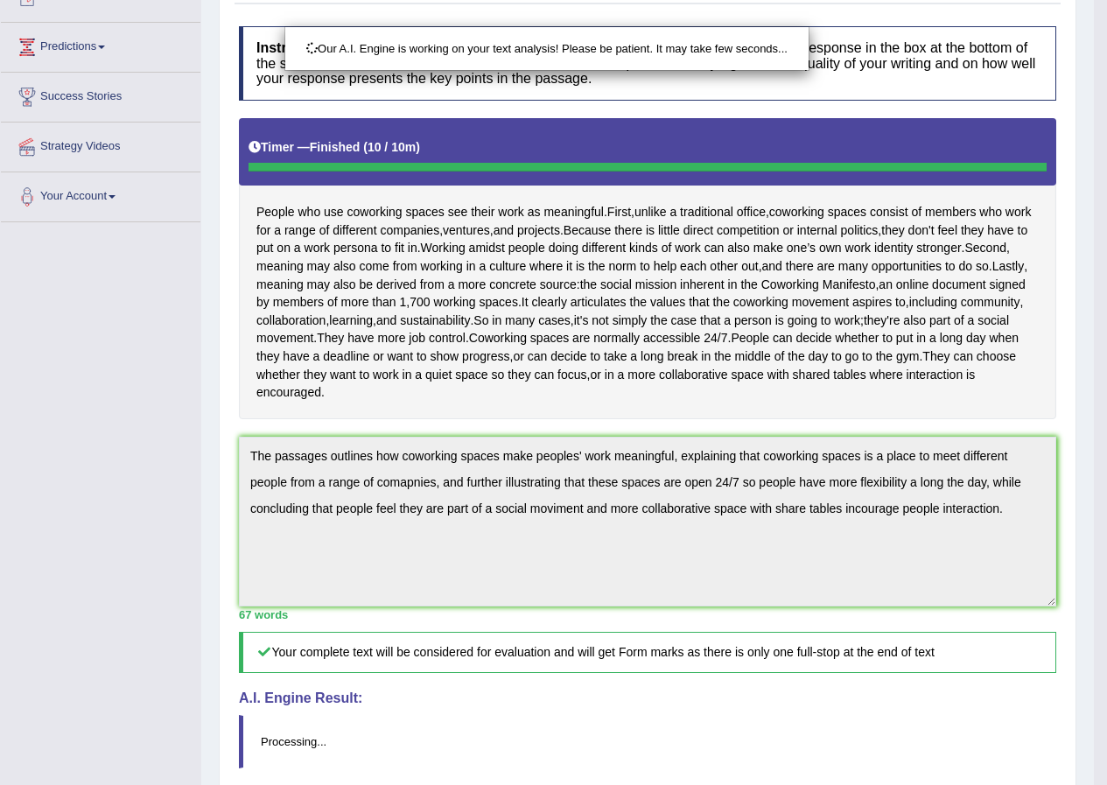
drag, startPoint x: 466, startPoint y: 556, endPoint x: 291, endPoint y: 556, distance: 174.1
click at [291, 556] on body "Toggle navigation Home Practice Questions Speaking Practice Read Aloud Repeat S…" at bounding box center [553, 178] width 1107 height 785
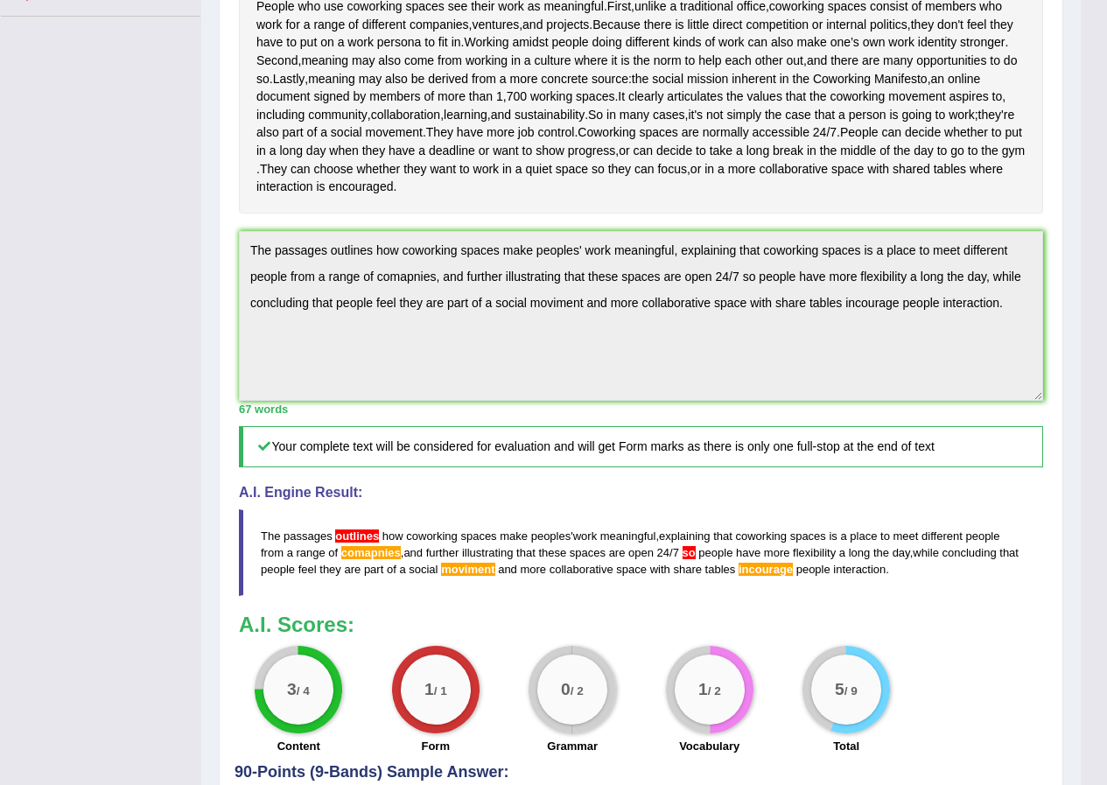
scroll to position [616, 0]
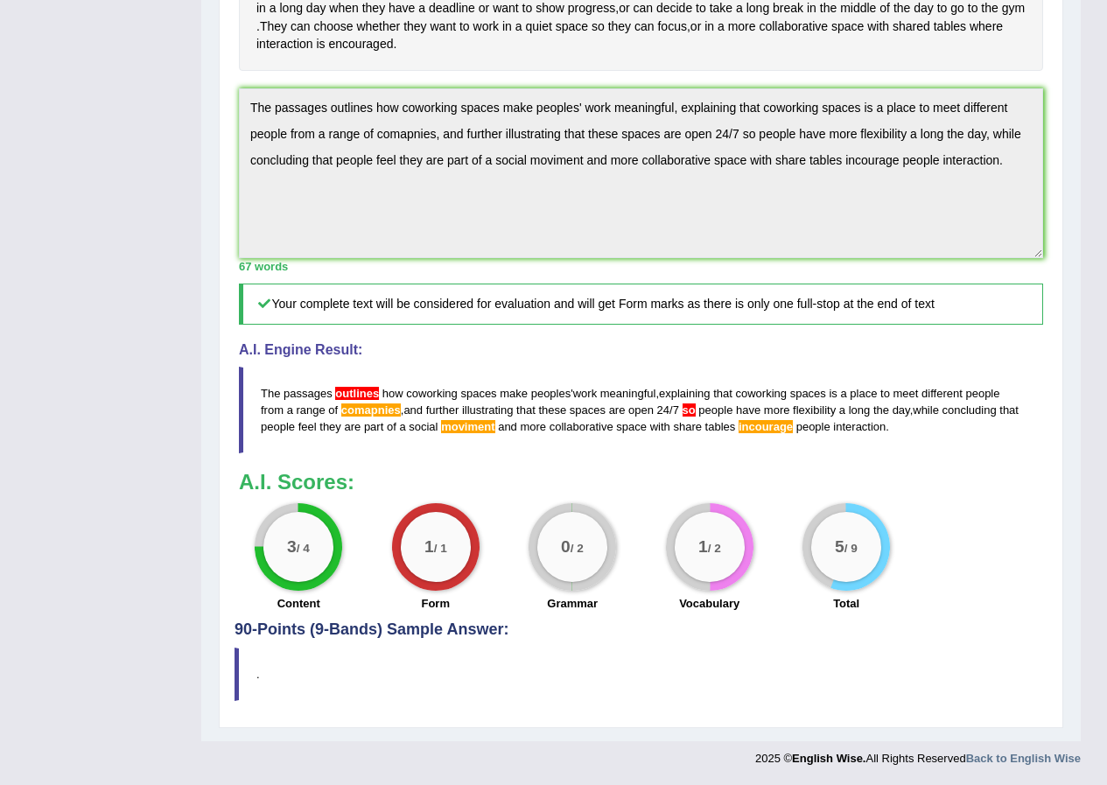
click at [361, 390] on span "outlines" at bounding box center [357, 393] width 44 height 13
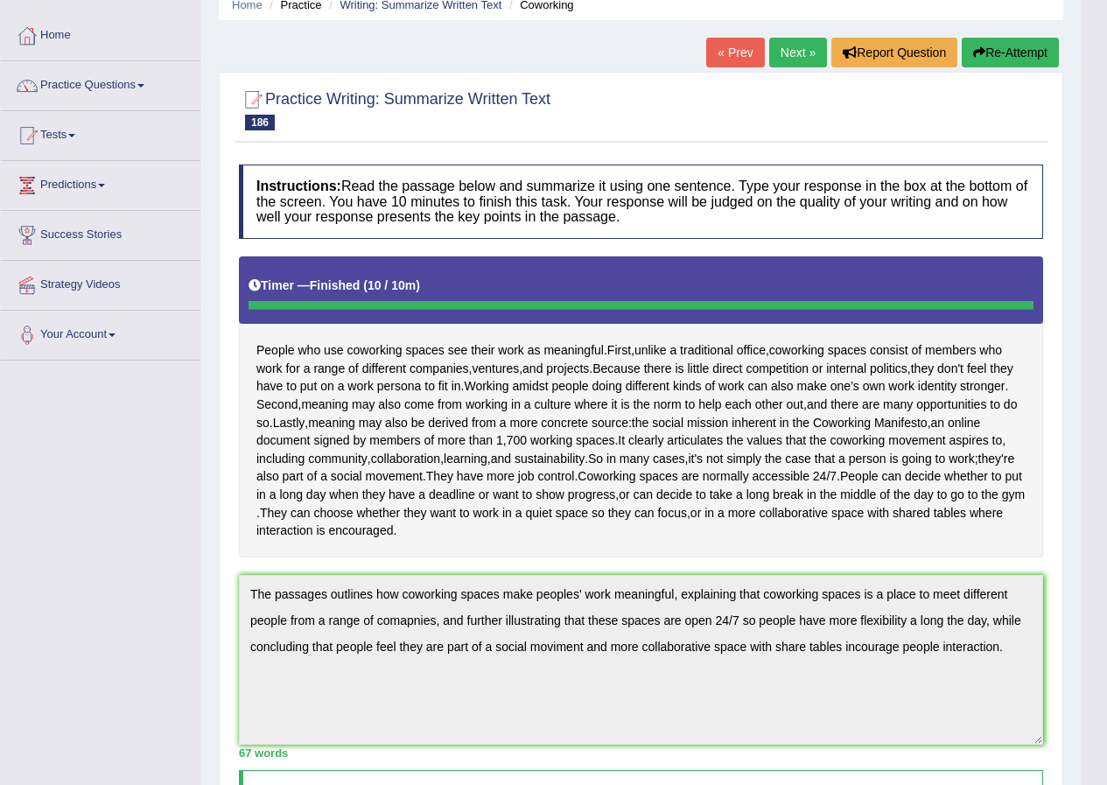
scroll to position [0, 0]
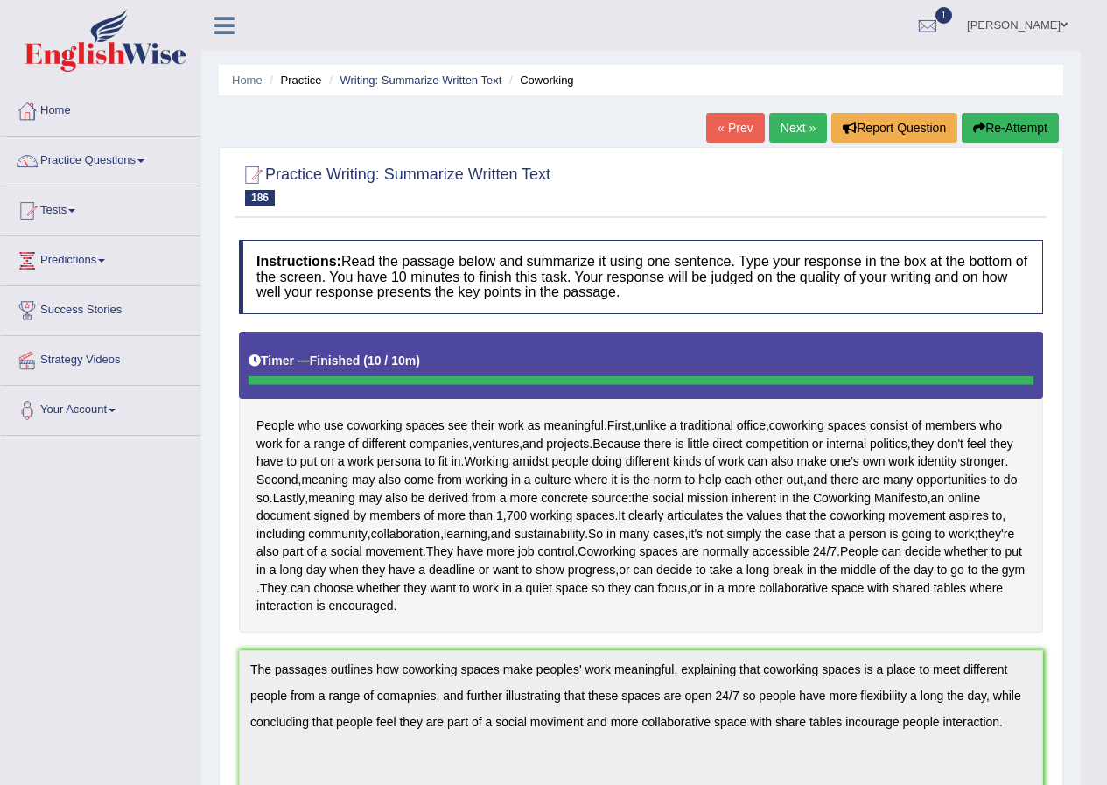
click at [798, 137] on link "Next »" at bounding box center [798, 128] width 58 height 30
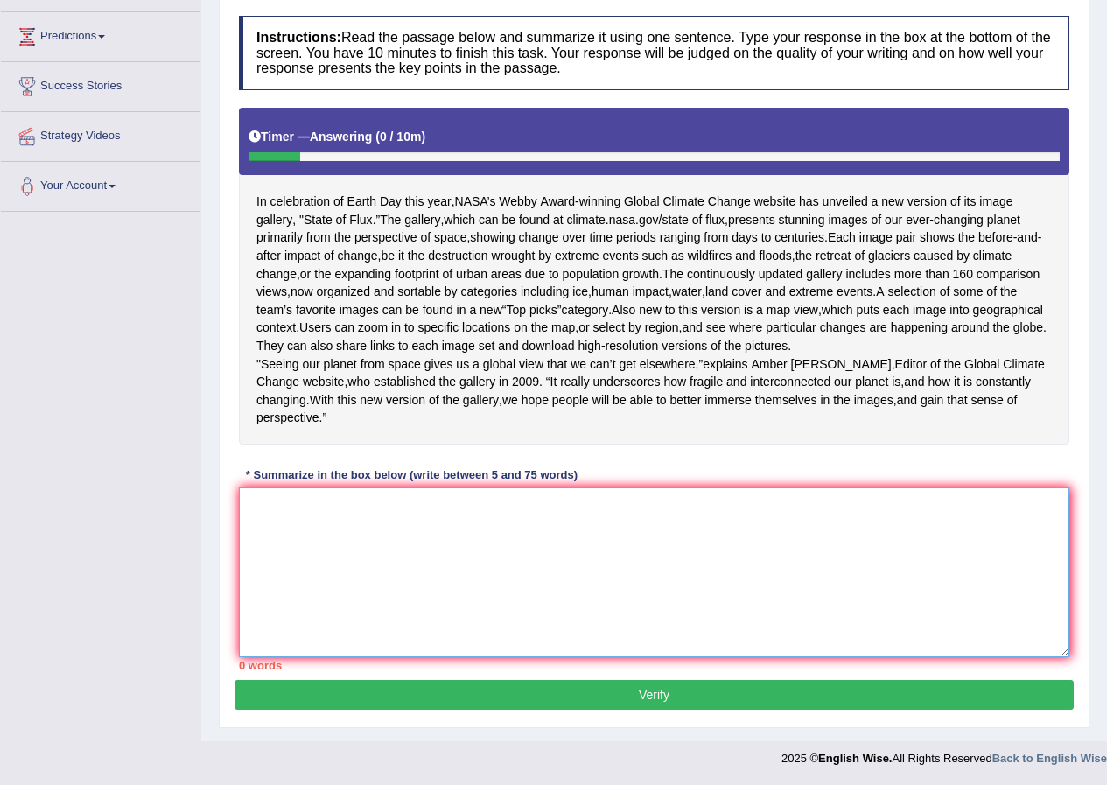
click at [519, 536] on textarea at bounding box center [654, 572] width 830 height 170
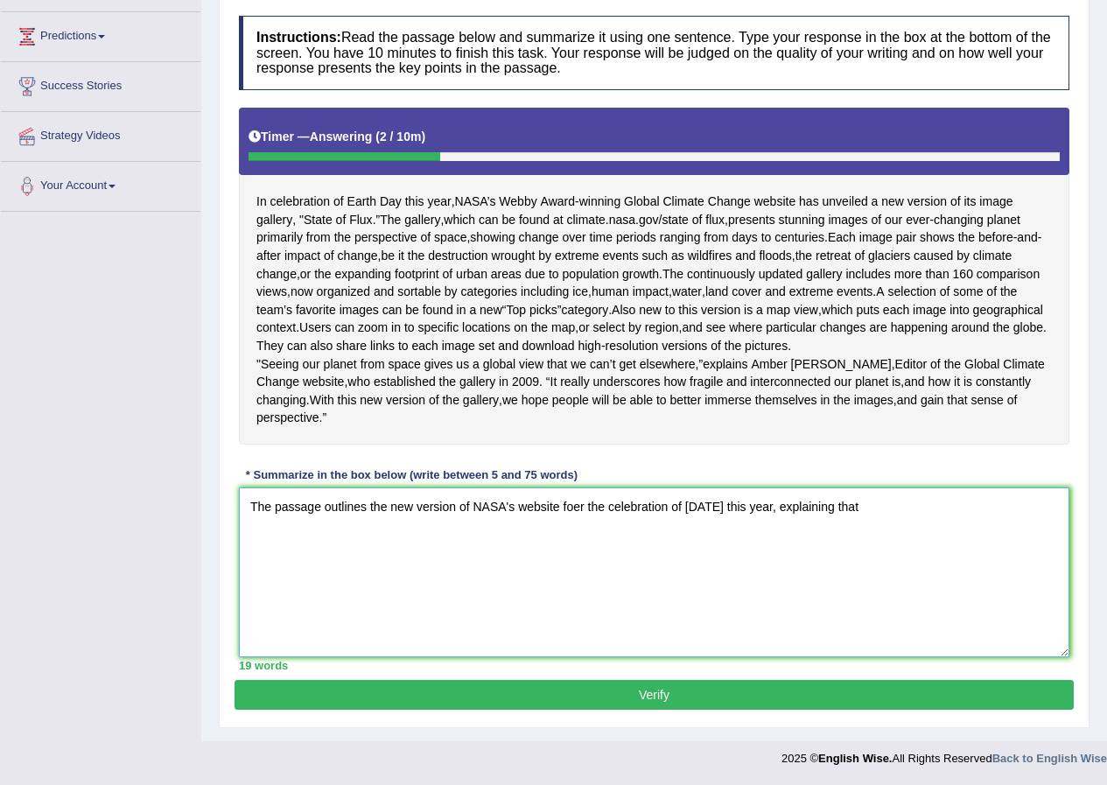
click at [458, 511] on textarea "The passage outlines the new version of NASA's website foer the celebration of …" at bounding box center [654, 572] width 830 height 170
click at [695, 509] on textarea "The passage outlines the new version called "State of Flux" of NASA's website f…" at bounding box center [654, 572] width 830 height 170
click at [635, 508] on textarea "The passage outlines the new version called "State of Flux" of NASA's website f…" at bounding box center [654, 572] width 830 height 170
click at [590, 509] on textarea "The passage outlines the new version called "State of Flux" of NASA's website f…" at bounding box center [654, 572] width 830 height 170
drag, startPoint x: 736, startPoint y: 507, endPoint x: 705, endPoint y: 511, distance: 30.9
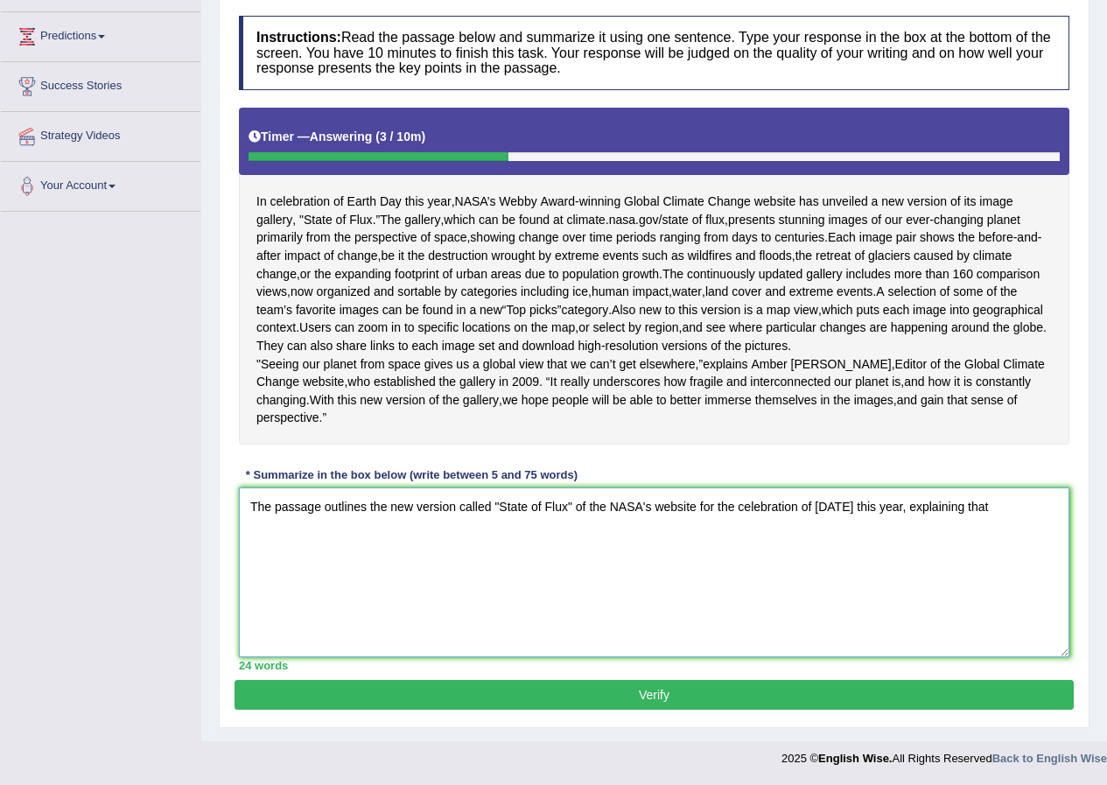
click at [705, 511] on textarea "The passage outlines the new version called "State of Flux" of the NASA's websi…" at bounding box center [654, 572] width 830 height 170
click at [788, 510] on textarea "The passage outlines the new version called "State of Flux" of the NASA's websi…" at bounding box center [654, 572] width 830 height 170
click at [1005, 508] on textarea "The passage outlines the new version called "State of Flux" of the NASA's websi…" at bounding box center [654, 572] width 830 height 170
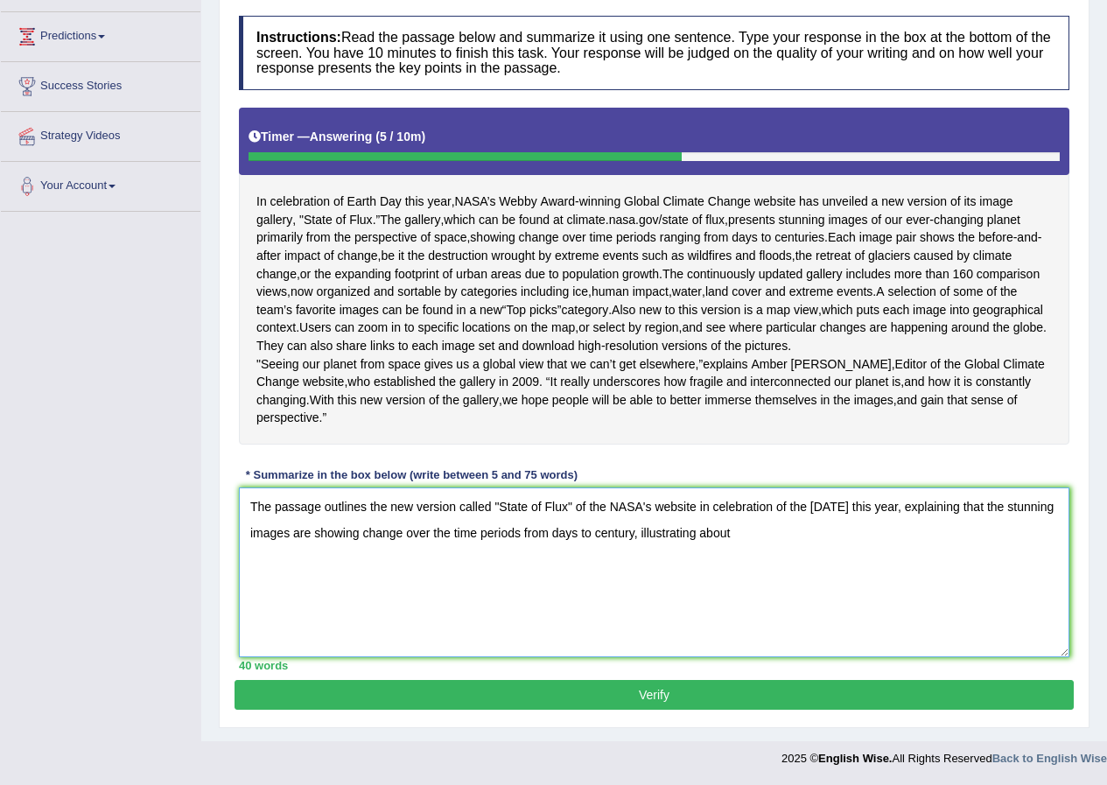
click at [689, 532] on textarea "The passage outlines the new version called "State of Flux" of the NASA's websi…" at bounding box center [654, 572] width 830 height 170
click at [859, 538] on textarea "The passage outlines the new version called "State of Flux" of the NASA's websi…" at bounding box center [654, 572] width 830 height 170
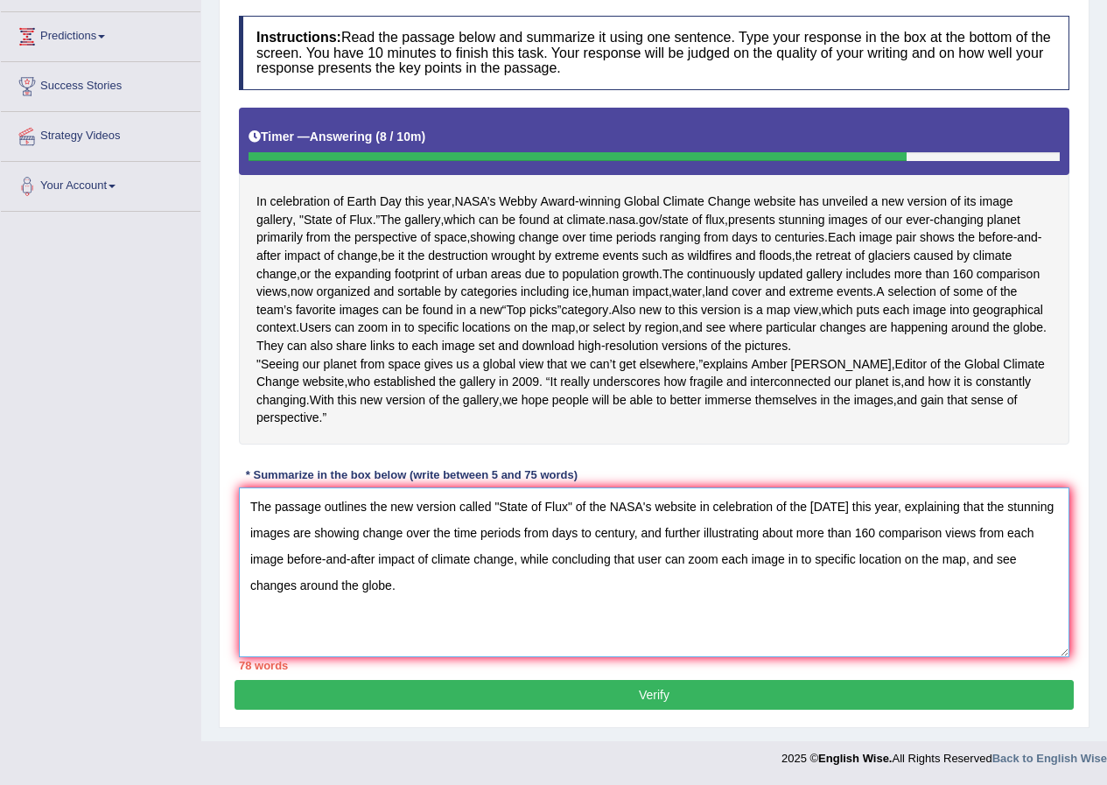
click at [914, 509] on textarea "The passage outlines the new version called "State of Flux" of the NASA's websi…" at bounding box center [654, 572] width 830 height 170
click at [399, 536] on textarea "The passage outlines the new version called "State of Flux" of the NASA's websi…" at bounding box center [654, 572] width 830 height 170
drag, startPoint x: 524, startPoint y: 531, endPoint x: 487, endPoint y: 536, distance: 38.0
click at [487, 536] on textarea "The passage outlines the new version called "State of Flux" of the NASA's websi…" at bounding box center [654, 572] width 830 height 170
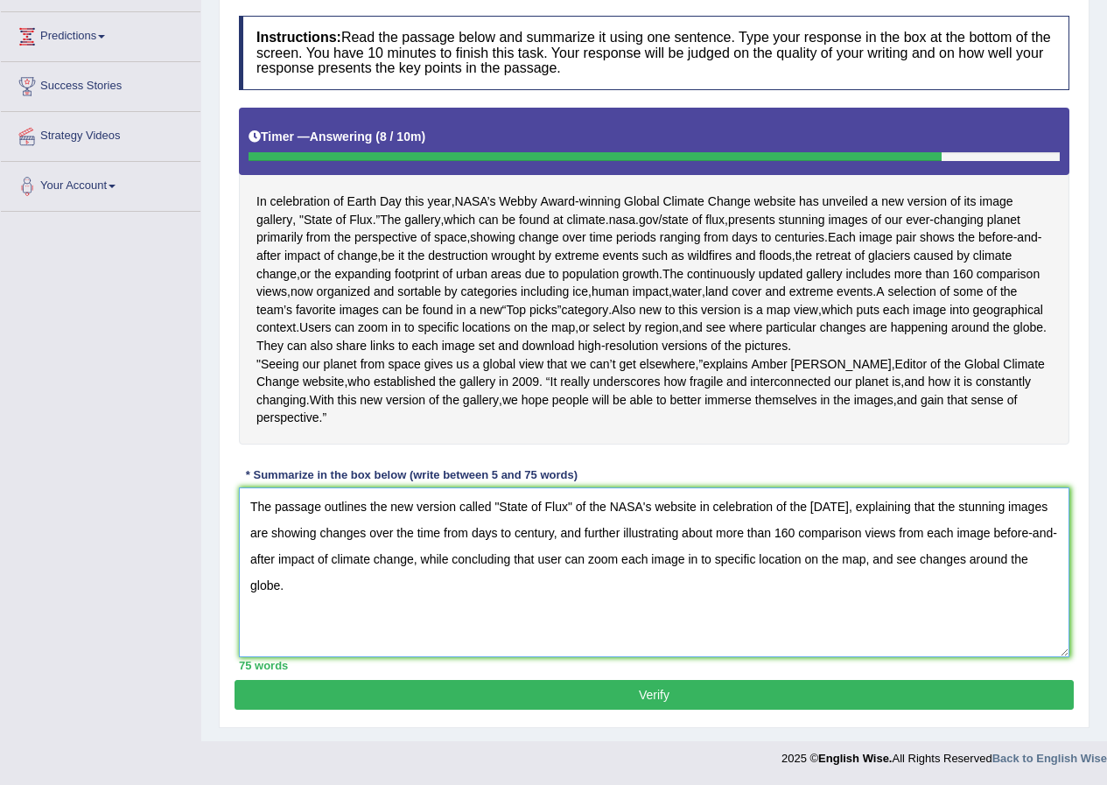
drag, startPoint x: 757, startPoint y: 531, endPoint x: 726, endPoint y: 536, distance: 30.9
click at [726, 536] on textarea "The passage outlines the new version called "State of Flux" of the NASA's websi…" at bounding box center [654, 572] width 830 height 170
click at [483, 536] on textarea "The passage outlines the new version called "State of Flux" of the NASA's websi…" at bounding box center [654, 572] width 830 height 170
click at [339, 562] on textarea "The passage outlines the new version called "State of Flux" of the NASA's websi…" at bounding box center [654, 572] width 830 height 170
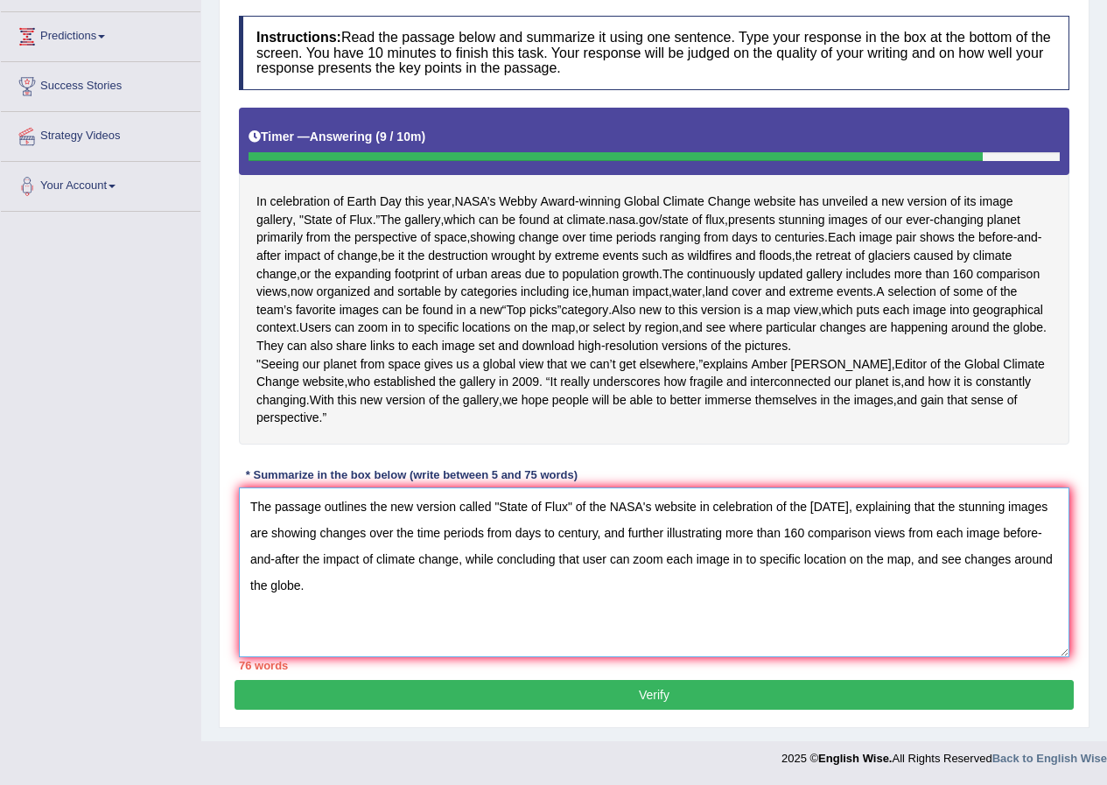
click at [644, 563] on textarea "The passage outlines the new version called "State of Flux" of the NASA's websi…" at bounding box center [654, 572] width 830 height 170
drag, startPoint x: 738, startPoint y: 561, endPoint x: 714, endPoint y: 564, distance: 23.8
click at [714, 564] on textarea "The passage outlines the new version called "State of Flux" of the NASA's websi…" at bounding box center [654, 572] width 830 height 170
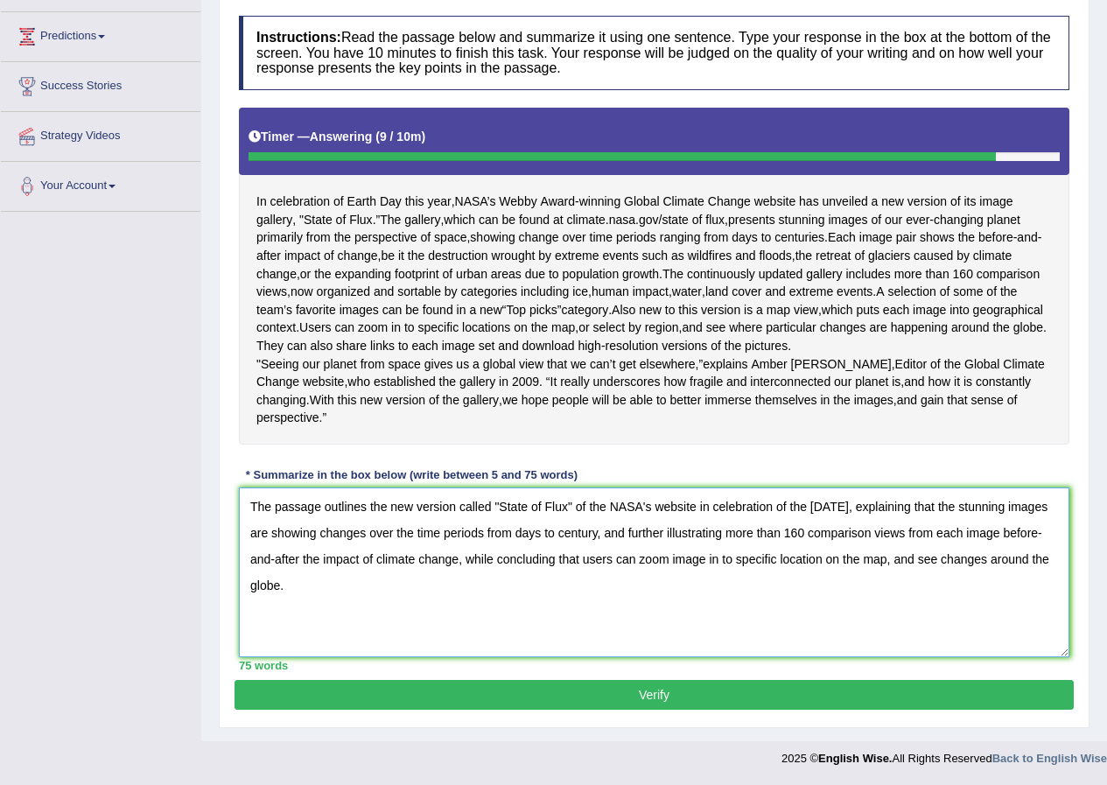
click at [742, 565] on textarea "The passage outlines the new version called "State of Flux" of the NASA's websi…" at bounding box center [654, 572] width 830 height 170
type textarea "The passage outlines the new version called "State of Flux" of the NASA's websi…"
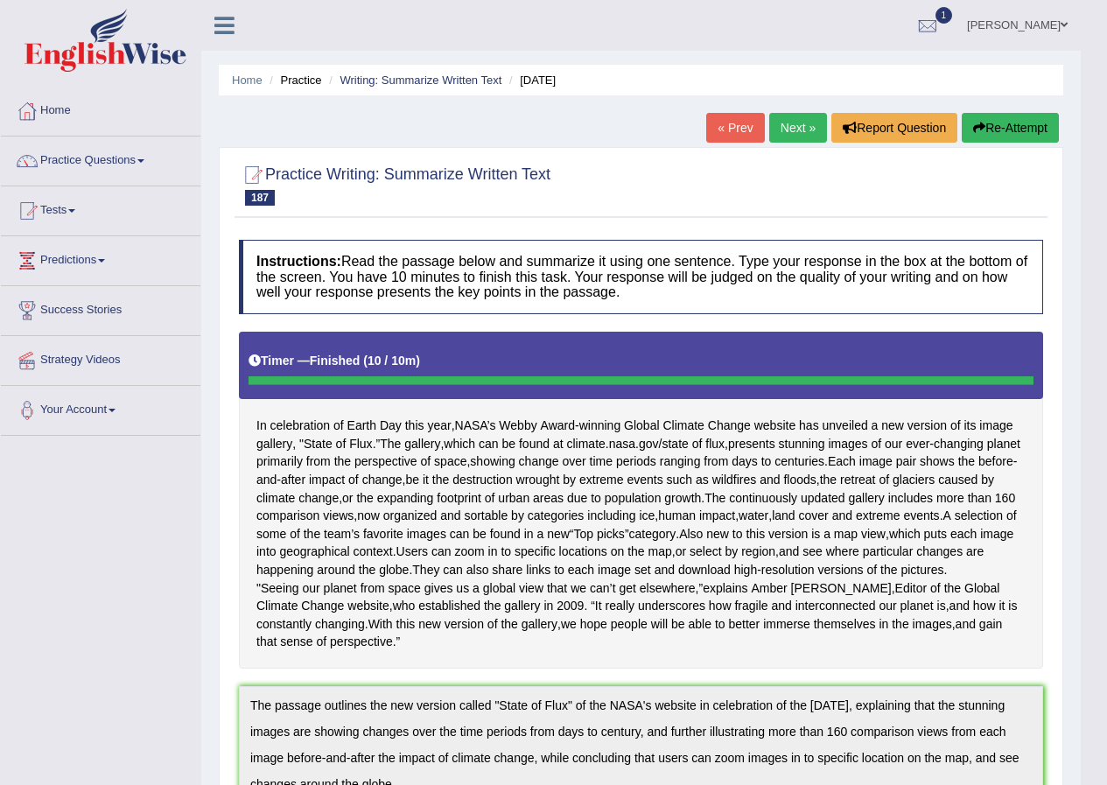
click at [795, 124] on link "Next »" at bounding box center [798, 128] width 58 height 30
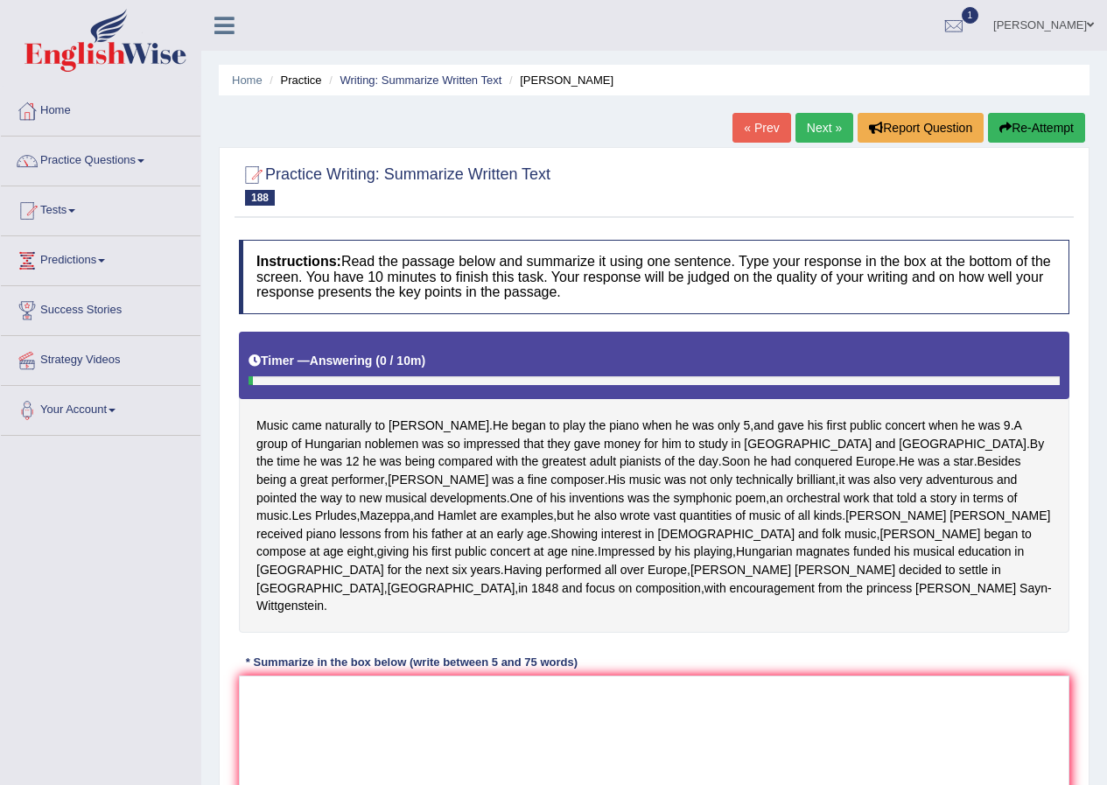
scroll to position [188, 0]
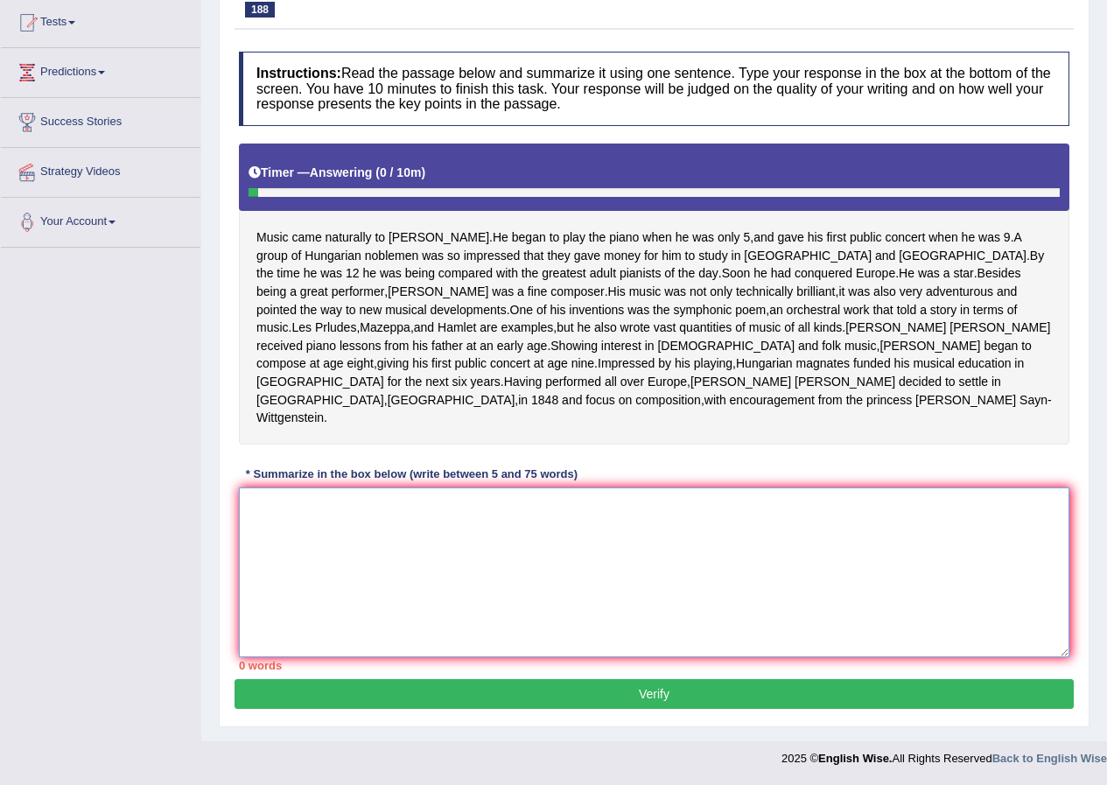
click at [272, 561] on textarea at bounding box center [654, 572] width 830 height 170
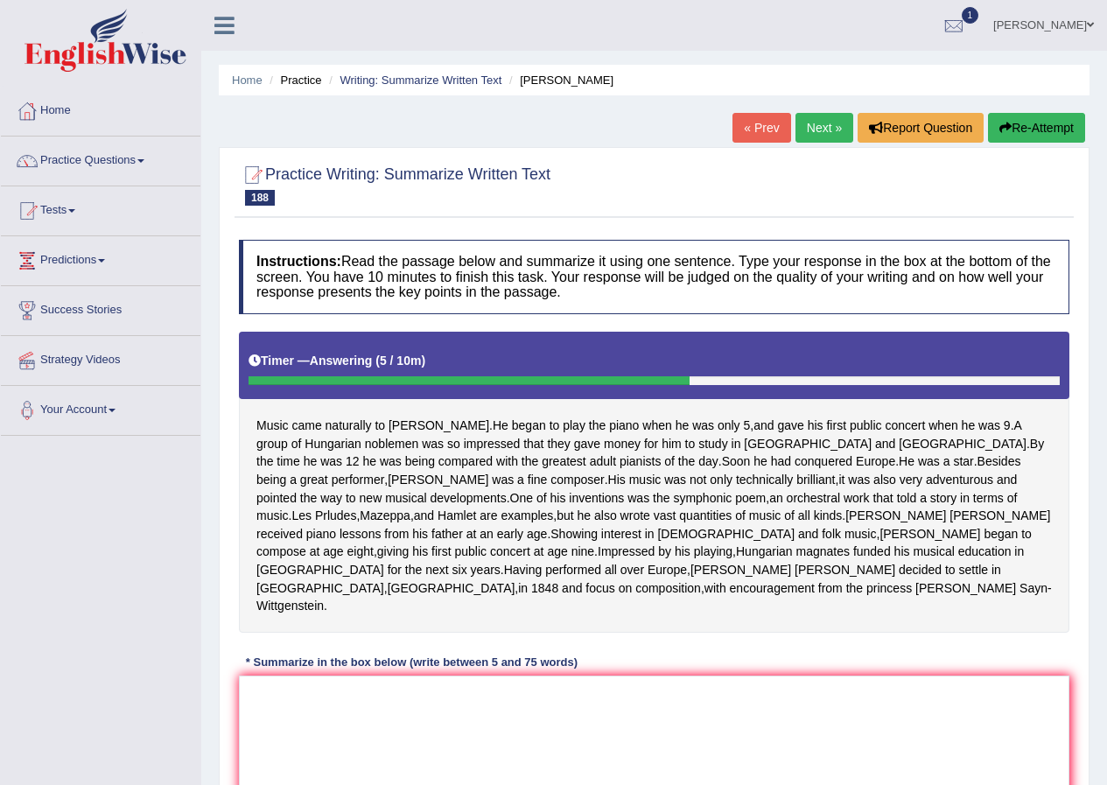
click at [1007, 123] on icon "button" at bounding box center [1005, 128] width 12 height 12
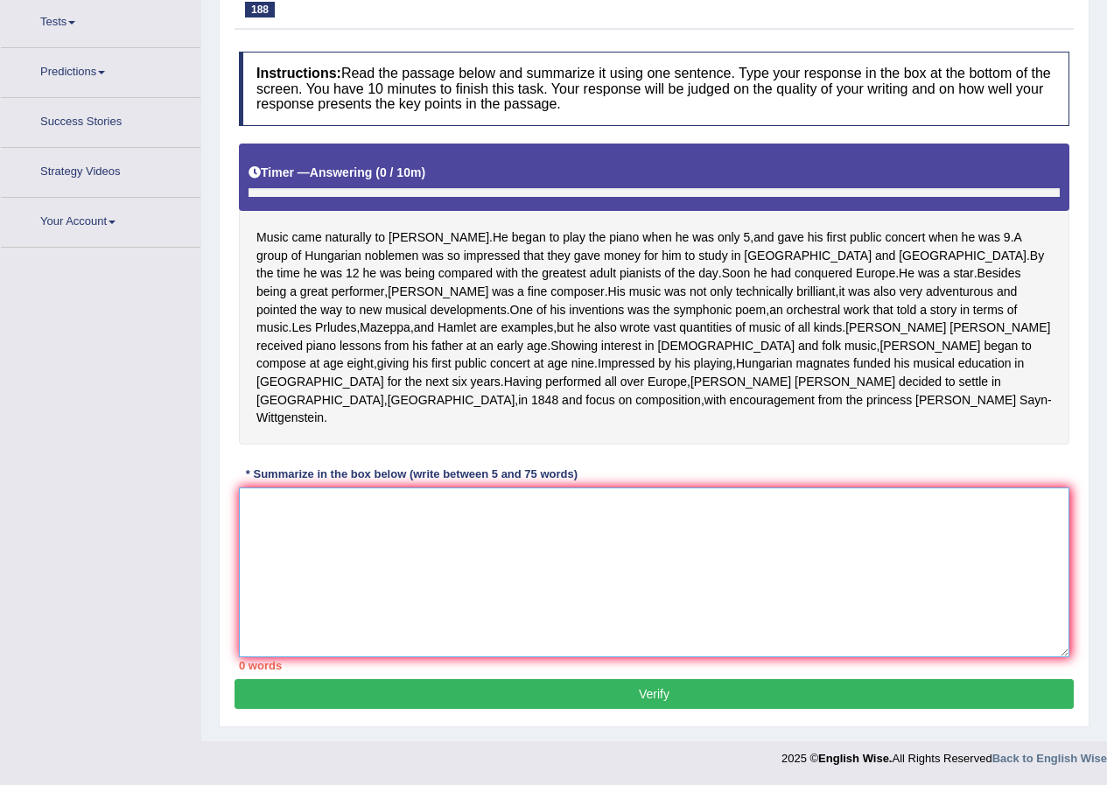
click at [386, 564] on textarea at bounding box center [654, 572] width 830 height 170
click at [697, 596] on textarea at bounding box center [654, 572] width 830 height 170
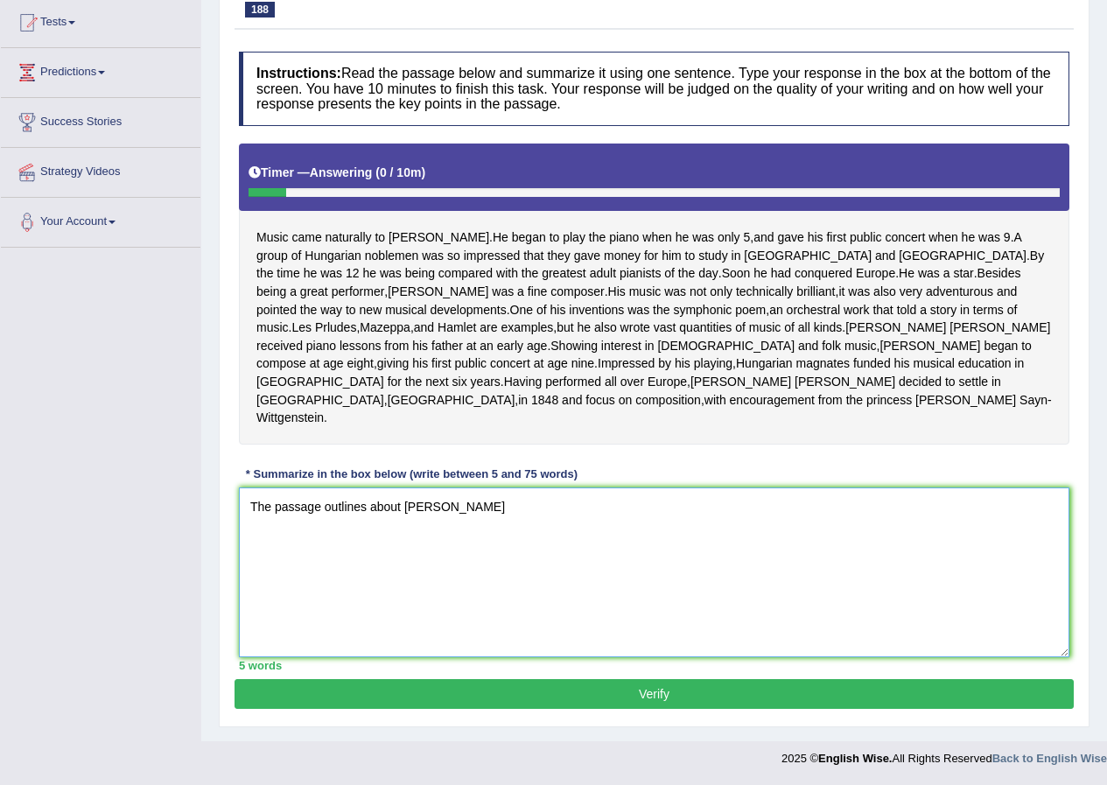
click at [550, 535] on textarea "The passage outlines about franz" at bounding box center [654, 572] width 830 height 170
click at [404, 508] on textarea "The passage outlines about franz" at bounding box center [654, 572] width 830 height 170
click at [479, 503] on textarea "The passage outlines about Franz" at bounding box center [654, 572] width 830 height 170
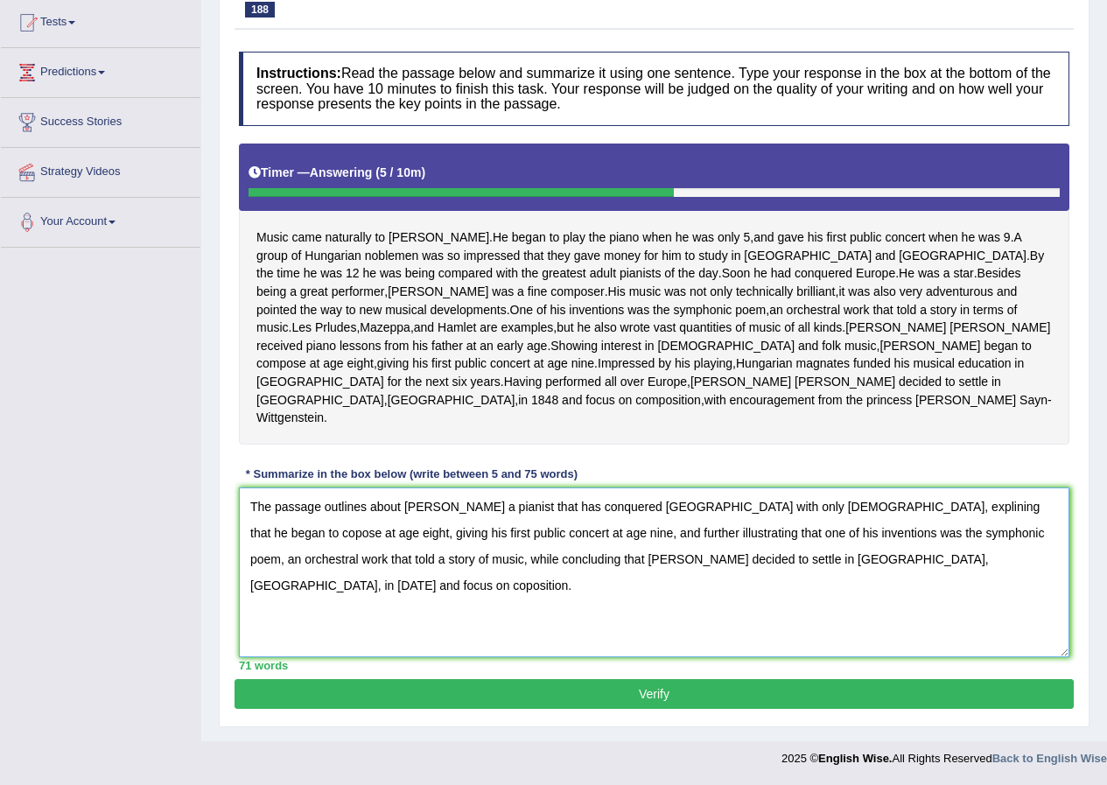
click at [813, 505] on textarea "The passage outlines about Franz Liszt a pianist that has conquered Europe with…" at bounding box center [654, 572] width 830 height 170
click at [954, 513] on textarea "The passage outlines about Franz Liszt a pianist that has conquered Europe with…" at bounding box center [654, 572] width 830 height 170
click at [312, 560] on textarea "The passage outlines about Franz Liszt a pianist that has conquered Europe with…" at bounding box center [654, 572] width 830 height 170
type textarea "The passage outlines about Franz Liszt a pianist that has conquered Europe with…"
click at [739, 689] on button "Verify" at bounding box center [654, 694] width 839 height 30
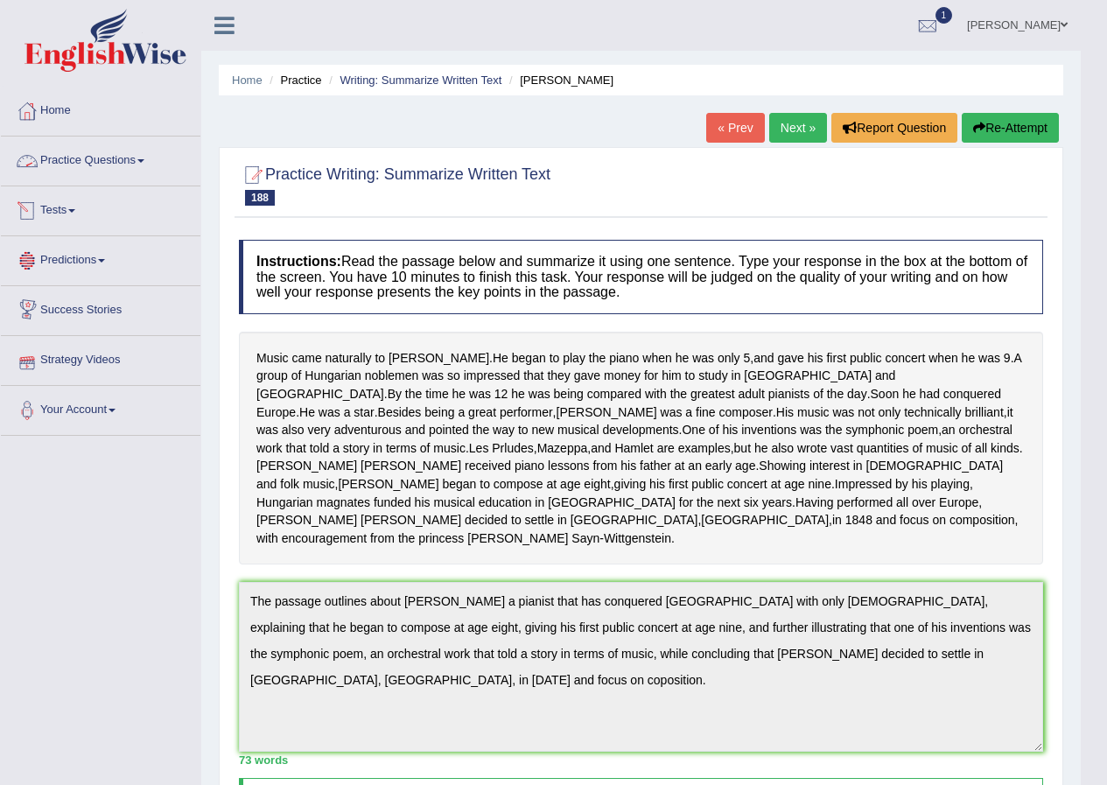
click at [154, 154] on link "Practice Questions" at bounding box center [101, 159] width 200 height 44
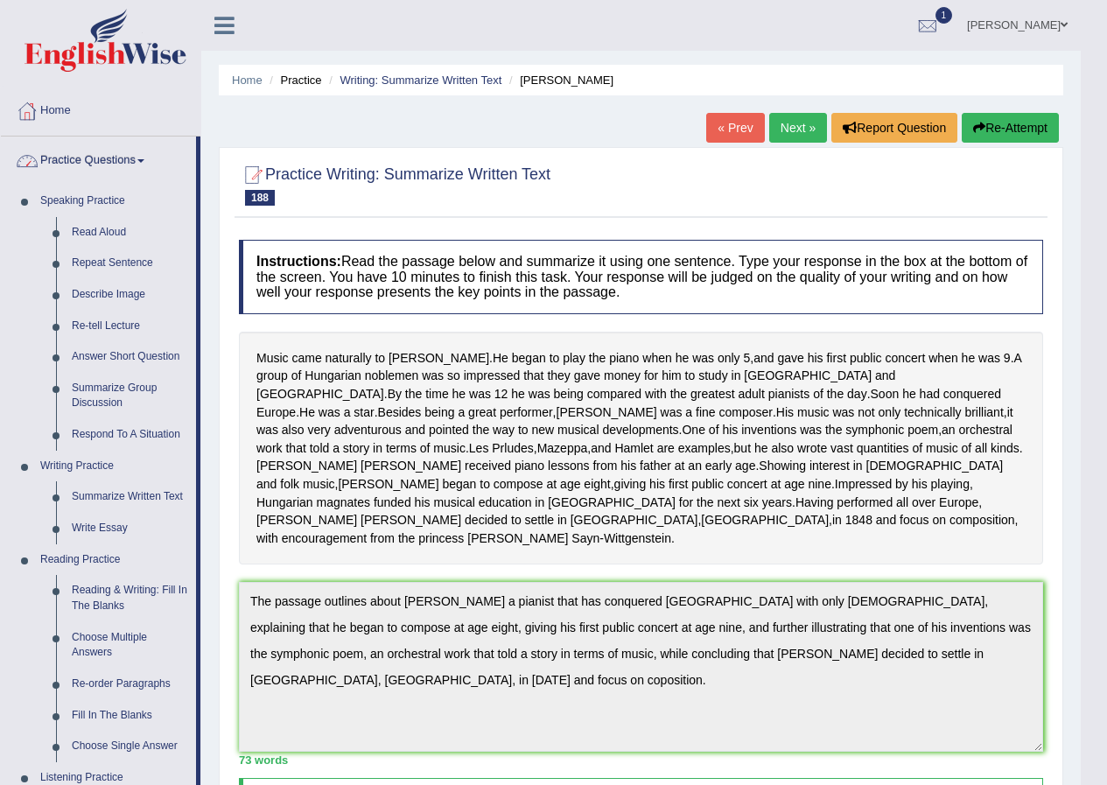
click at [126, 164] on link "Practice Questions" at bounding box center [98, 159] width 195 height 44
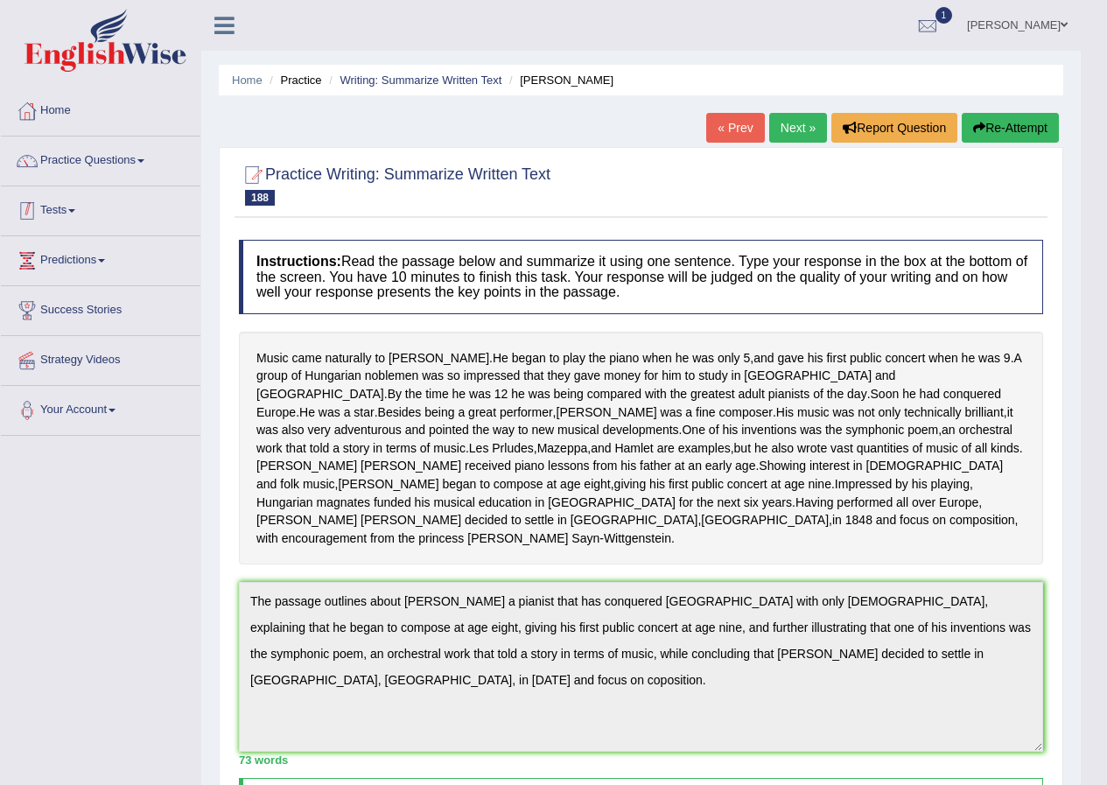
click at [65, 214] on link "Tests" at bounding box center [101, 208] width 200 height 44
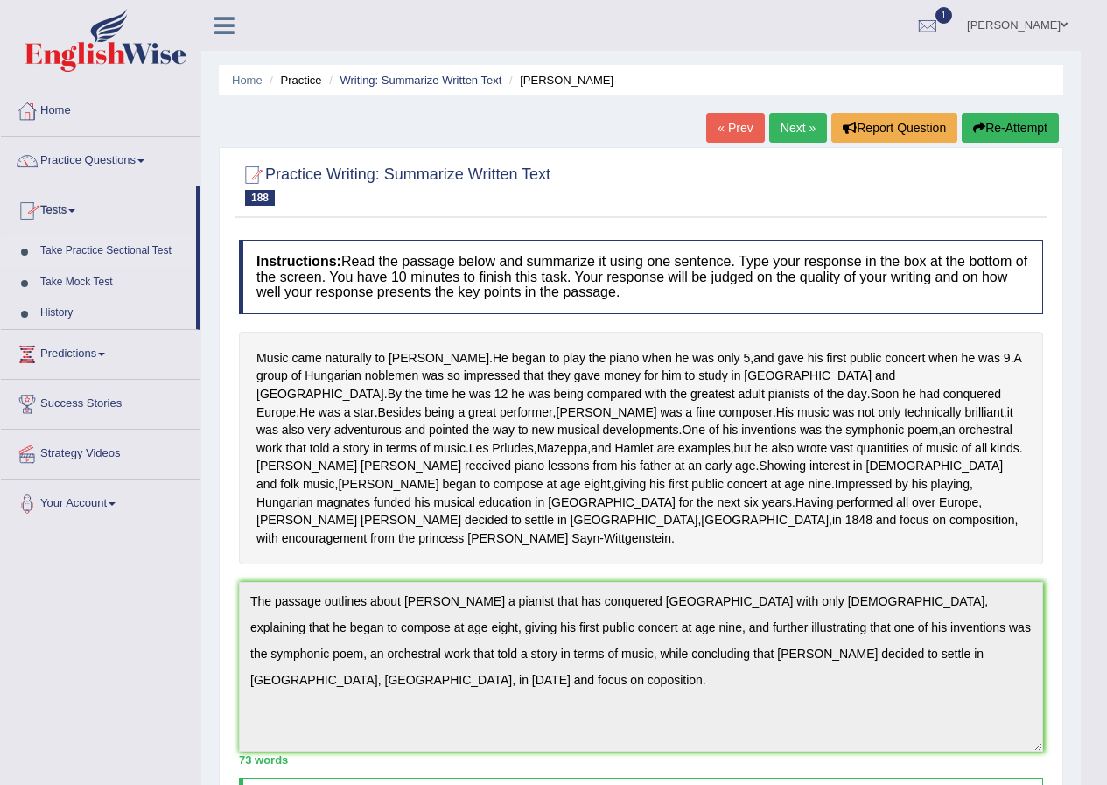
click at [76, 246] on link "Take Practice Sectional Test" at bounding box center [114, 251] width 164 height 32
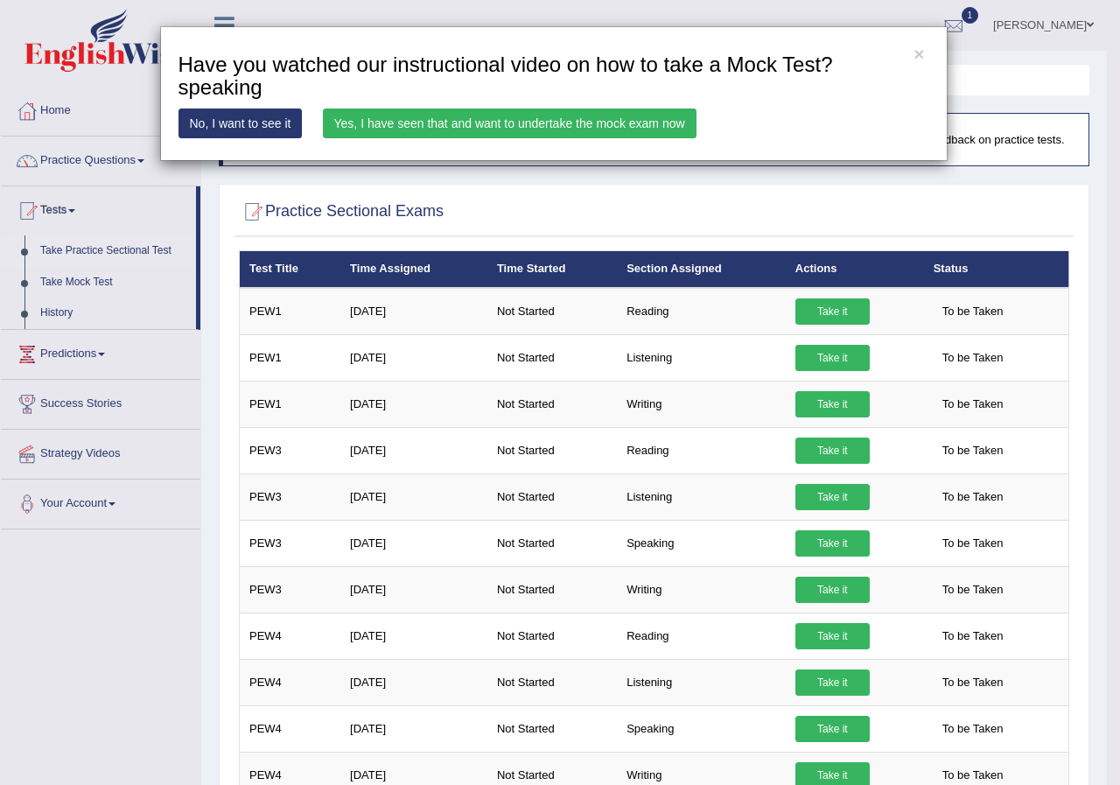
click at [421, 123] on link "Yes, I have seen that and want to undertake the mock exam now" at bounding box center [510, 124] width 374 height 30
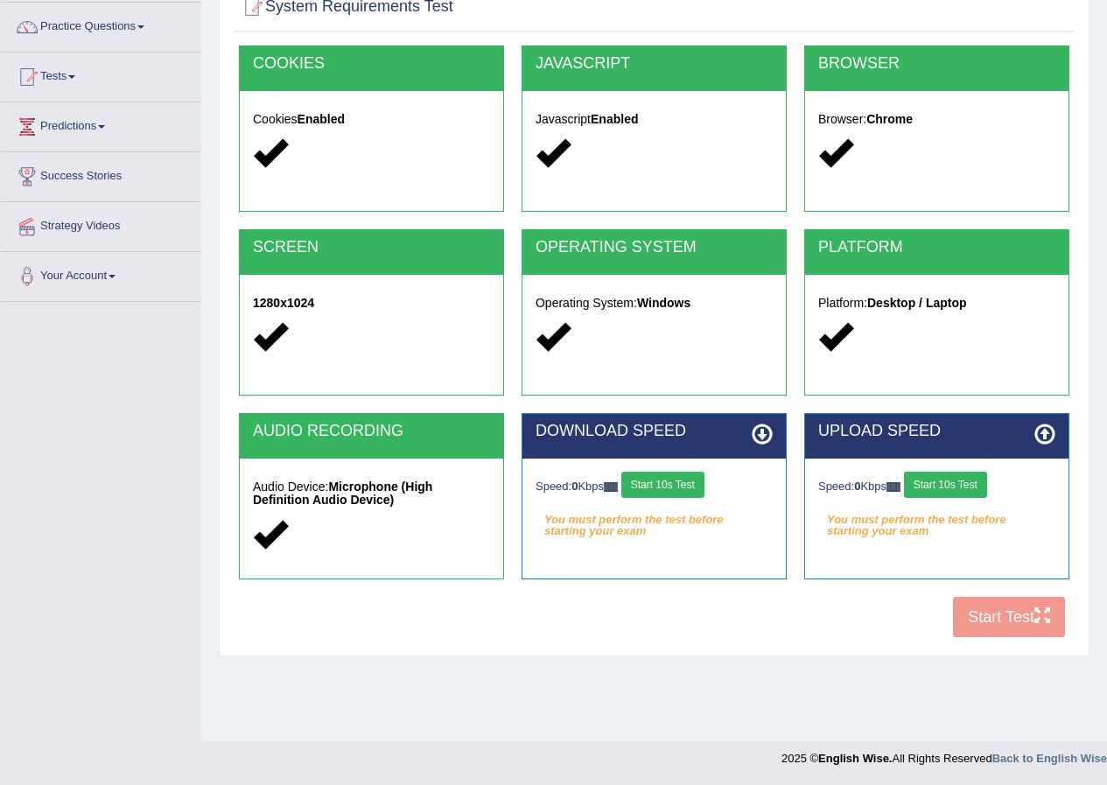
click at [642, 479] on button "Start 10s Test" at bounding box center [662, 485] width 83 height 26
click at [971, 473] on div "Speed: 0 Kbps Start 10s Test" at bounding box center [936, 487] width 237 height 31
click at [681, 481] on button "Start 10s Test" at bounding box center [681, 485] width 83 height 26
click at [945, 492] on div "Speed: 0 Kbps Start 10s Test" at bounding box center [936, 487] width 237 height 31
click at [945, 487] on button "Start 10s Test" at bounding box center [945, 485] width 83 height 26
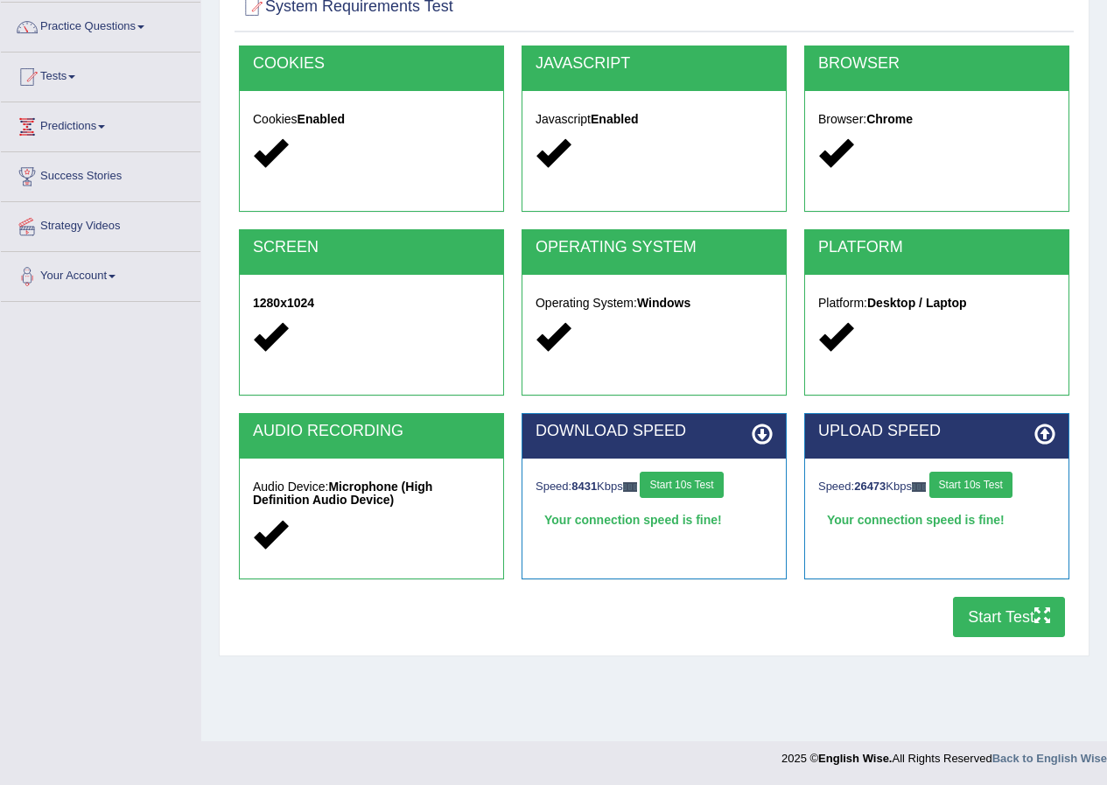
click at [984, 622] on button "Start Test" at bounding box center [1009, 617] width 112 height 40
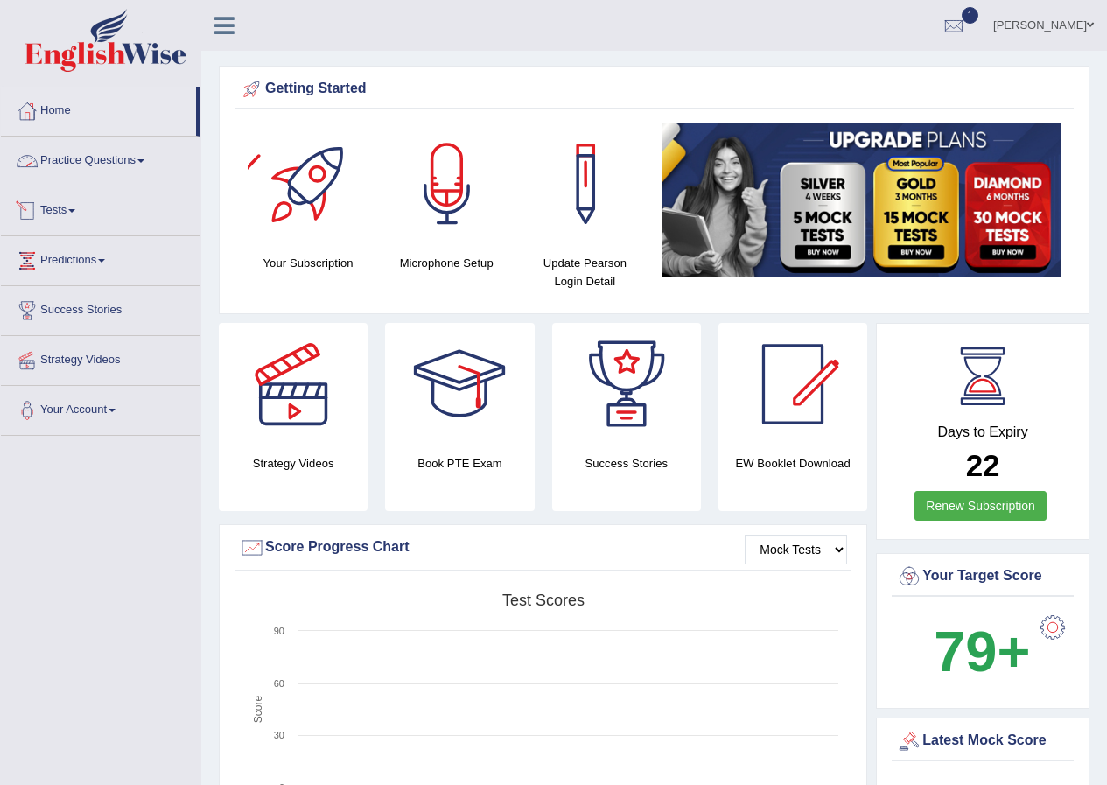
click at [109, 158] on link "Practice Questions" at bounding box center [101, 159] width 200 height 44
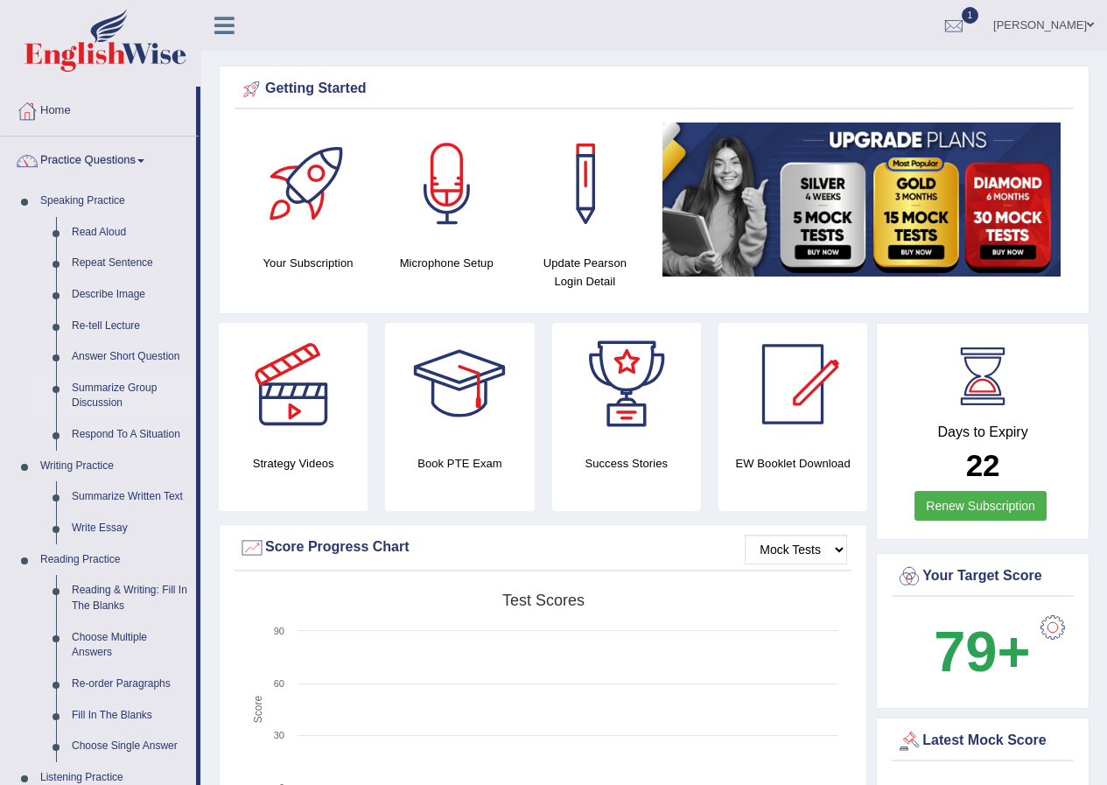
click at [116, 381] on link "Summarize Group Discussion" at bounding box center [130, 396] width 132 height 46
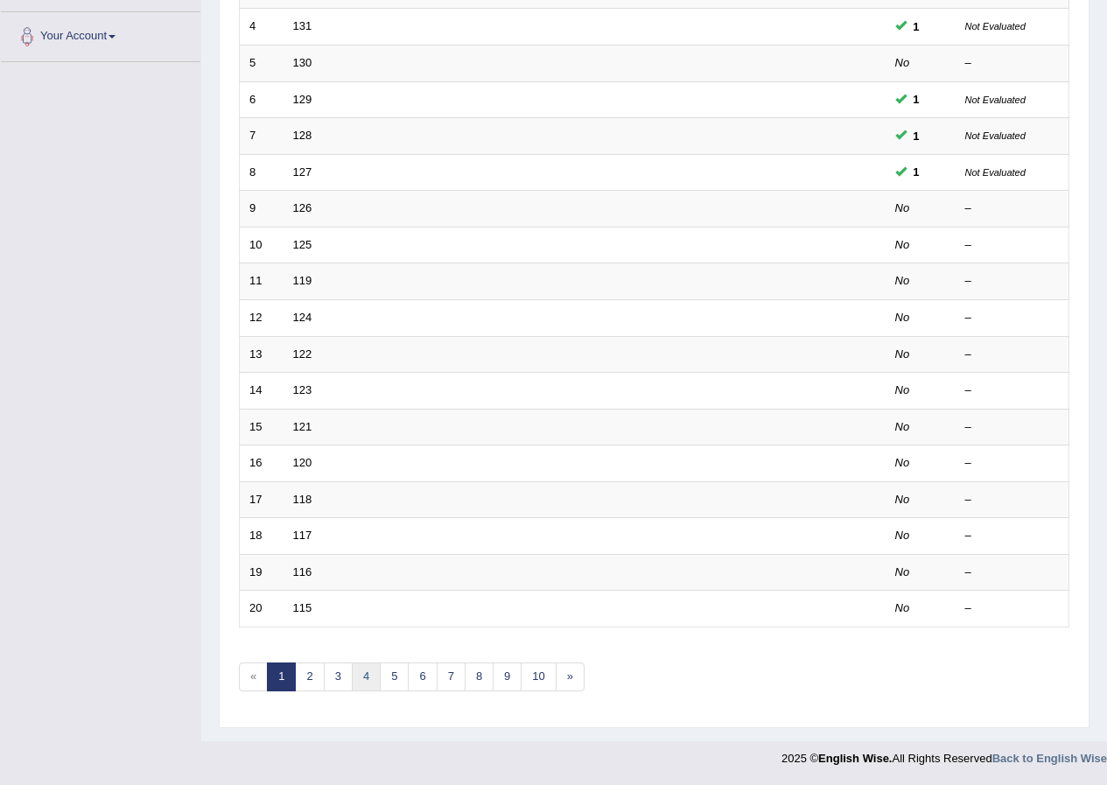
click at [368, 676] on link "4" at bounding box center [366, 676] width 29 height 29
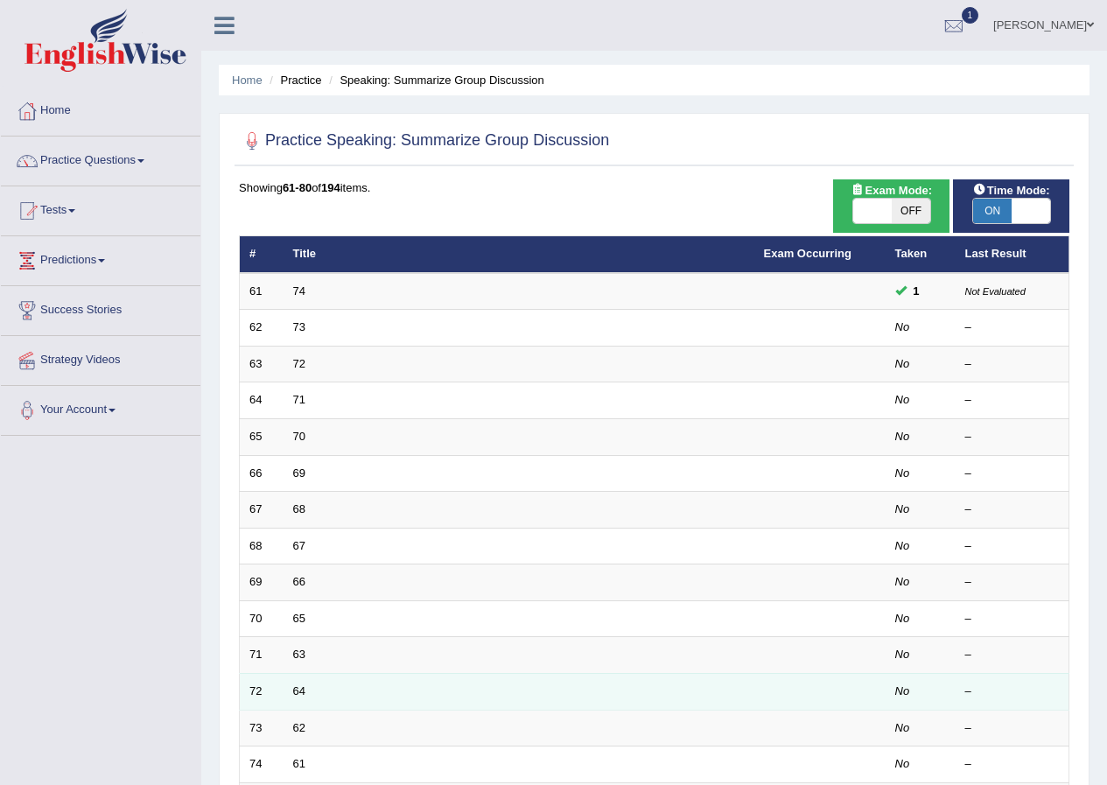
click at [323, 691] on td "64" at bounding box center [519, 691] width 471 height 37
click at [297, 691] on link "64" at bounding box center [299, 690] width 12 height 13
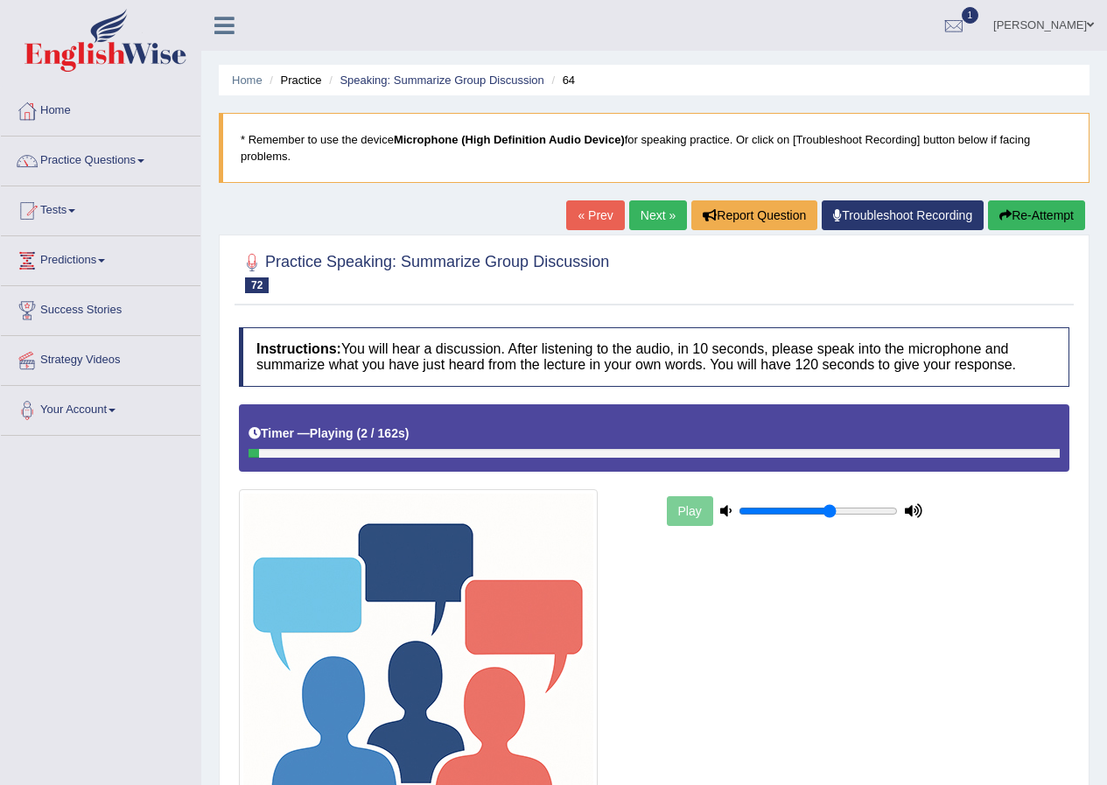
type input "0.6"
click at [829, 504] on input "range" at bounding box center [818, 511] width 159 height 14
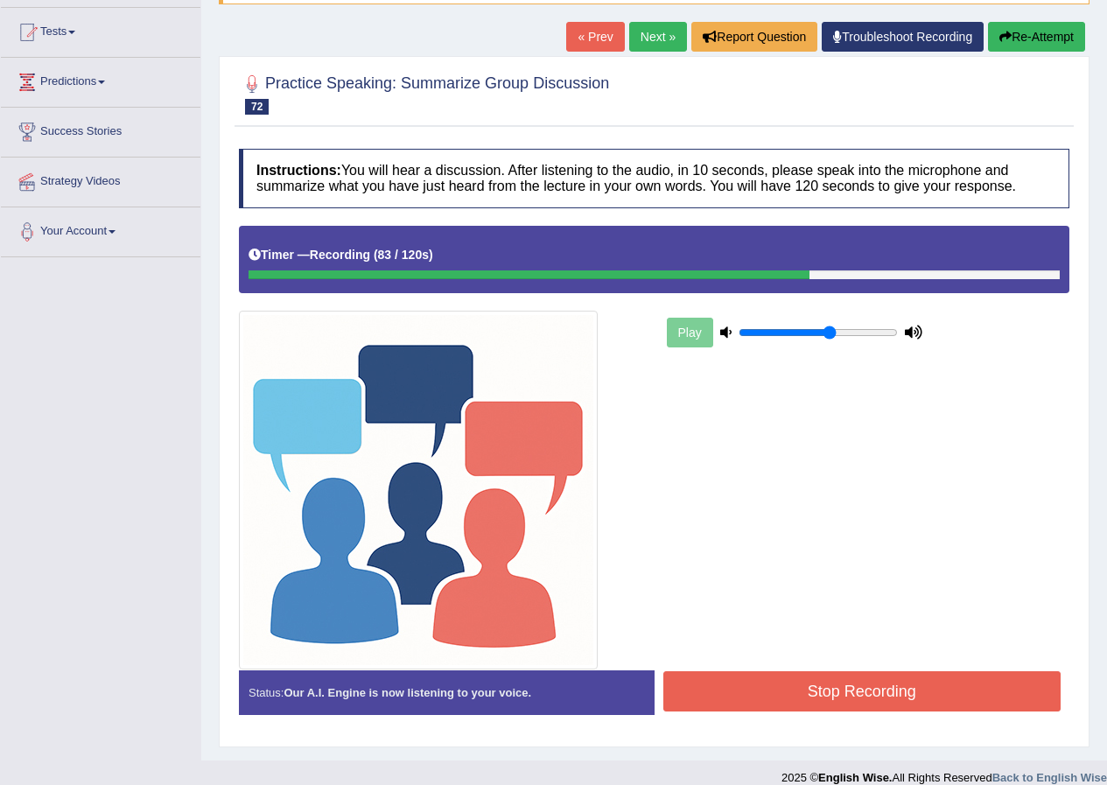
scroll to position [198, 0]
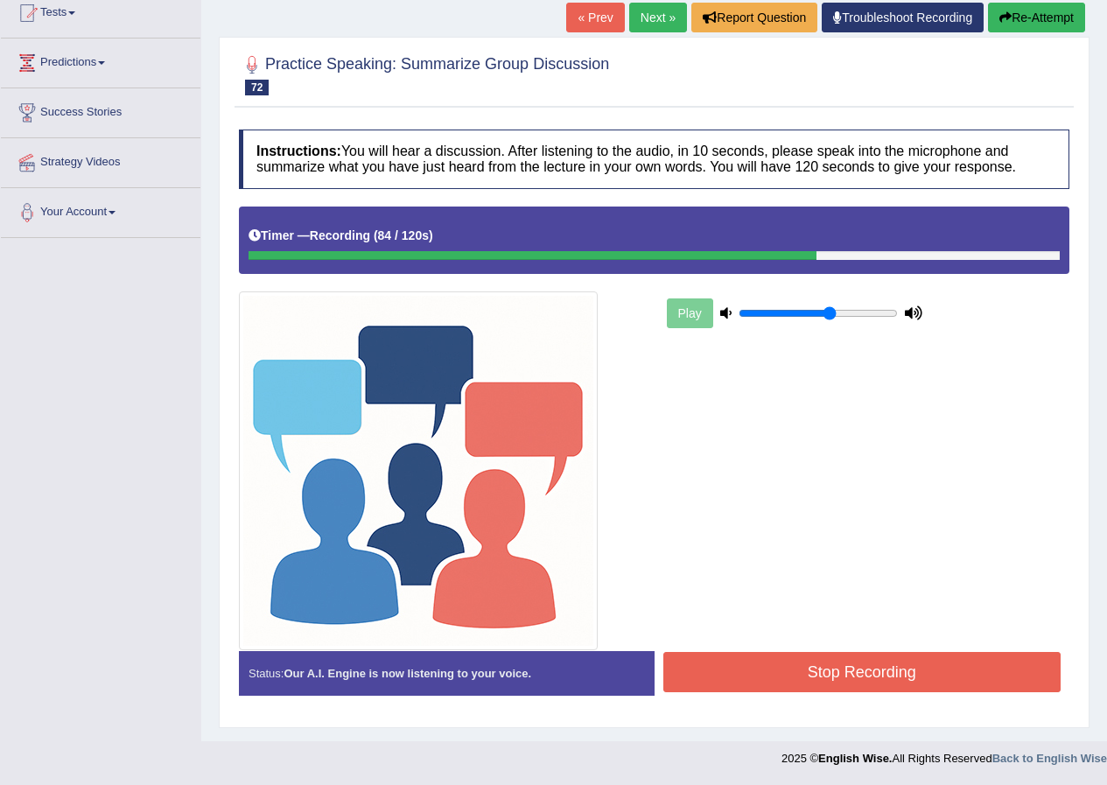
click at [863, 678] on button "Stop Recording" at bounding box center [862, 672] width 398 height 40
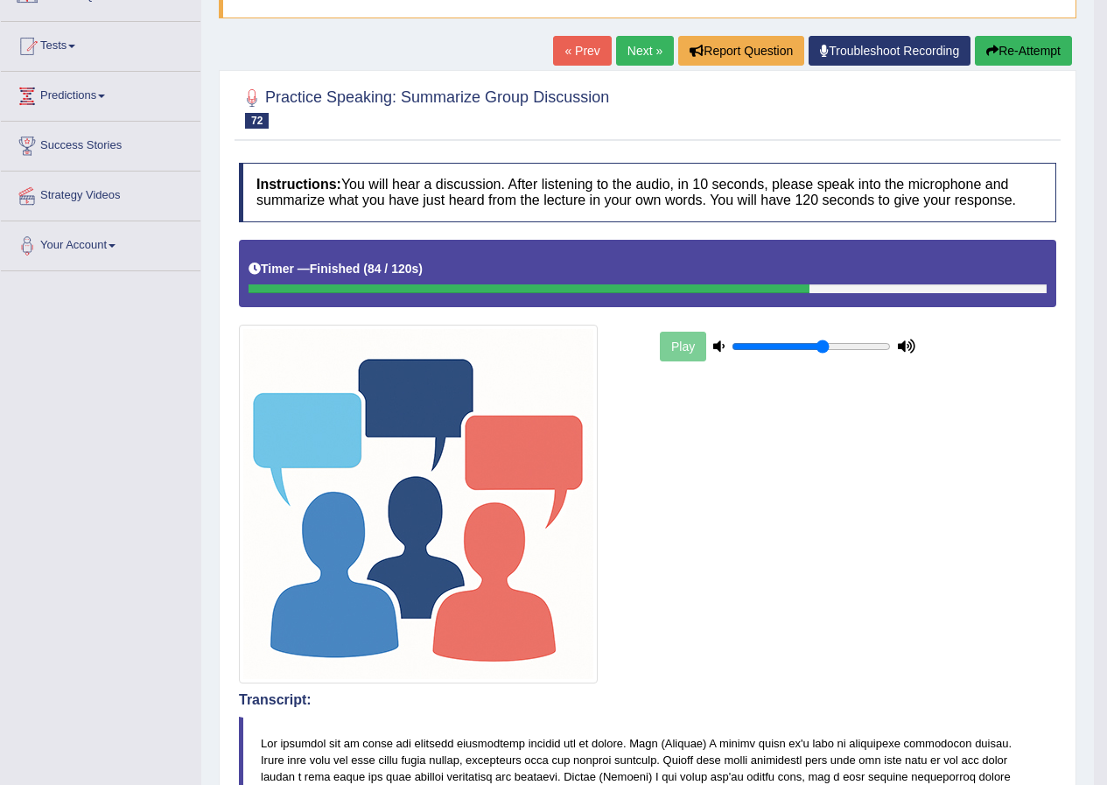
scroll to position [0, 0]
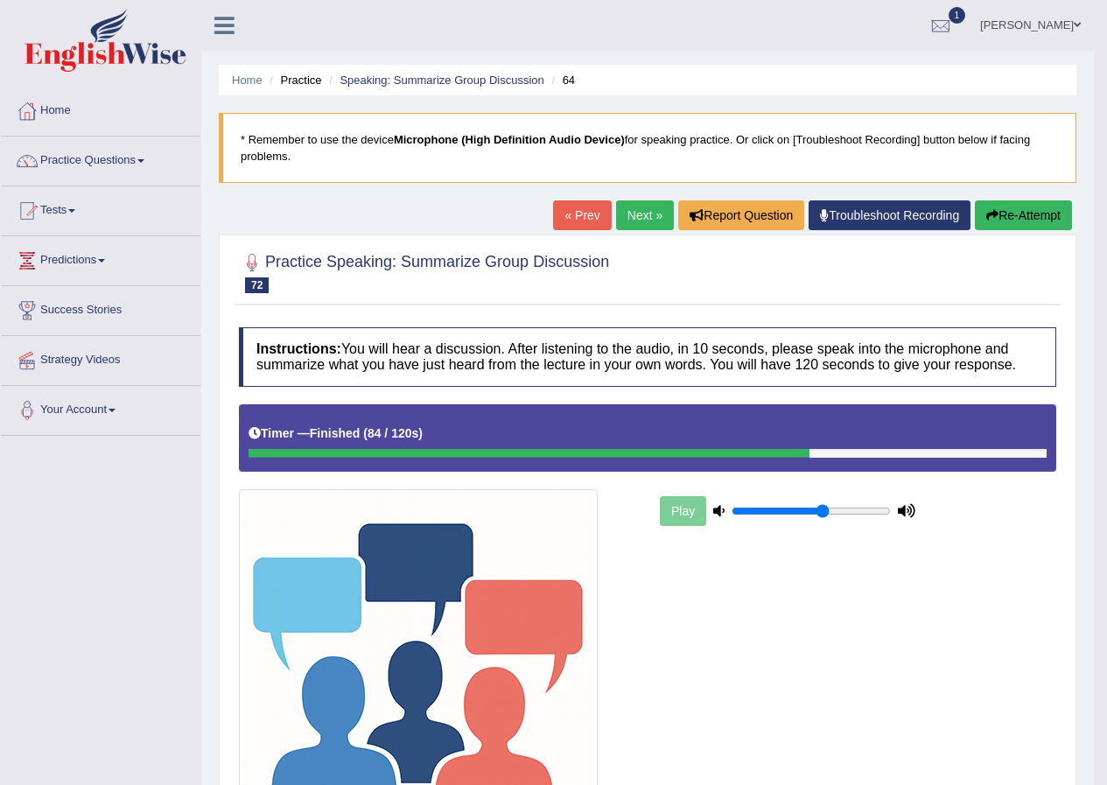
click at [635, 211] on link "Next »" at bounding box center [645, 215] width 58 height 30
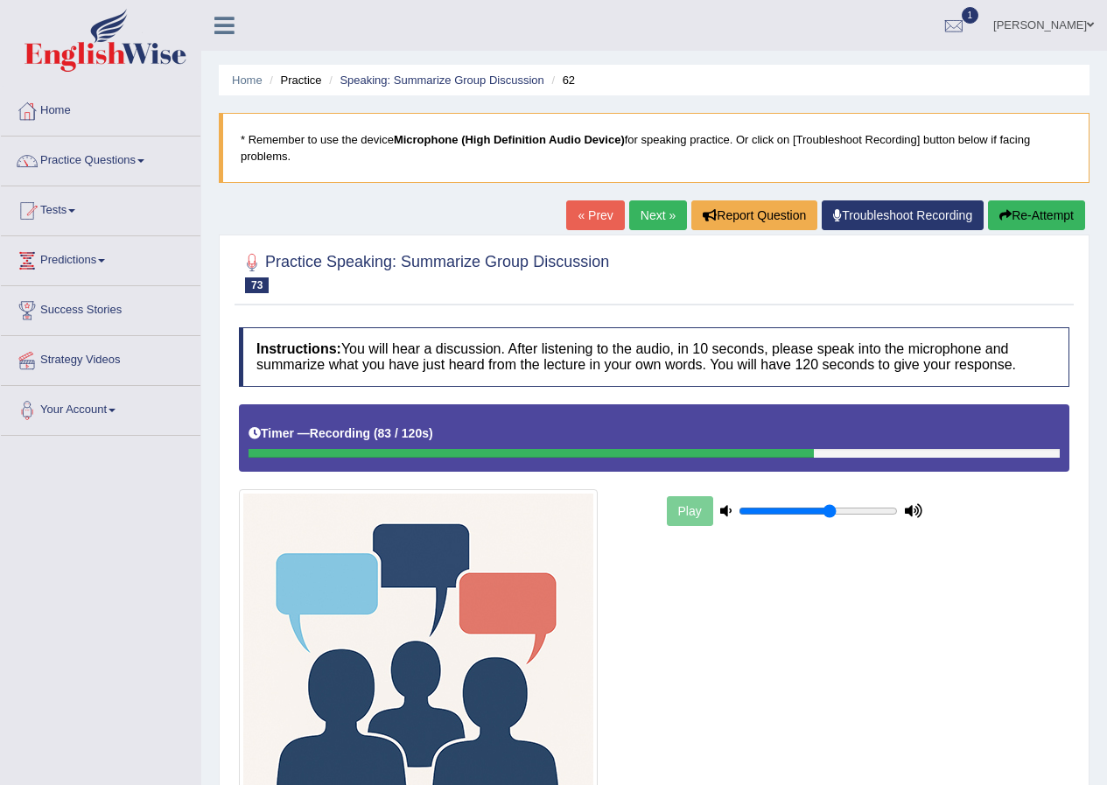
scroll to position [198, 0]
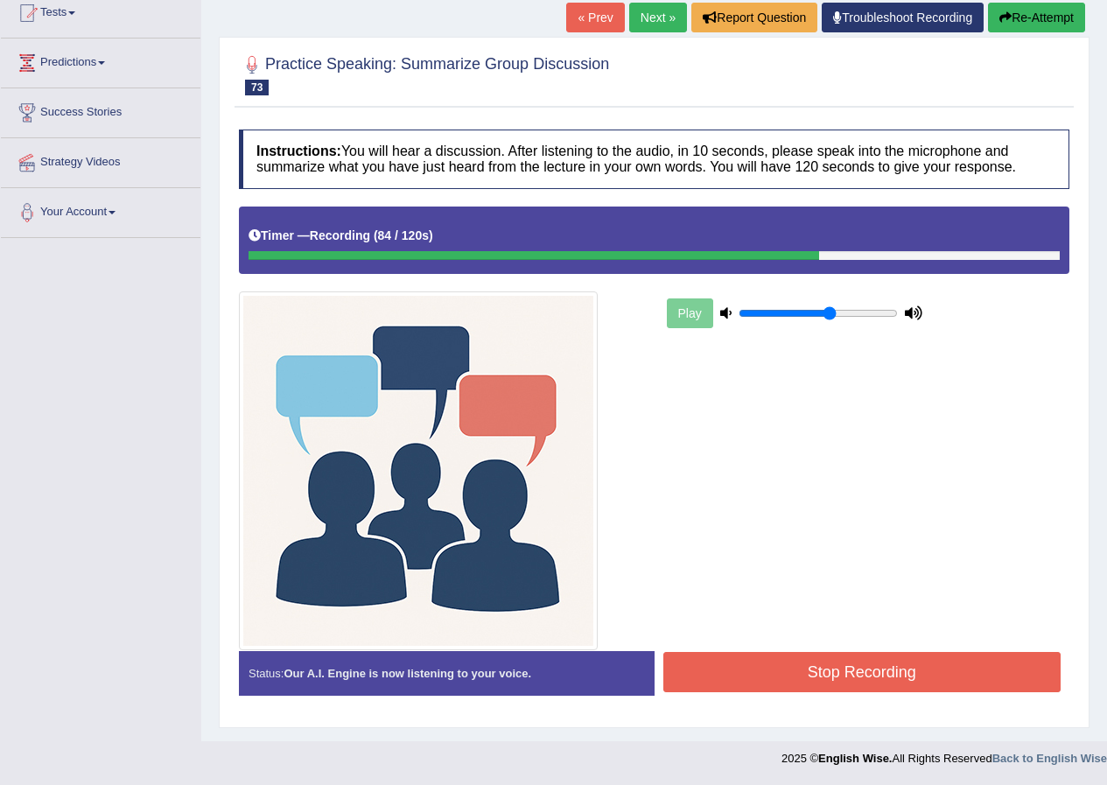
click at [812, 682] on button "Stop Recording" at bounding box center [862, 672] width 398 height 40
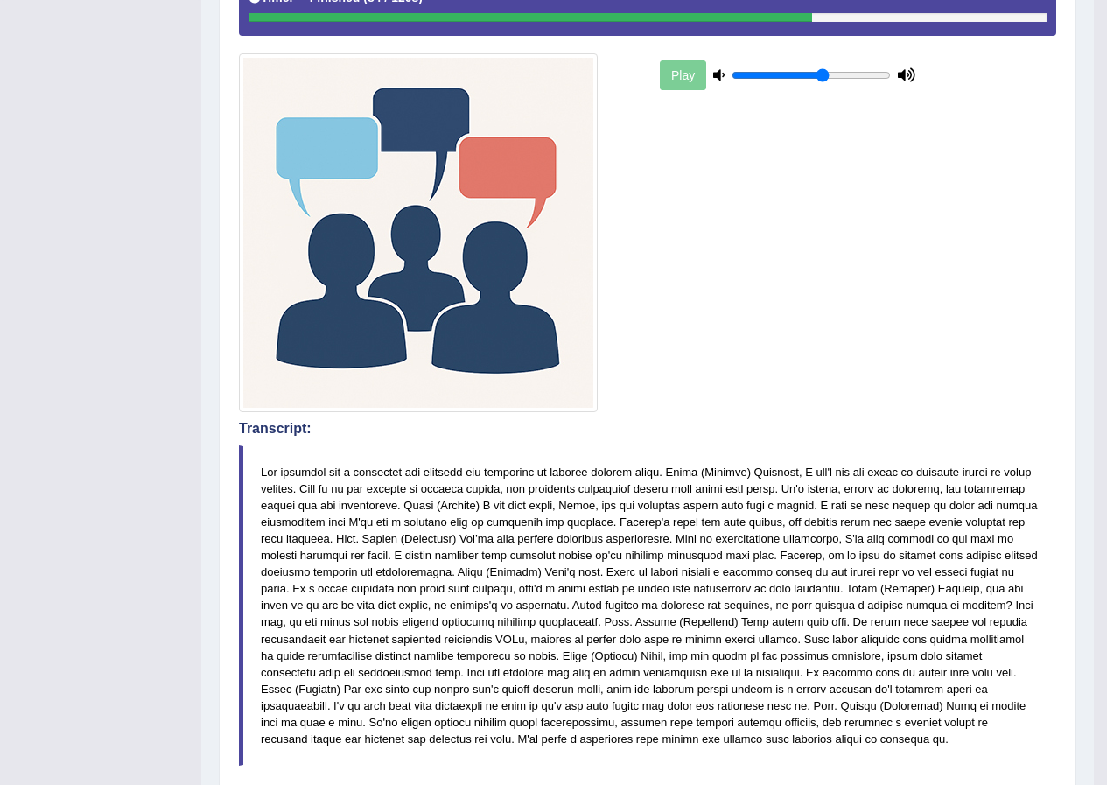
scroll to position [0, 0]
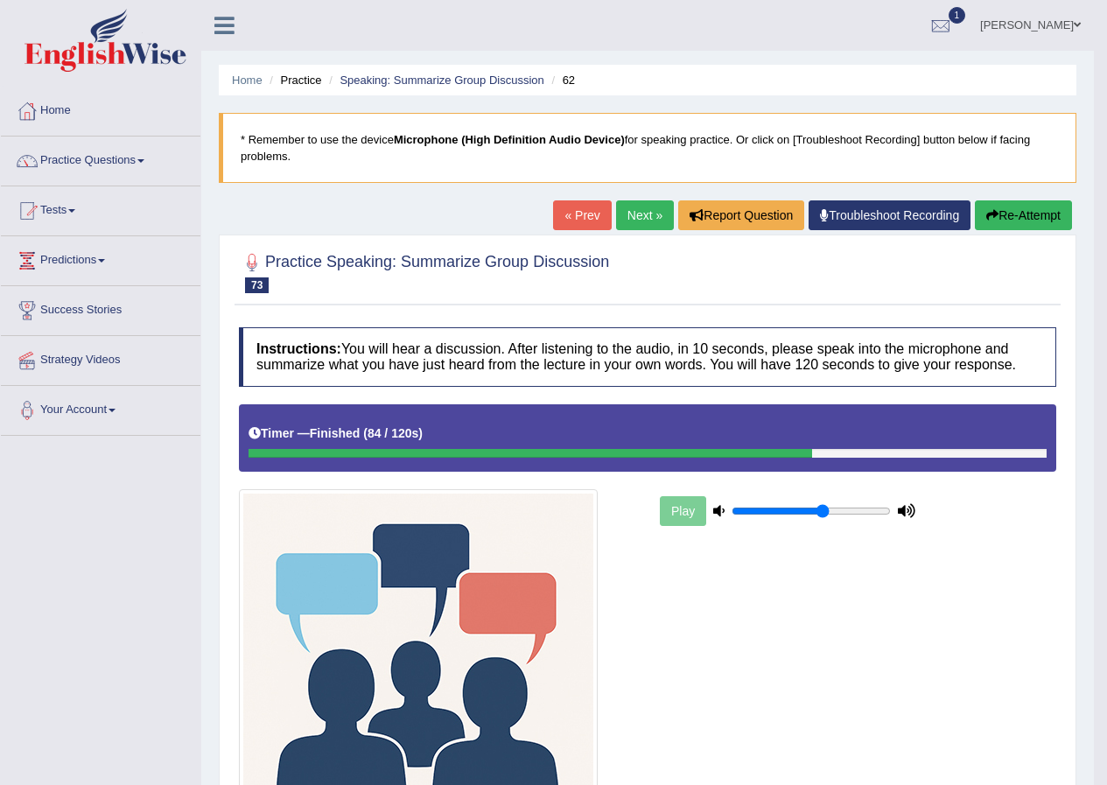
click at [629, 220] on link "Next »" at bounding box center [645, 215] width 58 height 30
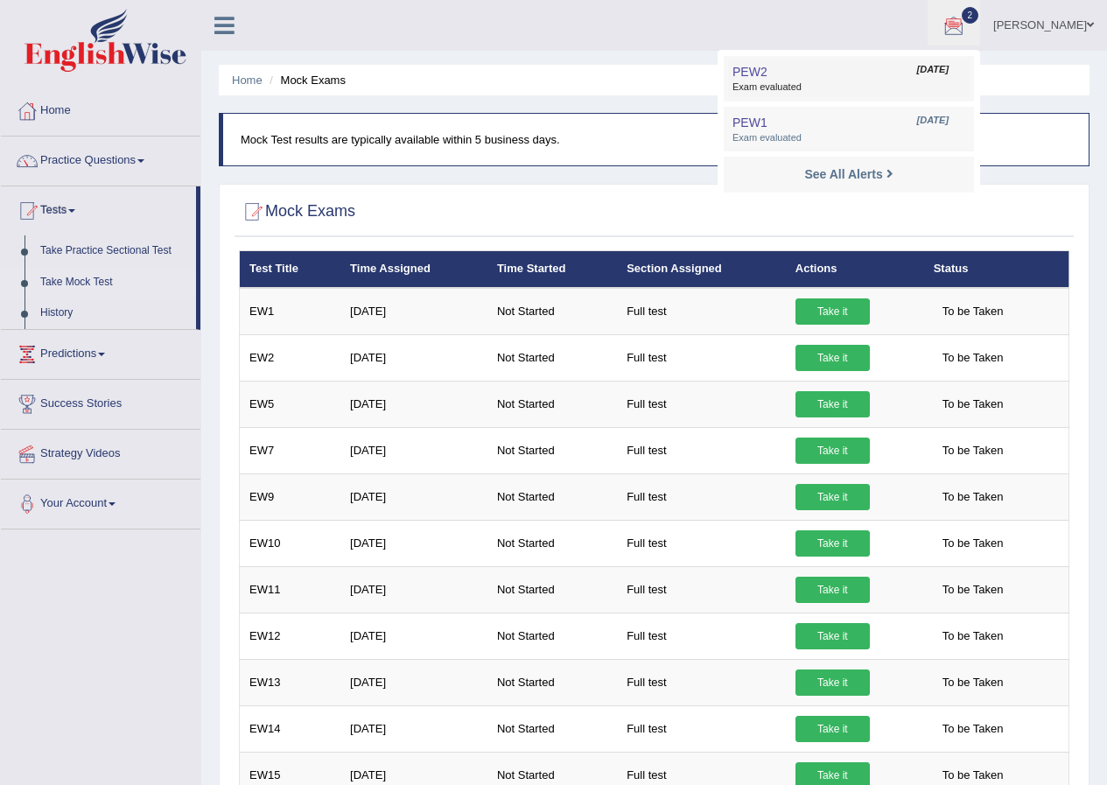
click at [873, 76] on link "PEW2 [DATE] Exam evaluated" at bounding box center [849, 78] width 242 height 37
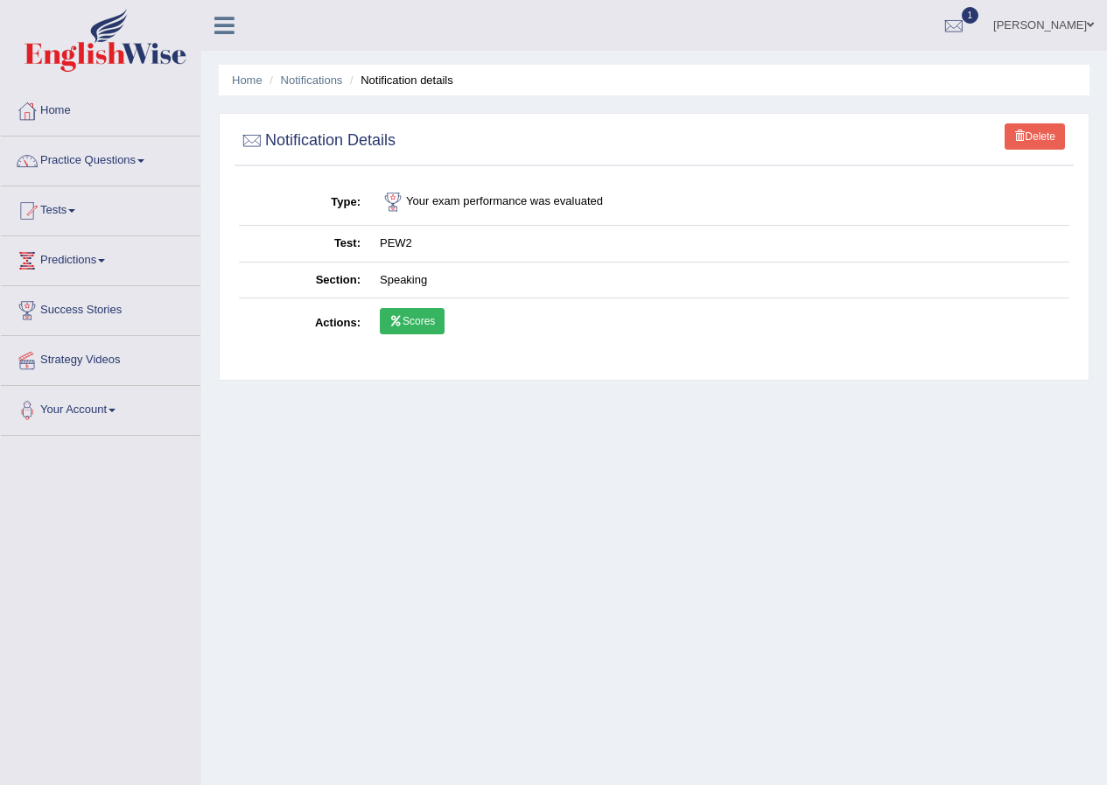
click at [429, 317] on link "Scores" at bounding box center [412, 321] width 65 height 26
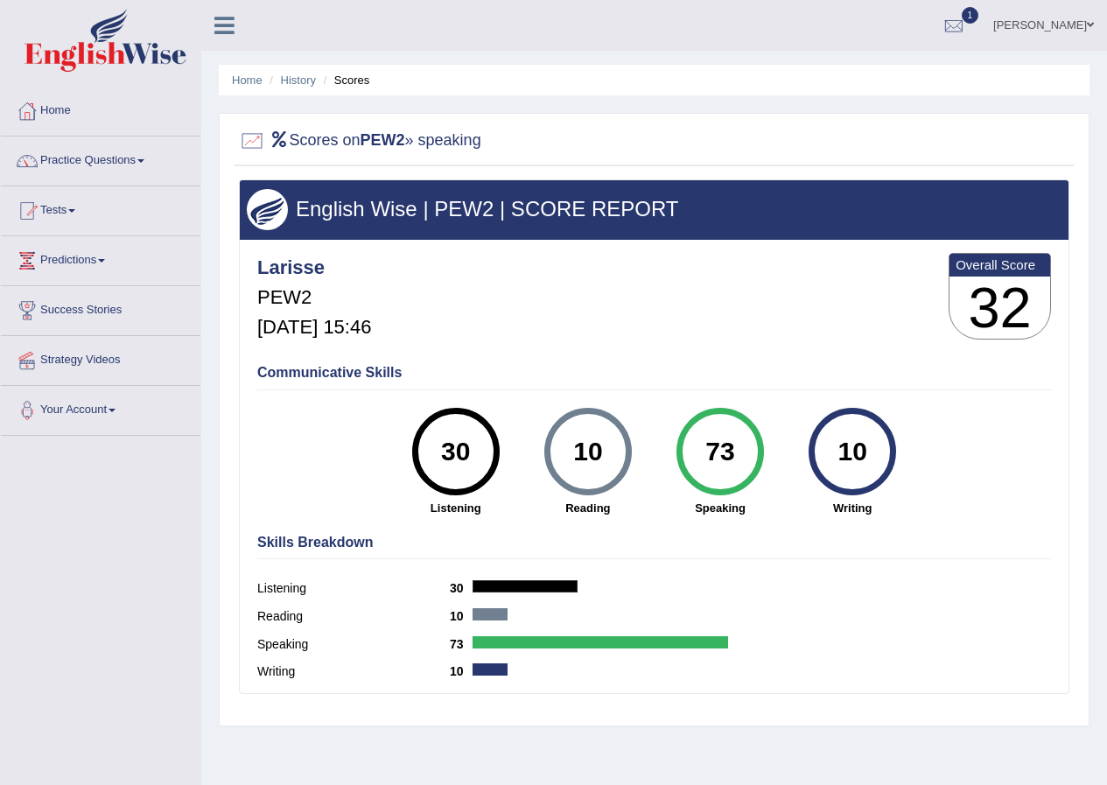
click at [304, 88] on li "History" at bounding box center [290, 80] width 51 height 17
click at [304, 78] on link "History" at bounding box center [298, 80] width 35 height 13
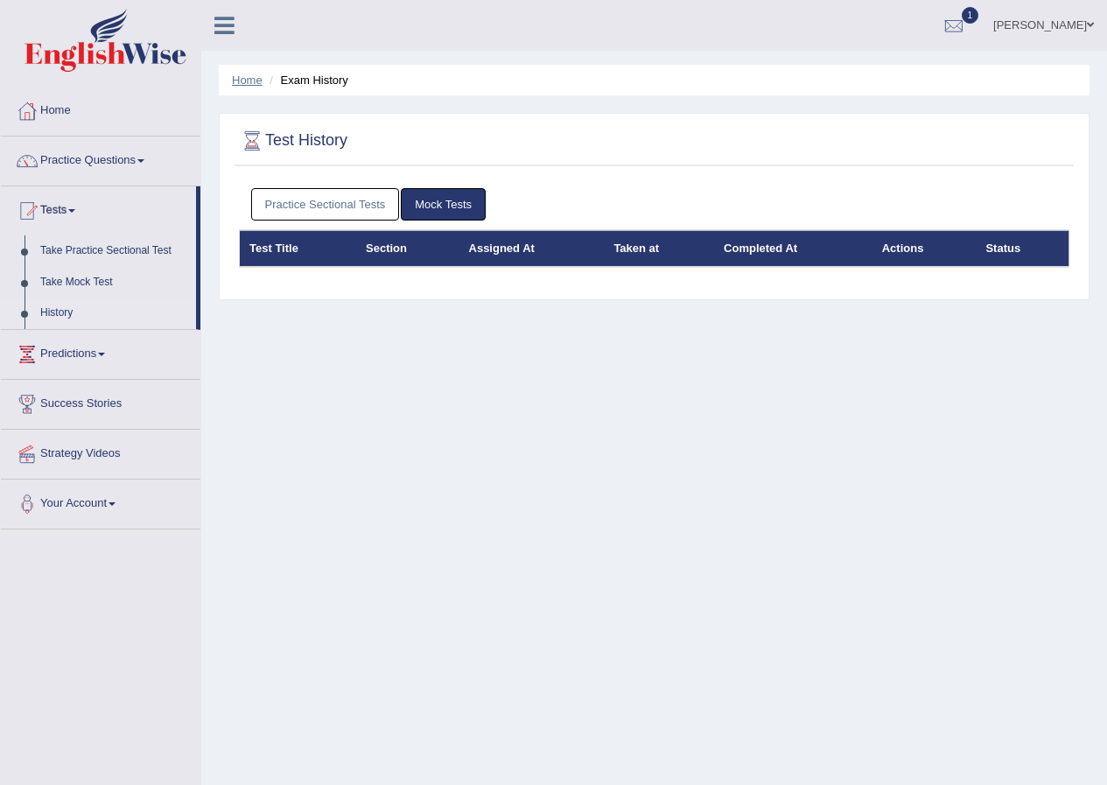
click at [257, 84] on link "Home" at bounding box center [247, 80] width 31 height 13
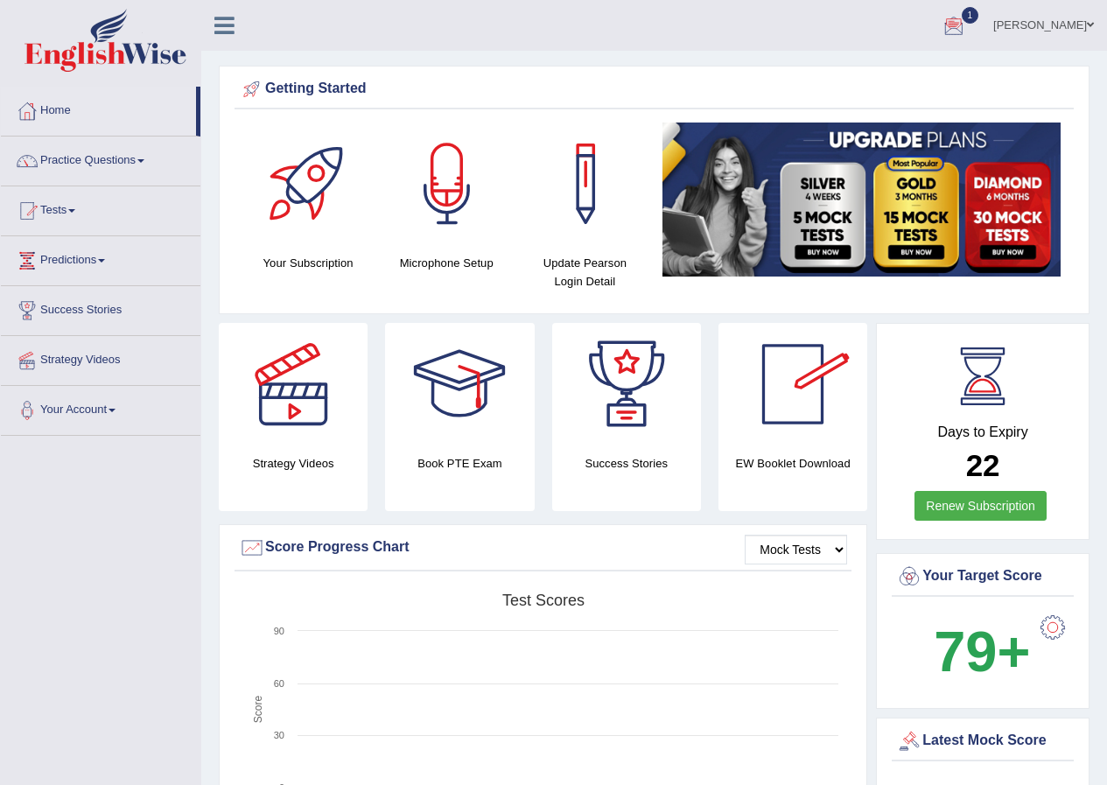
click at [967, 29] on div at bounding box center [954, 26] width 26 height 26
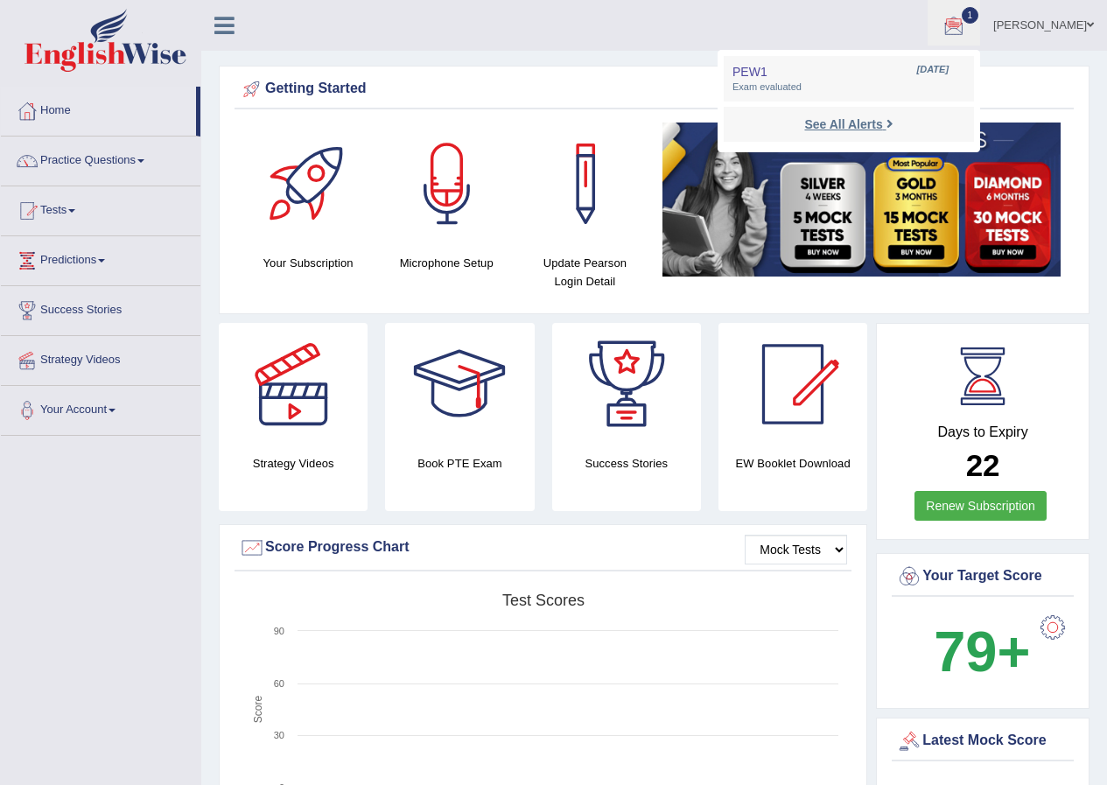
click at [882, 120] on strong "See All Alerts" at bounding box center [843, 124] width 78 height 14
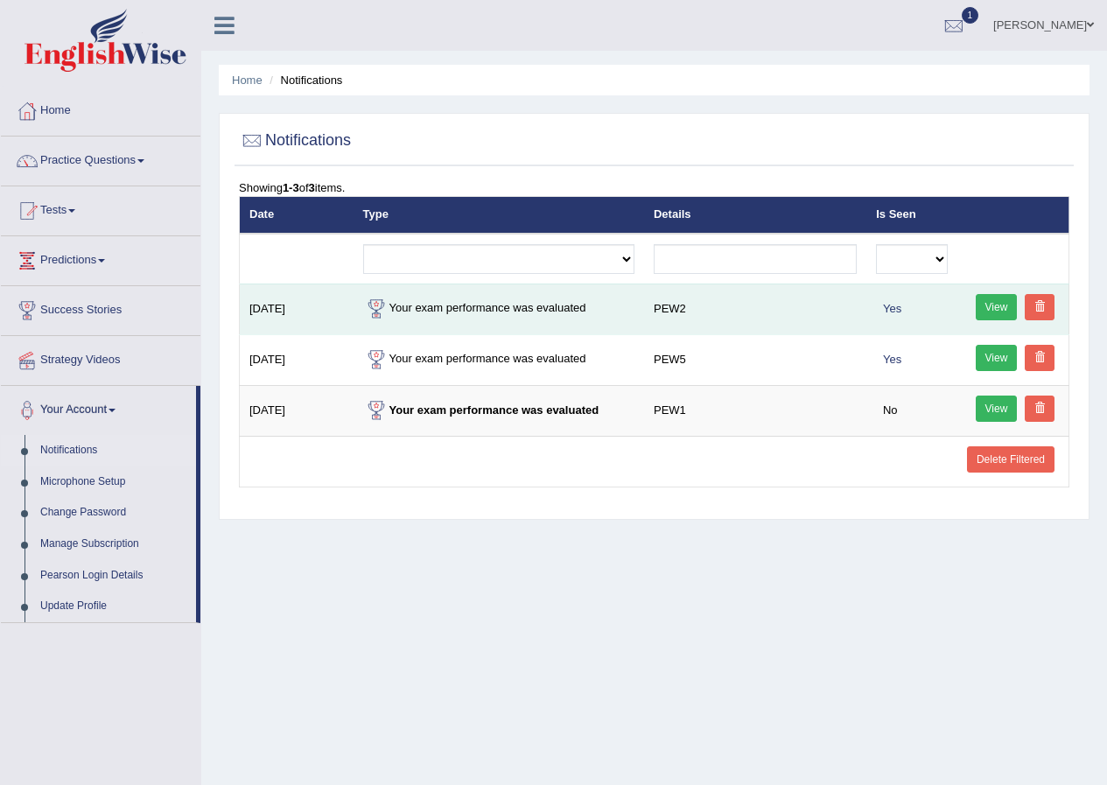
click at [995, 305] on link "View" at bounding box center [997, 307] width 42 height 26
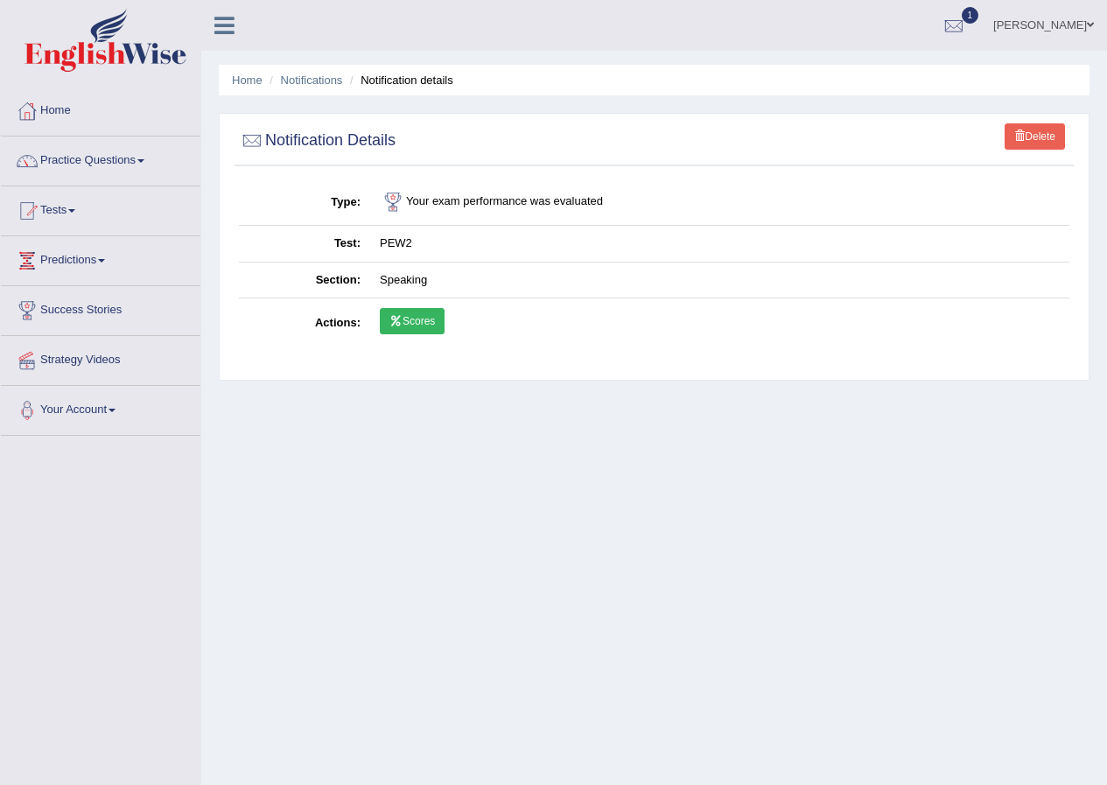
click at [432, 322] on link "Scores" at bounding box center [412, 321] width 65 height 26
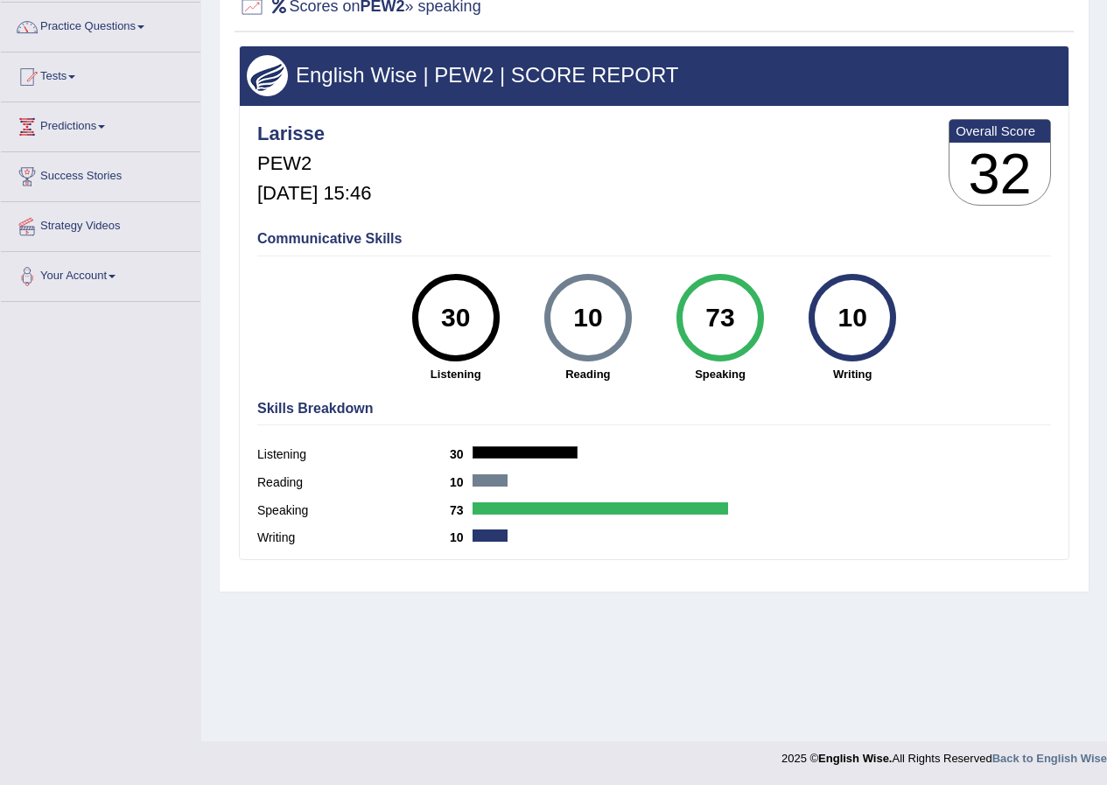
click at [725, 308] on div "73" at bounding box center [720, 318] width 64 height 74
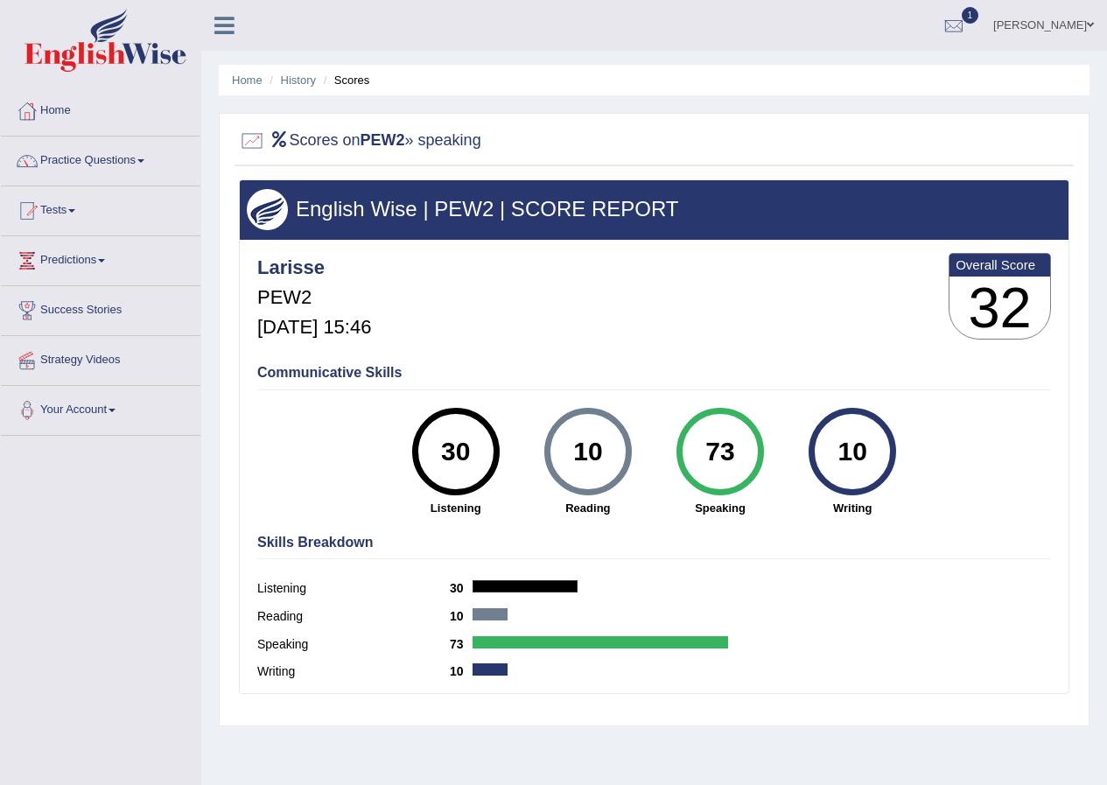
click at [355, 357] on div "Communicative Skills 30 Listening 10 [GEOGRAPHIC_DATA] 73 Speaking 10 Writing" at bounding box center [654, 438] width 802 height 165
click at [393, 151] on h2 "Scores on PEW2 » speaking" at bounding box center [360, 141] width 242 height 26
click at [317, 144] on h2 "Scores on PEW2 » speaking" at bounding box center [360, 141] width 242 height 26
click at [254, 137] on div at bounding box center [252, 141] width 26 height 26
click at [302, 140] on h2 "Scores on PEW2 » speaking" at bounding box center [360, 141] width 242 height 26
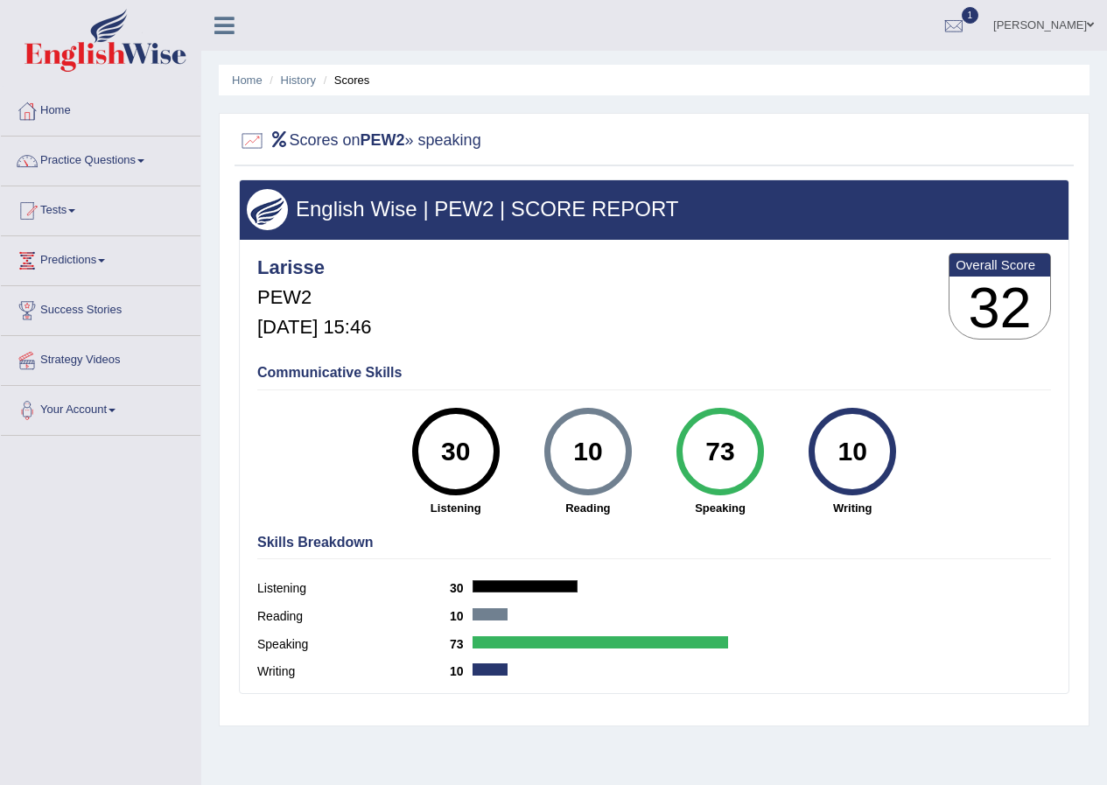
click at [426, 137] on h2 "Scores on PEW2 » speaking" at bounding box center [360, 141] width 242 height 26
click at [1018, 283] on h3 "32" at bounding box center [999, 308] width 101 height 63
click at [77, 200] on link "Tests" at bounding box center [101, 208] width 200 height 44
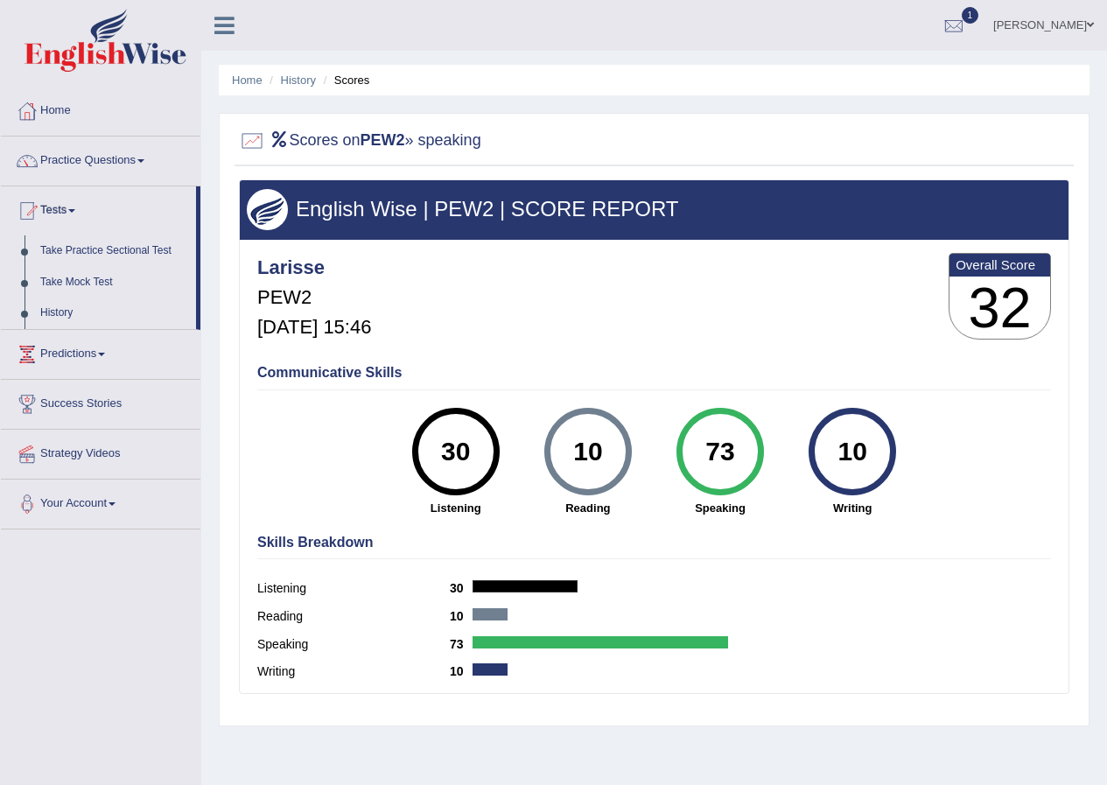
click at [571, 161] on div "Scores on PEW2 » speaking" at bounding box center [654, 145] width 839 height 44
drag, startPoint x: 436, startPoint y: 162, endPoint x: 436, endPoint y: 317, distance: 154.9
click at [435, 171] on div "Scores on PEW2 » speaking English Wise | PEW2 | SCORE REPORT Larisse PEW2 [DATE…" at bounding box center [654, 419] width 871 height 613
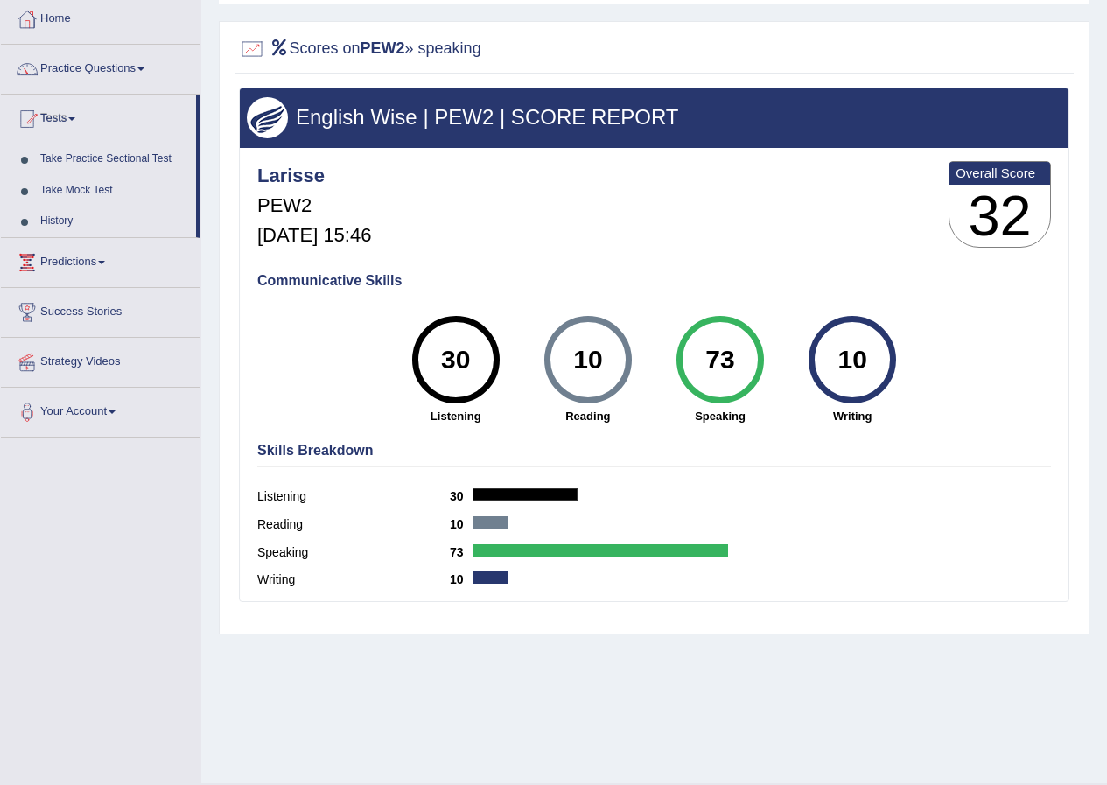
scroll to position [134, 0]
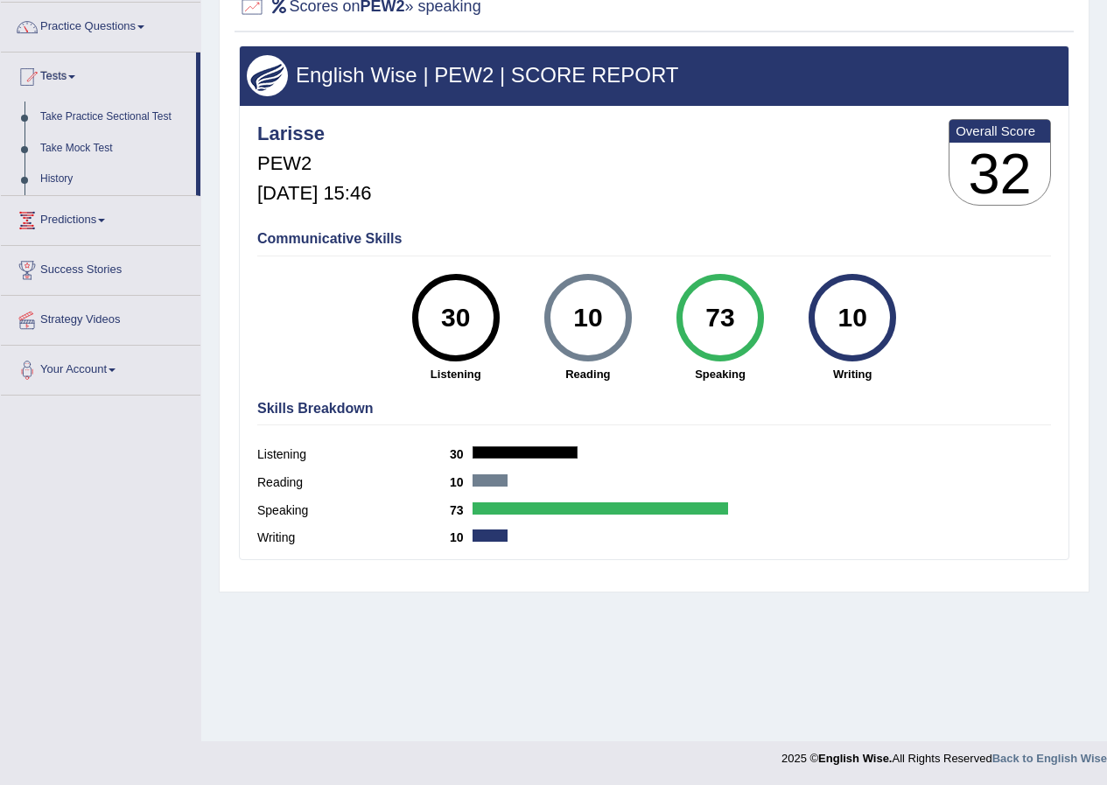
click at [748, 333] on div "73" at bounding box center [720, 318] width 64 height 74
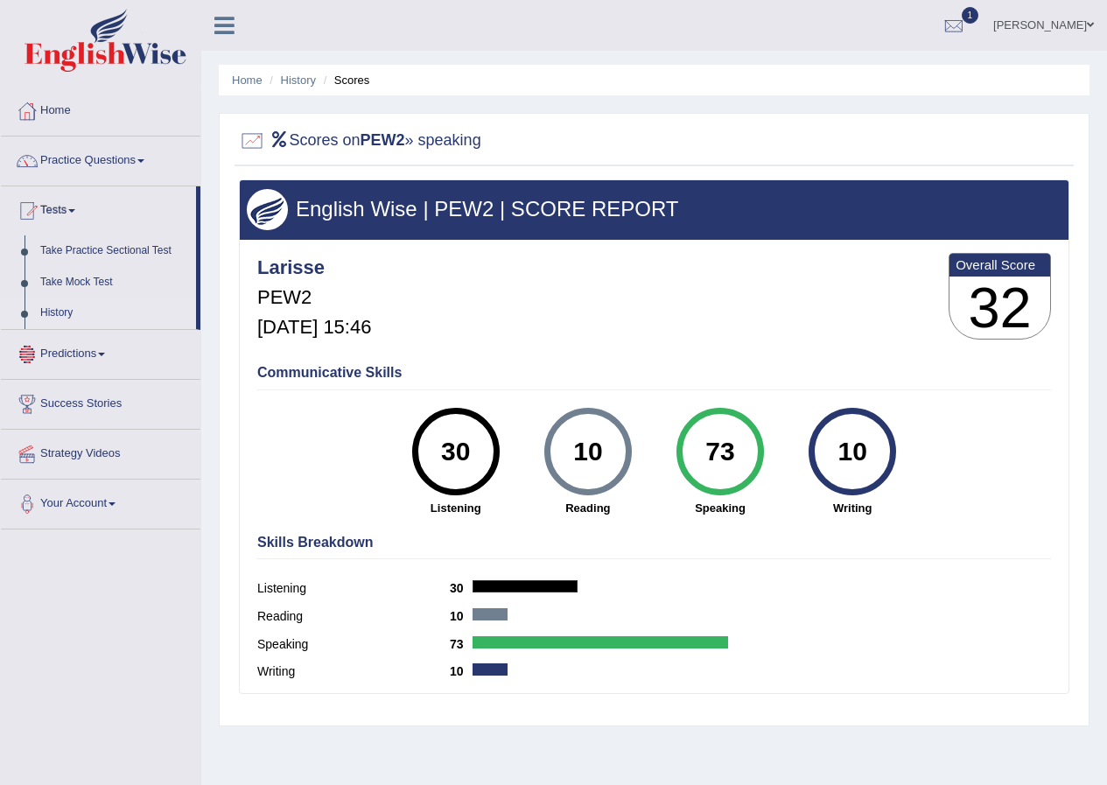
click at [65, 312] on link "History" at bounding box center [114, 314] width 164 height 32
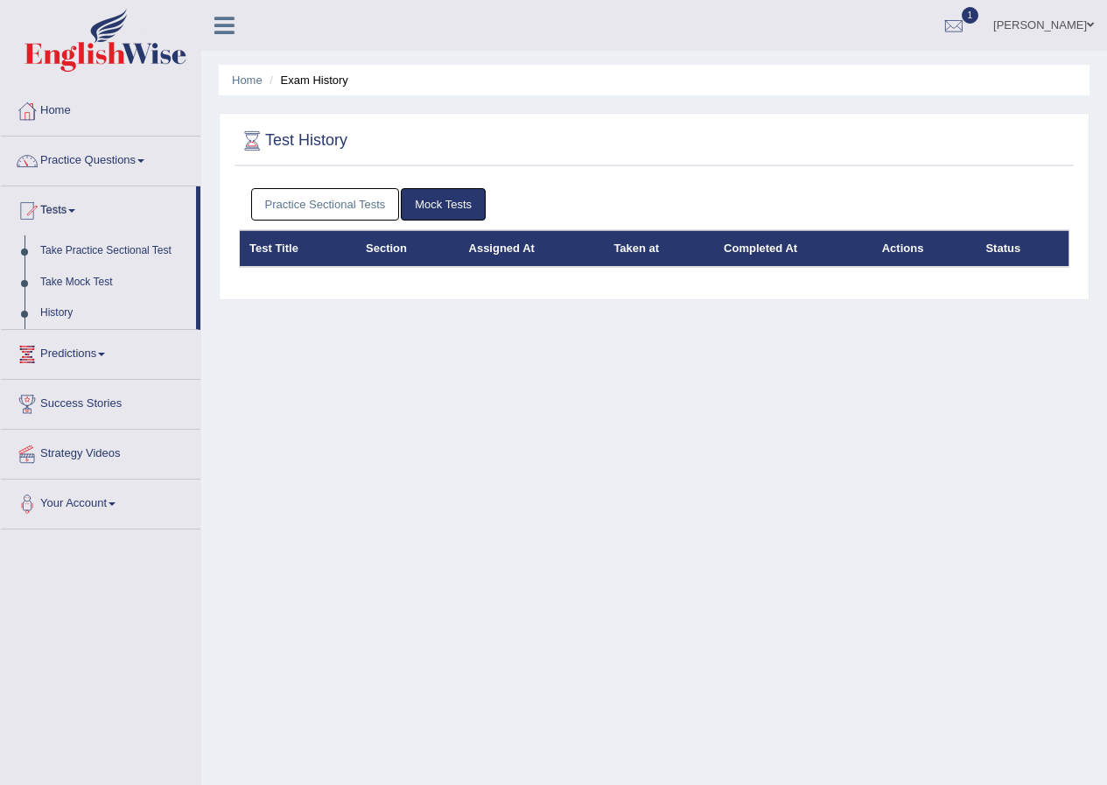
click at [358, 207] on link "Practice Sectional Tests" at bounding box center [325, 204] width 149 height 32
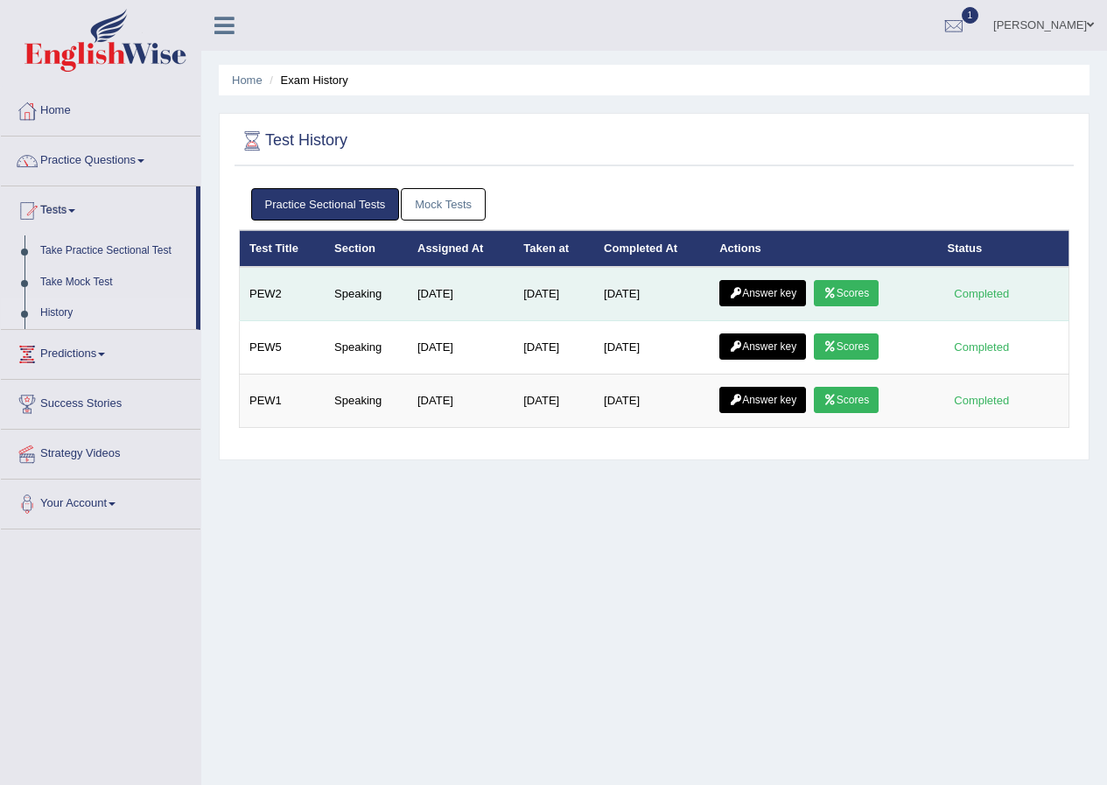
click at [739, 291] on icon at bounding box center [735, 293] width 13 height 11
